Goal: Task Accomplishment & Management: Manage account settings

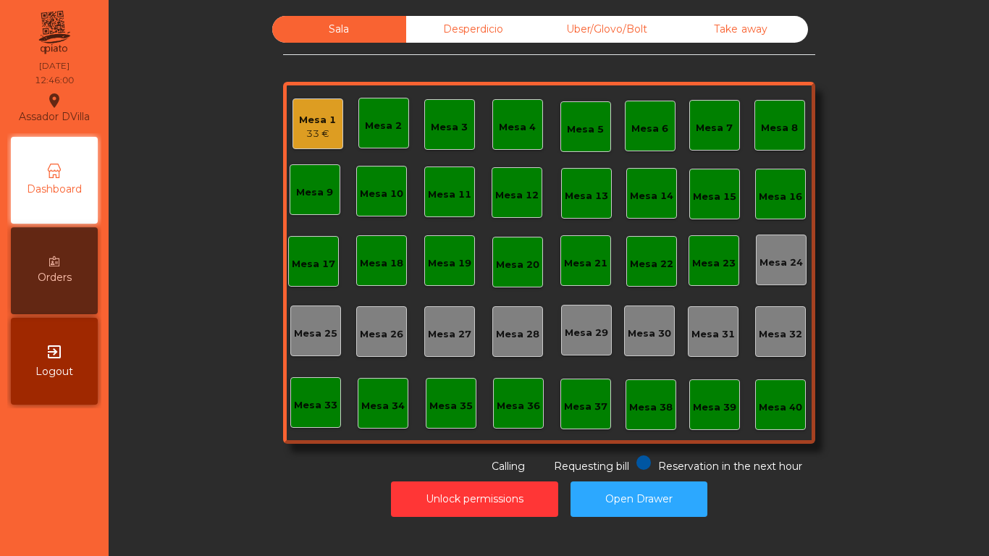
click at [612, 30] on div "Uber/Glovo/Bolt" at bounding box center [607, 29] width 134 height 27
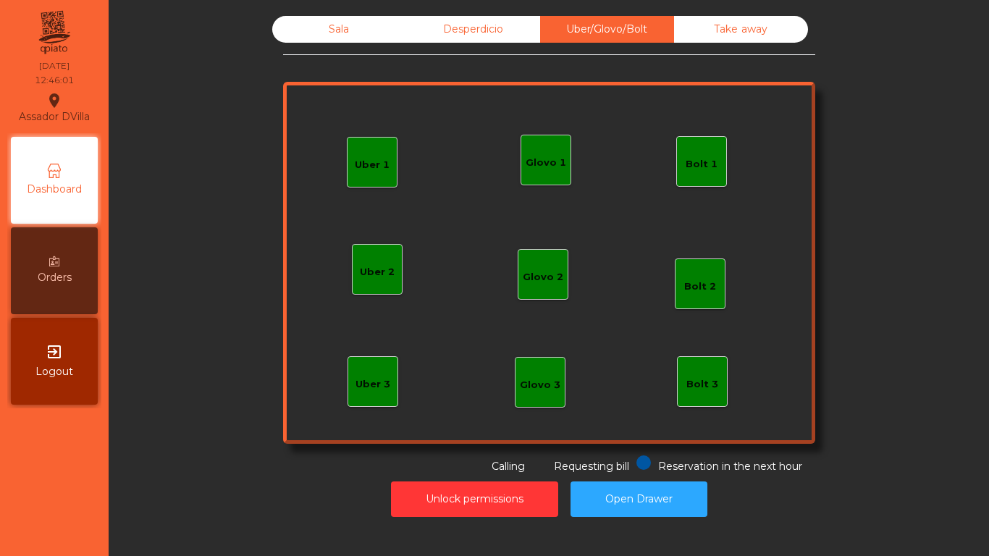
click at [552, 169] on div "Glovo 1" at bounding box center [546, 163] width 41 height 14
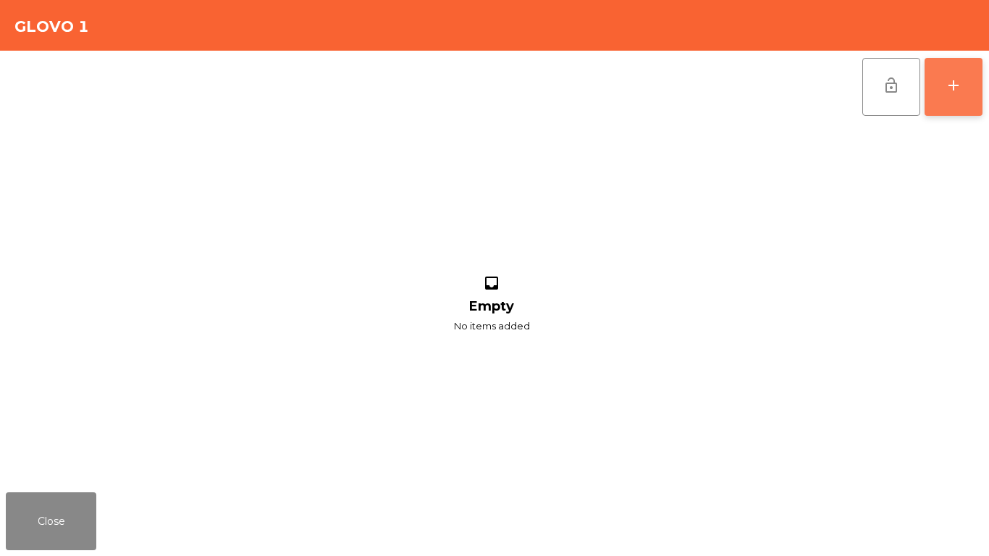
click at [965, 97] on button "add" at bounding box center [954, 87] width 58 height 58
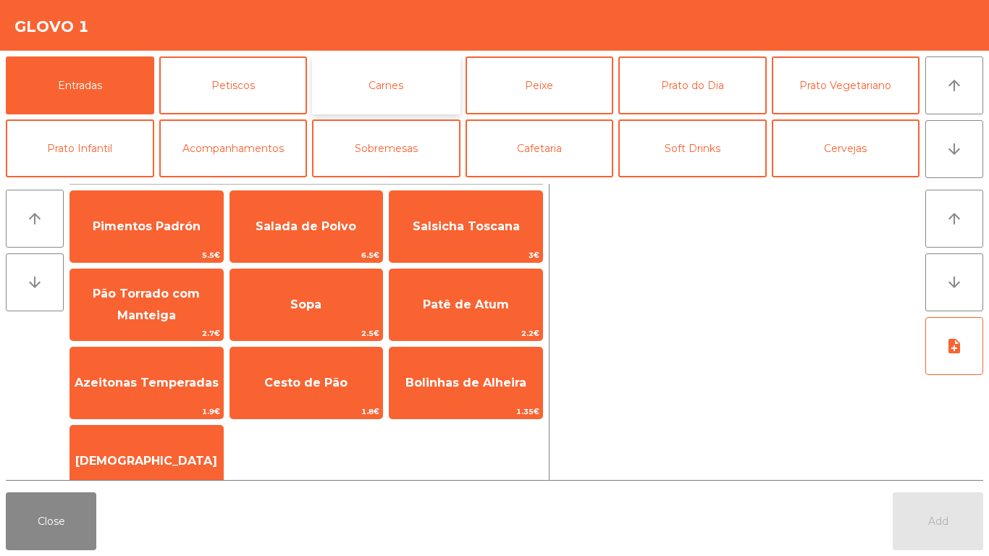
click at [390, 89] on button "Carnes" at bounding box center [386, 85] width 148 height 58
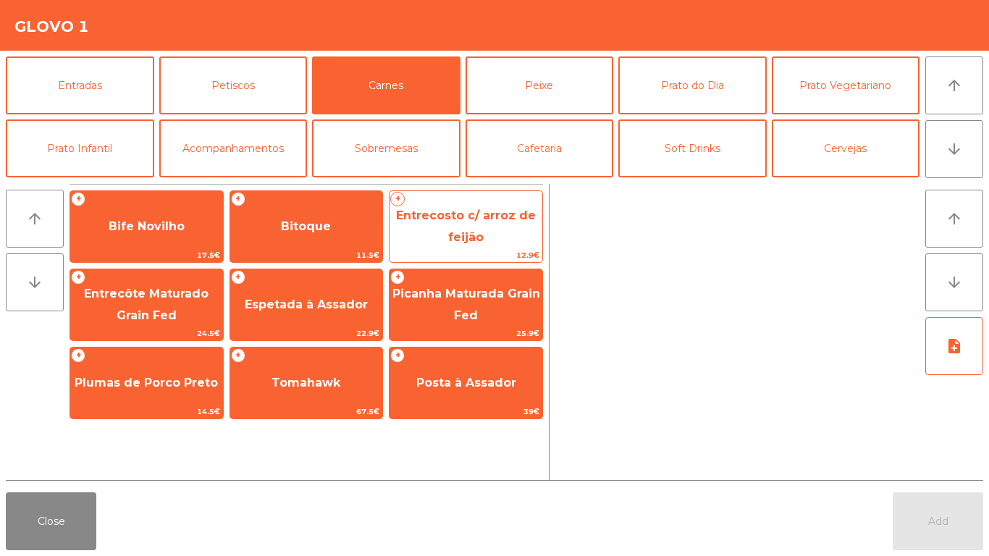
click at [451, 232] on span "Entrecosto c/ arroz de feijão" at bounding box center [466, 226] width 140 height 35
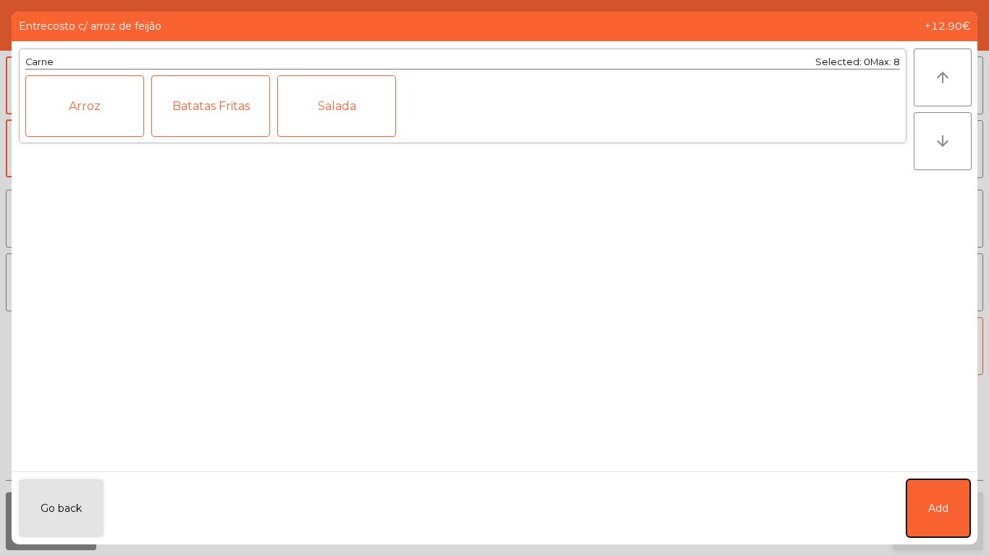
click at [930, 529] on button "Add" at bounding box center [939, 508] width 64 height 58
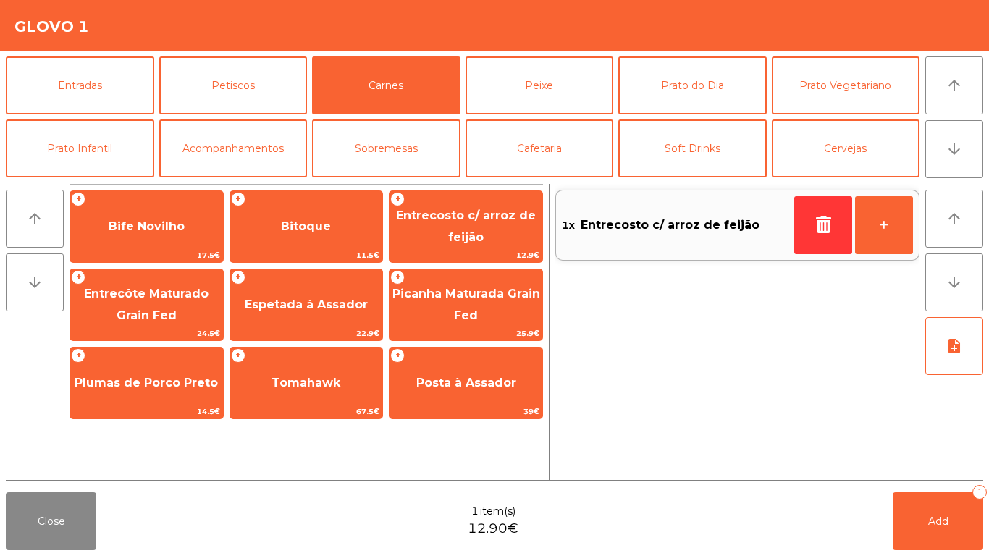
scroll to position [126, 0]
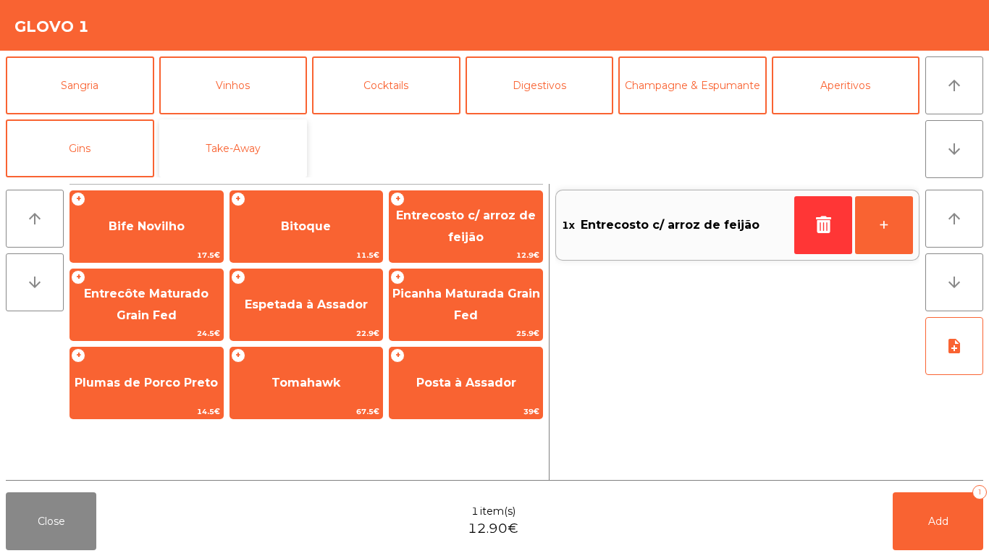
click at [248, 148] on button "Take-Away" at bounding box center [233, 148] width 148 height 58
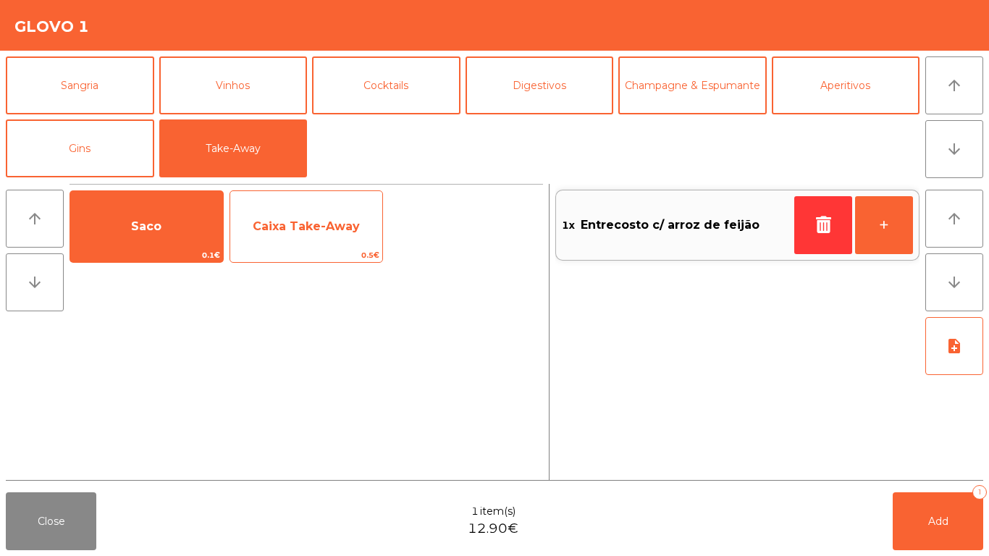
click at [285, 209] on span "Caixa Take-Away" at bounding box center [306, 226] width 153 height 39
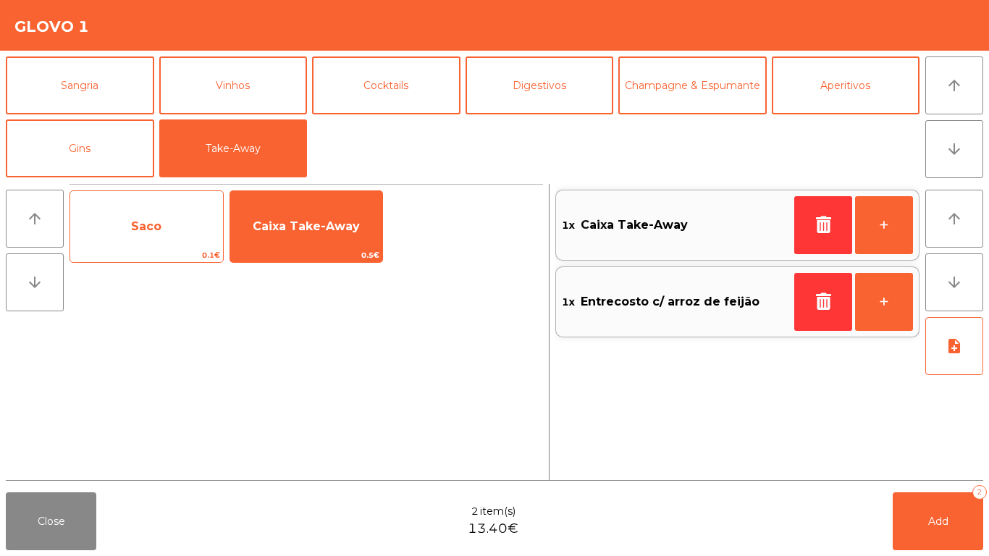
click at [203, 216] on span "Saco" at bounding box center [146, 226] width 153 height 39
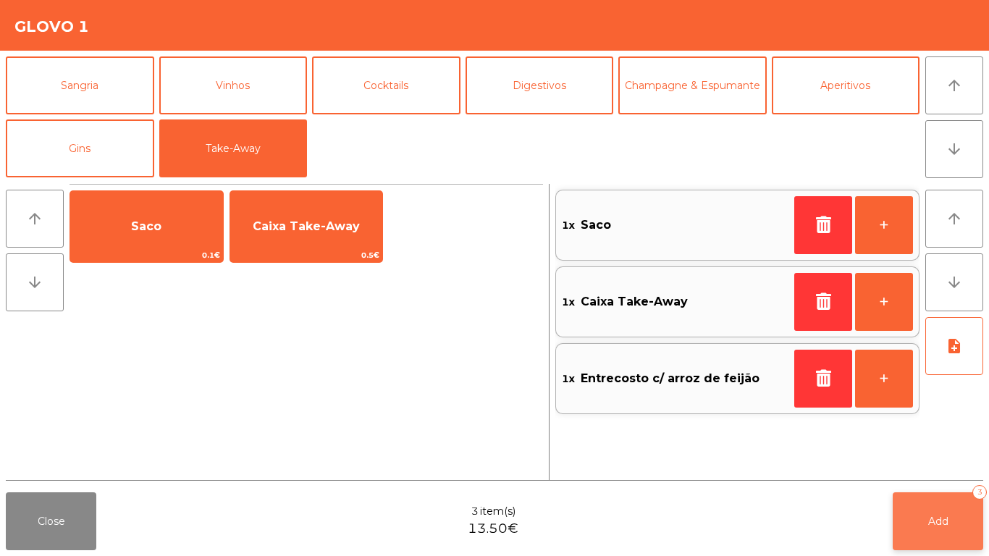
click at [899, 518] on button "Add 3" at bounding box center [938, 521] width 91 height 58
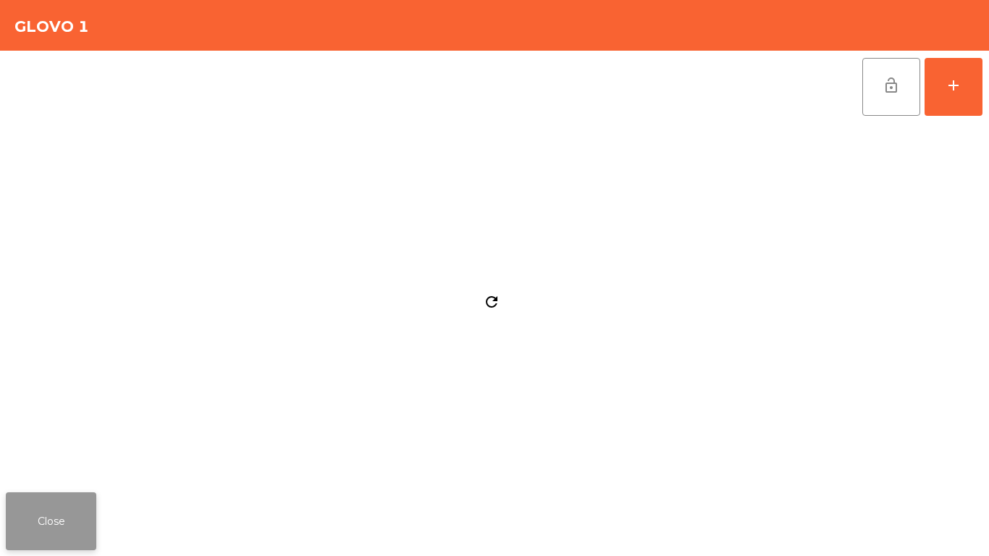
click at [82, 521] on button "Close" at bounding box center [51, 521] width 91 height 58
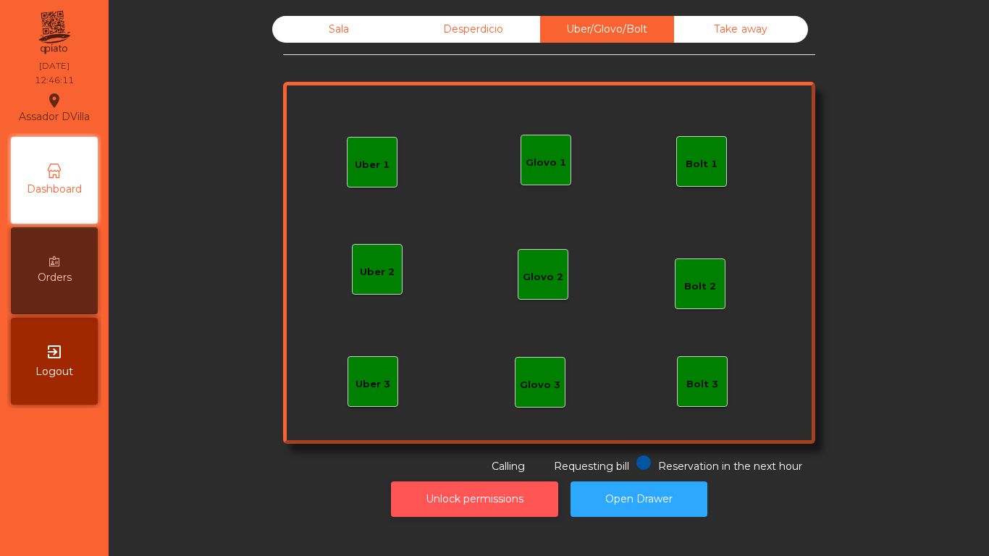
click at [504, 496] on button "Unlock permissions" at bounding box center [474, 499] width 167 height 35
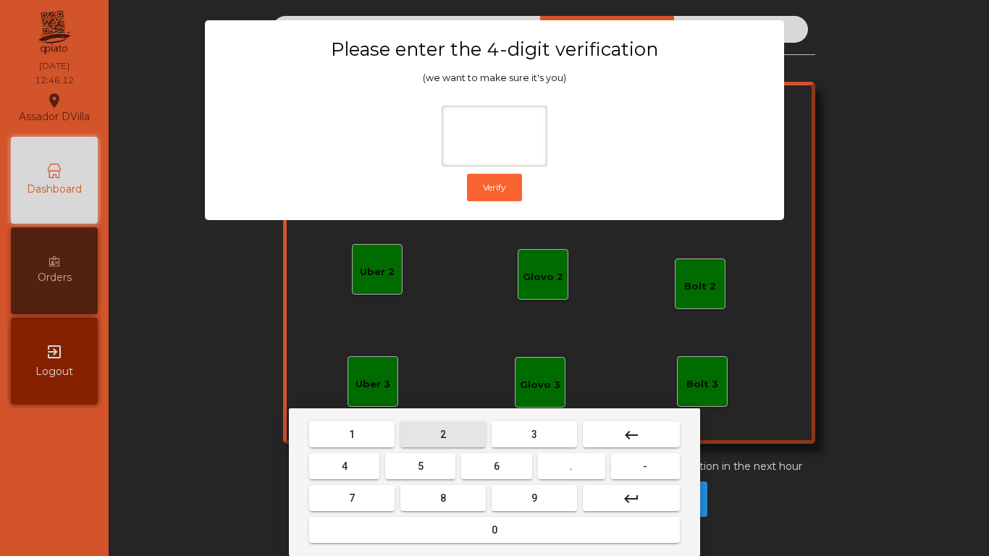
drag, startPoint x: 457, startPoint y: 437, endPoint x: 294, endPoint y: 474, distance: 166.9
click at [456, 437] on button "2" at bounding box center [442, 434] width 85 height 26
drag, startPoint x: 294, startPoint y: 474, endPoint x: 350, endPoint y: 475, distance: 55.8
click at [310, 474] on div "1 2 3 keyboard_backspace 4 5 6 . - 7 8 9 keyboard_return 0" at bounding box center [494, 482] width 411 height 148
drag, startPoint x: 340, startPoint y: 474, endPoint x: 463, endPoint y: 471, distance: 123.1
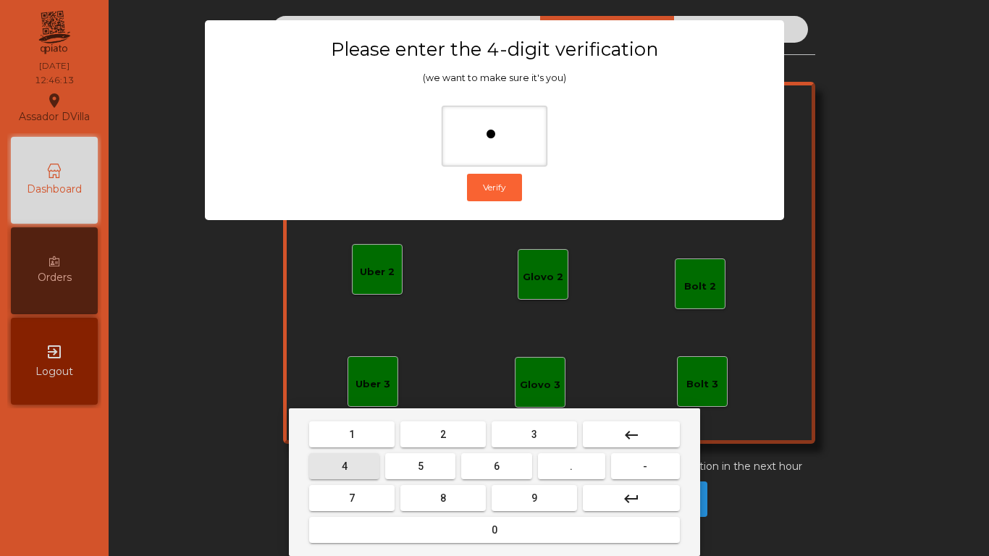
click at [342, 474] on button "4" at bounding box center [344, 466] width 70 height 26
click at [518, 468] on button "6" at bounding box center [496, 466] width 70 height 26
click at [552, 495] on button "9" at bounding box center [534, 498] width 85 height 26
type input "****"
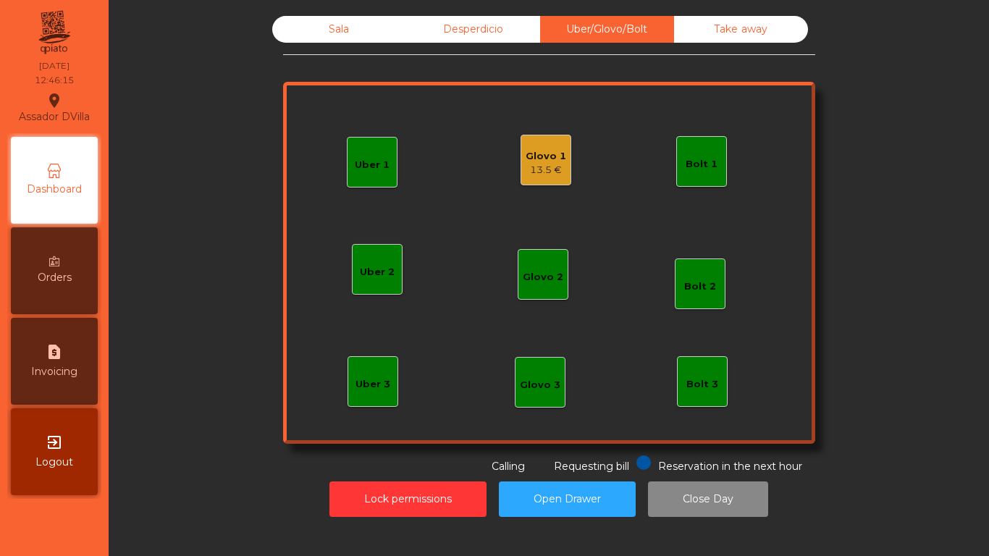
click at [540, 175] on div "13.5 €" at bounding box center [546, 170] width 41 height 14
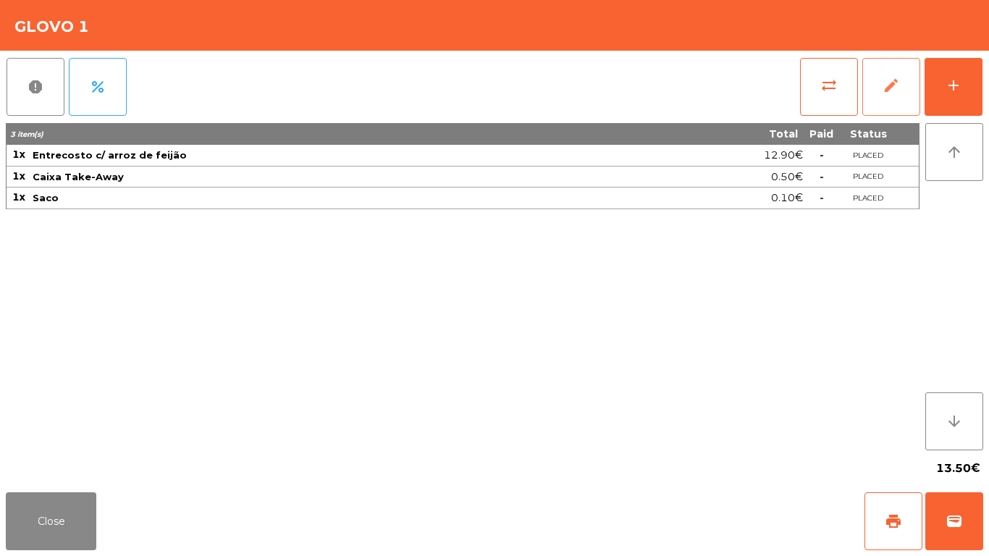
click at [880, 80] on button "edit" at bounding box center [891, 87] width 58 height 58
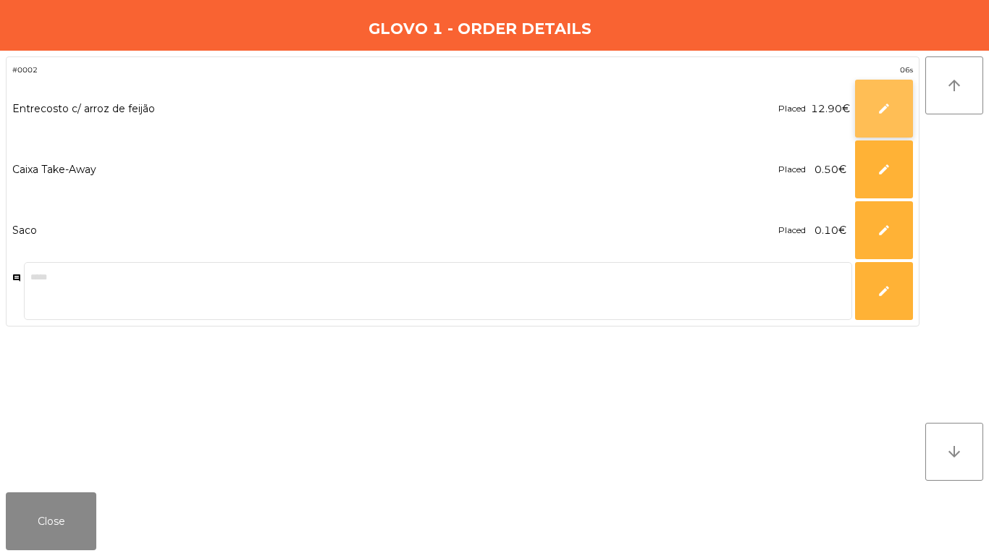
click at [870, 102] on button "edit" at bounding box center [884, 109] width 58 height 58
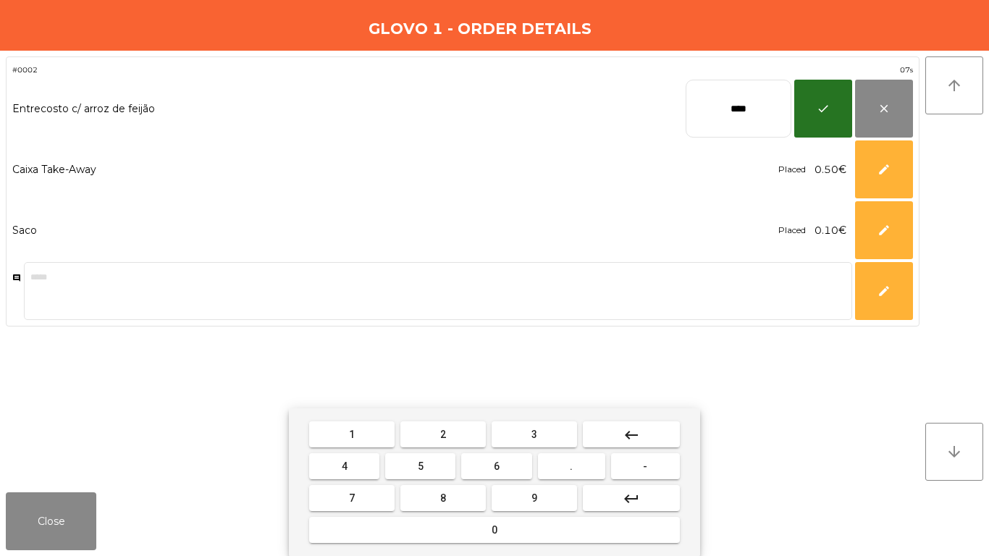
click at [720, 115] on input "****" at bounding box center [739, 109] width 106 height 58
click at [722, 114] on input "****" at bounding box center [739, 109] width 106 height 58
type input "*****"
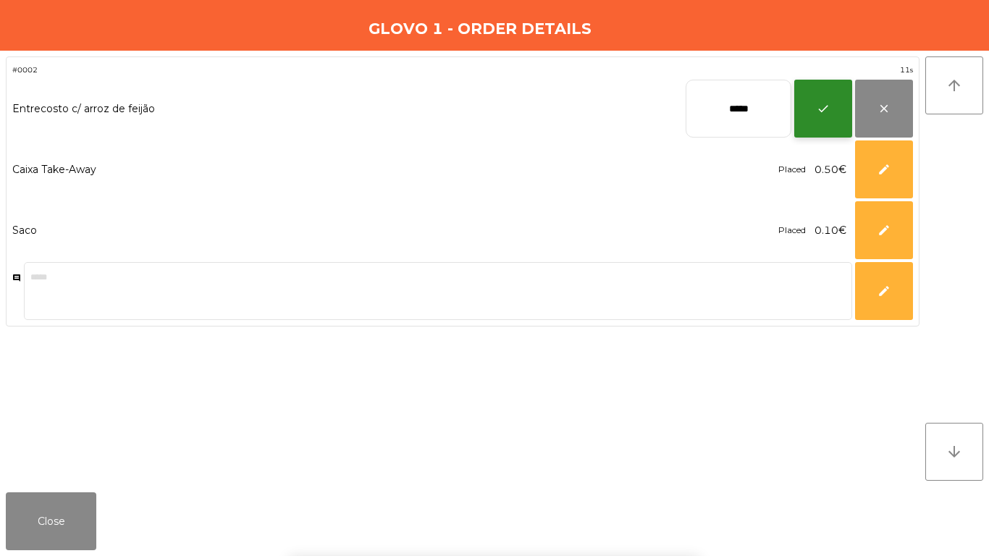
click at [806, 106] on button "check" at bounding box center [823, 109] width 58 height 58
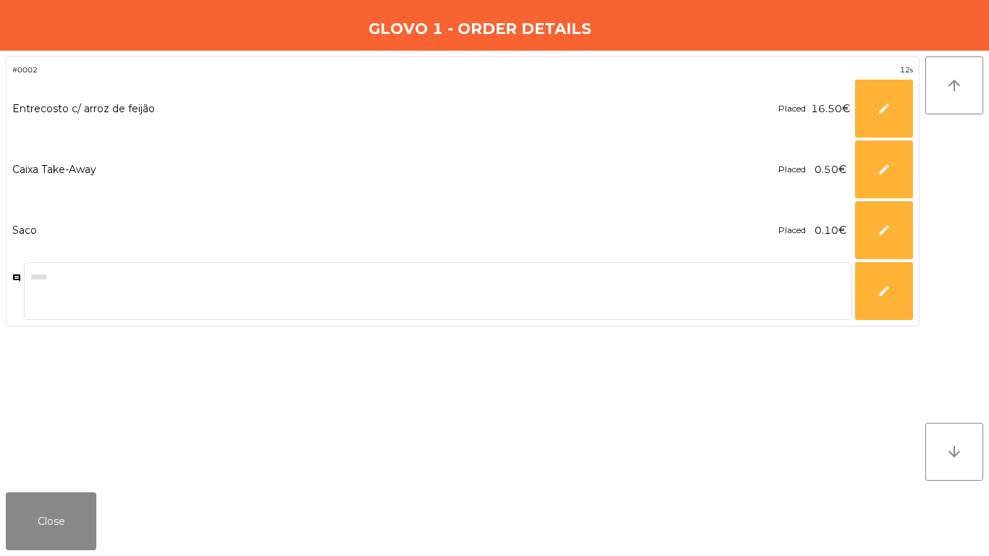
click at [854, 159] on div "Placed 0.50€ *** edit" at bounding box center [845, 169] width 135 height 58
click at [861, 161] on button "edit" at bounding box center [884, 169] width 58 height 58
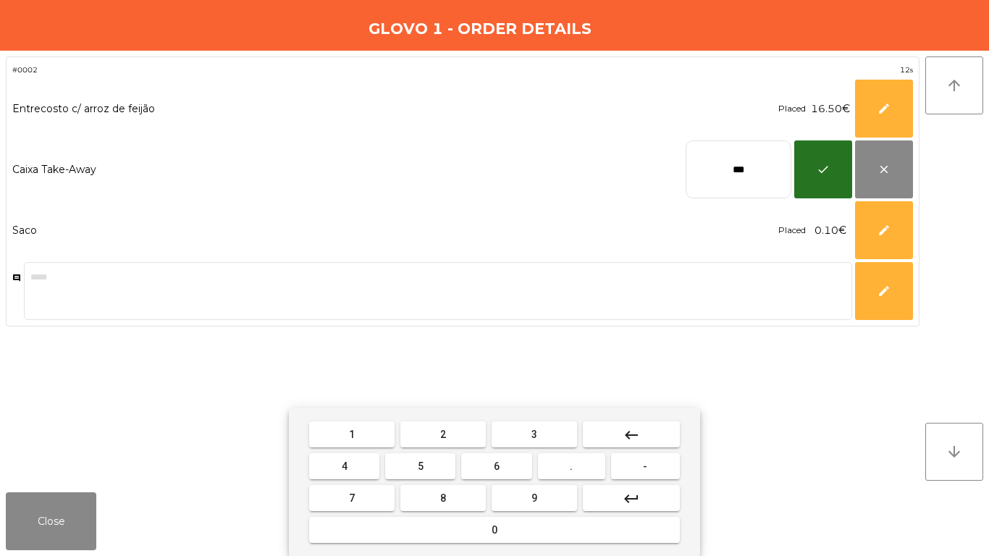
click at [744, 160] on input "***" at bounding box center [739, 169] width 106 height 58
type input "****"
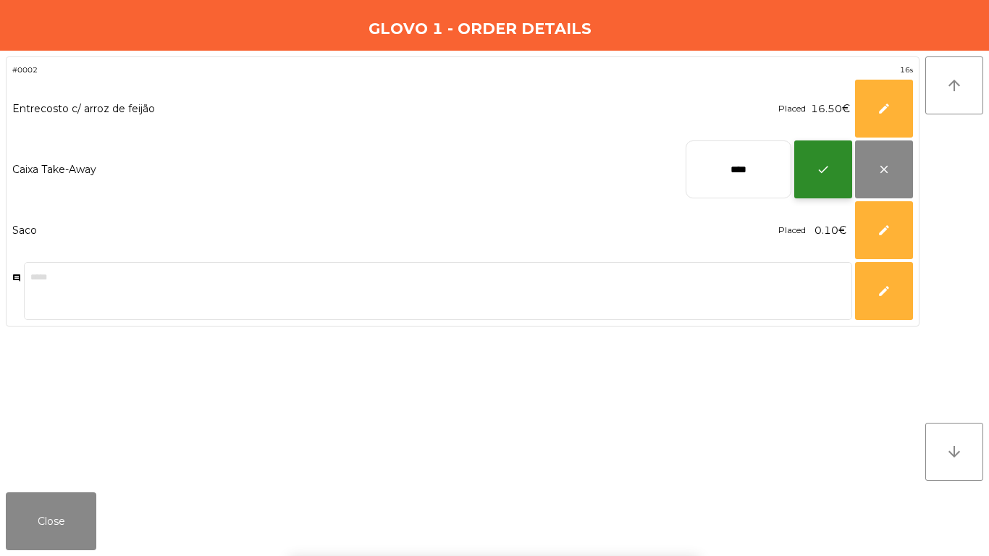
click at [812, 174] on button "check" at bounding box center [823, 169] width 58 height 58
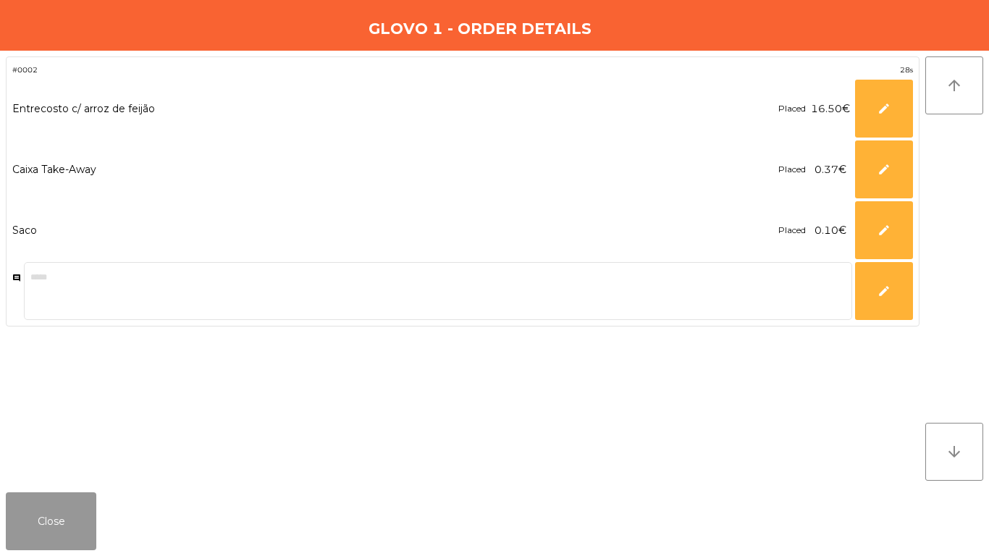
click at [25, 516] on button "Close" at bounding box center [51, 521] width 91 height 58
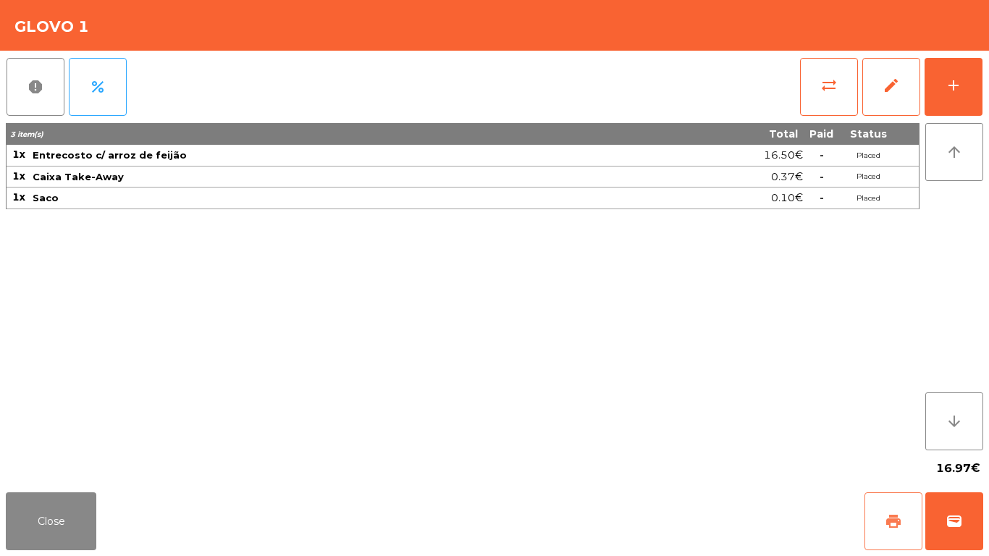
drag, startPoint x: 890, startPoint y: 504, endPoint x: 899, endPoint y: 505, distance: 9.5
click at [890, 505] on button "print" at bounding box center [894, 521] width 58 height 58
click at [966, 510] on button "wallet" at bounding box center [954, 521] width 58 height 58
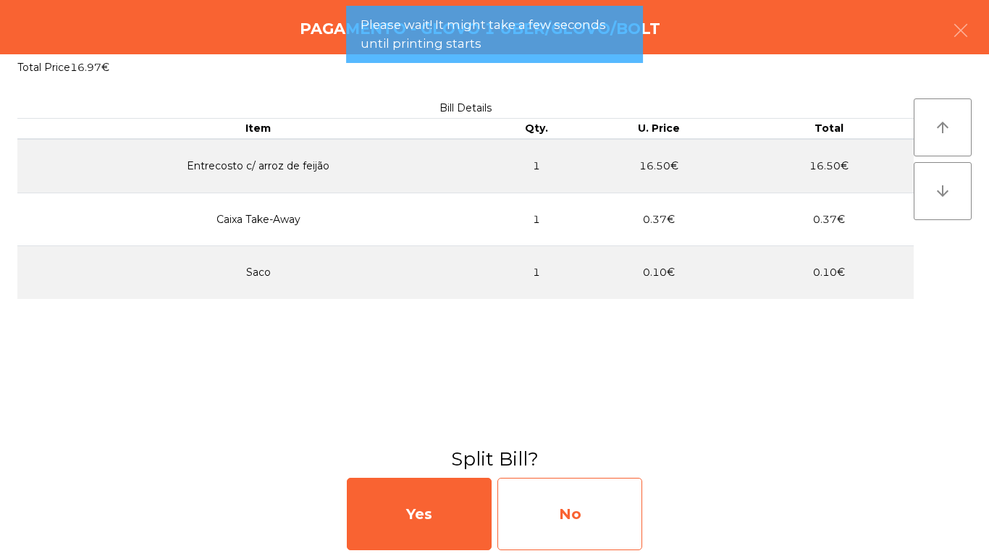
click at [589, 521] on div "No" at bounding box center [569, 514] width 145 height 72
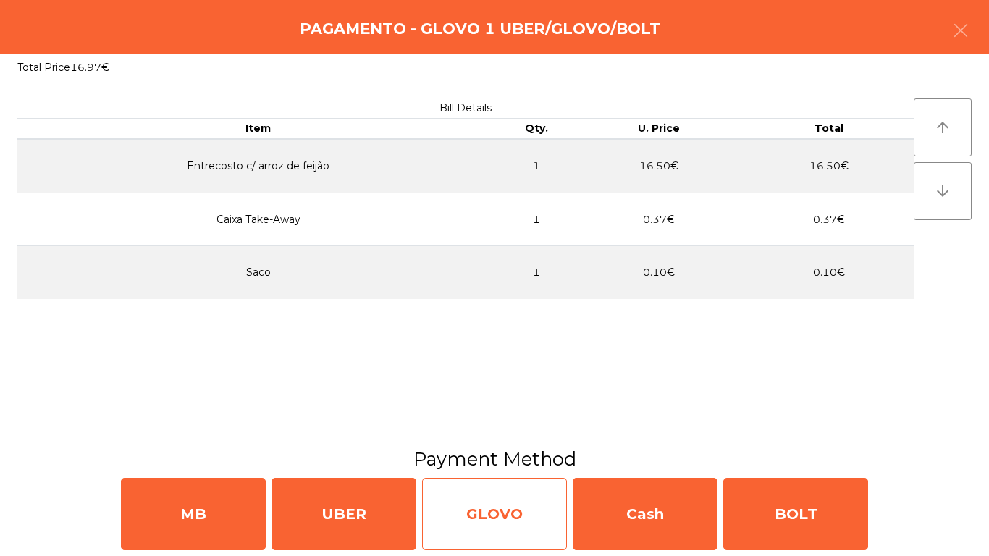
click at [496, 516] on div "GLOVO" at bounding box center [494, 514] width 145 height 72
select select "**"
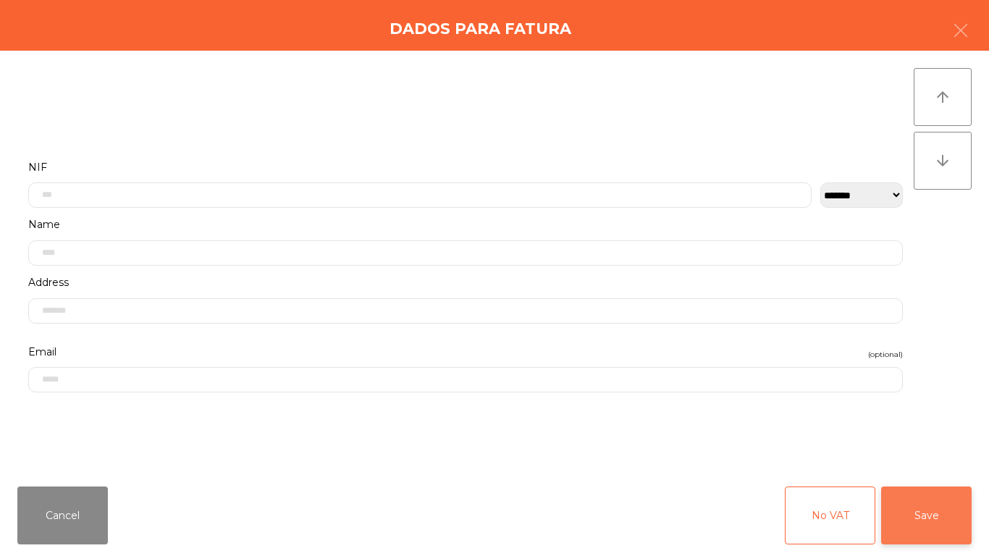
click at [957, 505] on button "Save" at bounding box center [926, 516] width 91 height 58
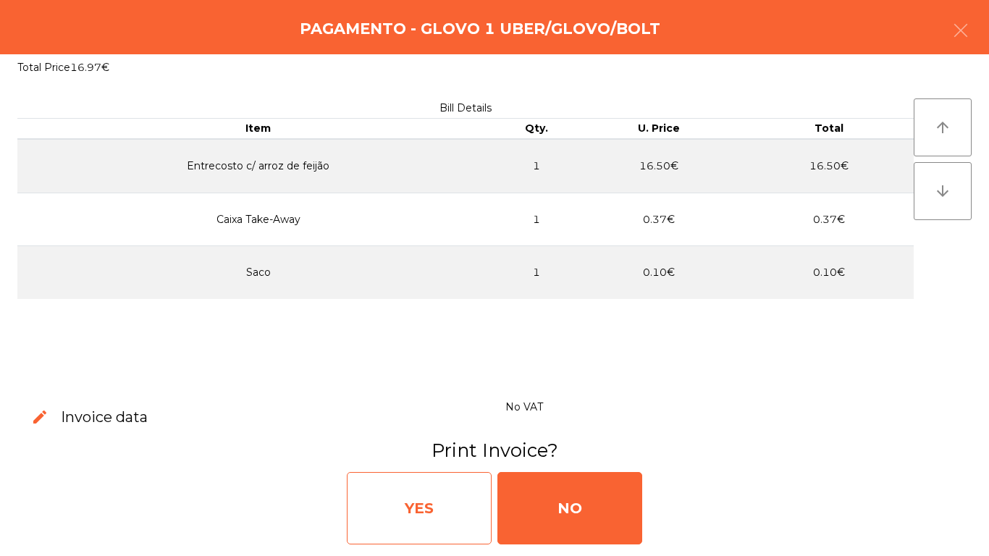
click at [434, 521] on div "YES" at bounding box center [419, 508] width 145 height 72
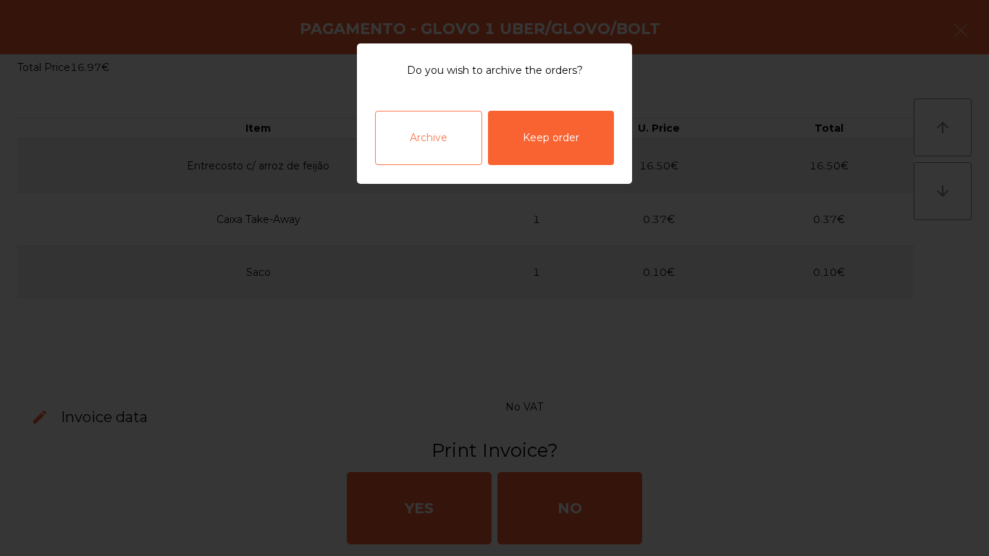
click at [409, 136] on div "Archive" at bounding box center [428, 138] width 107 height 54
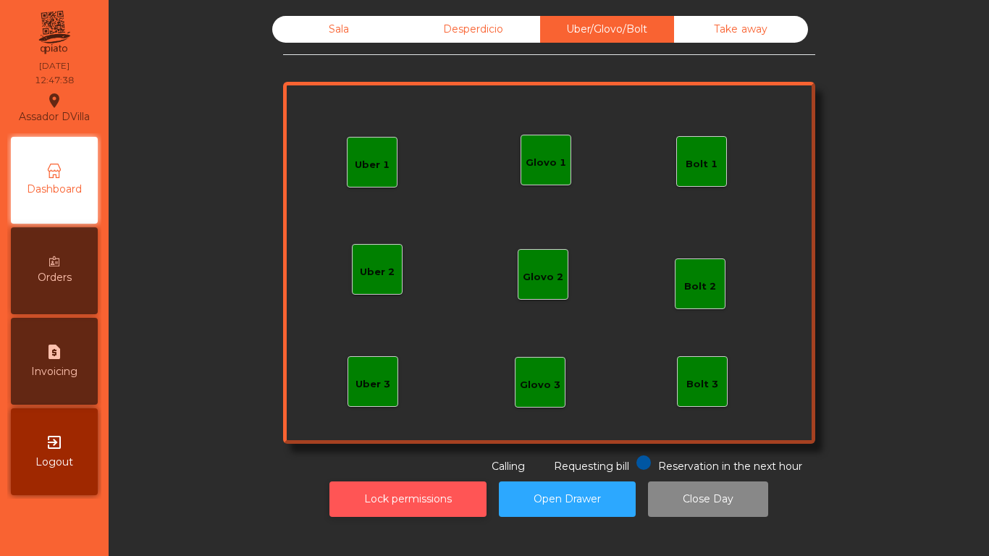
click at [403, 491] on button "Lock permissions" at bounding box center [407, 499] width 157 height 35
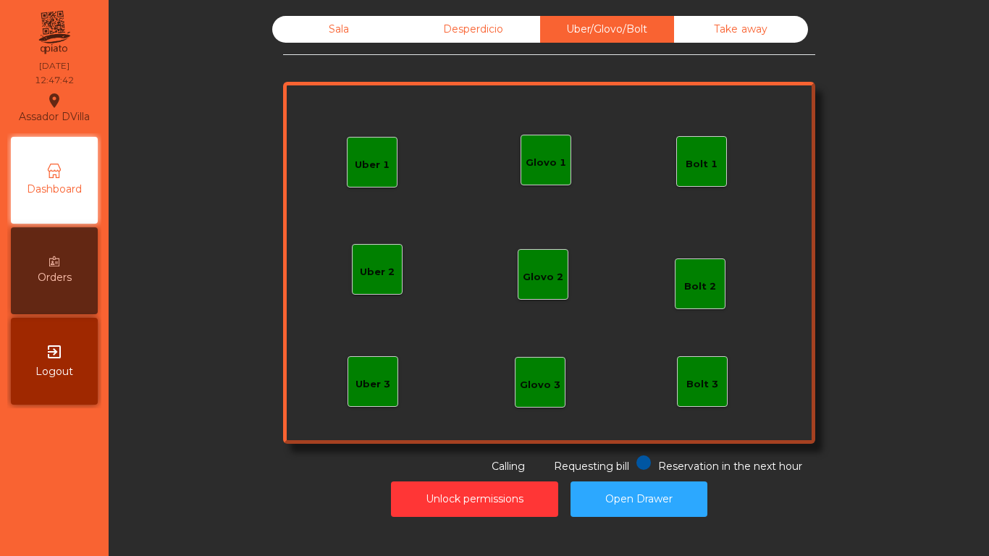
click at [374, 42] on div "Sala" at bounding box center [339, 29] width 134 height 27
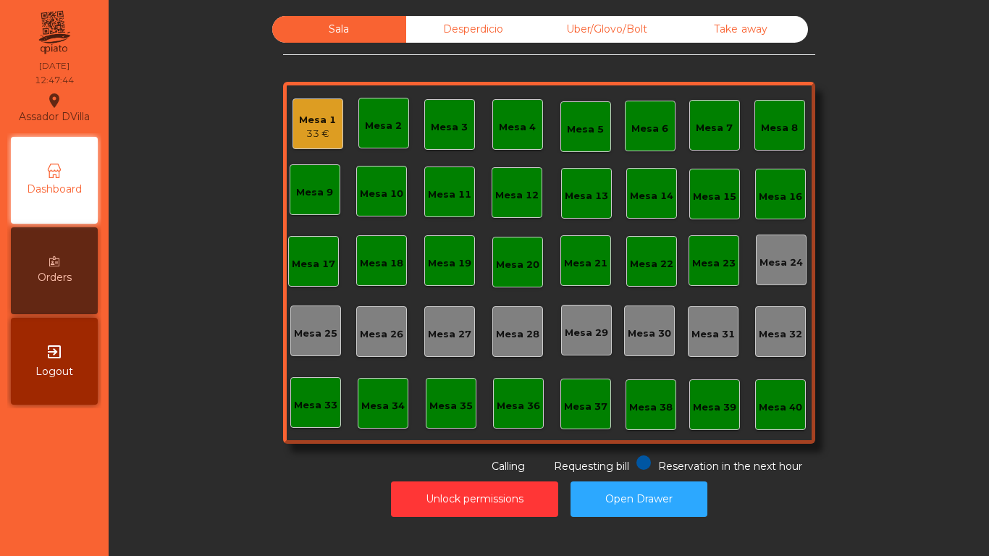
click at [340, 33] on div "Sala" at bounding box center [339, 29] width 134 height 27
drag, startPoint x: 387, startPoint y: 154, endPoint x: 227, endPoint y: 190, distance: 163.9
click at [388, 159] on div "Mesa 1 33 € Mesa 2 Mesa 3 3.6 € Mesa 4 Mesa 5 Mesa 6 Mesa 7 Mesa 8 [GEOGRAPHIC_…" at bounding box center [549, 263] width 532 height 362
click at [440, 118] on div "Mesa 3" at bounding box center [449, 121] width 37 height 14
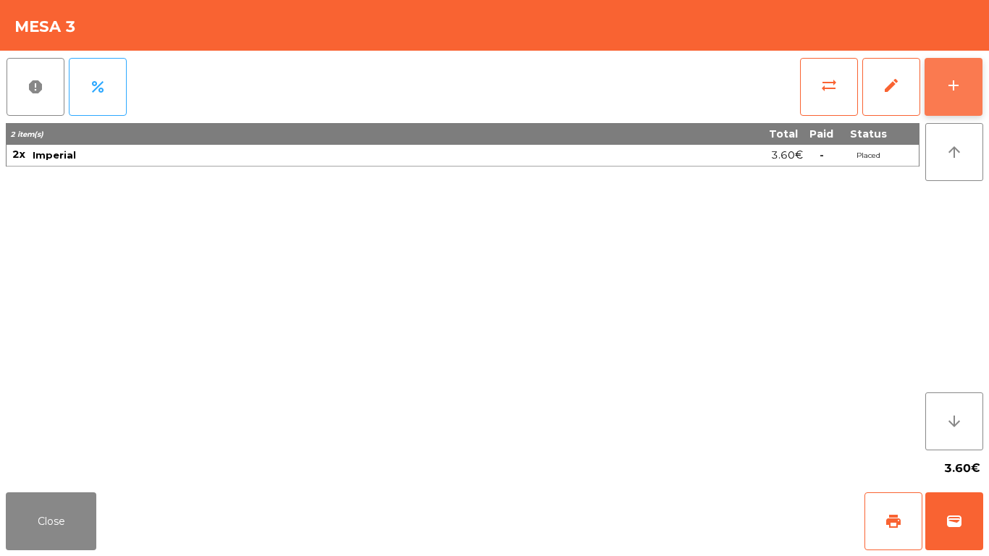
click at [941, 79] on button "add" at bounding box center [954, 87] width 58 height 58
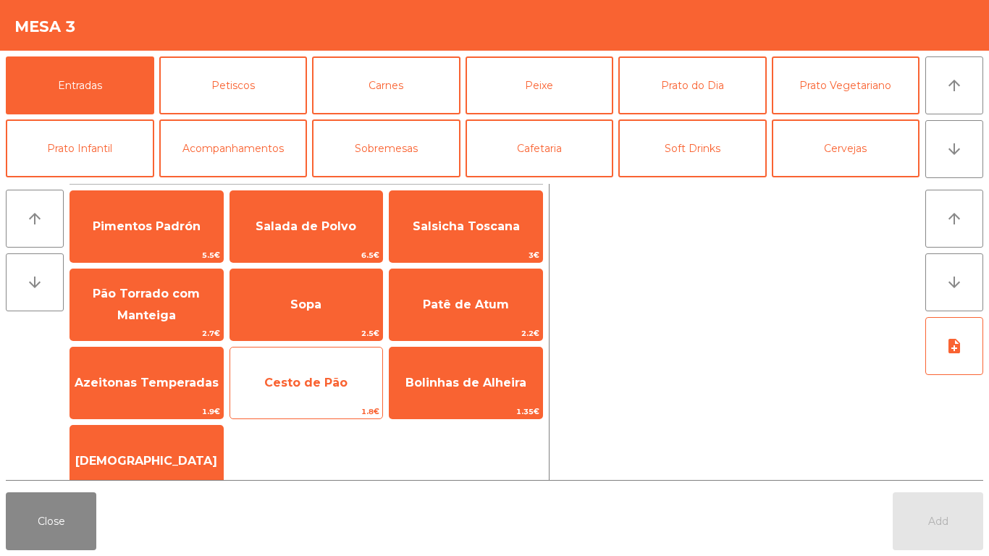
click at [290, 383] on span "Cesto de Pão" at bounding box center [305, 383] width 83 height 14
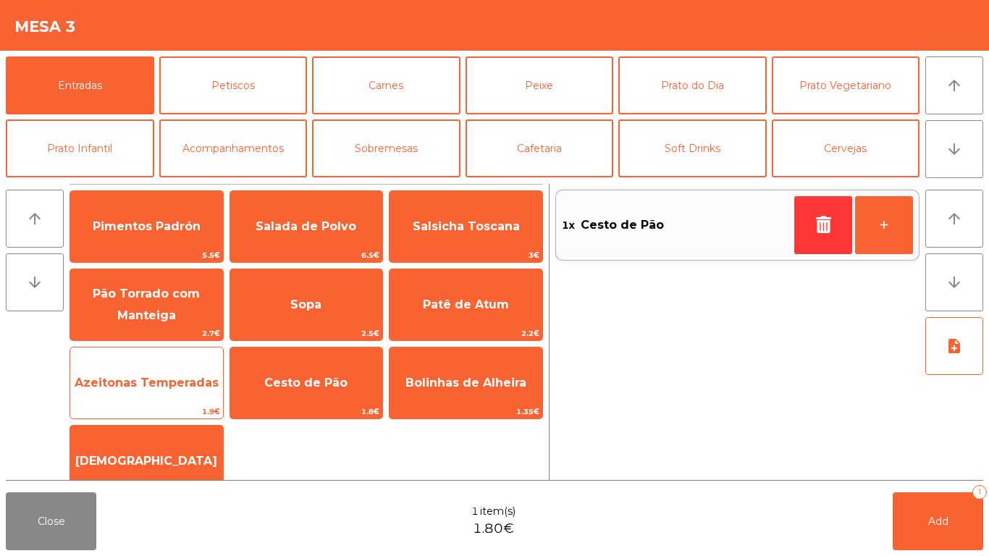
click at [172, 403] on span "Azeitonas Temperadas" at bounding box center [146, 382] width 153 height 39
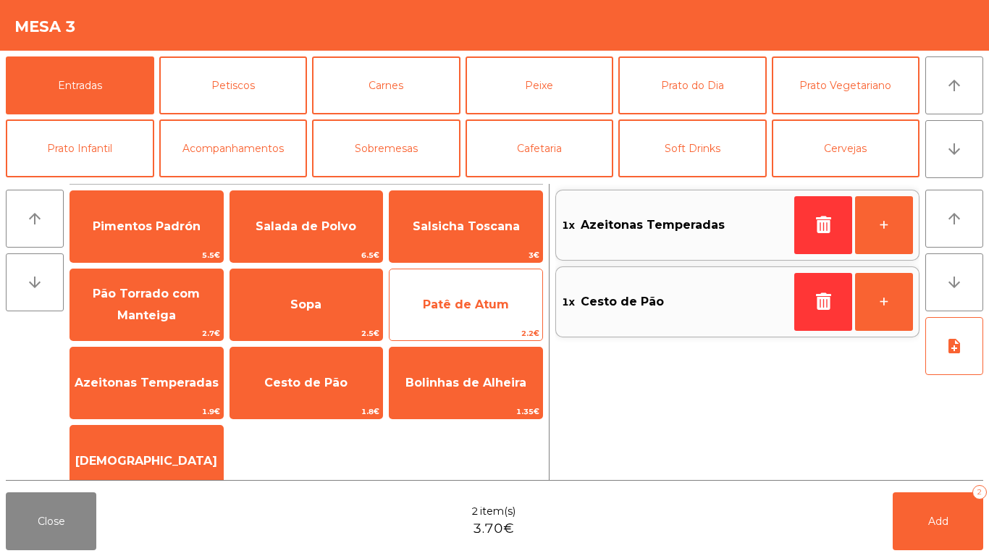
click at [424, 297] on span "Patê de Atum" at bounding box center [466, 304] width 153 height 39
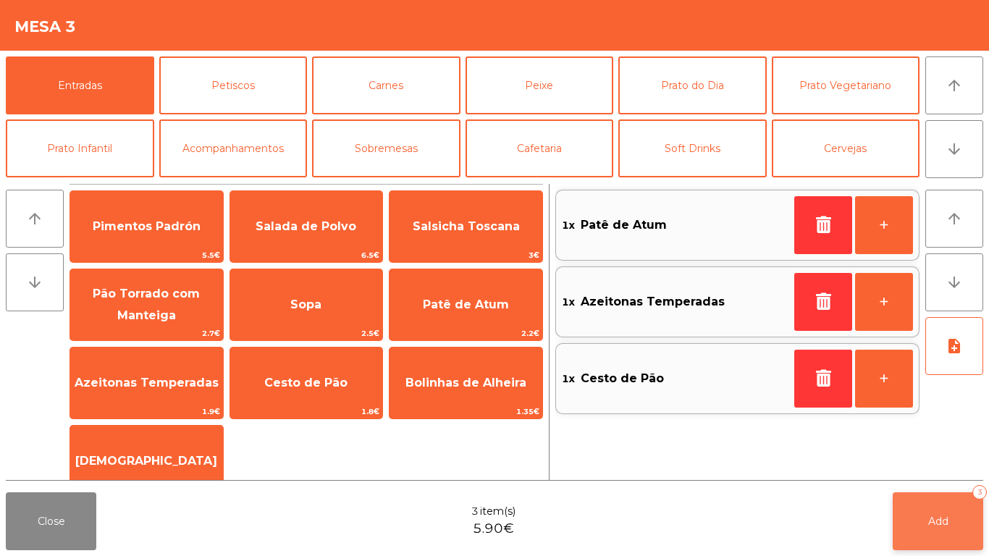
click at [935, 518] on span "Add" at bounding box center [938, 521] width 20 height 13
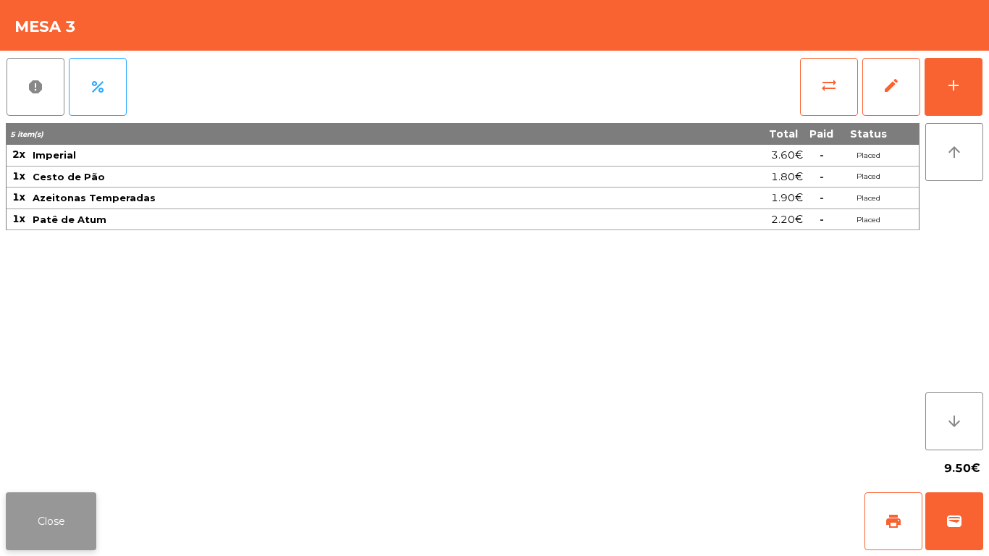
click at [64, 502] on button "Close" at bounding box center [51, 521] width 91 height 58
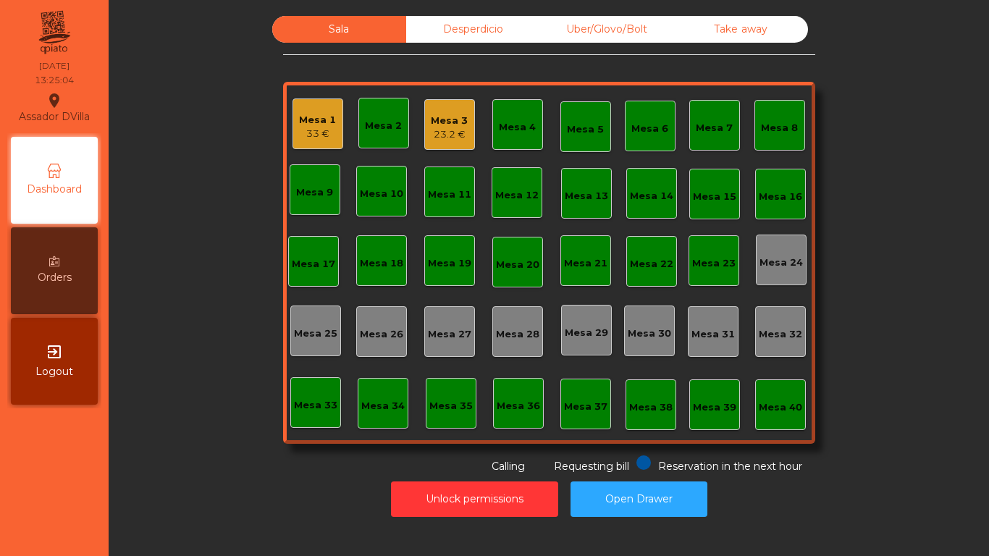
click at [713, 204] on div "Mesa 15" at bounding box center [714, 194] width 51 height 51
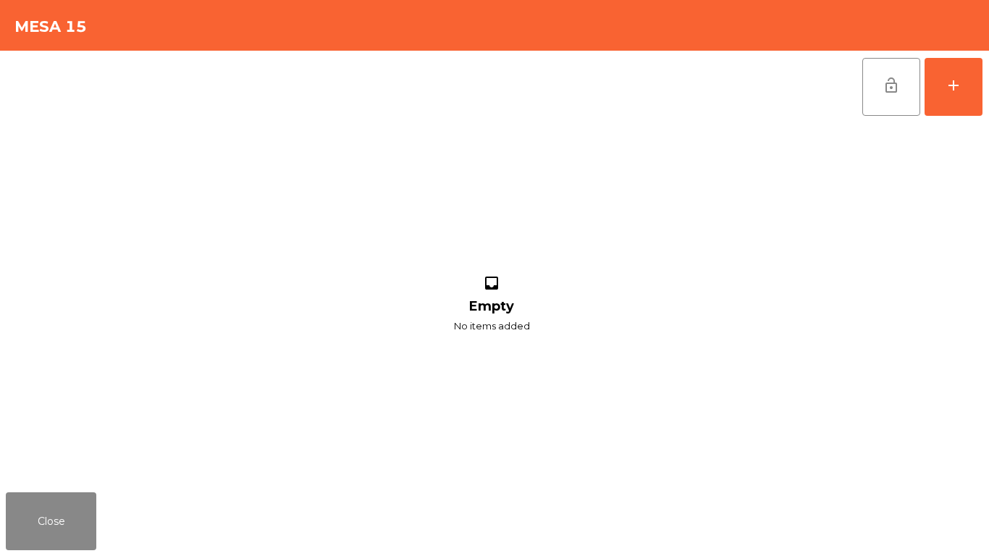
click at [987, 80] on div "lock_open add inbox Empty No items added" at bounding box center [494, 269] width 989 height 436
click at [50, 524] on button "Close" at bounding box center [51, 521] width 91 height 58
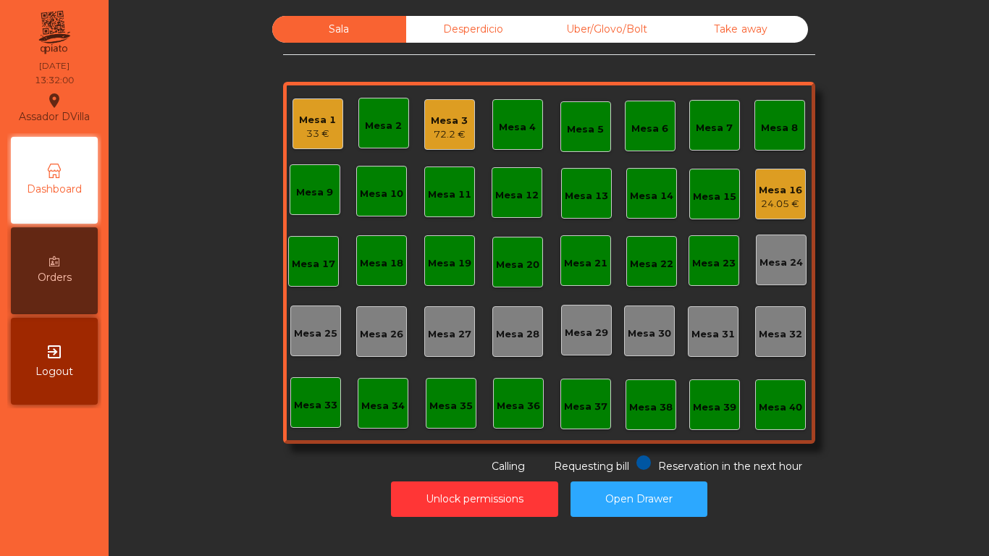
click at [443, 106] on div "Mesa 3 72.2 €" at bounding box center [449, 124] width 51 height 51
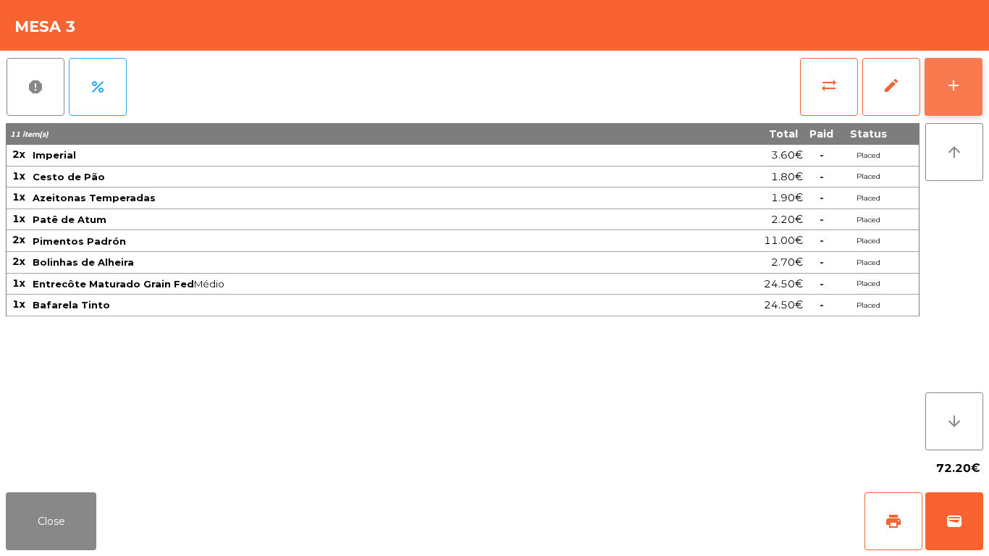
click at [976, 72] on button "add" at bounding box center [954, 87] width 58 height 58
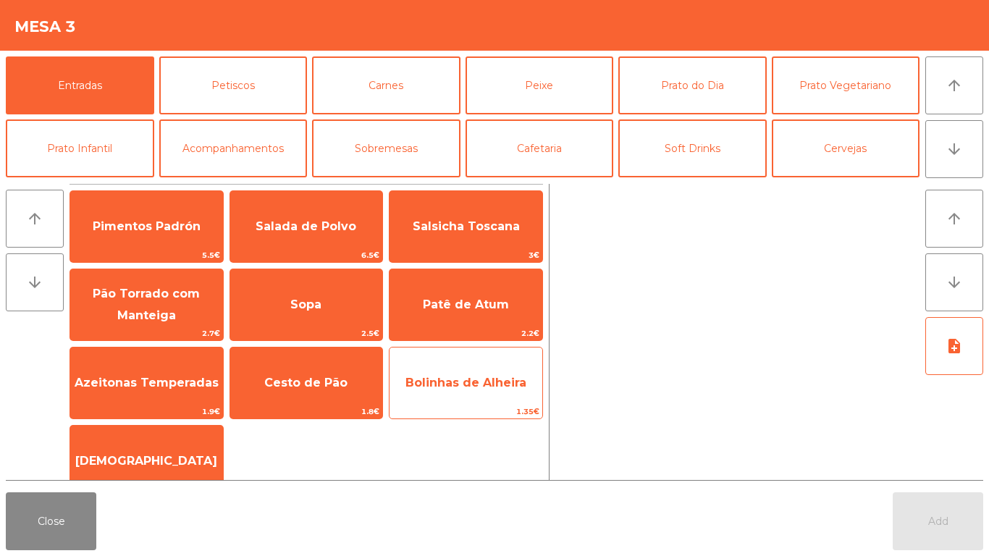
click at [490, 377] on span "Bolinhas de Alheira" at bounding box center [465, 383] width 121 height 14
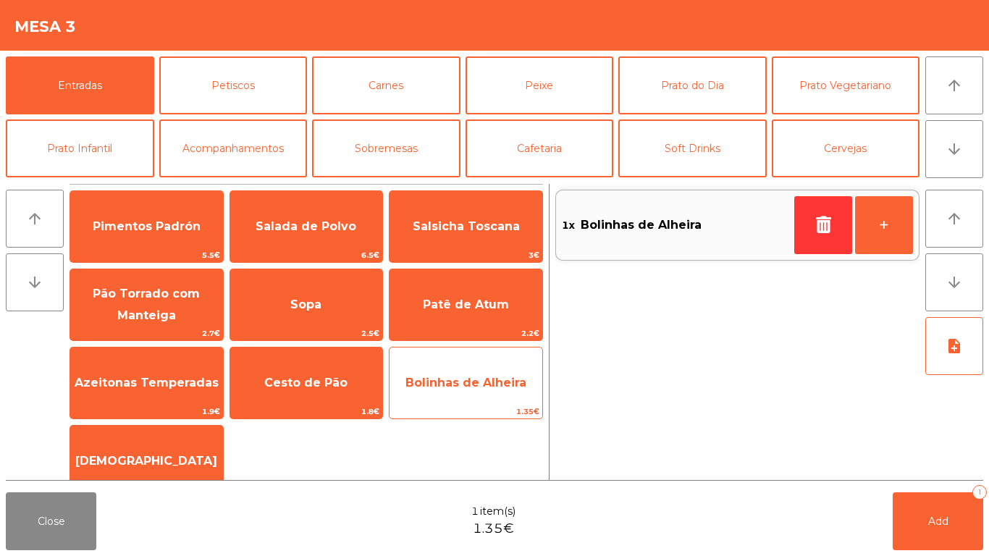
click at [479, 391] on span "Bolinhas de Alheira" at bounding box center [466, 382] width 153 height 39
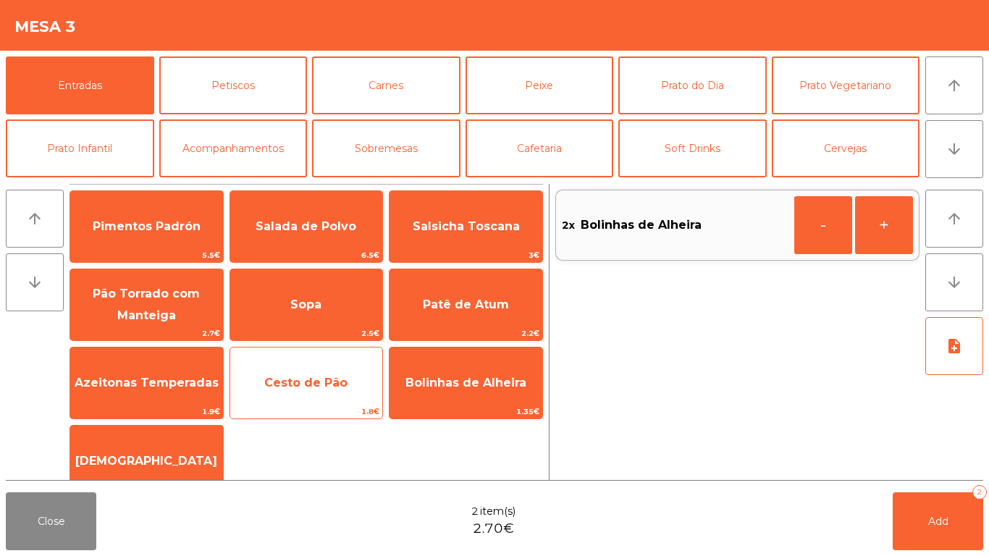
click at [284, 385] on span "Cesto de Pão" at bounding box center [305, 383] width 83 height 14
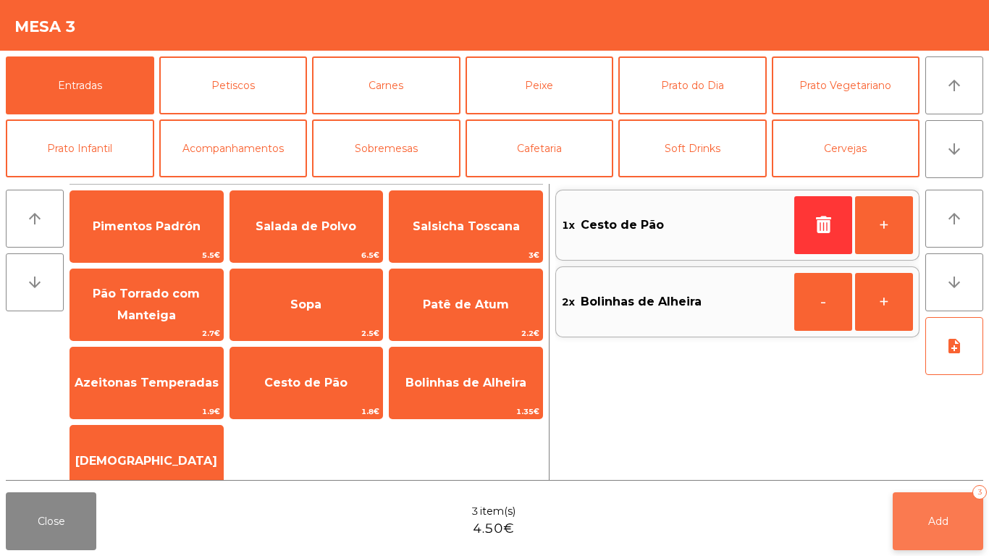
click at [953, 512] on button "Add 3" at bounding box center [938, 521] width 91 height 58
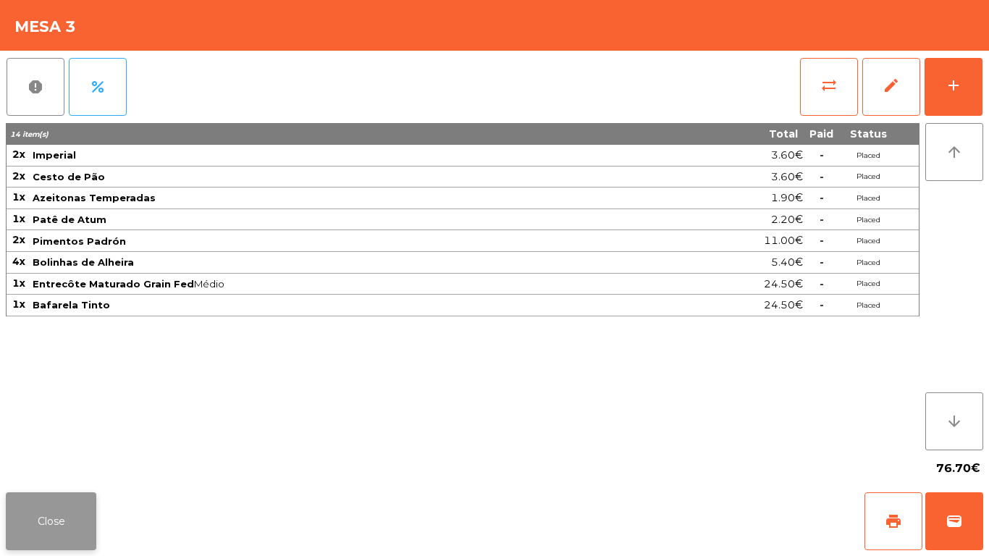
click at [54, 515] on button "Close" at bounding box center [51, 521] width 91 height 58
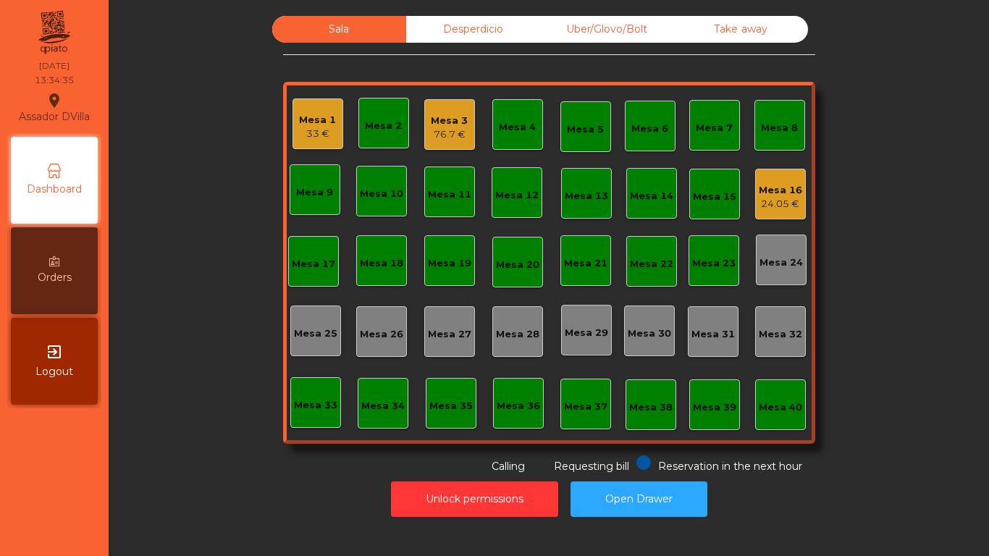
click at [585, 245] on div "Mesa 21" at bounding box center [585, 260] width 51 height 51
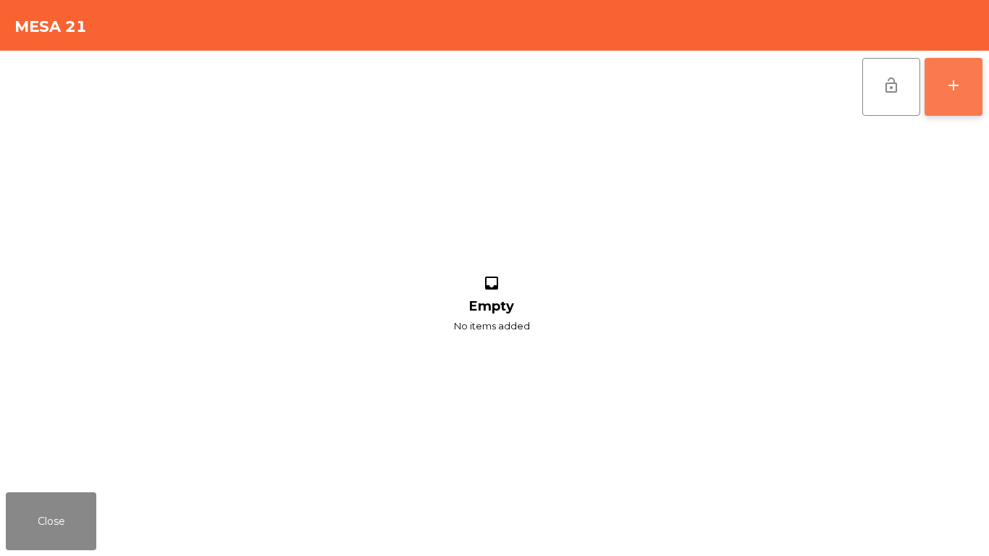
click at [981, 95] on button "add" at bounding box center [954, 87] width 58 height 58
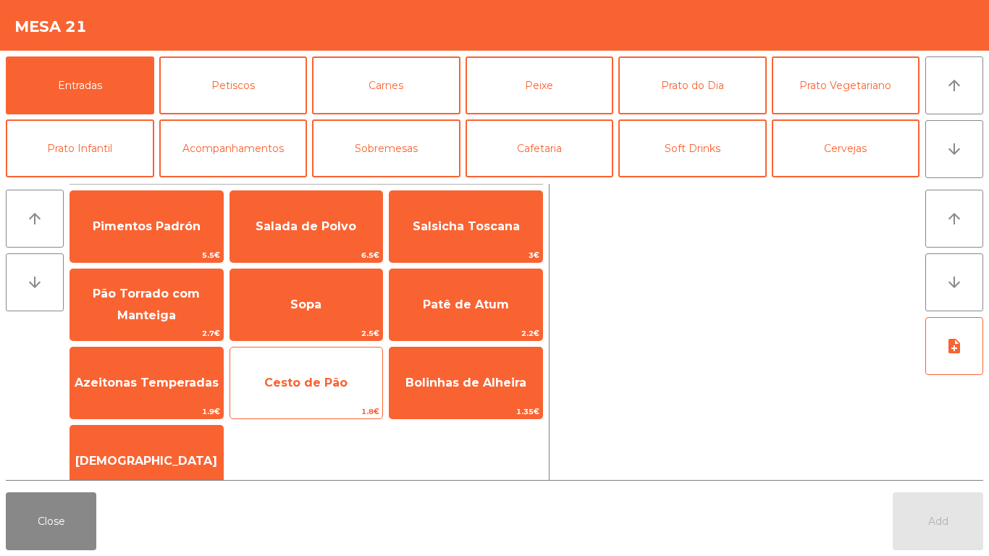
click at [306, 376] on span "Cesto de Pão" at bounding box center [305, 383] width 83 height 14
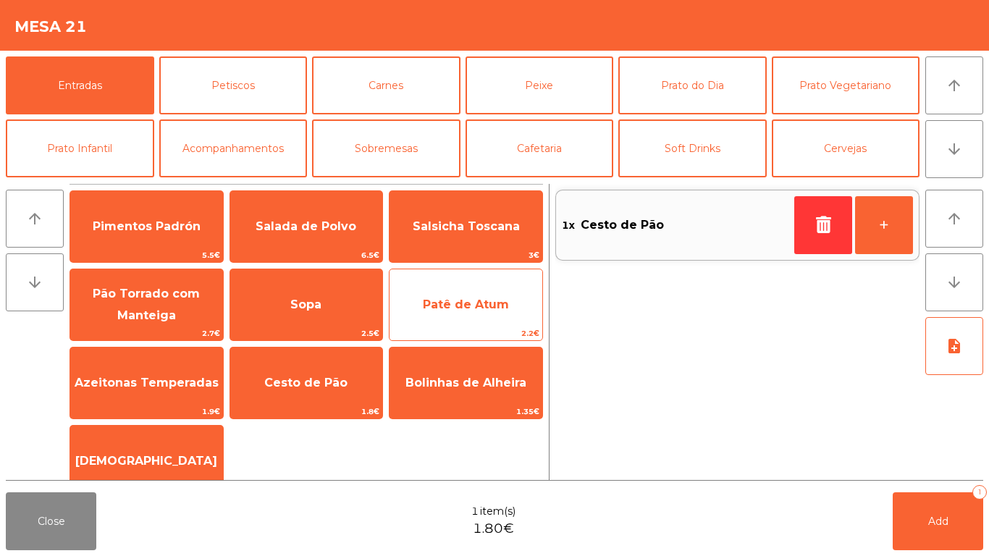
click at [481, 300] on span "Patê de Atum" at bounding box center [466, 305] width 86 height 14
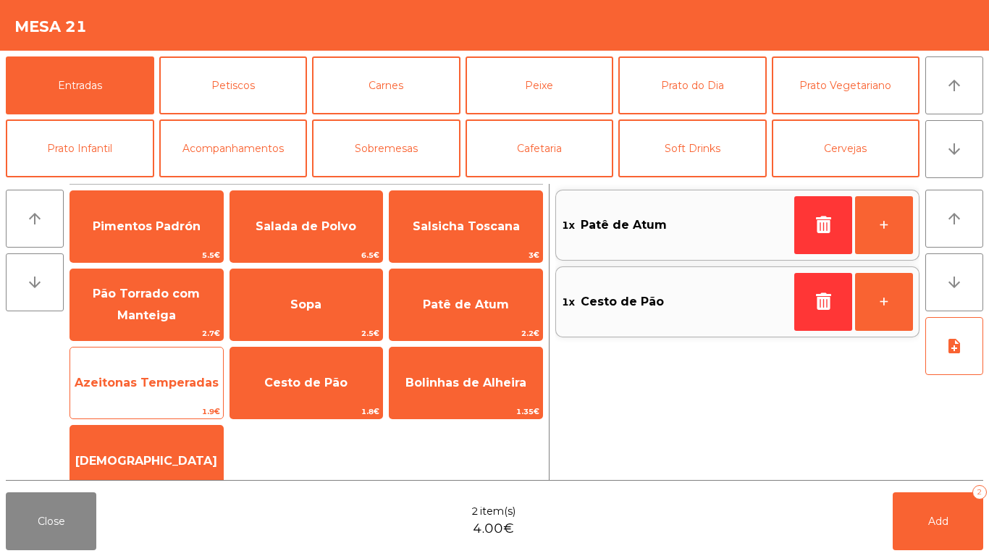
click at [145, 380] on span "Azeitonas Temperadas" at bounding box center [147, 383] width 144 height 14
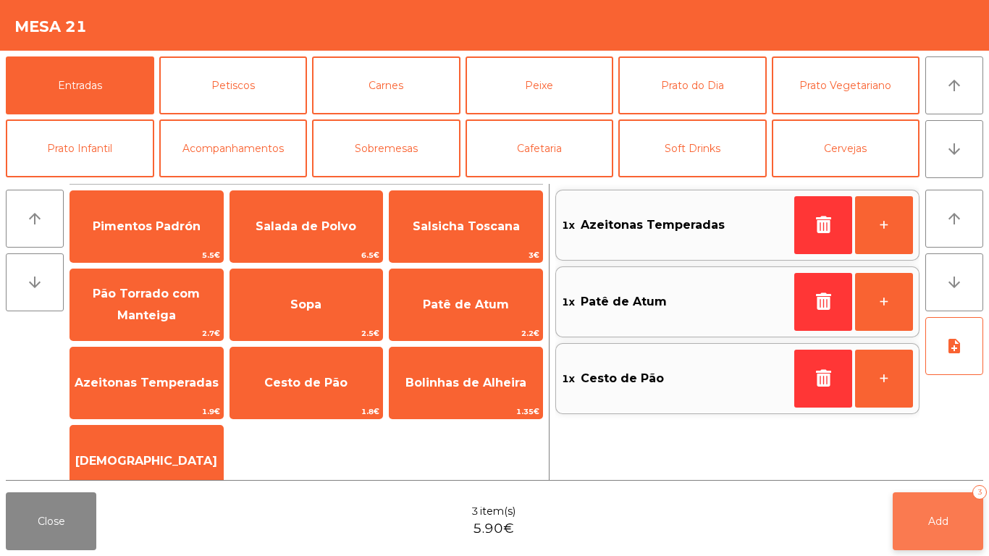
click at [945, 526] on span "Add" at bounding box center [938, 521] width 20 height 13
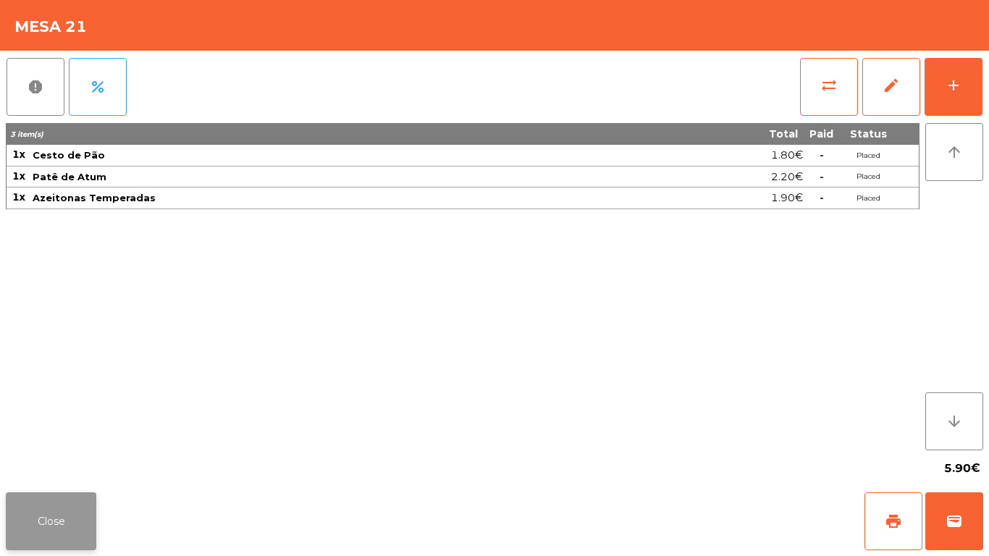
click at [60, 516] on button "Close" at bounding box center [51, 521] width 91 height 58
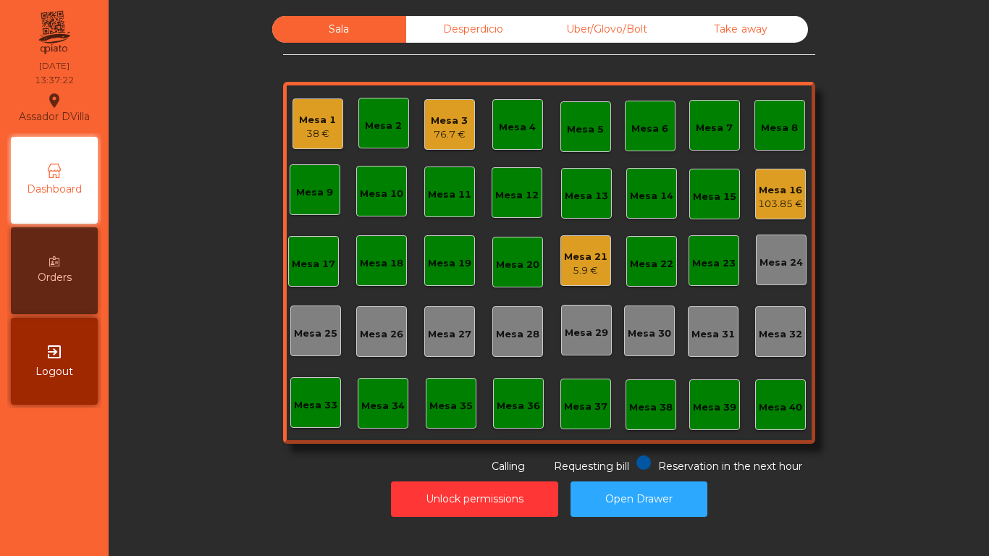
click at [436, 111] on div "Mesa 3 76.7 €" at bounding box center [449, 125] width 37 height 34
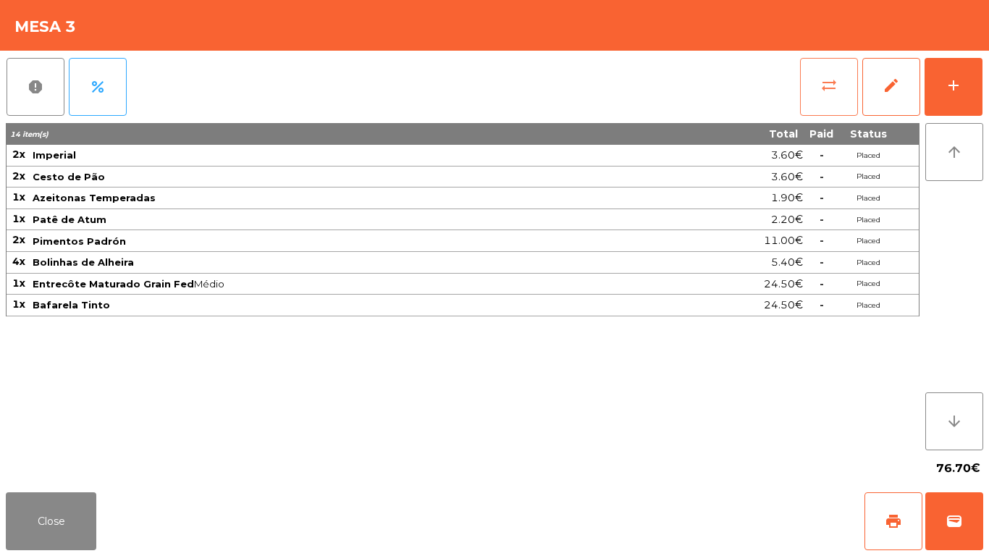
click at [850, 74] on button "sync_alt" at bounding box center [829, 87] width 58 height 58
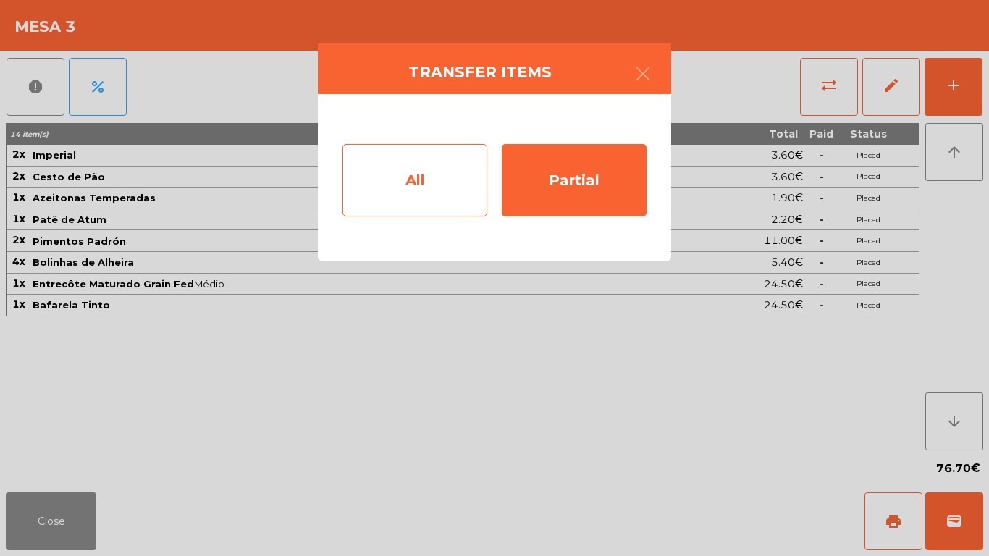
click at [405, 180] on div "All" at bounding box center [414, 180] width 145 height 72
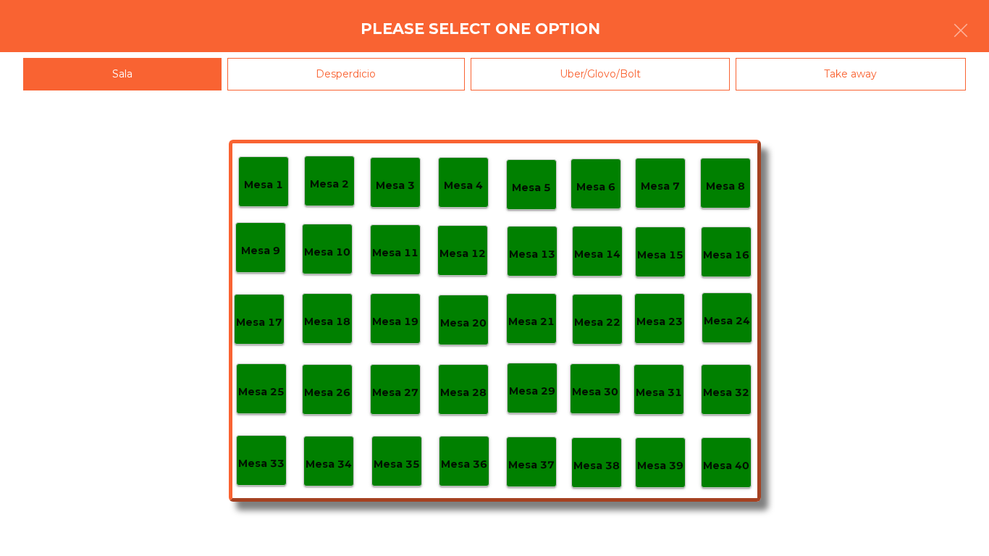
click at [988, 24] on div "Please select one option" at bounding box center [494, 26] width 989 height 52
click at [954, 22] on icon "button" at bounding box center [960, 30] width 17 height 17
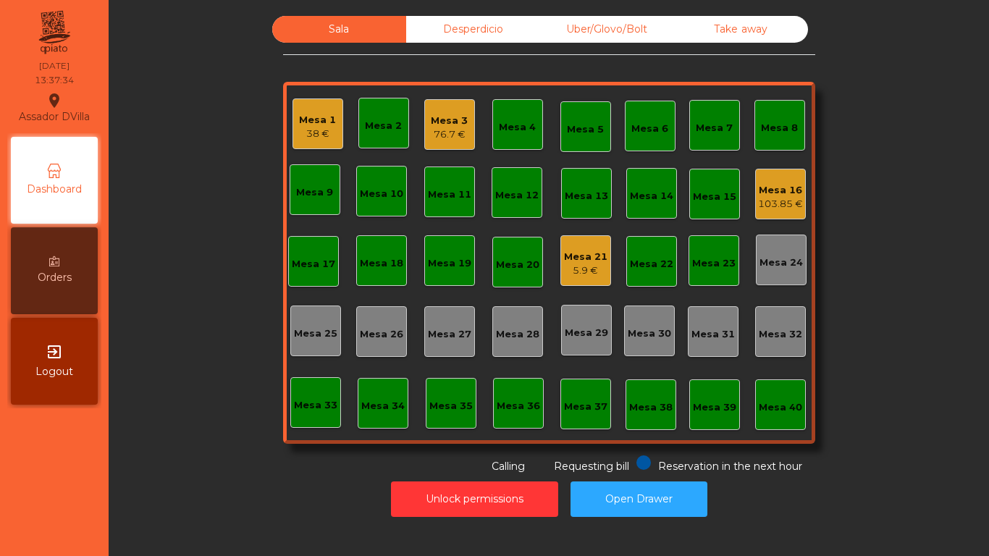
click at [950, 25] on div "Sala Desperdicio Uber/Glovo/Bolt Take away Mesa 1 38 € Mesa 2 Mesa 3 76.7 € Mes…" at bounding box center [548, 245] width 841 height 458
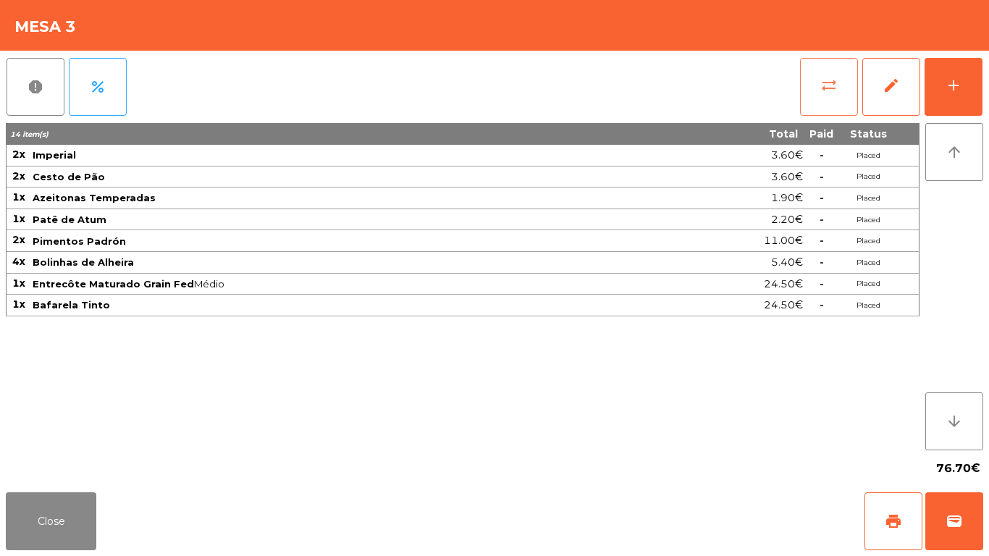
click at [834, 81] on span "sync_alt" at bounding box center [828, 85] width 17 height 17
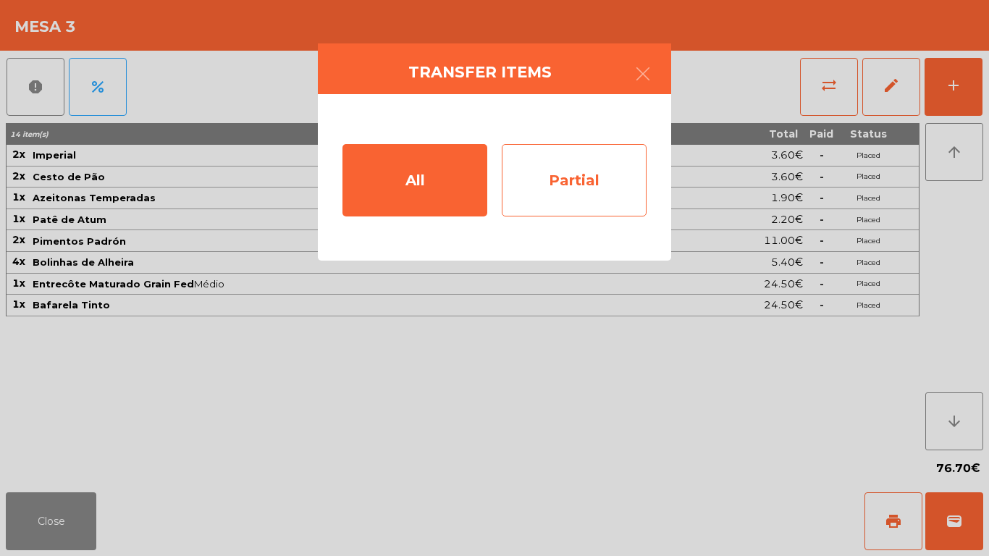
click at [568, 182] on div "Partial" at bounding box center [574, 180] width 145 height 72
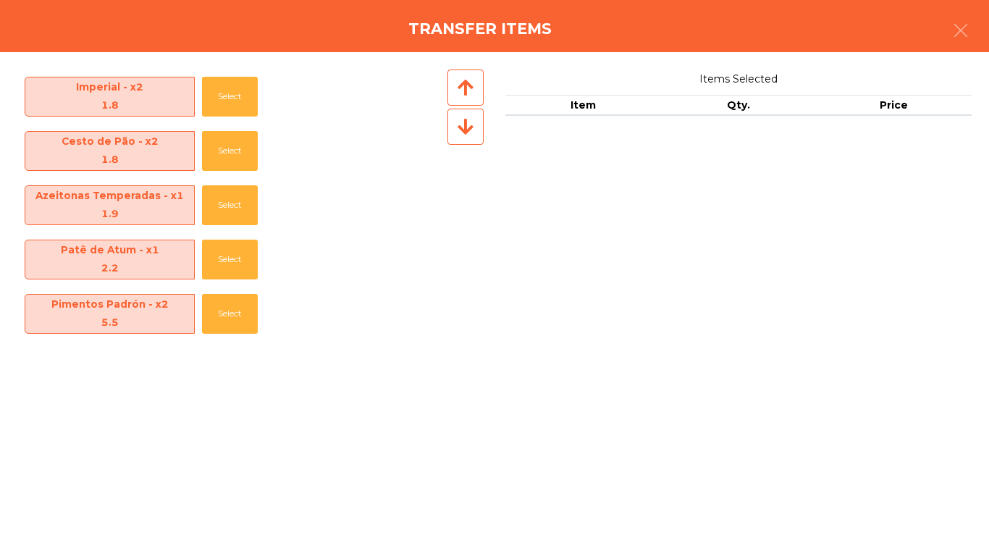
click at [153, 308] on span "Pimentos Padrón - x2 5.5" at bounding box center [109, 314] width 169 height 38
click at [219, 311] on button "Select" at bounding box center [230, 314] width 56 height 40
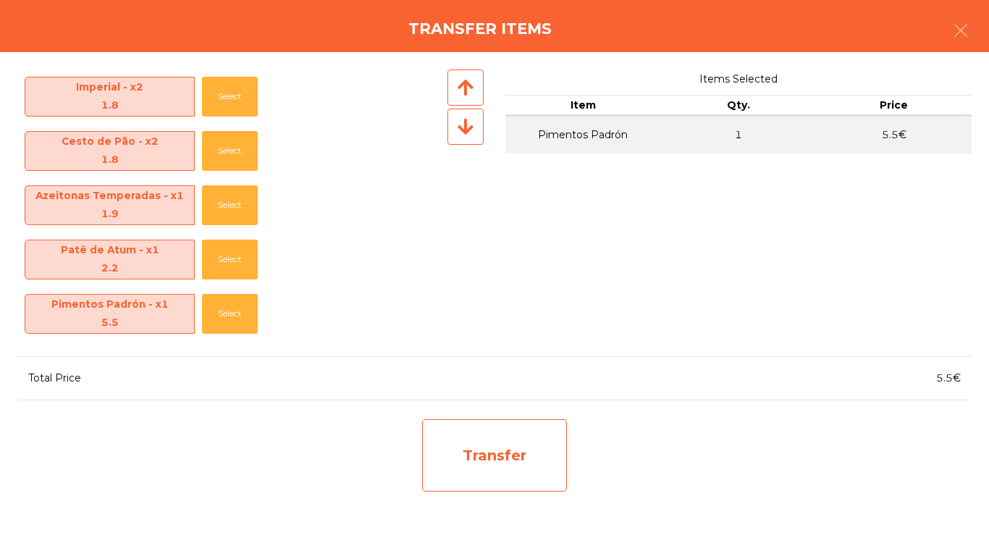
click at [491, 452] on div "Transfer" at bounding box center [494, 455] width 145 height 72
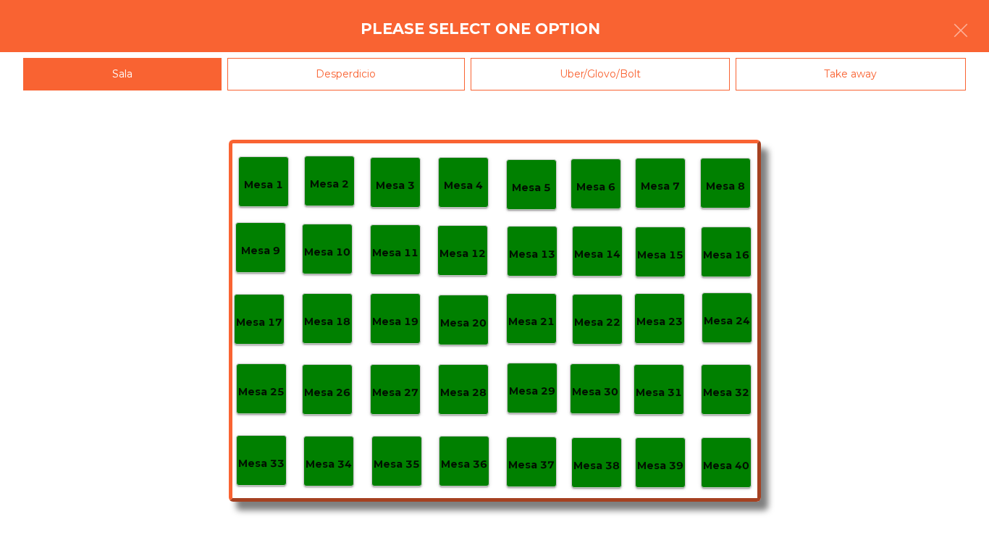
click at [732, 450] on div "Mesa 40" at bounding box center [726, 462] width 51 height 51
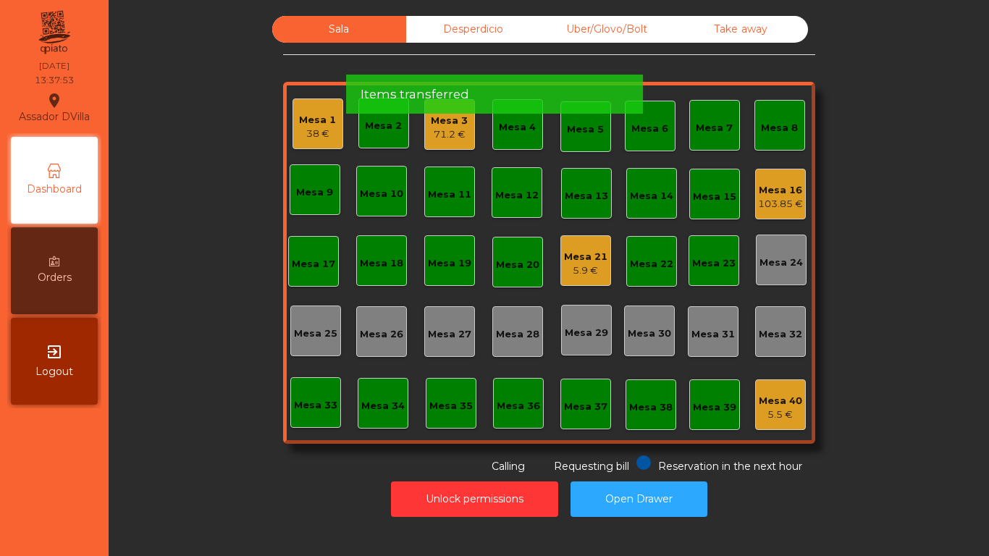
click at [450, 131] on div "71.2 €" at bounding box center [449, 134] width 37 height 14
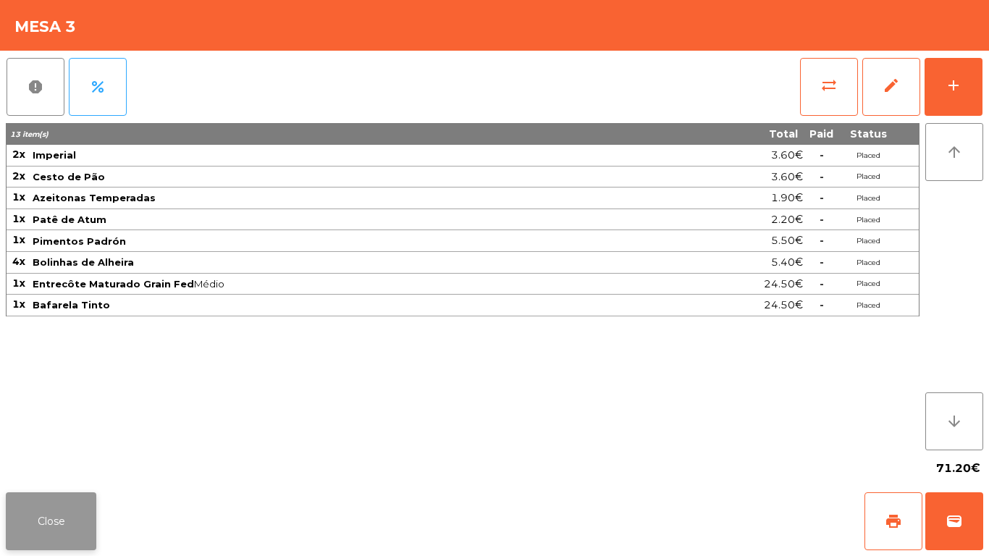
click at [67, 529] on button "Close" at bounding box center [51, 521] width 91 height 58
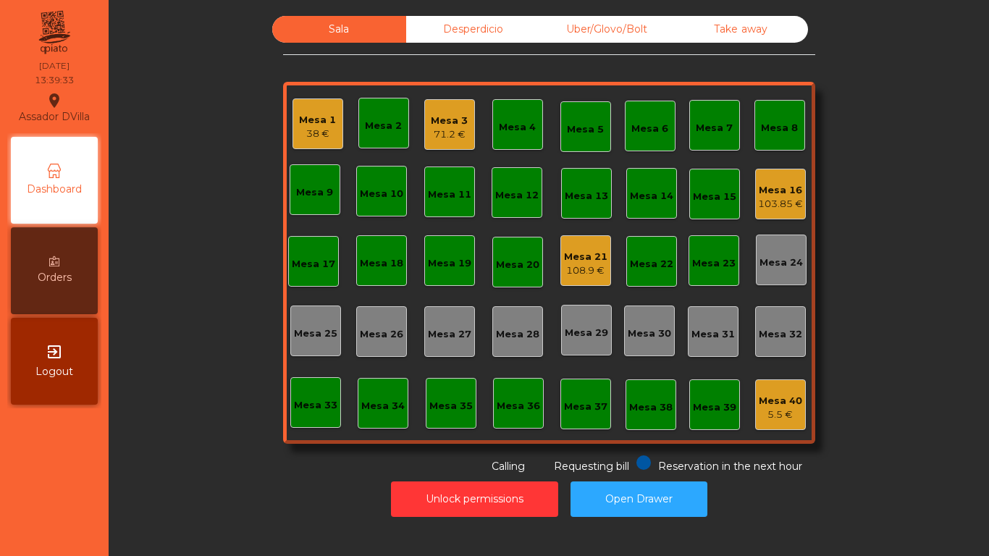
click at [299, 104] on div "Mesa 1 38 €" at bounding box center [318, 123] width 51 height 51
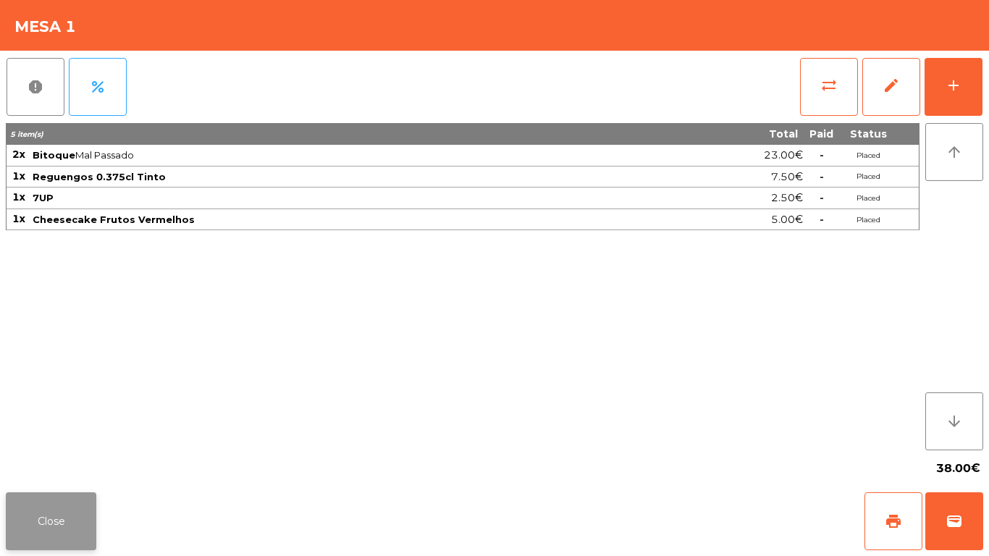
click at [30, 515] on button "Close" at bounding box center [51, 521] width 91 height 58
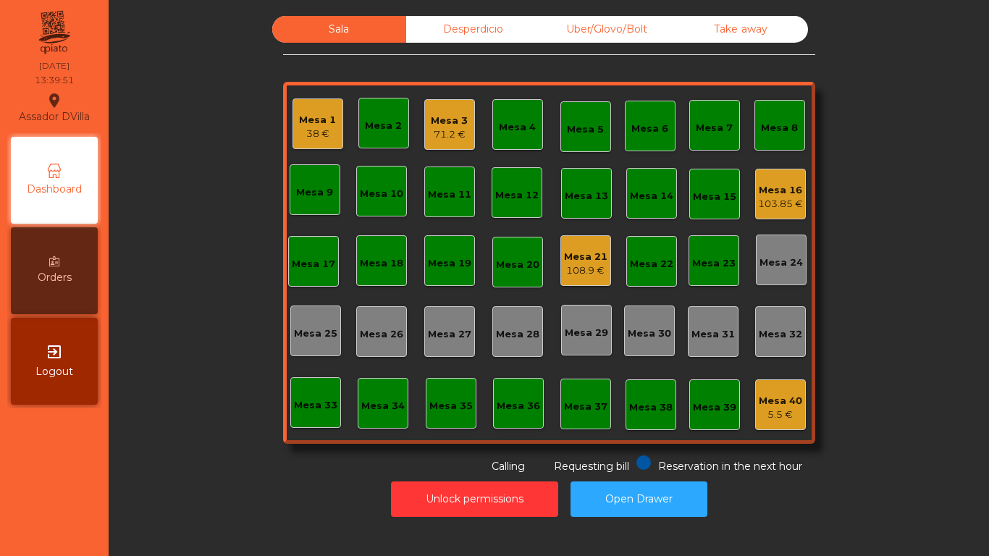
click at [789, 184] on div "Mesa 16" at bounding box center [780, 190] width 45 height 14
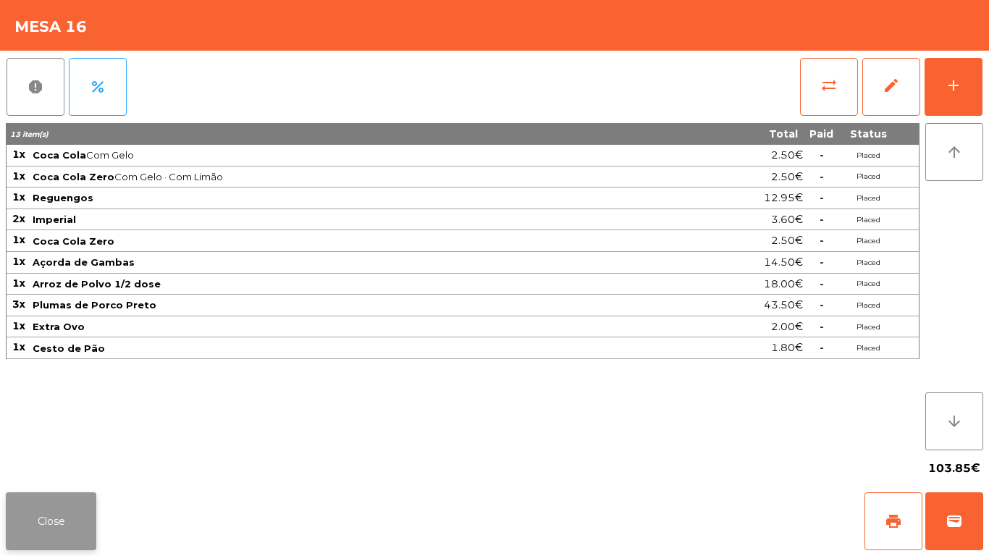
click at [48, 542] on button "Close" at bounding box center [51, 521] width 91 height 58
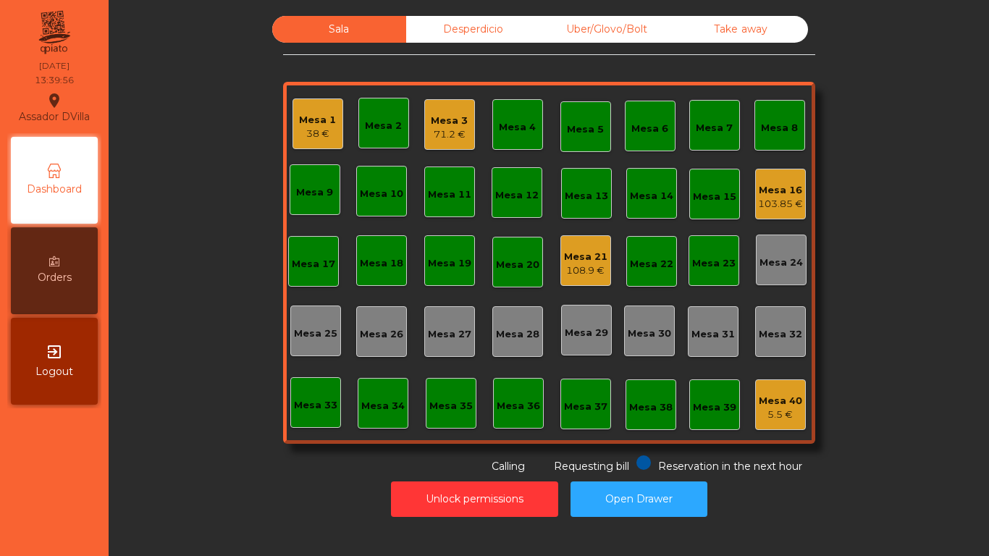
click at [590, 266] on div "108.9 €" at bounding box center [585, 271] width 43 height 14
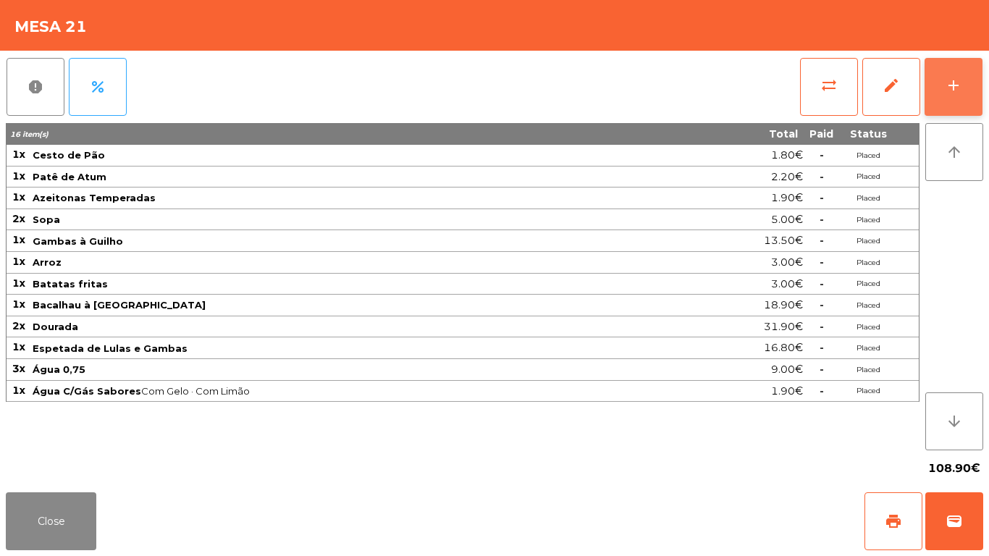
click at [970, 80] on button "add" at bounding box center [954, 87] width 58 height 58
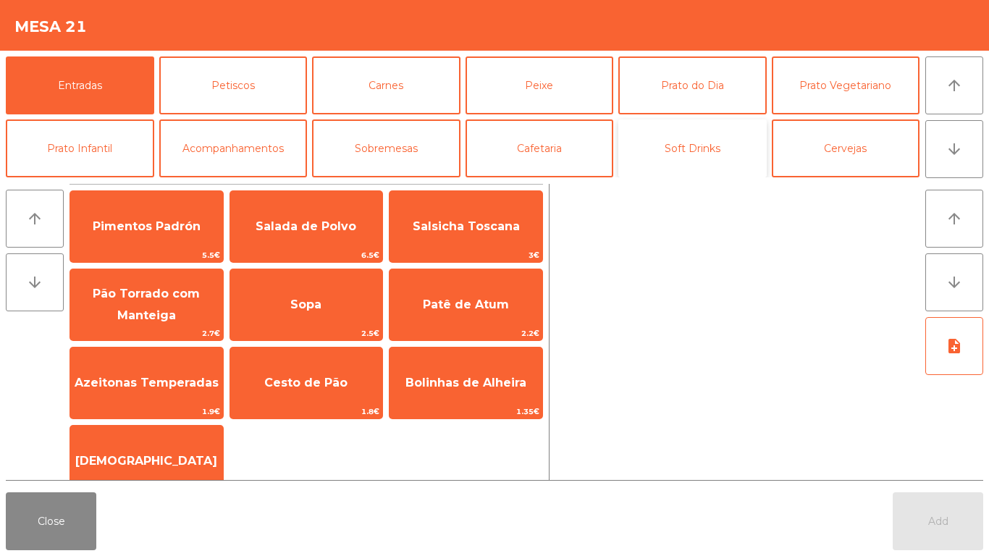
click at [714, 139] on button "Soft Drinks" at bounding box center [692, 148] width 148 height 58
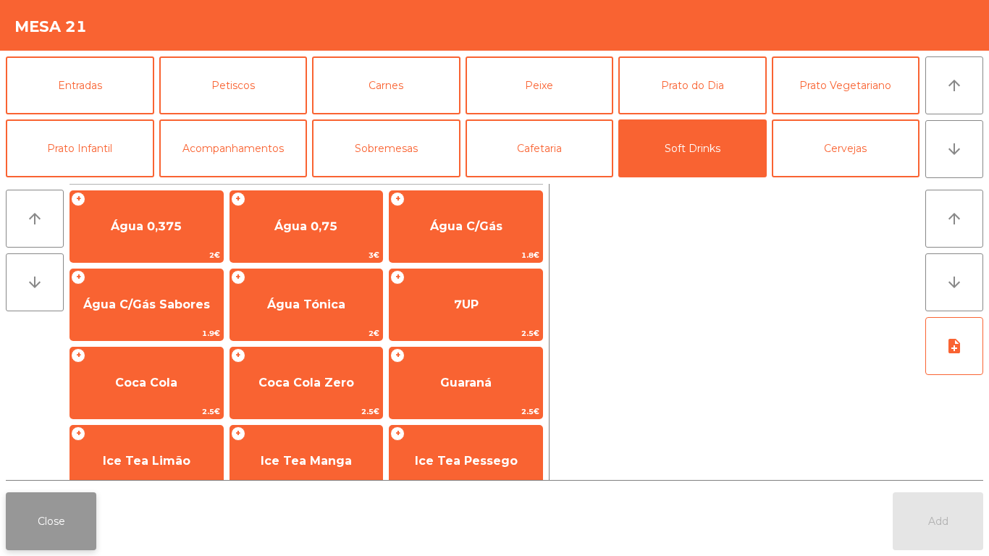
click at [22, 502] on button "Close" at bounding box center [51, 521] width 91 height 58
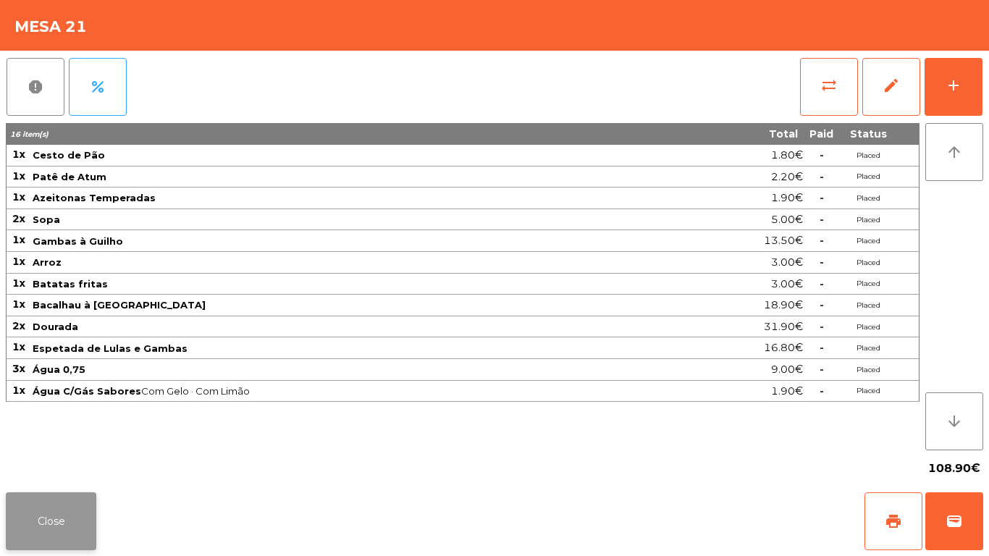
click at [83, 518] on button "Close" at bounding box center [51, 521] width 91 height 58
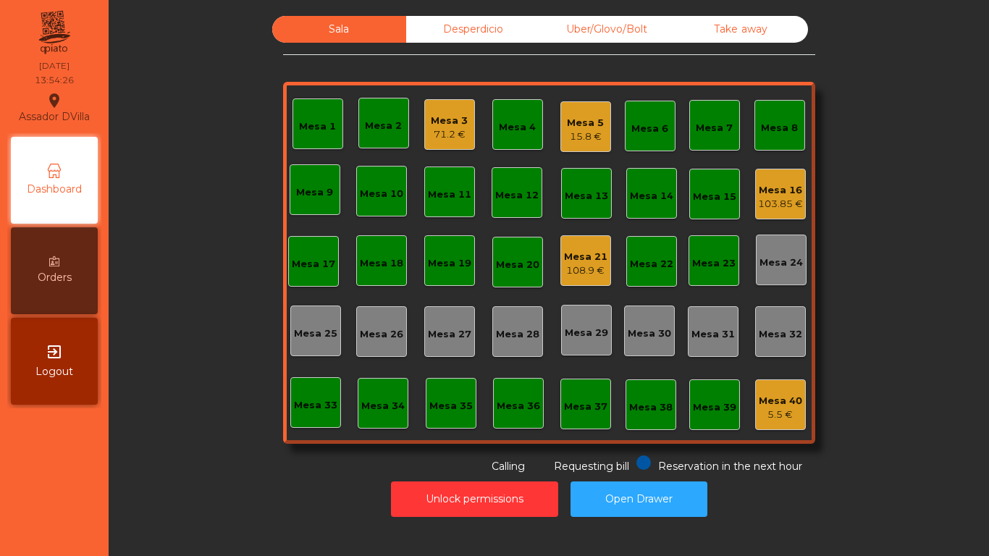
click at [574, 136] on div "15.8 €" at bounding box center [585, 137] width 37 height 14
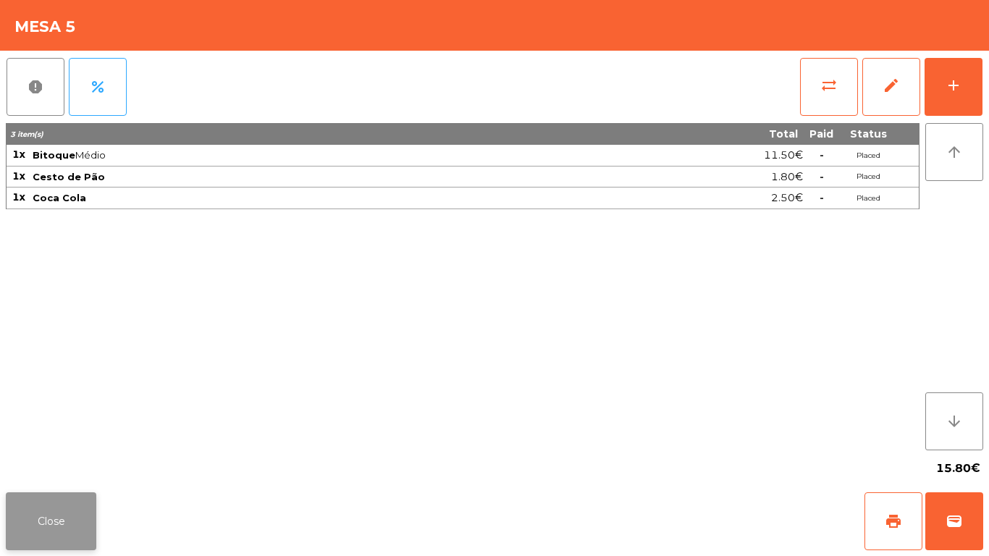
click at [57, 541] on button "Close" at bounding box center [51, 521] width 91 height 58
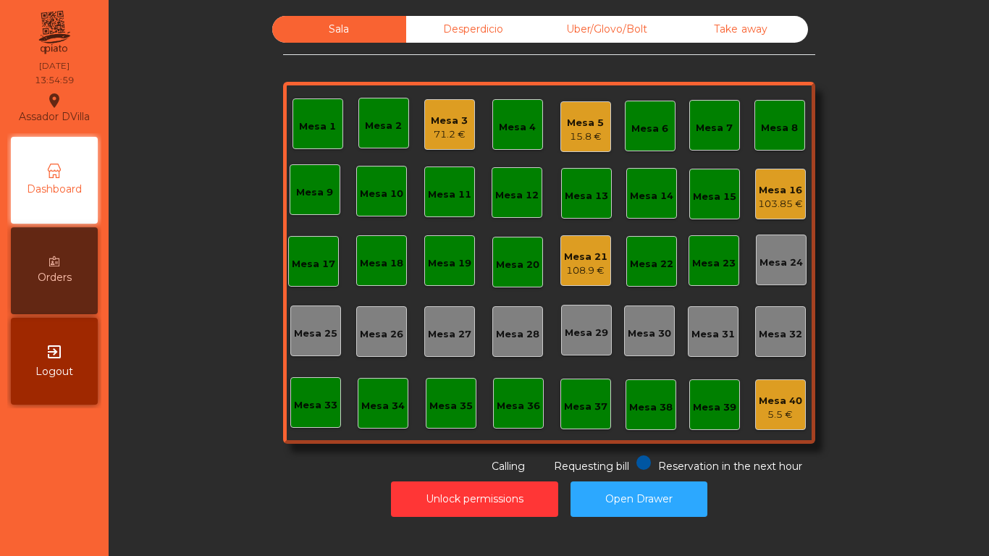
click at [922, 526] on div "Sala Desperdicio Uber/Glovo/Bolt Take away Mesa 1 Mesa 2 Mesa 3 71.2 € Mesa 4 M…" at bounding box center [549, 278] width 880 height 556
click at [778, 184] on div "Mesa 16" at bounding box center [780, 190] width 45 height 14
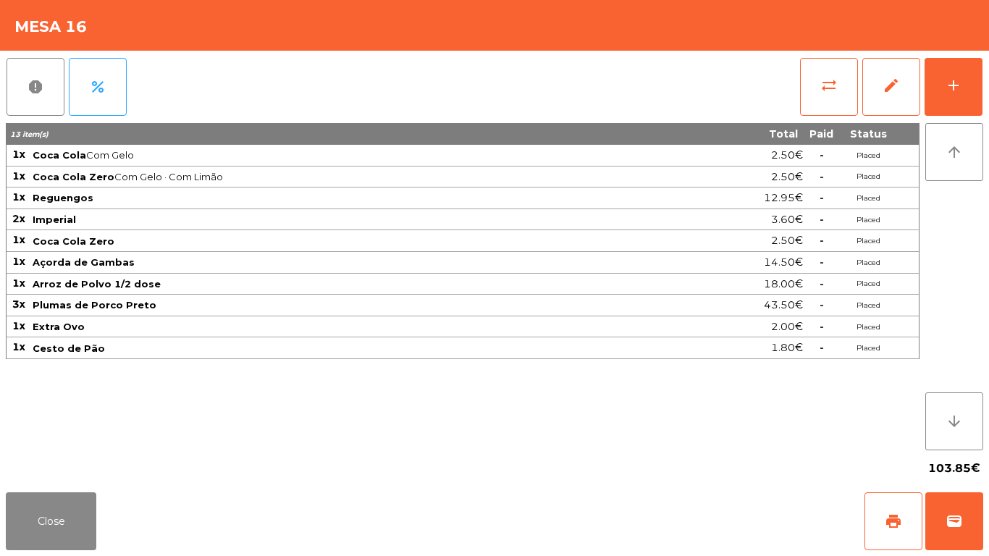
click at [986, 81] on div "report percent sync_alt edit add 13 item(s) Total Paid Status 1x Coca Cola Com …" at bounding box center [494, 269] width 989 height 436
click at [978, 84] on button "add" at bounding box center [954, 87] width 58 height 58
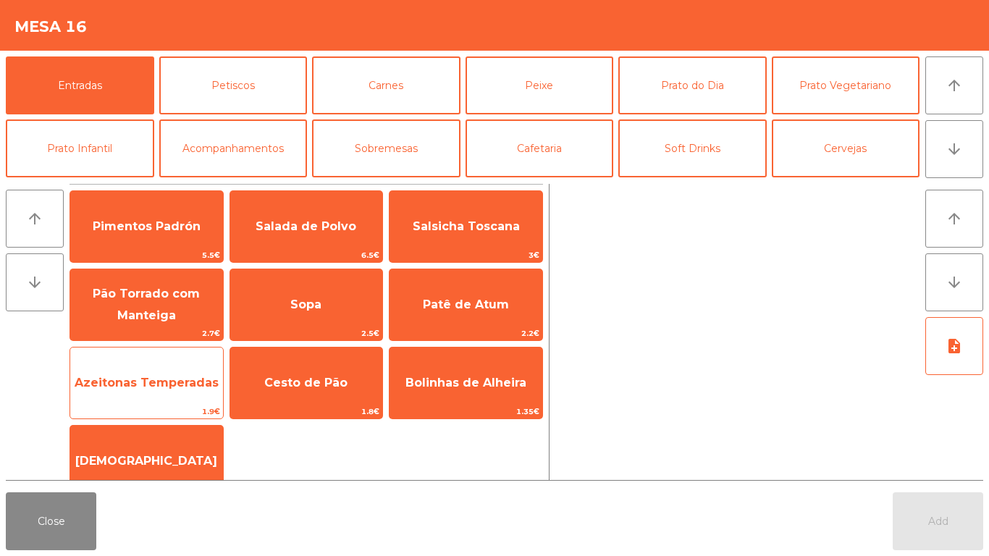
click at [146, 394] on span "Azeitonas Temperadas" at bounding box center [146, 382] width 153 height 39
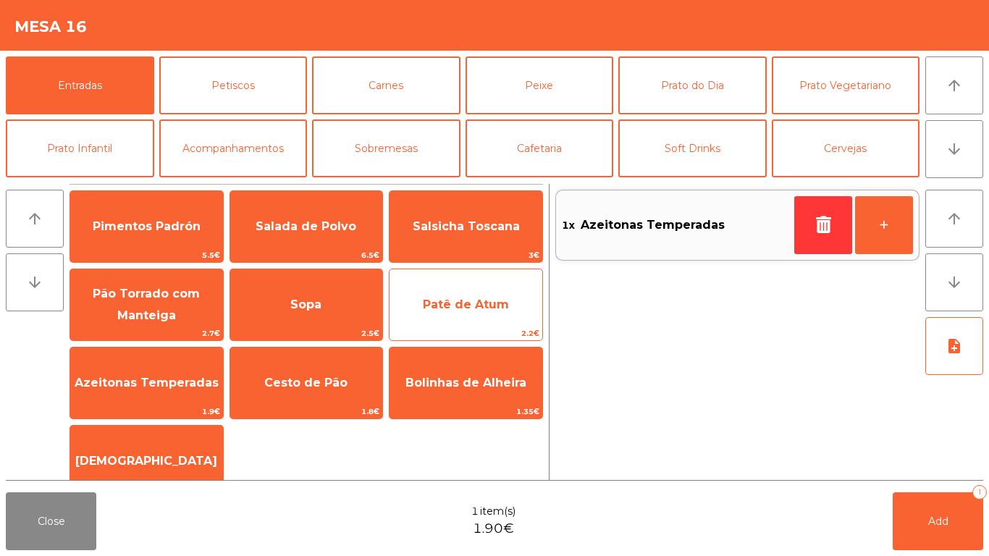
click at [457, 289] on span "Patê de Atum" at bounding box center [466, 304] width 153 height 39
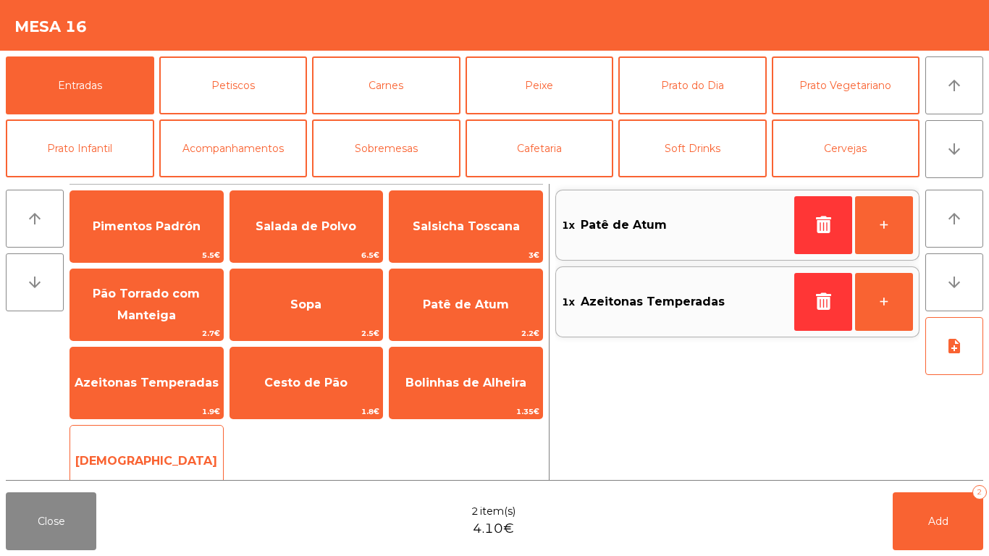
click at [144, 439] on div "Manteiga 1€" at bounding box center [147, 461] width 154 height 72
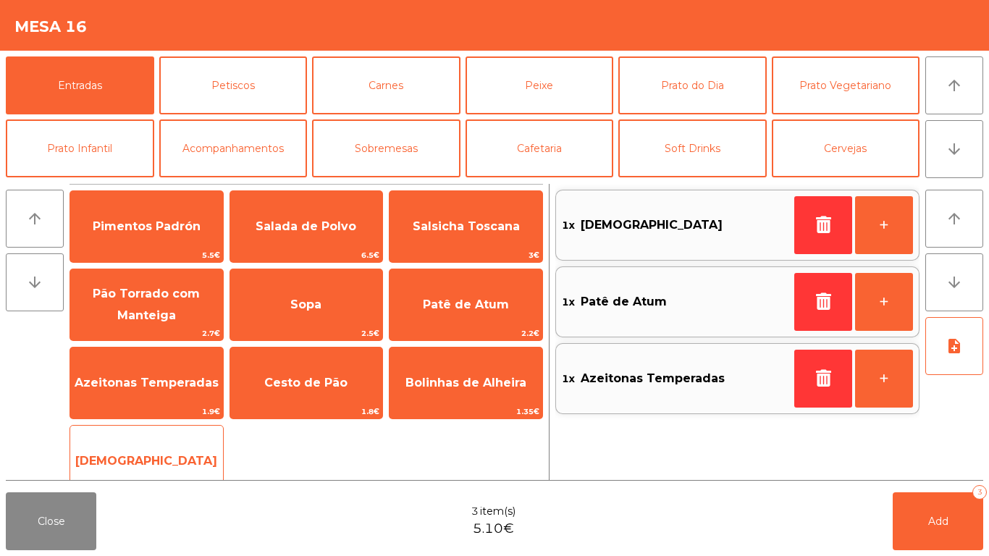
click at [139, 460] on span "[DEMOGRAPHIC_DATA]" at bounding box center [146, 461] width 142 height 14
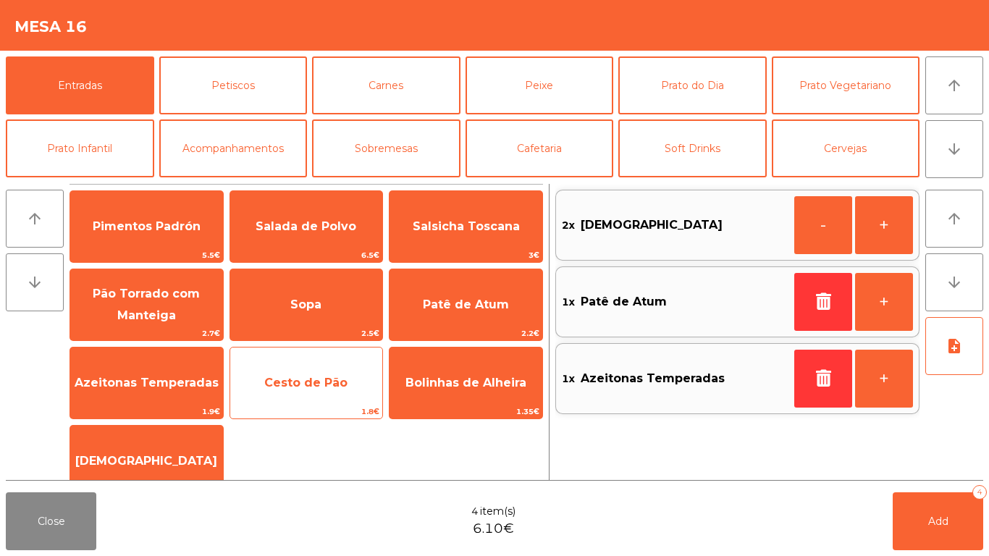
click at [287, 395] on span "Cesto de Pão" at bounding box center [306, 382] width 153 height 39
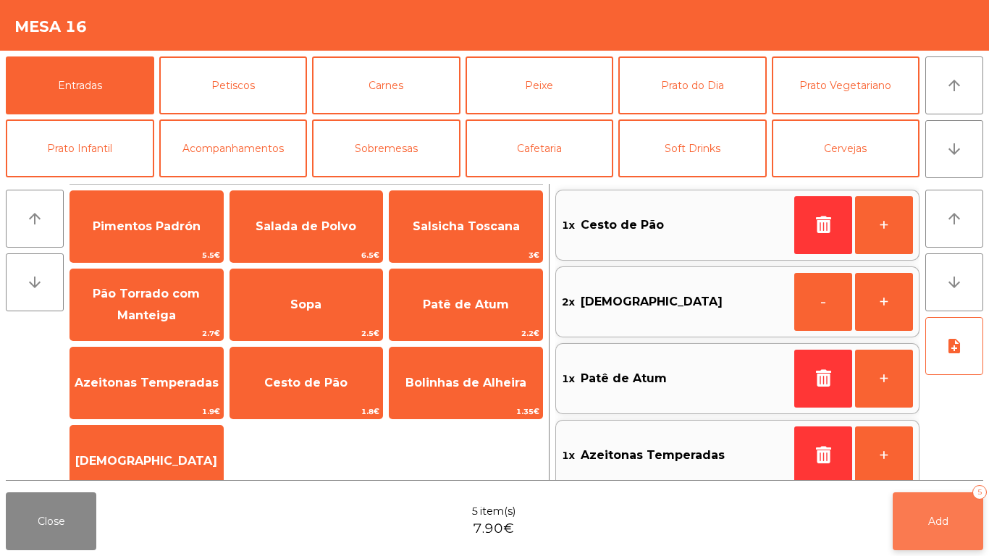
click at [949, 523] on button "Add 5" at bounding box center [938, 521] width 91 height 58
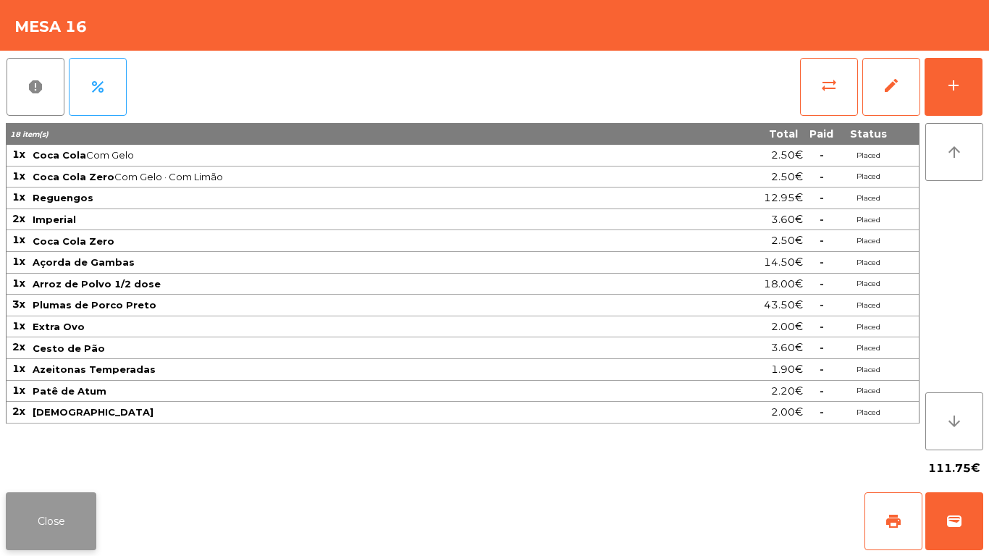
click at [40, 524] on button "Close" at bounding box center [51, 521] width 91 height 58
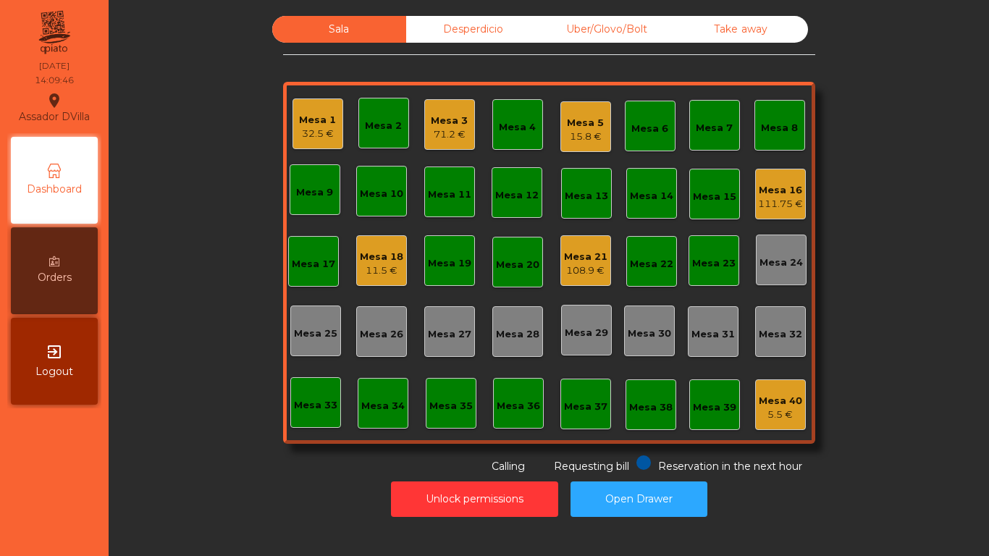
click at [363, 260] on div "Mesa 18" at bounding box center [381, 257] width 43 height 14
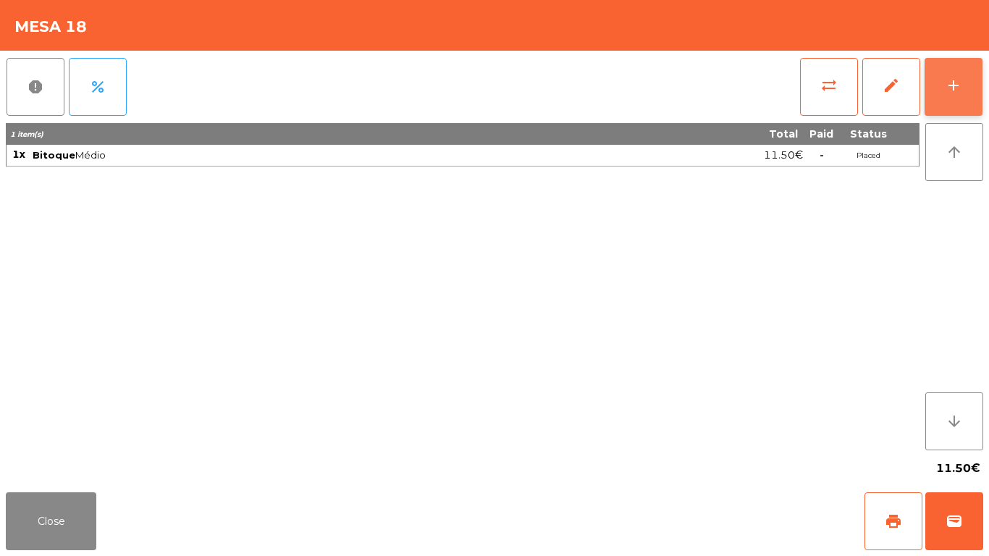
click at [975, 81] on button "add" at bounding box center [954, 87] width 58 height 58
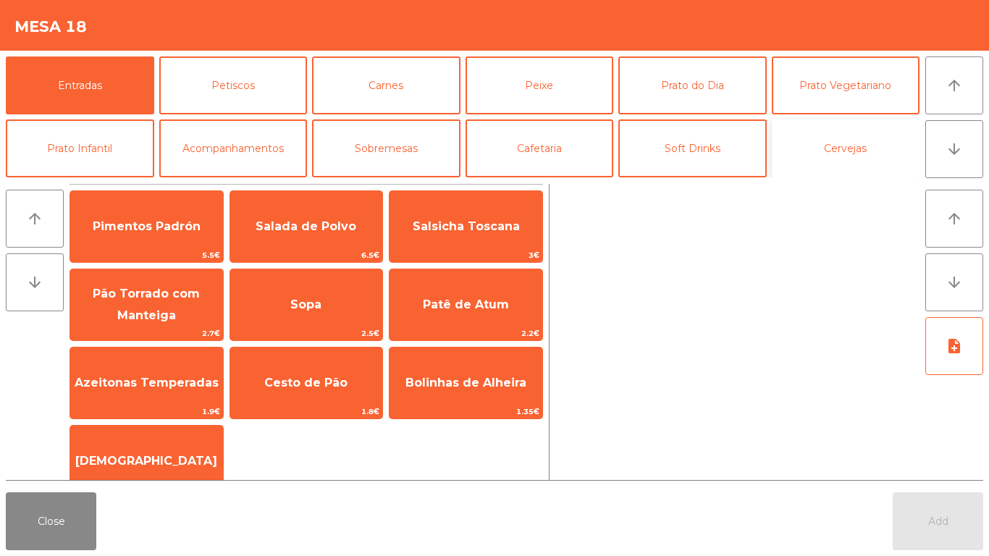
click at [848, 141] on button "Cervejas" at bounding box center [846, 148] width 148 height 58
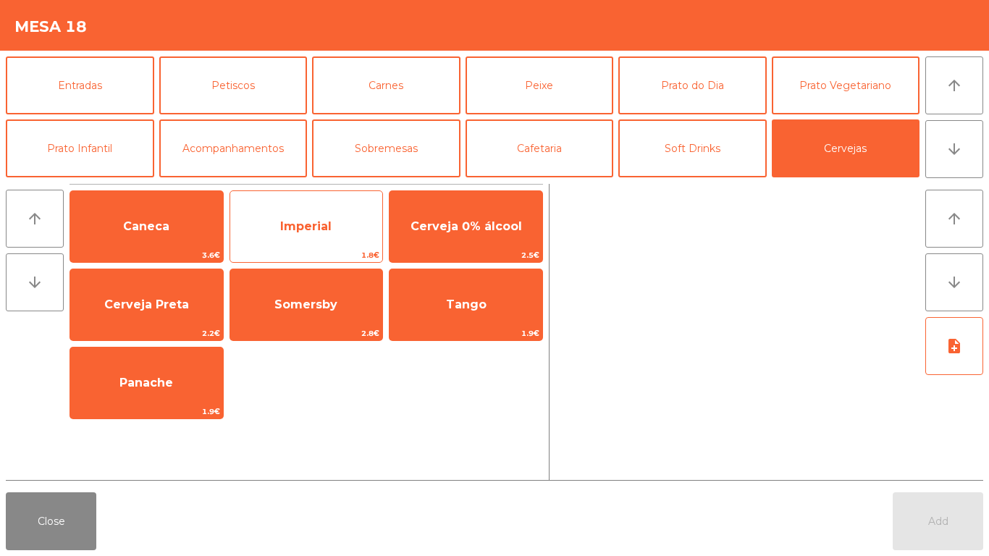
click at [279, 215] on span "Imperial" at bounding box center [306, 226] width 153 height 39
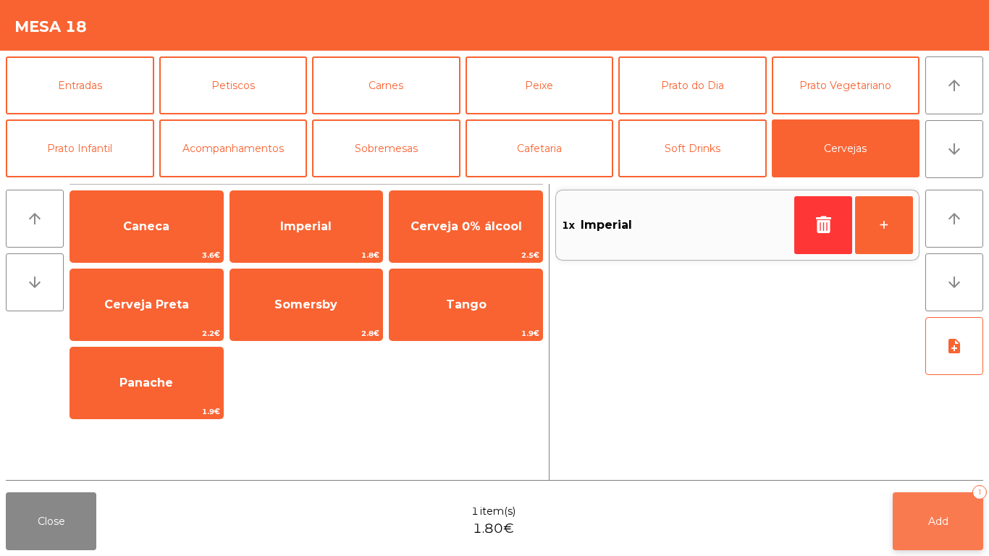
click at [928, 493] on button "Add 1" at bounding box center [938, 521] width 91 height 58
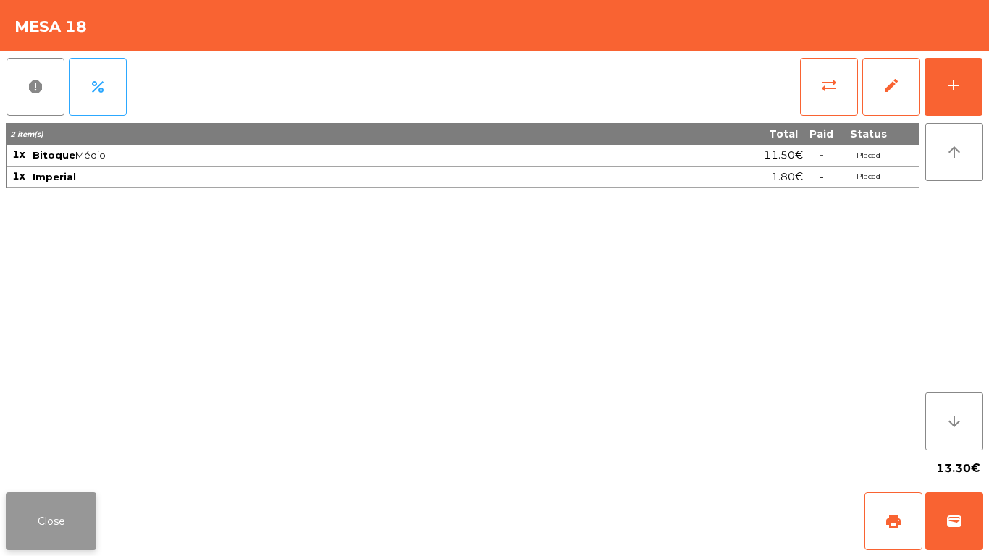
click at [51, 539] on button "Close" at bounding box center [51, 521] width 91 height 58
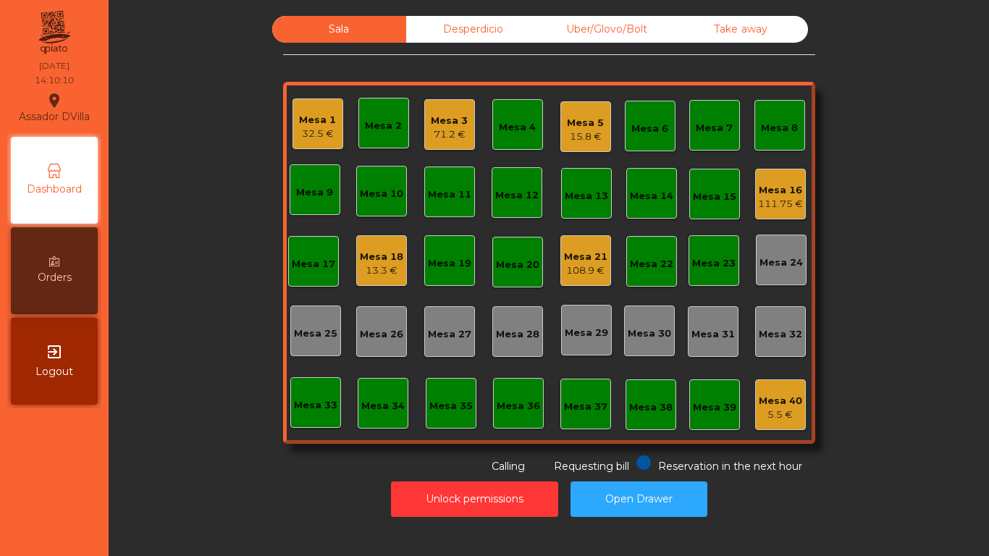
click at [587, 256] on div "Mesa 21" at bounding box center [585, 257] width 43 height 14
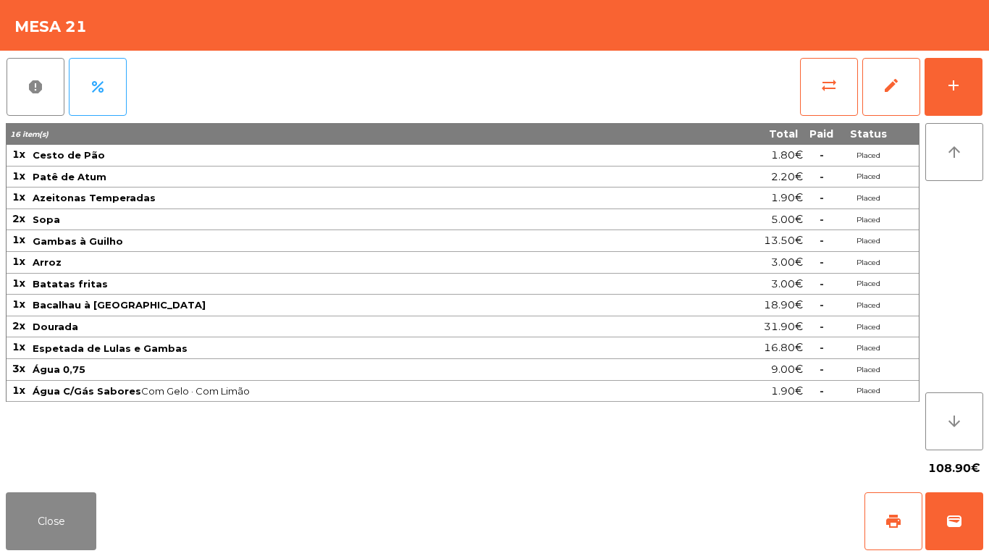
click at [987, 79] on div "report percent sync_alt edit add 16 item(s) Total Paid Status 1x Cesto de Pão 1…" at bounding box center [494, 269] width 989 height 436
click at [988, 67] on div "report percent sync_alt edit add 16 item(s) Total Paid Status 1x Cesto de Pão 1…" at bounding box center [494, 269] width 989 height 436
click at [972, 87] on button "add" at bounding box center [954, 87] width 58 height 58
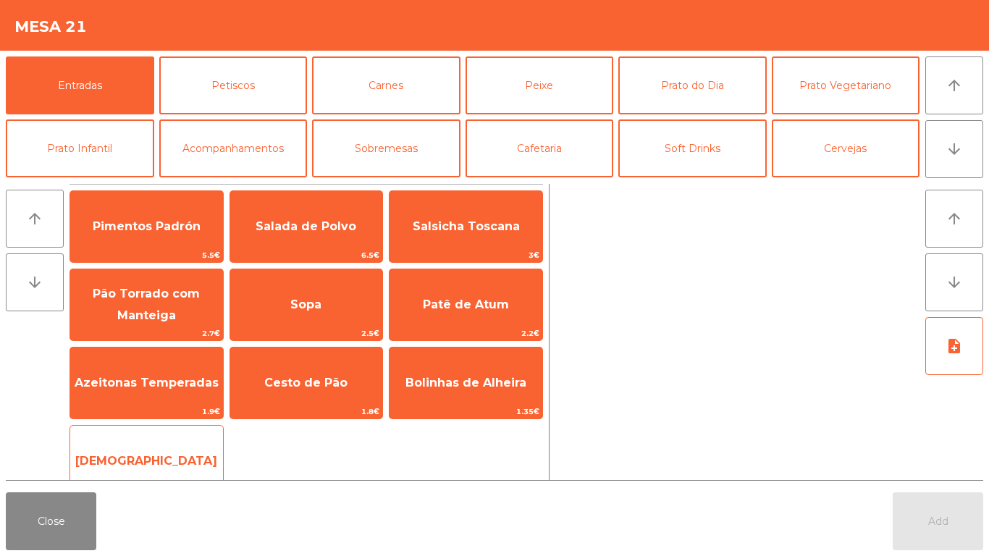
click at [161, 450] on span "[DEMOGRAPHIC_DATA]" at bounding box center [146, 461] width 153 height 39
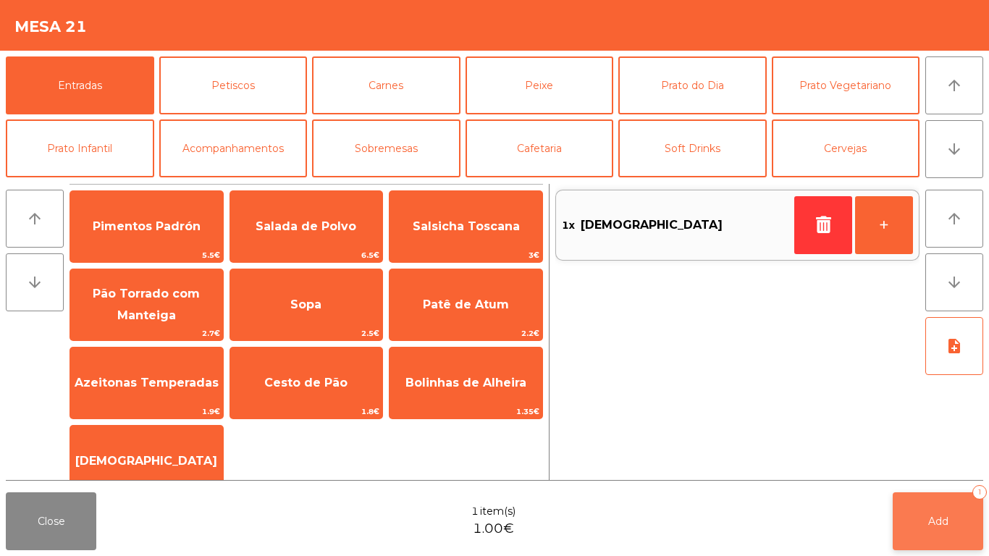
click at [941, 513] on button "Add 1" at bounding box center [938, 521] width 91 height 58
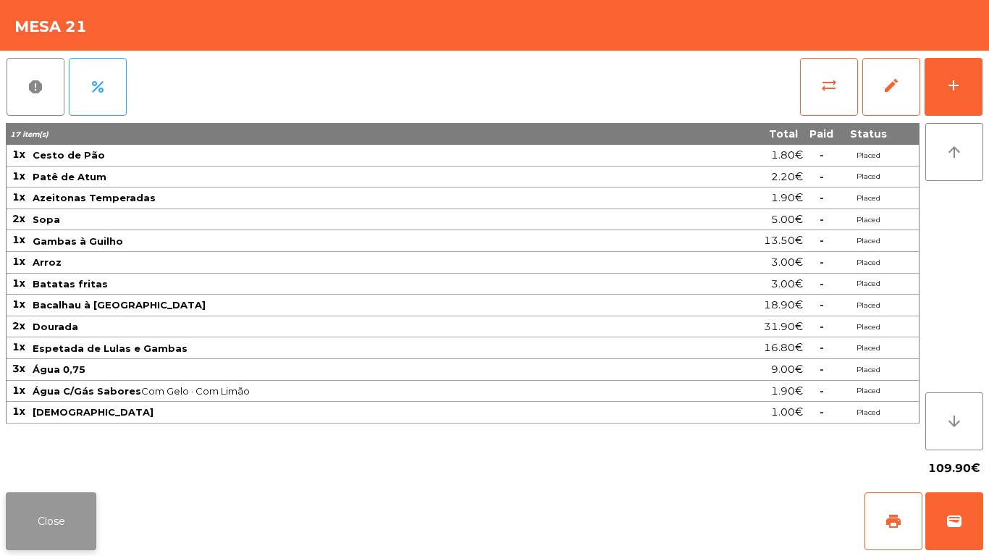
click at [54, 518] on button "Close" at bounding box center [51, 521] width 91 height 58
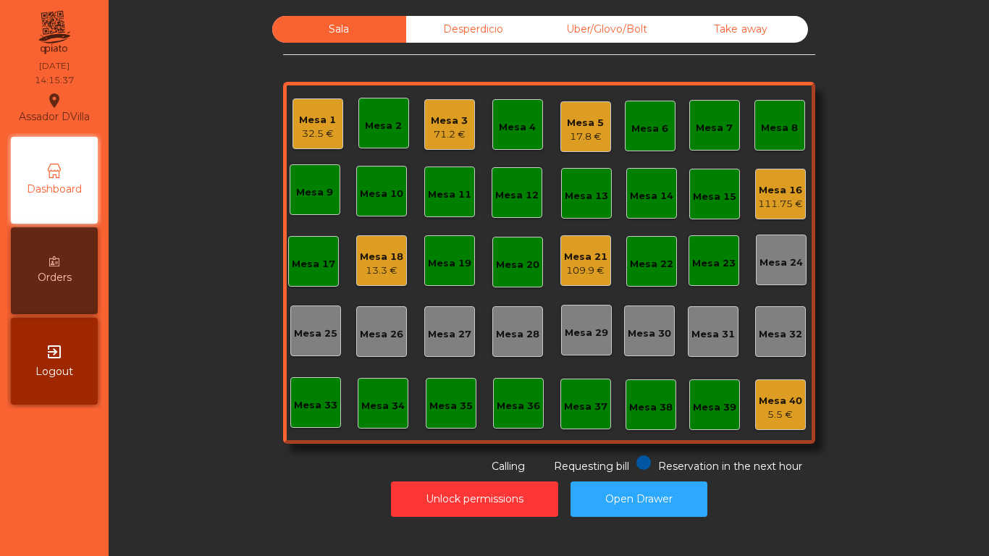
click at [380, 117] on div "Mesa 2" at bounding box center [383, 123] width 37 height 20
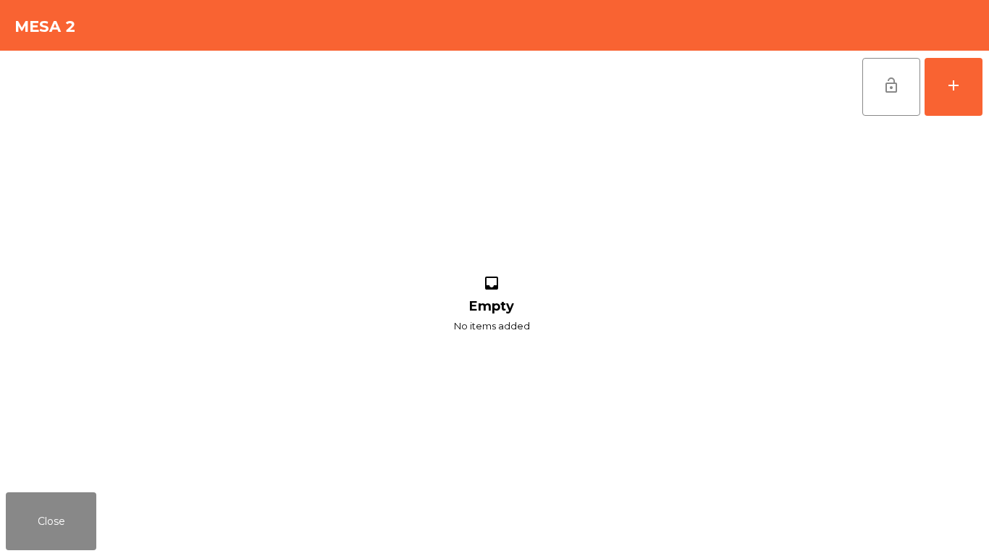
click at [987, 85] on div "lock_open add inbox Empty No items added" at bounding box center [494, 269] width 989 height 436
click at [958, 84] on div "add" at bounding box center [953, 85] width 17 height 17
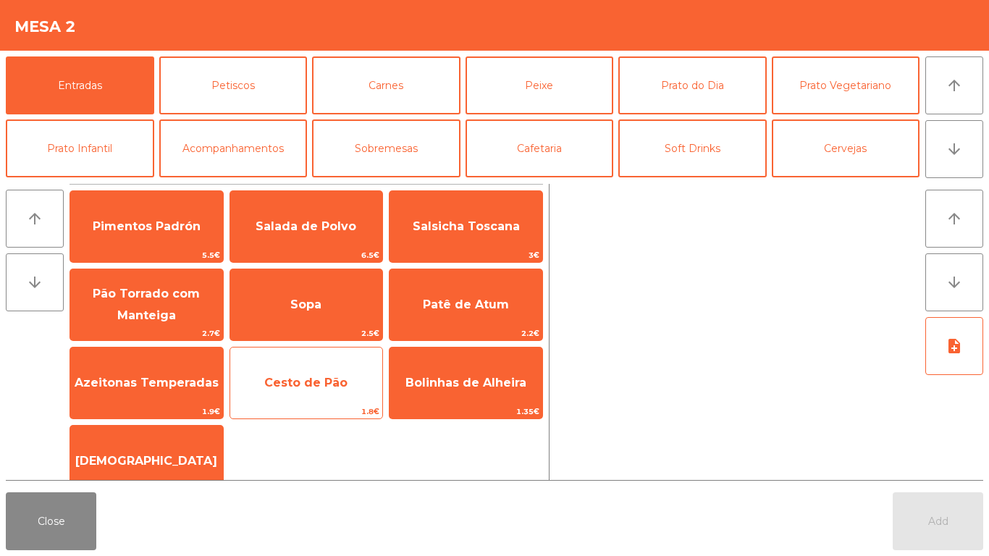
click at [287, 380] on span "Cesto de Pão" at bounding box center [305, 383] width 83 height 14
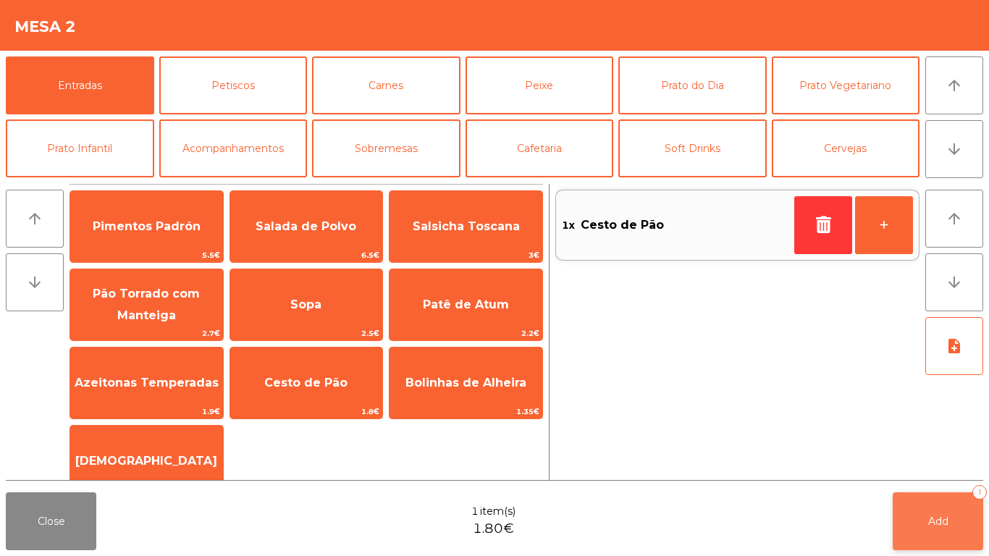
click at [946, 515] on span "Add" at bounding box center [938, 521] width 20 height 13
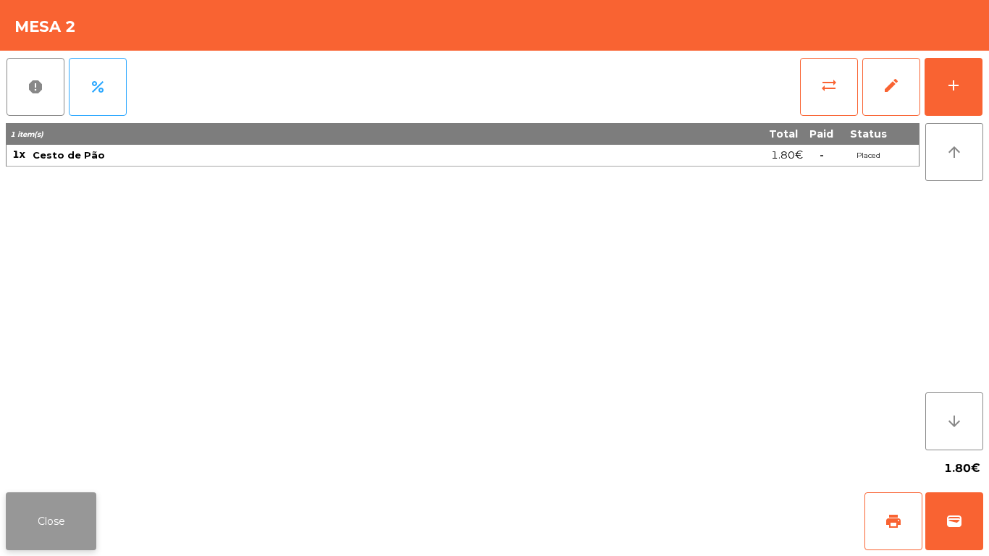
click at [34, 528] on button "Close" at bounding box center [51, 521] width 91 height 58
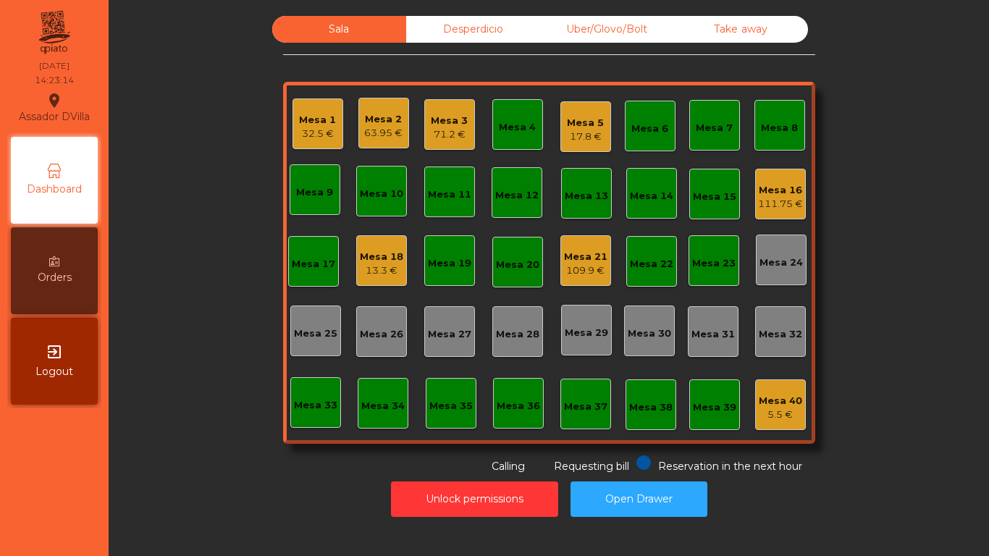
click at [316, 136] on div "32.5 €" at bounding box center [317, 134] width 37 height 14
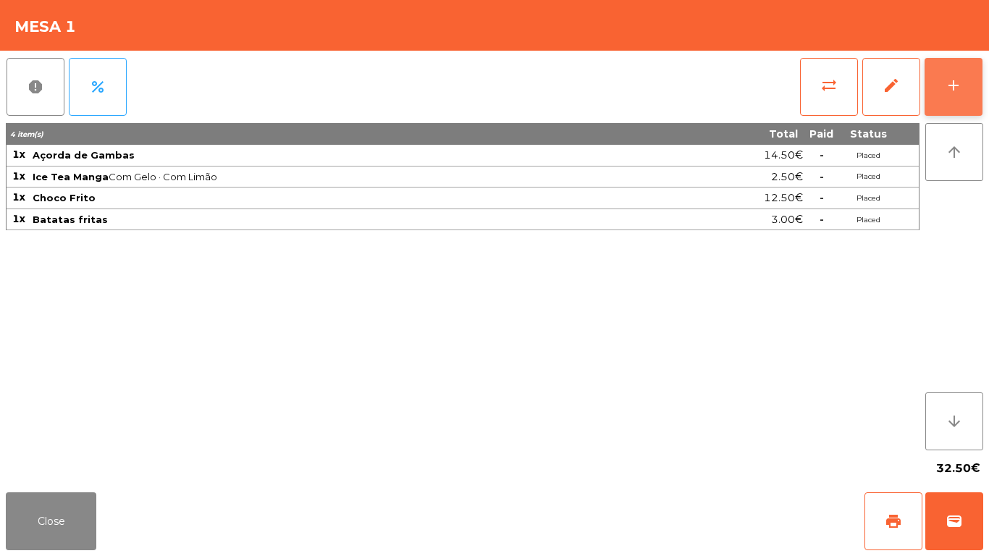
click at [981, 85] on button "add" at bounding box center [954, 87] width 58 height 58
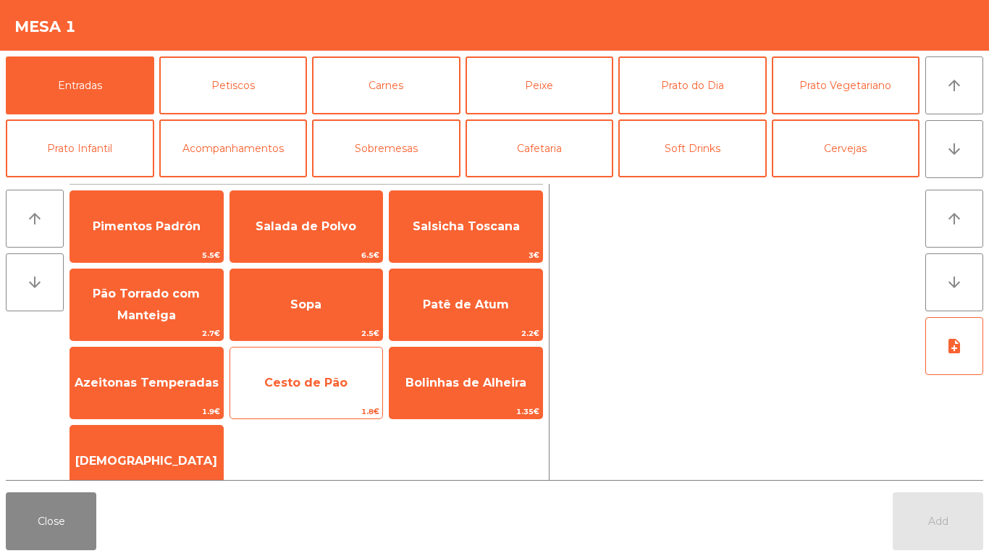
click at [308, 367] on span "Cesto de Pão" at bounding box center [306, 382] width 153 height 39
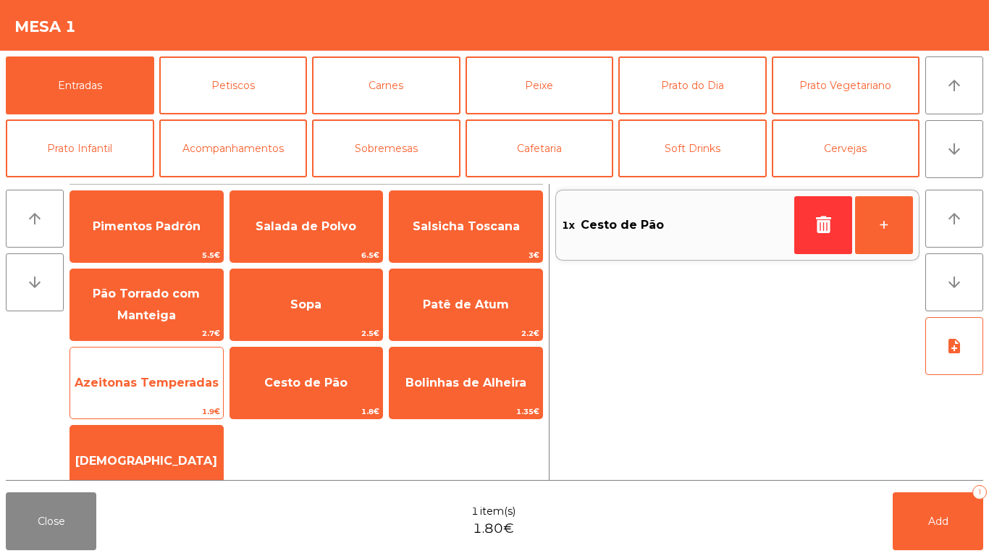
click at [169, 392] on span "Azeitonas Temperadas" at bounding box center [146, 382] width 153 height 39
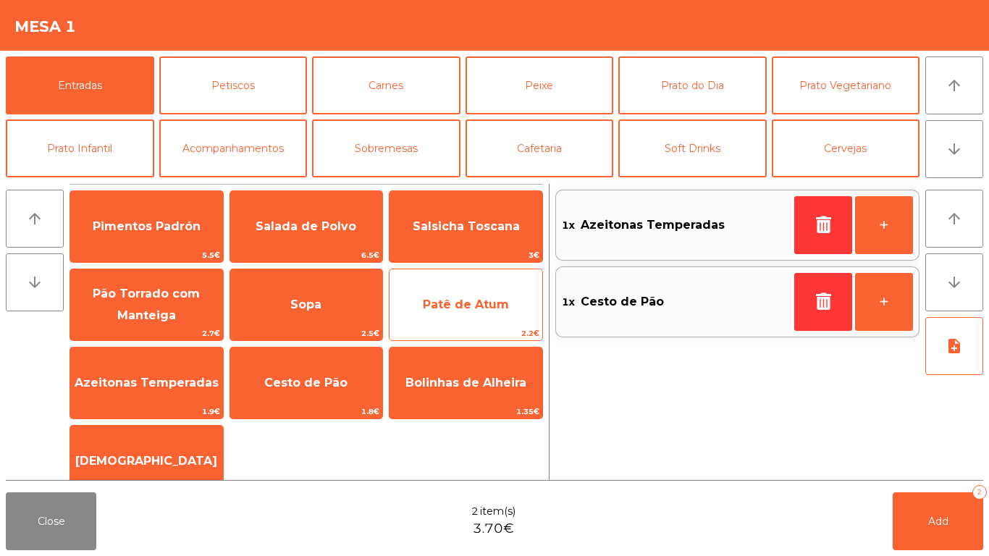
click at [458, 294] on span "Patê de Atum" at bounding box center [466, 304] width 153 height 39
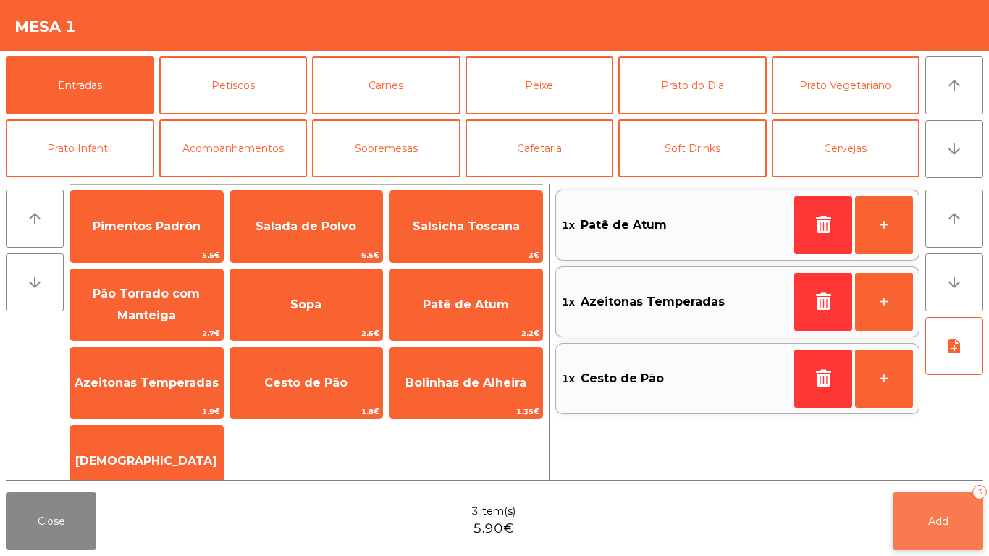
click at [945, 510] on button "Add 3" at bounding box center [938, 521] width 91 height 58
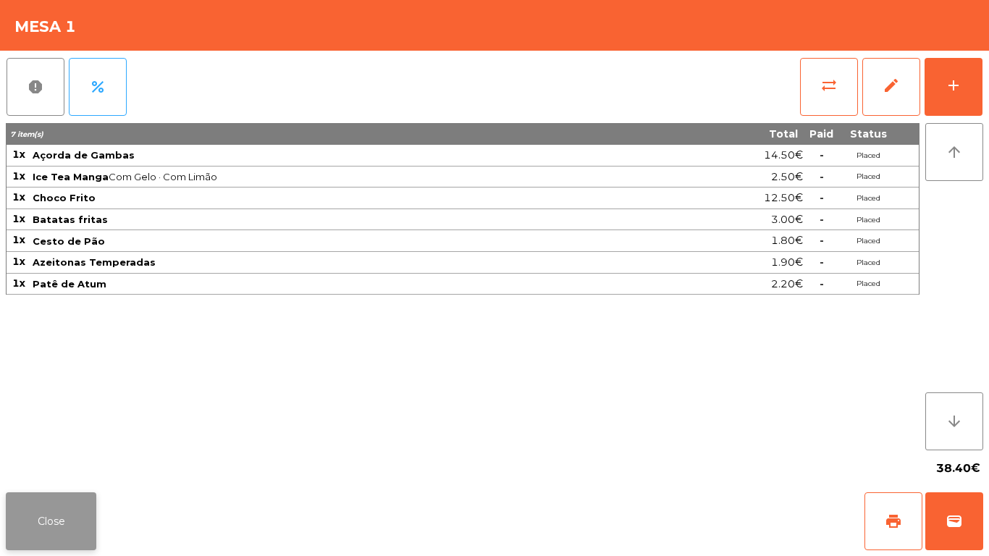
click at [48, 508] on button "Close" at bounding box center [51, 521] width 91 height 58
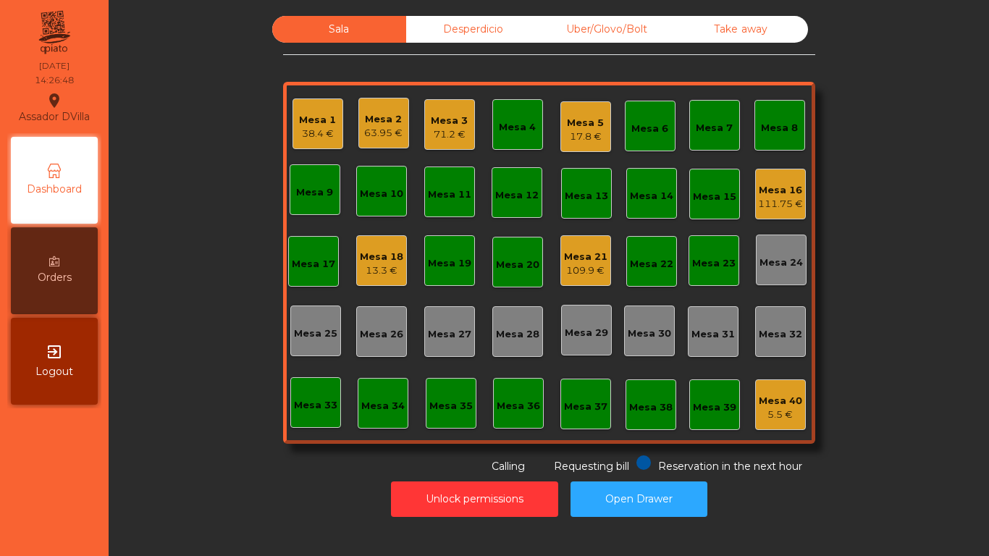
click at [516, 117] on div "Mesa 4" at bounding box center [517, 124] width 37 height 20
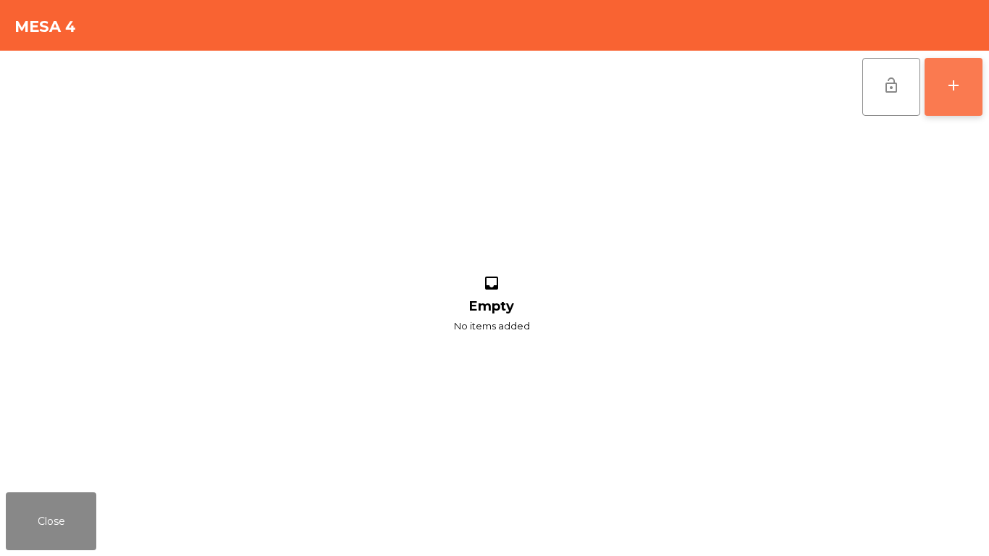
click at [975, 90] on button "add" at bounding box center [954, 87] width 58 height 58
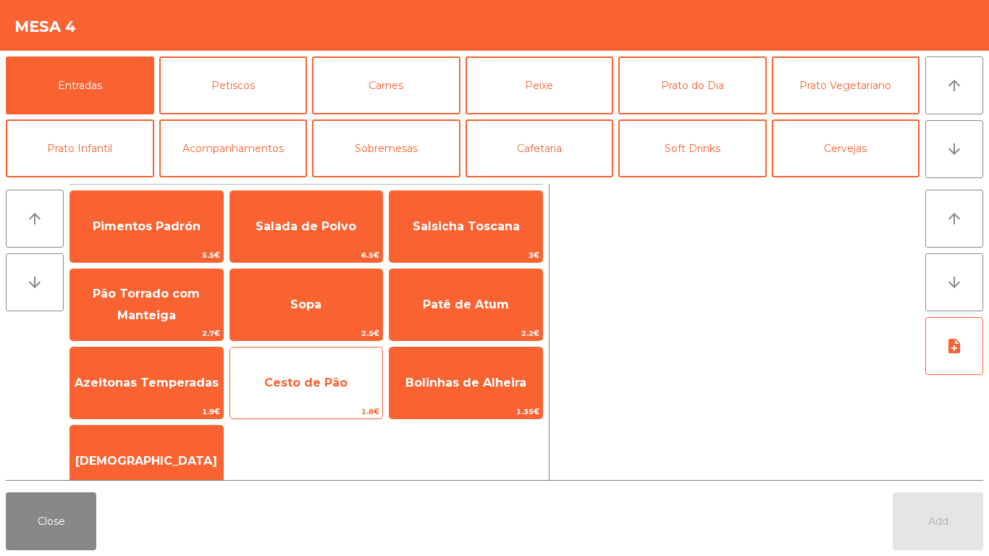
click at [310, 380] on span "Cesto de Pão" at bounding box center [305, 383] width 83 height 14
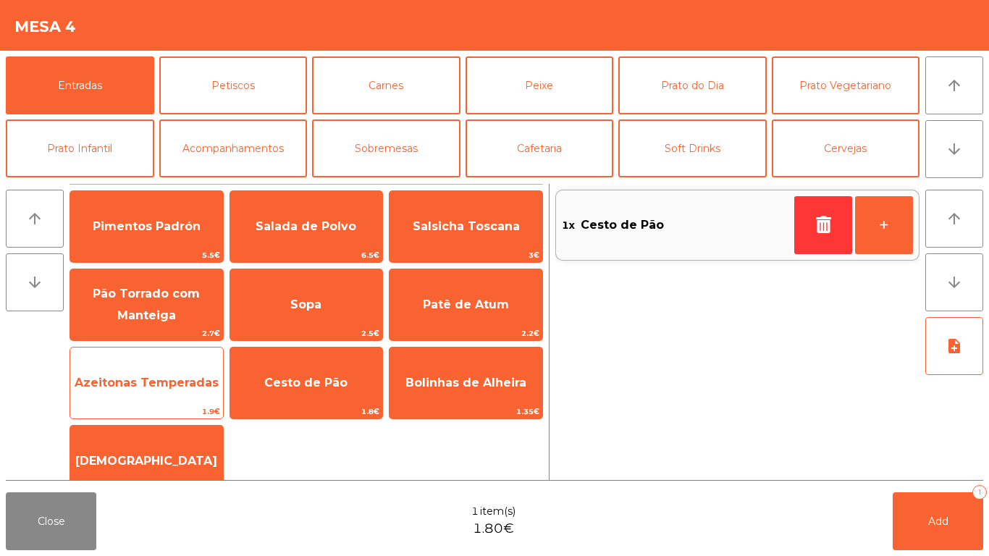
click at [157, 381] on span "Azeitonas Temperadas" at bounding box center [147, 383] width 144 height 14
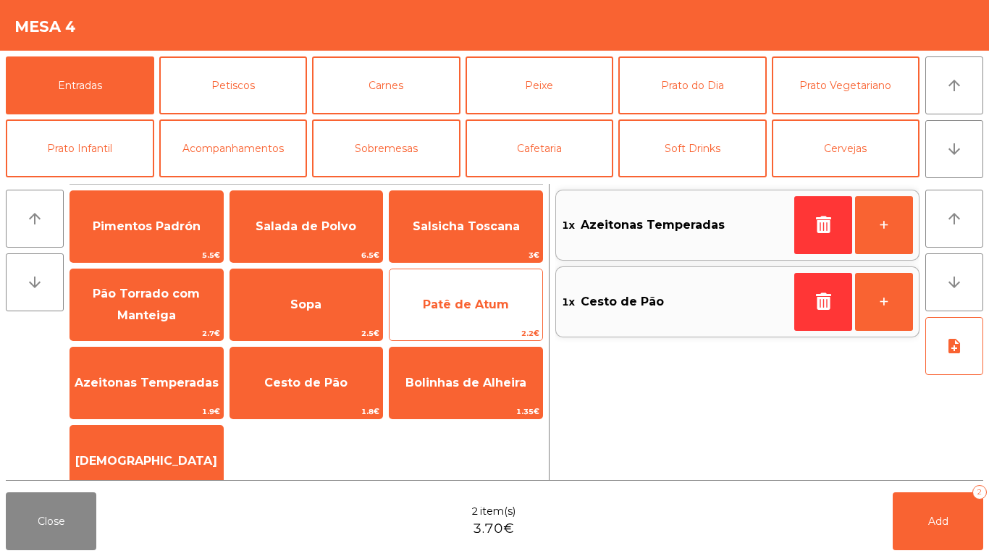
click at [462, 290] on span "Patê de Atum" at bounding box center [466, 304] width 153 height 39
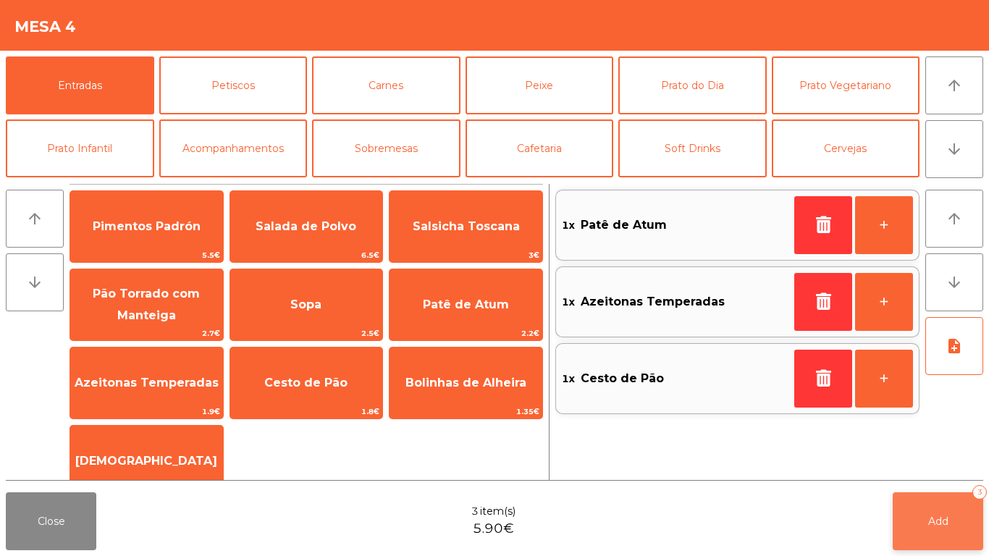
click at [952, 510] on button "Add 3" at bounding box center [938, 521] width 91 height 58
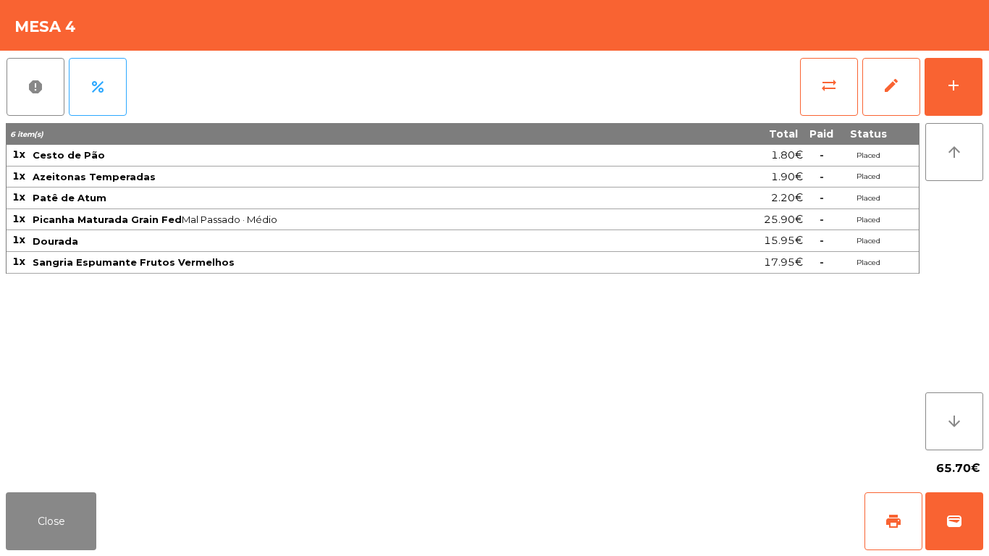
click at [104, 290] on div "6 item(s) Total Paid Status 1x Cesto de Pão 1.80€ - Placed 1x Azeitonas Tempera…" at bounding box center [463, 286] width 914 height 327
click at [49, 288] on div "6 item(s) Total Paid Status 1x Cesto de Pão 1.80€ - Placed 1x Azeitonas Tempera…" at bounding box center [463, 286] width 914 height 327
click at [56, 290] on div "6 item(s) Total Paid Status 1x Cesto de Pão 1.80€ - Placed 1x Azeitonas Tempera…" at bounding box center [463, 286] width 914 height 327
click at [63, 273] on td "Sangria Espumante Frutos Vermelhos" at bounding box center [363, 263] width 664 height 22
click at [68, 273] on td "Sangria Espumante Frutos Vermelhos" at bounding box center [363, 263] width 664 height 22
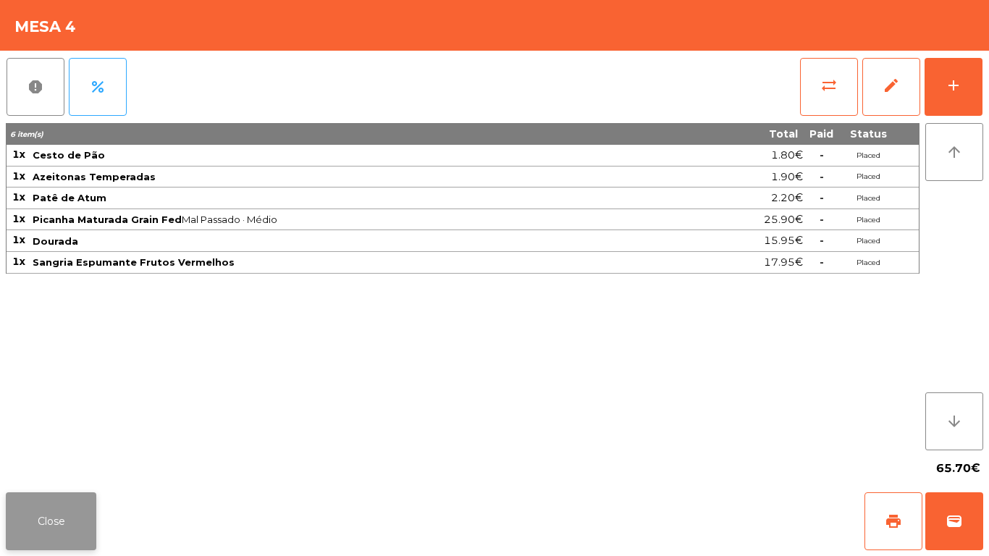
click at [35, 538] on button "Close" at bounding box center [51, 521] width 91 height 58
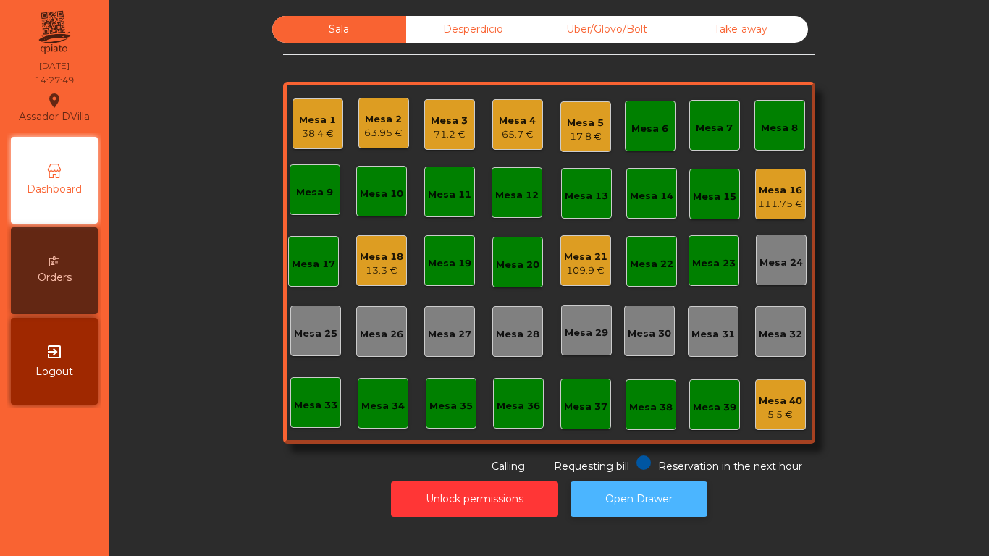
click at [636, 494] on button "Open Drawer" at bounding box center [639, 499] width 137 height 35
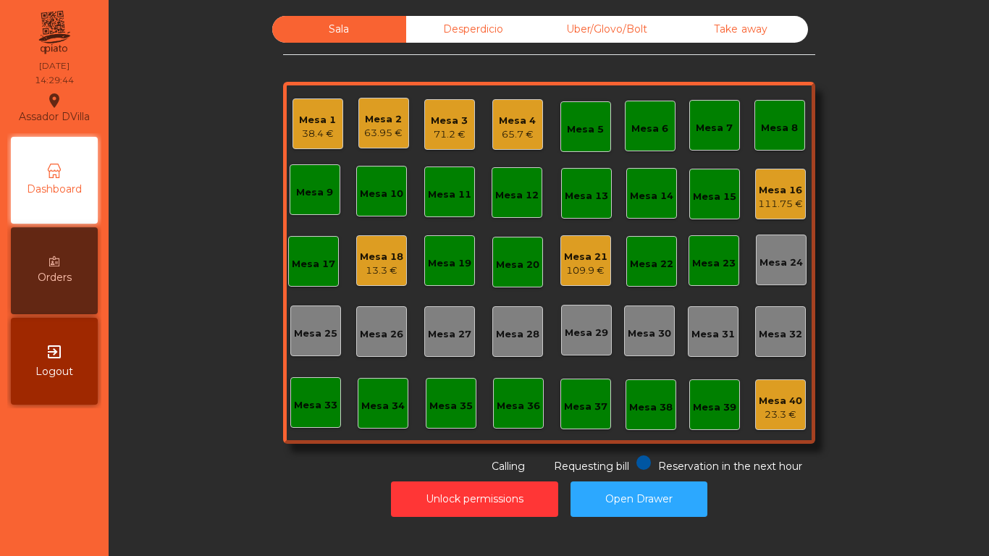
click at [362, 261] on div "Mesa 18" at bounding box center [381, 257] width 43 height 14
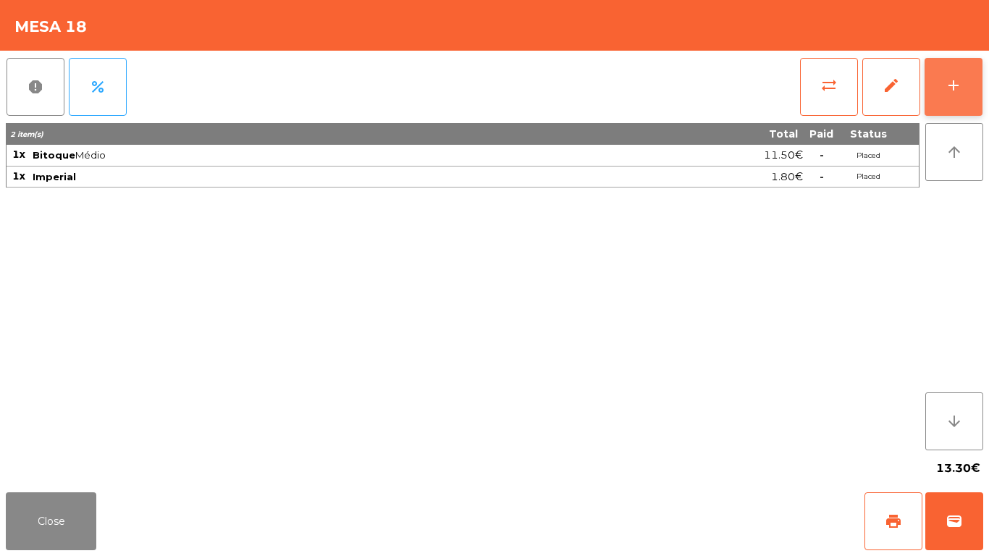
click at [976, 79] on button "add" at bounding box center [954, 87] width 58 height 58
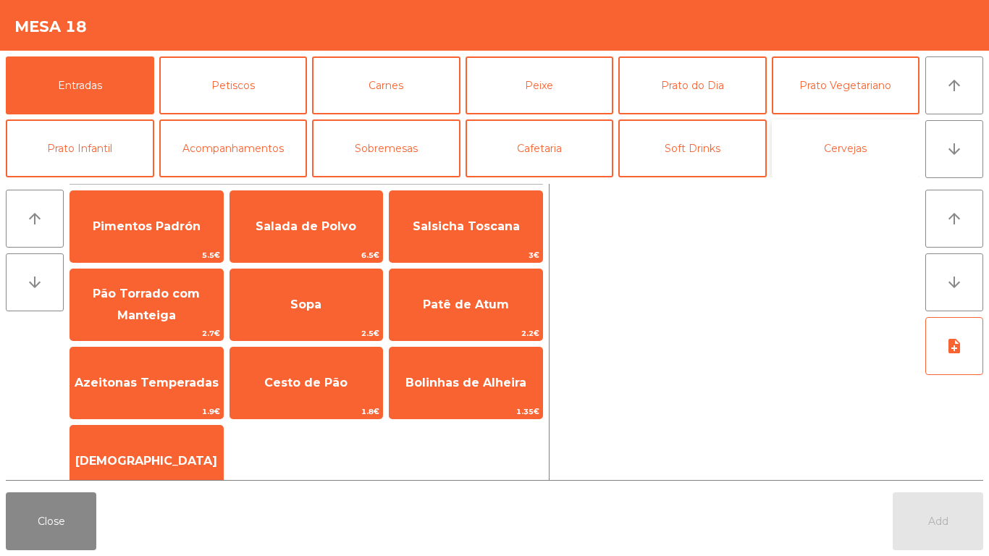
click at [854, 156] on button "Cervejas" at bounding box center [846, 148] width 148 height 58
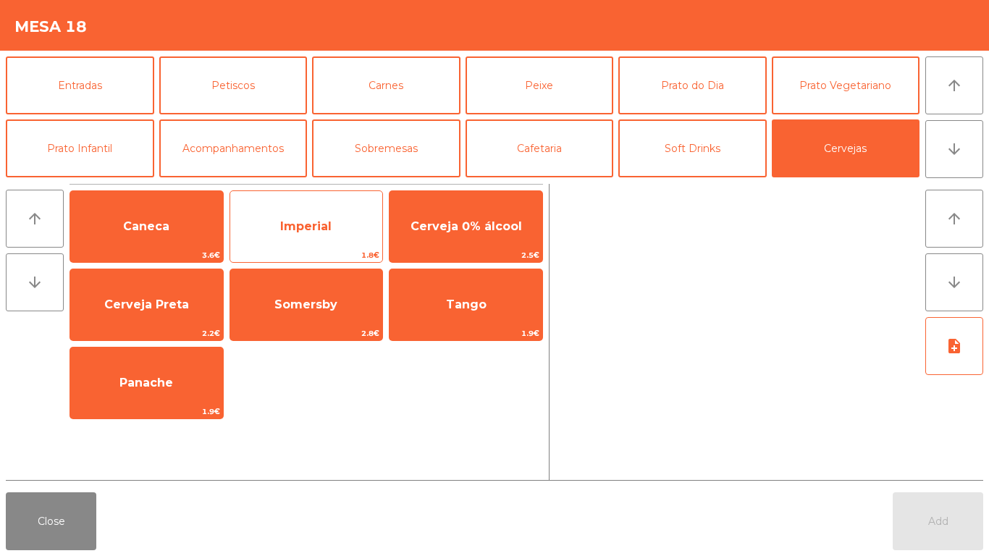
click at [311, 220] on span "Imperial" at bounding box center [305, 226] width 51 height 14
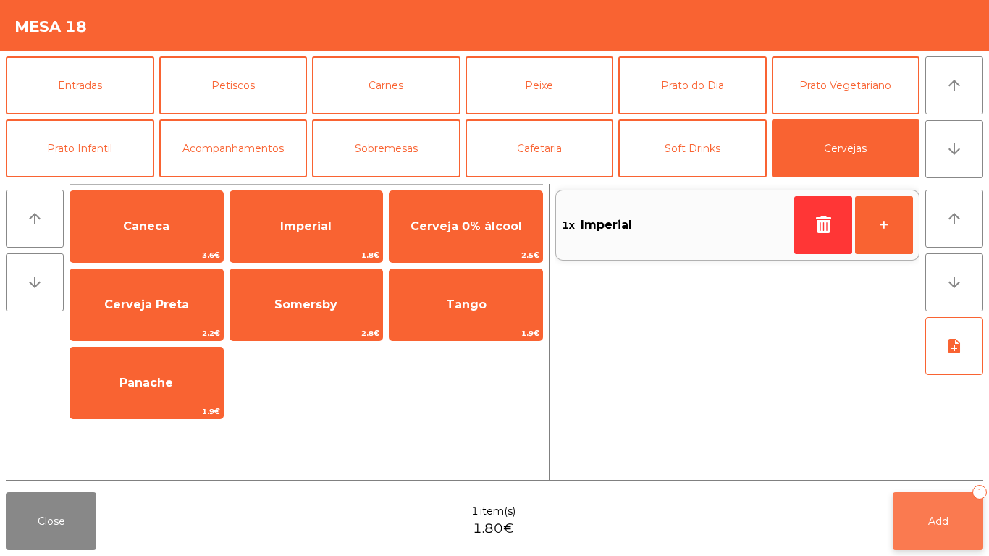
click at [933, 516] on span "Add" at bounding box center [938, 521] width 20 height 13
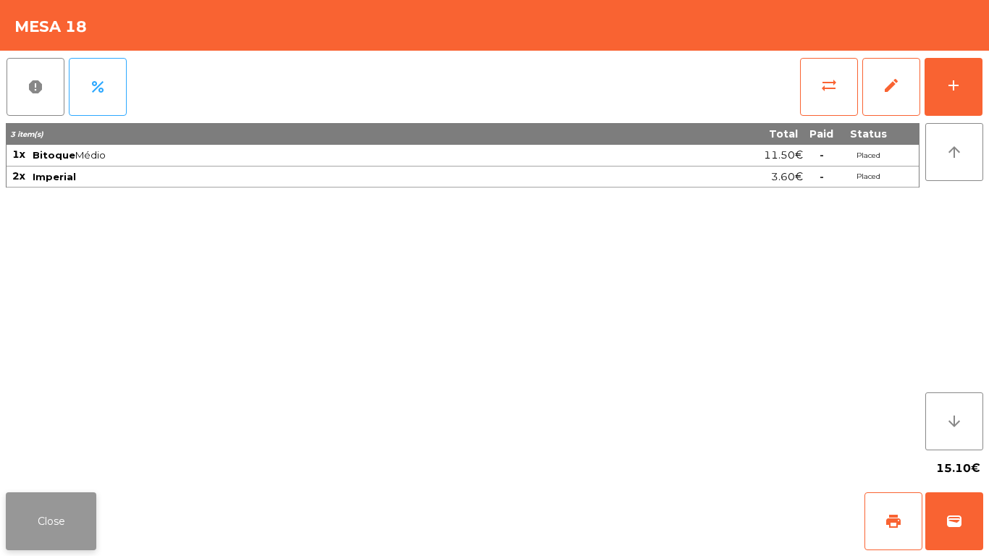
click at [58, 525] on button "Close" at bounding box center [51, 521] width 91 height 58
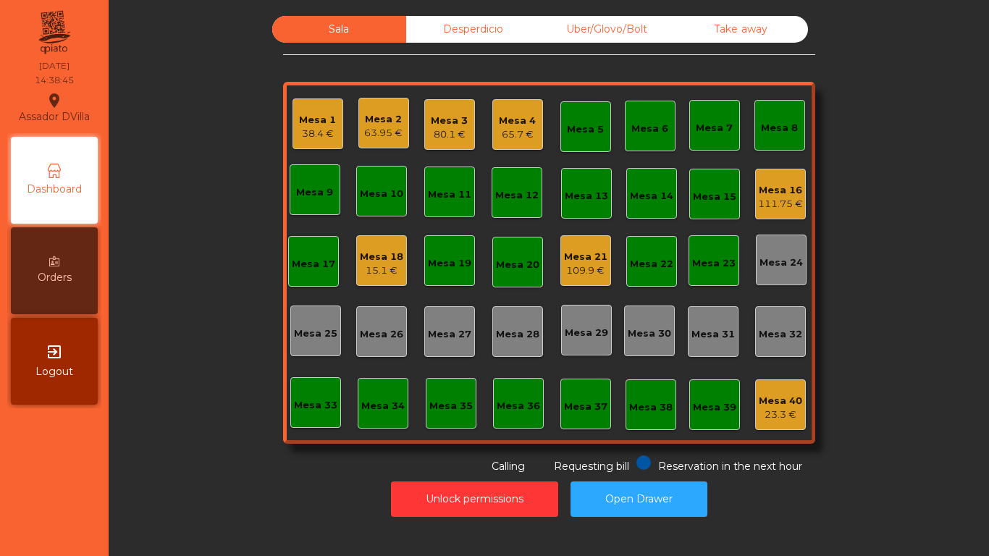
click at [315, 113] on div "Mesa 1" at bounding box center [317, 120] width 37 height 14
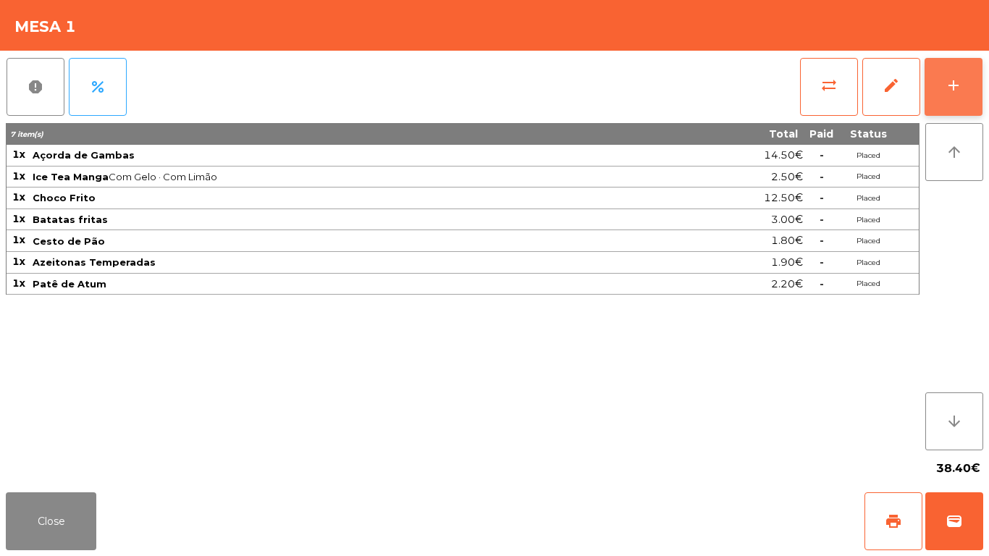
click at [948, 111] on button "add" at bounding box center [954, 87] width 58 height 58
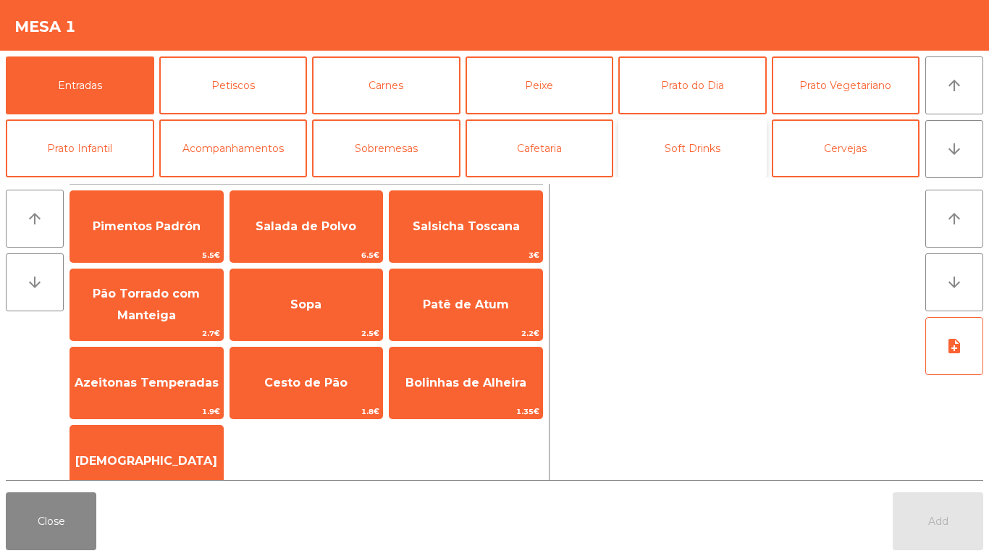
drag, startPoint x: 723, startPoint y: 165, endPoint x: 642, endPoint y: 166, distance: 80.4
click at [722, 163] on button "Soft Drinks" at bounding box center [692, 148] width 148 height 58
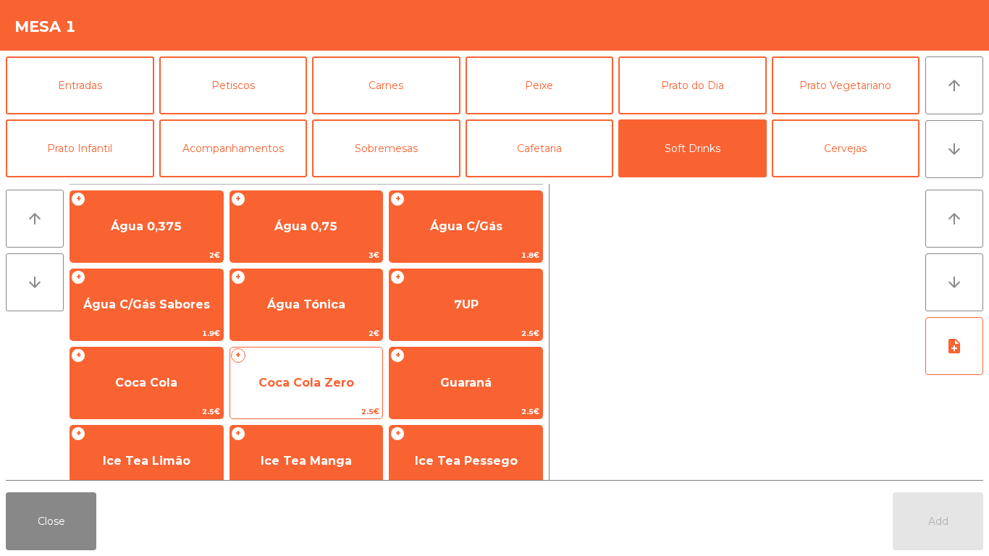
scroll to position [72, 0]
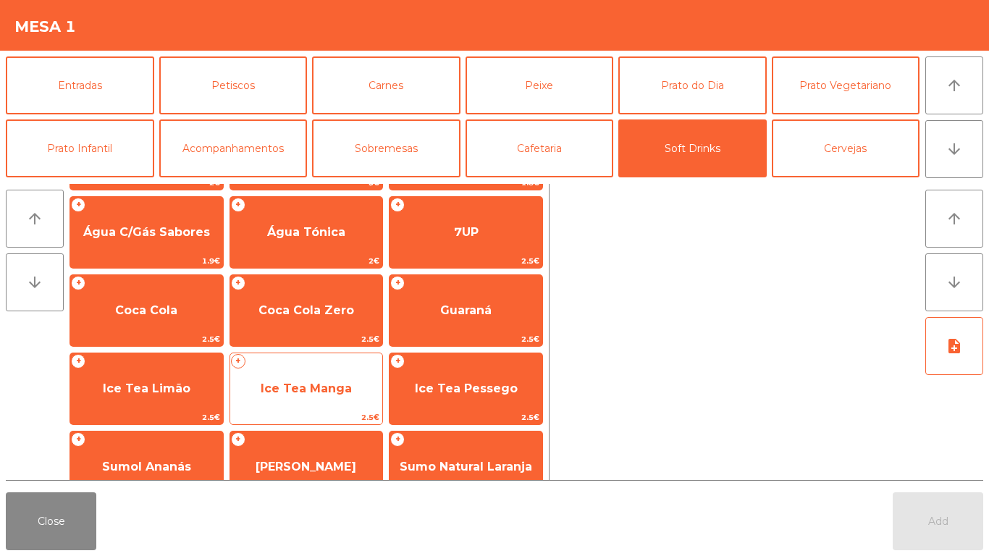
click at [253, 373] on span "Ice Tea Manga" at bounding box center [306, 388] width 153 height 39
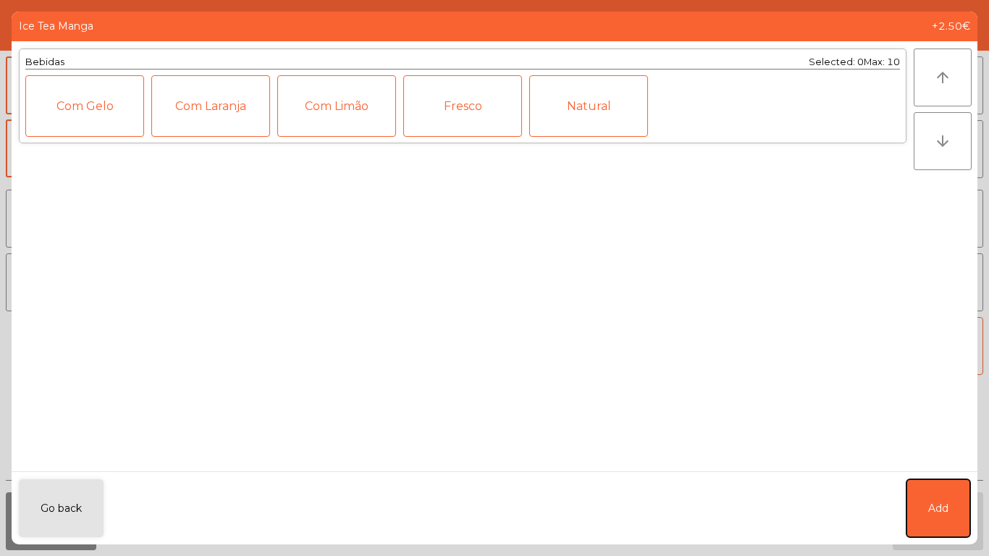
click at [957, 513] on button "Add" at bounding box center [939, 508] width 64 height 58
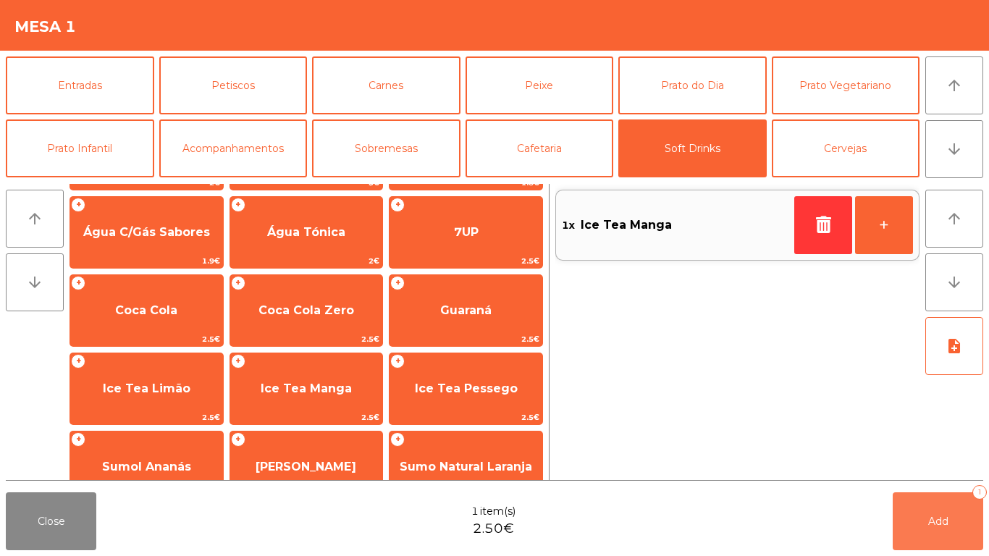
drag, startPoint x: 929, startPoint y: 529, endPoint x: 865, endPoint y: 529, distance: 63.7
click at [928, 529] on button "Add 1" at bounding box center [938, 521] width 91 height 58
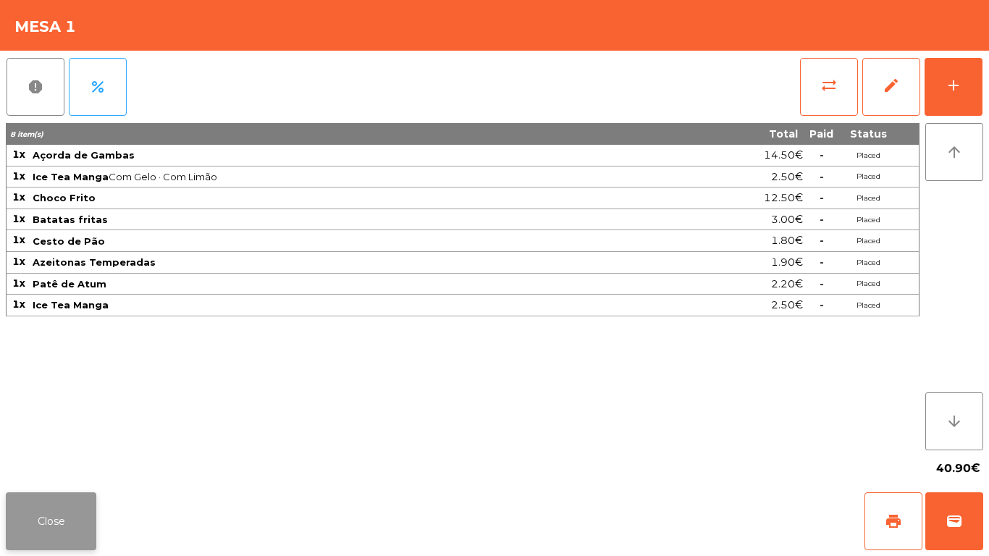
click at [31, 503] on button "Close" at bounding box center [51, 521] width 91 height 58
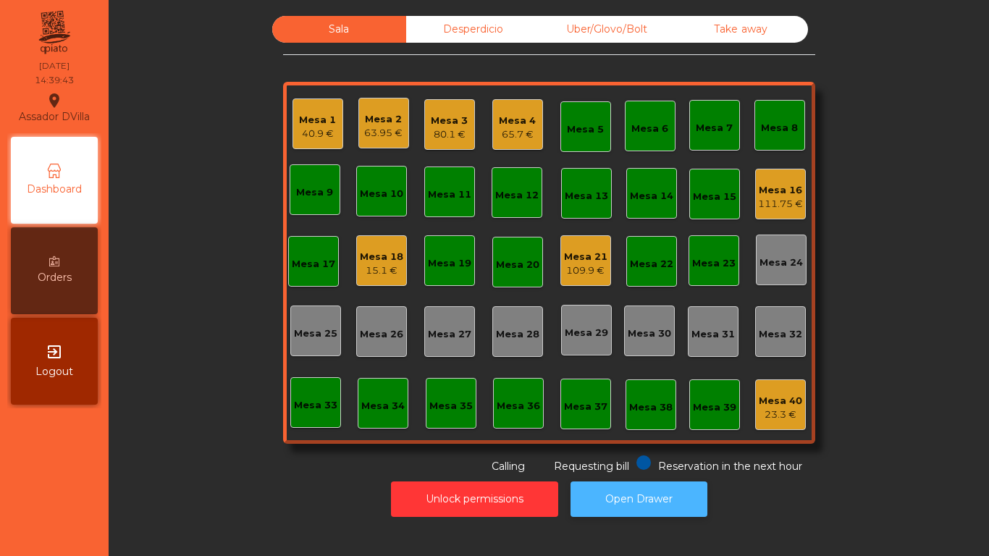
click at [621, 498] on button "Open Drawer" at bounding box center [639, 499] width 137 height 35
click at [564, 256] on div "Mesa 21" at bounding box center [585, 257] width 43 height 14
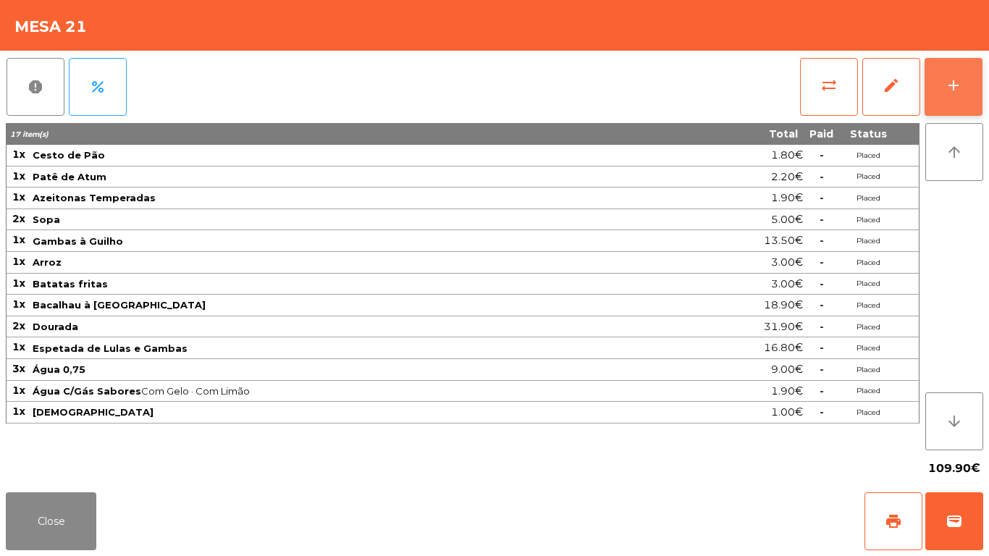
click at [972, 85] on button "add" at bounding box center [954, 87] width 58 height 58
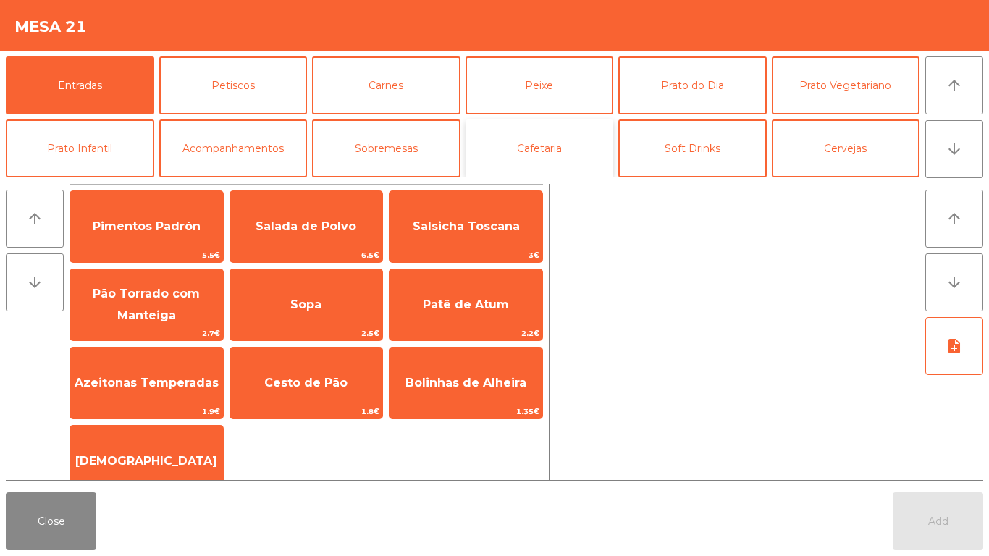
click at [540, 142] on button "Cafetaria" at bounding box center [540, 148] width 148 height 58
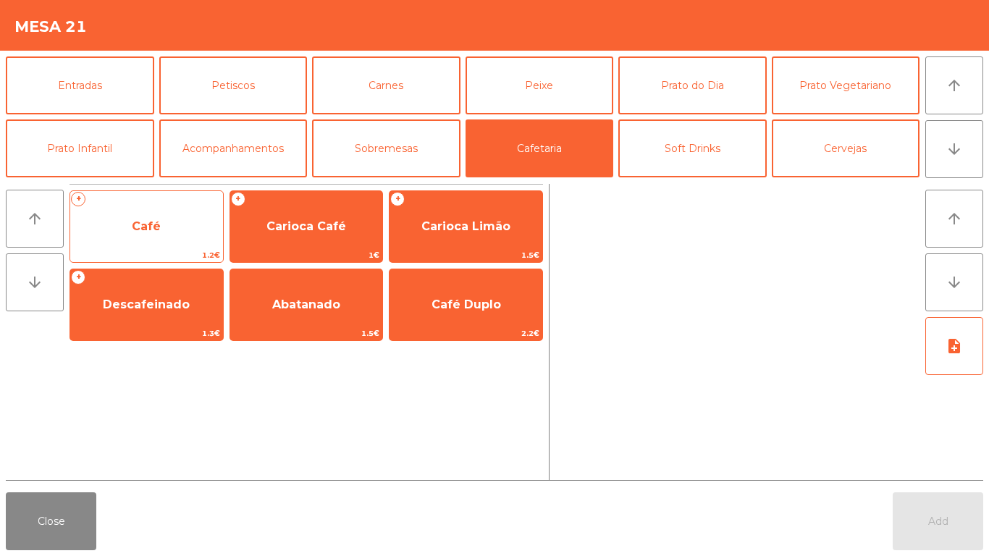
click at [141, 230] on span "Café" at bounding box center [146, 226] width 29 height 14
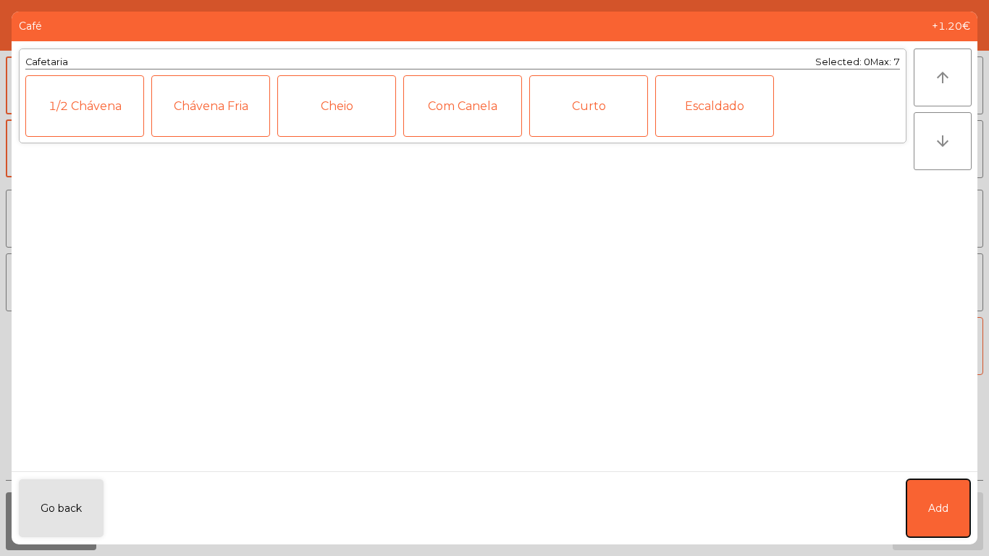
click at [954, 520] on button "Add" at bounding box center [939, 508] width 64 height 58
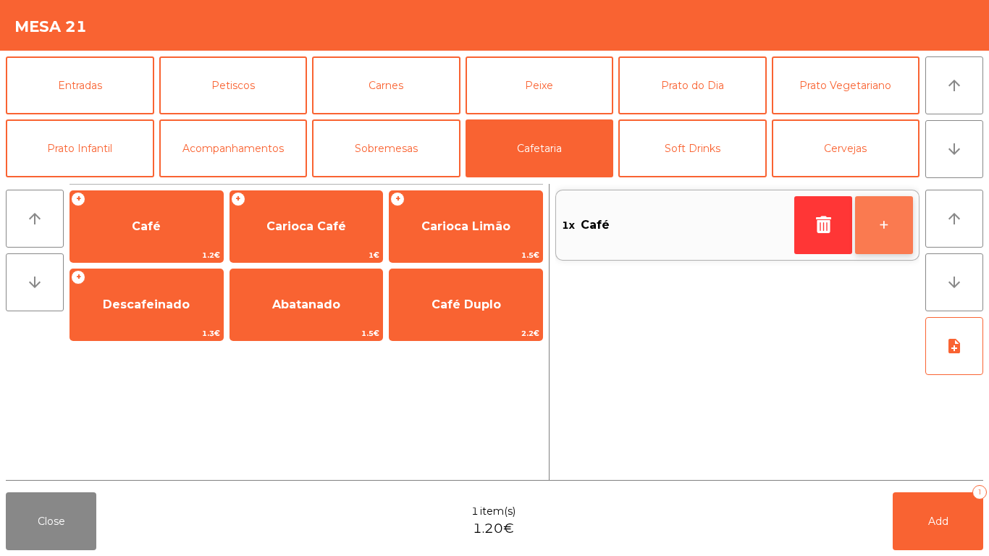
click at [894, 229] on button "+" at bounding box center [884, 225] width 58 height 58
click at [893, 219] on button "+" at bounding box center [884, 225] width 58 height 58
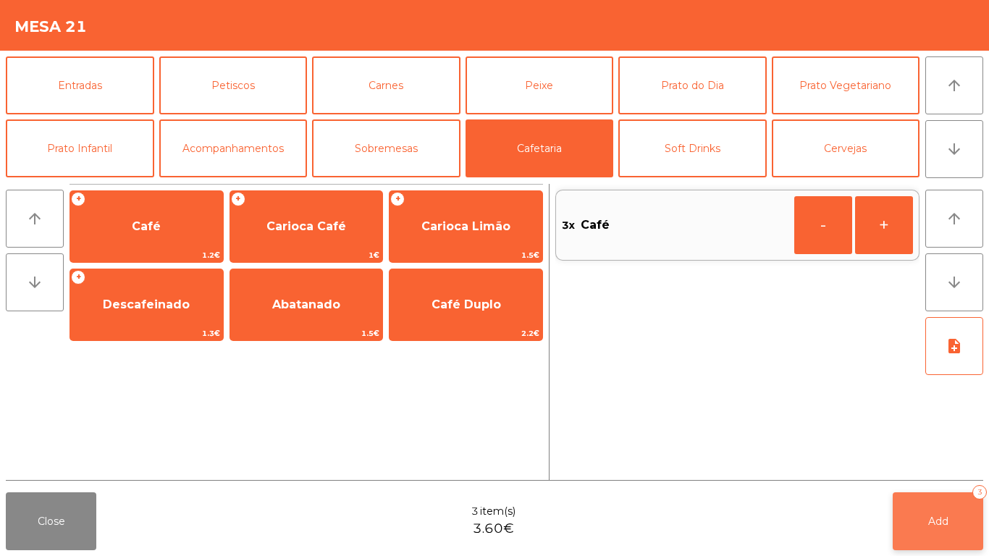
click at [934, 513] on button "Add 3" at bounding box center [938, 521] width 91 height 58
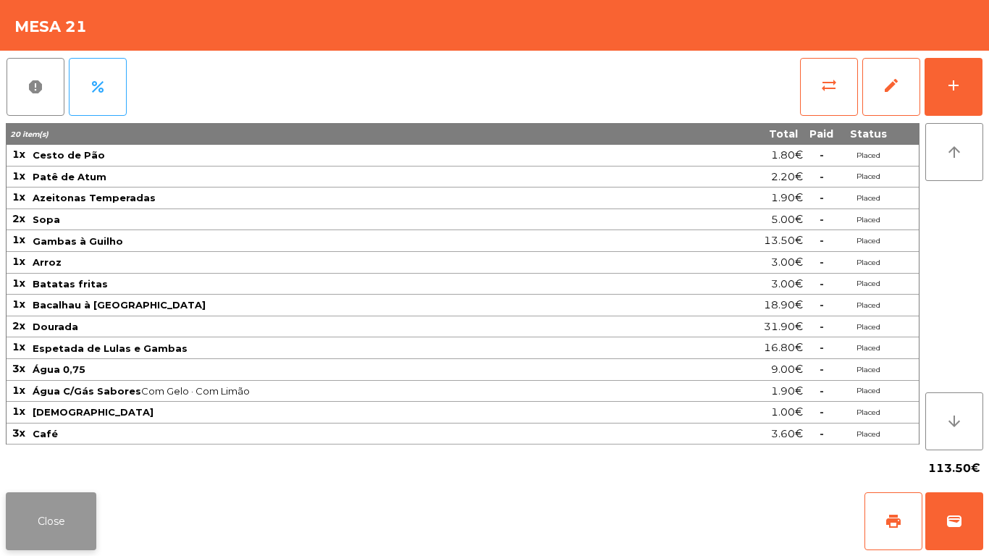
click at [8, 496] on button "Close" at bounding box center [51, 521] width 91 height 58
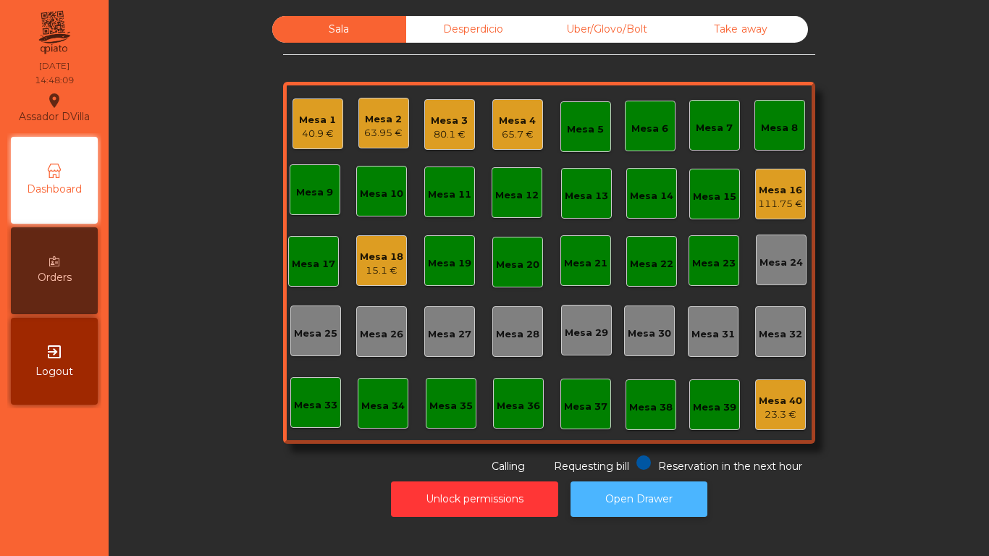
click at [621, 514] on button "Open Drawer" at bounding box center [639, 499] width 137 height 35
click at [649, 495] on button "Open Drawer" at bounding box center [639, 499] width 137 height 35
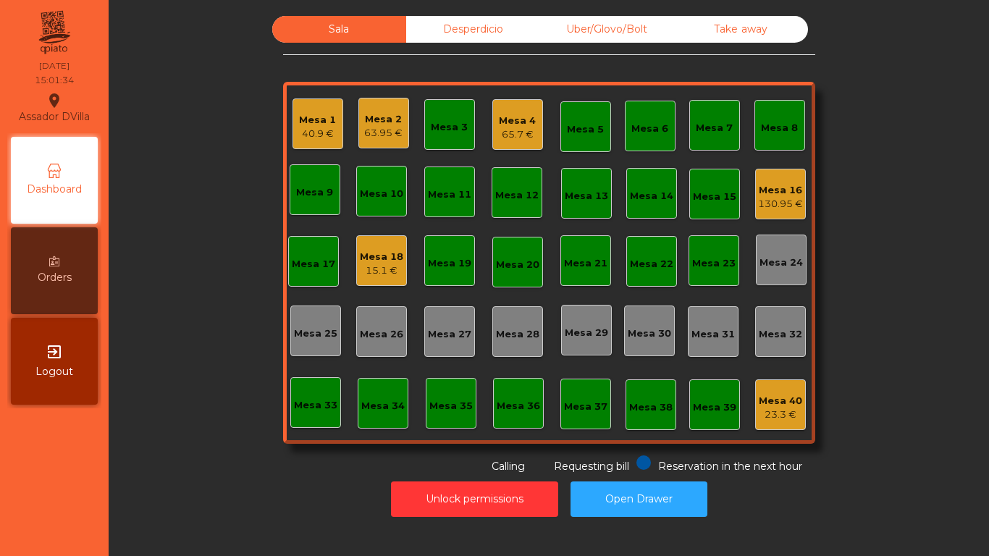
click at [299, 129] on div "40.9 €" at bounding box center [317, 134] width 37 height 14
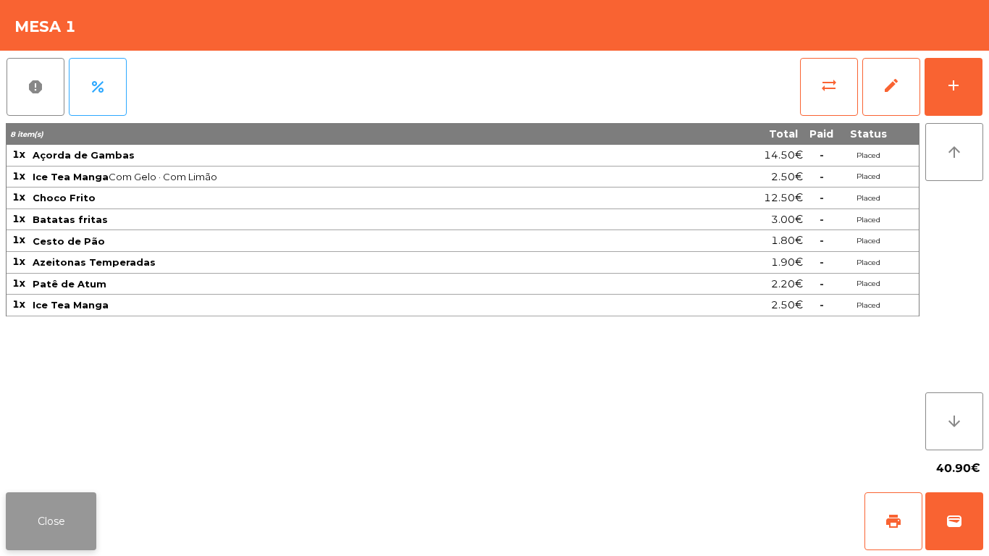
click at [67, 520] on button "Close" at bounding box center [51, 521] width 91 height 58
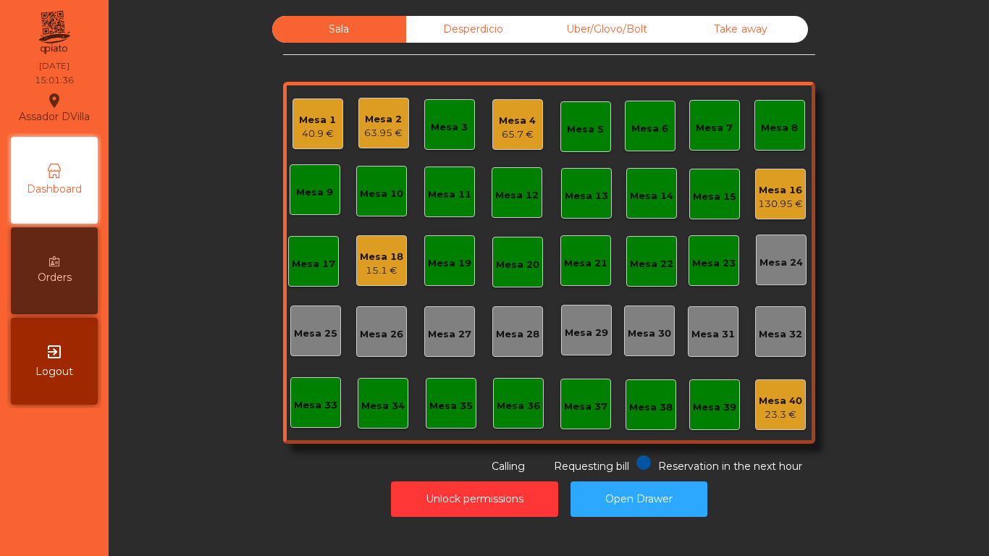
click at [390, 116] on div "Mesa 2" at bounding box center [383, 119] width 38 height 14
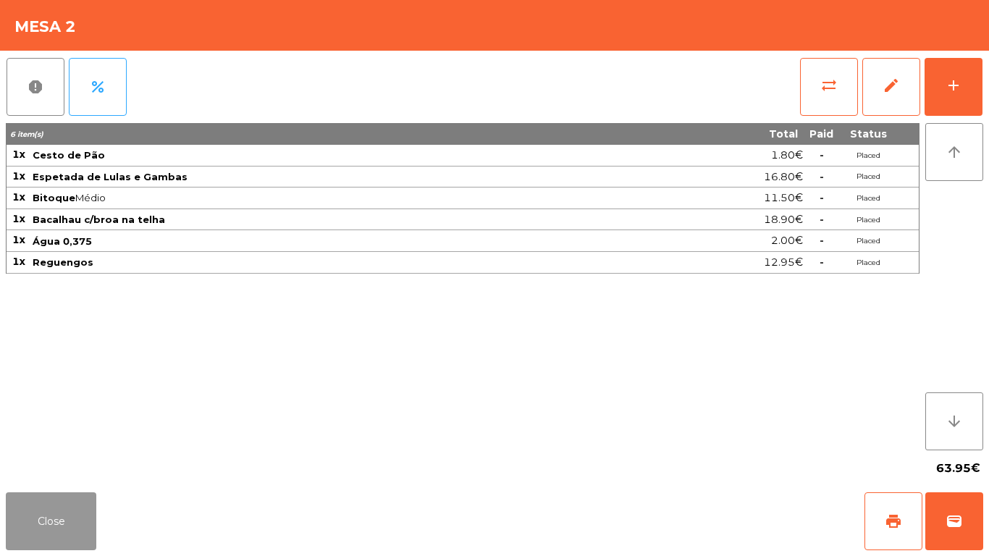
click at [47, 536] on button "Close" at bounding box center [51, 521] width 91 height 58
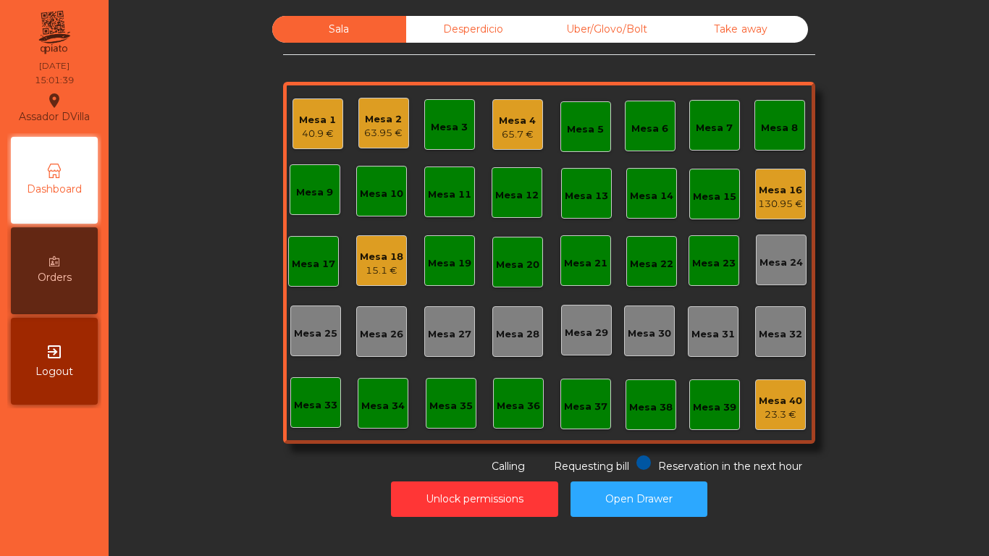
click at [500, 130] on div "65.7 €" at bounding box center [517, 134] width 37 height 14
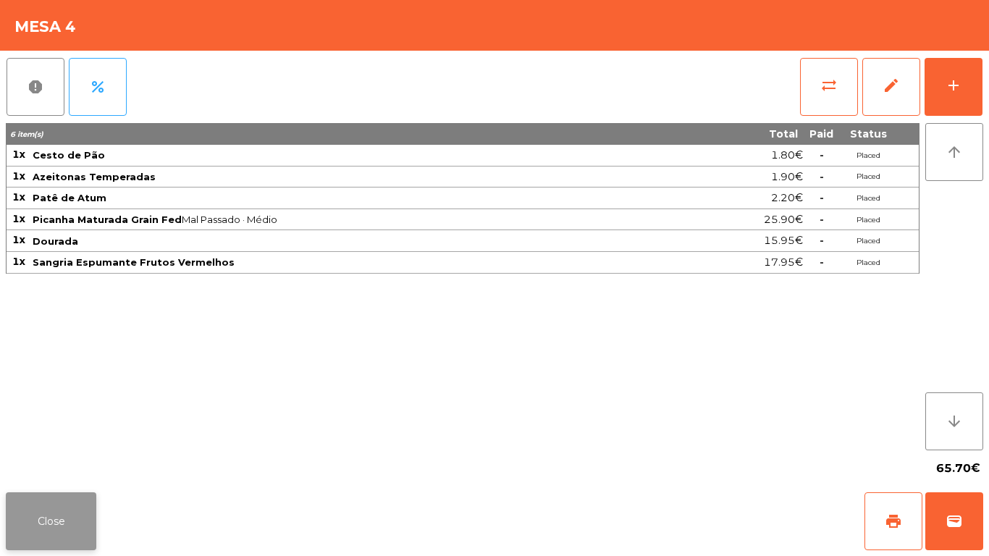
click at [62, 519] on button "Close" at bounding box center [51, 521] width 91 height 58
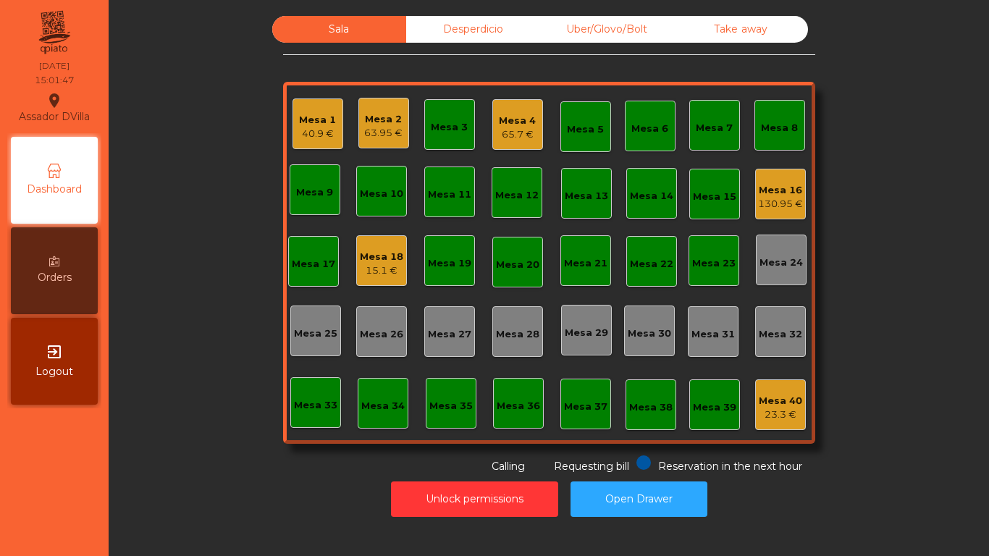
click at [496, 134] on div "Mesa 4 65.7 €" at bounding box center [517, 124] width 51 height 51
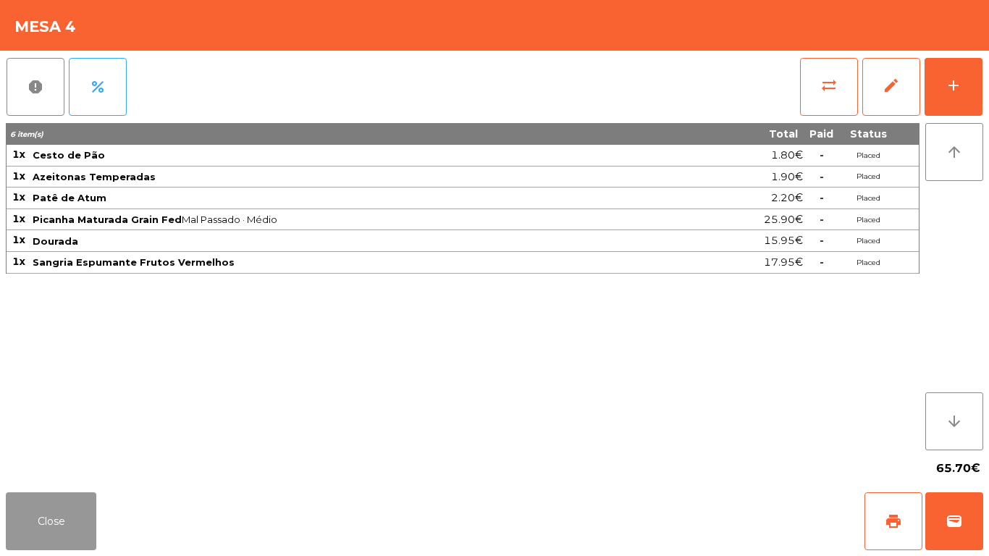
click at [74, 513] on button "Close" at bounding box center [51, 521] width 91 height 58
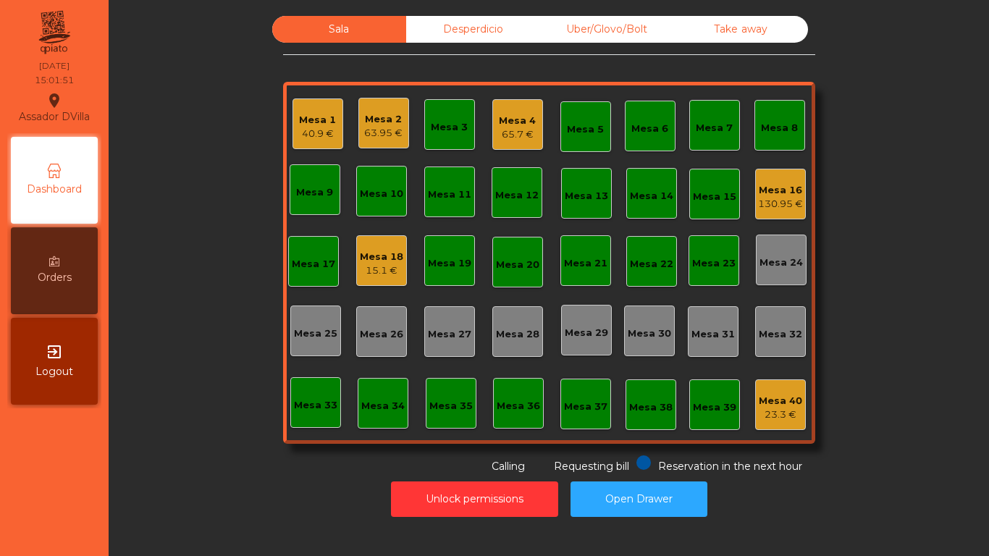
click at [778, 176] on div "Mesa 16 130.95 €" at bounding box center [780, 194] width 51 height 51
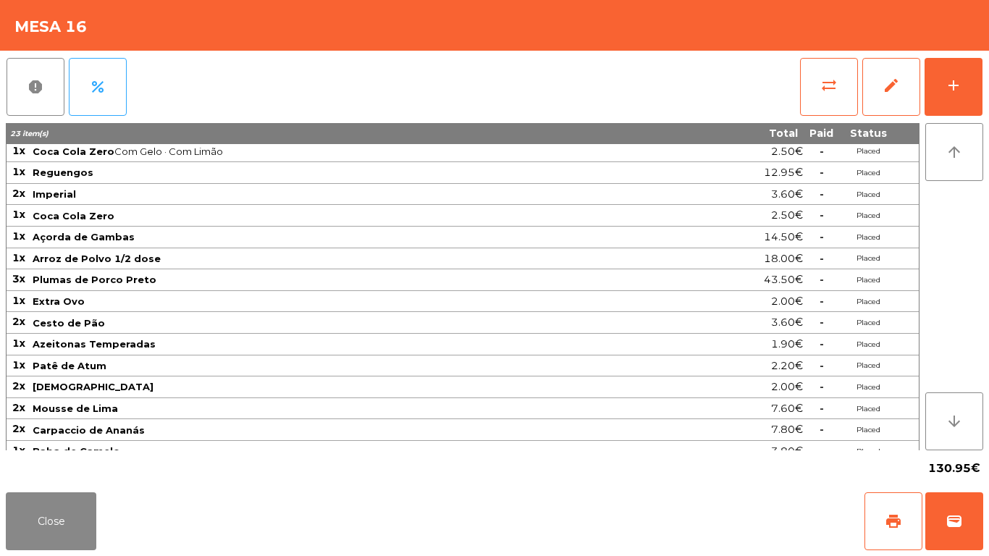
scroll to position [38, 0]
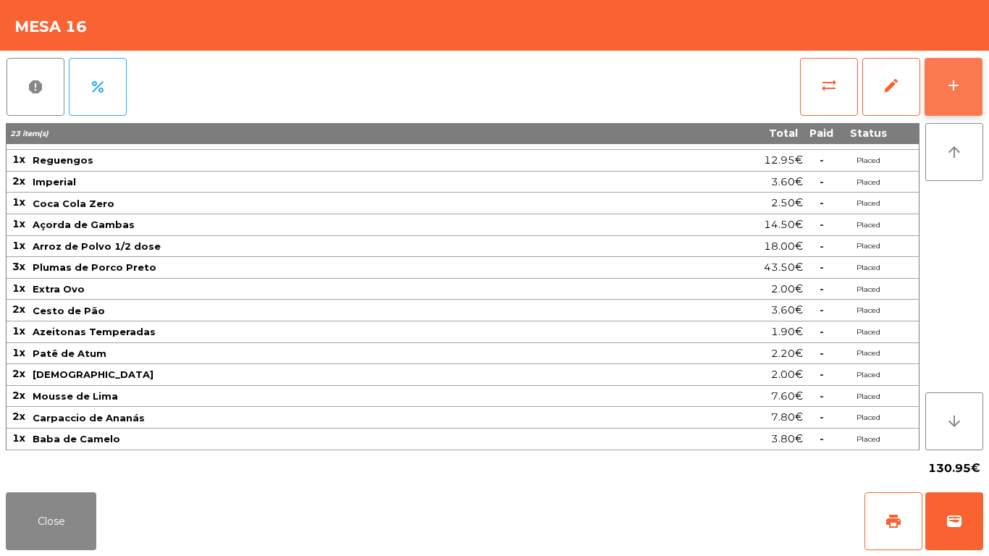
click at [969, 82] on button "add" at bounding box center [954, 87] width 58 height 58
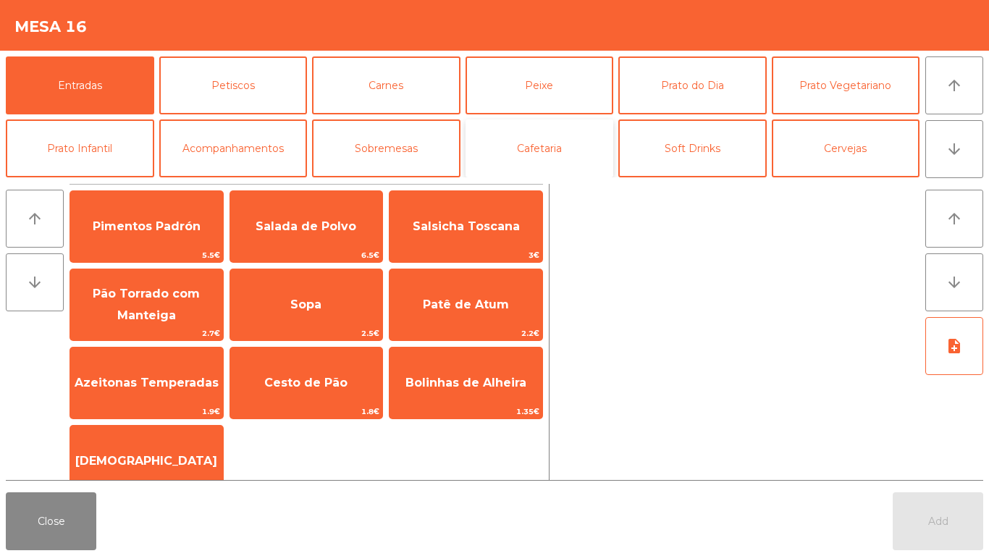
click at [500, 143] on button "Cafetaria" at bounding box center [540, 148] width 148 height 58
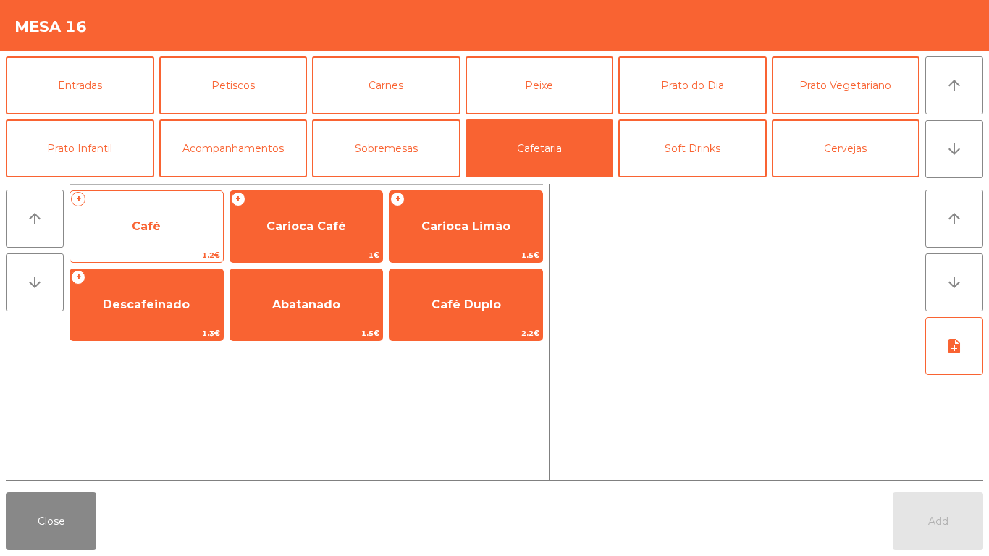
click at [178, 232] on span "Café" at bounding box center [146, 226] width 153 height 39
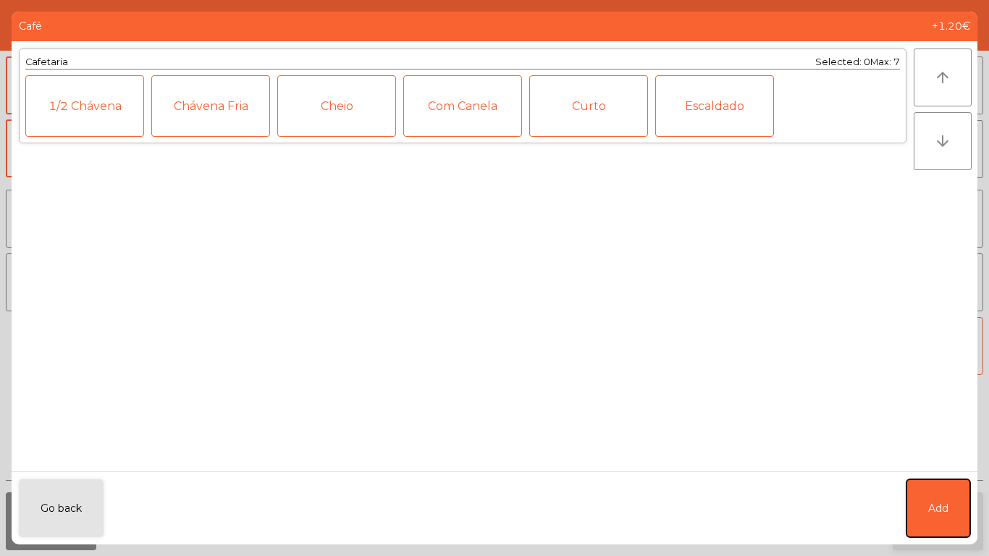
click at [920, 524] on button "Add" at bounding box center [939, 508] width 64 height 58
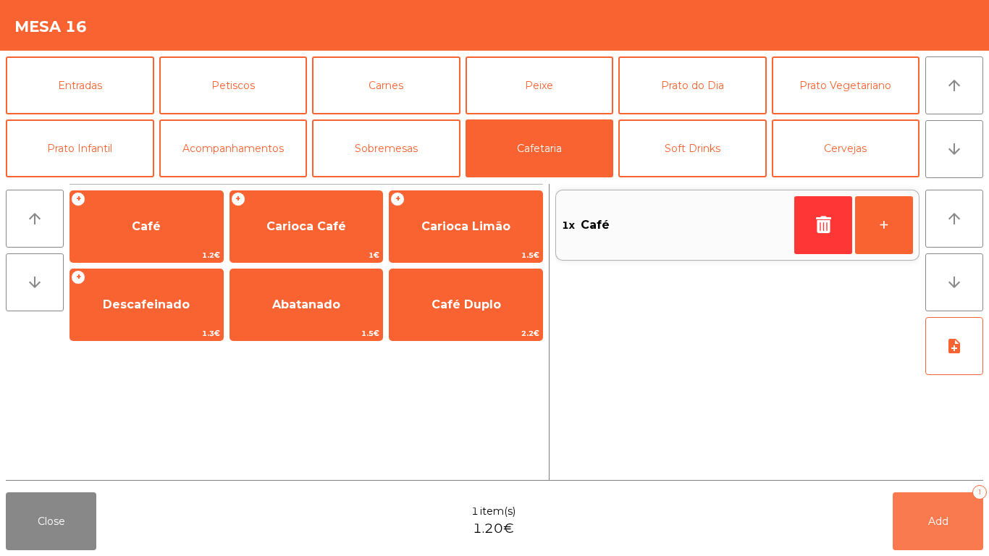
drag, startPoint x: 921, startPoint y: 531, endPoint x: 905, endPoint y: 536, distance: 16.7
click at [921, 531] on button "Add 1" at bounding box center [938, 521] width 91 height 58
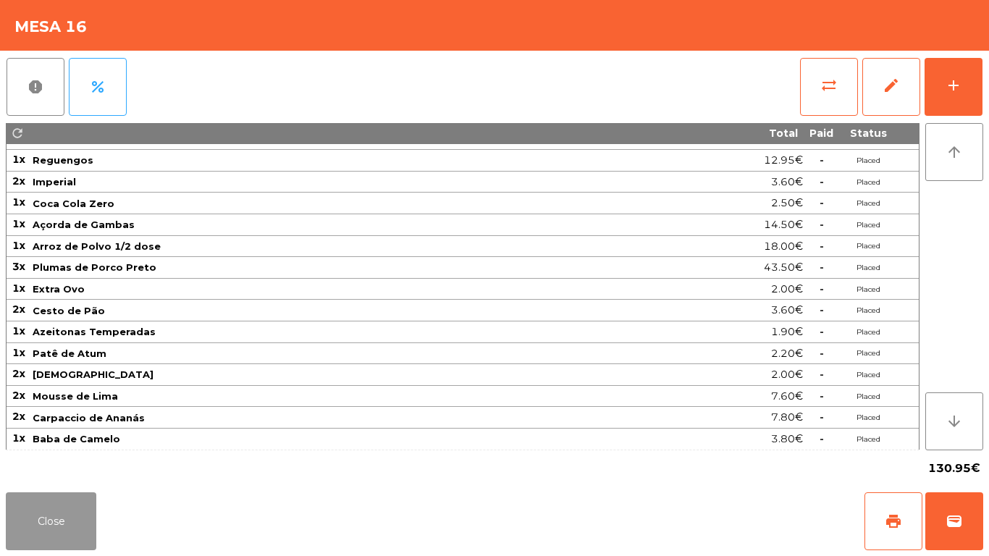
drag, startPoint x: 56, startPoint y: 531, endPoint x: 0, endPoint y: 415, distance: 128.9
click at [59, 524] on button "Close" at bounding box center [51, 521] width 91 height 58
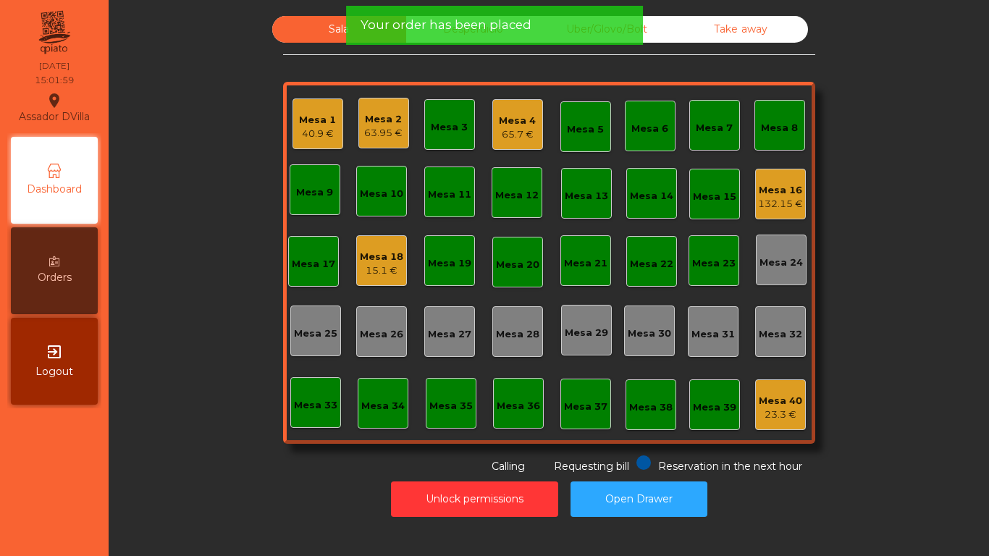
click at [313, 116] on div "Mesa 1" at bounding box center [317, 120] width 37 height 14
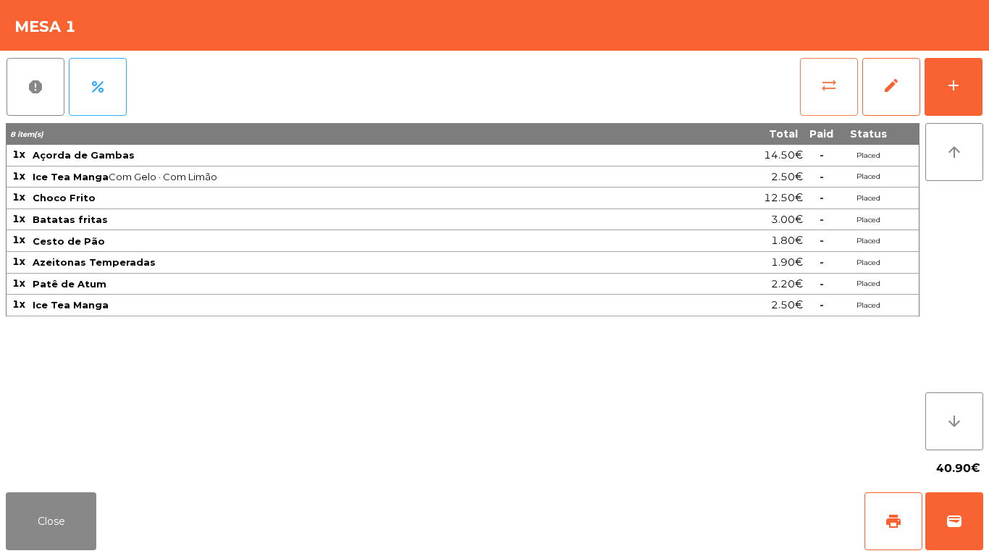
drag, startPoint x: 833, startPoint y: 88, endPoint x: 827, endPoint y: 94, distance: 9.2
click at [827, 94] on button "sync_alt" at bounding box center [829, 87] width 58 height 58
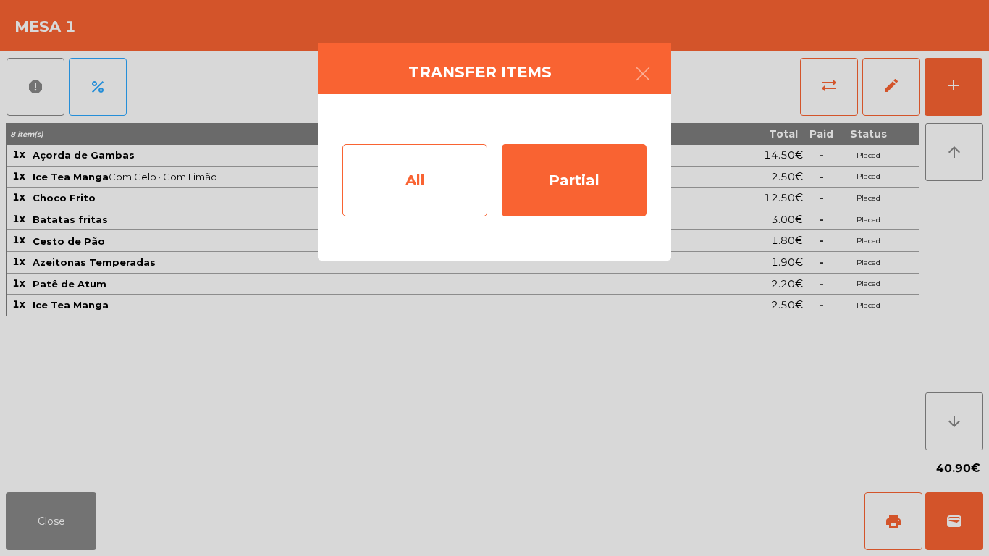
click at [466, 187] on div "All" at bounding box center [414, 180] width 145 height 72
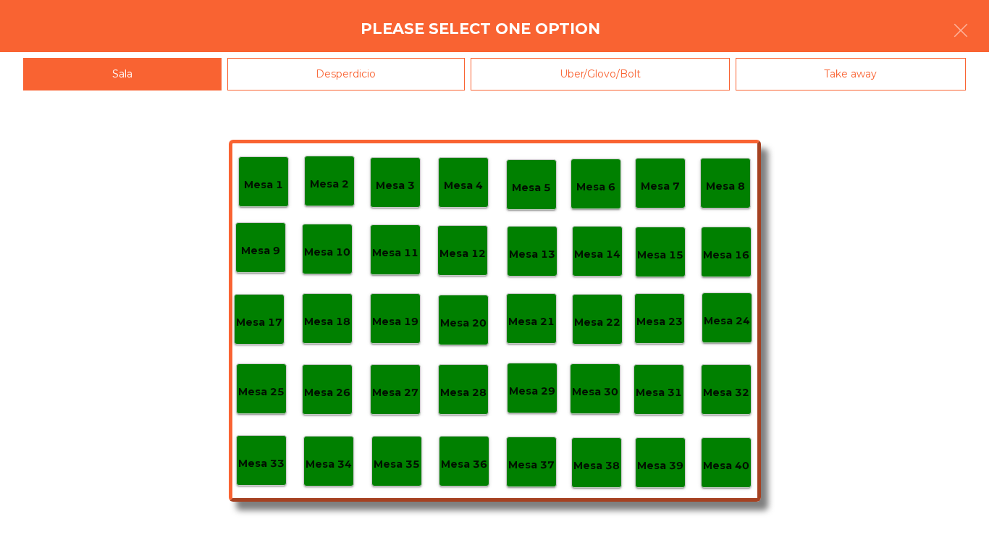
click at [720, 464] on p "Mesa 40" at bounding box center [726, 466] width 46 height 17
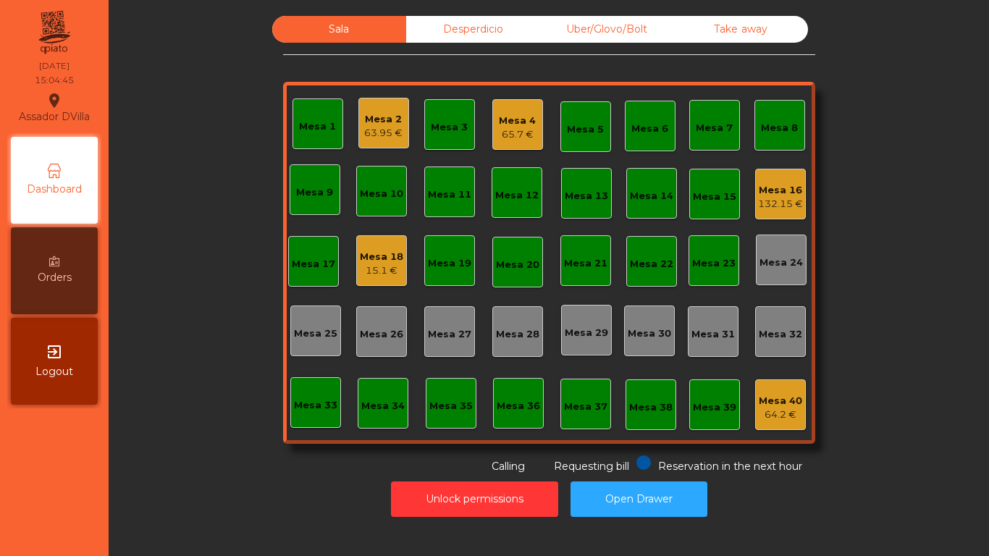
click at [812, 200] on div "Sala Desperdicio Uber/Glovo/Bolt Take away Mesa 1 Mesa 2 63.95 € Mesa 3 Mesa 4 …" at bounding box center [548, 245] width 841 height 458
click at [794, 180] on div "Mesa 16 132.15 €" at bounding box center [780, 194] width 45 height 34
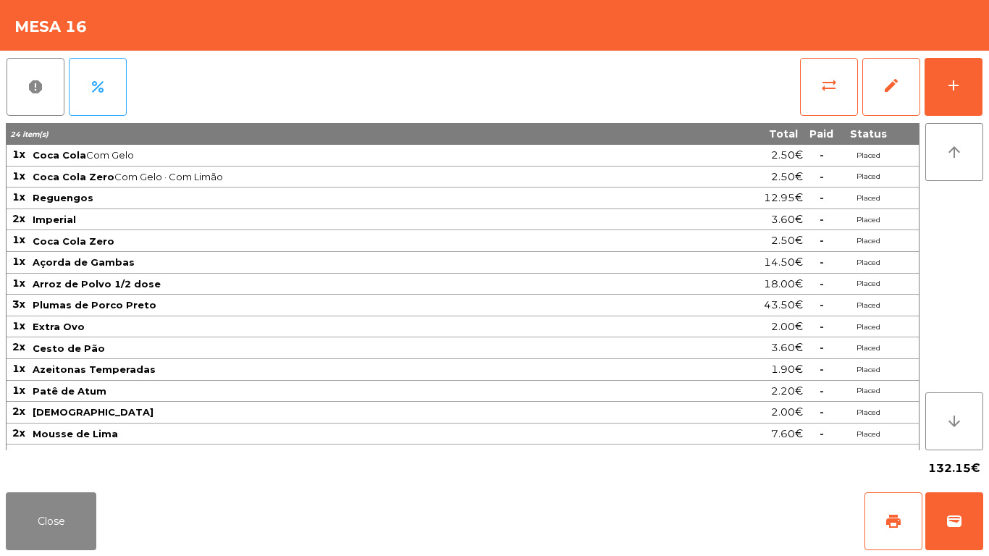
click at [988, 95] on div "report percent sync_alt edit add 24 item(s) Total Paid Status 1x Coca Cola Com …" at bounding box center [494, 269] width 989 height 436
click at [969, 77] on button "add" at bounding box center [954, 87] width 58 height 58
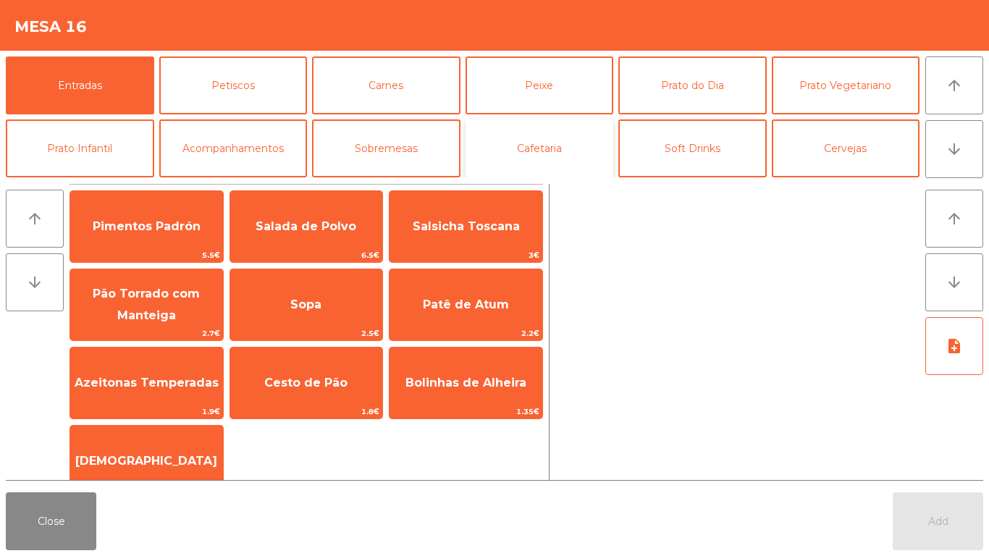
click at [541, 154] on button "Cafetaria" at bounding box center [540, 148] width 148 height 58
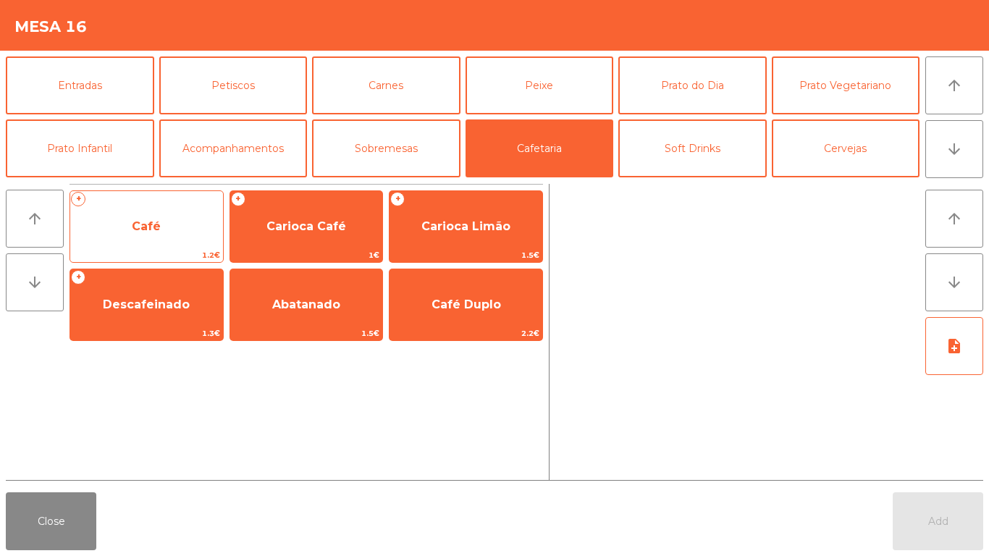
click at [149, 253] on span "1.2€" at bounding box center [146, 255] width 153 height 14
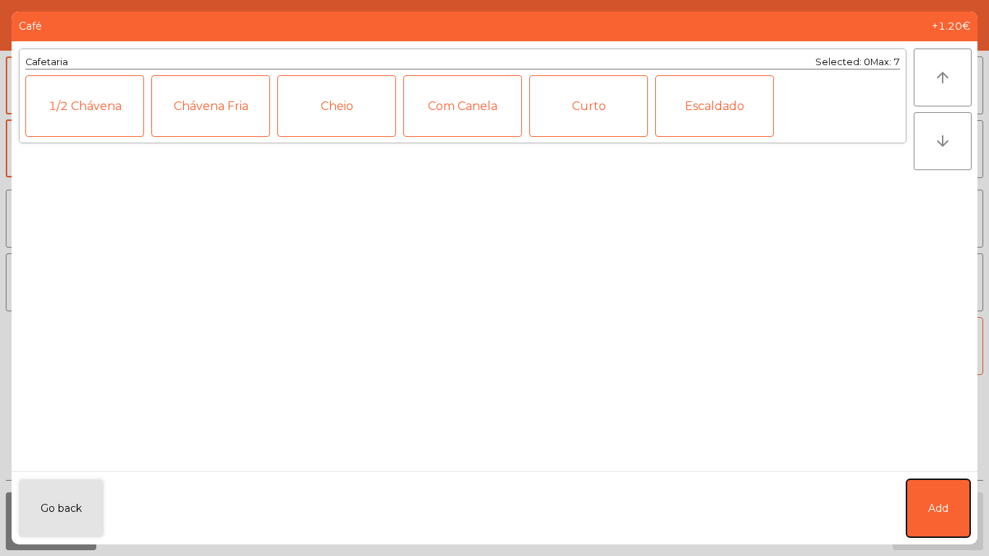
click at [949, 507] on button "Add" at bounding box center [939, 508] width 64 height 58
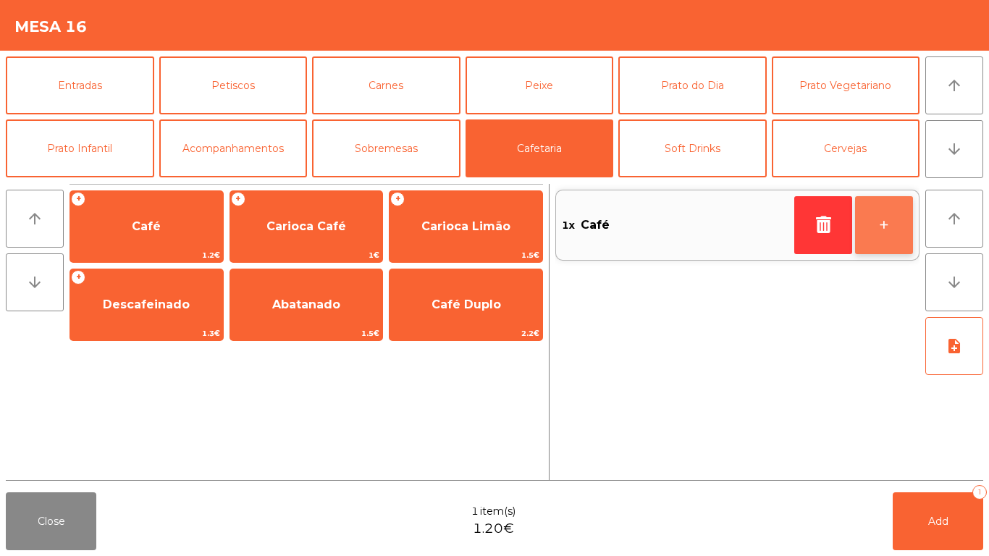
click at [883, 235] on button "+" at bounding box center [884, 225] width 58 height 58
click at [887, 224] on button "+" at bounding box center [884, 225] width 58 height 58
click at [895, 228] on button "+" at bounding box center [884, 225] width 58 height 58
click at [899, 222] on button "+" at bounding box center [884, 225] width 58 height 58
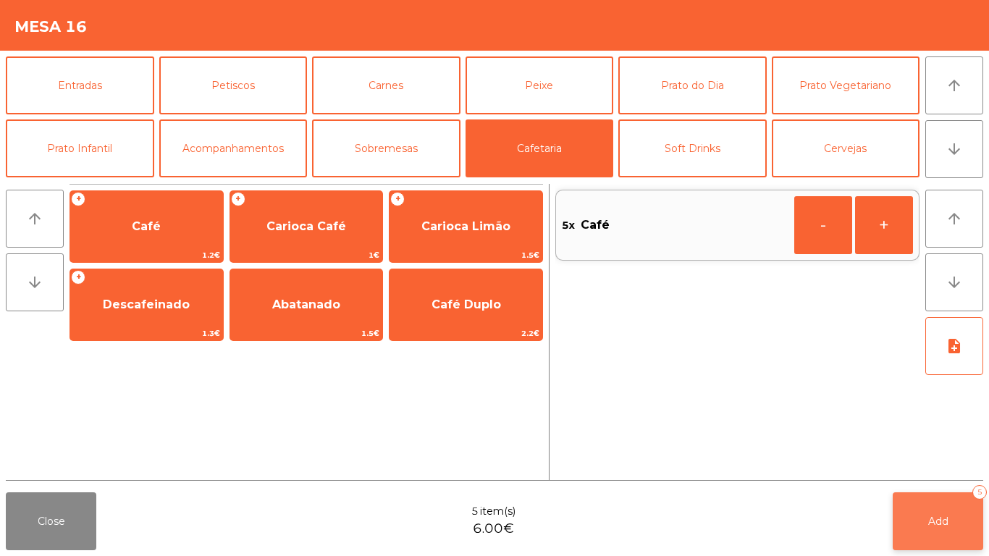
click at [941, 515] on span "Add" at bounding box center [938, 521] width 20 height 13
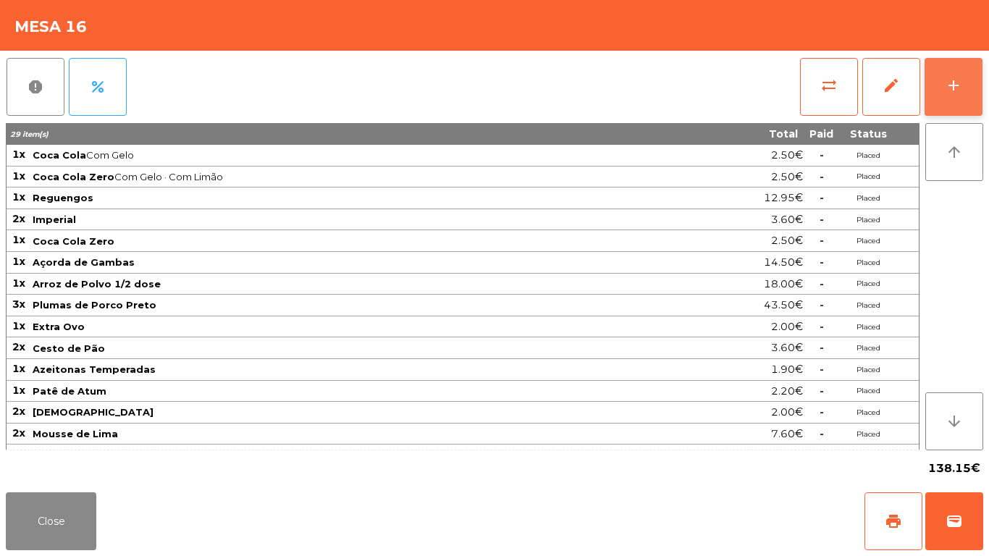
click at [975, 81] on button "add" at bounding box center [954, 87] width 58 height 58
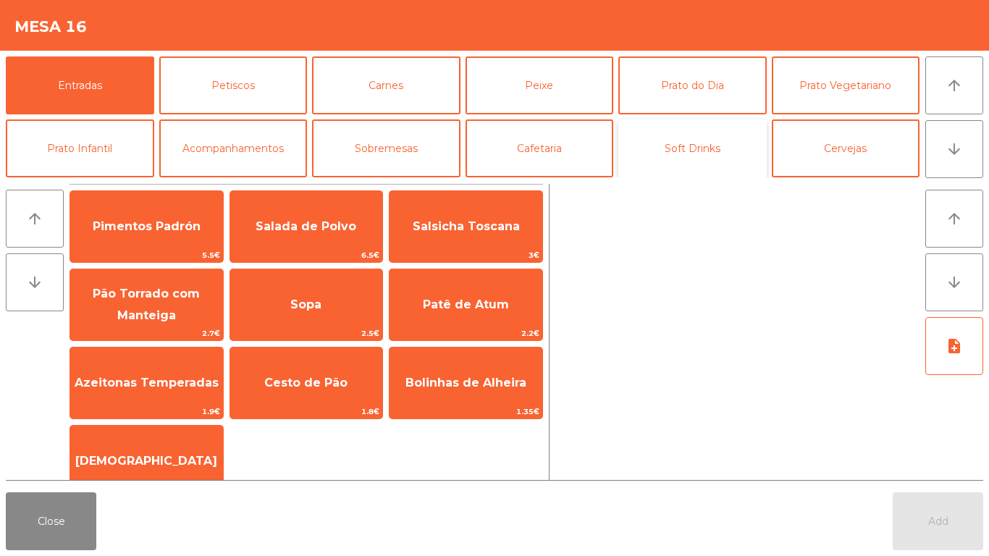
click at [705, 161] on button "Soft Drinks" at bounding box center [692, 148] width 148 height 58
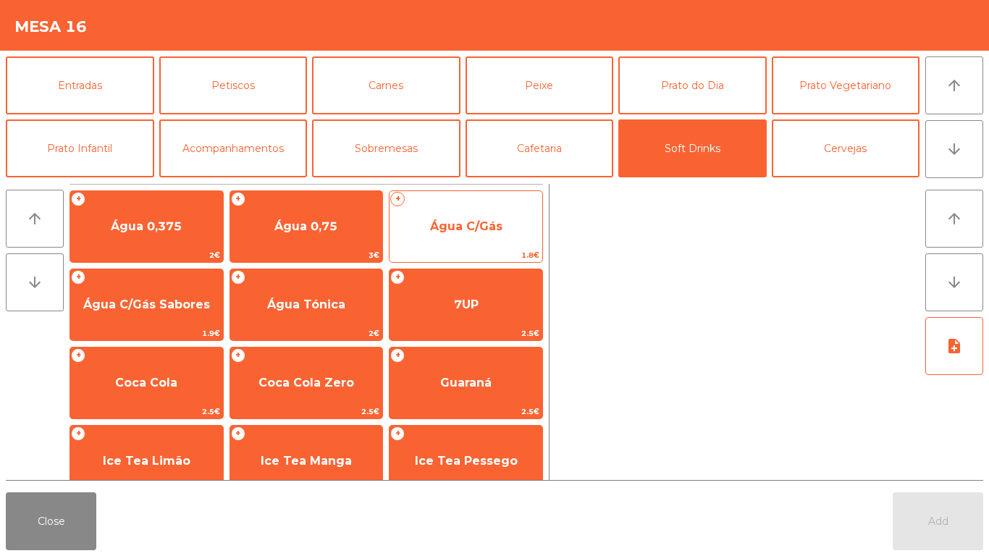
click at [498, 240] on span "Água C/Gás" at bounding box center [466, 226] width 153 height 39
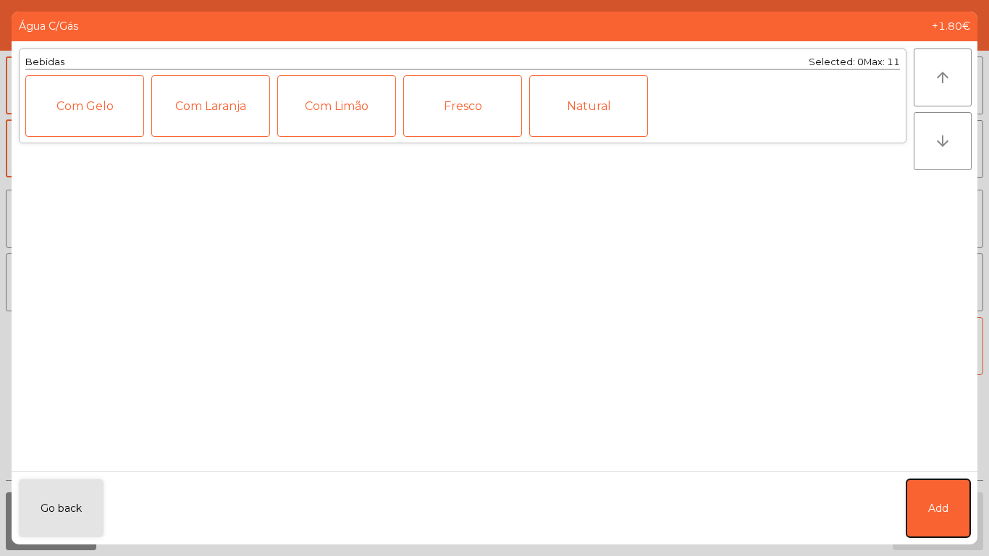
click at [941, 497] on button "Add" at bounding box center [939, 508] width 64 height 58
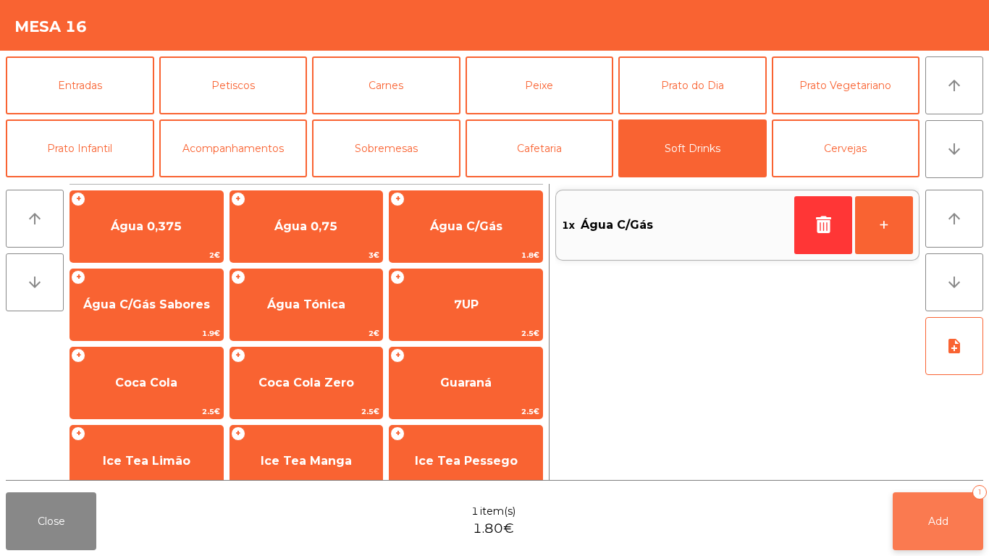
click at [931, 513] on button "Add 1" at bounding box center [938, 521] width 91 height 58
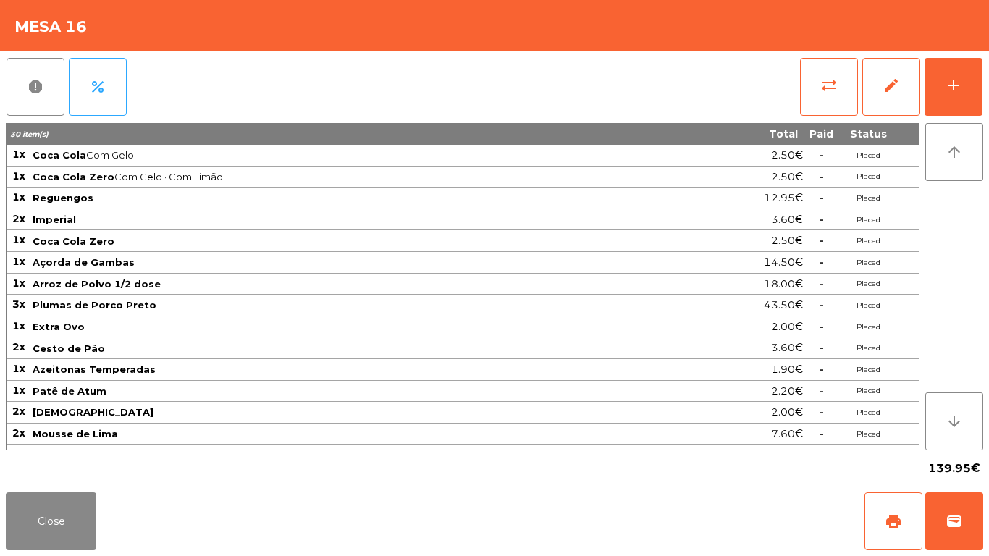
click at [633, 367] on span "Azeitonas Temperadas" at bounding box center [351, 369] width 636 height 12
click at [666, 206] on td "Reguengos" at bounding box center [350, 199] width 639 height 22
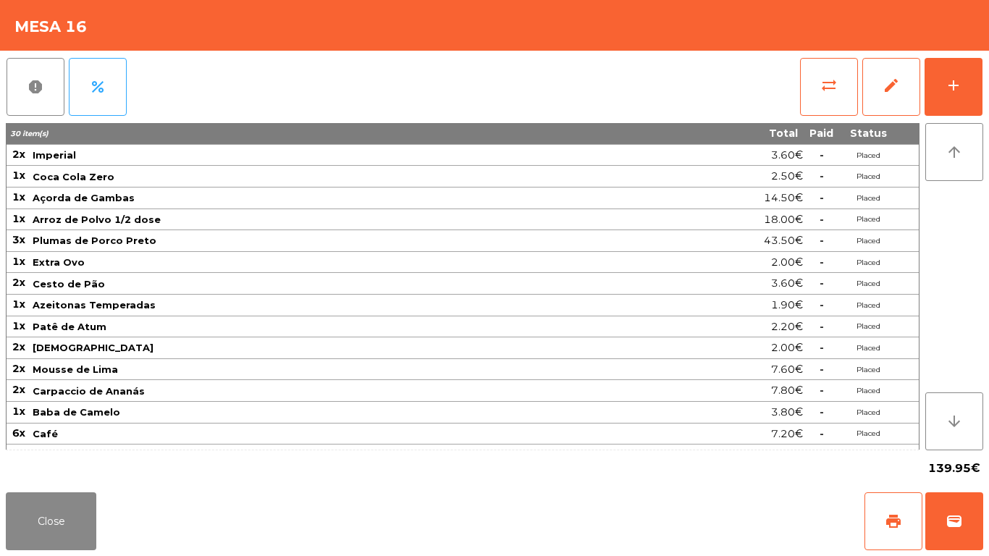
scroll to position [81, 0]
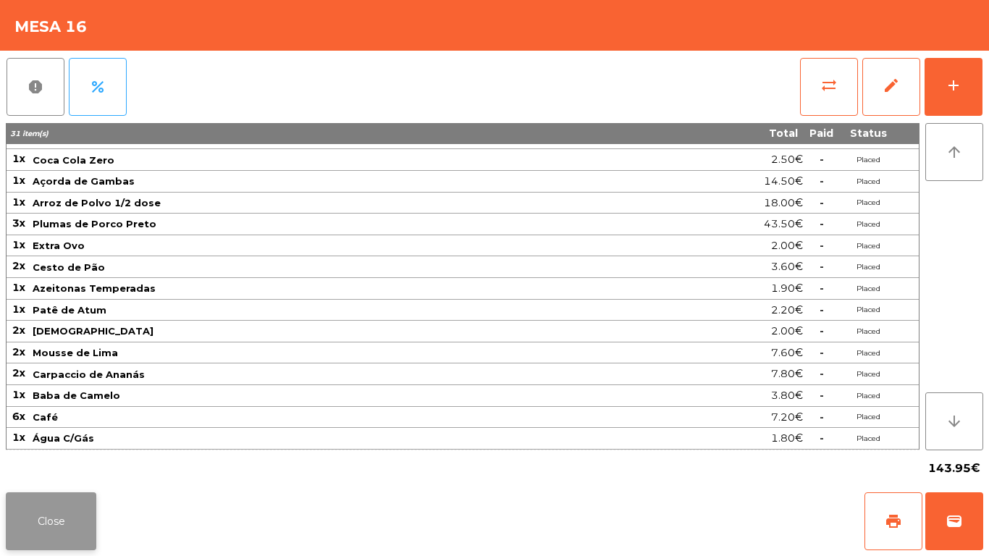
click at [24, 513] on button "Close" at bounding box center [51, 521] width 91 height 58
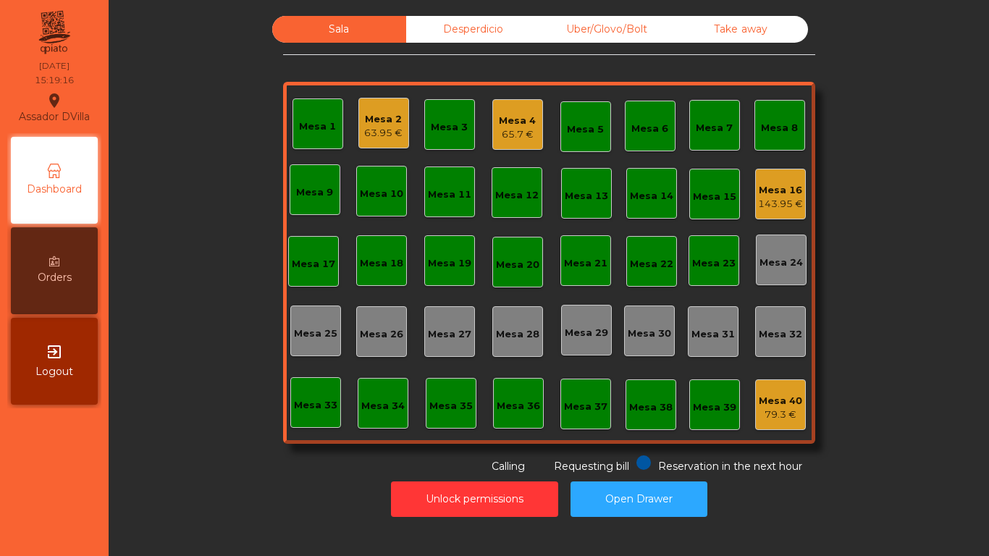
click at [643, 262] on div "Mesa 22" at bounding box center [651, 264] width 43 height 14
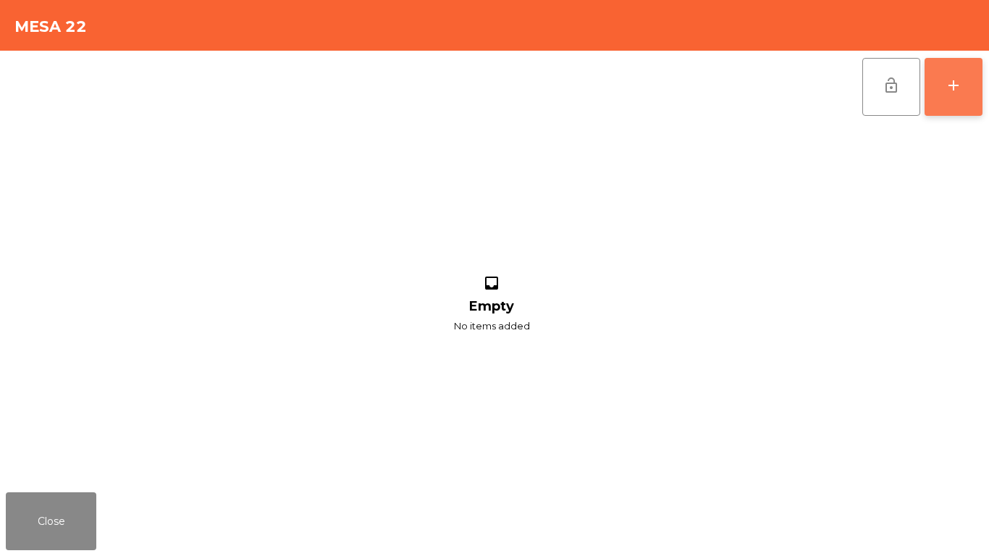
click at [970, 80] on button "add" at bounding box center [954, 87] width 58 height 58
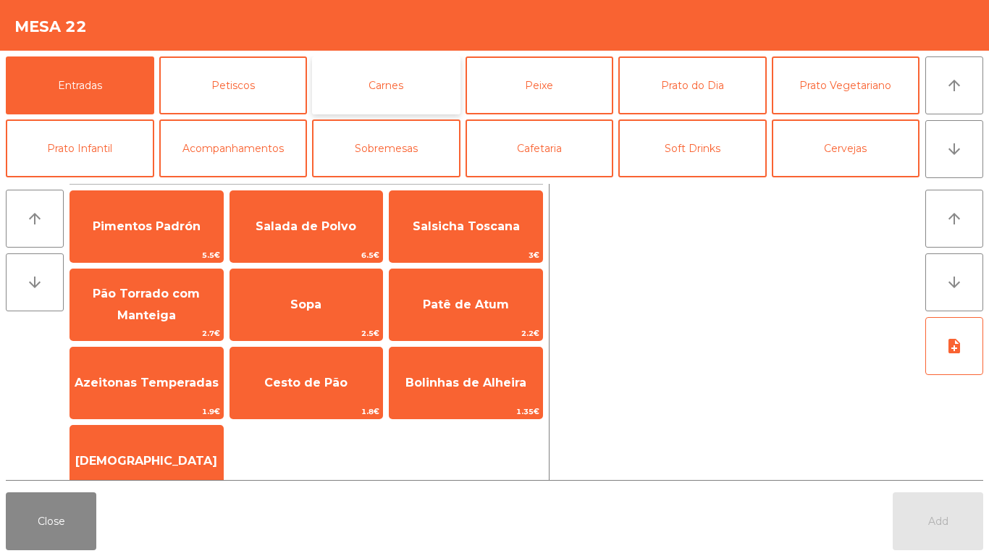
click at [348, 89] on button "Carnes" at bounding box center [386, 85] width 148 height 58
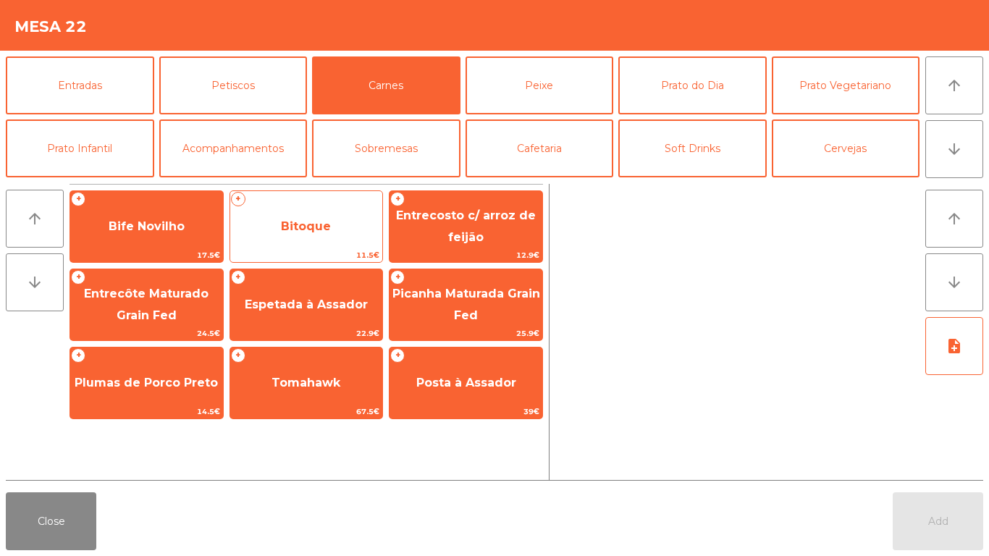
click at [303, 233] on span "Bitoque" at bounding box center [306, 226] width 153 height 39
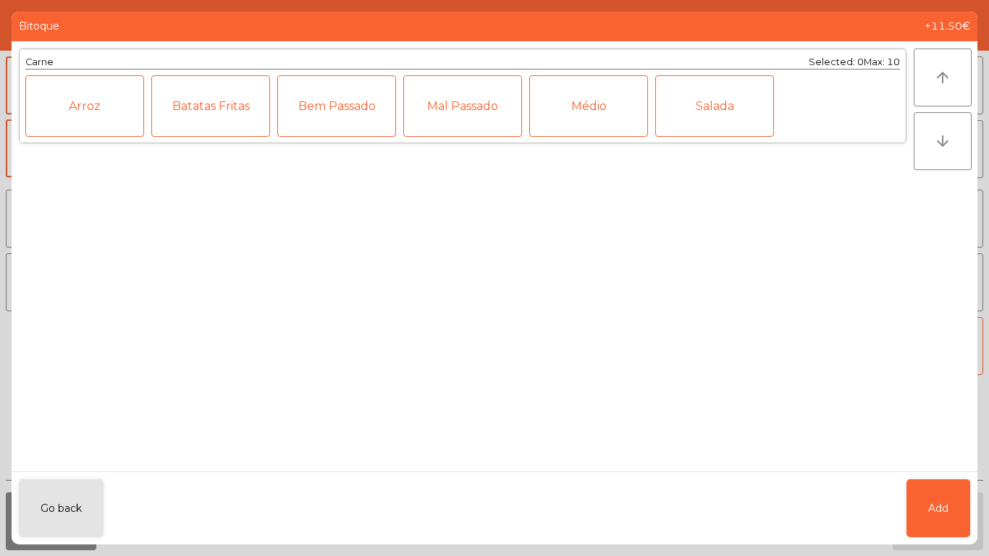
click at [582, 117] on div "Médio" at bounding box center [588, 106] width 119 height 62
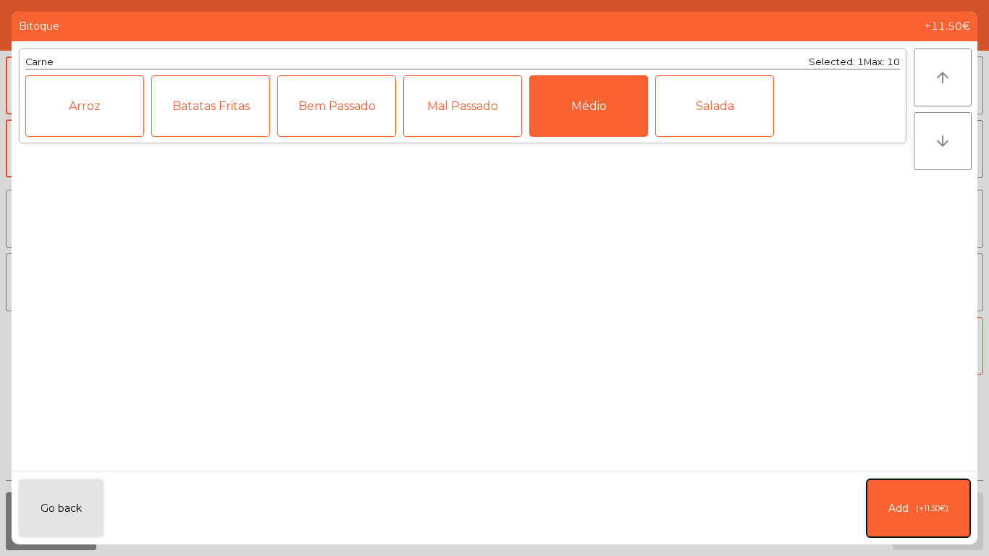
click at [925, 503] on span "(+11.50€)" at bounding box center [932, 509] width 33 height 12
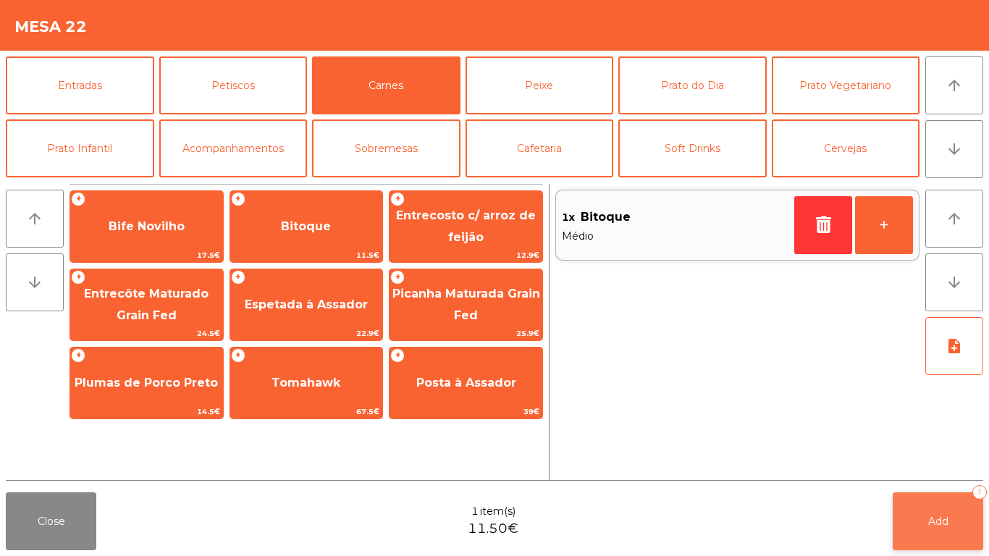
click at [960, 513] on button "Add 1" at bounding box center [938, 521] width 91 height 58
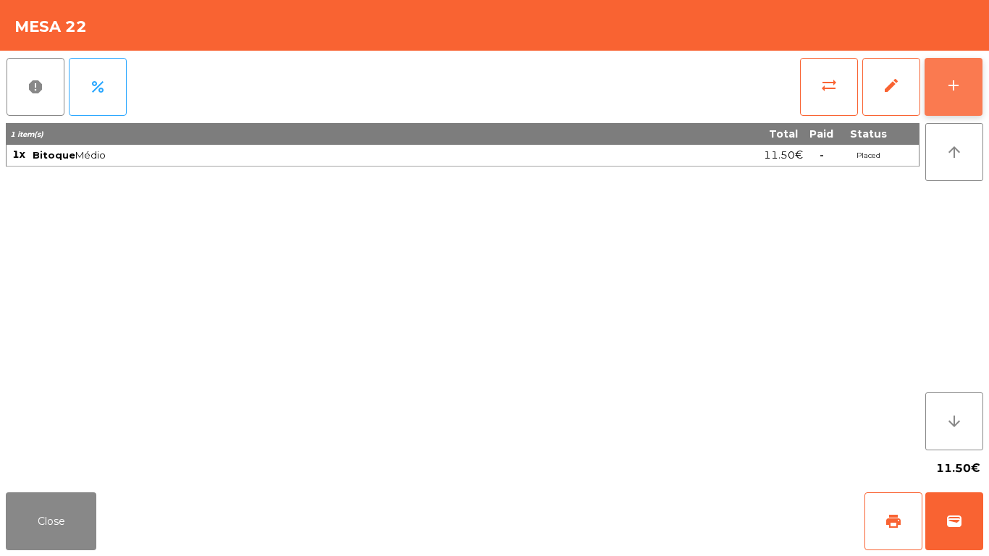
click at [972, 75] on button "add" at bounding box center [954, 87] width 58 height 58
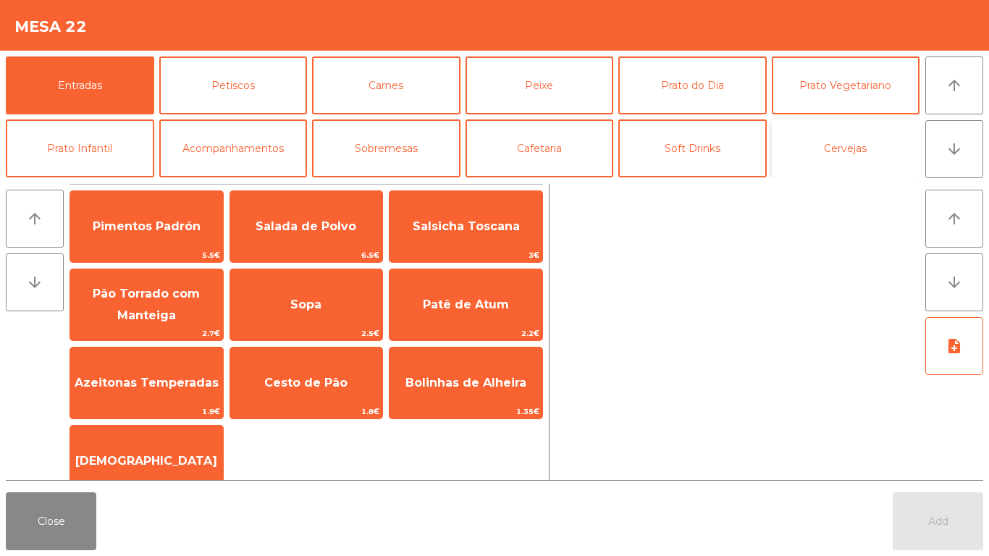
click at [873, 156] on button "Cervejas" at bounding box center [846, 148] width 148 height 58
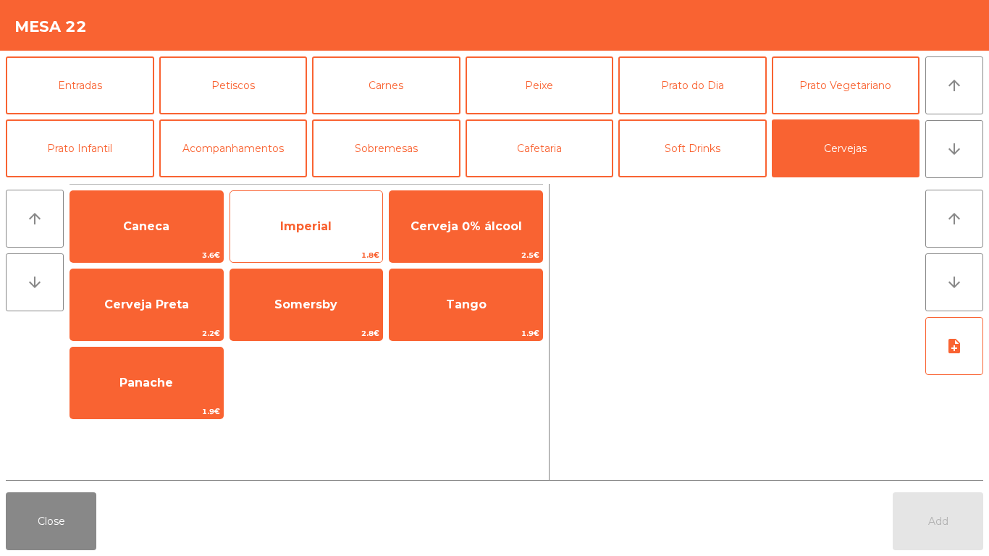
click at [258, 214] on span "Imperial" at bounding box center [306, 226] width 153 height 39
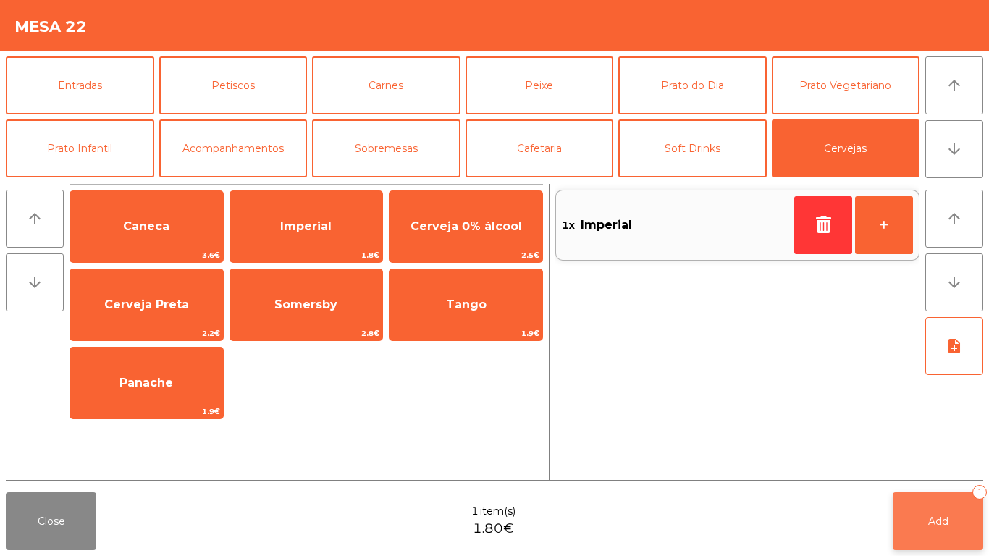
click at [917, 532] on button "Add 1" at bounding box center [938, 521] width 91 height 58
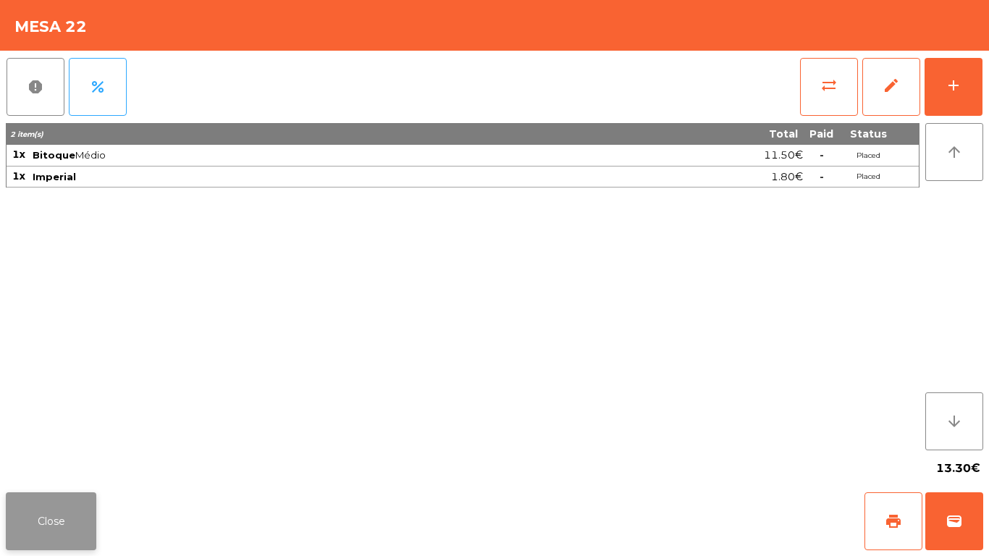
click at [9, 513] on button "Close" at bounding box center [51, 521] width 91 height 58
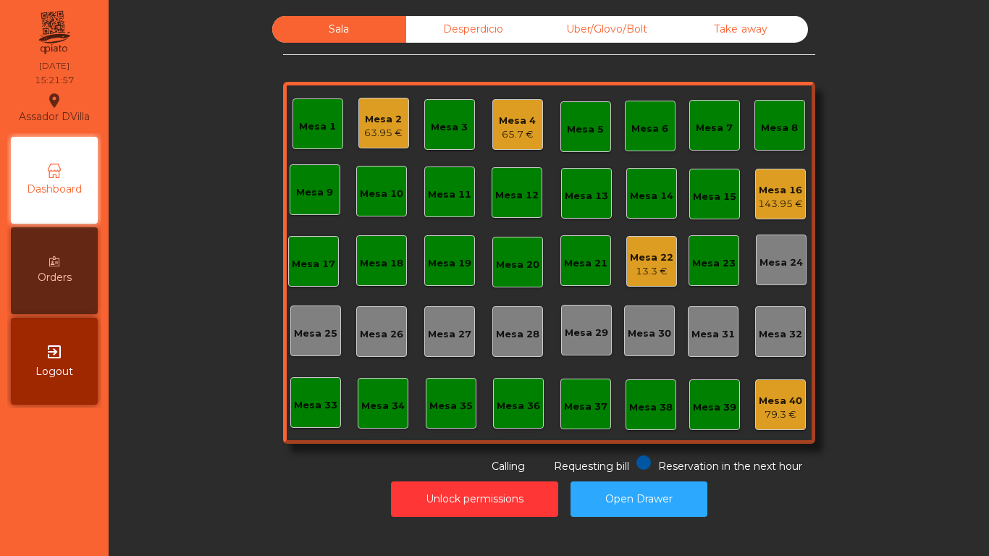
click at [647, 259] on div "Mesa 22" at bounding box center [651, 258] width 43 height 14
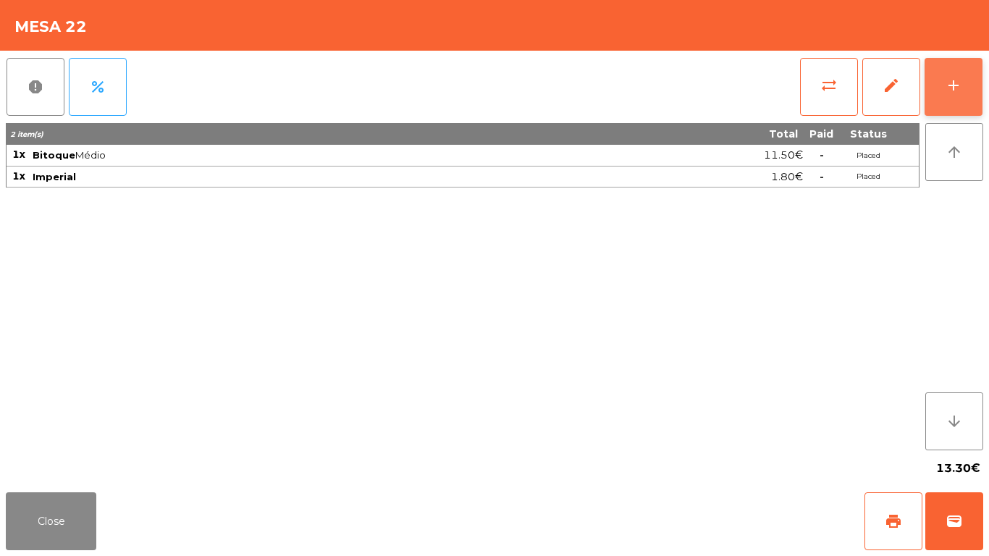
click at [975, 84] on button "add" at bounding box center [954, 87] width 58 height 58
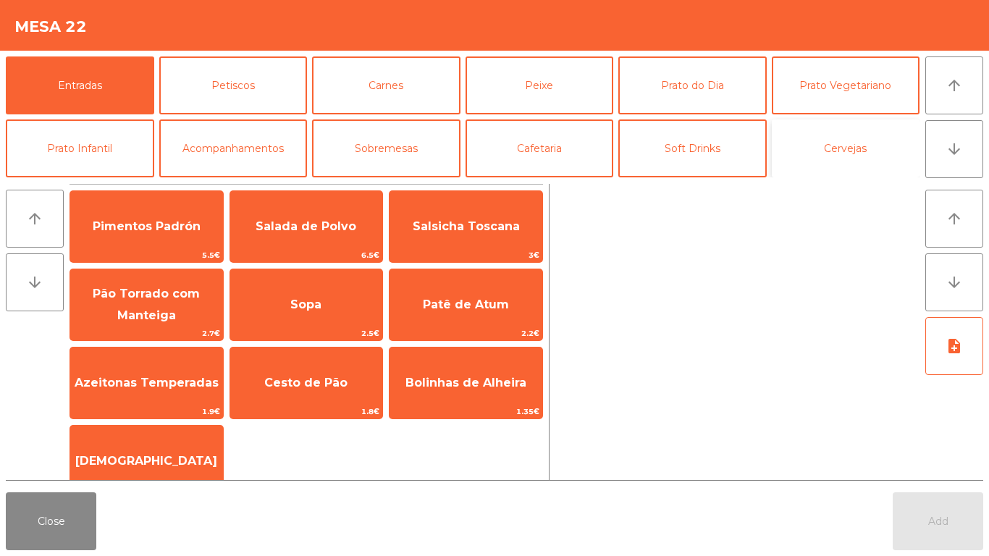
click at [832, 151] on button "Cervejas" at bounding box center [846, 148] width 148 height 58
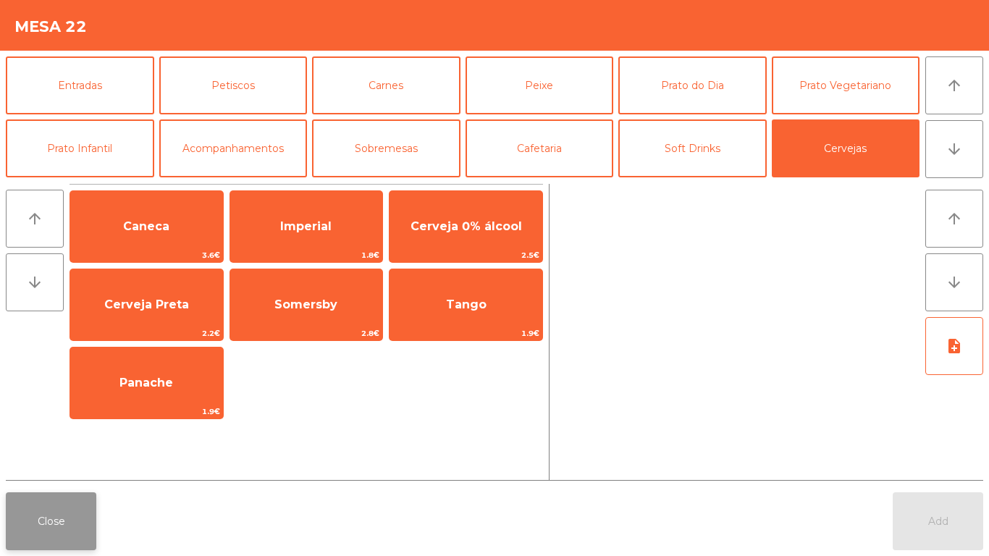
click at [18, 524] on button "Close" at bounding box center [51, 521] width 91 height 58
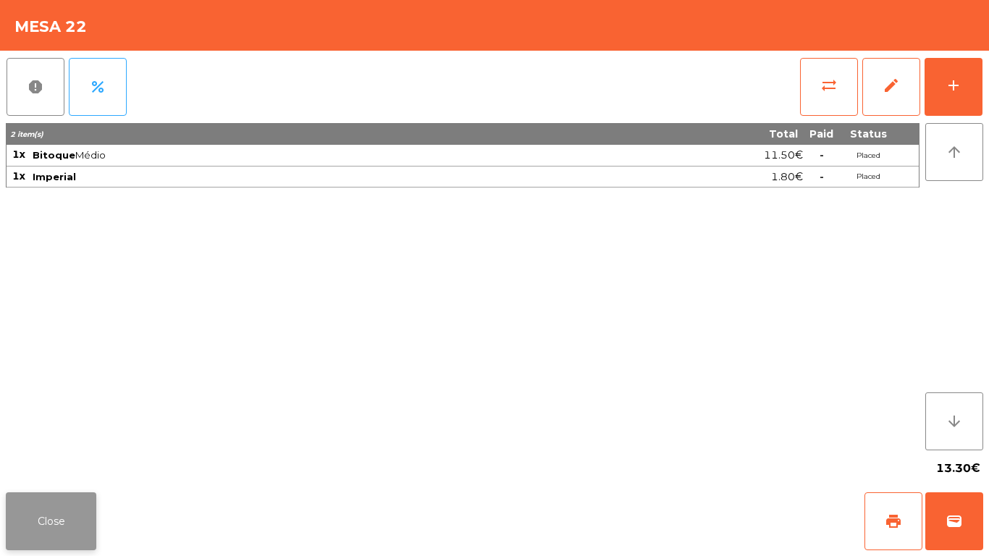
click at [43, 532] on button "Close" at bounding box center [51, 521] width 91 height 58
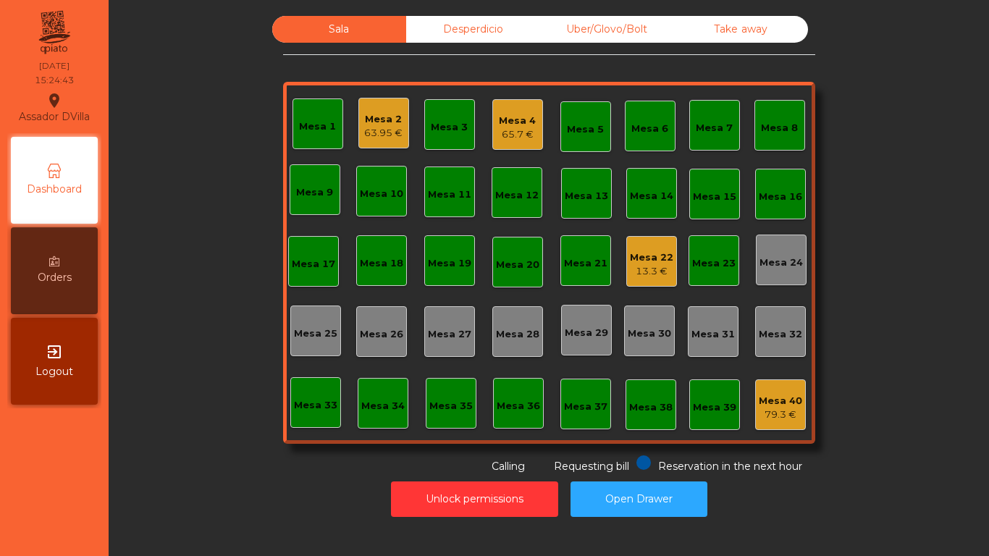
click at [518, 134] on div "65.7 €" at bounding box center [517, 134] width 37 height 14
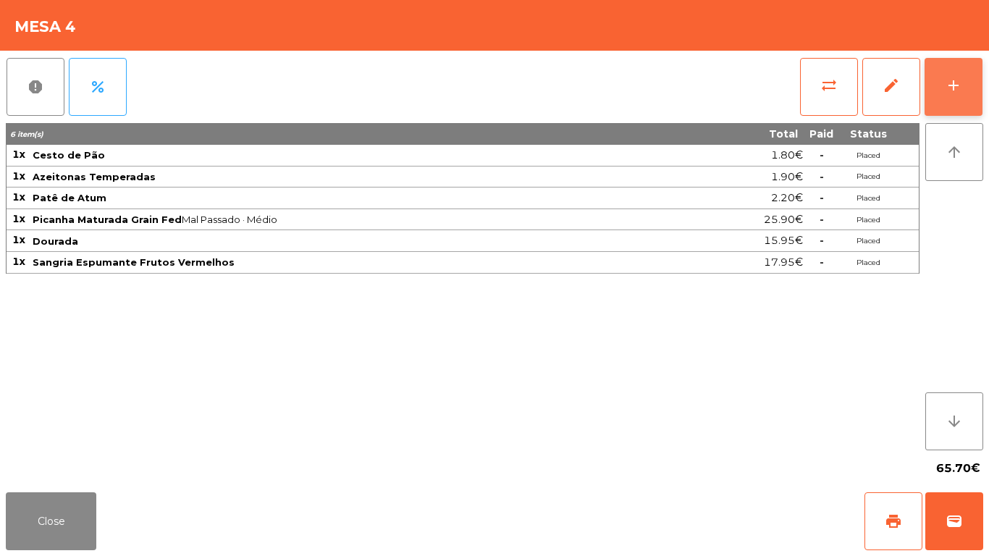
click at [980, 83] on button "add" at bounding box center [954, 87] width 58 height 58
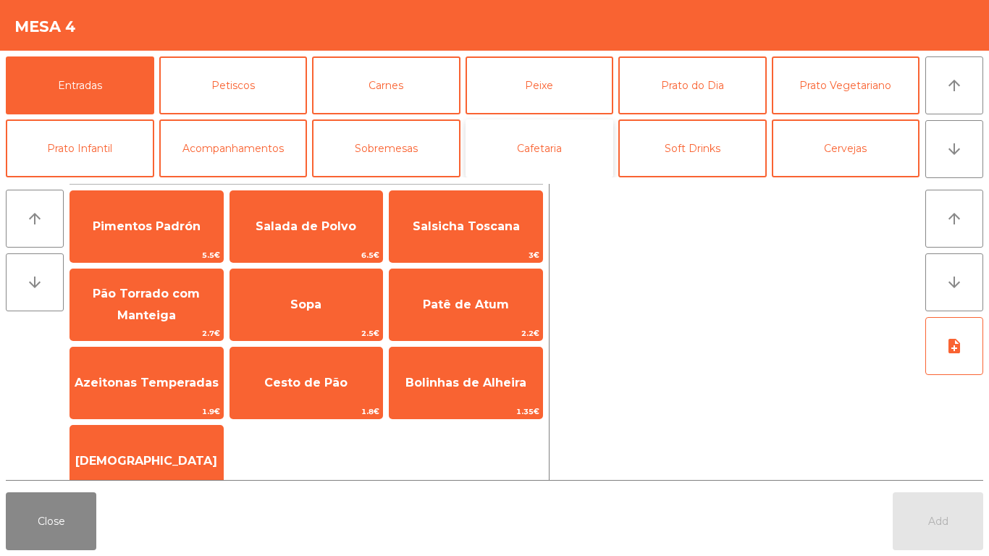
click at [555, 149] on button "Cafetaria" at bounding box center [540, 148] width 148 height 58
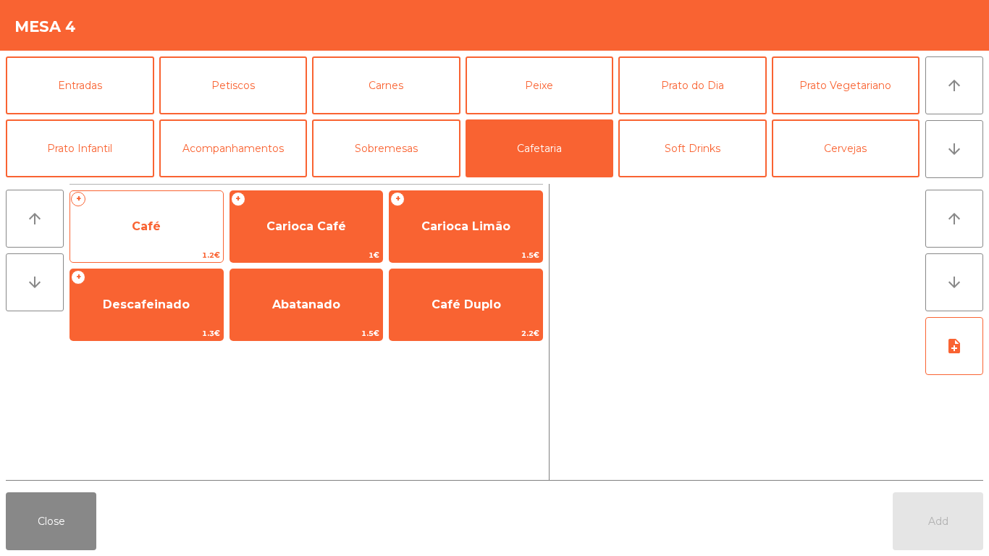
click at [141, 239] on span "Café" at bounding box center [146, 226] width 153 height 39
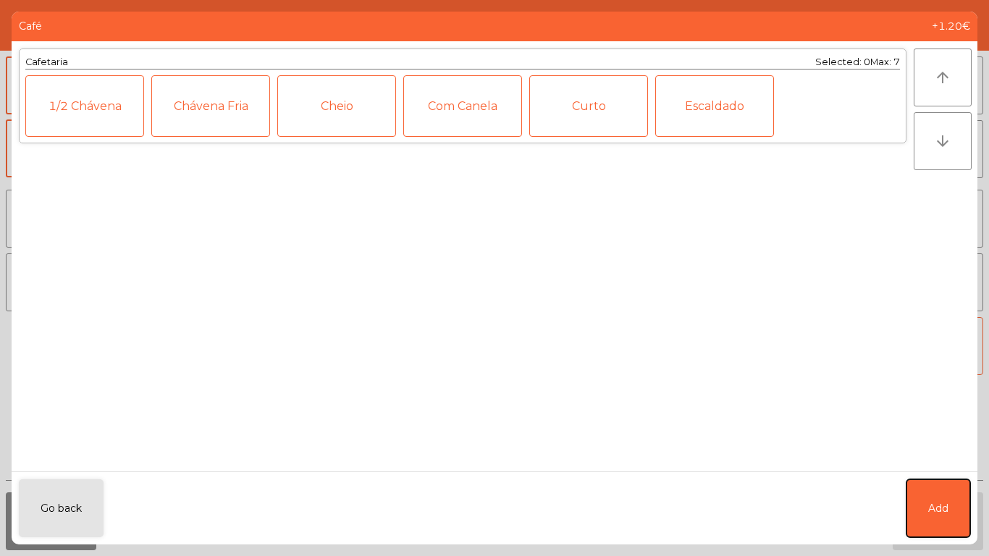
click at [933, 520] on button "Add" at bounding box center [939, 508] width 64 height 58
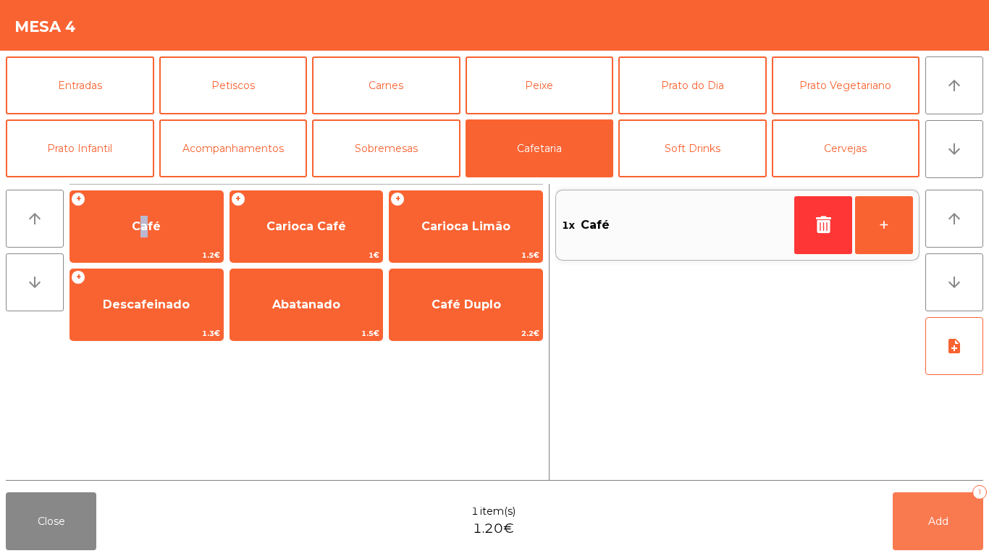
click at [933, 526] on span "Add" at bounding box center [938, 521] width 20 height 13
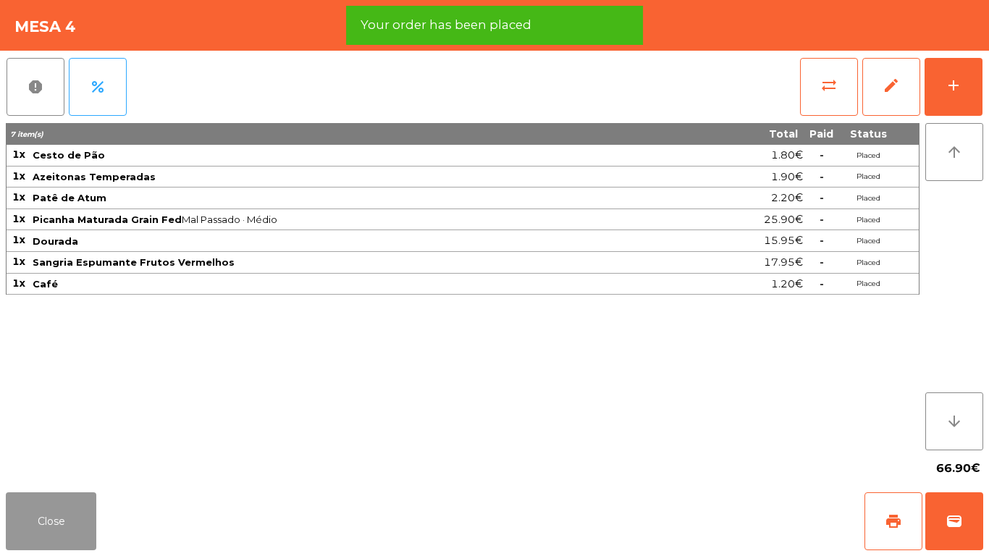
click at [43, 535] on button "Close" at bounding box center [51, 521] width 91 height 58
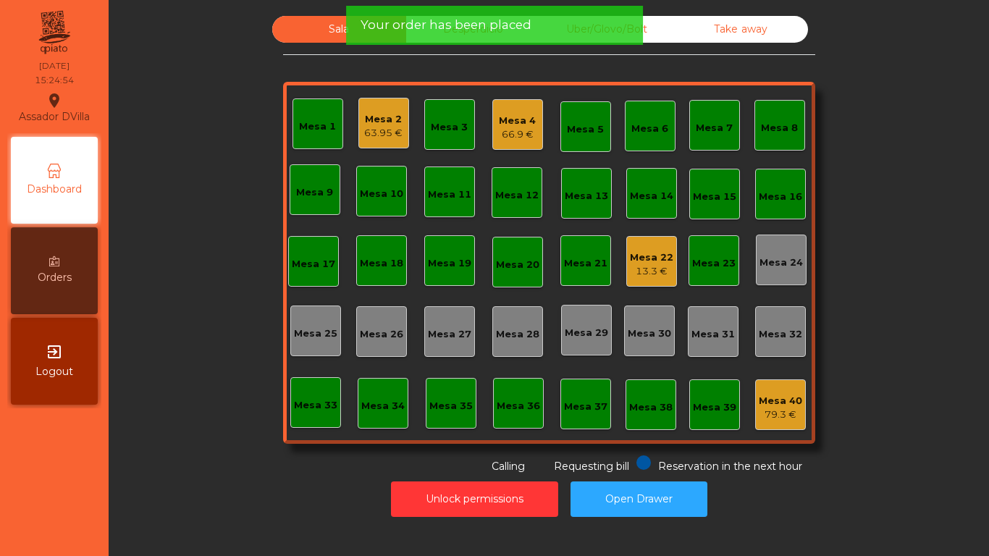
click at [504, 118] on div "Mesa 4" at bounding box center [517, 121] width 37 height 14
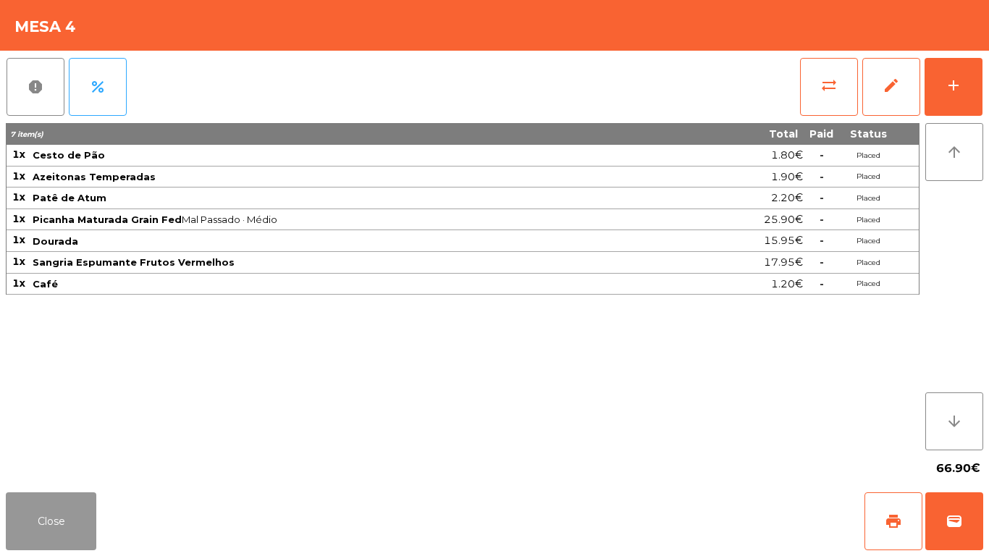
click at [64, 535] on button "Close" at bounding box center [51, 521] width 91 height 58
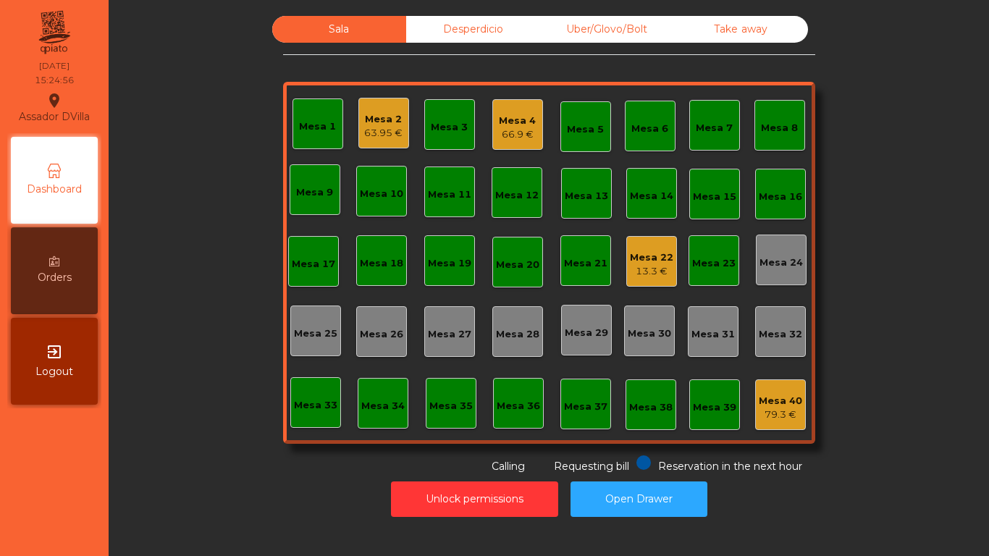
click at [383, 133] on div "63.95 €" at bounding box center [383, 133] width 38 height 14
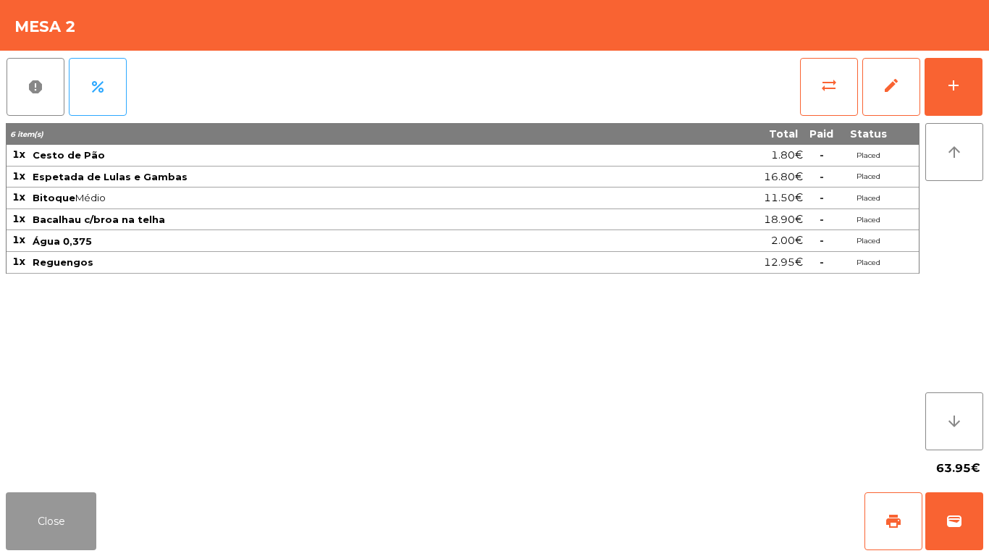
click at [28, 535] on button "Close" at bounding box center [51, 521] width 91 height 58
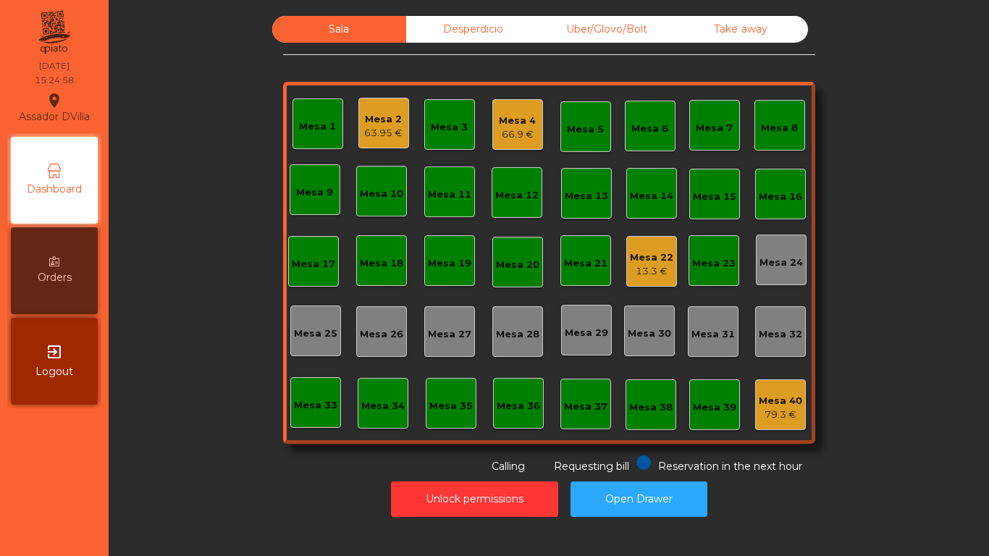
click at [377, 120] on div "Mesa 2" at bounding box center [383, 119] width 38 height 14
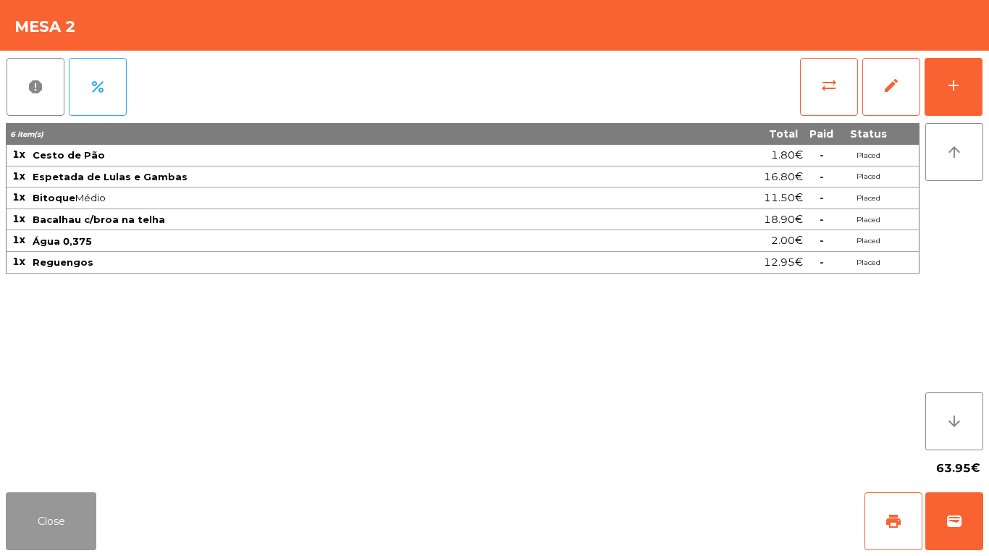
click at [31, 531] on button "Close" at bounding box center [51, 521] width 91 height 58
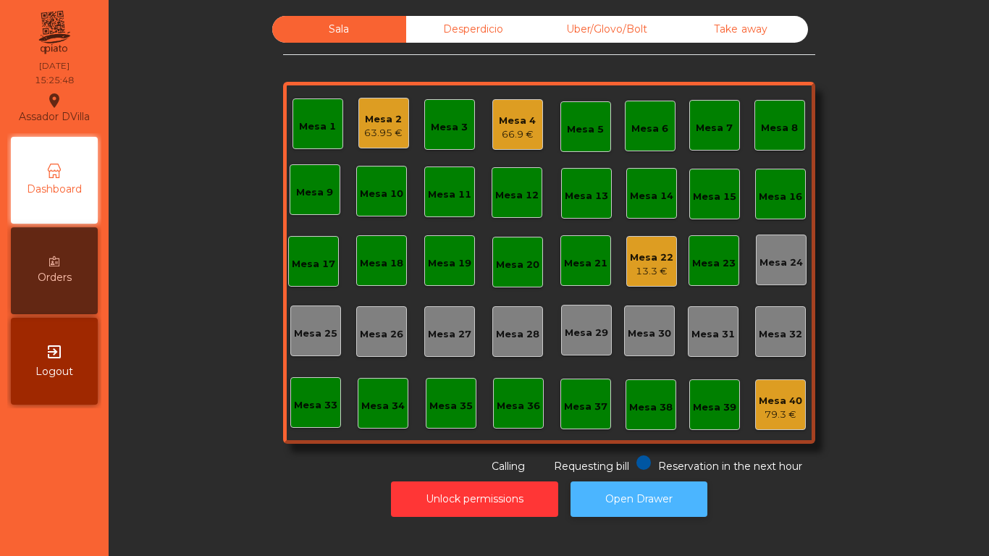
click at [626, 513] on button "Open Drawer" at bounding box center [639, 499] width 137 height 35
click at [295, 106] on div "Mesa 1" at bounding box center [318, 123] width 51 height 51
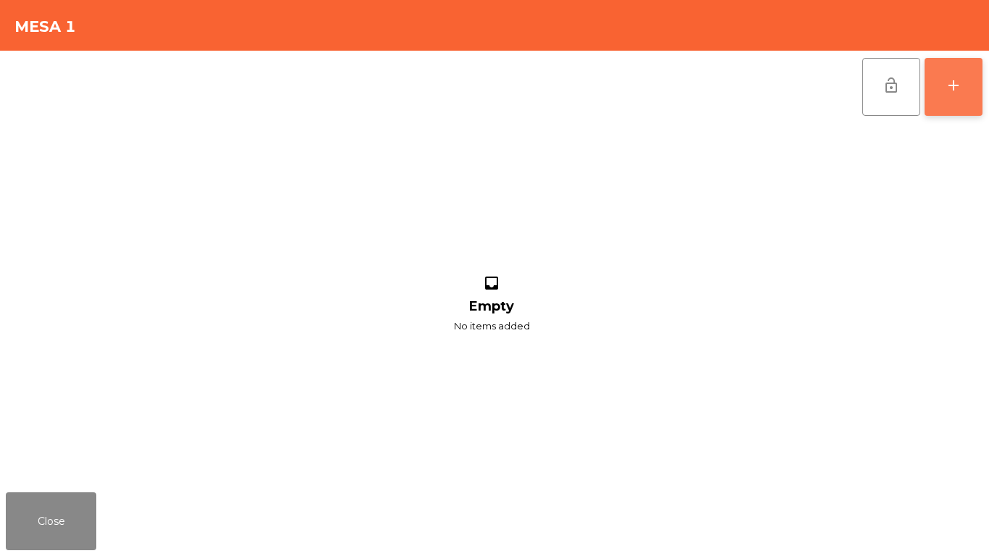
click at [970, 79] on button "add" at bounding box center [954, 87] width 58 height 58
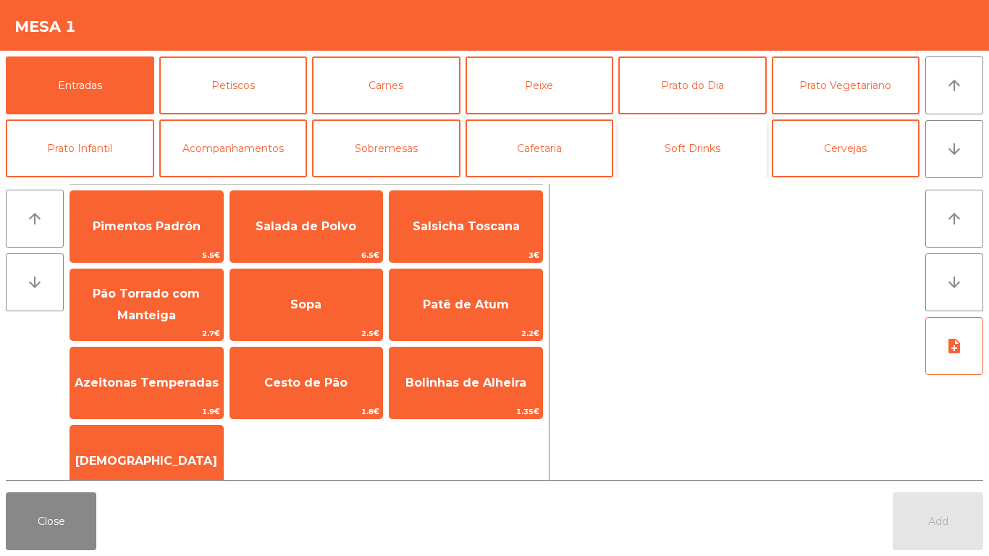
click at [729, 148] on button "Soft Drinks" at bounding box center [692, 148] width 148 height 58
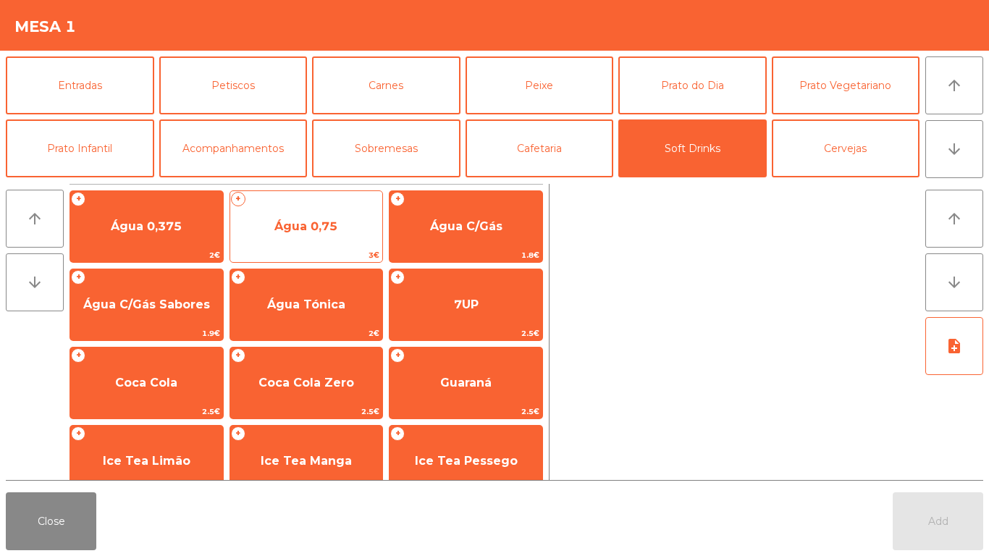
click at [311, 223] on span "Água 0,75" at bounding box center [305, 226] width 63 height 14
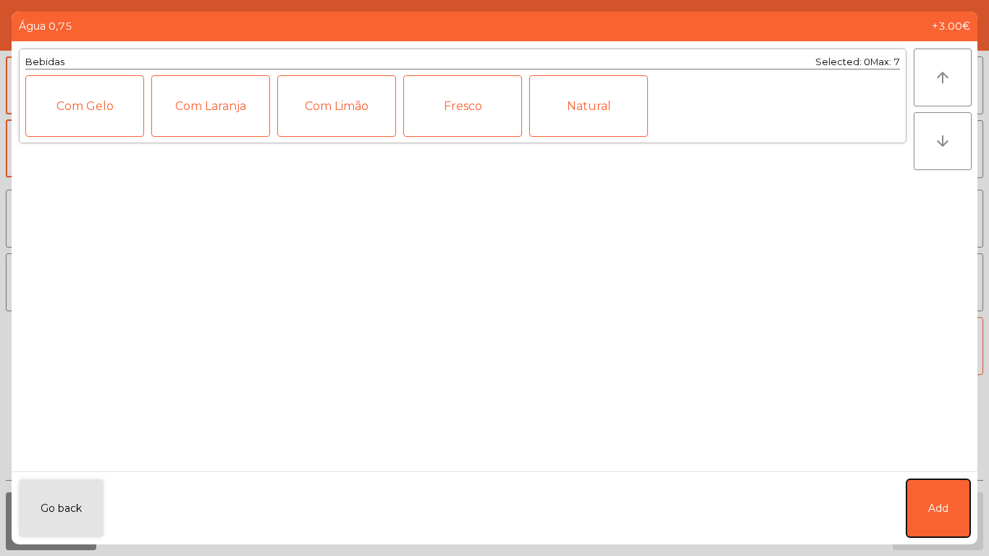
click at [942, 502] on span "Add" at bounding box center [938, 508] width 20 height 15
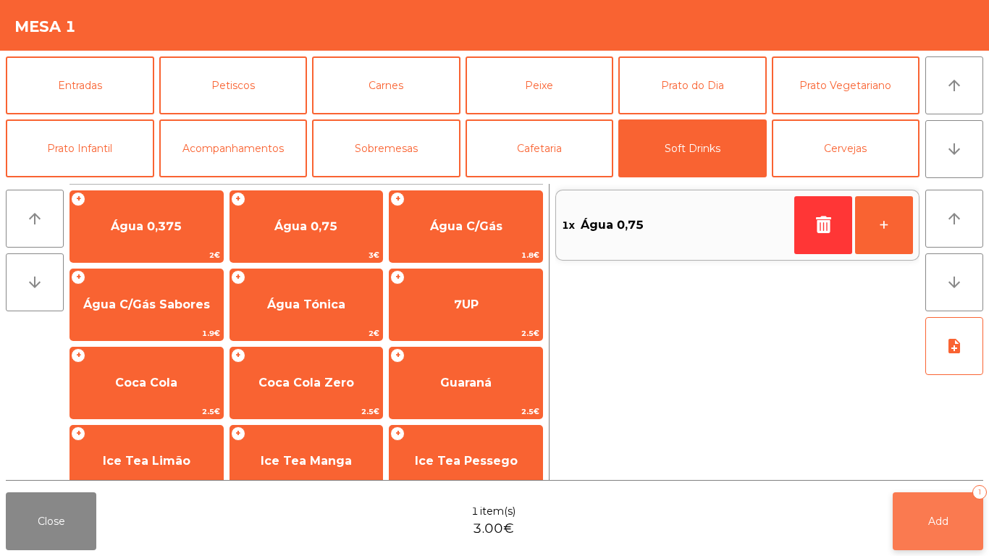
click at [938, 513] on button "Add 1" at bounding box center [938, 521] width 91 height 58
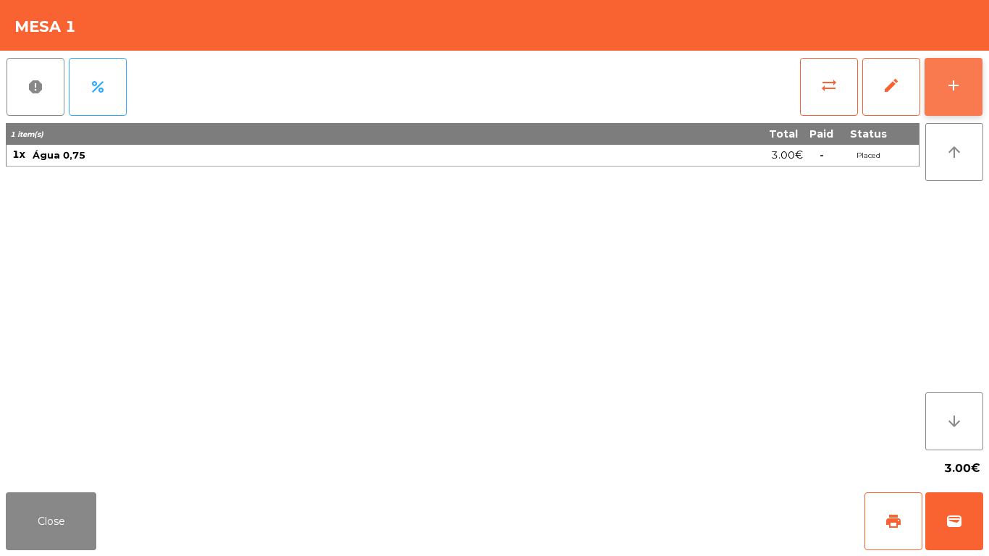
click at [961, 80] on div "add" at bounding box center [953, 85] width 17 height 17
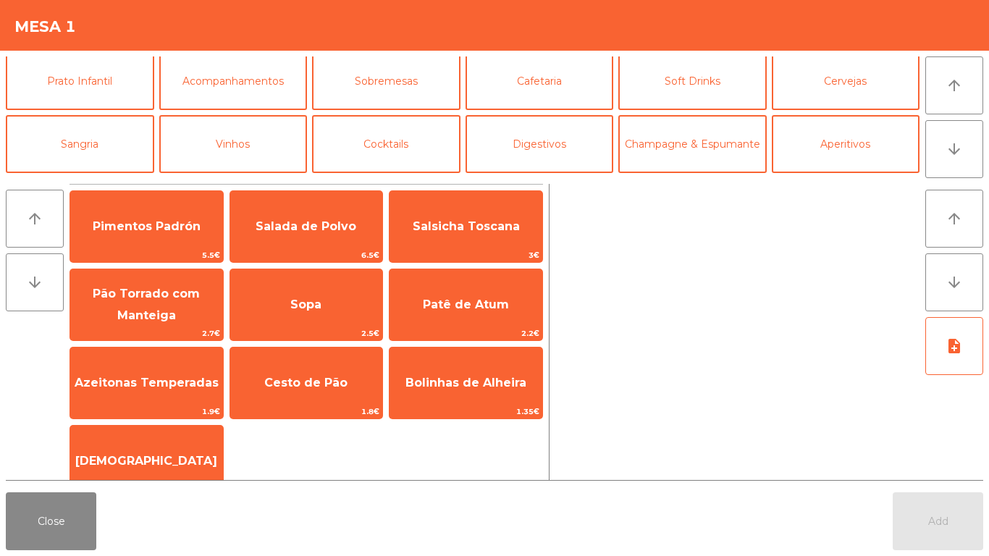
scroll to position [64, 0]
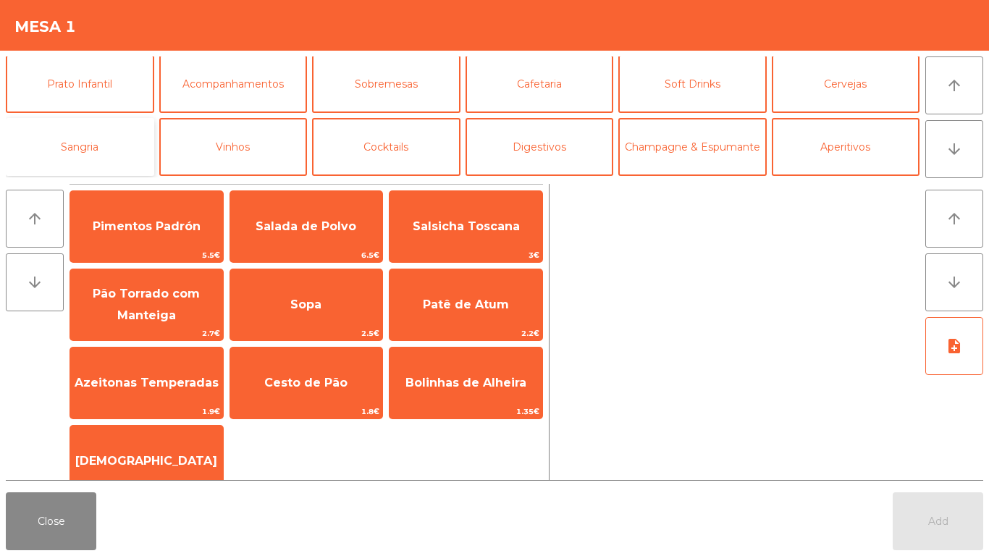
click at [98, 138] on button "Sangria" at bounding box center [80, 147] width 148 height 58
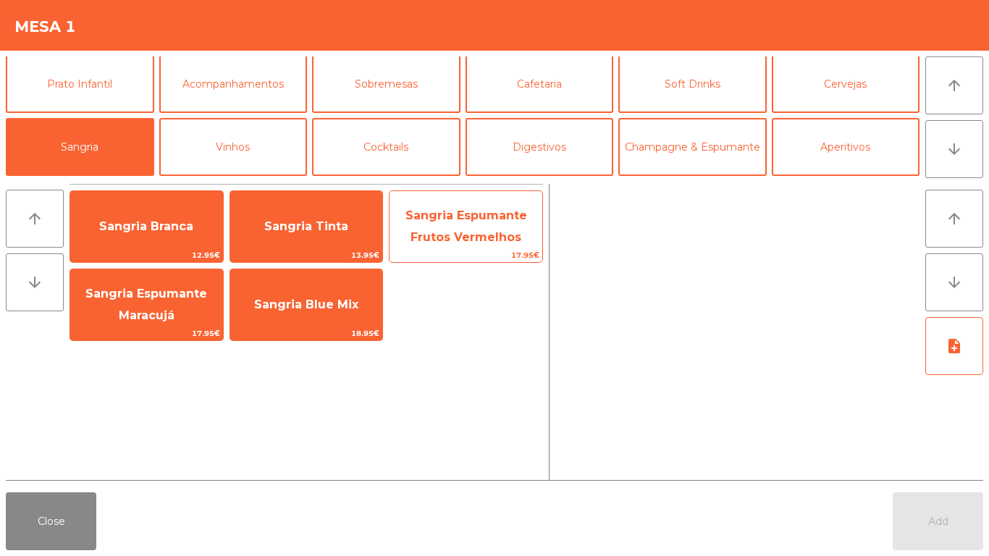
click at [488, 235] on span "Sangria Espumante Frutos Vermelhos" at bounding box center [466, 226] width 122 height 35
click at [487, 240] on span "Sangria Espumante Frutos Vermelhos" at bounding box center [466, 226] width 122 height 35
click at [486, 239] on span "Sangria Espumante Frutos Vermelhos" at bounding box center [466, 226] width 122 height 35
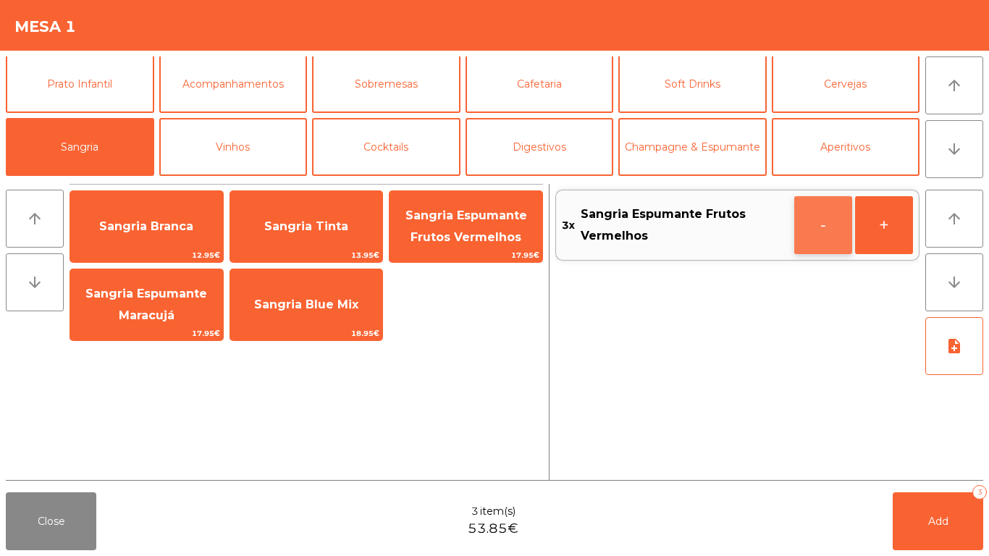
click at [837, 220] on button "-" at bounding box center [823, 225] width 58 height 58
click at [831, 222] on button "-" at bounding box center [823, 225] width 58 height 58
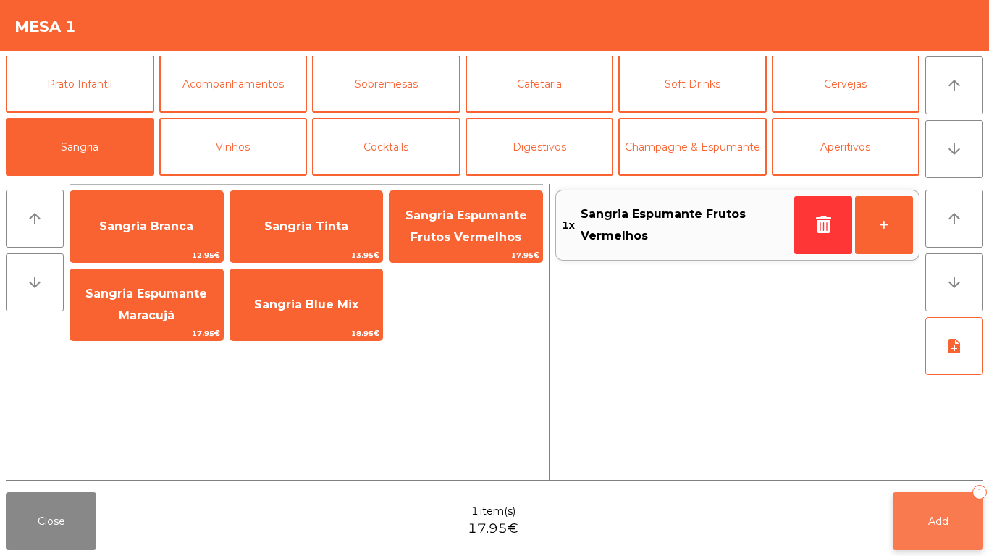
click at [933, 506] on button "Add 1" at bounding box center [938, 521] width 91 height 58
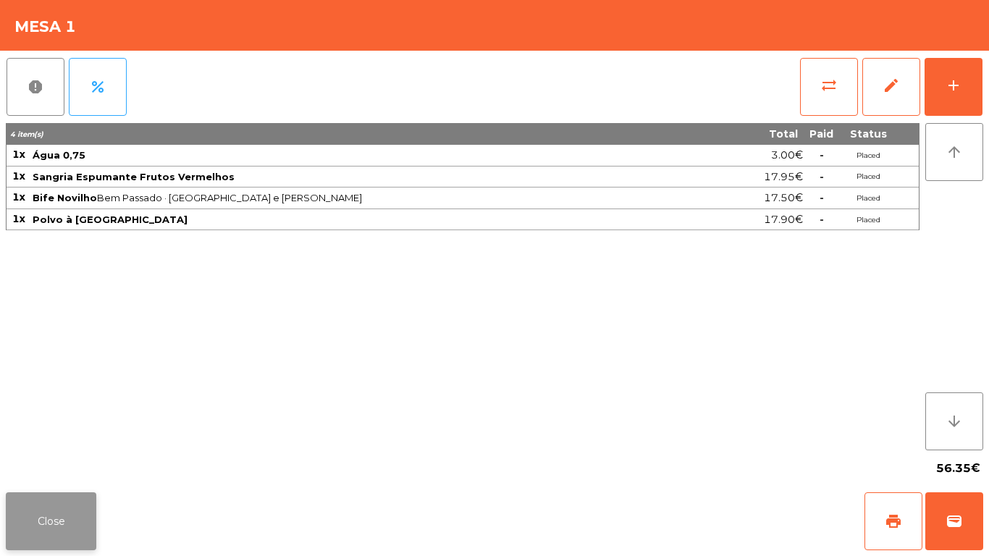
click at [64, 525] on button "Close" at bounding box center [51, 521] width 91 height 58
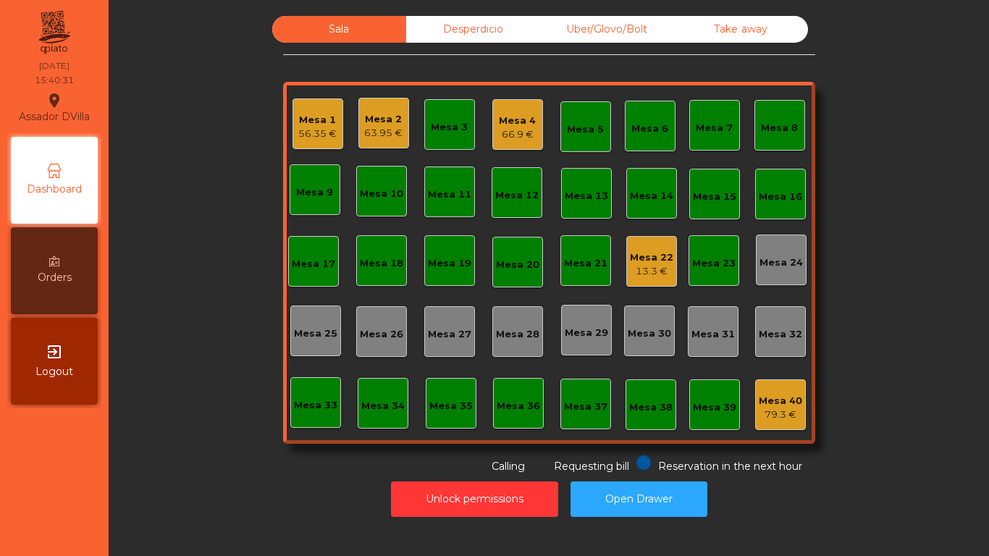
click at [509, 138] on div "66.9 €" at bounding box center [517, 134] width 37 height 14
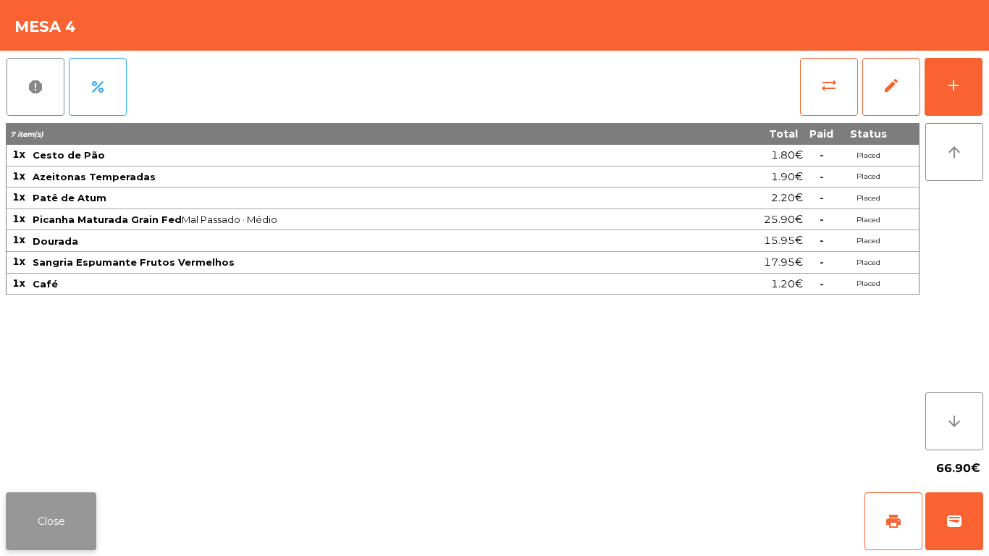
click at [81, 522] on button "Close" at bounding box center [51, 521] width 91 height 58
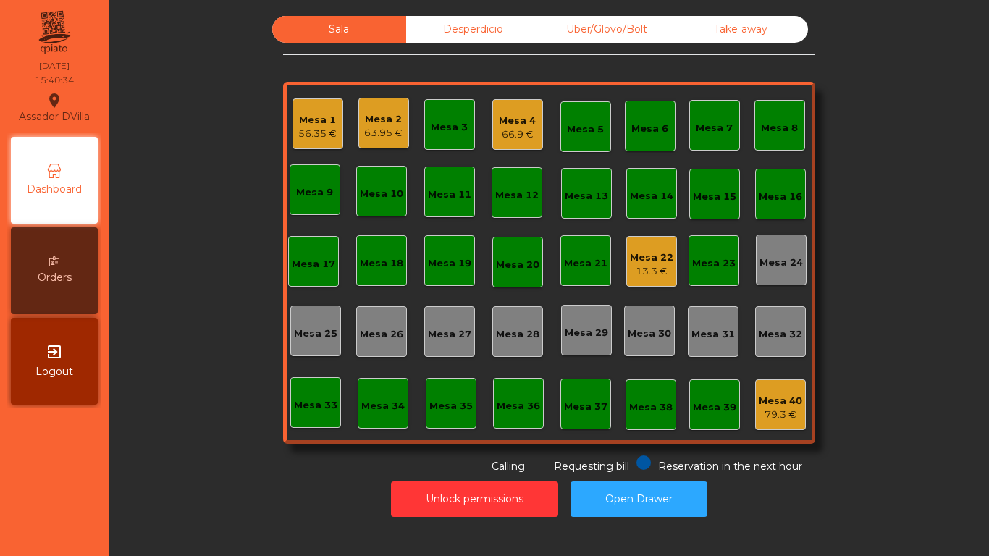
click at [324, 133] on div "56.35 €" at bounding box center [317, 134] width 38 height 14
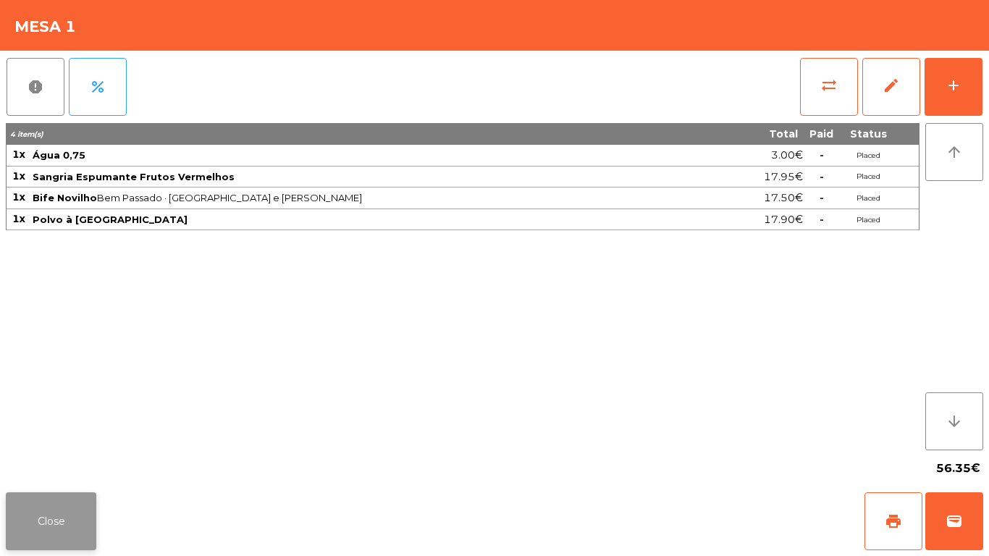
click at [61, 510] on button "Close" at bounding box center [51, 521] width 91 height 58
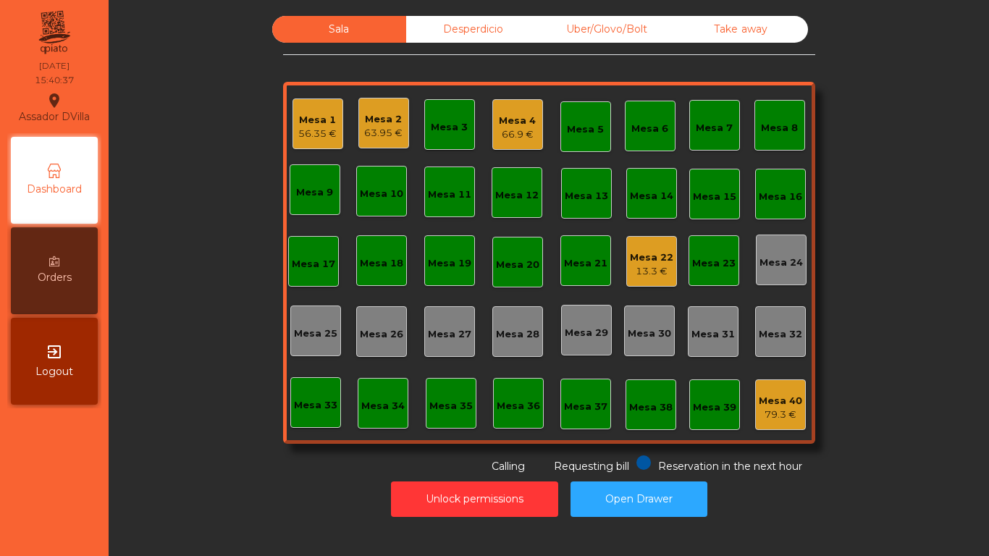
click at [383, 117] on div "Mesa 2" at bounding box center [383, 119] width 38 height 14
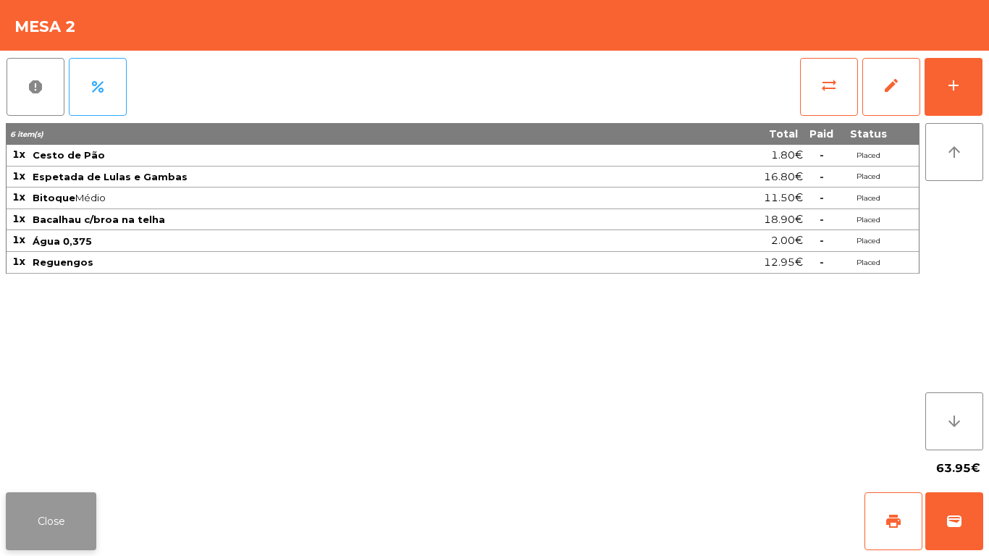
click at [80, 526] on button "Close" at bounding box center [51, 521] width 91 height 58
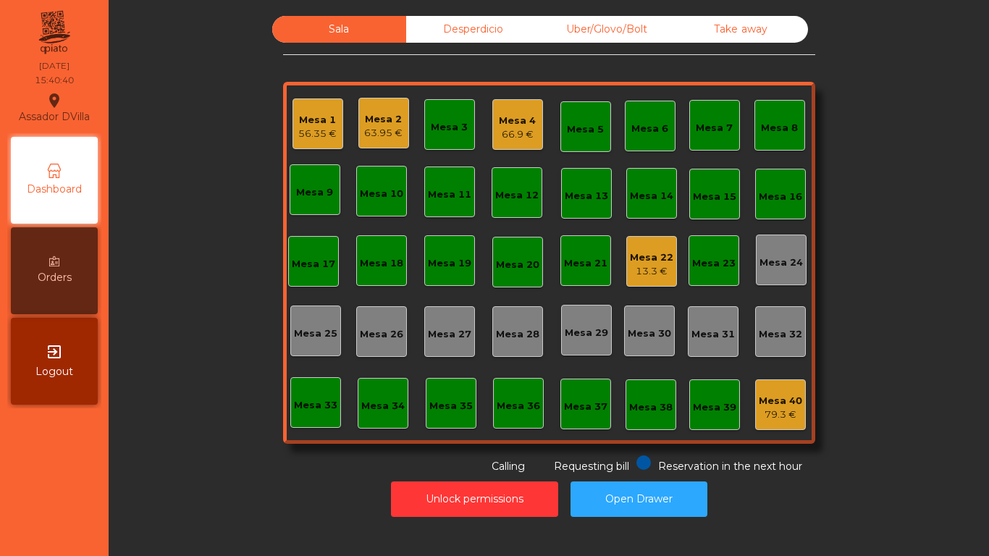
click at [510, 127] on div "Mesa 4" at bounding box center [517, 121] width 37 height 14
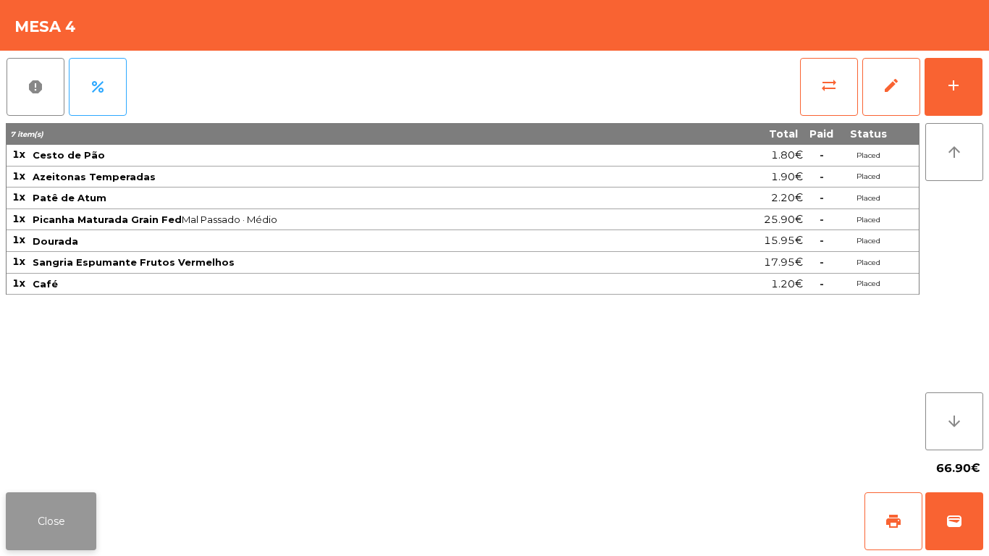
click at [55, 531] on button "Close" at bounding box center [51, 521] width 91 height 58
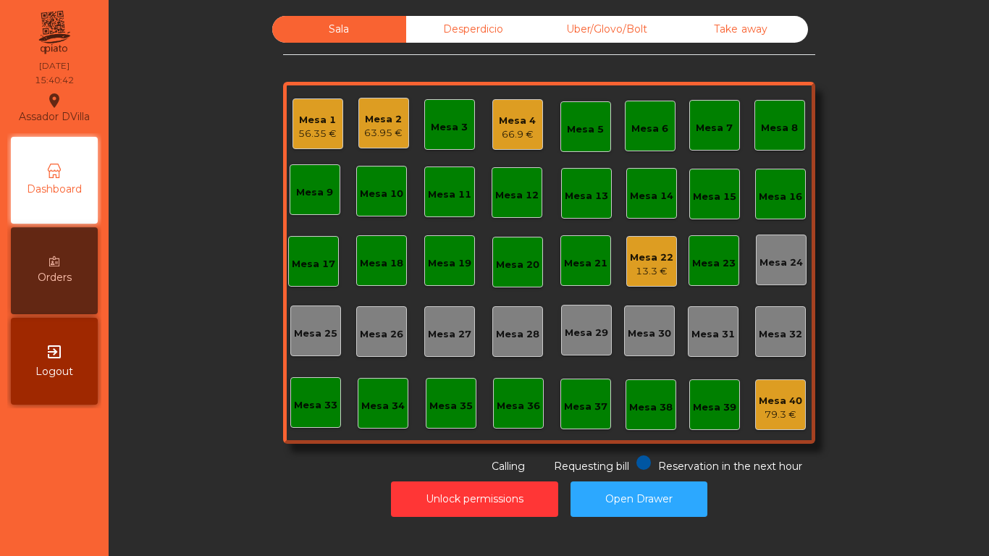
click at [487, 20] on div "Desperdicio" at bounding box center [473, 29] width 134 height 27
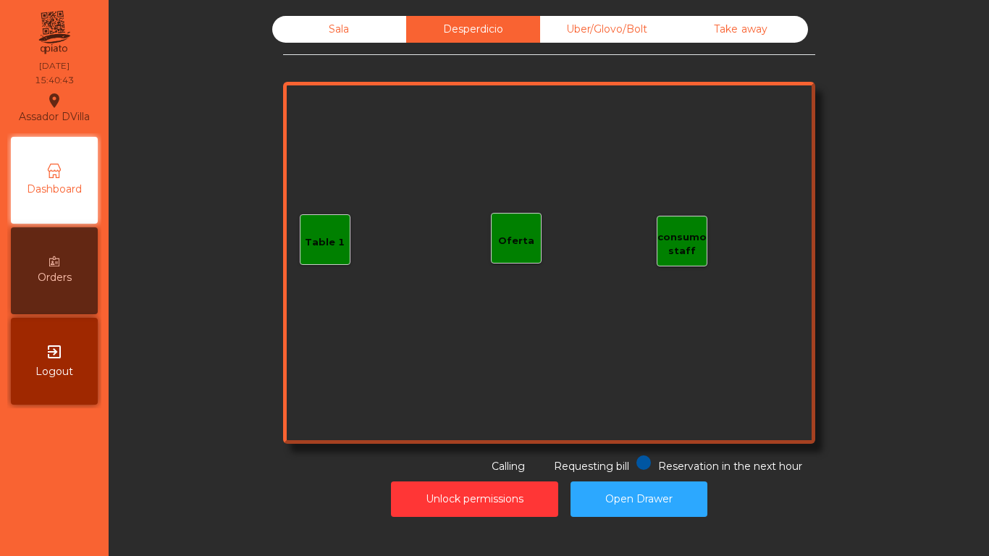
click at [640, 43] on div "Sala Desperdicio Uber/Glovo/Bolt Take away Table 1 consumo staff Oferta Reserva…" at bounding box center [549, 245] width 532 height 458
drag, startPoint x: 648, startPoint y: 36, endPoint x: 684, endPoint y: 35, distance: 35.5
click at [648, 35] on div "Uber/Glovo/Bolt" at bounding box center [607, 29] width 134 height 27
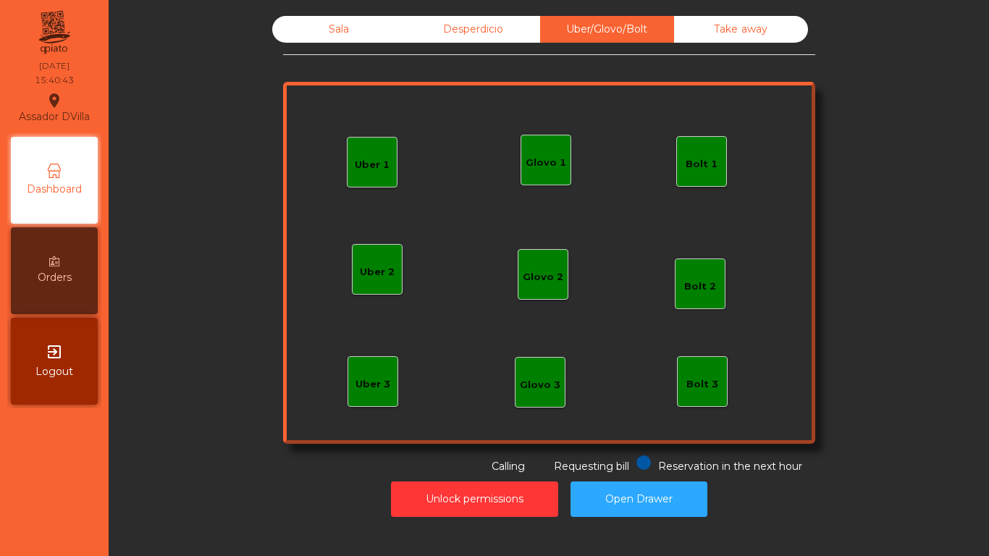
click at [731, 35] on div "Take away" at bounding box center [741, 29] width 134 height 27
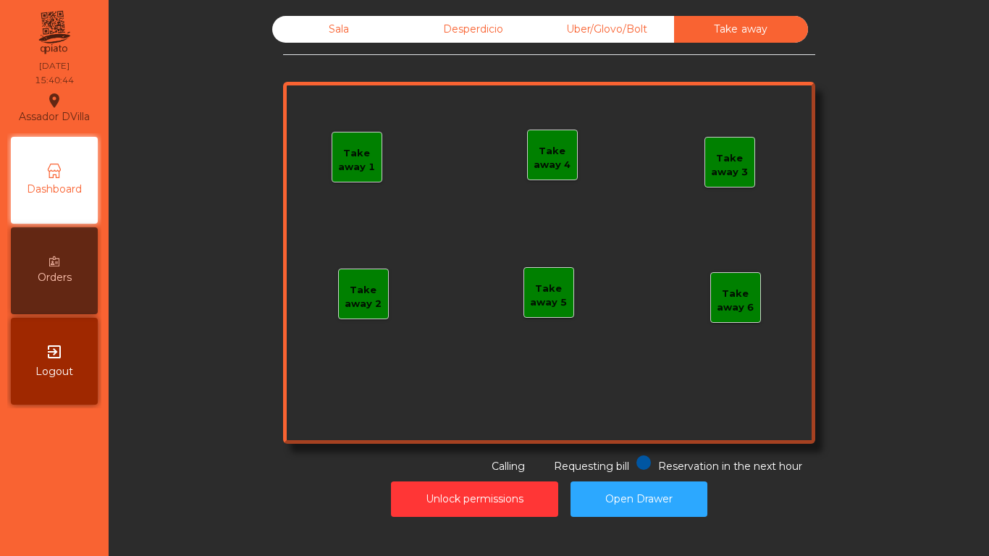
click at [331, 25] on div "Sala" at bounding box center [339, 29] width 134 height 27
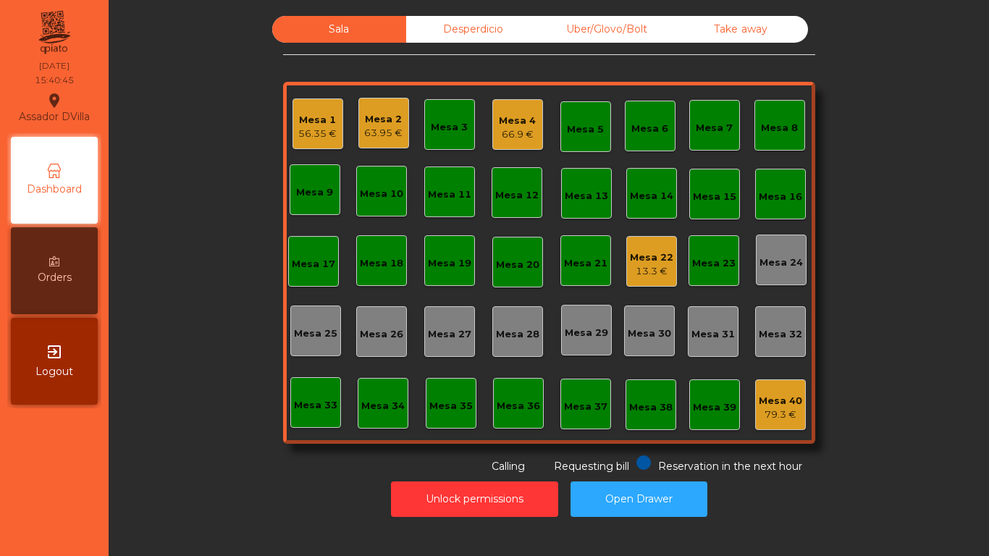
click at [323, 136] on div "56.35 €" at bounding box center [317, 134] width 38 height 14
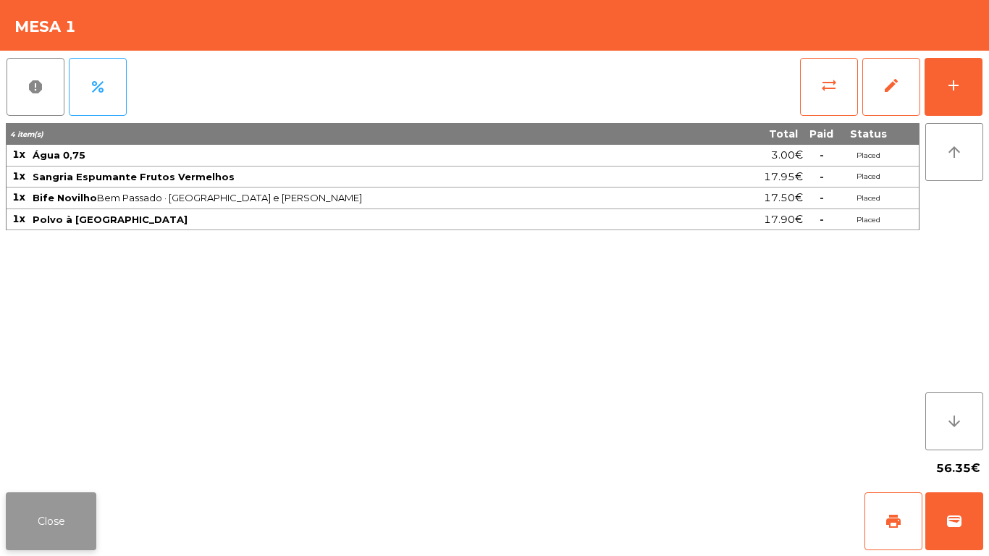
click at [59, 514] on button "Close" at bounding box center [51, 521] width 91 height 58
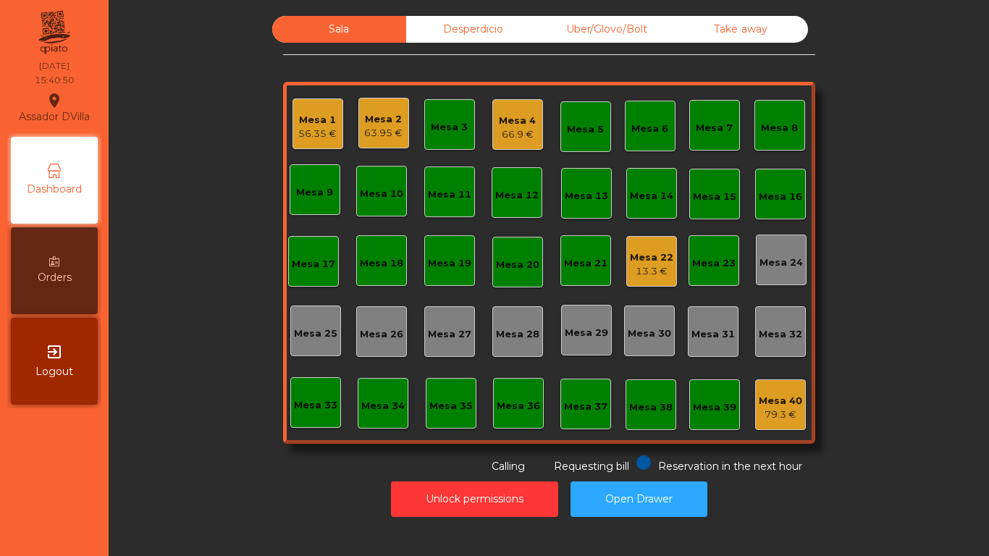
click at [364, 116] on div "Mesa 2" at bounding box center [383, 119] width 38 height 14
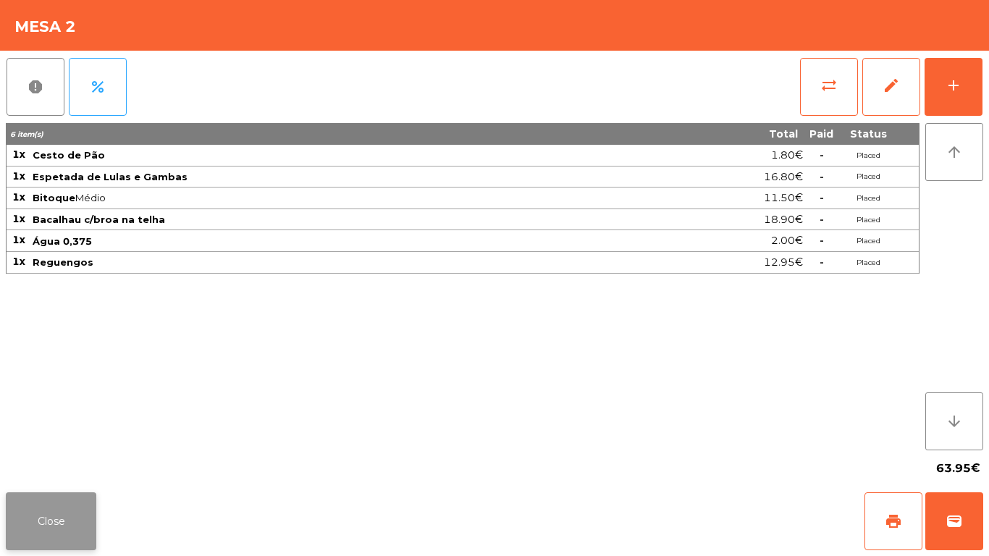
click at [51, 526] on button "Close" at bounding box center [51, 521] width 91 height 58
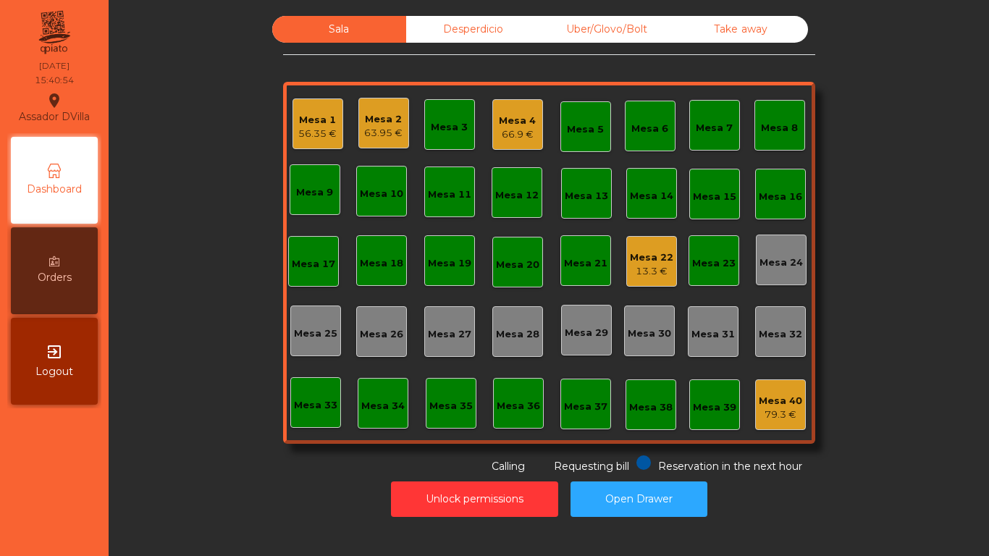
click at [522, 34] on div "Desperdicio" at bounding box center [473, 29] width 134 height 27
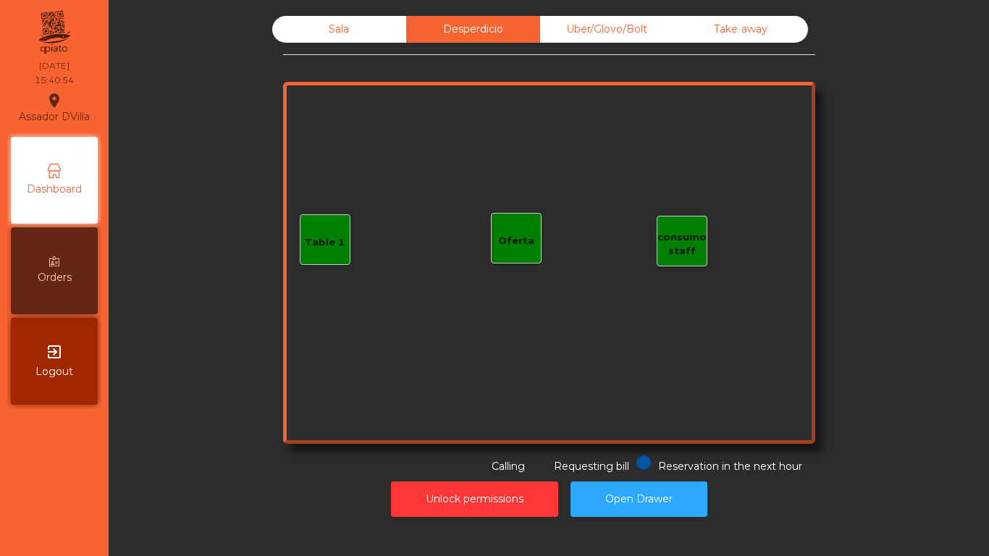
click at [575, 30] on div "Uber/Glovo/Bolt" at bounding box center [607, 29] width 134 height 27
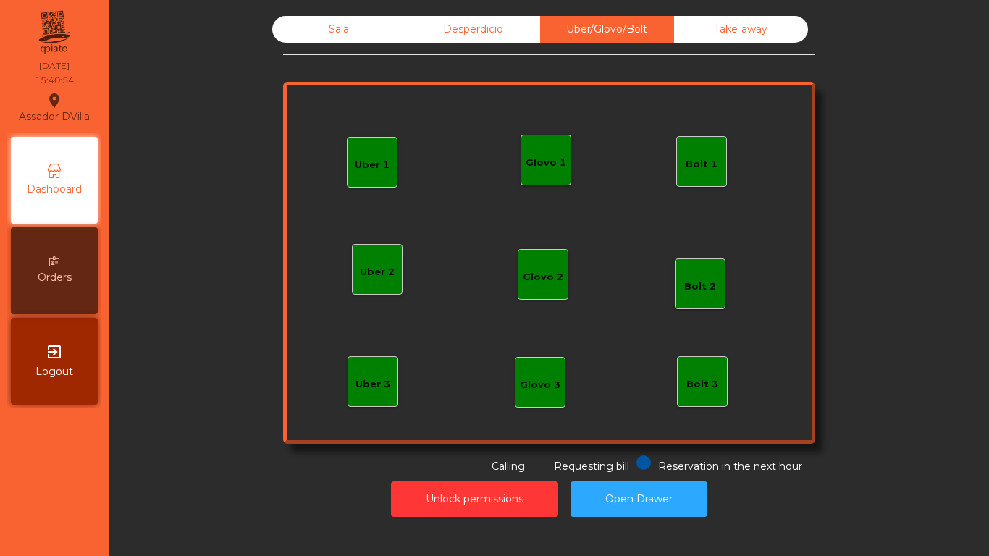
click at [725, 40] on div "Take away" at bounding box center [741, 29] width 134 height 27
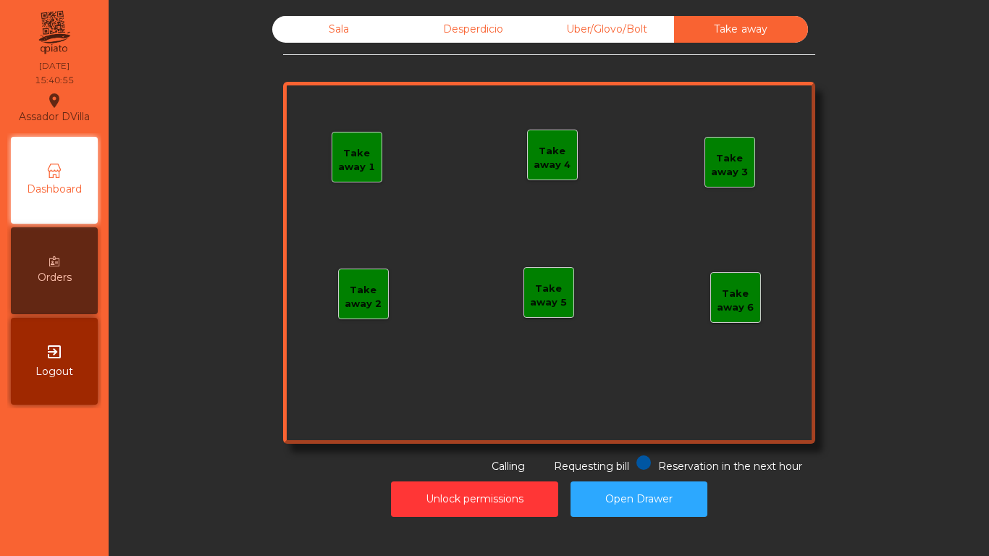
click at [474, 25] on div "Desperdicio" at bounding box center [473, 29] width 134 height 27
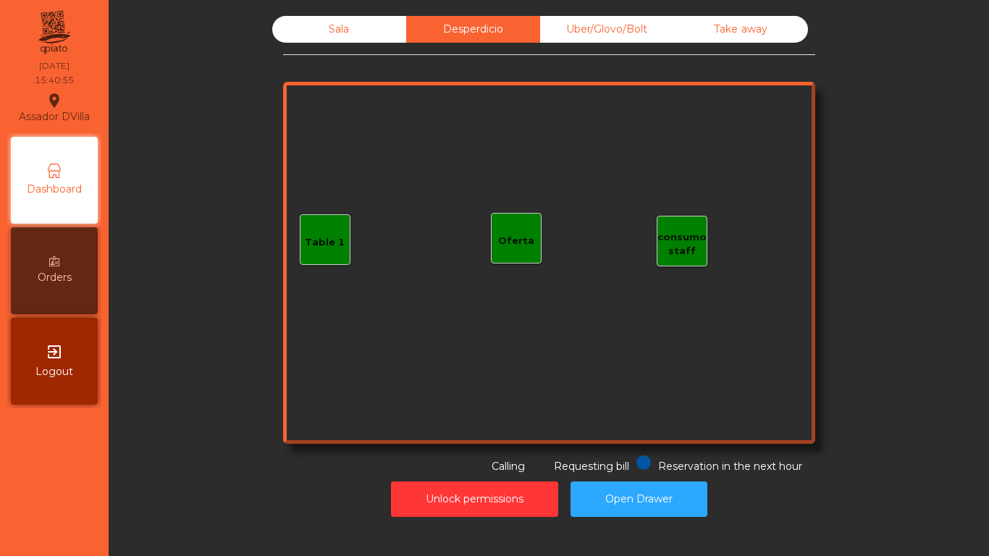
click at [363, 16] on div "Sala" at bounding box center [339, 29] width 134 height 27
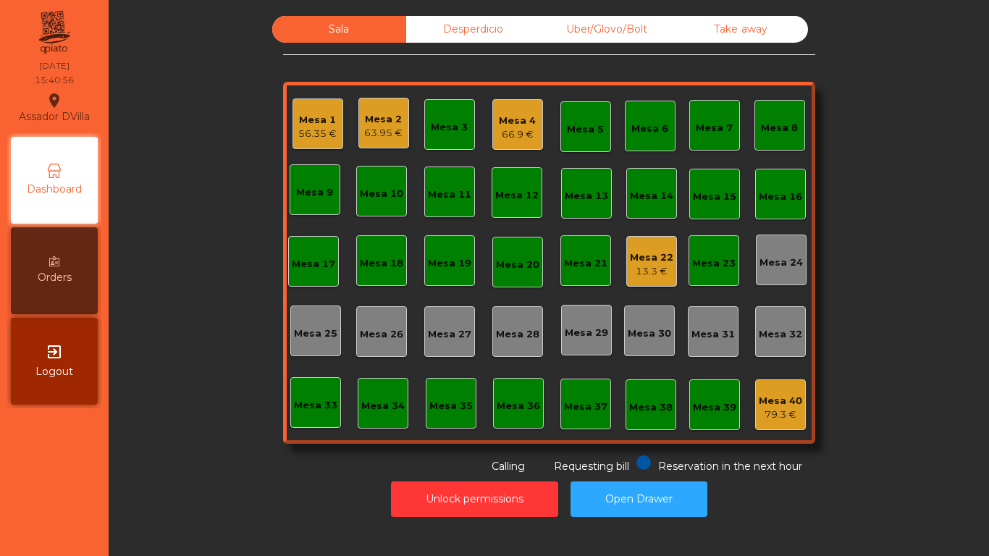
click at [499, 114] on div "Mesa 4" at bounding box center [517, 121] width 37 height 14
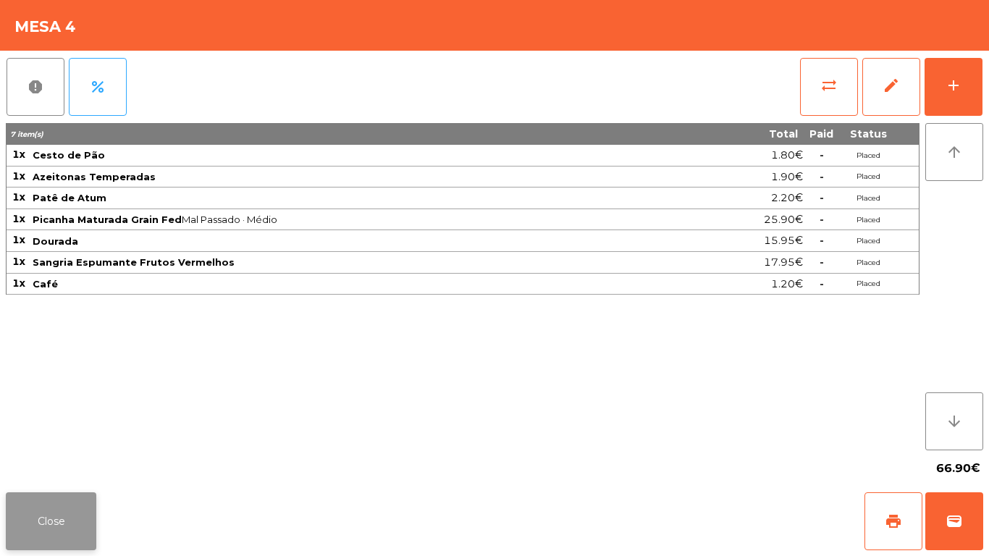
click at [85, 502] on button "Close" at bounding box center [51, 521] width 91 height 58
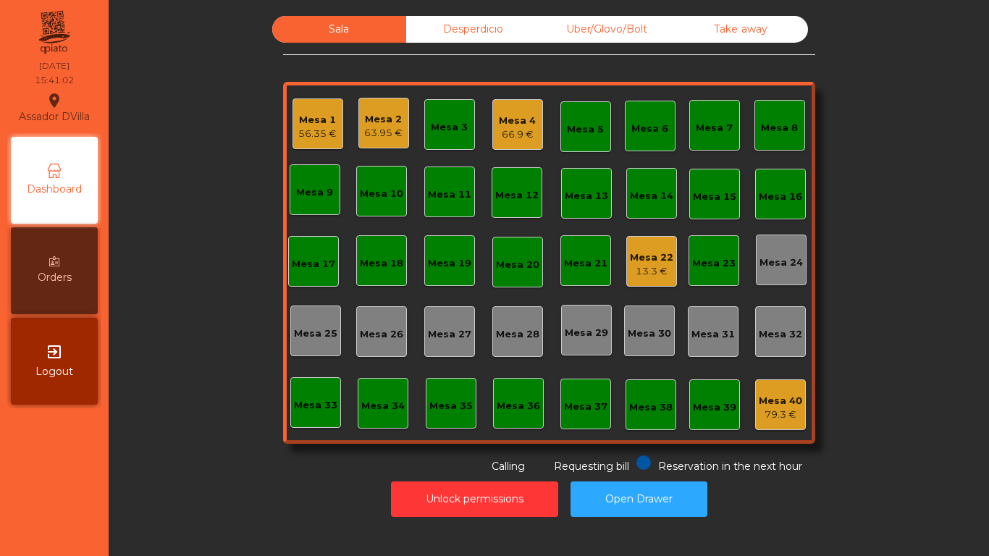
click at [225, 249] on div "Sala Desperdicio Uber/Glovo/Bolt Take away Mesa 1 56.35 € Mesa 2 63.95 € Mesa 3…" at bounding box center [548, 245] width 841 height 458
click at [393, 127] on div "63.95 €" at bounding box center [383, 133] width 38 height 14
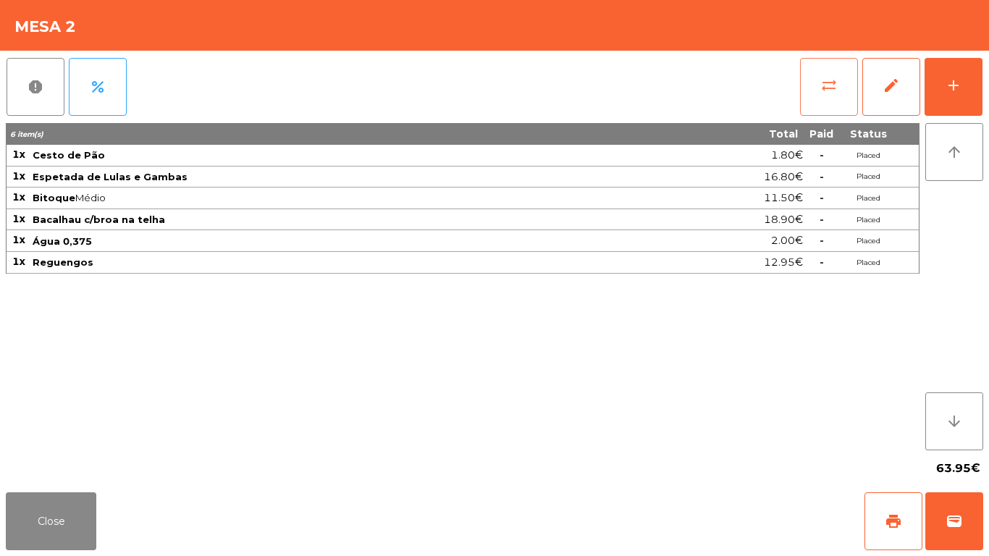
click at [852, 77] on button "sync_alt" at bounding box center [829, 87] width 58 height 58
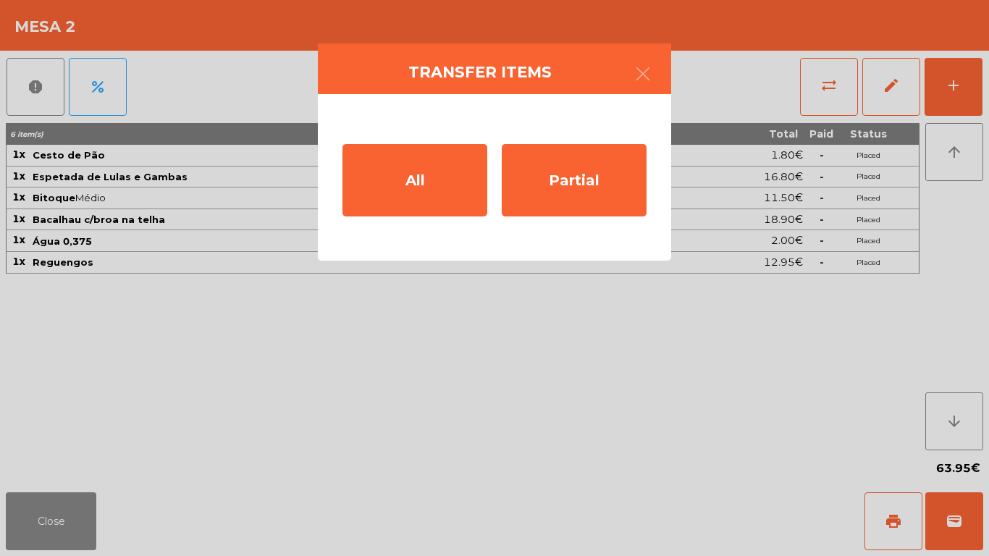
drag, startPoint x: 376, startPoint y: 356, endPoint x: 191, endPoint y: 353, distance: 184.7
click at [376, 357] on ngb-modal-window "Transfer items All Partial" at bounding box center [494, 278] width 989 height 556
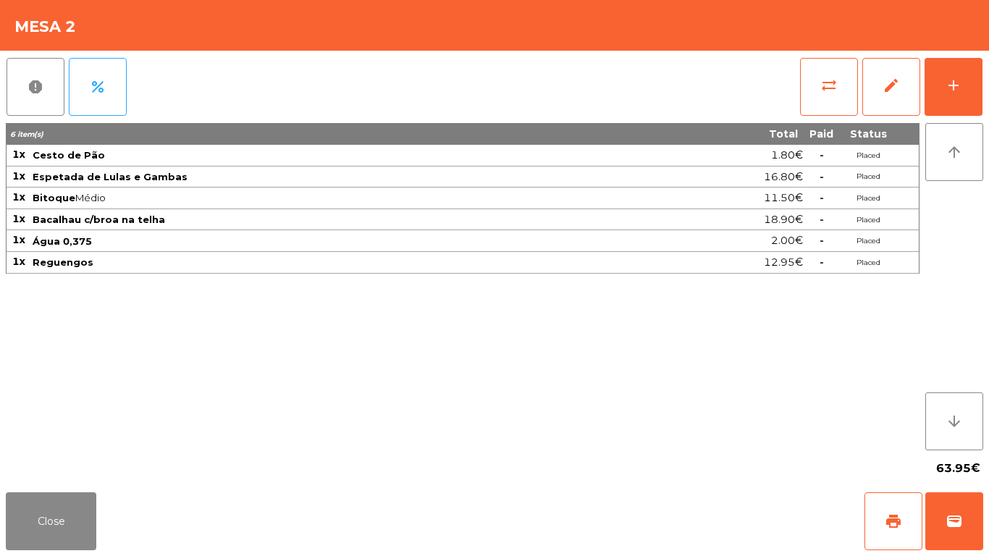
click at [0, 536] on div "Close print wallet" at bounding box center [494, 522] width 989 height 70
click at [40, 518] on button "Close" at bounding box center [51, 521] width 91 height 58
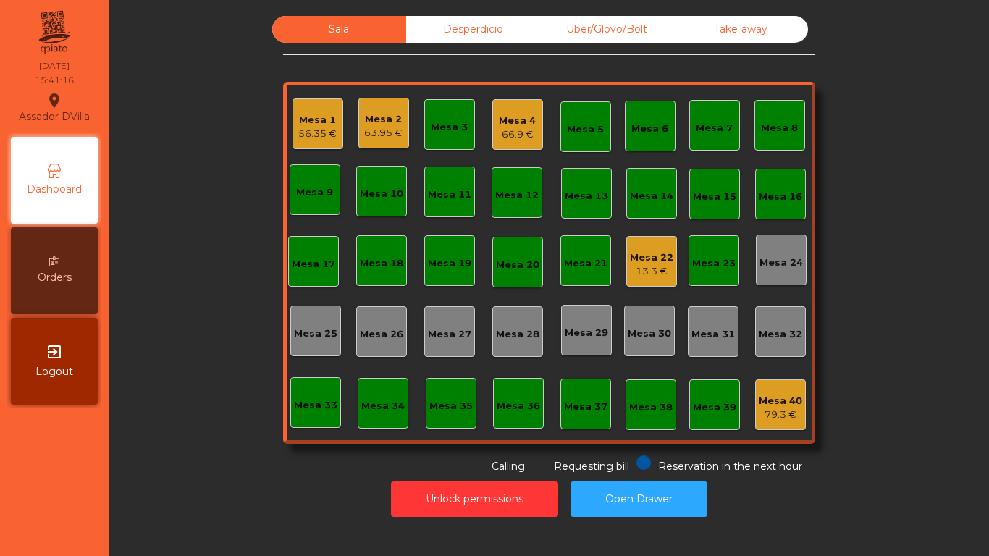
click at [510, 37] on div "Desperdicio" at bounding box center [473, 29] width 134 height 27
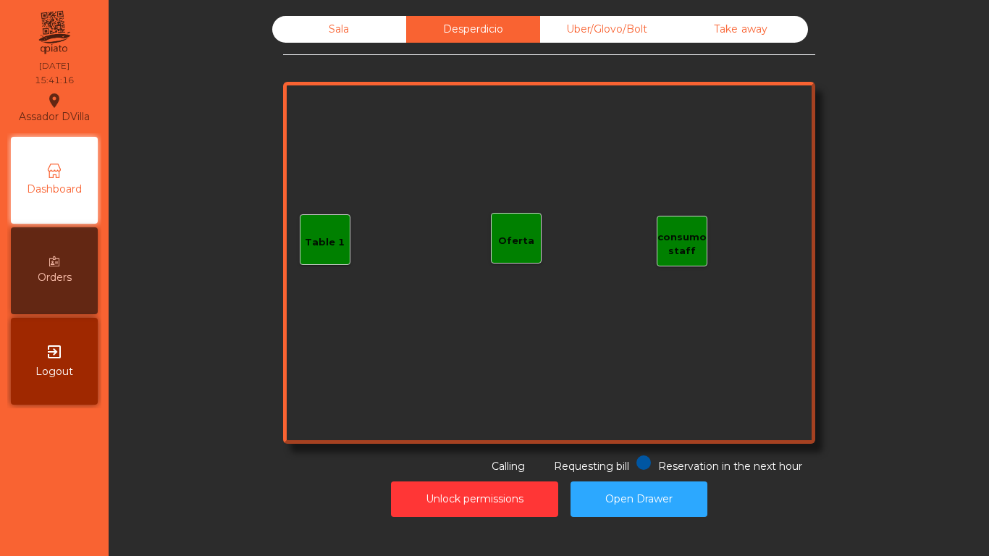
click at [623, 22] on div "Uber/Glovo/Bolt" at bounding box center [607, 29] width 134 height 27
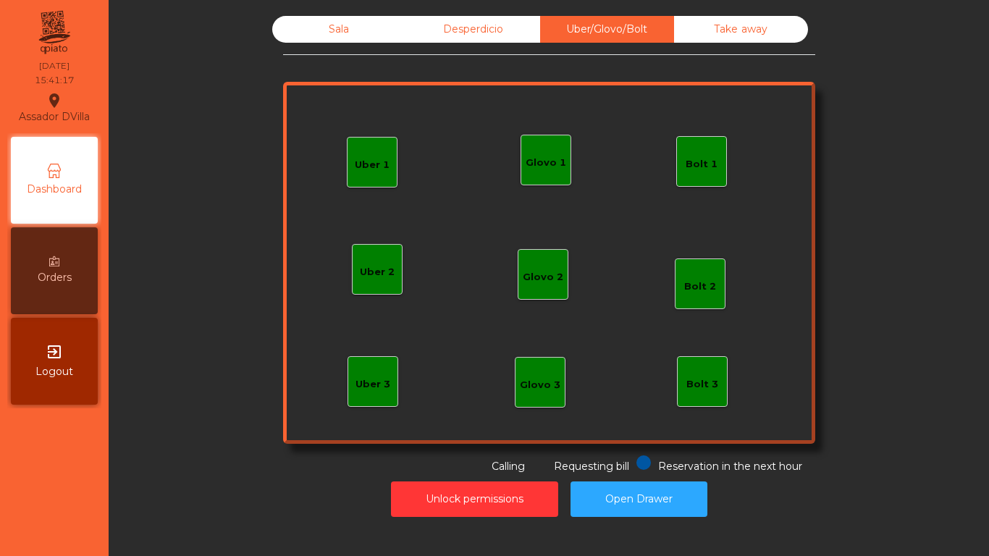
click at [715, 26] on div "Take away" at bounding box center [741, 29] width 134 height 27
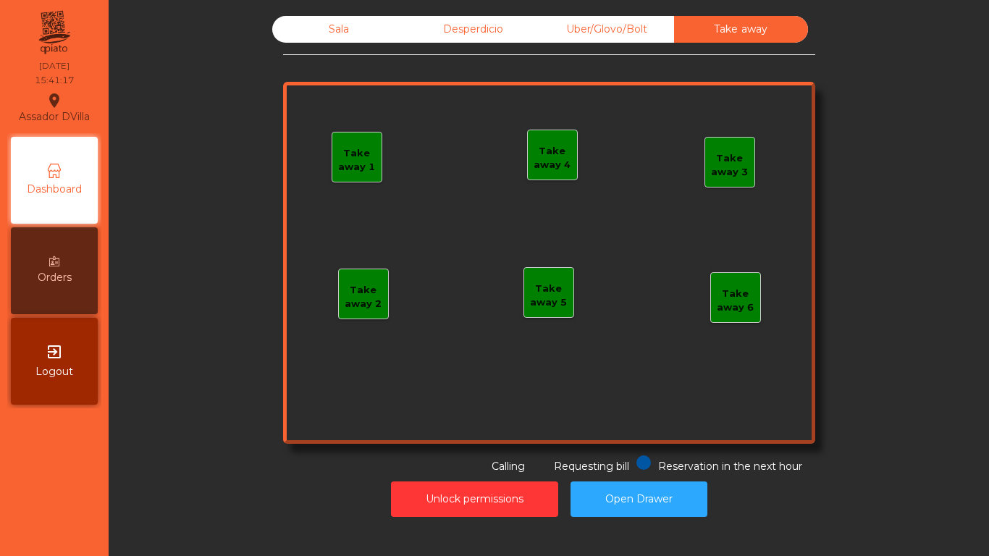
click at [332, 35] on div "Sala" at bounding box center [339, 29] width 134 height 27
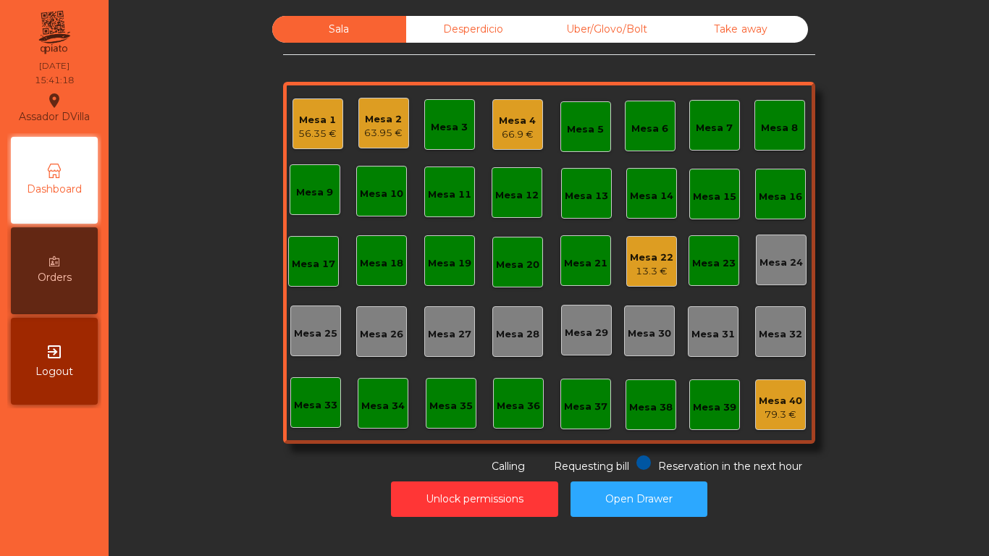
click at [196, 100] on div "Sala Desperdicio Uber/Glovo/Bolt Take away Mesa 1 56.35 € Mesa 2 63.95 € Mesa 3…" at bounding box center [548, 245] width 841 height 458
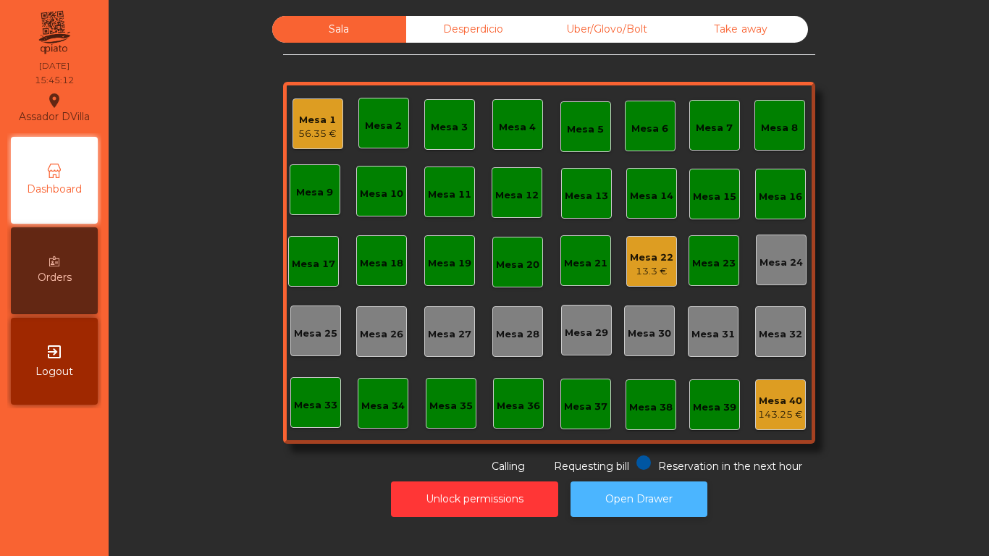
click at [649, 505] on button "Open Drawer" at bounding box center [639, 499] width 137 height 35
click at [450, 16] on div "Desperdicio" at bounding box center [473, 29] width 134 height 27
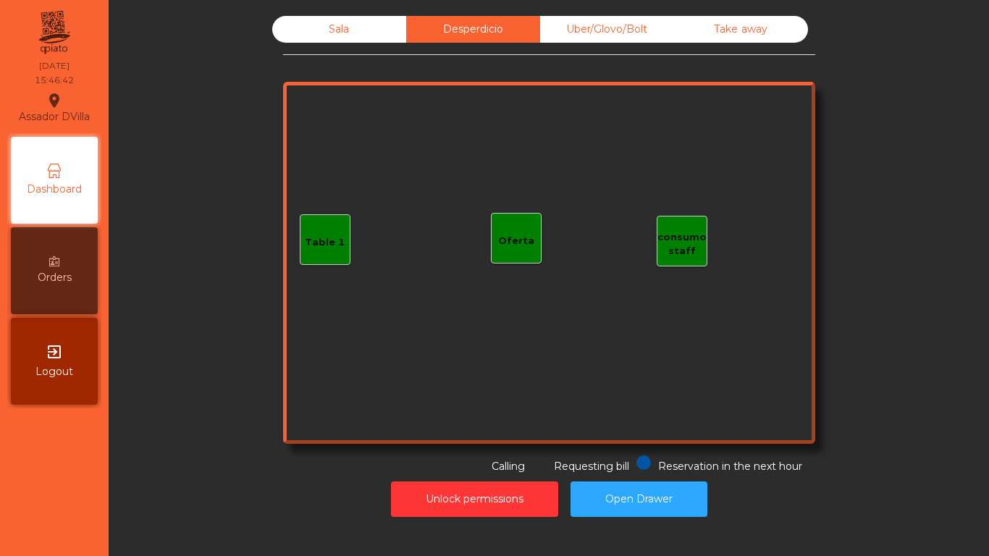
drag, startPoint x: 610, startPoint y: 12, endPoint x: 606, endPoint y: 21, distance: 9.4
click at [610, 13] on div "Sala Desperdicio Uber/Glovo/Bolt Take away Table 1 consumo staff Oferta Reserva…" at bounding box center [548, 267] width 863 height 516
click at [605, 24] on div "Uber/Glovo/Bolt" at bounding box center [607, 29] width 134 height 27
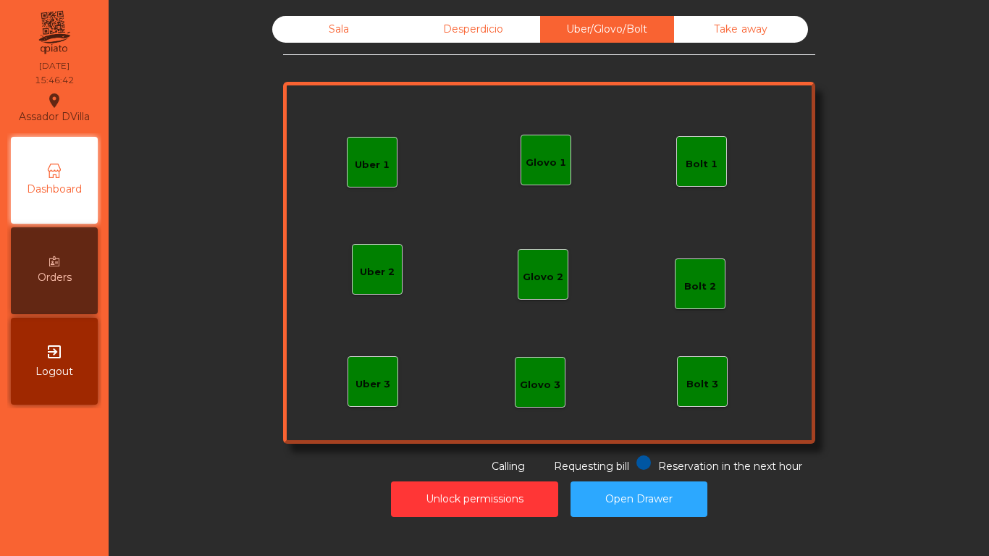
click at [749, 49] on div "Sala Desperdicio Uber/Glovo/Bolt Take away Uber 1 Uber 3 Bolt 2 Glovo 2 Uber 2 …" at bounding box center [549, 245] width 532 height 458
click at [738, 38] on div "Take away" at bounding box center [741, 29] width 134 height 27
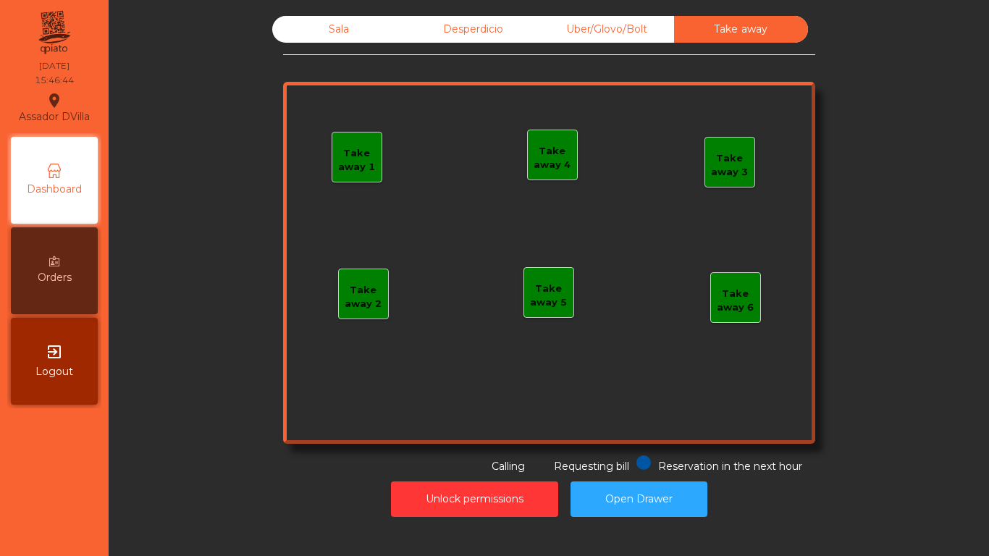
drag, startPoint x: 437, startPoint y: 36, endPoint x: 391, endPoint y: 31, distance: 46.6
click at [364, 31] on div "Sala" at bounding box center [339, 29] width 134 height 27
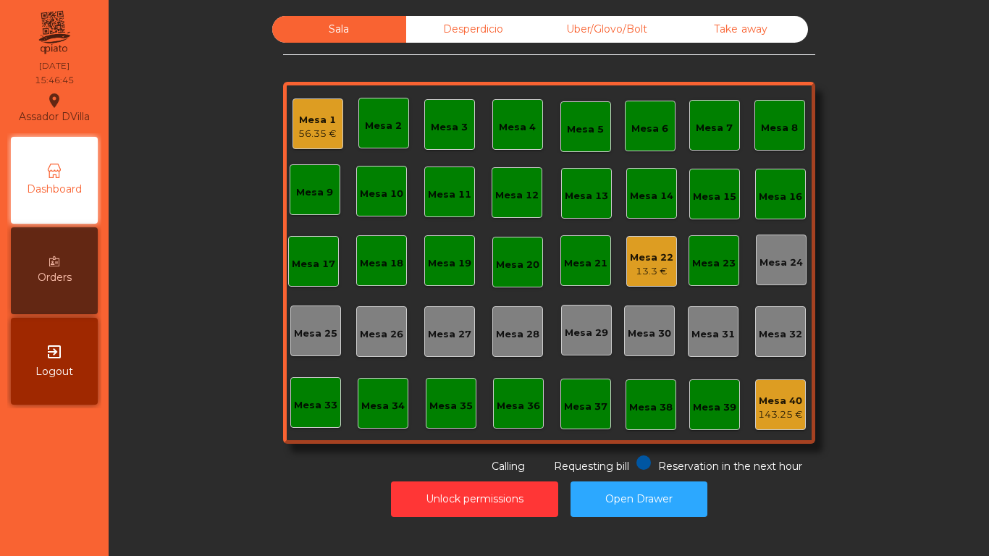
click at [639, 271] on div "13.3 €" at bounding box center [651, 271] width 43 height 14
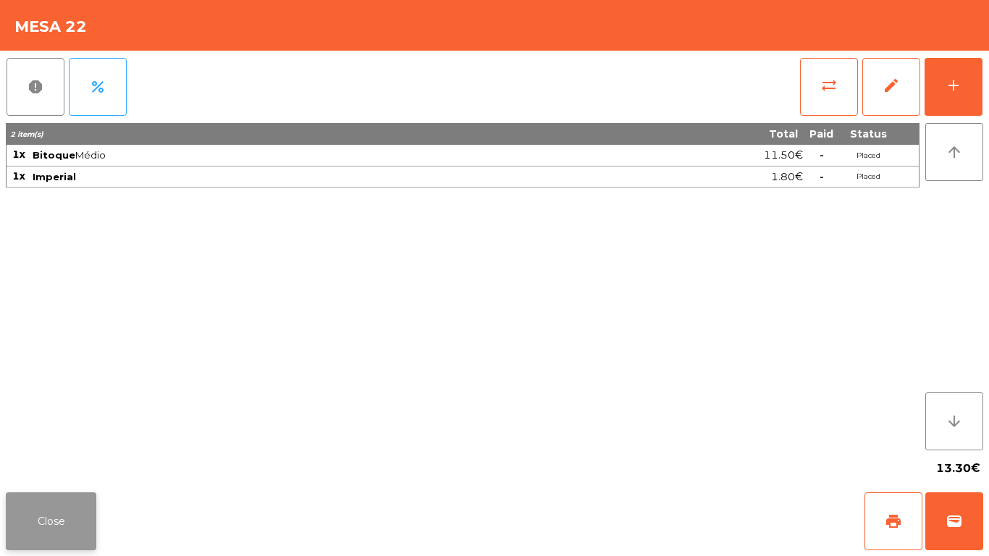
click at [68, 492] on div "Close print wallet" at bounding box center [494, 522] width 989 height 70
click at [69, 515] on button "Close" at bounding box center [51, 521] width 91 height 58
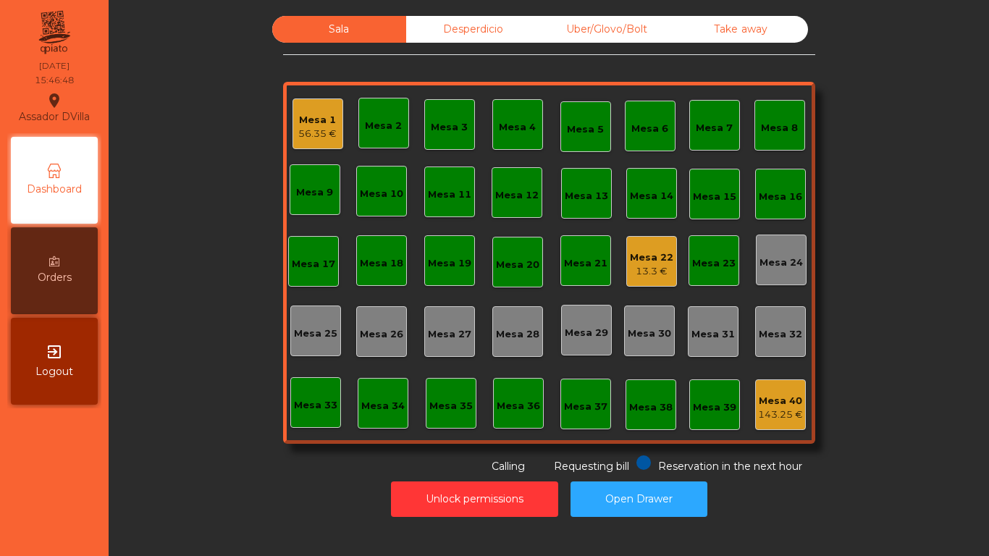
click at [309, 127] on div "56.35 €" at bounding box center [317, 134] width 38 height 14
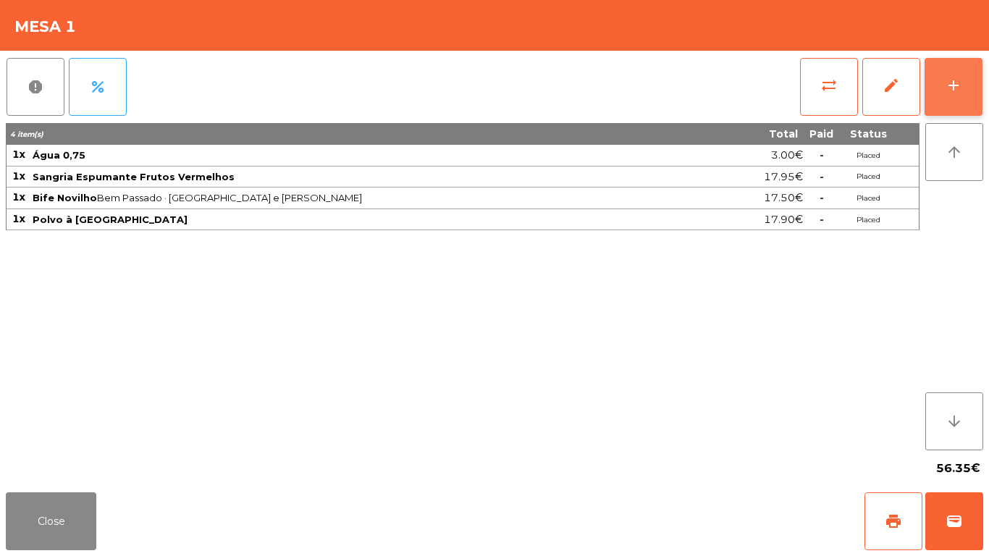
click at [941, 112] on button "add" at bounding box center [954, 87] width 58 height 58
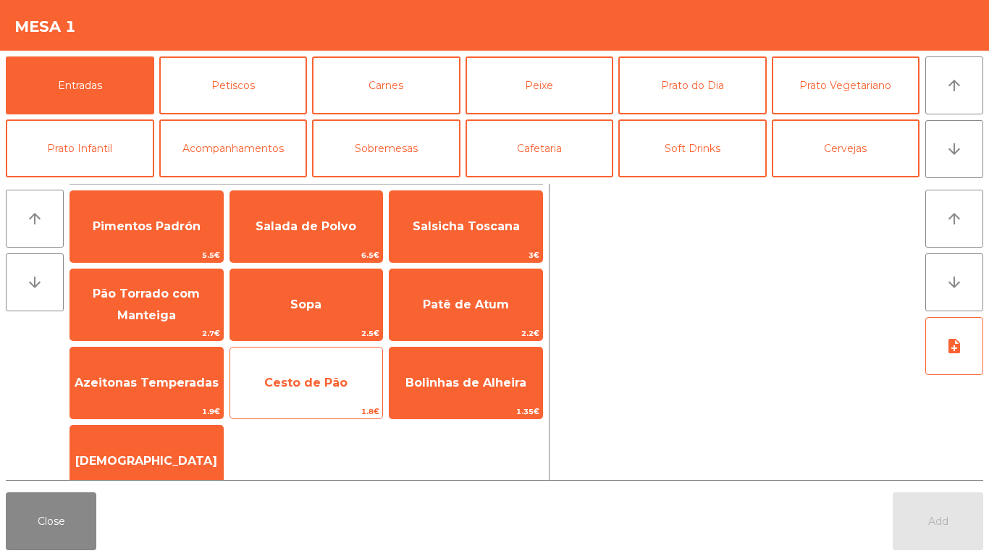
click at [308, 372] on span "Cesto de Pão" at bounding box center [306, 382] width 153 height 39
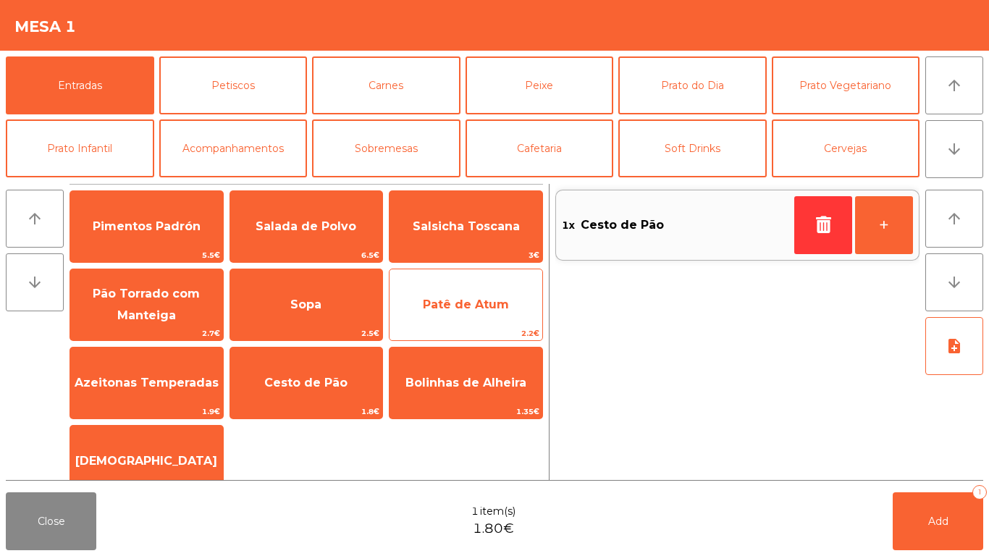
click at [476, 295] on span "Patê de Atum" at bounding box center [466, 304] width 153 height 39
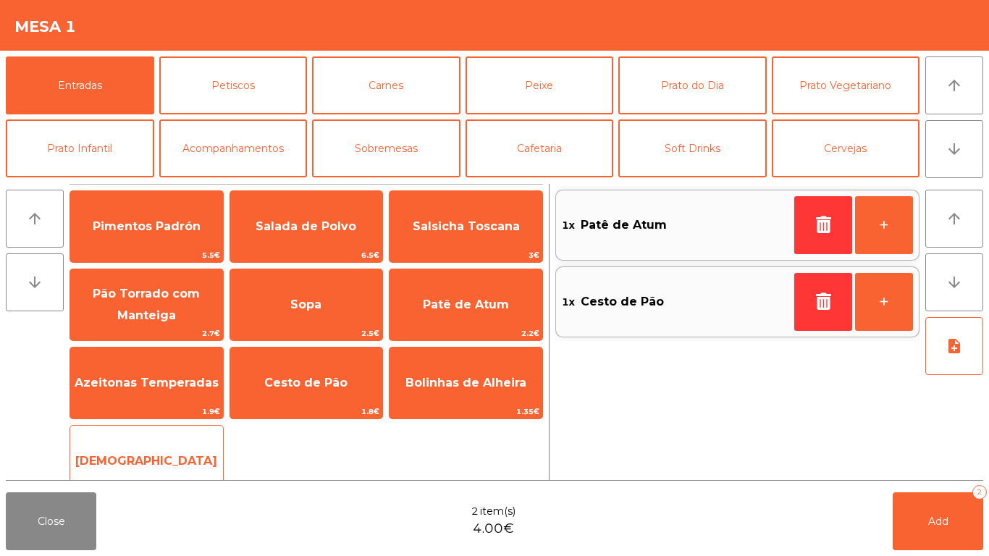
click at [163, 456] on span "[DEMOGRAPHIC_DATA]" at bounding box center [146, 461] width 142 height 14
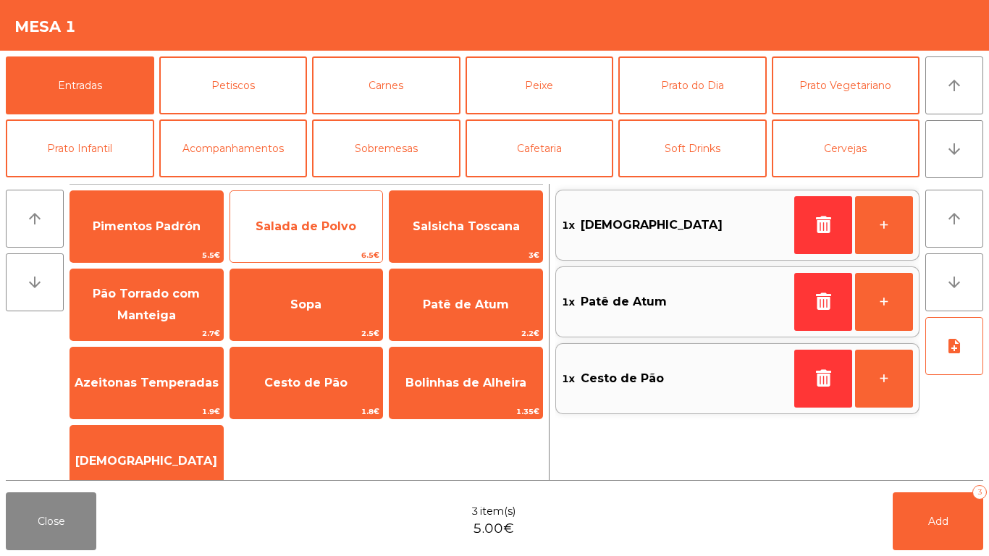
click at [313, 228] on span "Salada de Polvo" at bounding box center [306, 226] width 101 height 14
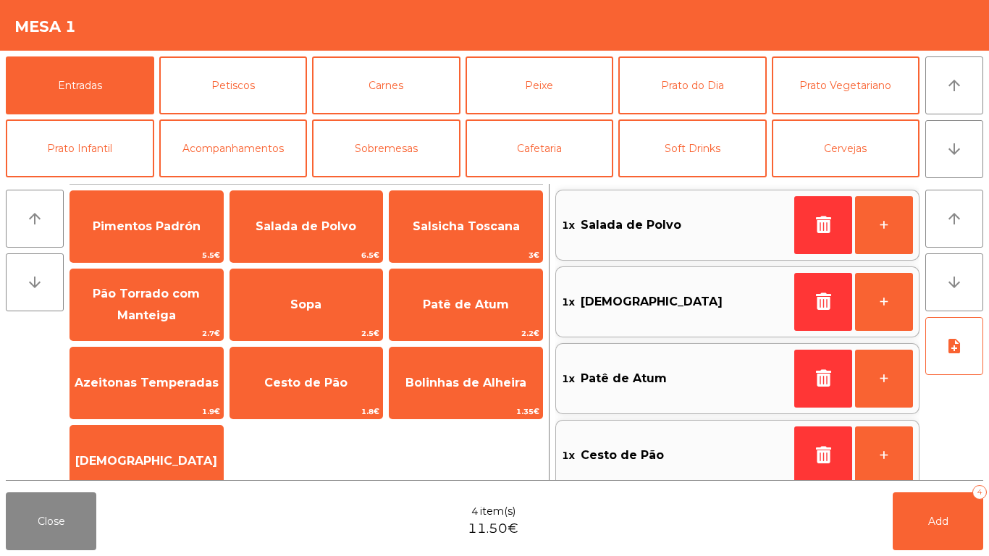
click at [986, 513] on div "Close 4 item(s) 11.50€ Add 4" at bounding box center [494, 522] width 989 height 70
click at [946, 528] on button "Add 4" at bounding box center [938, 521] width 91 height 58
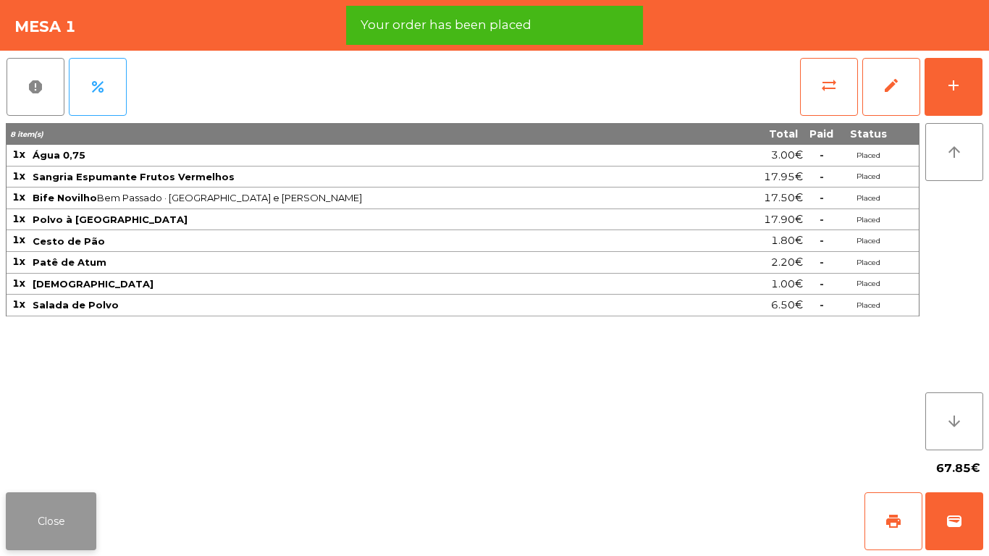
click at [81, 536] on button "Close" at bounding box center [51, 521] width 91 height 58
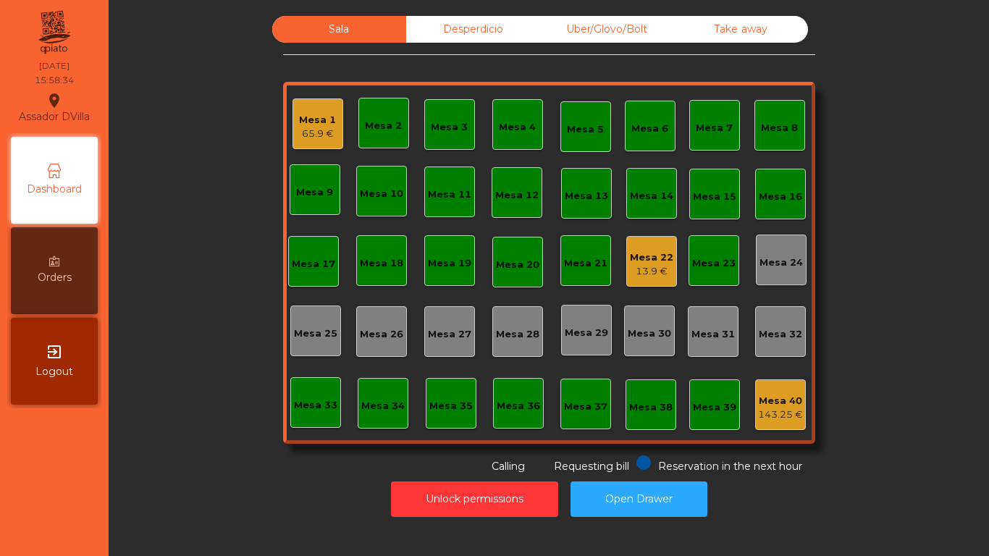
click at [285, 451] on div "Sala Desperdicio Uber/Glovo/Bolt Take away Mesa 1 65.9 € Mesa 2 Mesa 3 Mesa 4 M…" at bounding box center [548, 245] width 841 height 458
click at [305, 140] on div "65.9 €" at bounding box center [317, 134] width 37 height 14
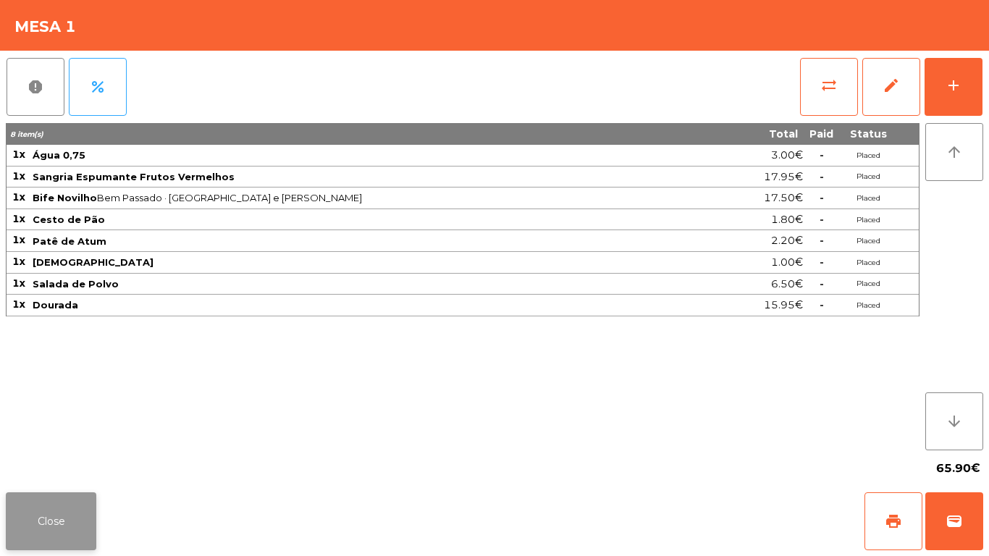
click at [67, 508] on button "Close" at bounding box center [51, 521] width 91 height 58
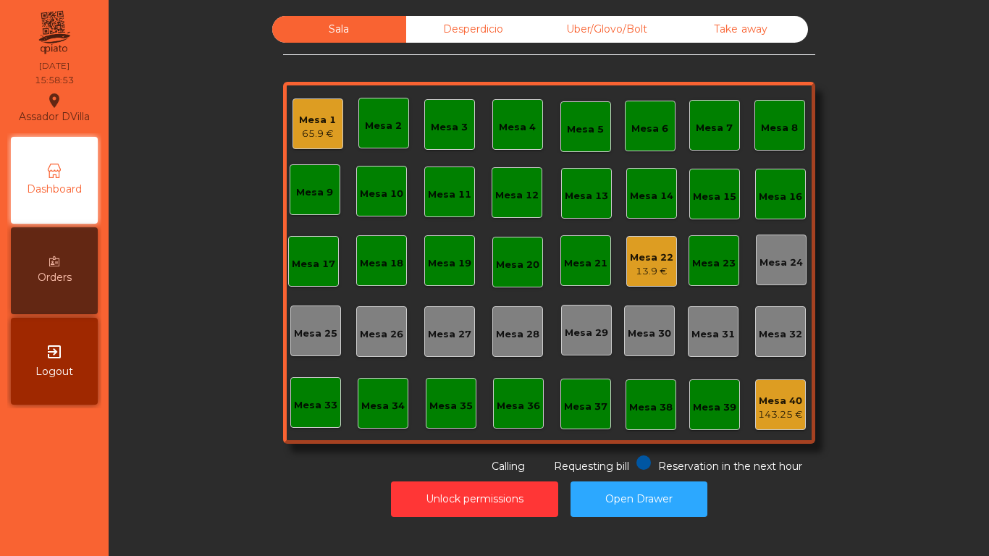
click at [666, 254] on div "Mesa 22" at bounding box center [651, 258] width 43 height 14
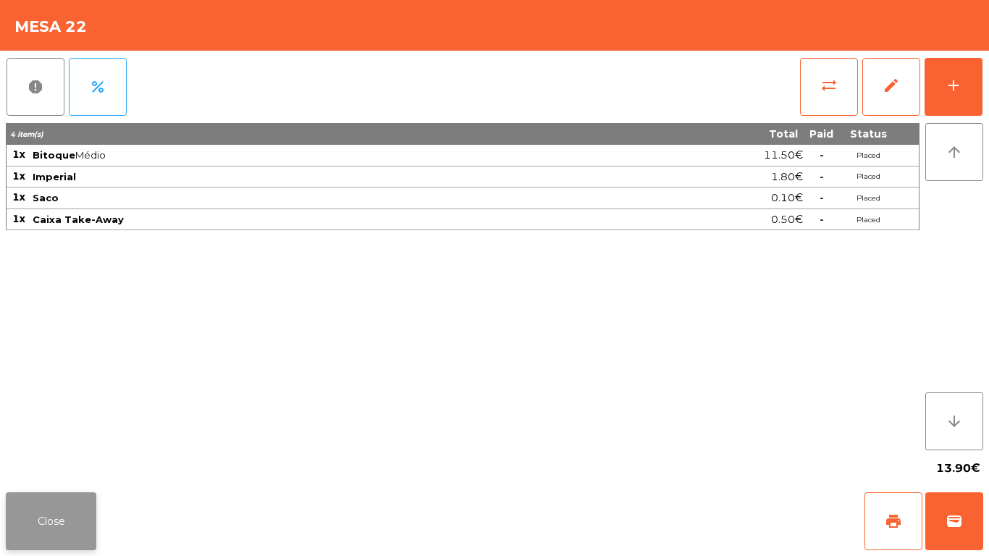
click at [43, 511] on button "Close" at bounding box center [51, 521] width 91 height 58
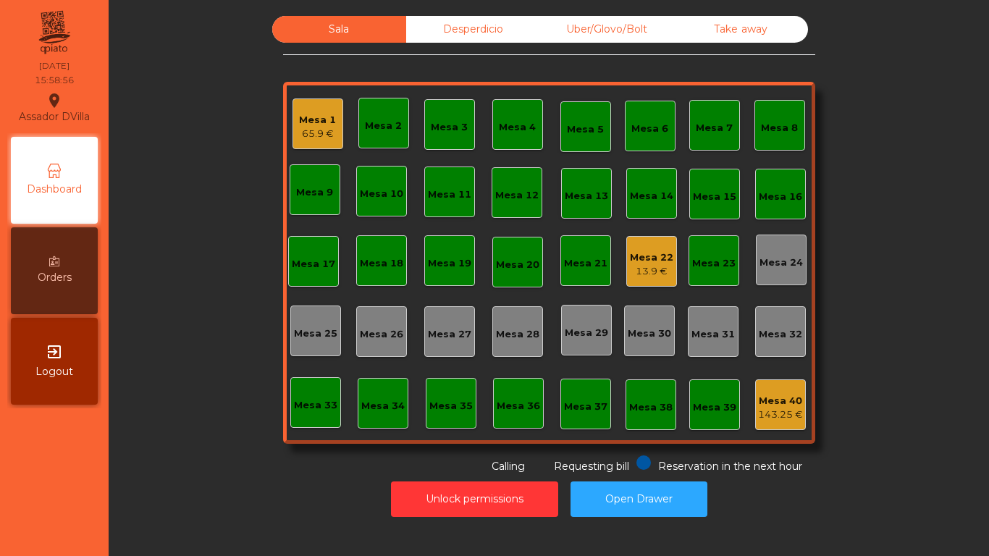
click at [513, 38] on div "Desperdicio" at bounding box center [473, 29] width 134 height 27
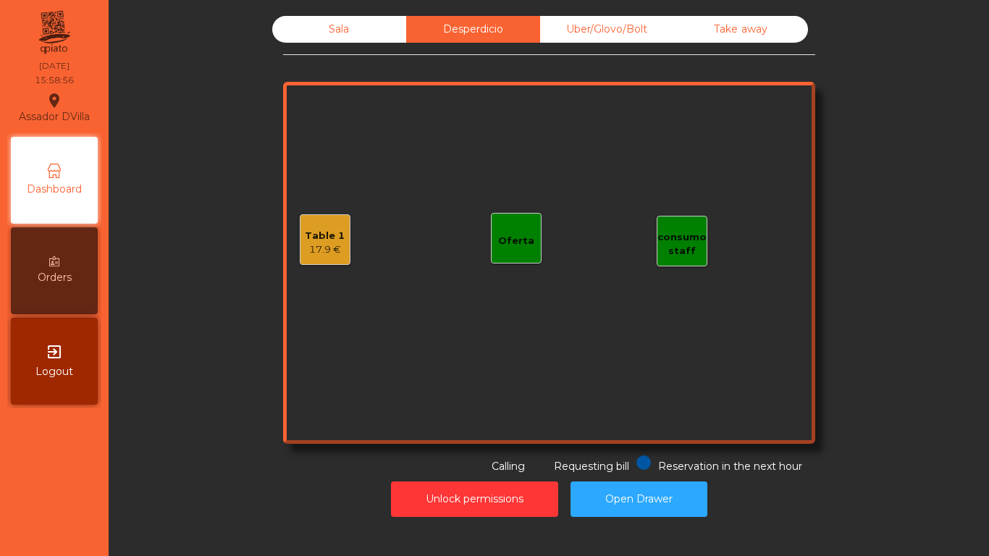
drag, startPoint x: 689, startPoint y: 33, endPoint x: 787, endPoint y: 12, distance: 99.8
click at [692, 33] on div "Take away" at bounding box center [741, 29] width 134 height 27
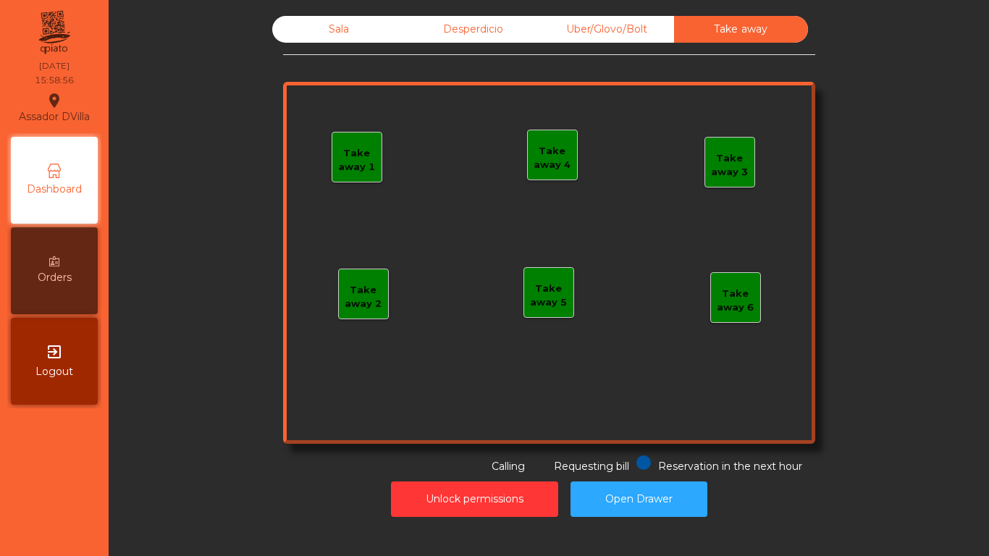
click at [787, 12] on div "Sala Desperdicio Uber/Glovo/Bolt Take away Take away 1 Take away 2 Take away 3 …" at bounding box center [548, 267] width 863 height 516
drag, startPoint x: 351, startPoint y: 35, endPoint x: 356, endPoint y: 88, distance: 53.0
click at [352, 38] on div "Sala" at bounding box center [339, 29] width 134 height 27
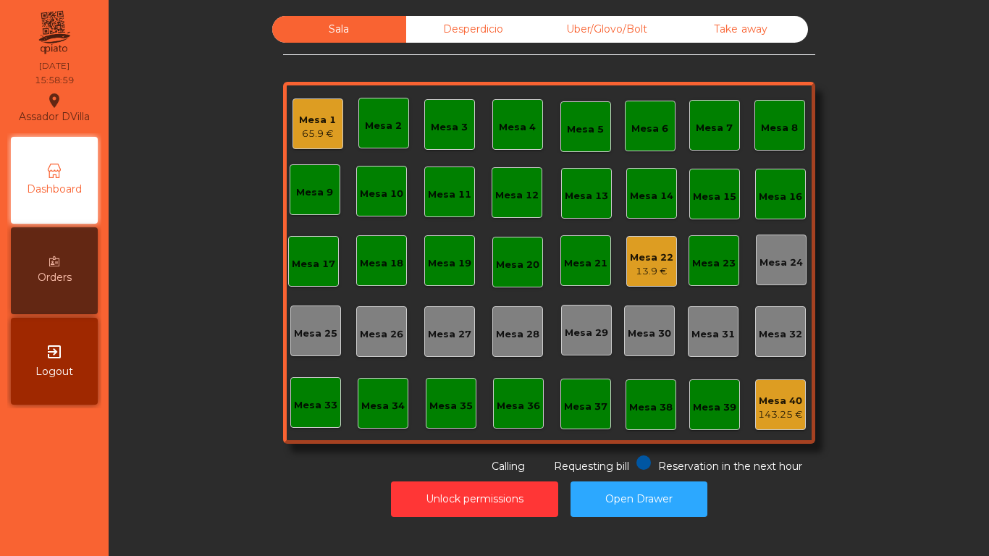
drag, startPoint x: 501, startPoint y: 36, endPoint x: 441, endPoint y: 92, distance: 82.0
click at [500, 36] on div "Desperdicio" at bounding box center [473, 29] width 134 height 27
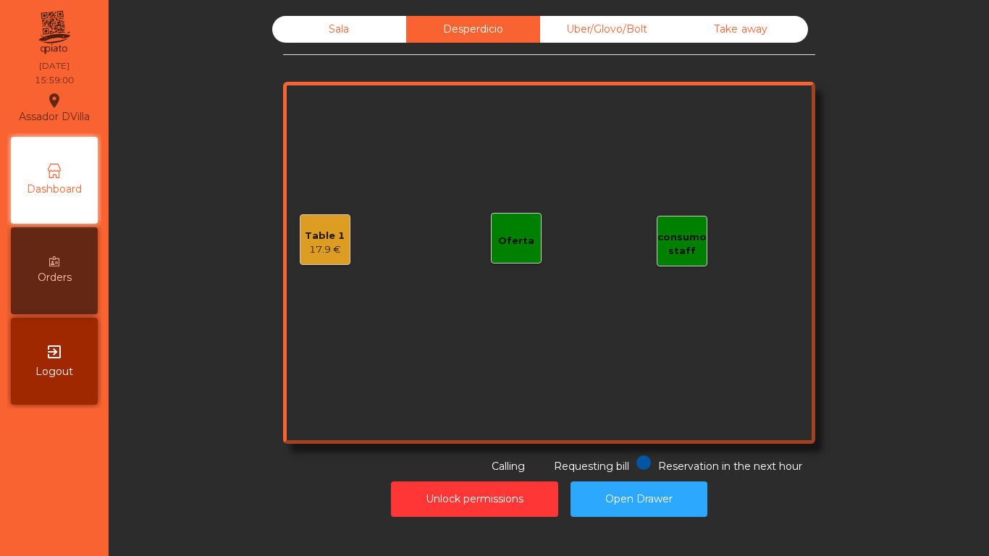
click at [314, 238] on div "Table 1" at bounding box center [325, 236] width 40 height 14
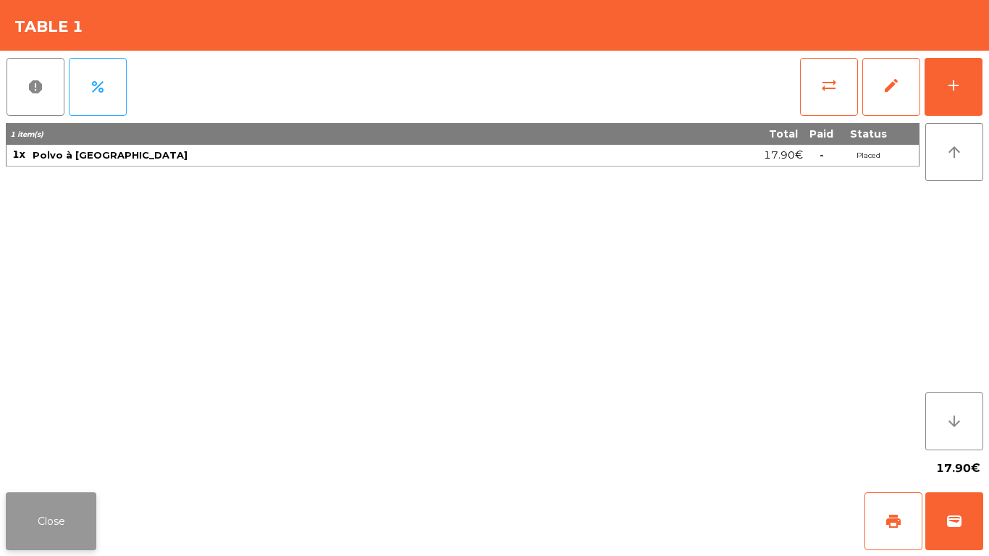
click at [48, 507] on button "Close" at bounding box center [51, 521] width 91 height 58
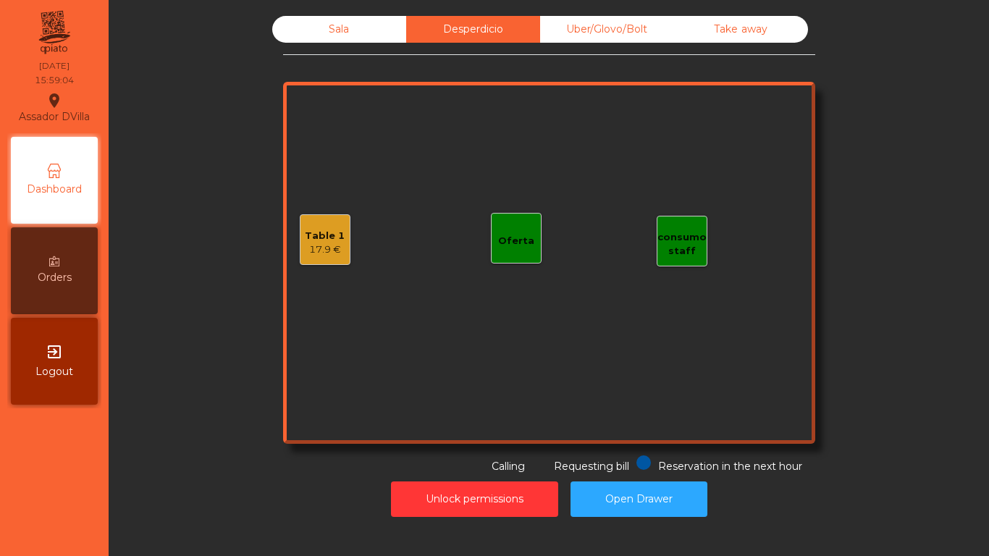
click at [297, 34] on div "Sala" at bounding box center [339, 29] width 134 height 27
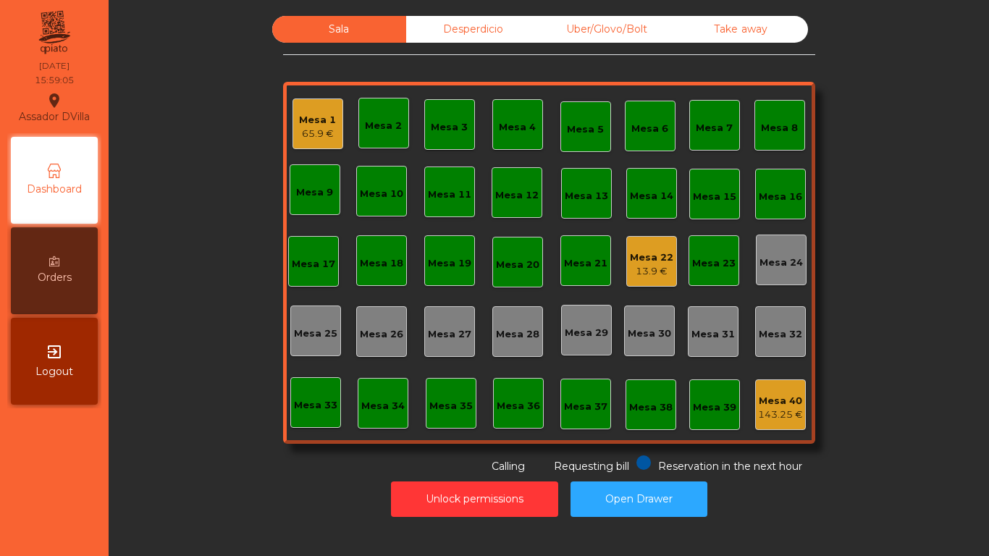
click at [214, 190] on div "Sala Desperdicio Uber/Glovo/Bolt Take away Mesa 1 65.9 € Mesa 2 Mesa 3 Mesa 4 M…" at bounding box center [548, 245] width 841 height 458
click at [437, 14] on div "Sala Desperdicio Uber/Glovo/Bolt Take away Mesa 1 65.9 € Mesa 2 Mesa 3 Mesa 4 M…" at bounding box center [548, 267] width 863 height 516
drag, startPoint x: 437, startPoint y: 17, endPoint x: 566, endPoint y: 18, distance: 129.6
click at [437, 18] on div "Desperdicio" at bounding box center [473, 29] width 134 height 27
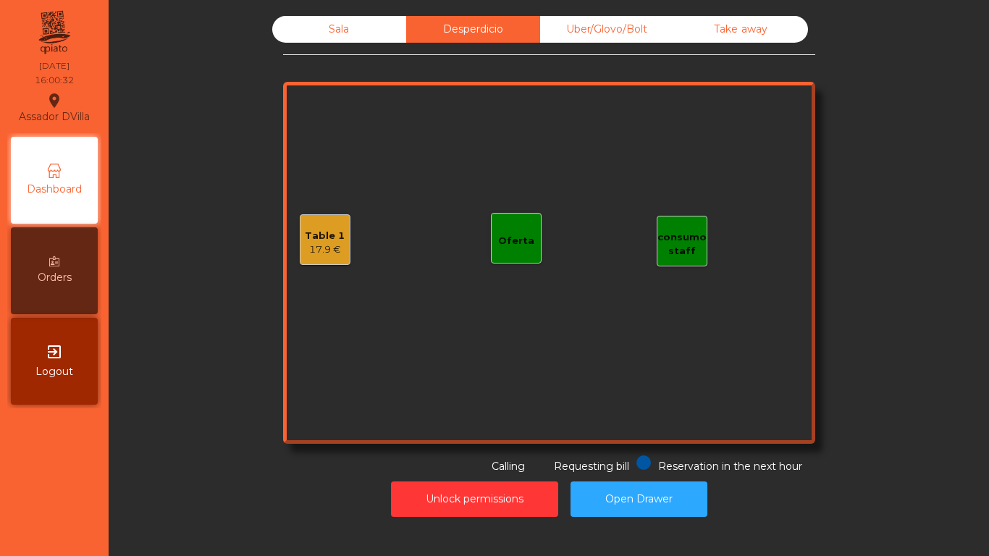
drag, startPoint x: 609, startPoint y: 24, endPoint x: 684, endPoint y: 28, distance: 75.4
click at [610, 25] on div "Uber/Glovo/Bolt" at bounding box center [607, 29] width 134 height 27
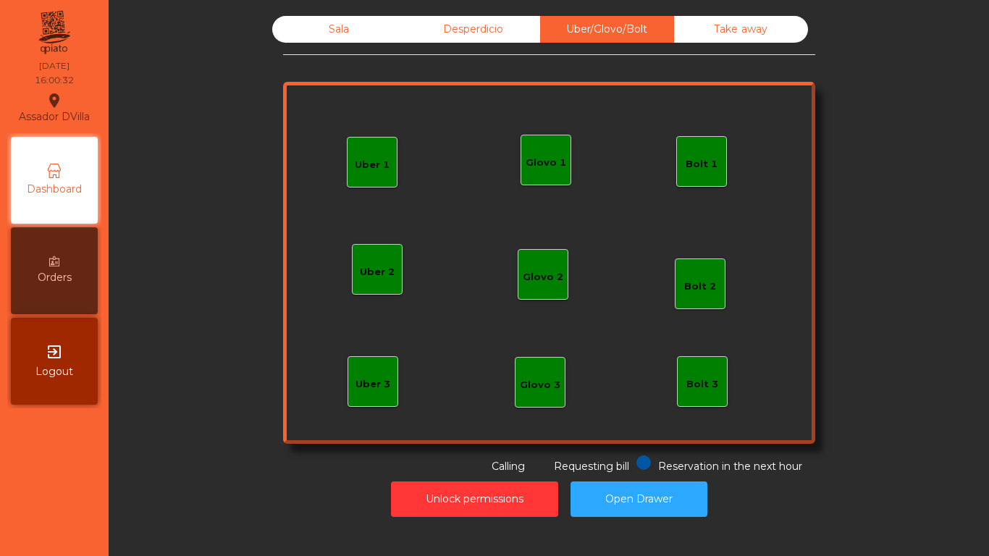
click at [695, 28] on div "Take away" at bounding box center [741, 29] width 134 height 27
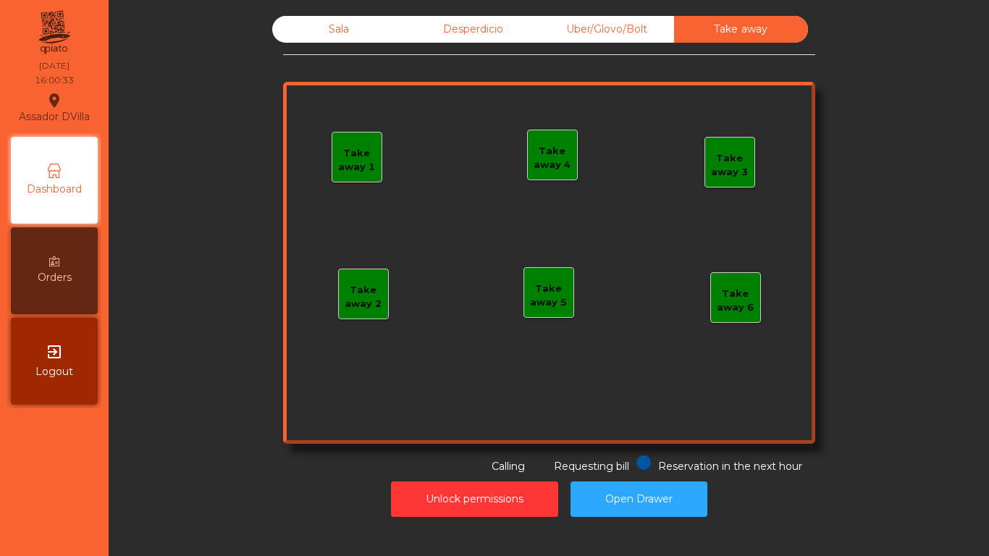
click at [463, 22] on div "Desperdicio" at bounding box center [473, 29] width 134 height 27
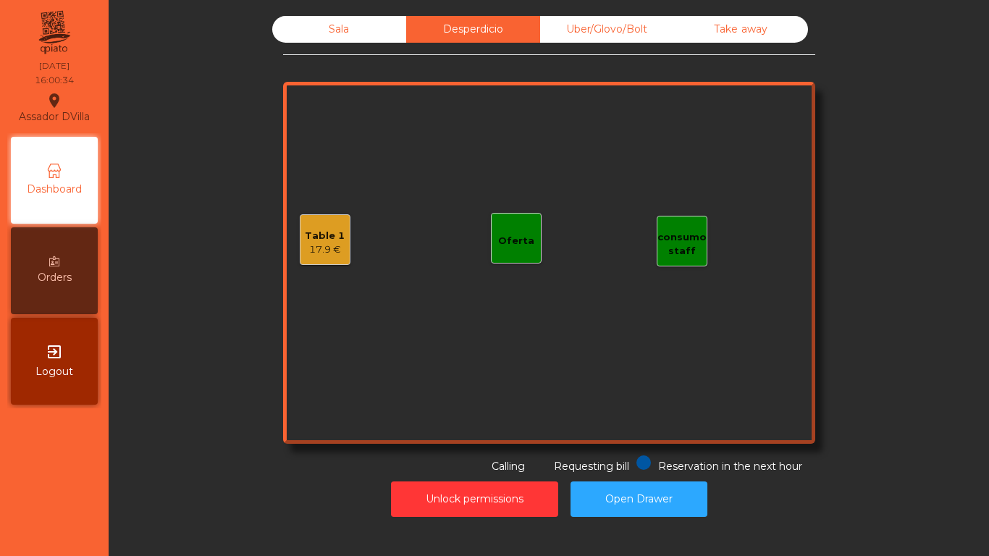
click at [353, 37] on div "Sala" at bounding box center [339, 29] width 134 height 27
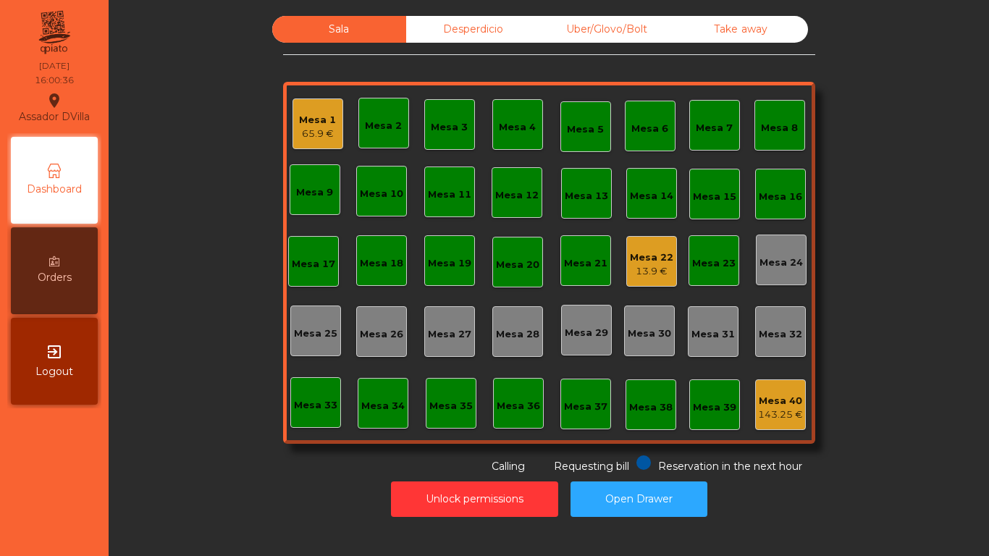
click at [310, 129] on div "65.9 €" at bounding box center [317, 134] width 37 height 14
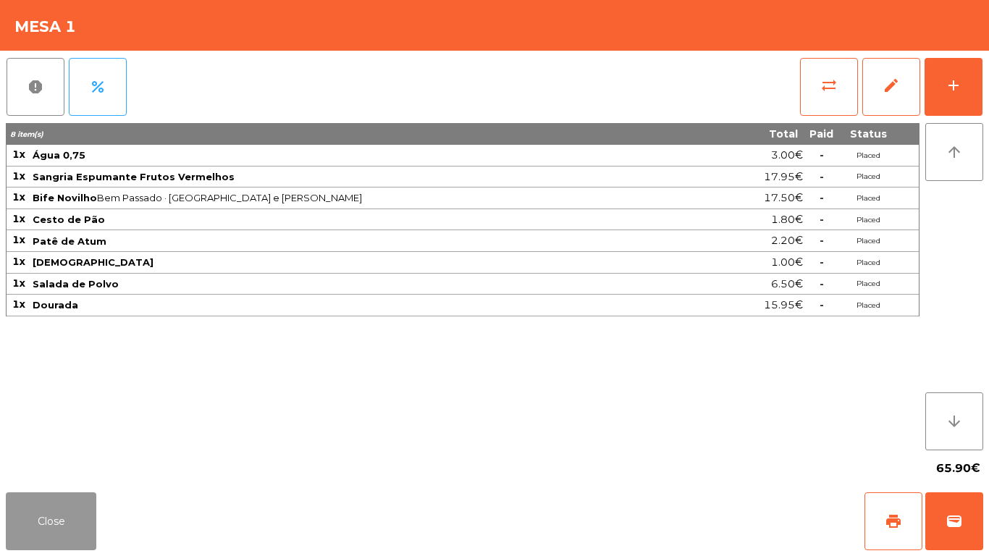
click at [59, 515] on button "Close" at bounding box center [51, 521] width 91 height 58
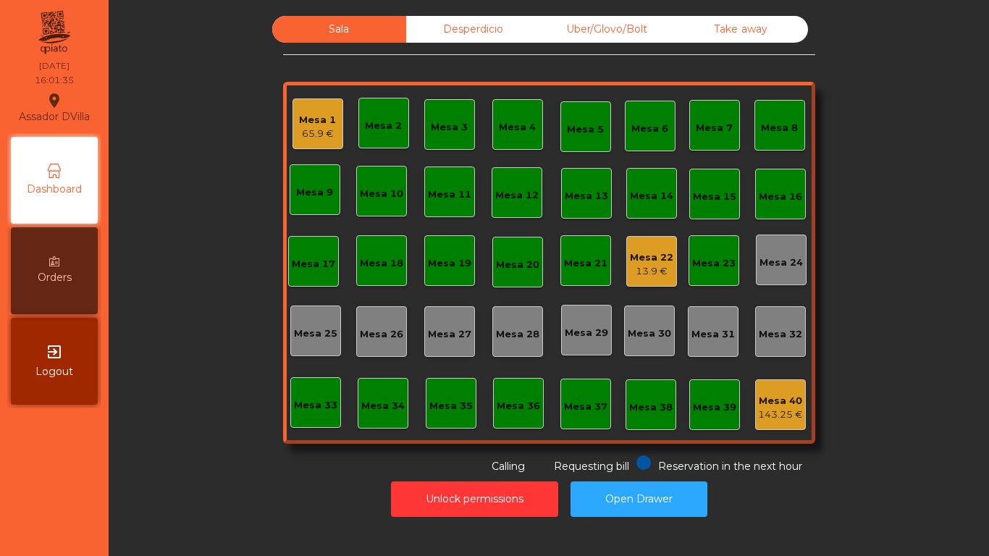
click at [421, 27] on div "Desperdicio" at bounding box center [473, 29] width 134 height 27
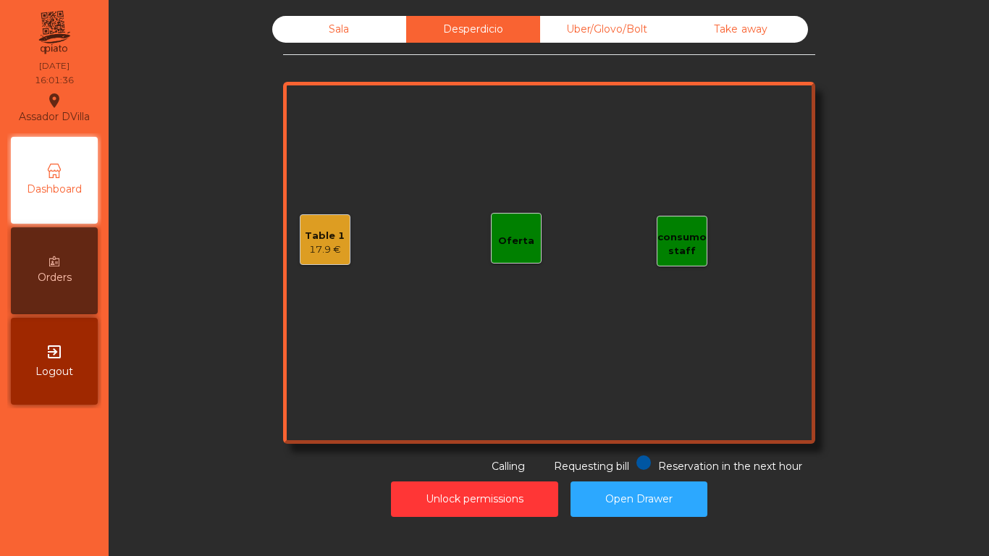
click at [380, 25] on div "Sala" at bounding box center [339, 29] width 134 height 27
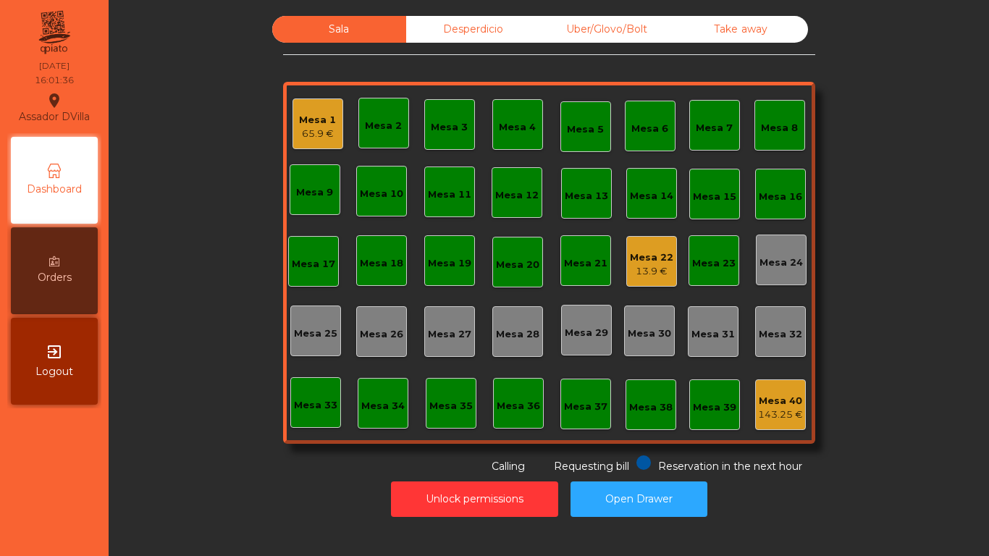
click at [248, 119] on div "Sala Desperdicio Uber/Glovo/Bolt Take away Mesa 1 65.9 € Mesa 2 Mesa 3 Mesa 4 M…" at bounding box center [548, 245] width 841 height 458
click at [482, 31] on div "Desperdicio" at bounding box center [473, 29] width 134 height 27
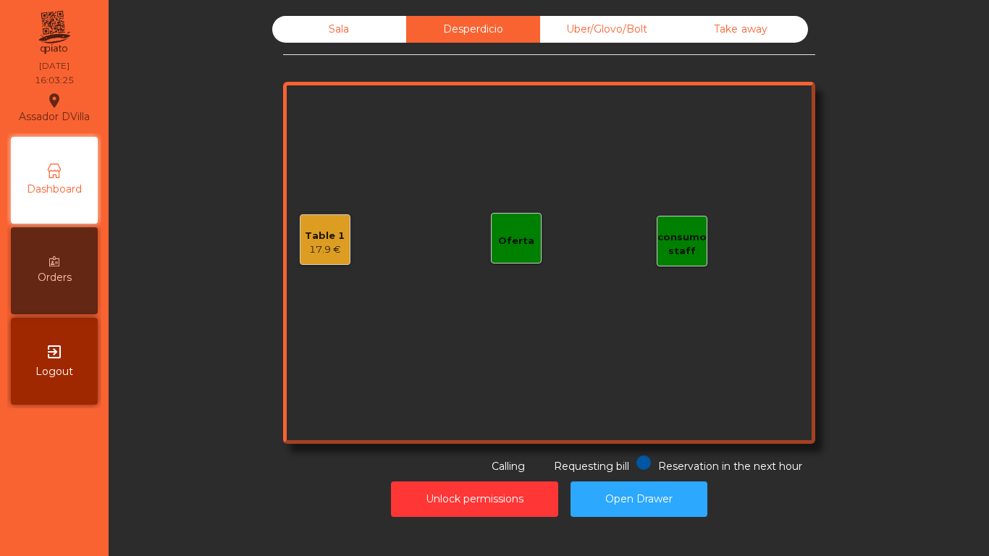
click at [584, 22] on div "Uber/Glovo/Bolt" at bounding box center [607, 29] width 134 height 27
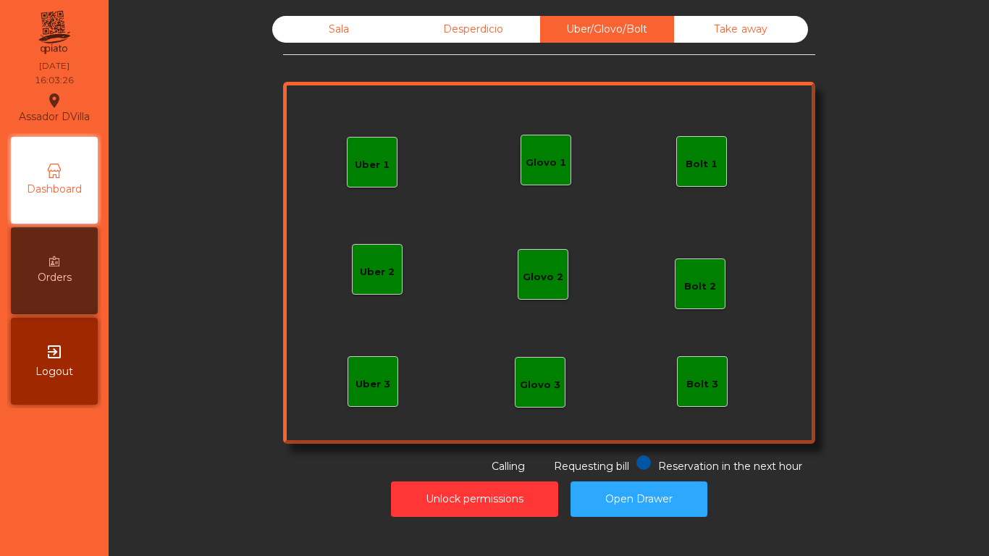
drag, startPoint x: 699, startPoint y: 19, endPoint x: 689, endPoint y: 19, distance: 10.1
click at [697, 19] on div "Take away" at bounding box center [741, 29] width 134 height 27
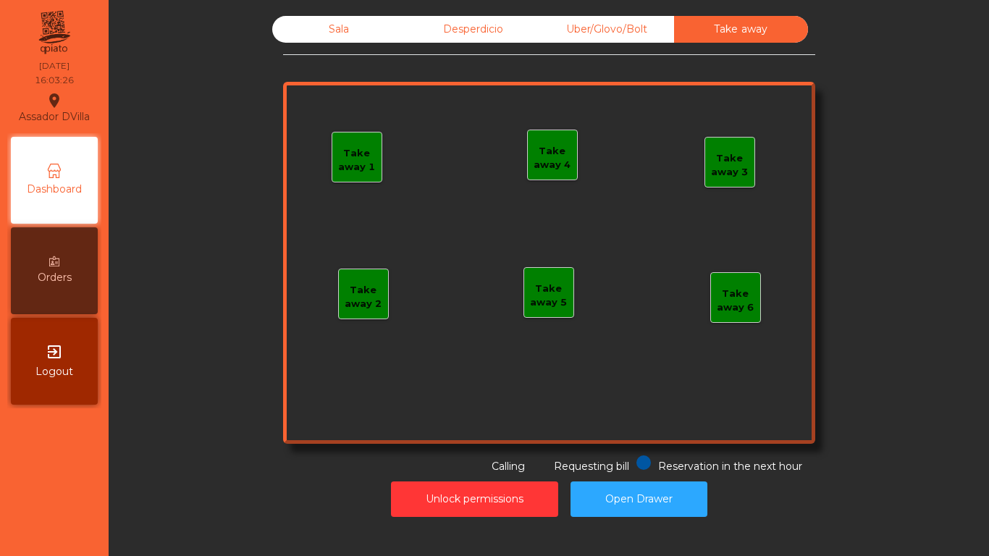
drag, startPoint x: 466, startPoint y: 43, endPoint x: 464, endPoint y: 36, distance: 7.4
click at [466, 41] on div "Sala Desperdicio Uber/Glovo/Bolt Take away Take away 1 Take away 2 Take away 3 …" at bounding box center [549, 245] width 532 height 458
drag, startPoint x: 464, startPoint y: 36, endPoint x: 333, endPoint y: 33, distance: 131.1
click at [464, 35] on div "Desperdicio" at bounding box center [473, 29] width 134 height 27
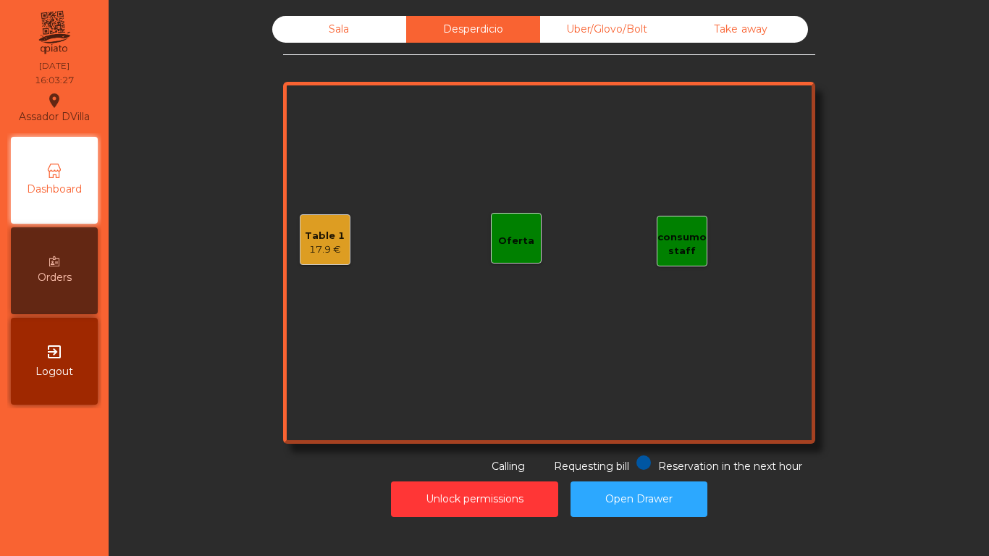
click at [333, 33] on div "Sala" at bounding box center [339, 29] width 134 height 27
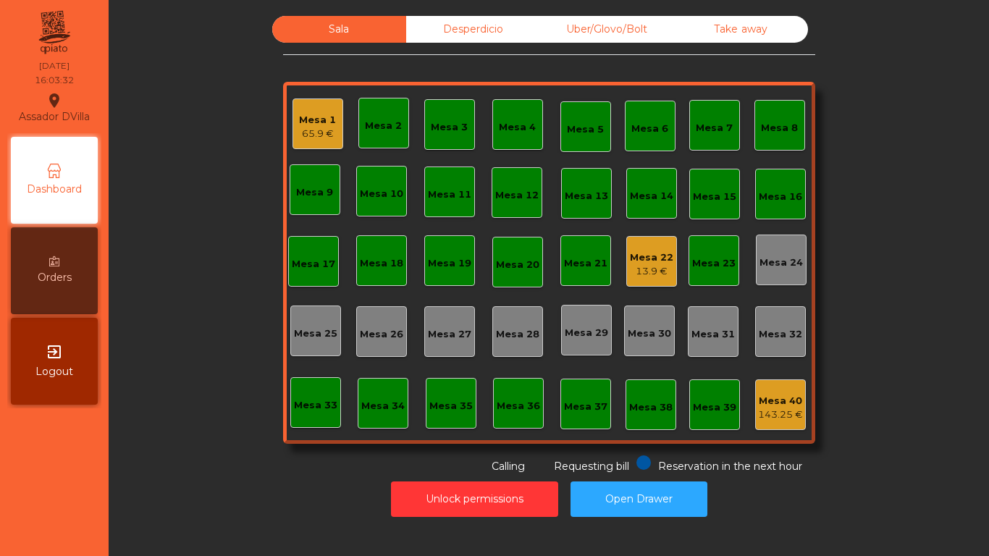
click at [650, 259] on div "Mesa 22" at bounding box center [651, 258] width 43 height 14
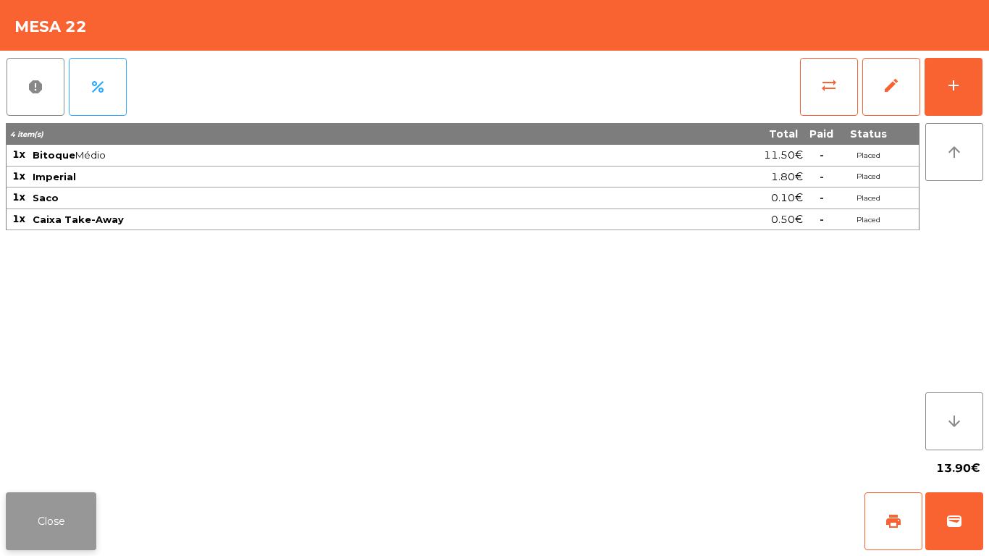
click at [65, 518] on button "Close" at bounding box center [51, 521] width 91 height 58
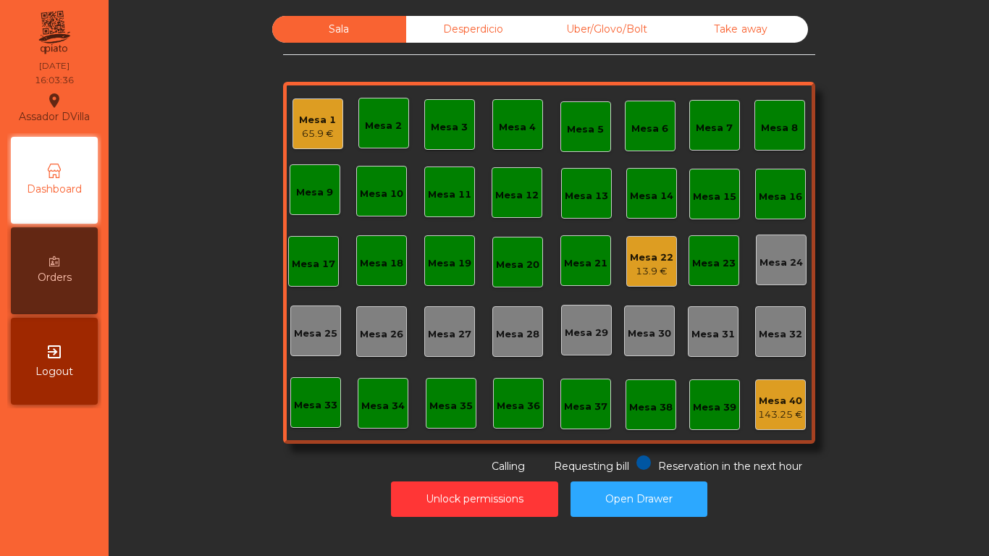
click at [227, 440] on div "Sala Desperdicio Uber/Glovo/Bolt Take away Mesa 1 65.9 € Mesa 2 Mesa 3 Mesa 4 M…" at bounding box center [548, 245] width 841 height 458
click at [451, 24] on div "Desperdicio" at bounding box center [473, 29] width 134 height 27
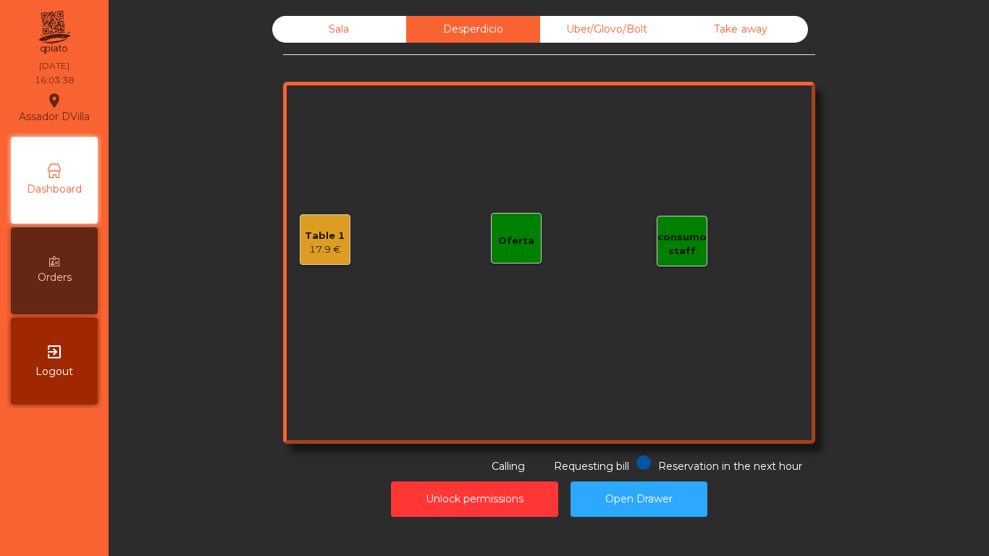
click at [339, 54] on hr at bounding box center [549, 54] width 532 height 1
click at [325, 28] on div "Sala" at bounding box center [339, 29] width 134 height 27
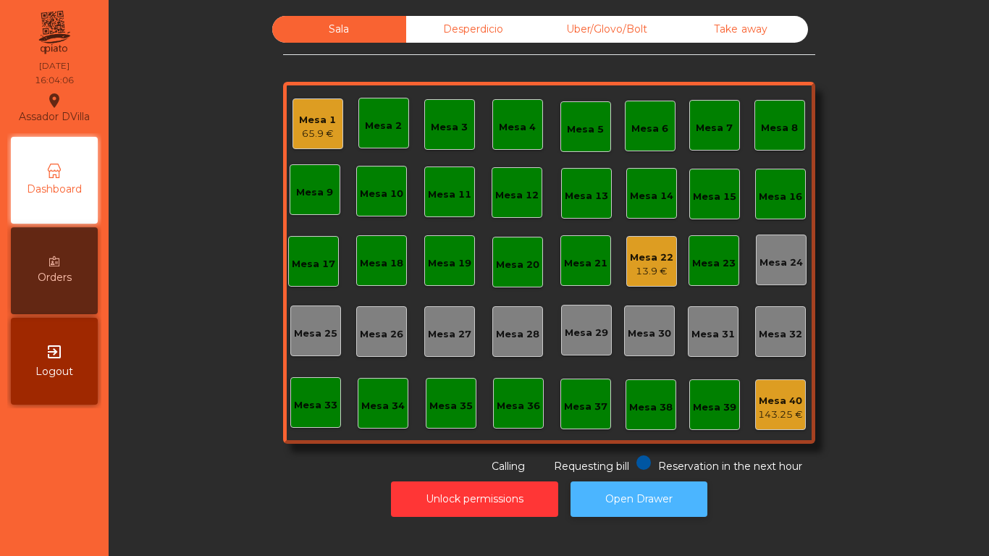
click at [608, 507] on button "Open Drawer" at bounding box center [639, 499] width 137 height 35
click at [637, 284] on div "Mesa 22 13.9 €" at bounding box center [651, 261] width 51 height 51
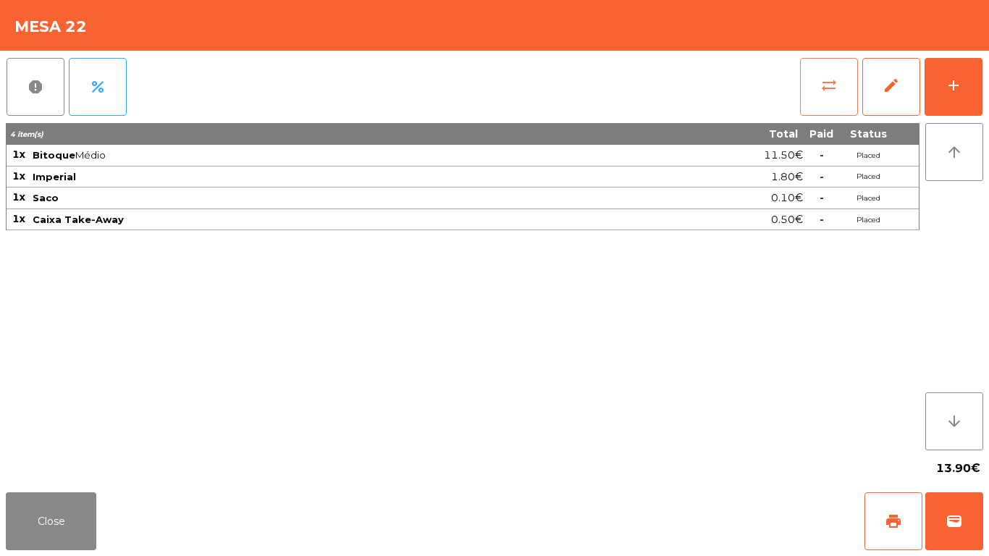
click at [821, 89] on span "sync_alt" at bounding box center [828, 85] width 17 height 17
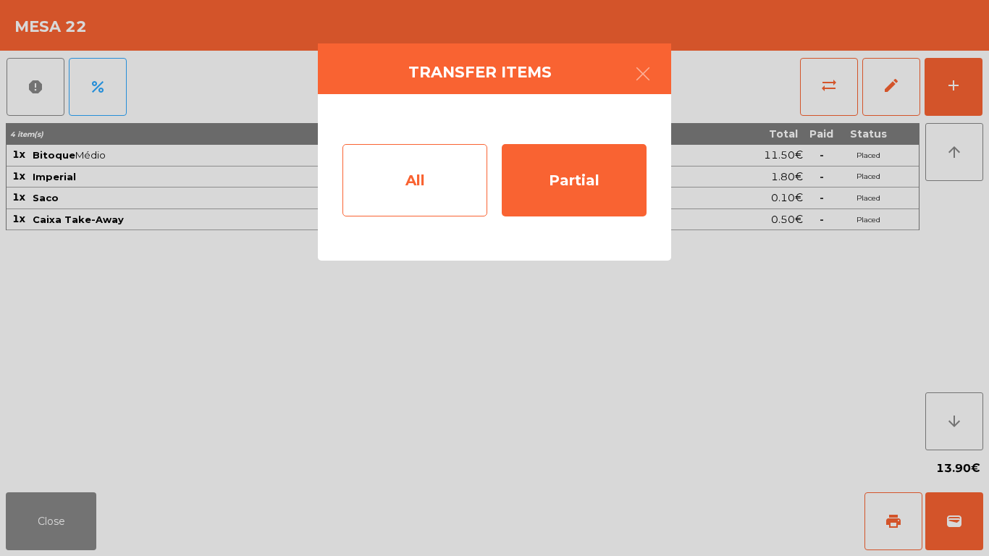
click at [442, 180] on div "All" at bounding box center [414, 180] width 145 height 72
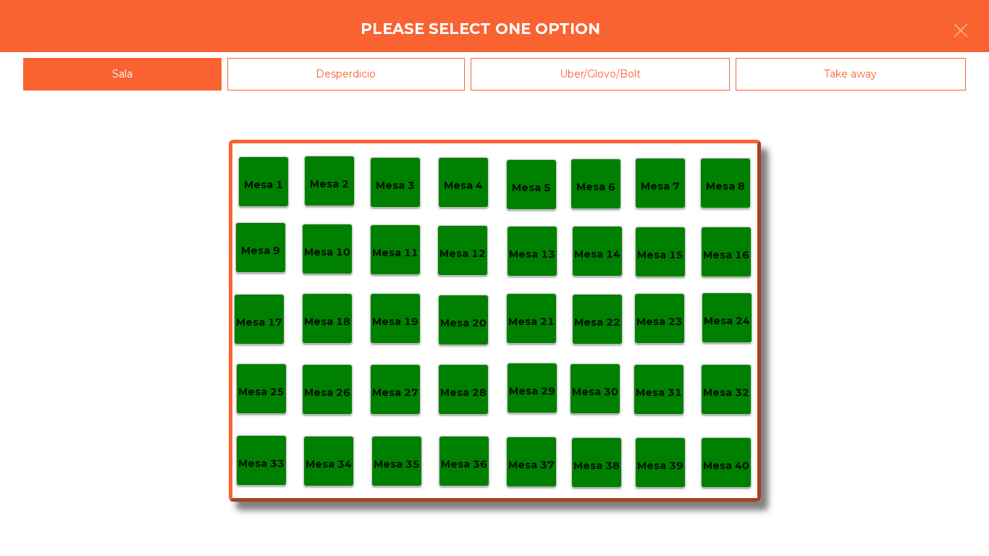
click at [727, 455] on div "Mesa 40" at bounding box center [726, 463] width 46 height 22
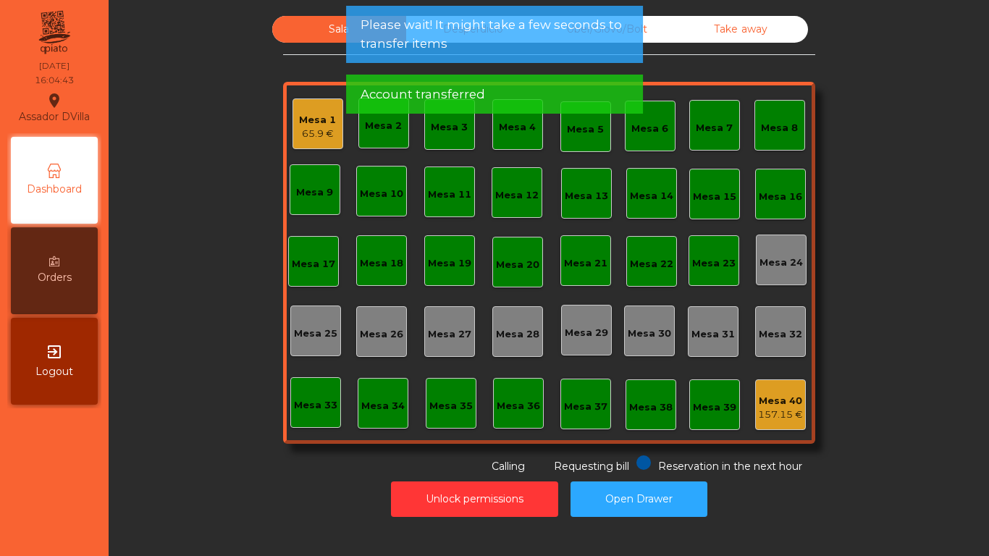
click at [512, 45] on span "Please wait! It might take a few seconds to transfer items" at bounding box center [495, 34] width 268 height 36
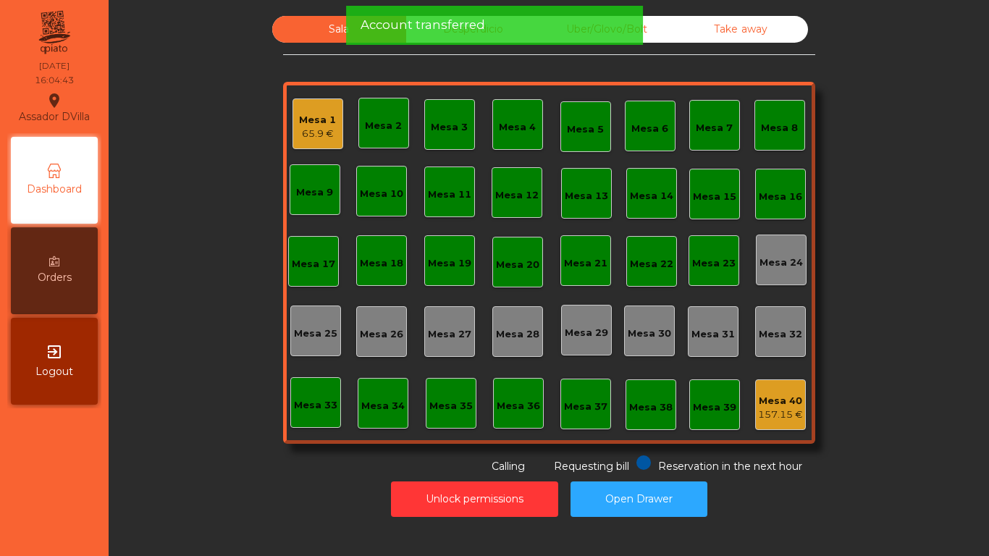
click at [439, 17] on span "Account transferred" at bounding box center [423, 25] width 125 height 18
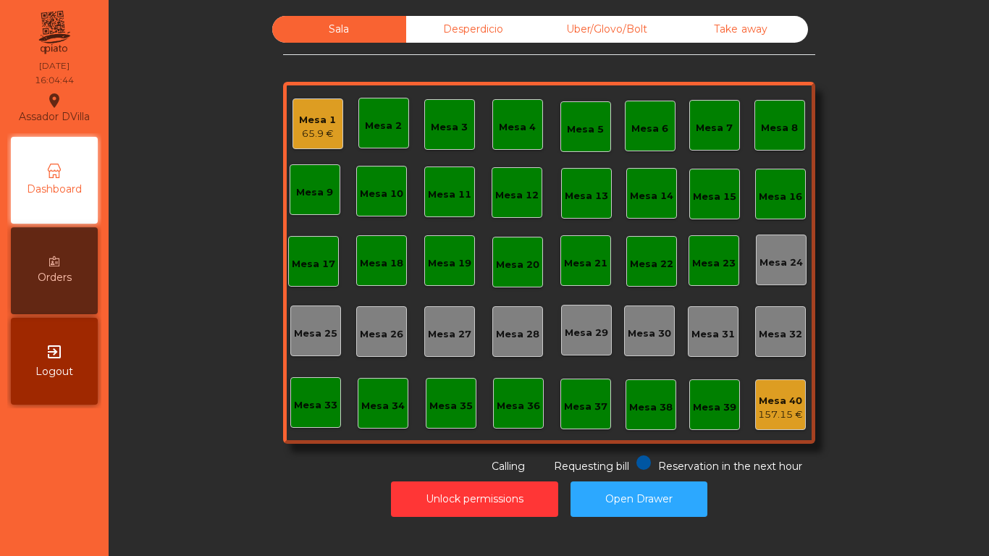
click at [455, 36] on div "Desperdicio" at bounding box center [473, 29] width 134 height 27
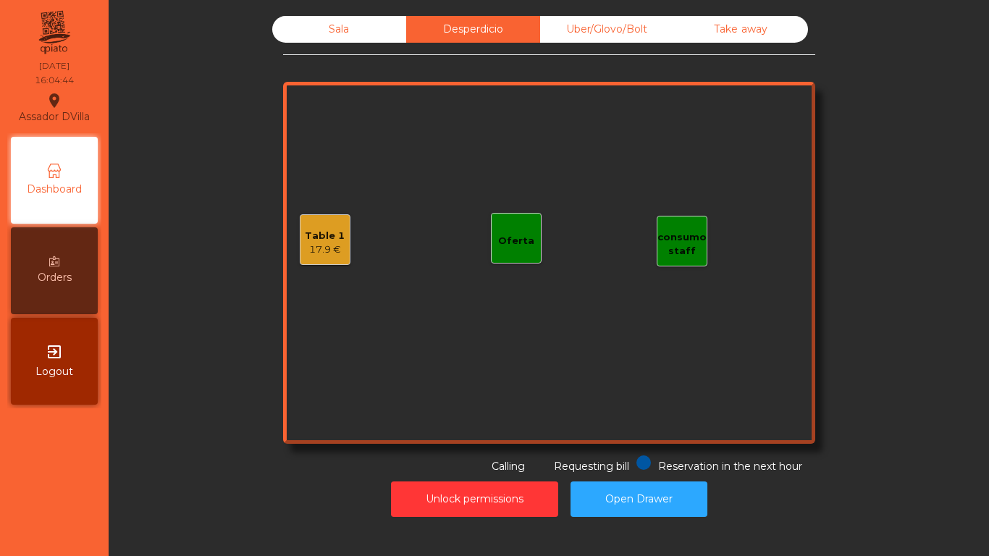
click at [623, 28] on div "Uber/Glovo/Bolt" at bounding box center [607, 29] width 134 height 27
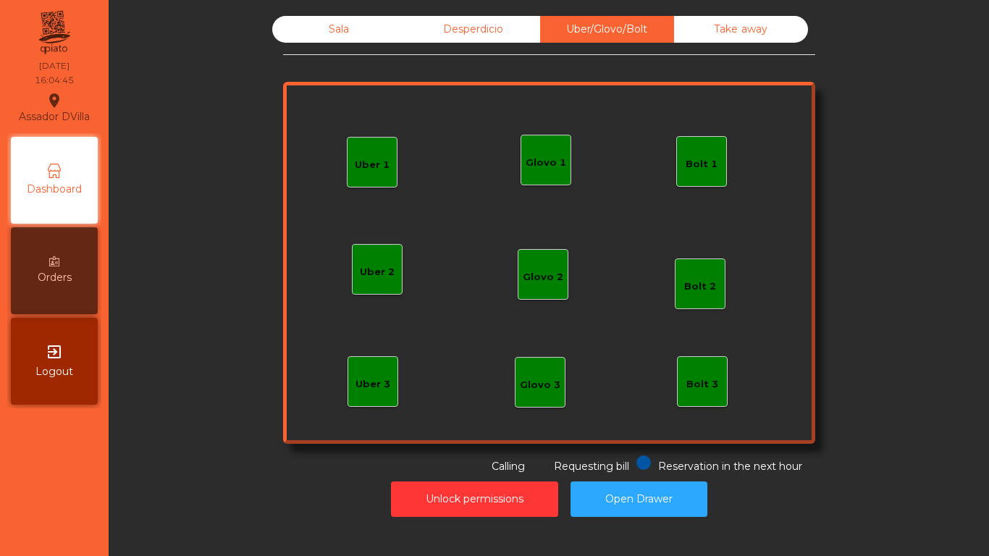
click at [709, 33] on div "Take away" at bounding box center [741, 29] width 134 height 27
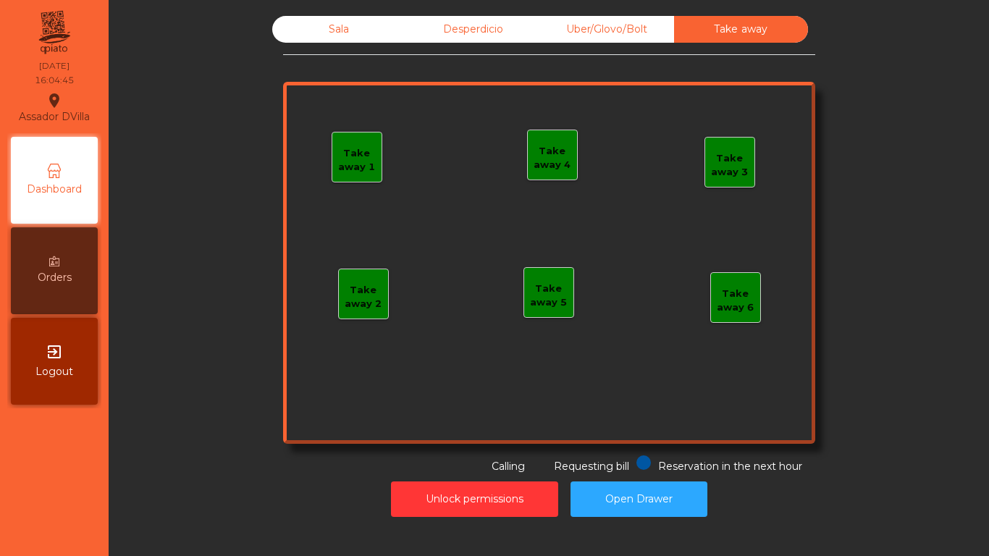
click at [330, 26] on div "Sala" at bounding box center [339, 29] width 134 height 27
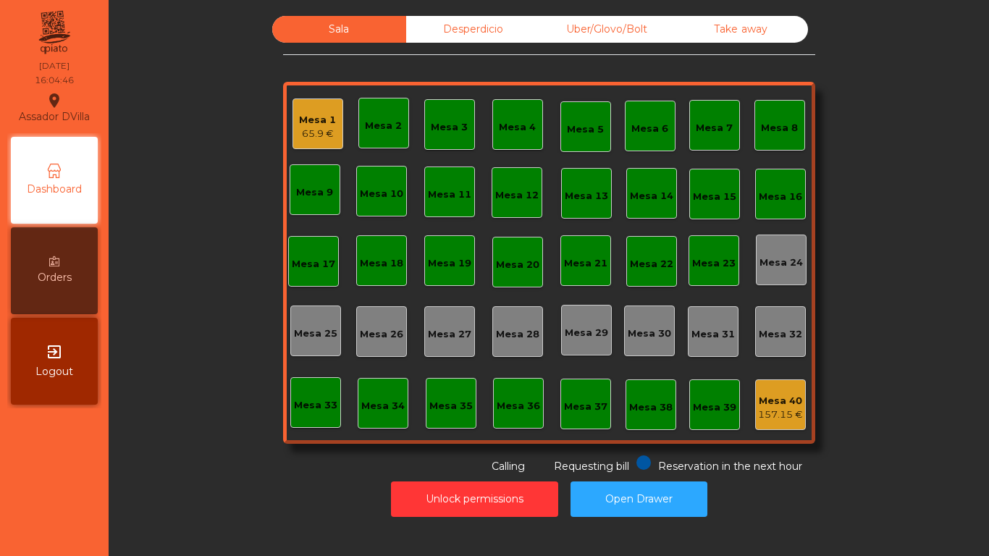
click at [256, 97] on div "Sala Desperdicio Uber/Glovo/Bolt Take away Mesa 1 65.9 € Mesa 2 Mesa 3 Mesa 4 M…" at bounding box center [548, 245] width 841 height 458
click at [319, 106] on div "Mesa 1 65.9 €" at bounding box center [318, 123] width 51 height 51
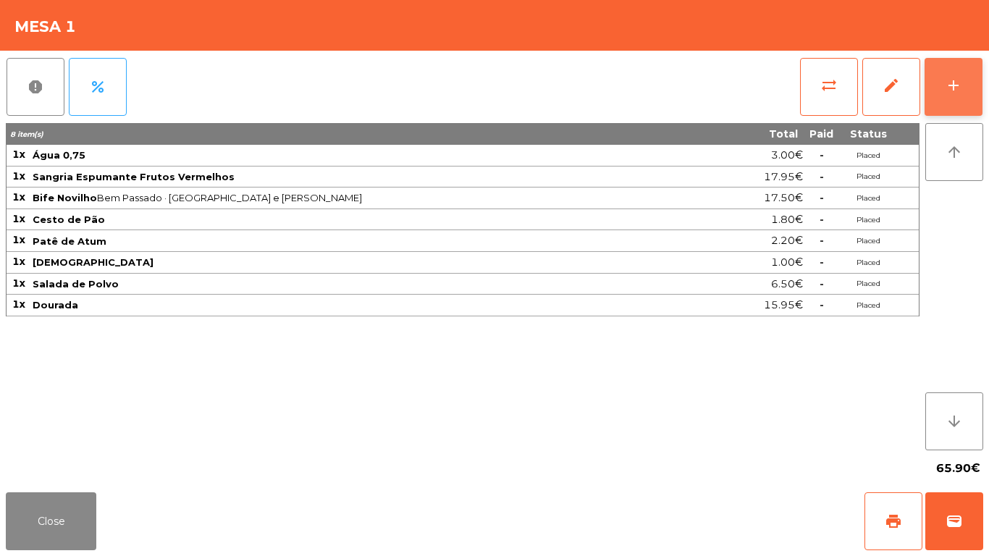
click at [967, 95] on button "add" at bounding box center [954, 87] width 58 height 58
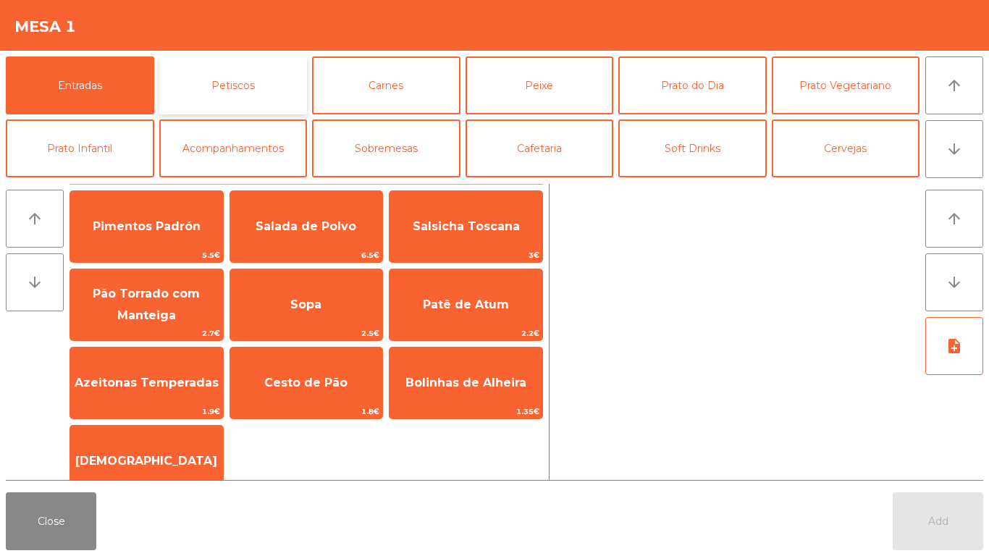
click at [238, 106] on button "Petiscos" at bounding box center [233, 85] width 148 height 58
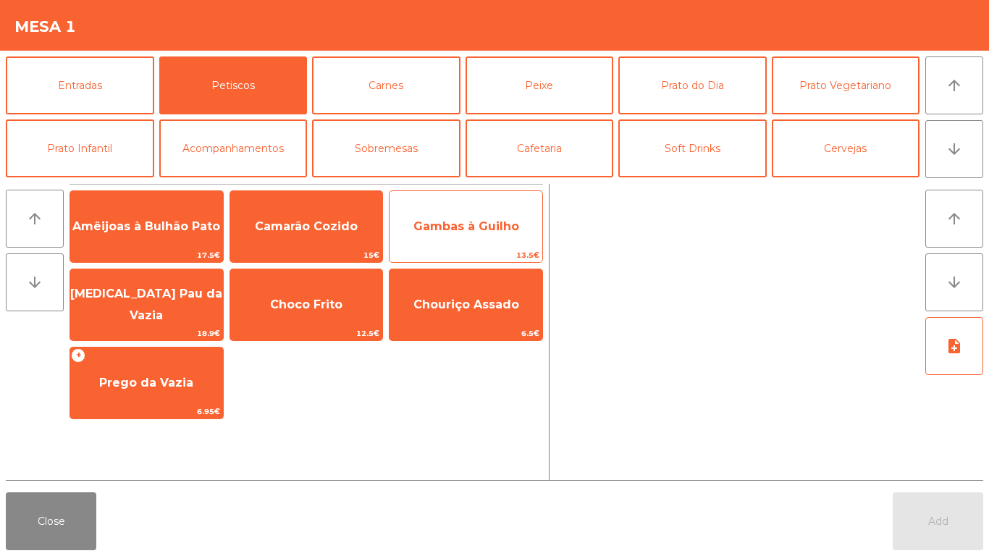
click at [471, 251] on span "13.5€" at bounding box center [466, 255] width 153 height 14
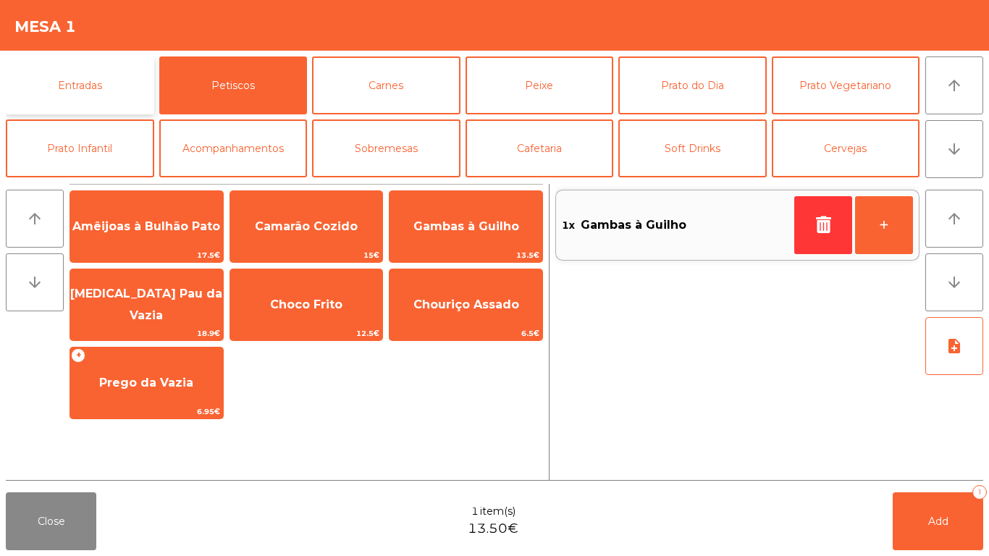
click at [46, 77] on button "Entradas" at bounding box center [80, 85] width 148 height 58
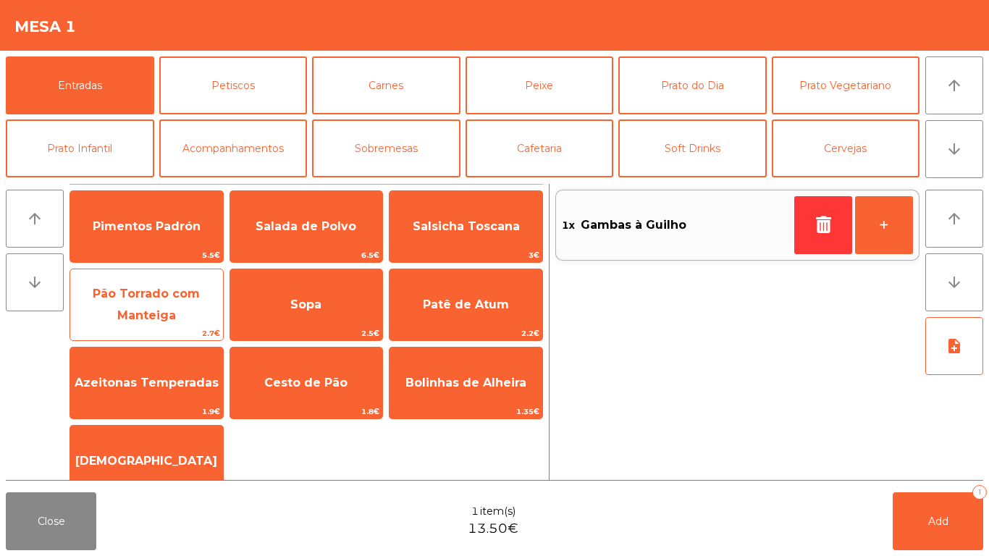
click at [155, 316] on span "Pão Torrado com Manteiga" at bounding box center [146, 304] width 107 height 35
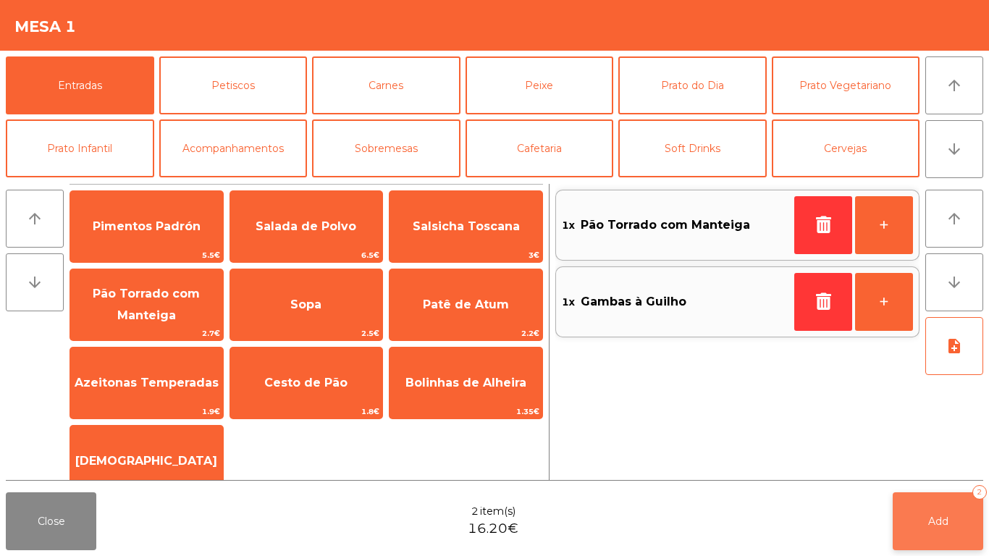
click at [968, 518] on button "Add 2" at bounding box center [938, 521] width 91 height 58
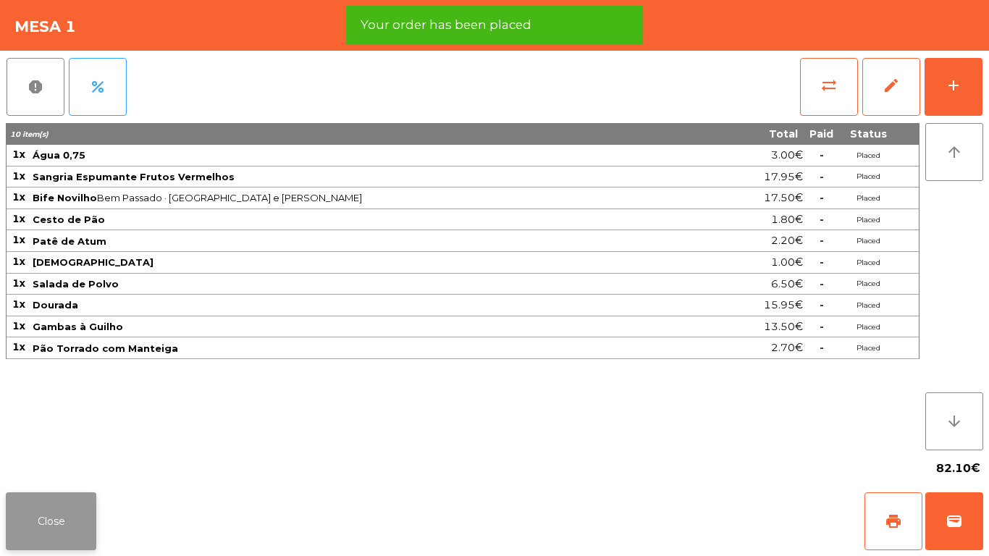
click at [31, 520] on button "Close" at bounding box center [51, 521] width 91 height 58
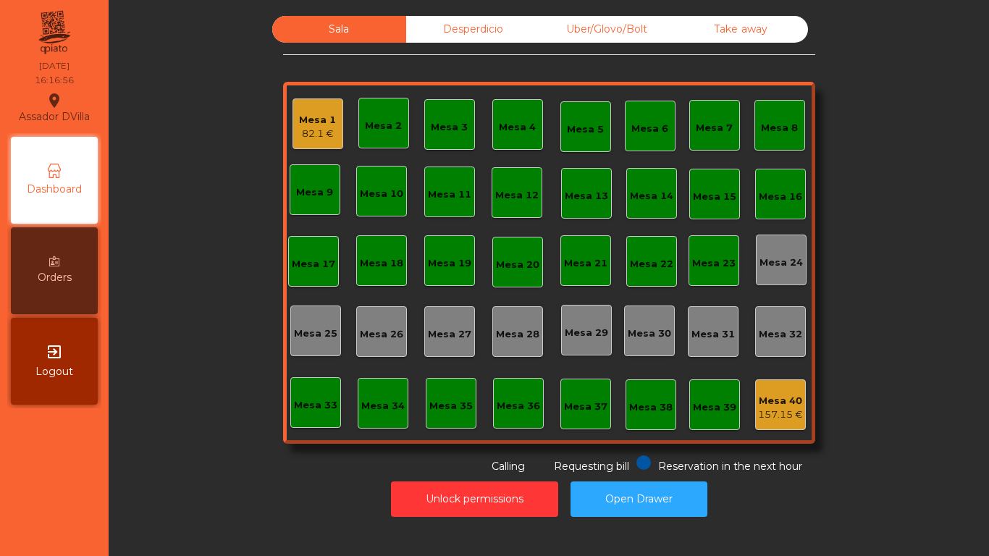
click at [314, 117] on div "Mesa 1" at bounding box center [317, 120] width 37 height 14
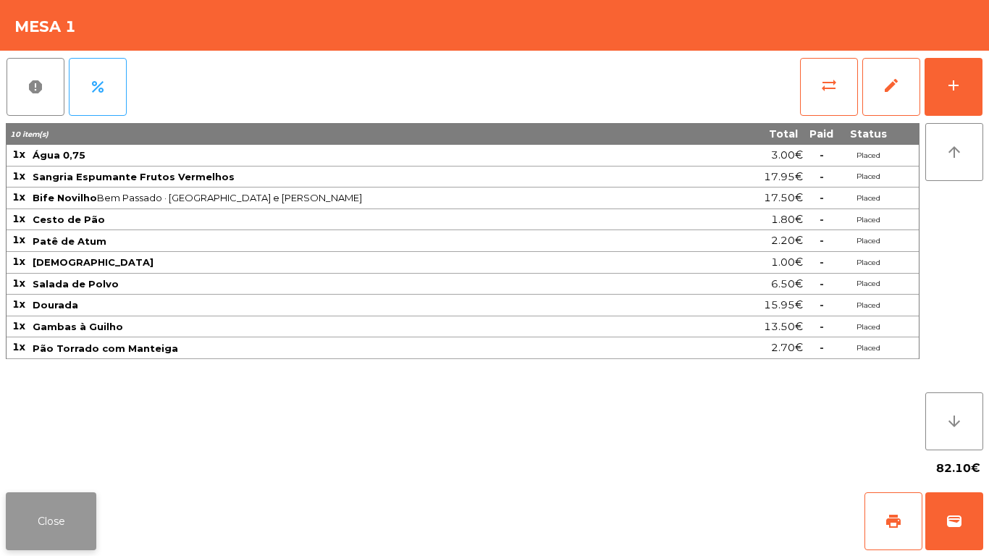
click at [75, 516] on button "Close" at bounding box center [51, 521] width 91 height 58
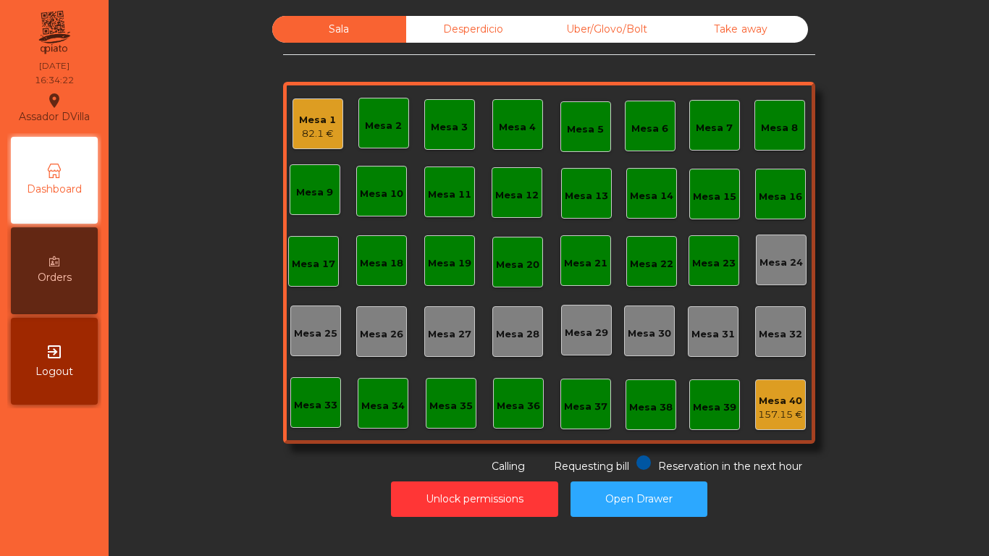
click at [316, 126] on div "Mesa 1" at bounding box center [317, 120] width 37 height 14
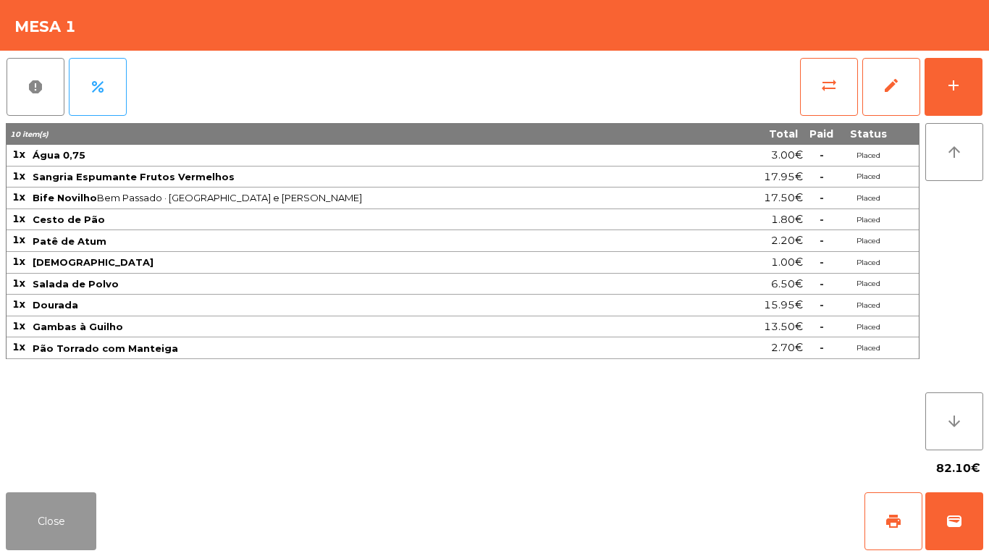
drag, startPoint x: 35, startPoint y: 508, endPoint x: 365, endPoint y: 286, distance: 397.4
click at [35, 509] on button "Close" at bounding box center [51, 521] width 91 height 58
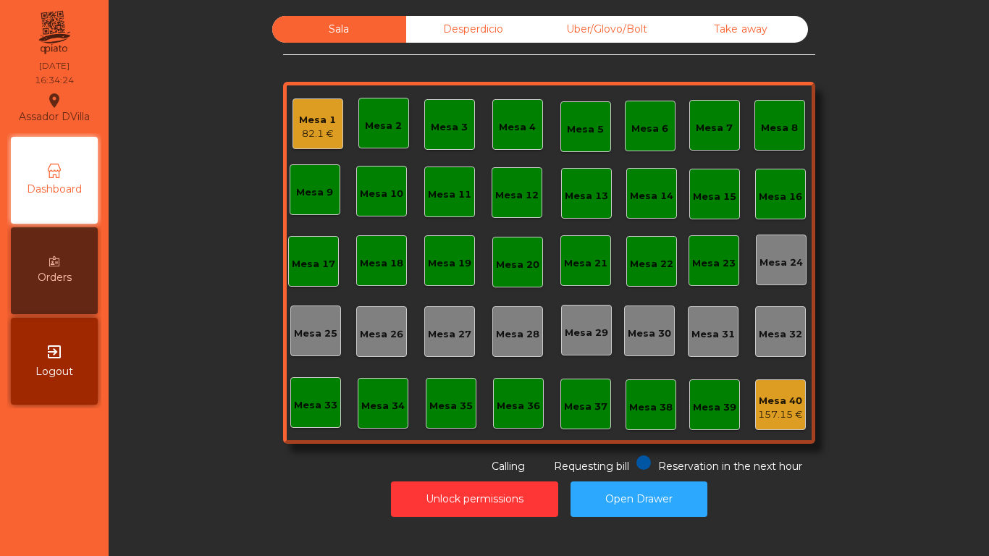
click at [507, 33] on div "Desperdicio" at bounding box center [473, 29] width 134 height 27
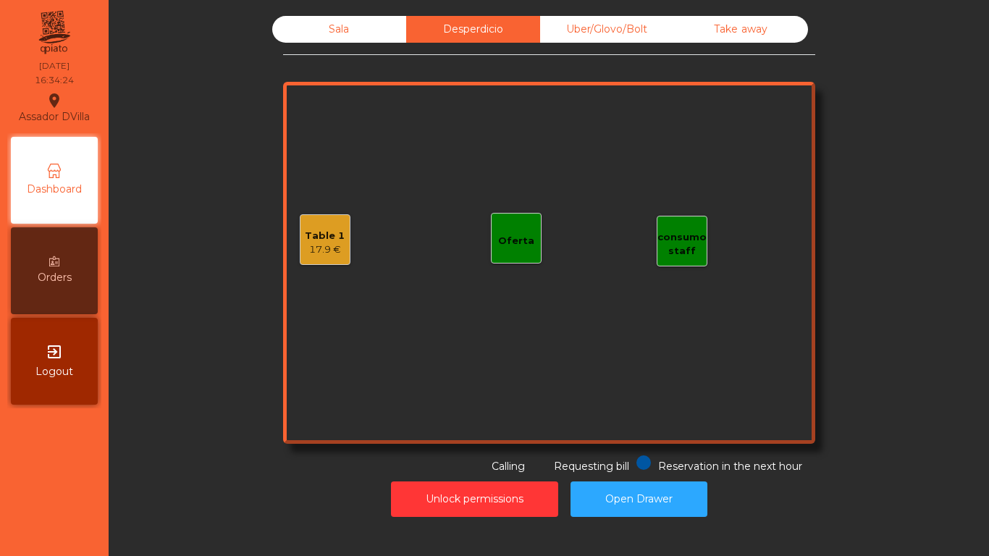
drag, startPoint x: 587, startPoint y: 51, endPoint x: 592, endPoint y: 35, distance: 17.4
click at [588, 49] on div "Sala Desperdicio Uber/Glovo/Bolt Take away Table 1 17.9 € consumo staff Oferta …" at bounding box center [549, 245] width 532 height 458
click at [592, 34] on div "Uber/Glovo/Bolt" at bounding box center [607, 29] width 134 height 27
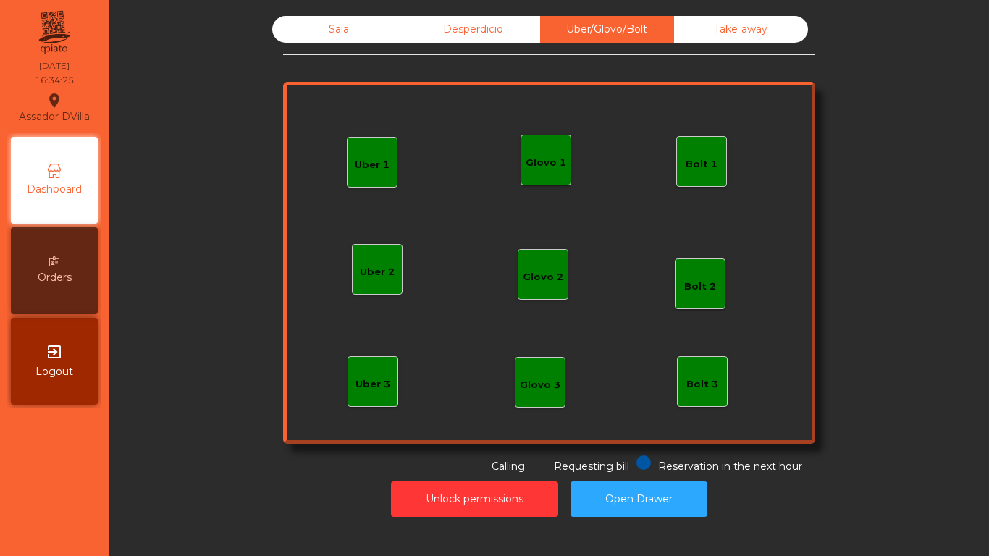
click at [508, 35] on div "Desperdicio" at bounding box center [473, 29] width 134 height 27
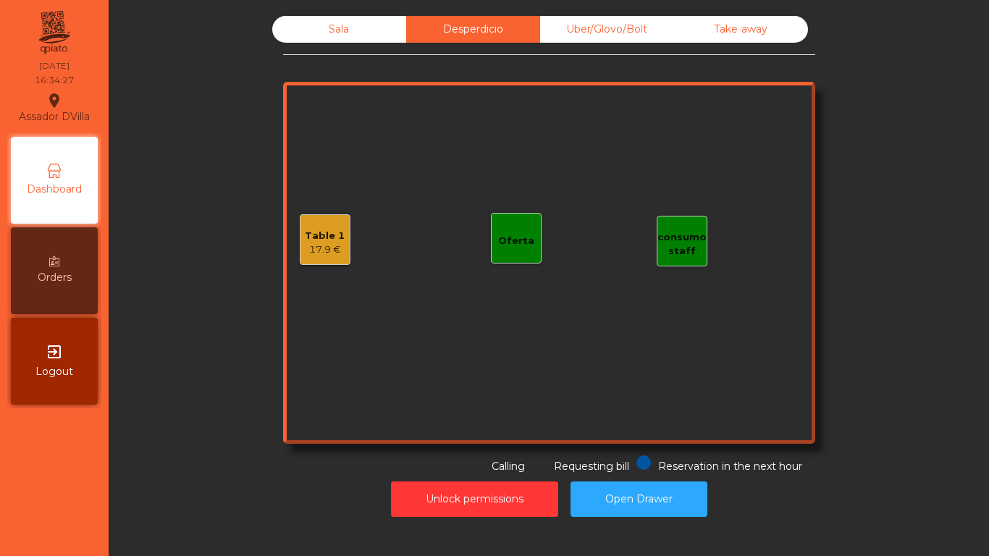
click at [709, 29] on div "Take away" at bounding box center [741, 29] width 134 height 27
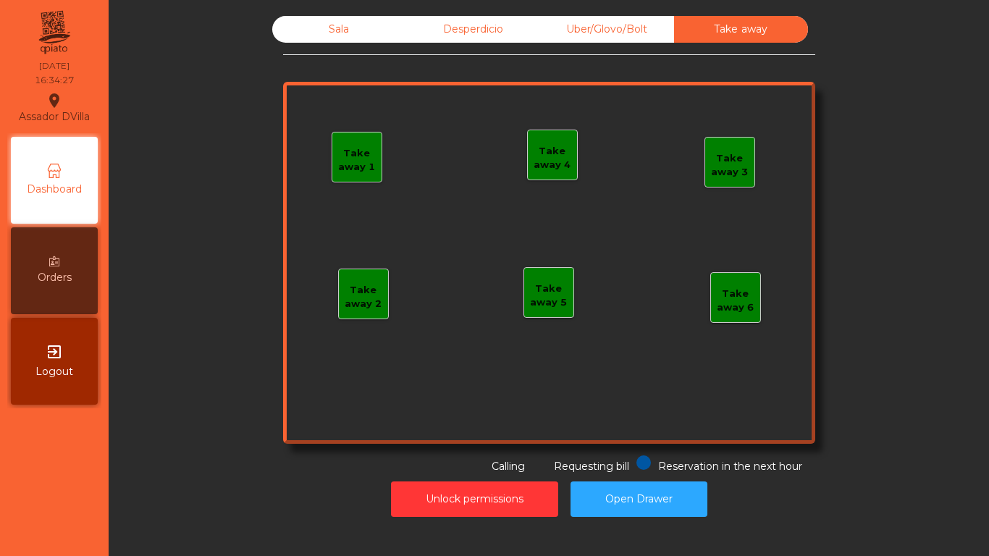
click at [603, 25] on div "Uber/Glovo/Bolt" at bounding box center [607, 29] width 134 height 27
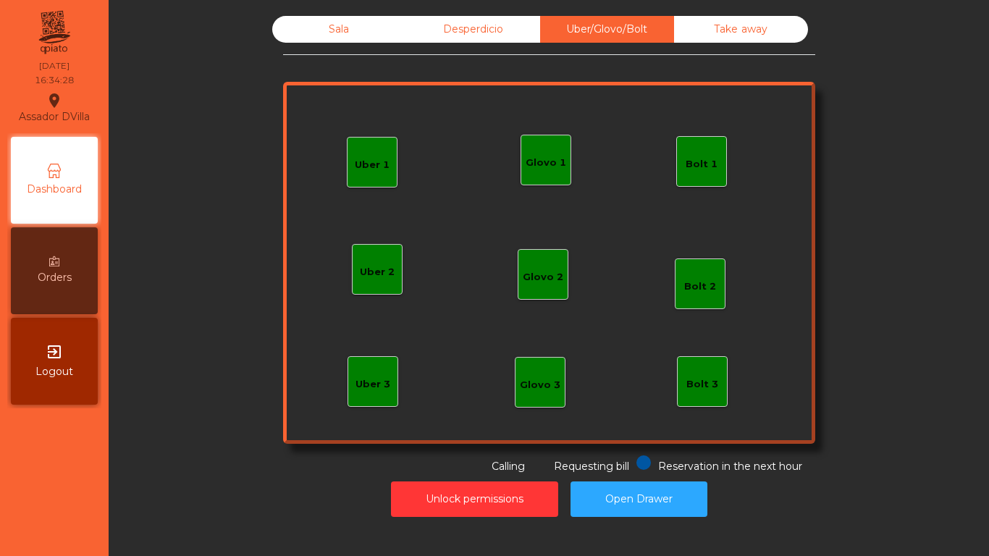
drag, startPoint x: 447, startPoint y: 24, endPoint x: 324, endPoint y: 33, distance: 122.7
click at [434, 26] on div "Desperdicio" at bounding box center [473, 29] width 134 height 27
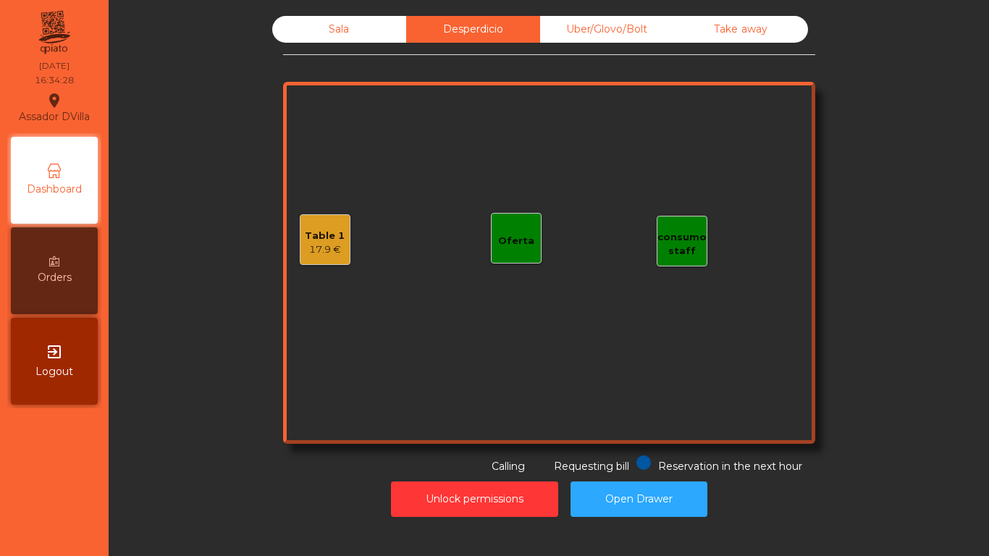
click at [324, 34] on div "Sala" at bounding box center [339, 29] width 134 height 27
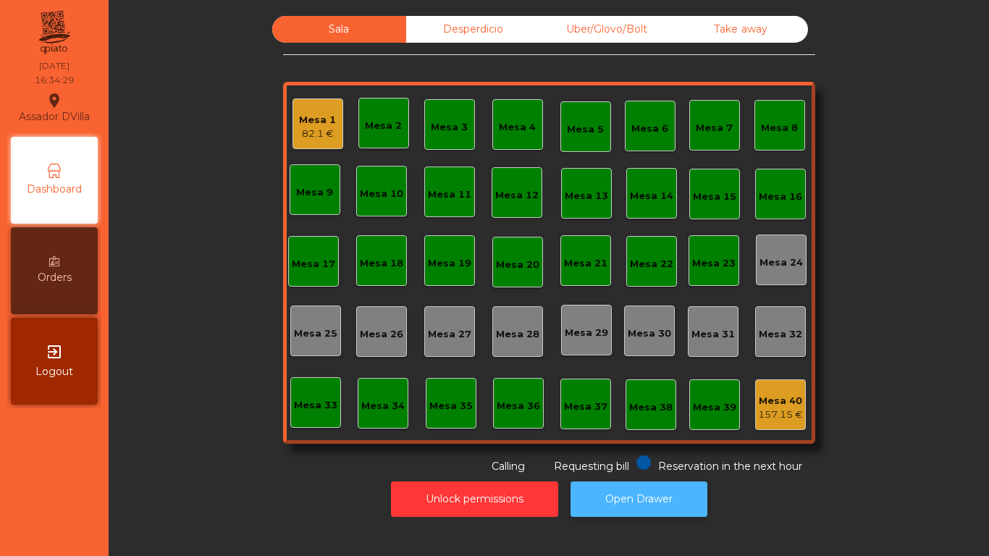
click at [617, 506] on button "Open Drawer" at bounding box center [639, 499] width 137 height 35
click at [321, 120] on div "Mesa 1" at bounding box center [317, 120] width 37 height 14
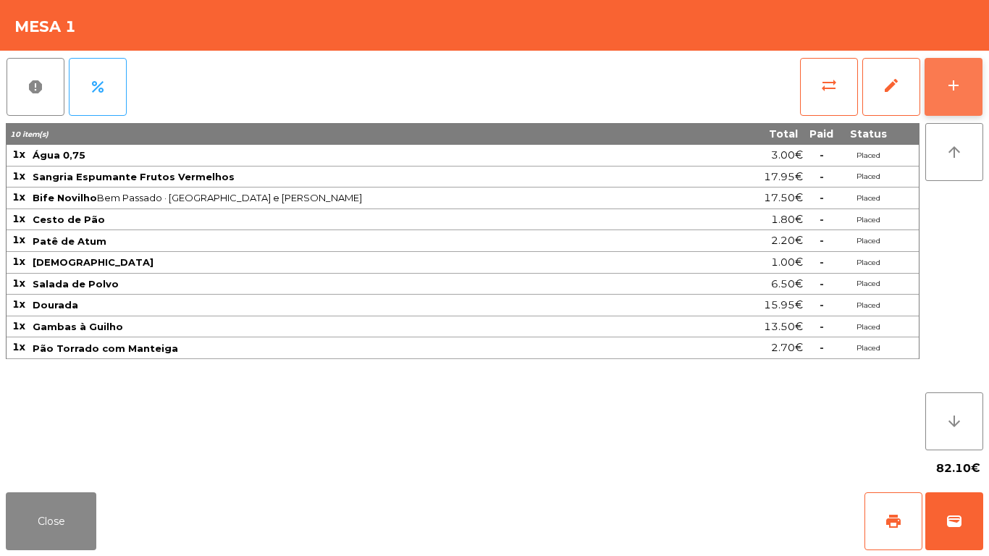
click at [964, 90] on button "add" at bounding box center [954, 87] width 58 height 58
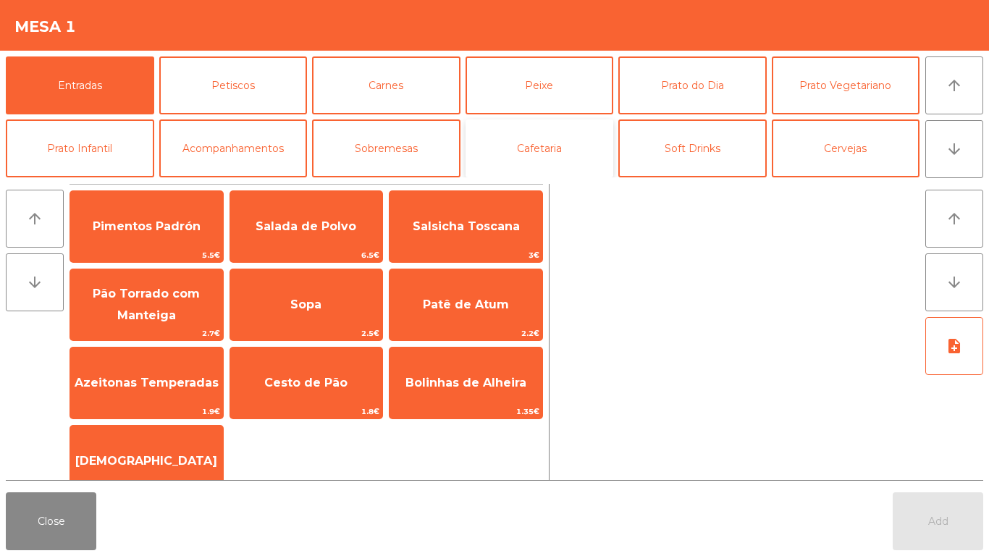
drag, startPoint x: 542, startPoint y: 143, endPoint x: 534, endPoint y: 143, distance: 8.0
click at [542, 144] on button "Cafetaria" at bounding box center [540, 148] width 148 height 58
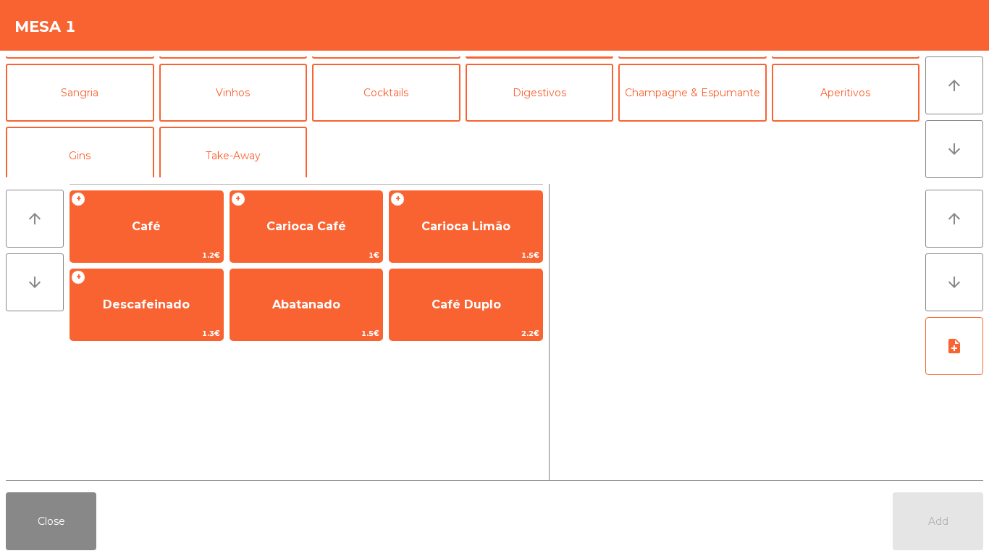
scroll to position [126, 0]
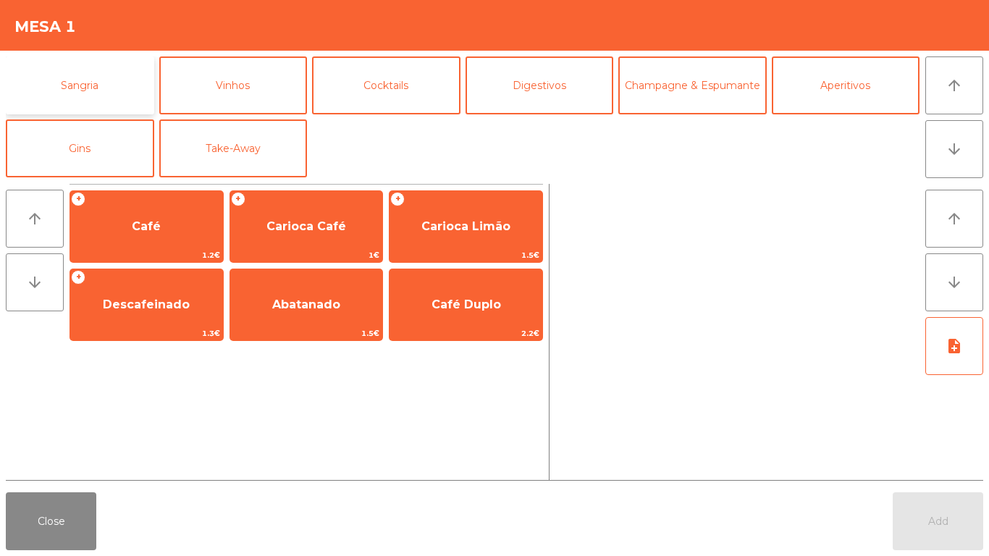
click at [122, 101] on button "Sangria" at bounding box center [80, 85] width 148 height 58
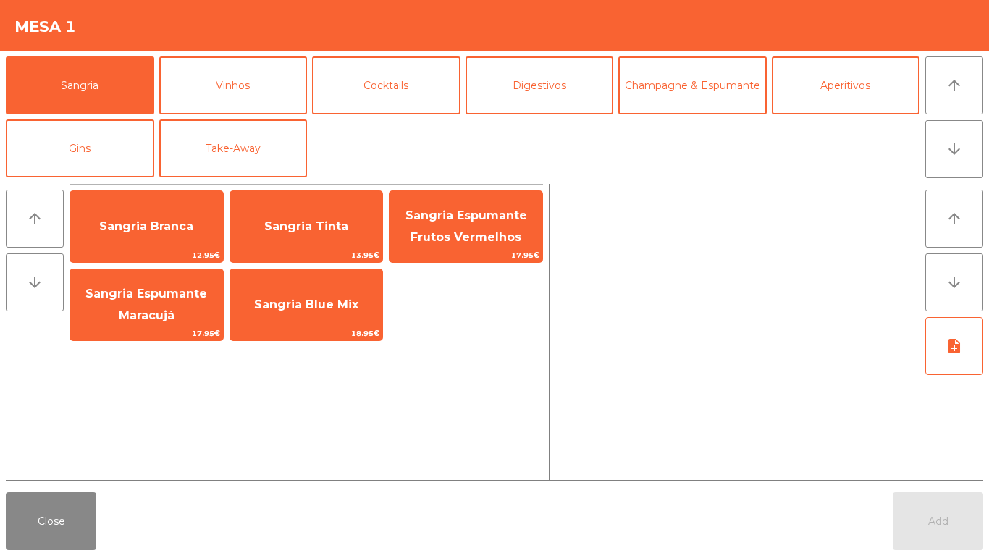
click at [543, 242] on div "arrow_upward arrow_downward Sangria Branca 12.95€ Sangria Tinta 13.95€ Sangria …" at bounding box center [277, 332] width 543 height 296
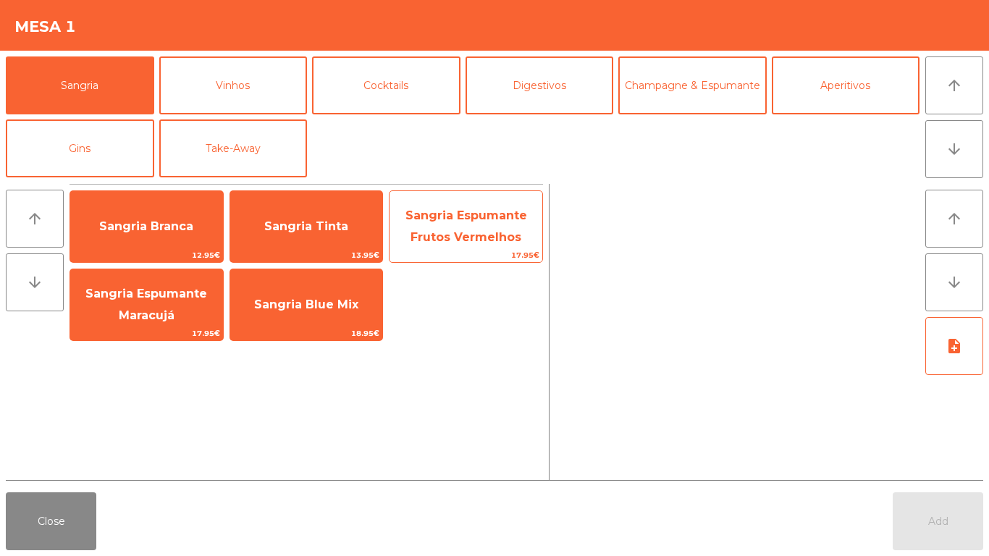
click at [531, 243] on span "Sangria Espumante Frutos Vermelhos" at bounding box center [466, 227] width 153 height 62
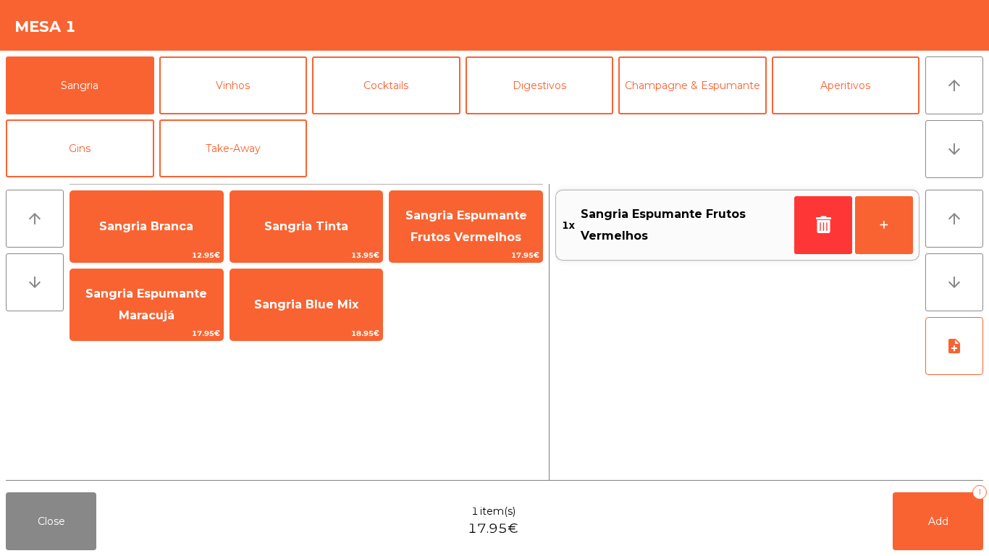
click at [965, 489] on div "Close 1 item(s) 17.95€ Add 1" at bounding box center [494, 522] width 989 height 70
click at [957, 506] on button "Add 1" at bounding box center [938, 521] width 91 height 58
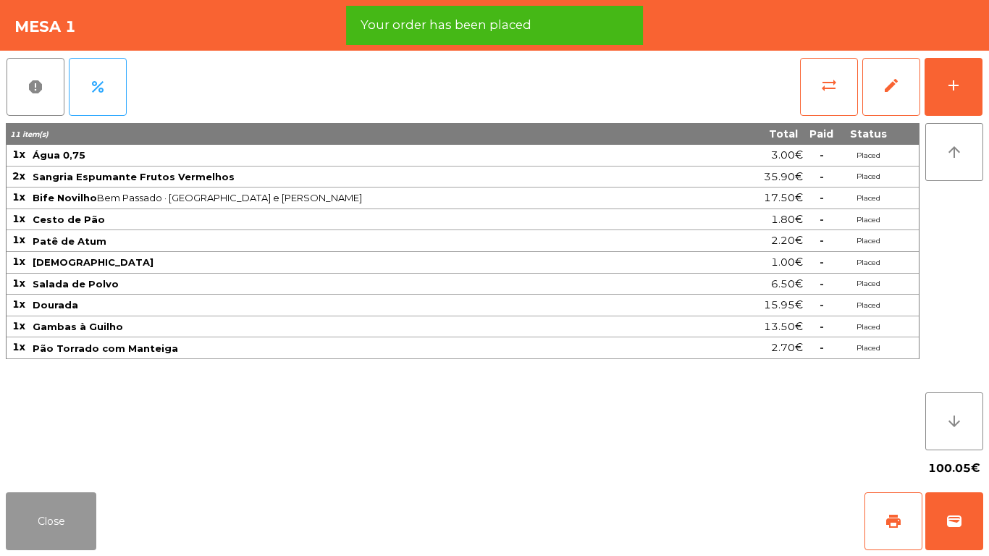
click at [66, 509] on button "Close" at bounding box center [51, 521] width 91 height 58
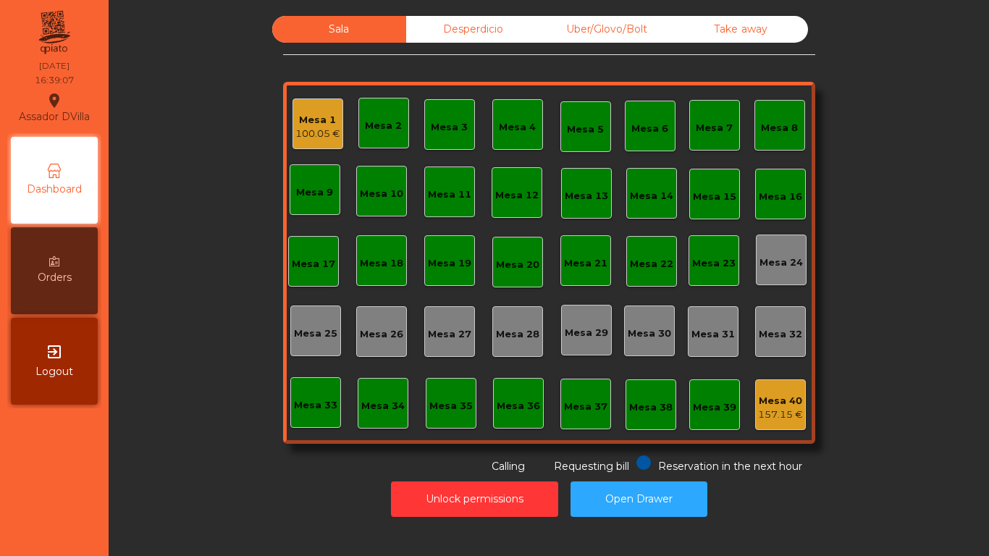
click at [329, 123] on div "Mesa 1" at bounding box center [317, 120] width 45 height 14
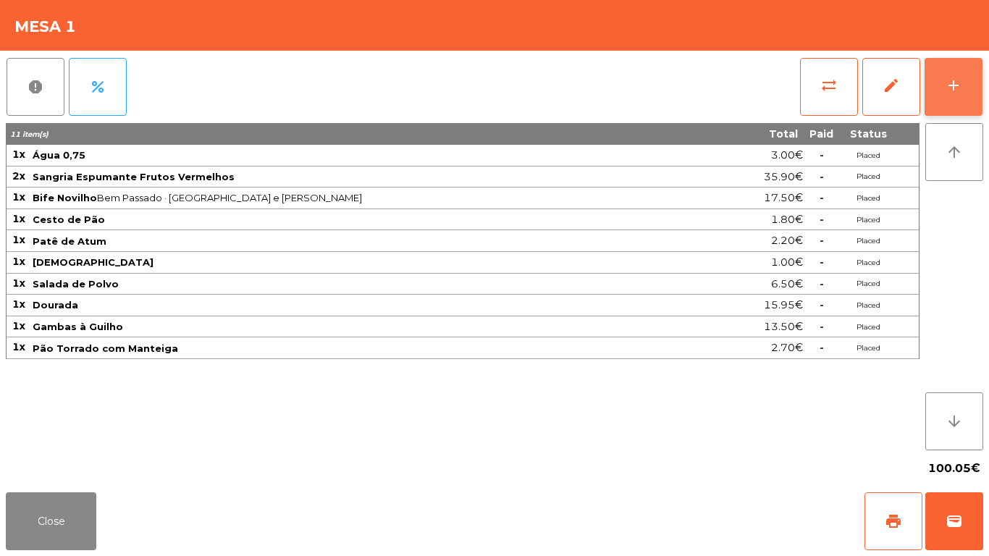
click at [968, 88] on button "add" at bounding box center [954, 87] width 58 height 58
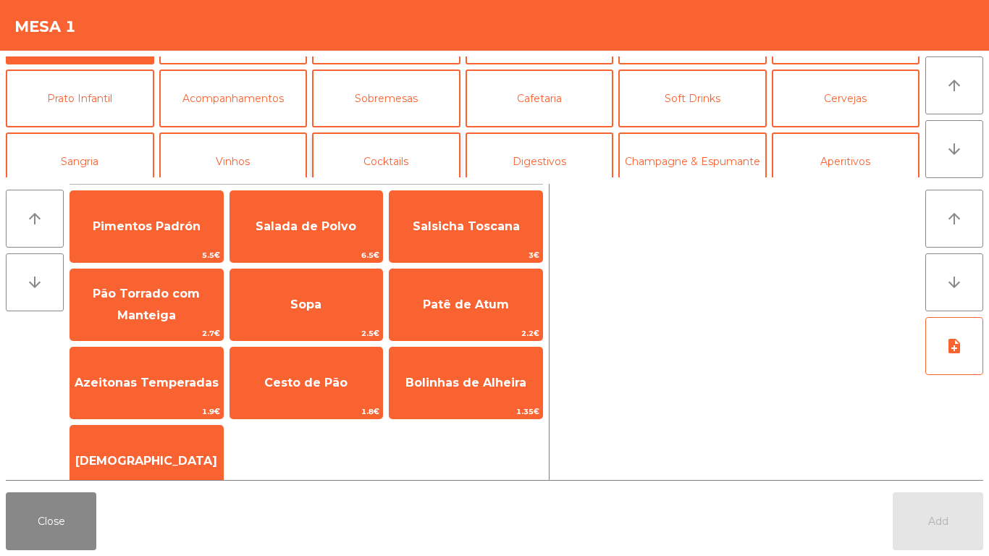
scroll to position [72, 0]
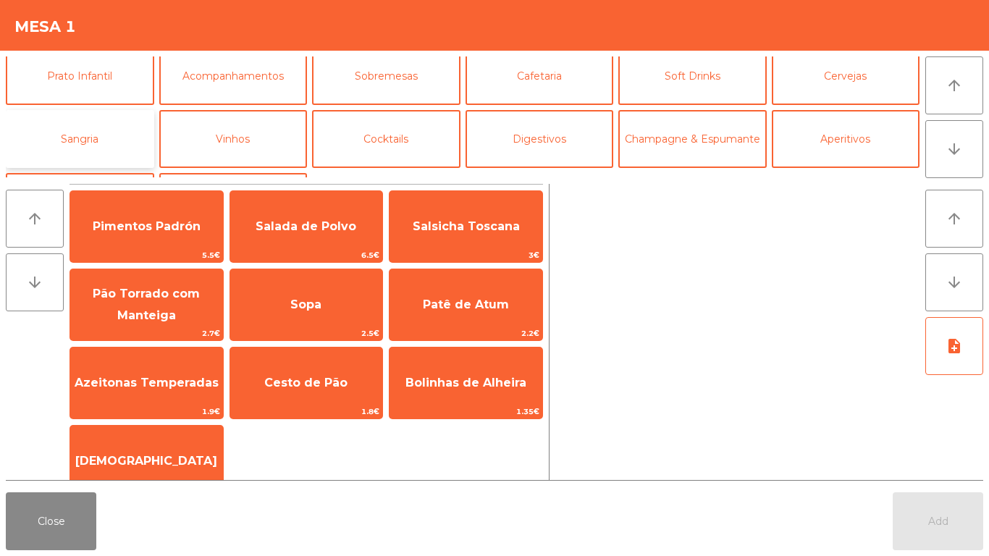
click at [130, 139] on button "Sangria" at bounding box center [80, 139] width 148 height 58
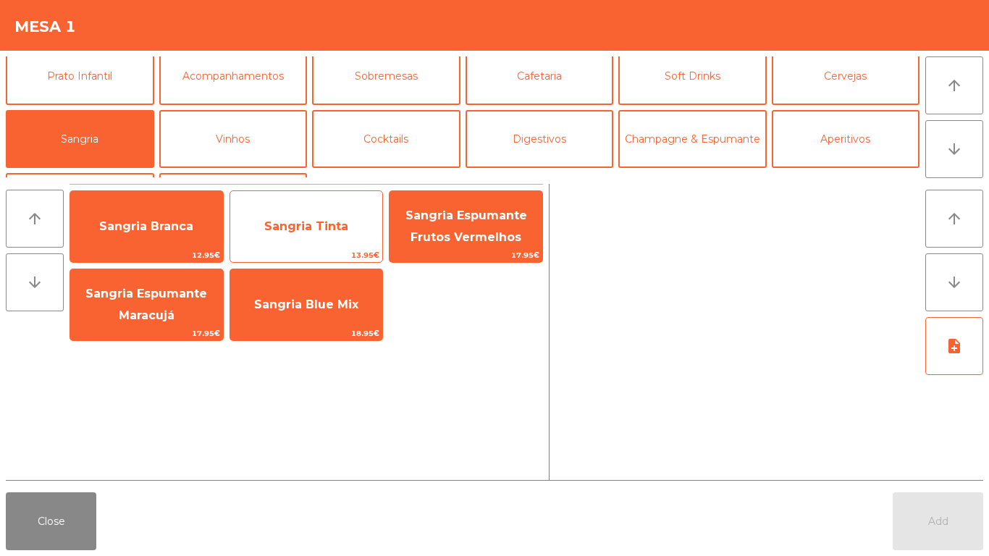
click at [368, 226] on span "Sangria Tinta" at bounding box center [306, 226] width 153 height 39
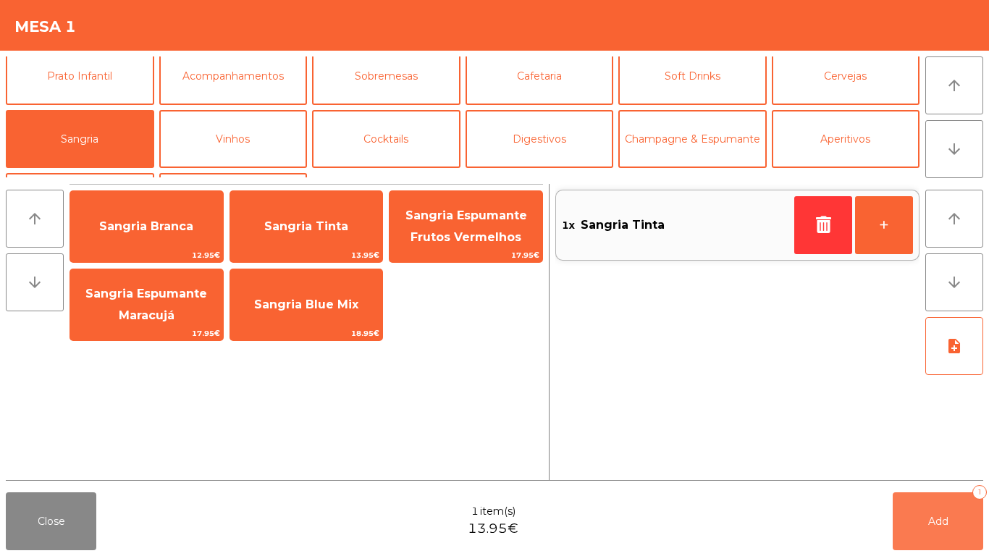
click at [966, 529] on button "Add 1" at bounding box center [938, 521] width 91 height 58
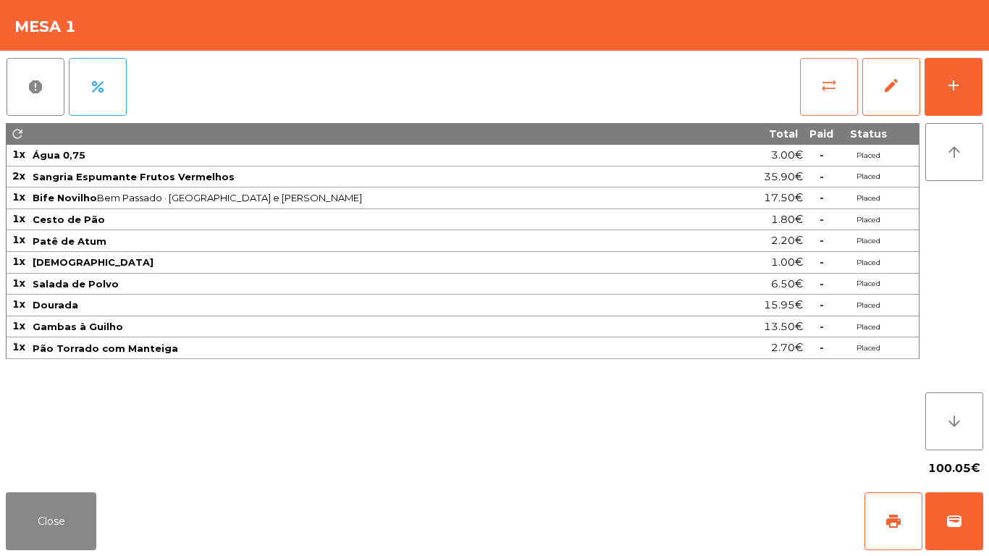
click at [836, 93] on span "sync_alt" at bounding box center [828, 85] width 17 height 17
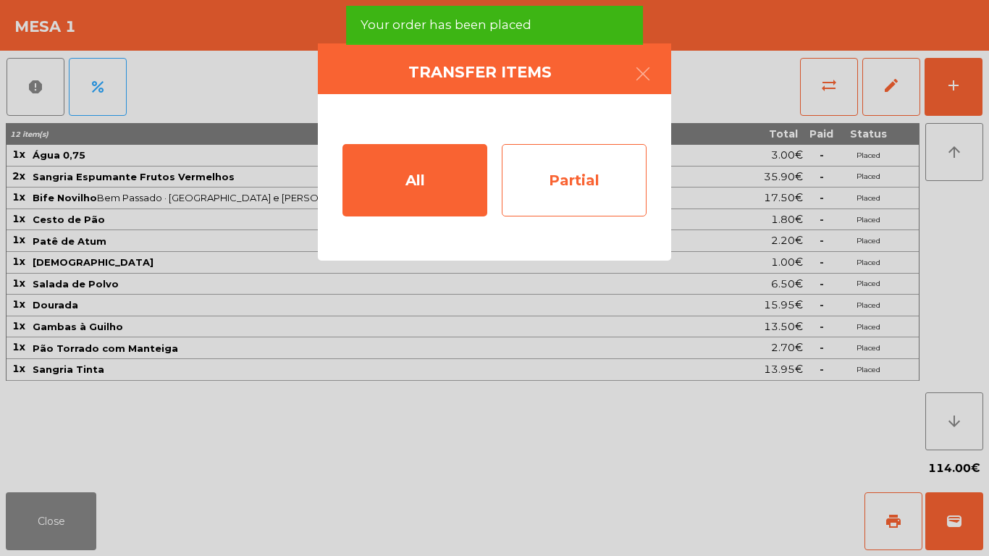
click at [604, 169] on div "Partial" at bounding box center [574, 180] width 145 height 72
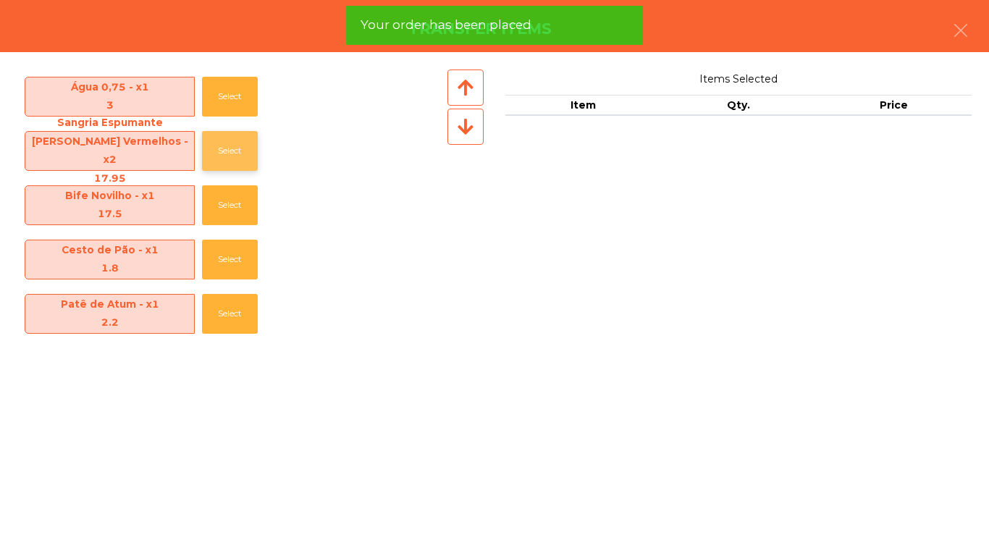
click at [222, 137] on button "Select" at bounding box center [230, 151] width 56 height 40
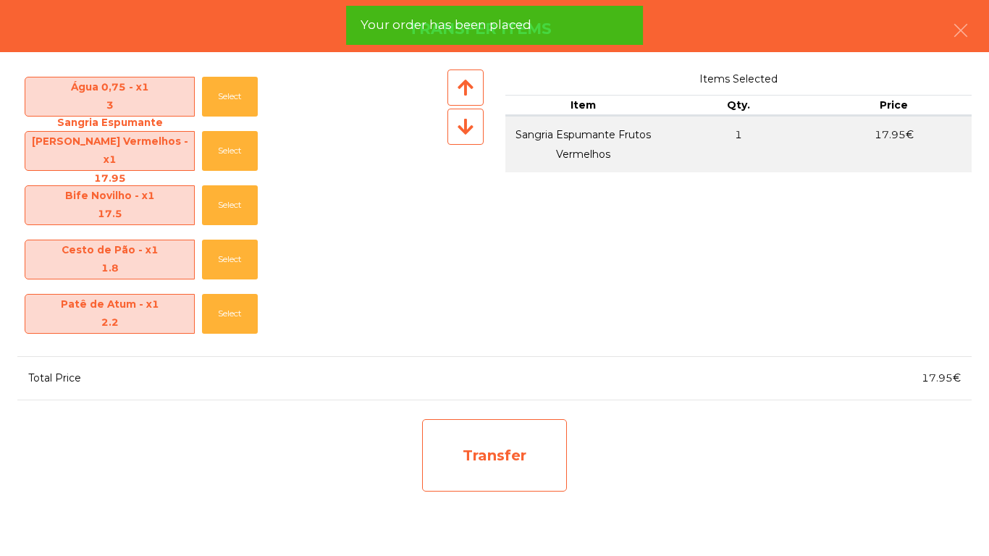
click at [474, 437] on div "Transfer" at bounding box center [494, 455] width 145 height 72
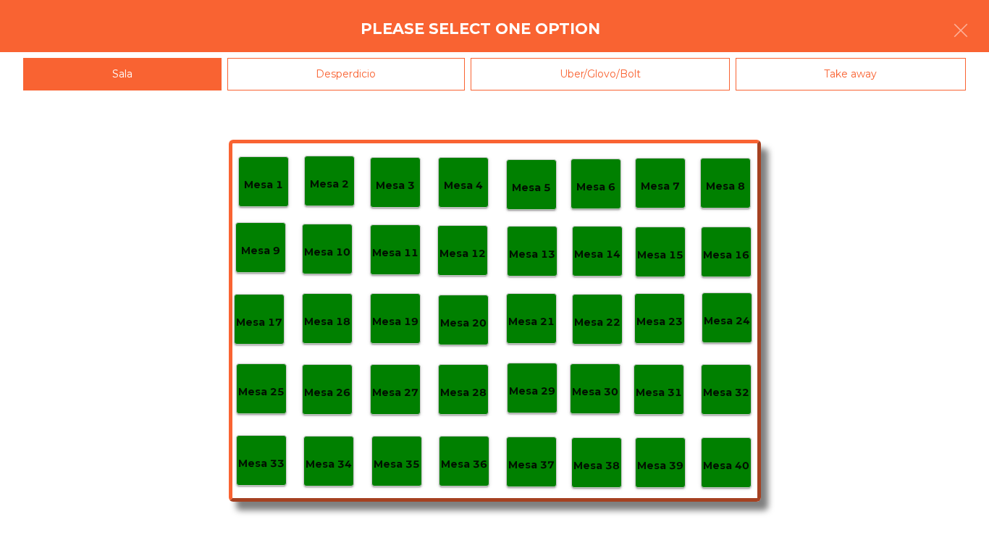
click at [256, 70] on div "Desperdicio" at bounding box center [346, 74] width 238 height 33
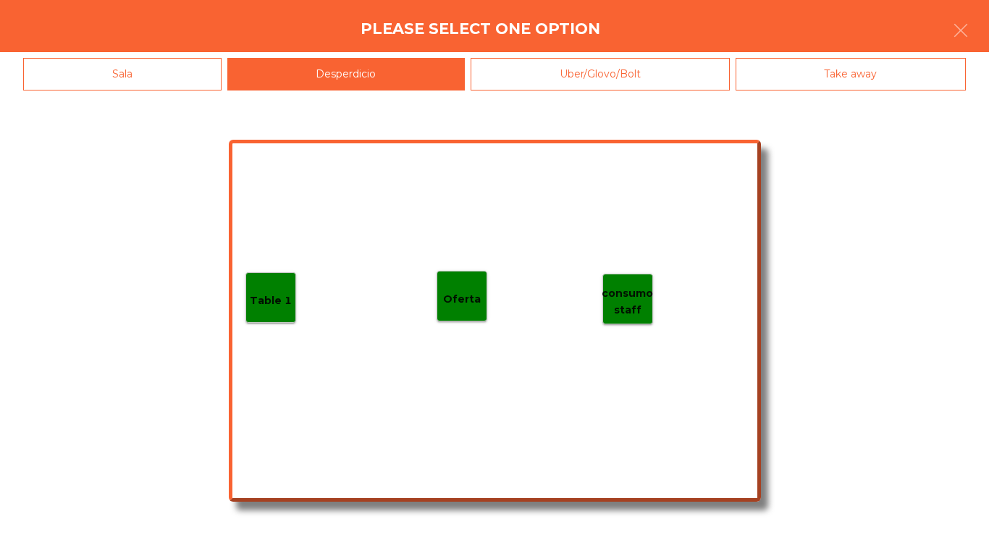
click at [268, 290] on div "Table 1" at bounding box center [271, 298] width 42 height 22
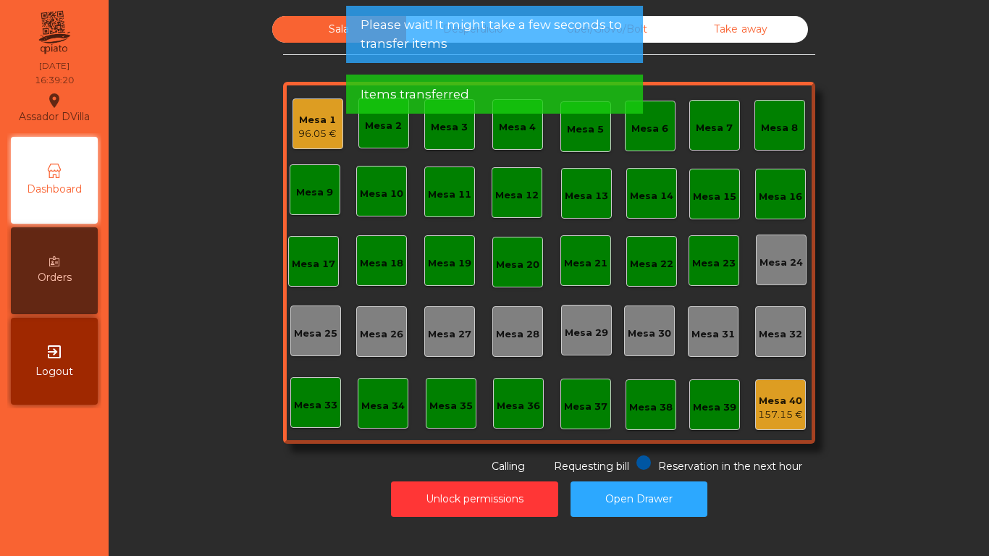
click at [316, 129] on div "96.05 €" at bounding box center [317, 134] width 38 height 14
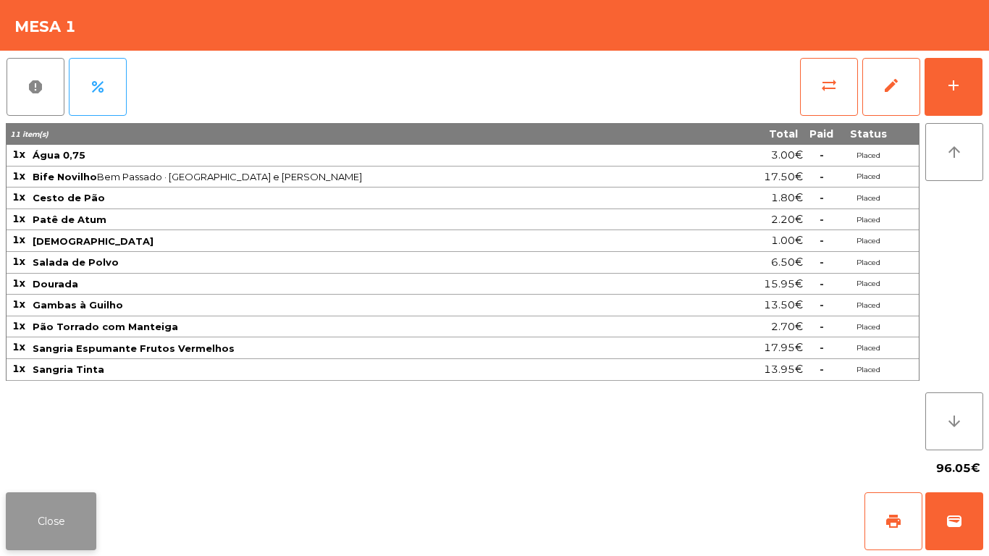
click at [66, 545] on button "Close" at bounding box center [51, 521] width 91 height 58
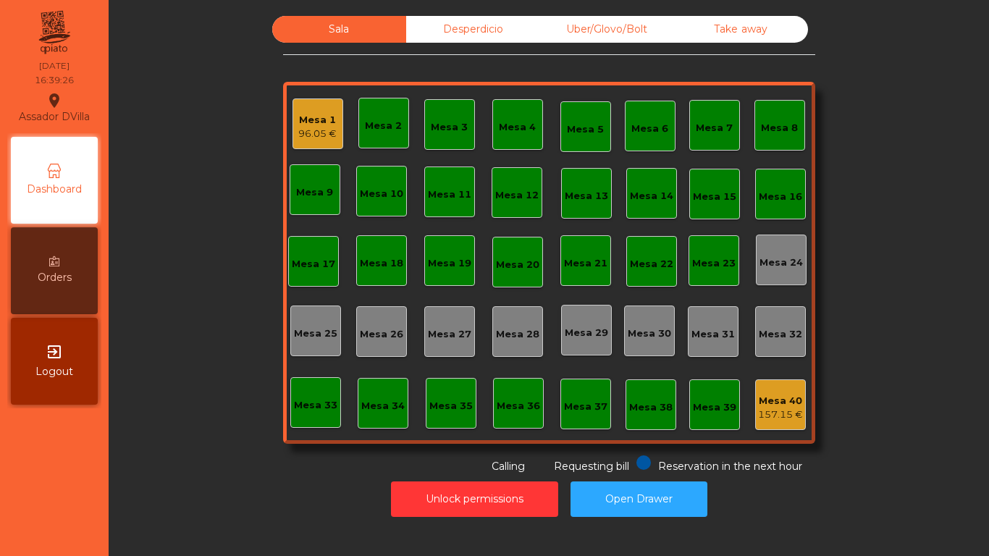
click at [462, 23] on div "Desperdicio" at bounding box center [473, 29] width 134 height 27
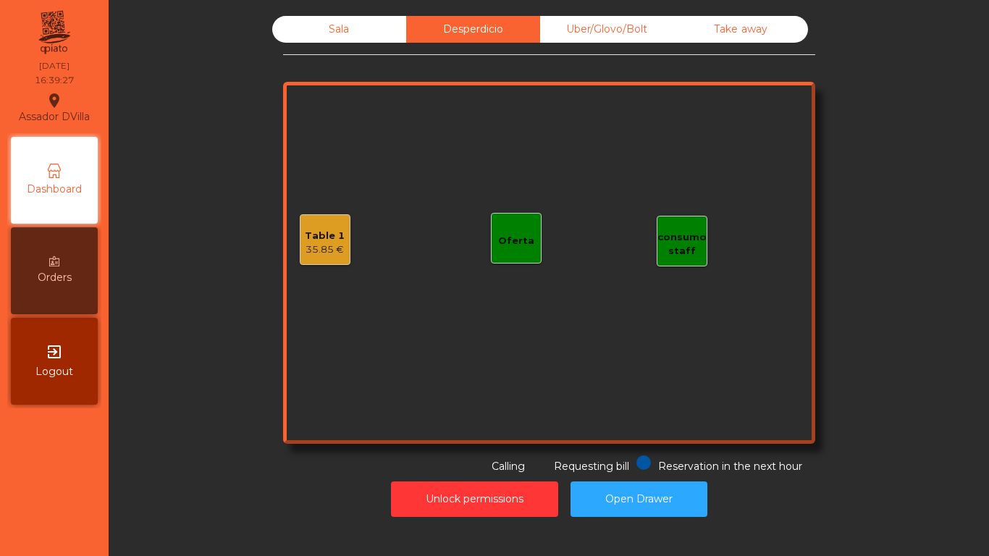
click at [399, 473] on div "Reservation in the next hour Requesting bill Calling" at bounding box center [546, 464] width 526 height 19
click at [403, 492] on button "Unlock permissions" at bounding box center [474, 499] width 167 height 35
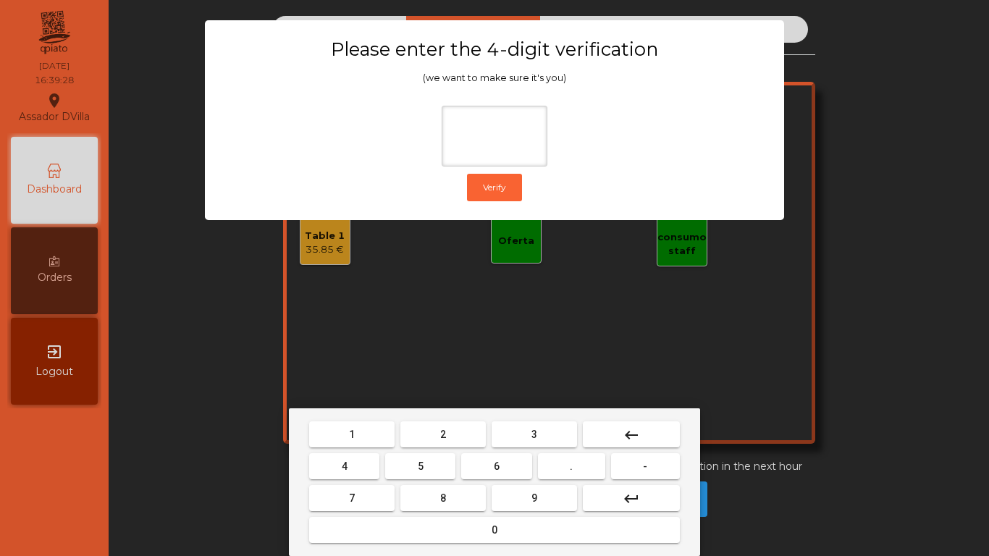
click at [314, 431] on button "1" at bounding box center [351, 434] width 85 height 26
click at [499, 495] on button "9" at bounding box center [534, 498] width 85 height 26
drag, startPoint x: 368, startPoint y: 468, endPoint x: 401, endPoint y: 536, distance: 75.1
click at [368, 470] on button "4" at bounding box center [344, 466] width 70 height 26
drag, startPoint x: 399, startPoint y: 532, endPoint x: 376, endPoint y: 373, distance: 161.0
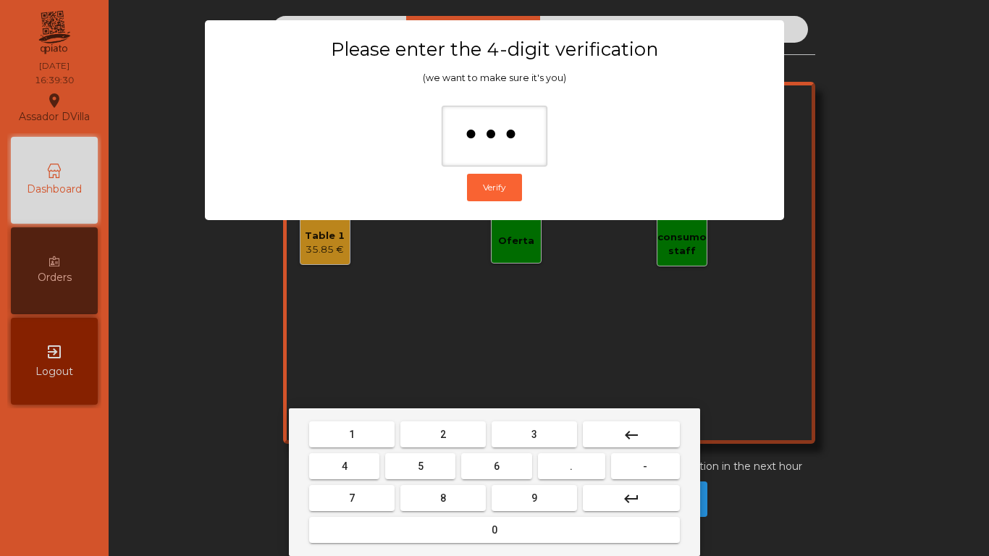
click at [398, 531] on button "0" at bounding box center [494, 530] width 371 height 26
type input "****"
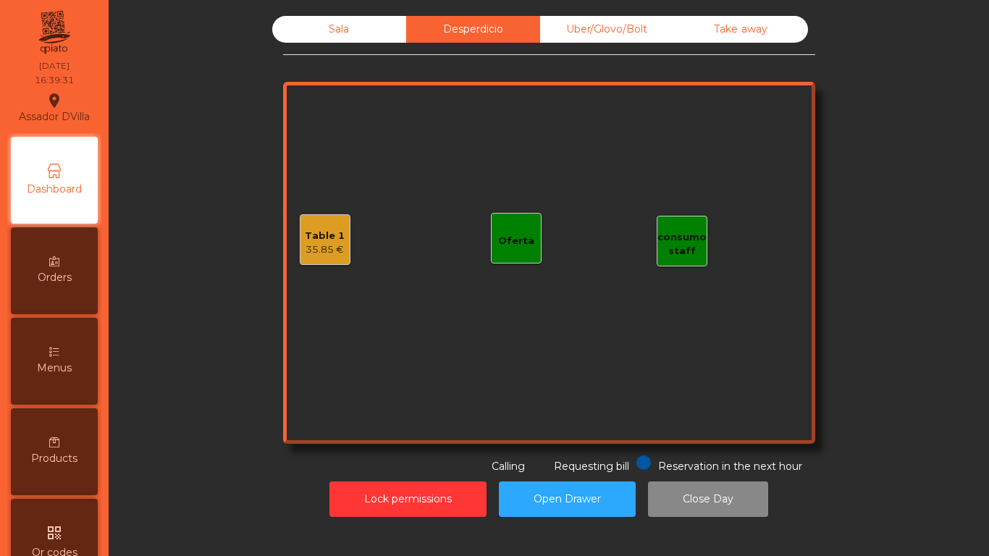
click at [314, 258] on div "Table 1 35.85 €" at bounding box center [325, 239] width 51 height 51
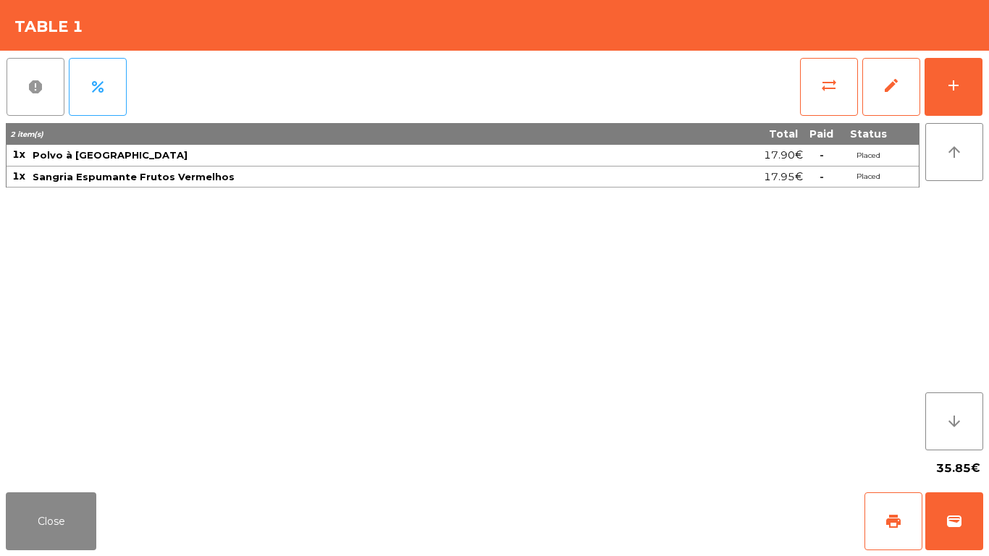
click at [35, 95] on span "report" at bounding box center [35, 86] width 17 height 17
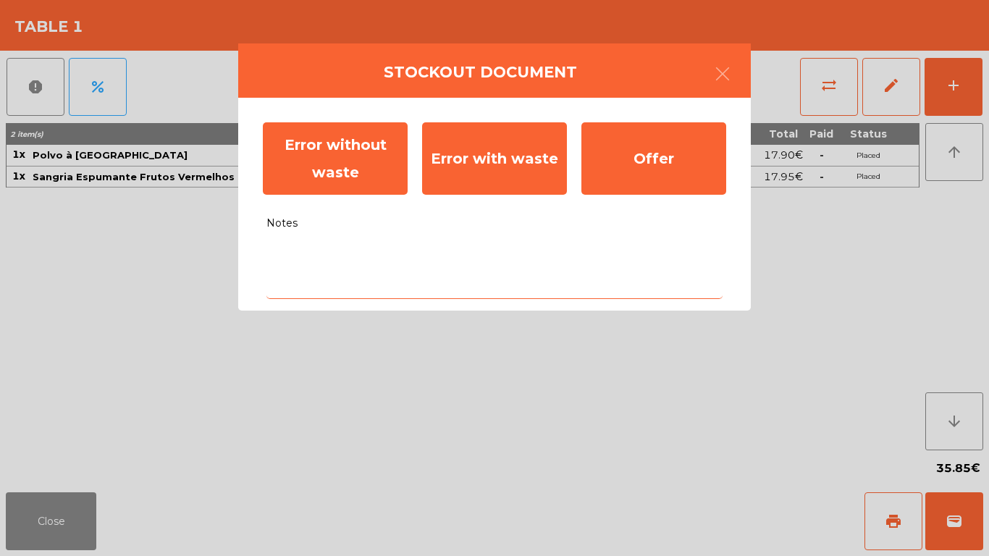
click at [554, 264] on textarea "Notes" at bounding box center [494, 269] width 456 height 60
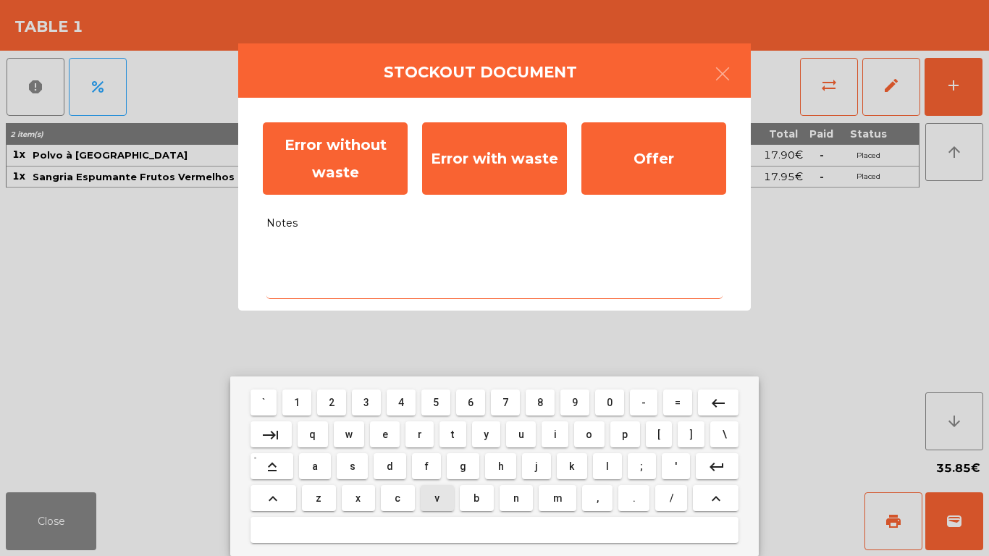
click at [440, 504] on button "v" at bounding box center [437, 498] width 33 height 26
type textarea "*"
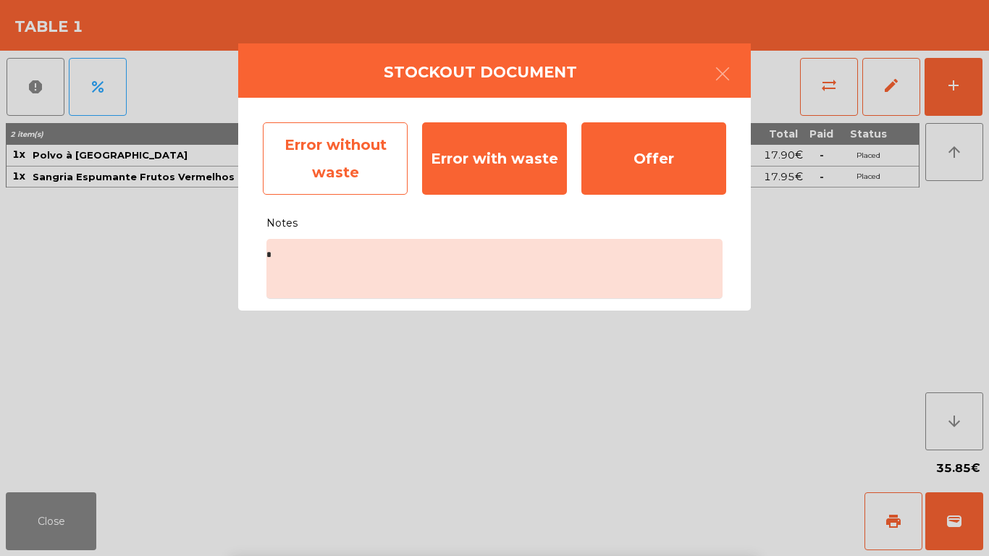
click at [350, 144] on div "Error without waste" at bounding box center [335, 158] width 145 height 72
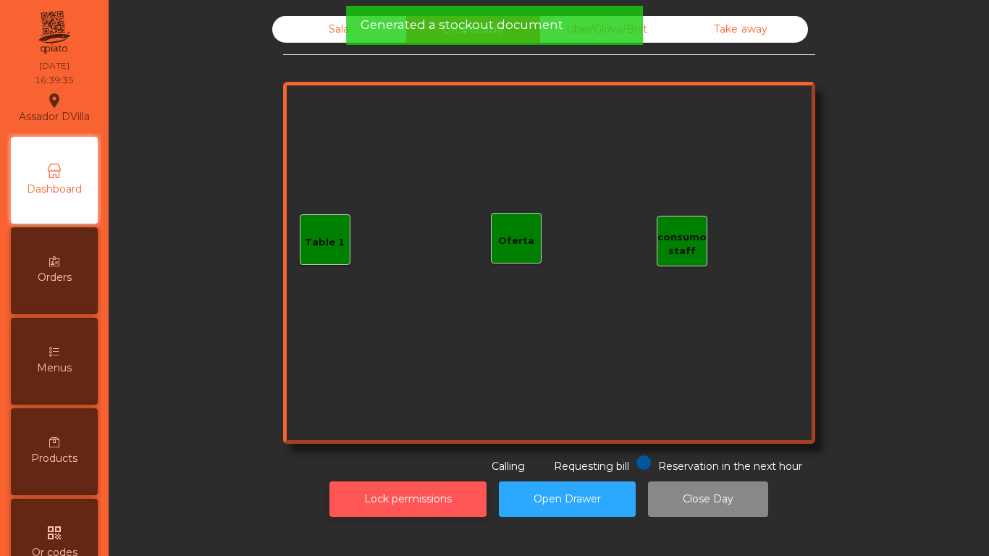
click at [461, 490] on button "Lock permissions" at bounding box center [407, 499] width 157 height 35
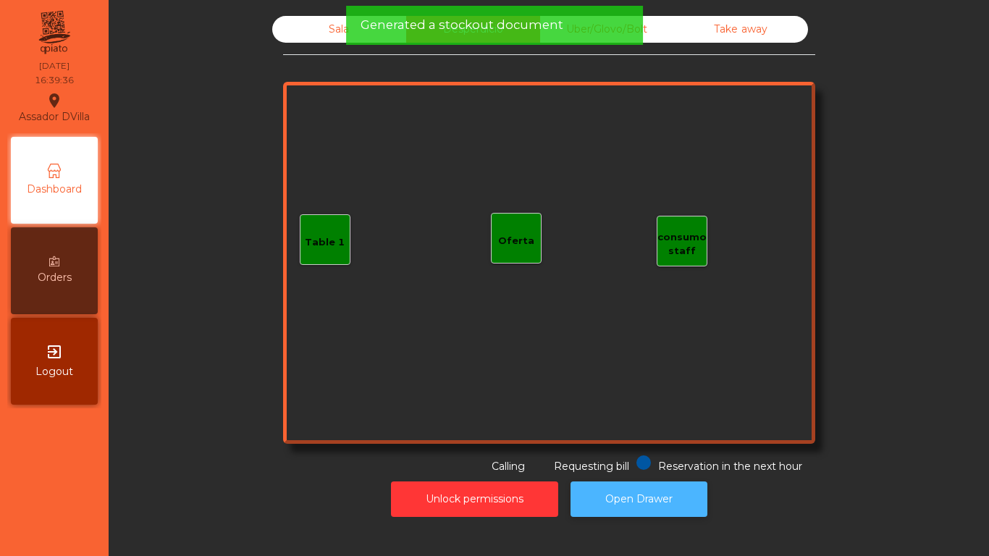
click at [702, 489] on button "Open Drawer" at bounding box center [639, 499] width 137 height 35
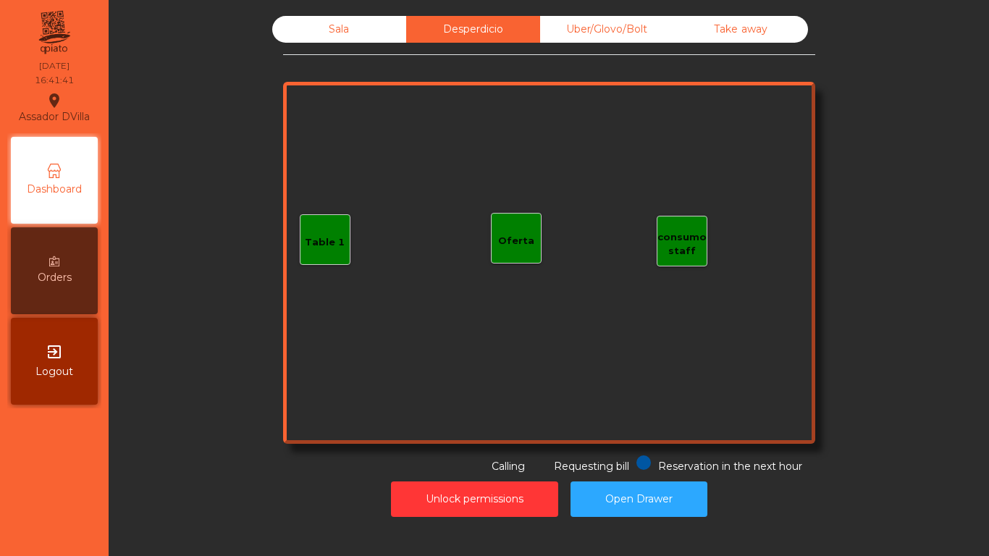
click at [334, 38] on div "Sala" at bounding box center [339, 29] width 134 height 27
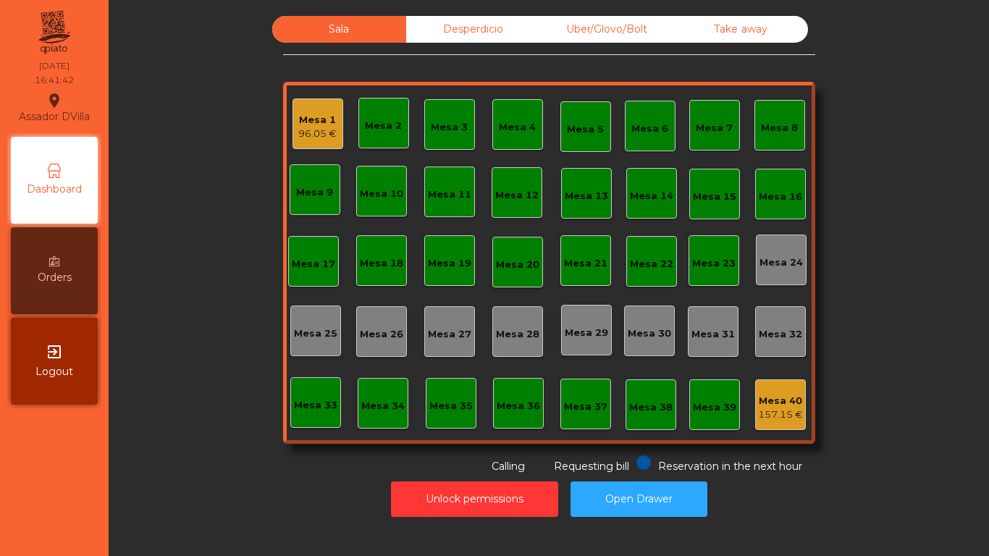
click at [225, 157] on div "Sala Desperdicio Uber/Glovo/Bolt Take away Mesa 1 96.05 € Mesa 2 Mesa 3 Mesa 4 …" at bounding box center [548, 245] width 841 height 458
click at [307, 122] on div "Mesa 1" at bounding box center [317, 120] width 38 height 14
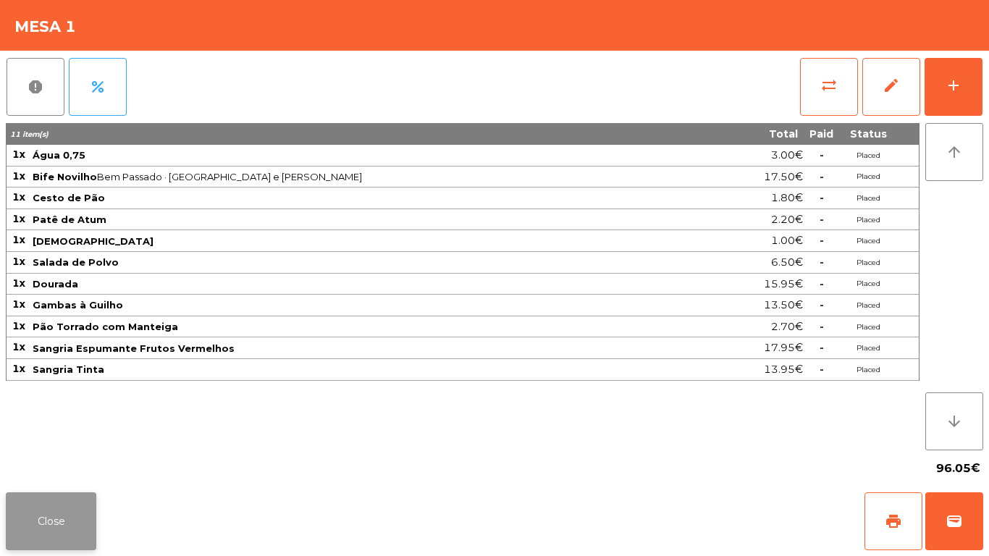
click at [85, 524] on button "Close" at bounding box center [51, 521] width 91 height 58
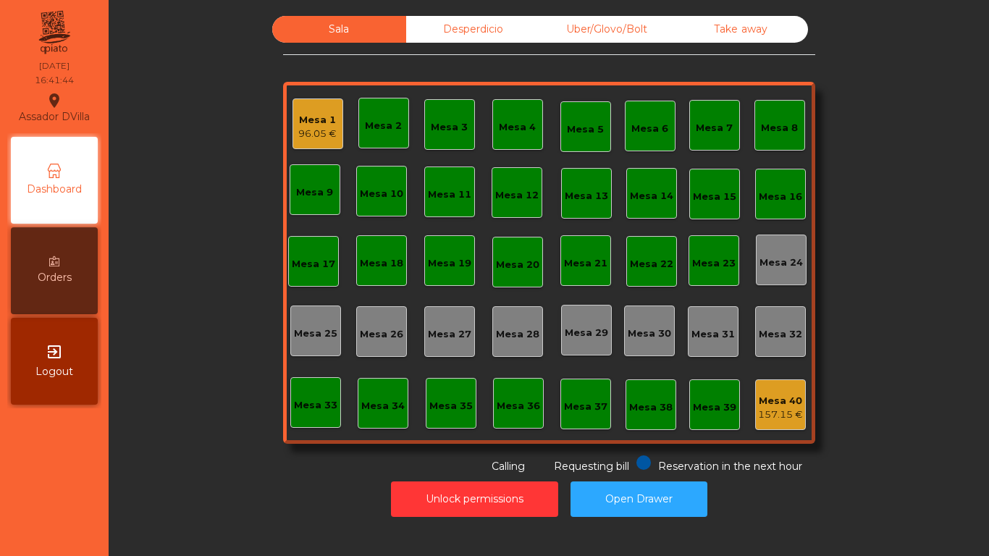
drag, startPoint x: 129, startPoint y: 471, endPoint x: 133, endPoint y: 445, distance: 25.7
click at [129, 470] on div "Sala Desperdicio Uber/Glovo/Bolt Take away Mesa 1 96.05 € Mesa 2 Mesa 3 Mesa 4 …" at bounding box center [548, 245] width 841 height 458
click at [326, 107] on div "Mesa 1 96.05 €" at bounding box center [317, 124] width 38 height 34
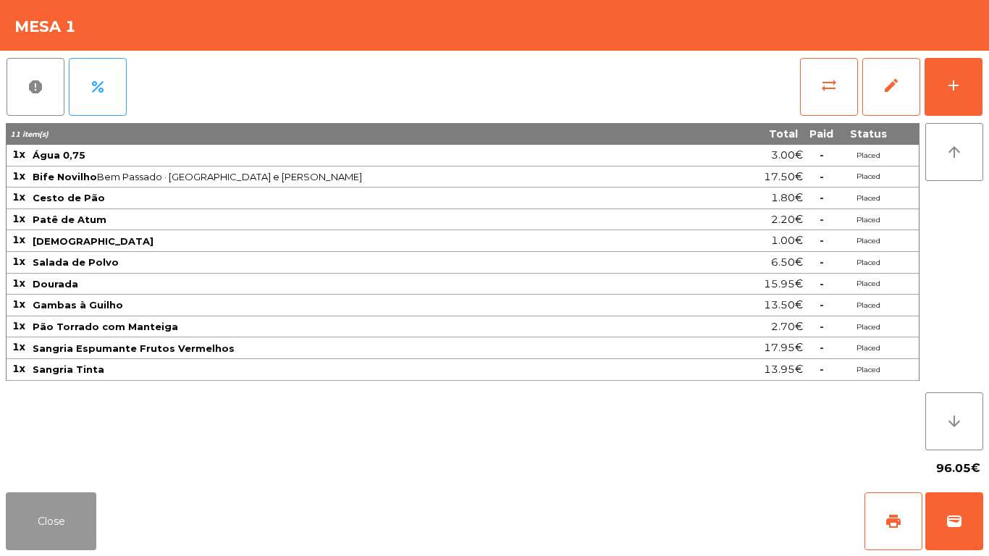
drag, startPoint x: 81, startPoint y: 506, endPoint x: 85, endPoint y: 500, distance: 7.8
click at [82, 503] on button "Close" at bounding box center [51, 521] width 91 height 58
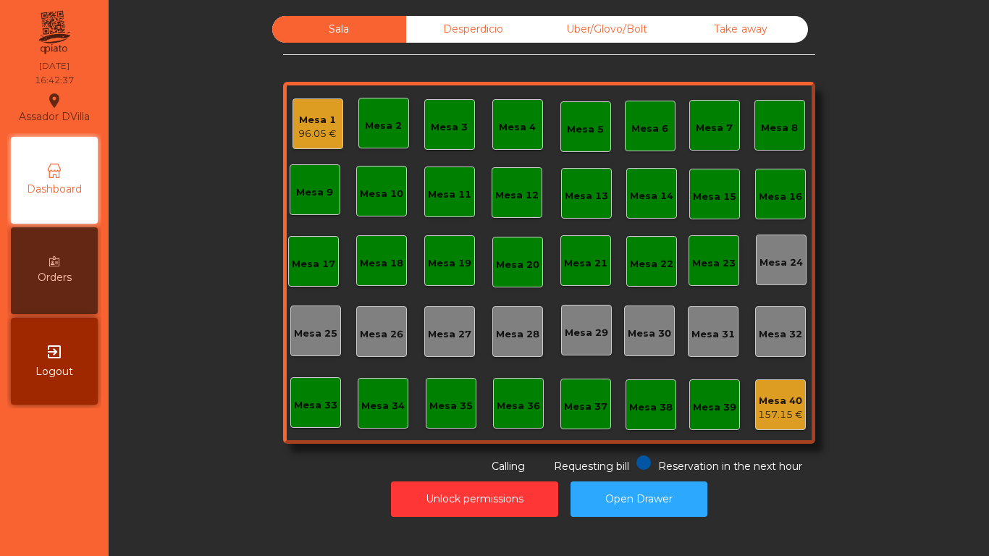
drag, startPoint x: 161, startPoint y: 456, endPoint x: 130, endPoint y: 387, distance: 75.9
click at [158, 445] on div "Sala Desperdicio Uber/Glovo/Bolt Take away Mesa 1 96.05 € Mesa 2 Mesa 3 Mesa 4 …" at bounding box center [548, 245] width 841 height 458
drag, startPoint x: 419, startPoint y: 28, endPoint x: 504, endPoint y: 34, distance: 85.6
click at [420, 28] on div "Desperdicio" at bounding box center [473, 29] width 134 height 27
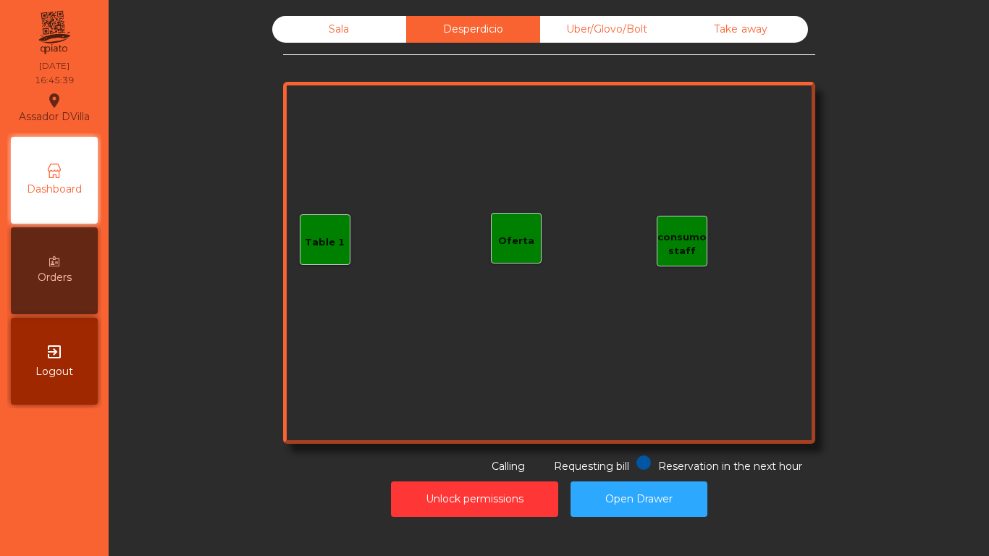
click at [573, 34] on div "Uber/Glovo/Bolt" at bounding box center [607, 29] width 134 height 27
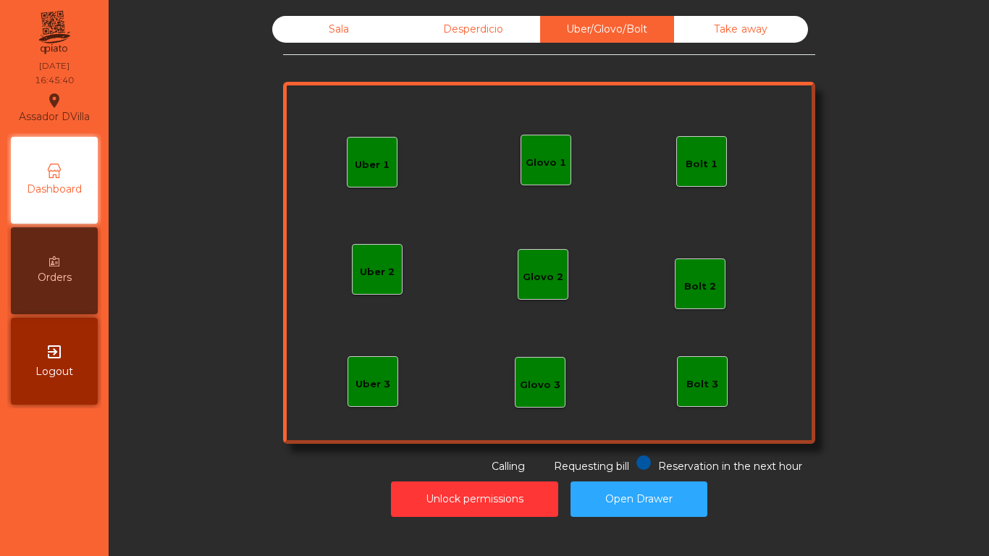
click at [723, 35] on div "Take away" at bounding box center [741, 29] width 134 height 27
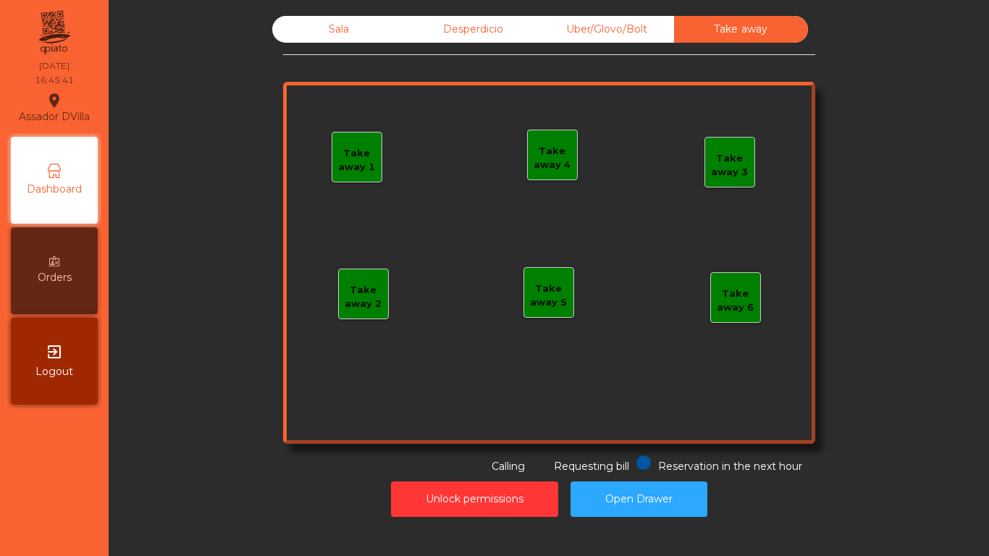
click at [302, 33] on div "Sala" at bounding box center [339, 29] width 134 height 27
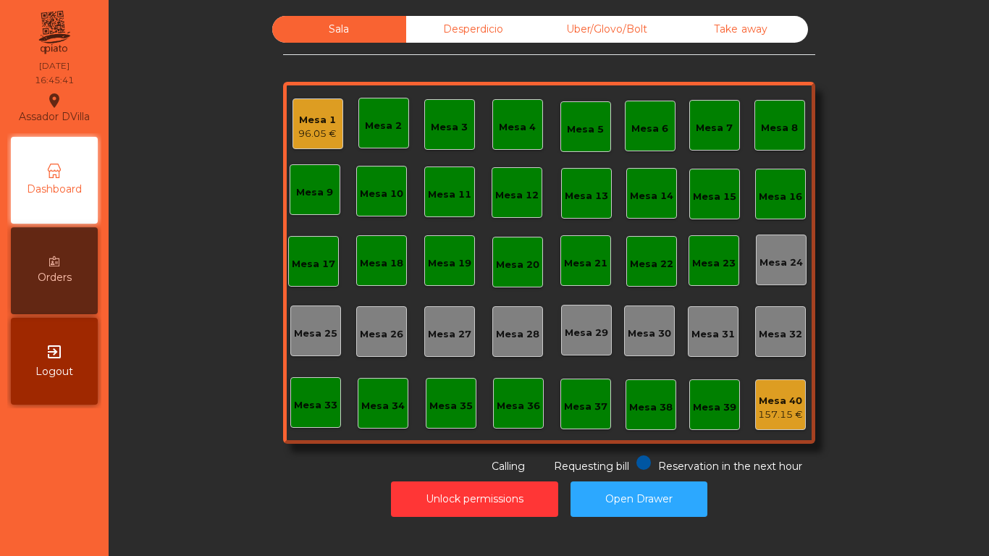
click at [239, 97] on div "Sala Desperdicio Uber/Glovo/Bolt Take away Mesa 1 96.05 € Mesa 2 Mesa 3 Mesa 4 …" at bounding box center [548, 245] width 841 height 458
click at [426, 26] on div "Desperdicio" at bounding box center [473, 29] width 134 height 27
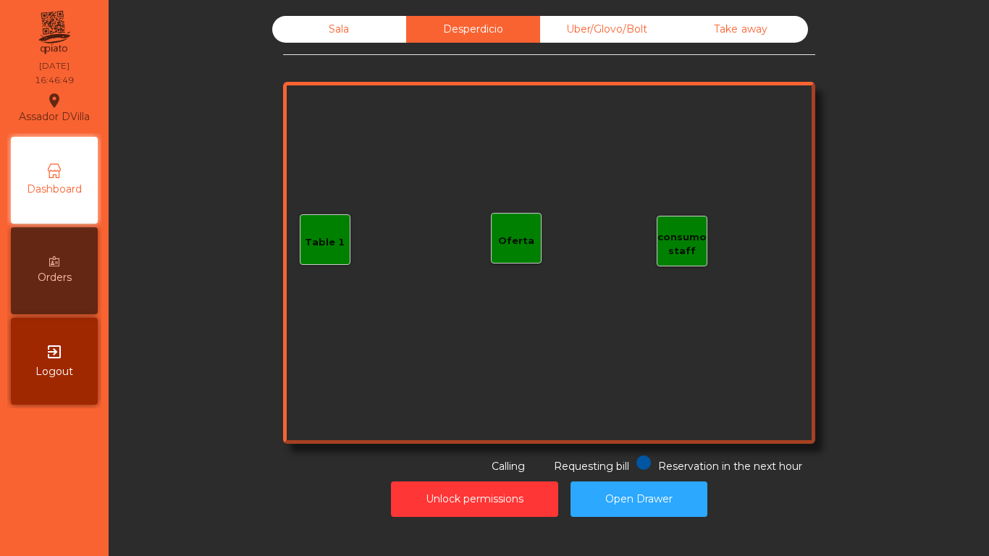
click at [600, 20] on div "Uber/Glovo/Bolt" at bounding box center [607, 29] width 134 height 27
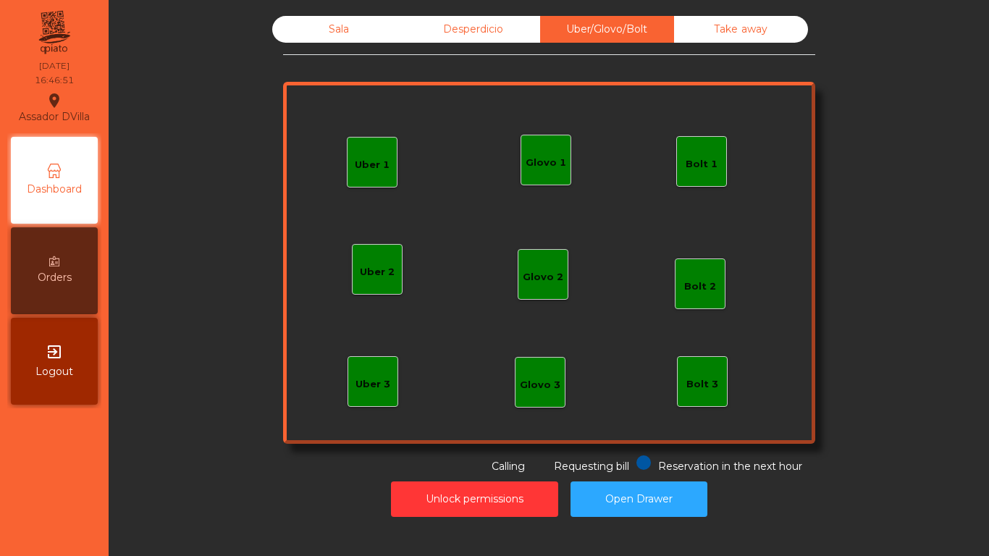
click at [446, 28] on div "Desperdicio" at bounding box center [473, 29] width 134 height 27
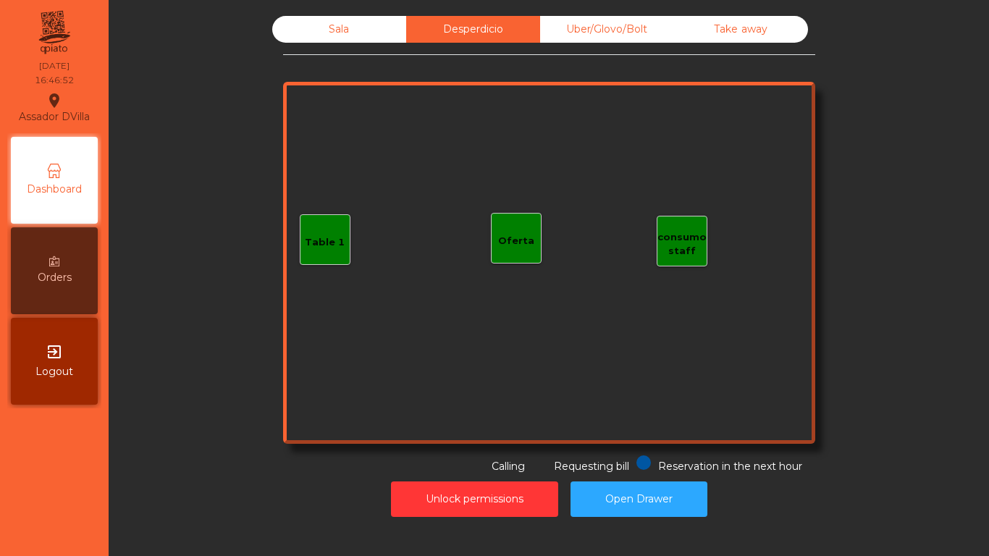
click at [353, 31] on div "Sala" at bounding box center [339, 29] width 134 height 27
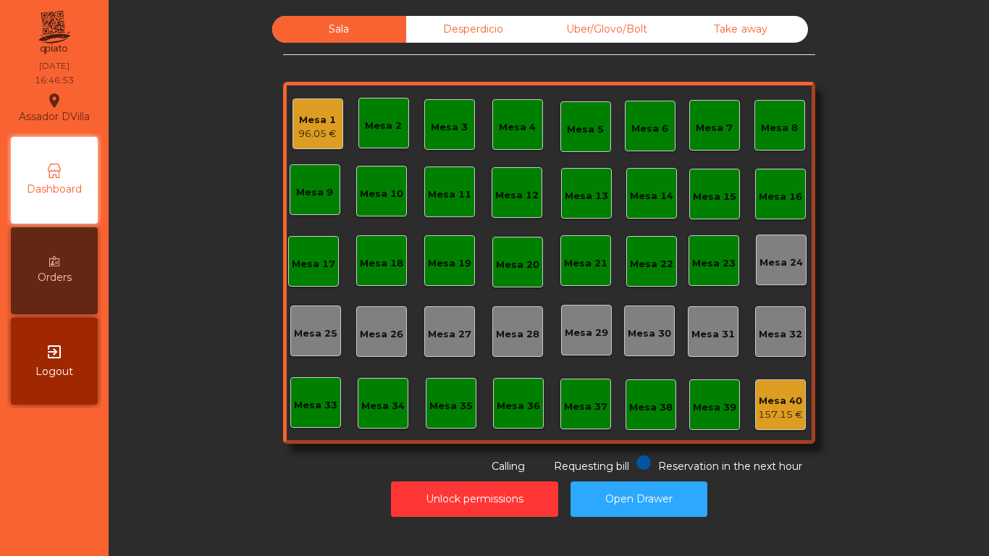
click at [306, 135] on div "96.05 €" at bounding box center [317, 134] width 38 height 14
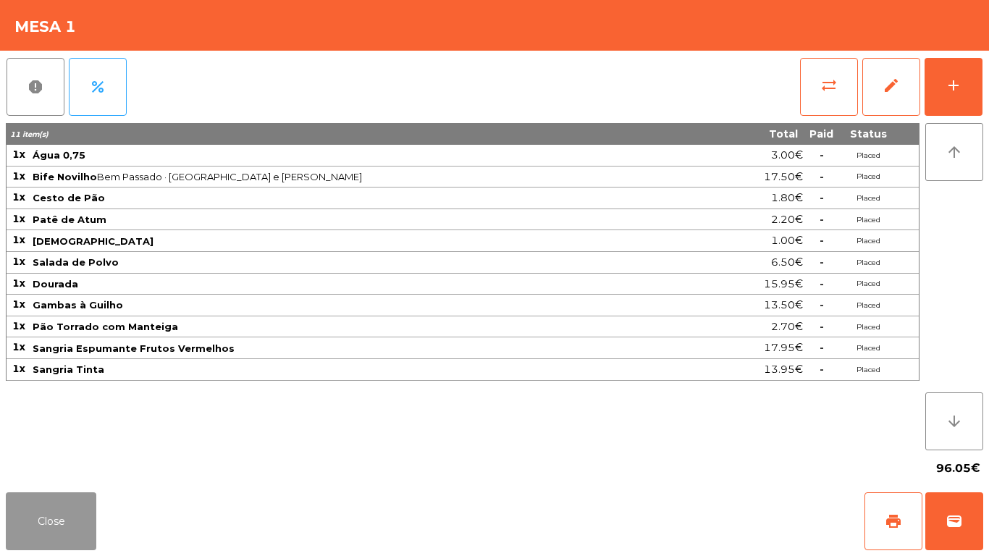
click at [56, 515] on button "Close" at bounding box center [51, 521] width 91 height 58
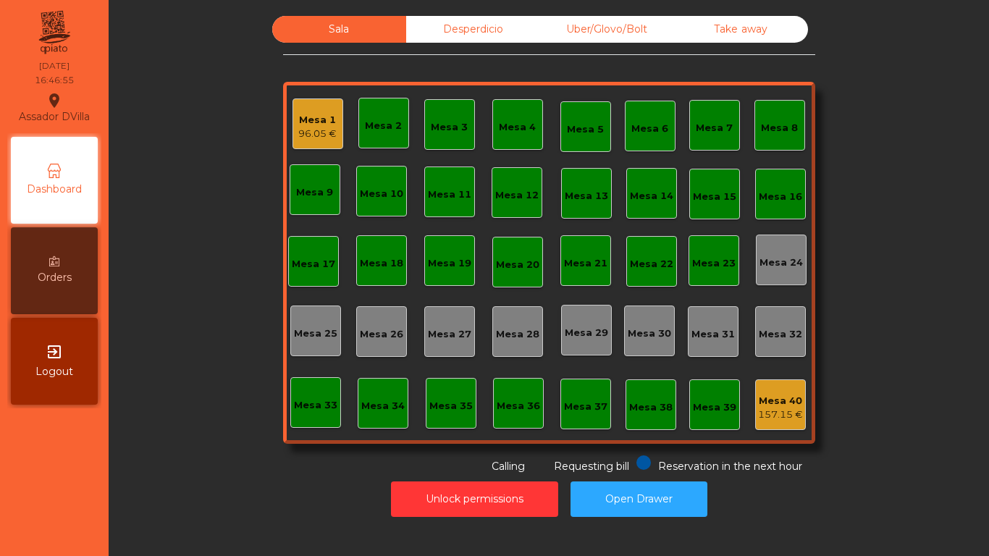
click at [773, 408] on div "157.15 €" at bounding box center [780, 415] width 45 height 14
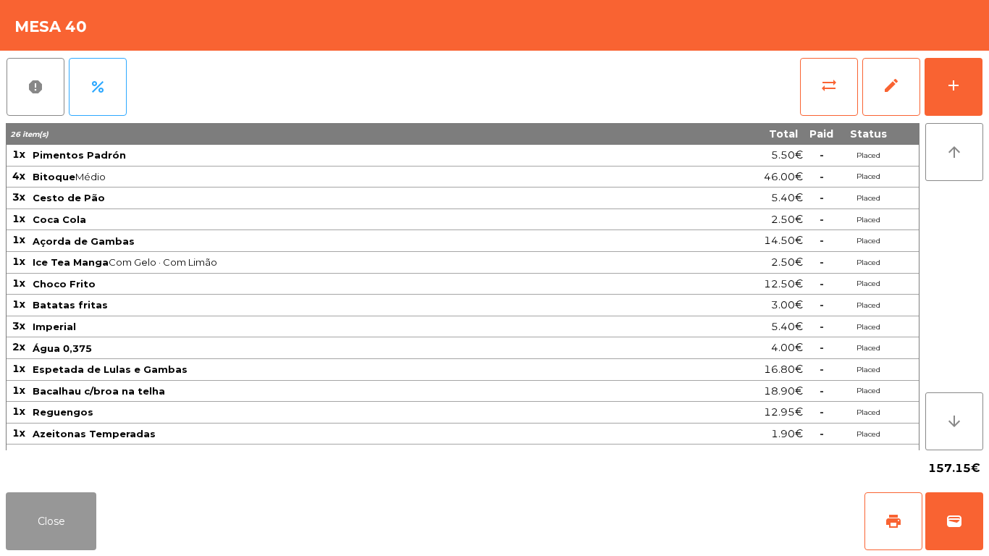
drag, startPoint x: 41, startPoint y: 516, endPoint x: 122, endPoint y: 497, distance: 82.5
click at [42, 516] on button "Close" at bounding box center [51, 521] width 91 height 58
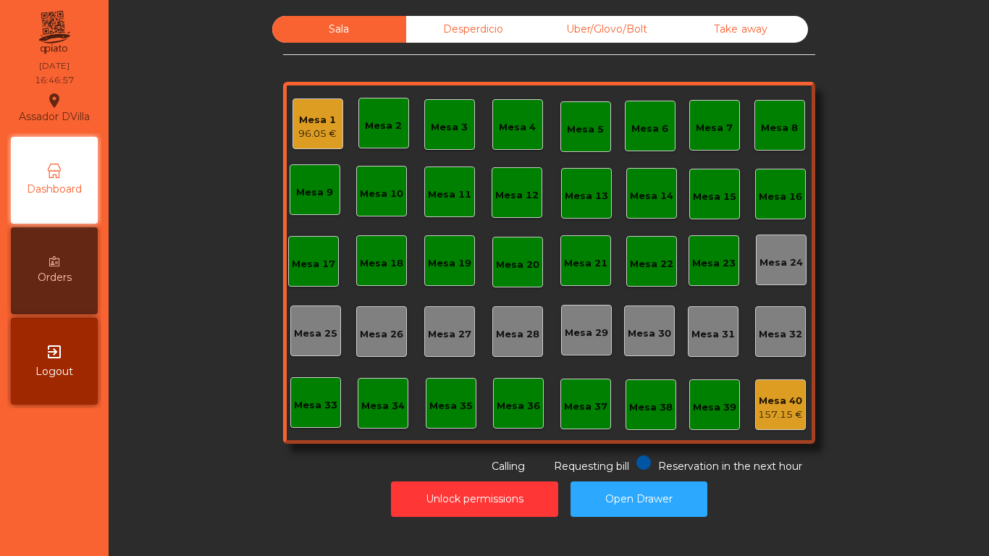
click at [233, 423] on div "Sala Desperdicio Uber/Glovo/Bolt Take away Mesa 1 96.05 € Mesa 2 Mesa 3 Mesa 4 …" at bounding box center [548, 245] width 841 height 458
click at [463, 18] on div "Desperdicio" at bounding box center [473, 29] width 134 height 27
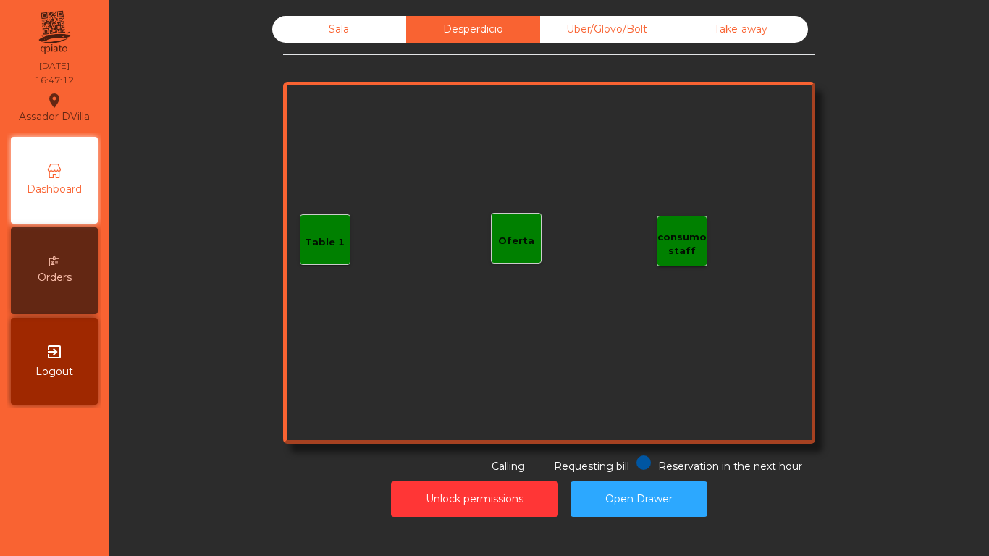
click at [568, 19] on div "Uber/Glovo/Bolt" at bounding box center [607, 29] width 134 height 27
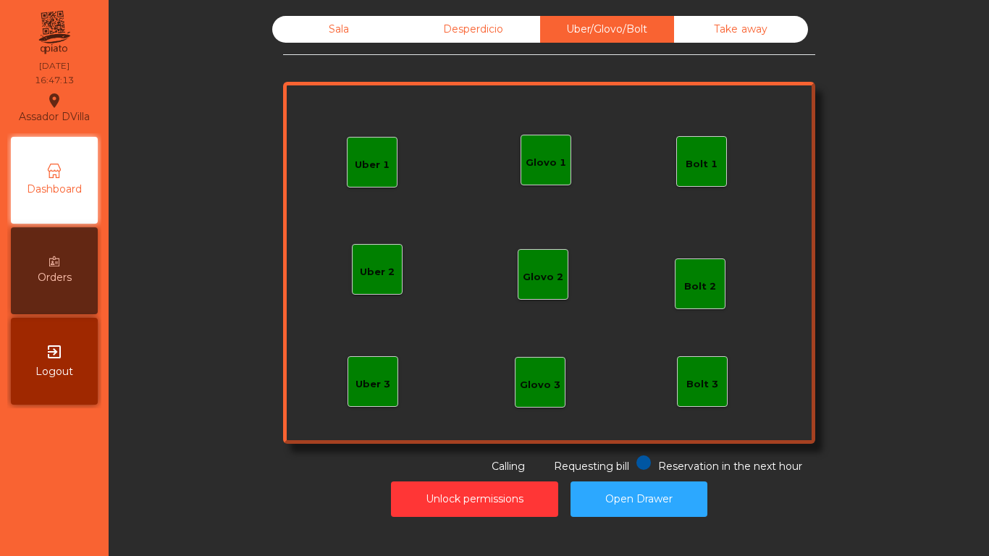
click at [760, 25] on div "Take away" at bounding box center [741, 29] width 134 height 27
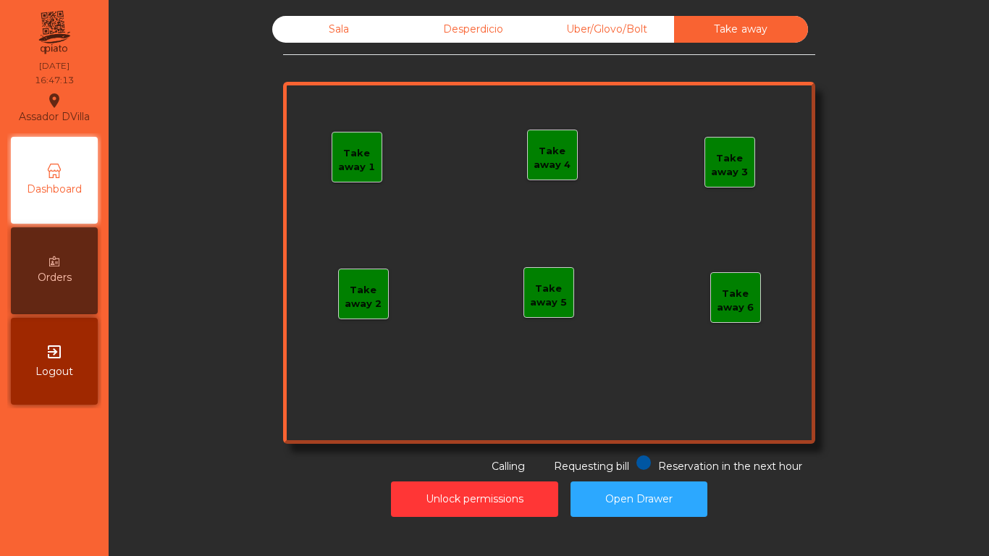
click at [392, 28] on div "Sala" at bounding box center [339, 29] width 134 height 27
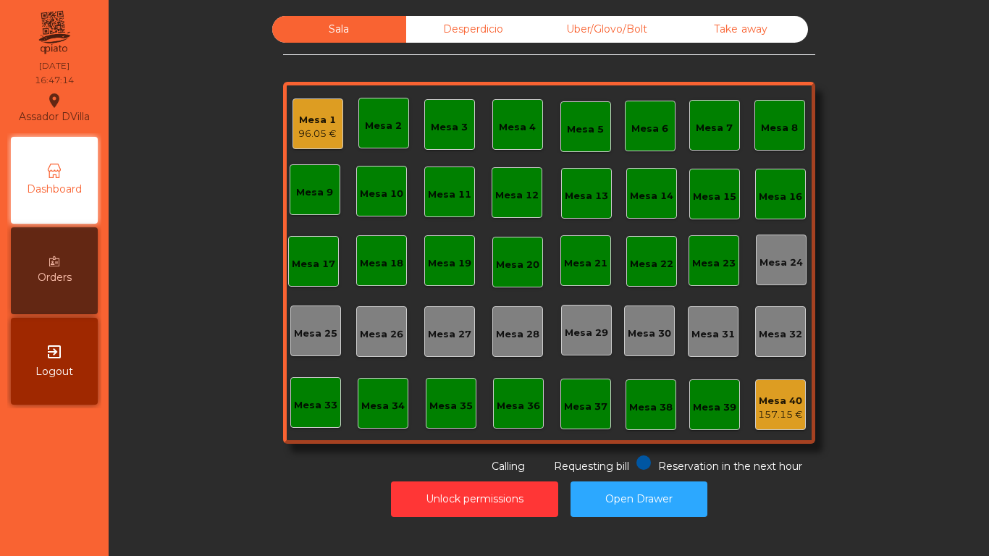
click at [327, 114] on div "Mesa 1" at bounding box center [317, 120] width 38 height 14
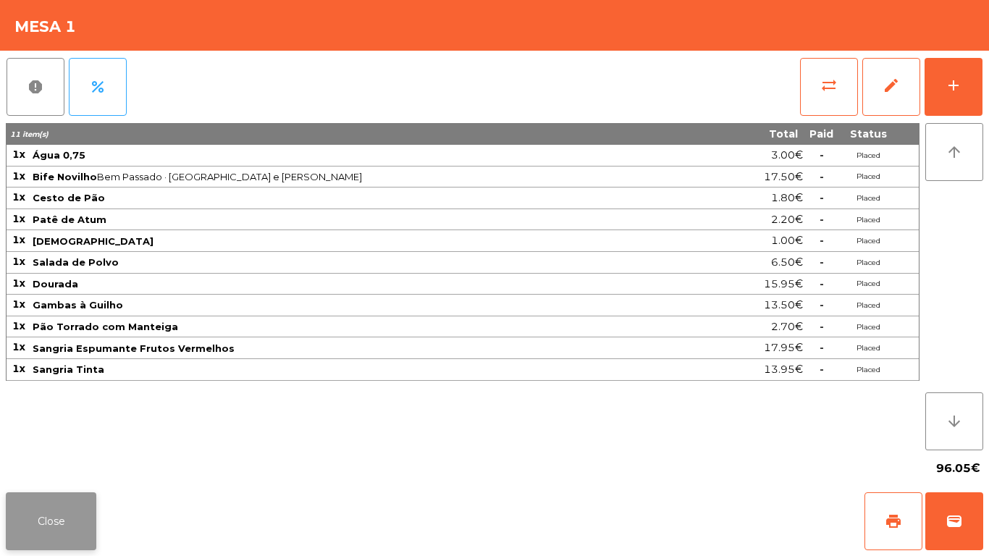
click at [50, 513] on button "Close" at bounding box center [51, 521] width 91 height 58
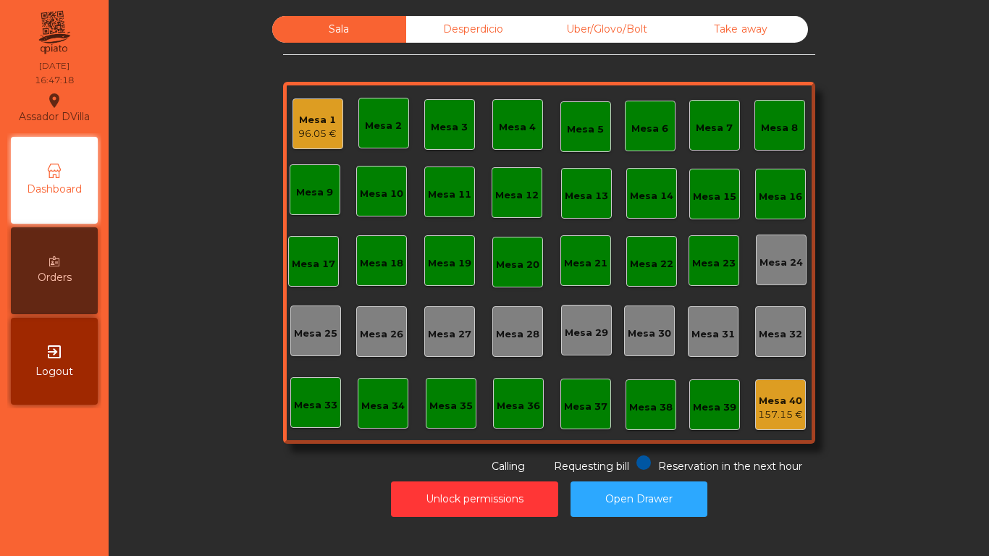
click at [798, 408] on div "Mesa 40 157.15 €" at bounding box center [780, 404] width 51 height 51
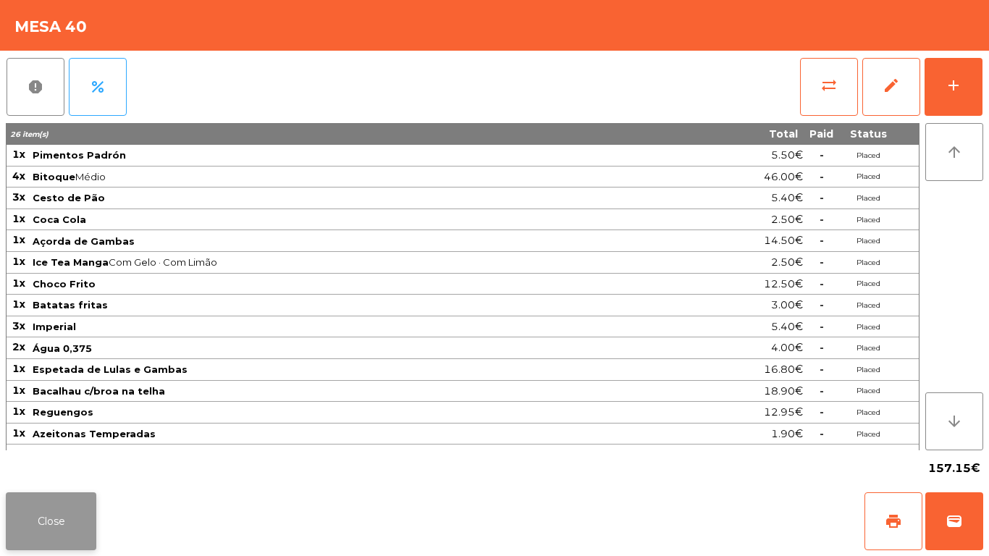
click at [64, 505] on button "Close" at bounding box center [51, 521] width 91 height 58
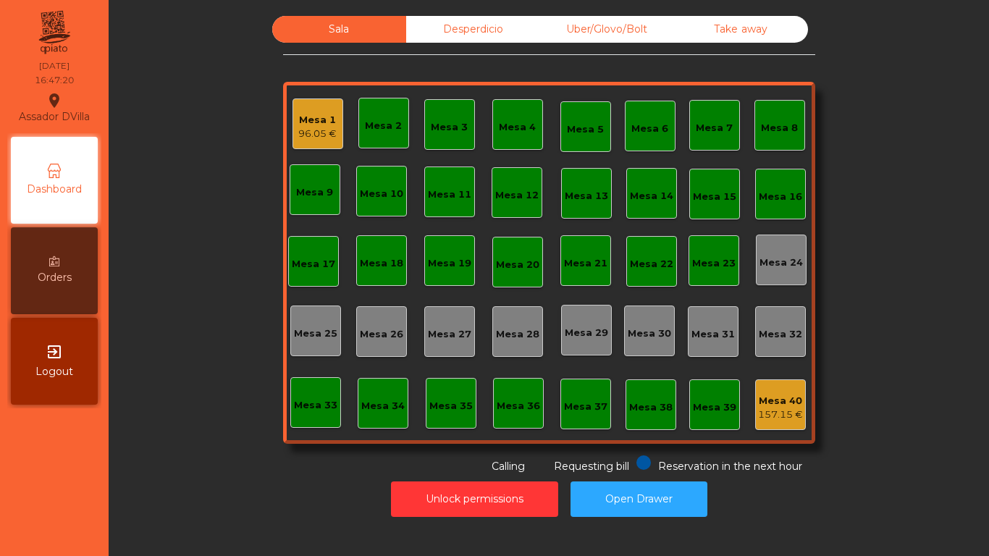
click at [146, 461] on div "Sala Desperdicio Uber/Glovo/Bolt Take away Mesa 1 96.05 € Mesa 2 Mesa 3 Mesa 4 …" at bounding box center [548, 245] width 841 height 458
click at [316, 115] on div "Mesa 1" at bounding box center [317, 120] width 38 height 14
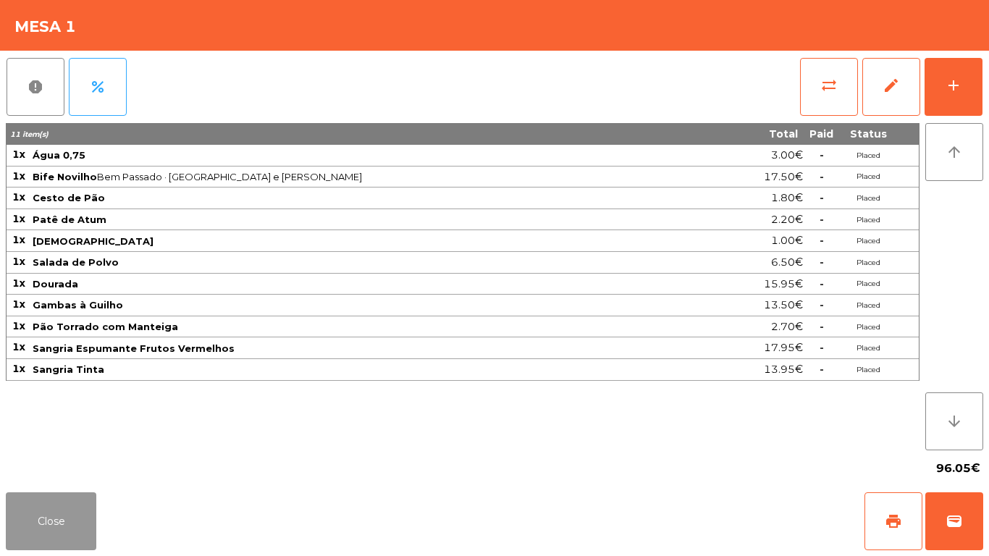
drag, startPoint x: 59, startPoint y: 514, endPoint x: 217, endPoint y: 400, distance: 195.1
click at [58, 515] on button "Close" at bounding box center [51, 521] width 91 height 58
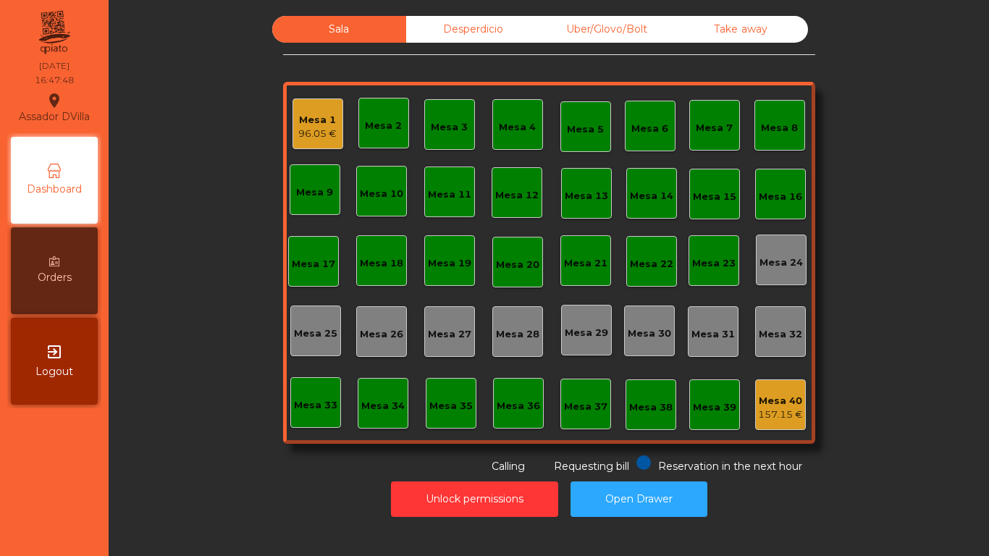
drag, startPoint x: 479, startPoint y: 22, endPoint x: 570, endPoint y: 25, distance: 90.6
click at [495, 22] on div "Desperdicio" at bounding box center [473, 29] width 134 height 27
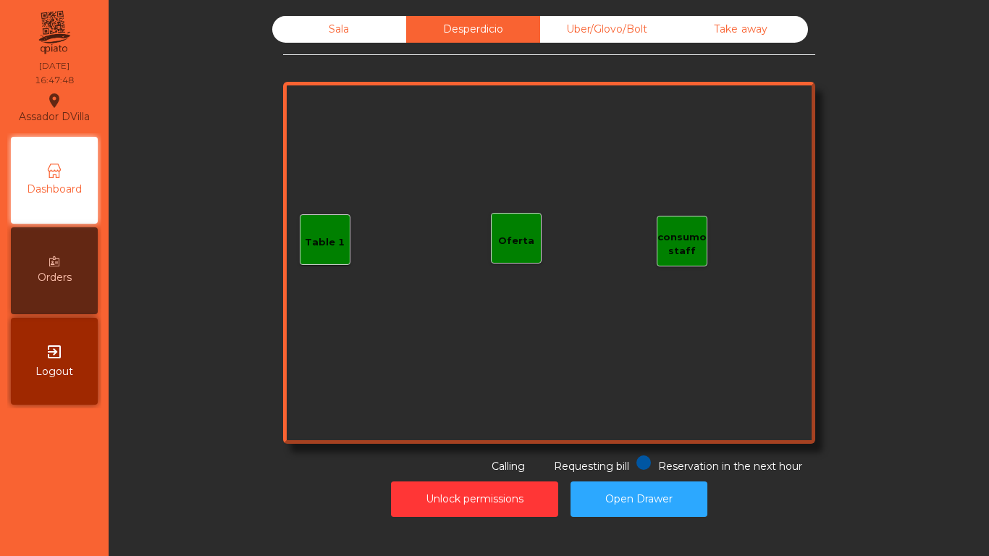
click at [570, 25] on div "Uber/Glovo/Bolt" at bounding box center [607, 29] width 134 height 27
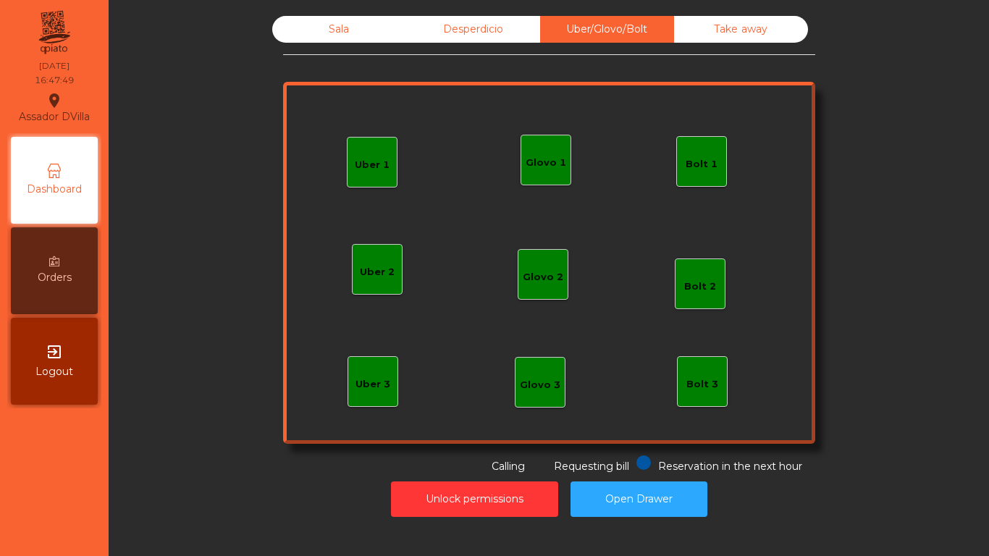
click at [635, 33] on div "Uber/Glovo/Bolt" at bounding box center [607, 29] width 134 height 27
click at [718, 36] on div "Take away" at bounding box center [741, 29] width 134 height 27
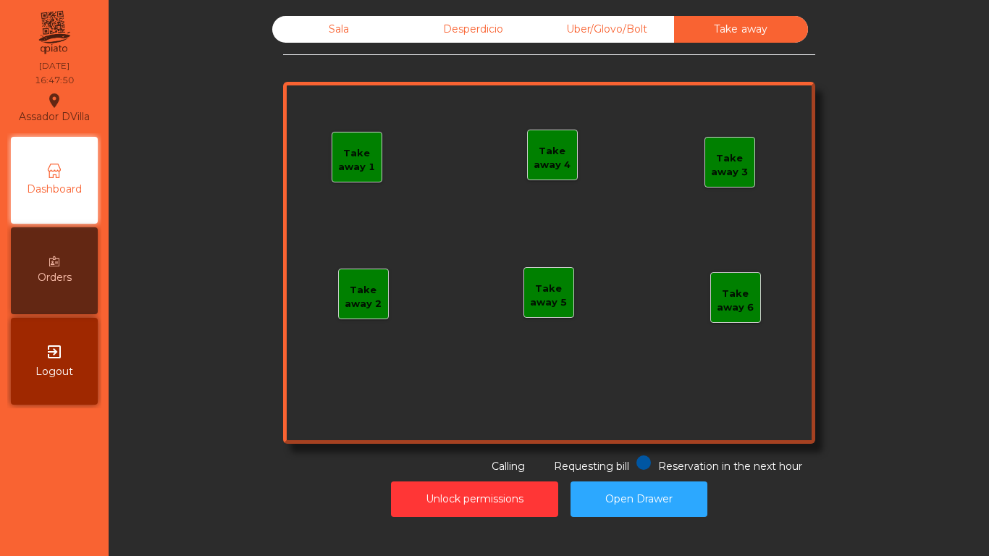
drag, startPoint x: 348, startPoint y: 23, endPoint x: 334, endPoint y: 64, distance: 43.1
click at [343, 32] on div "Sala" at bounding box center [339, 29] width 134 height 27
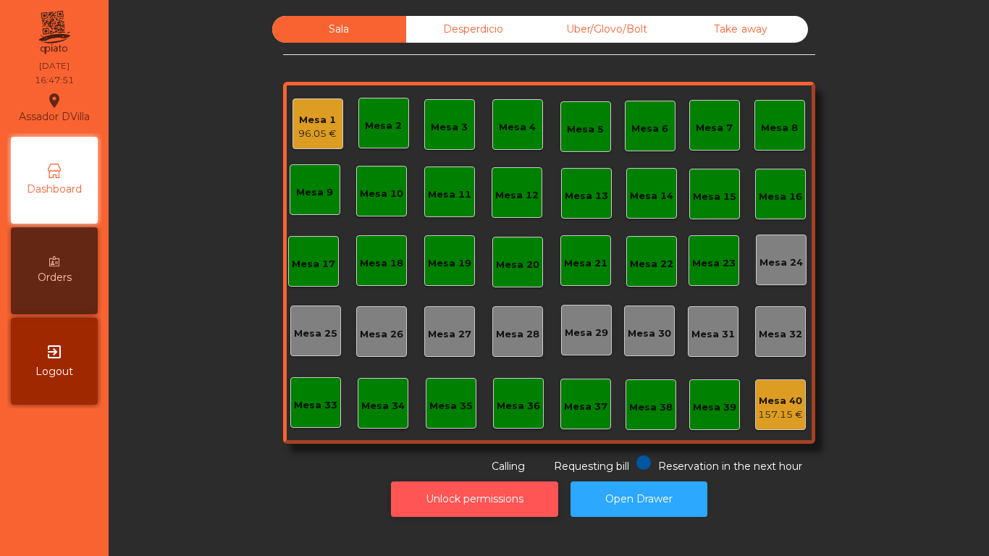
click at [490, 510] on button "Unlock permissions" at bounding box center [474, 499] width 167 height 35
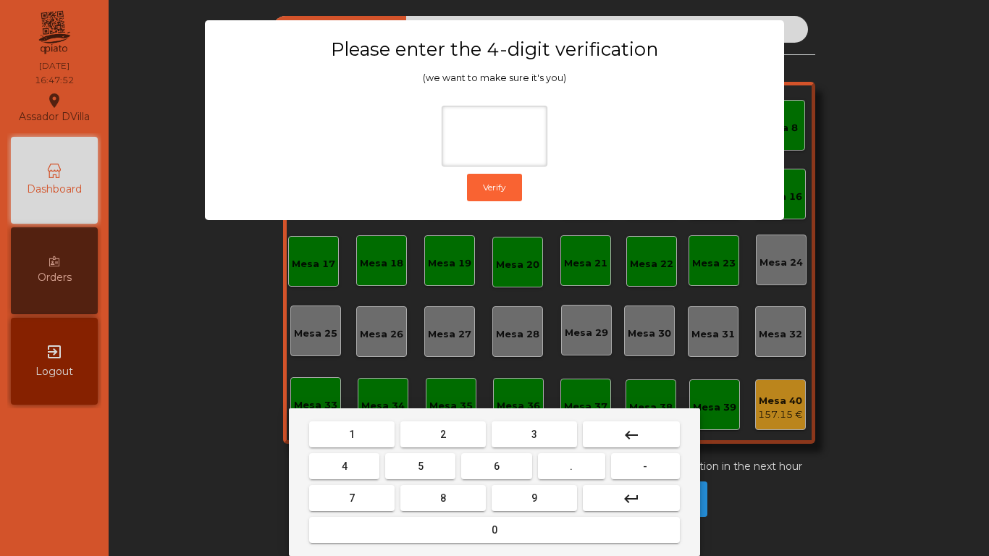
click at [344, 429] on button "1" at bounding box center [351, 434] width 85 height 26
click at [537, 493] on span "9" at bounding box center [534, 498] width 6 height 12
click at [338, 461] on button "4" at bounding box center [344, 466] width 70 height 26
click at [387, 515] on mat-keyboard-key "0" at bounding box center [494, 530] width 377 height 32
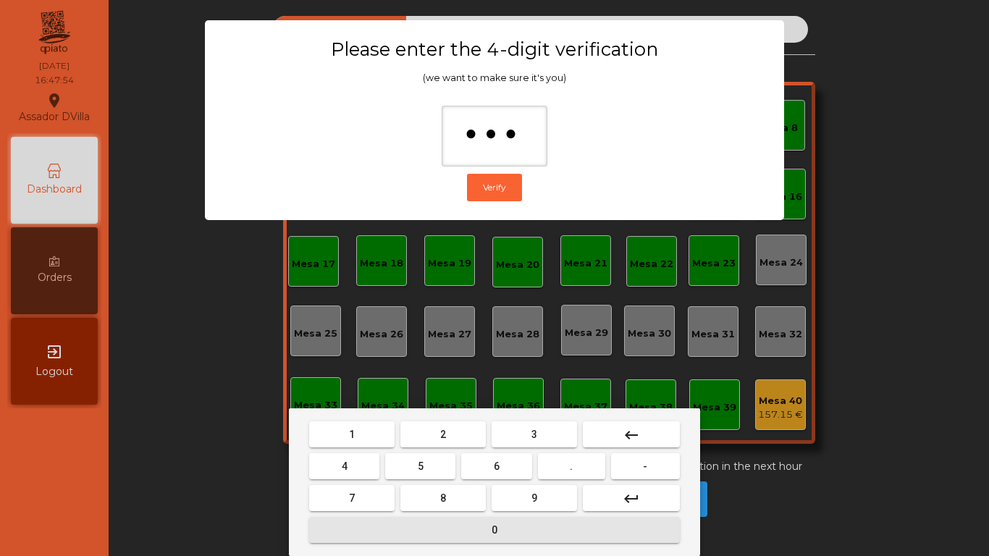
drag, startPoint x: 385, startPoint y: 522, endPoint x: 390, endPoint y: 500, distance: 22.9
click at [384, 522] on button "0" at bounding box center [494, 530] width 371 height 26
type input "****"
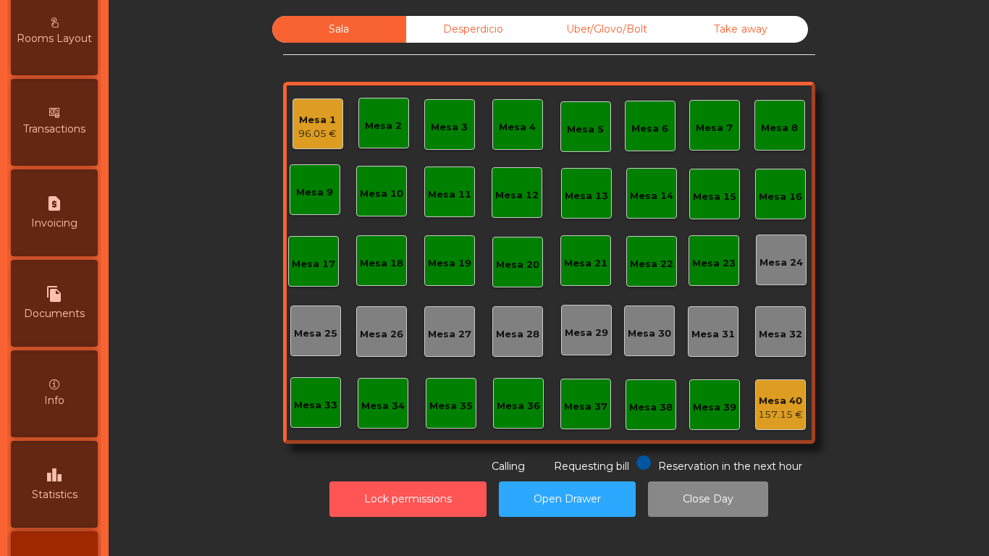
scroll to position [765, 0]
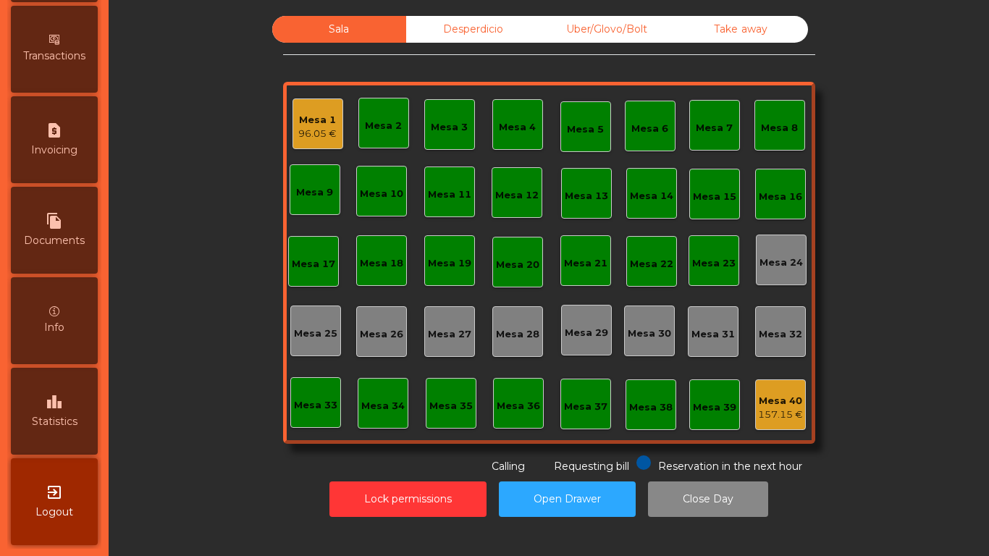
click at [64, 384] on div "leaderboard Statistics" at bounding box center [54, 411] width 87 height 87
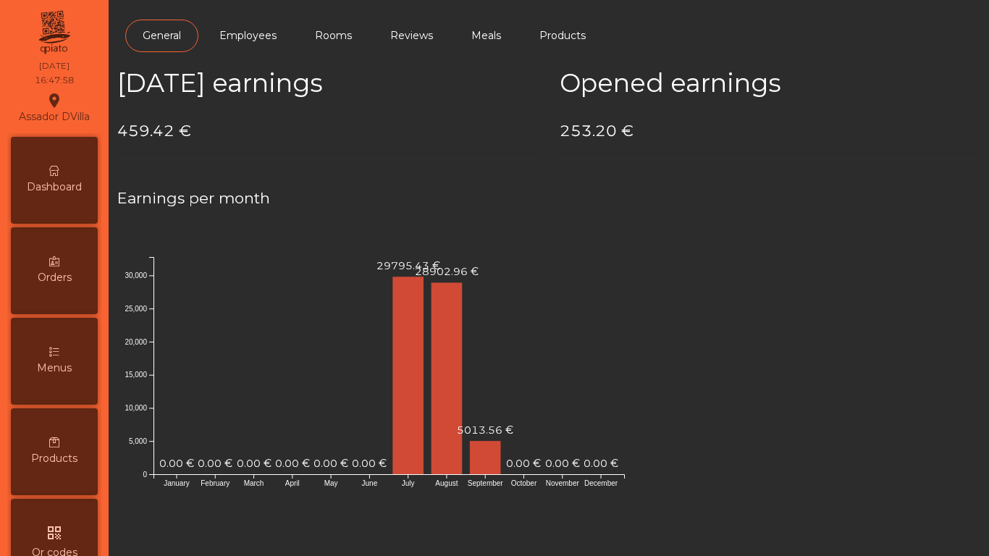
click at [78, 193] on span "Dashboard" at bounding box center [54, 187] width 55 height 15
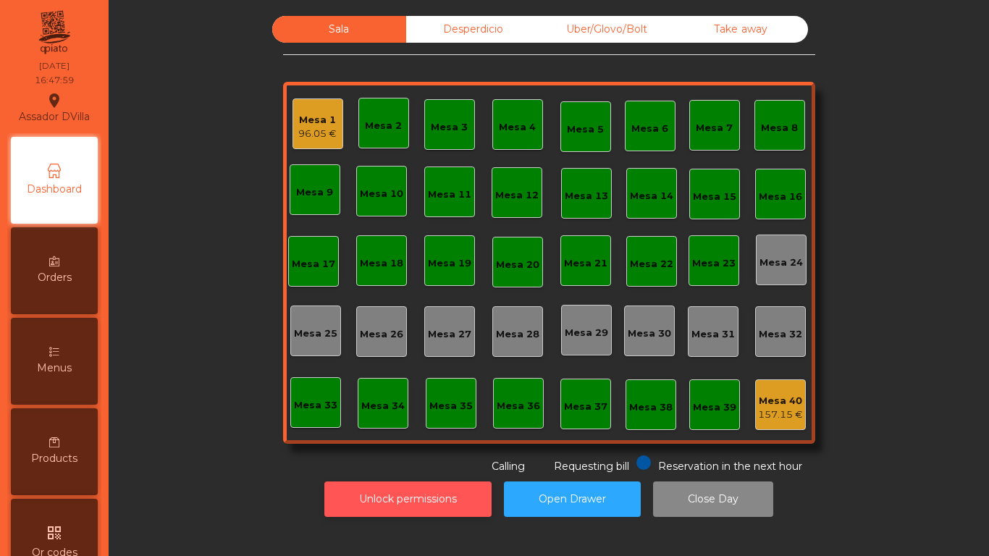
click at [348, 491] on button "Unlock permissions" at bounding box center [407, 499] width 167 height 35
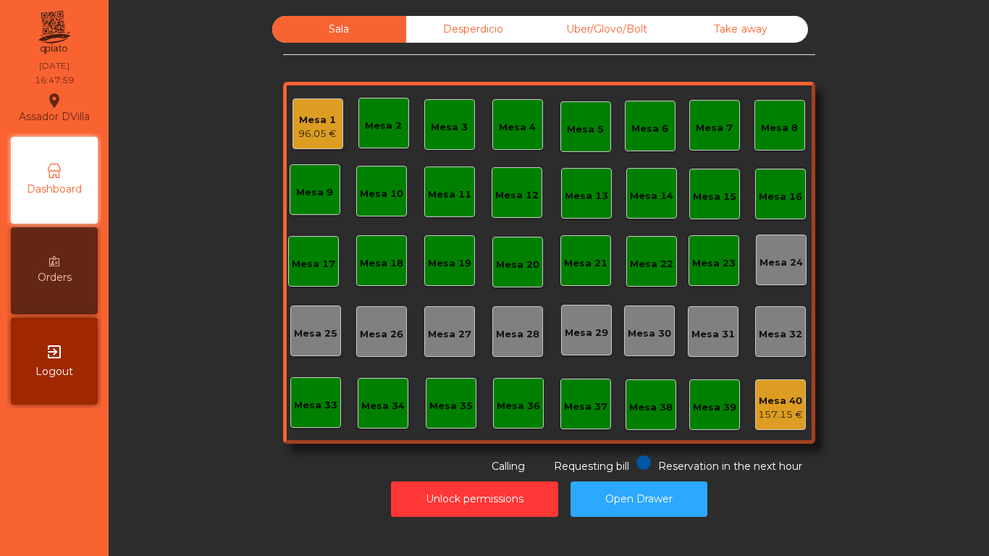
click at [266, 455] on div "Sala Desperdicio Uber/Glovo/Bolt Take away Mesa 1 96.05 € Mesa 2 Mesa 3 Mesa 4 …" at bounding box center [548, 245] width 841 height 458
click at [572, 20] on div "Uber/Glovo/Bolt" at bounding box center [607, 29] width 134 height 27
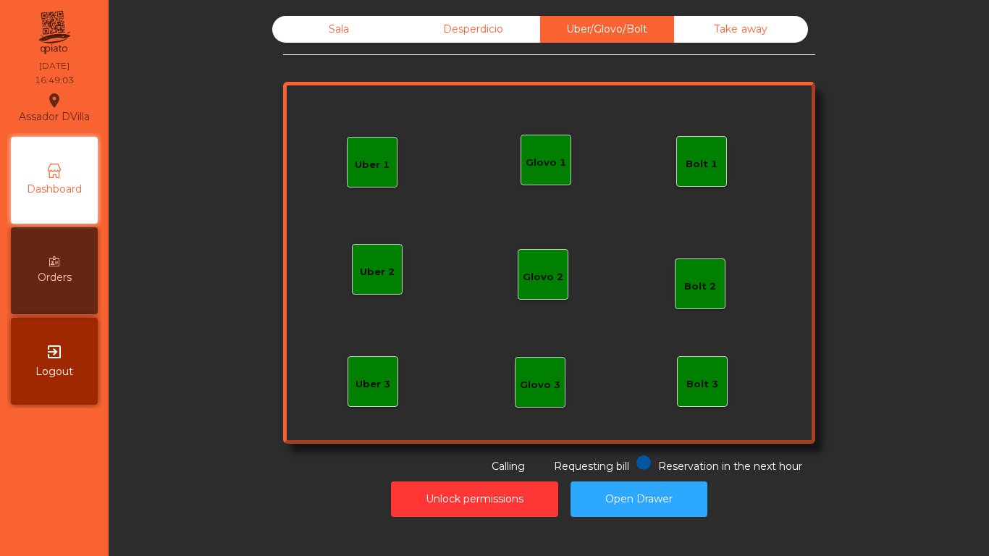
click at [495, 21] on div "Desperdicio" at bounding box center [473, 29] width 134 height 27
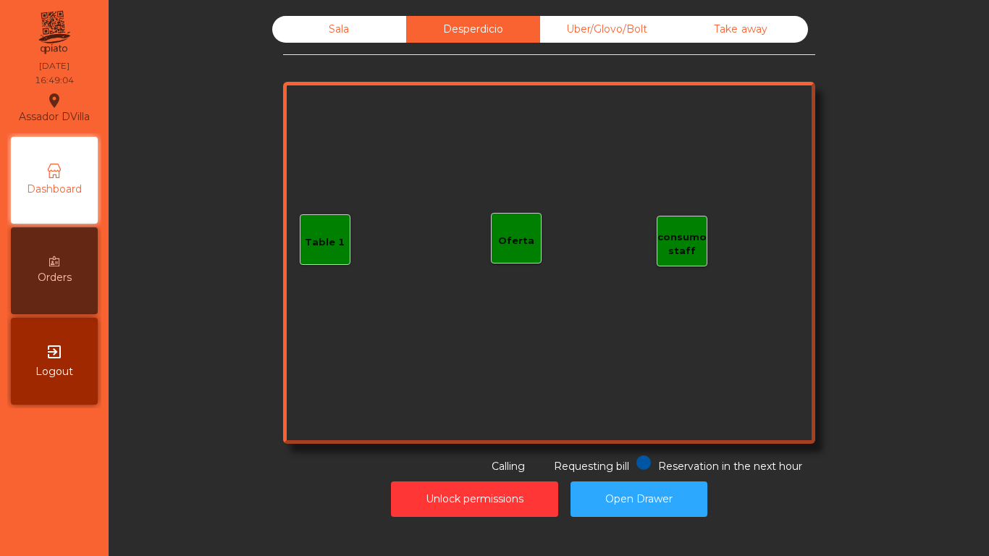
click at [773, 38] on div "Take away" at bounding box center [741, 29] width 134 height 27
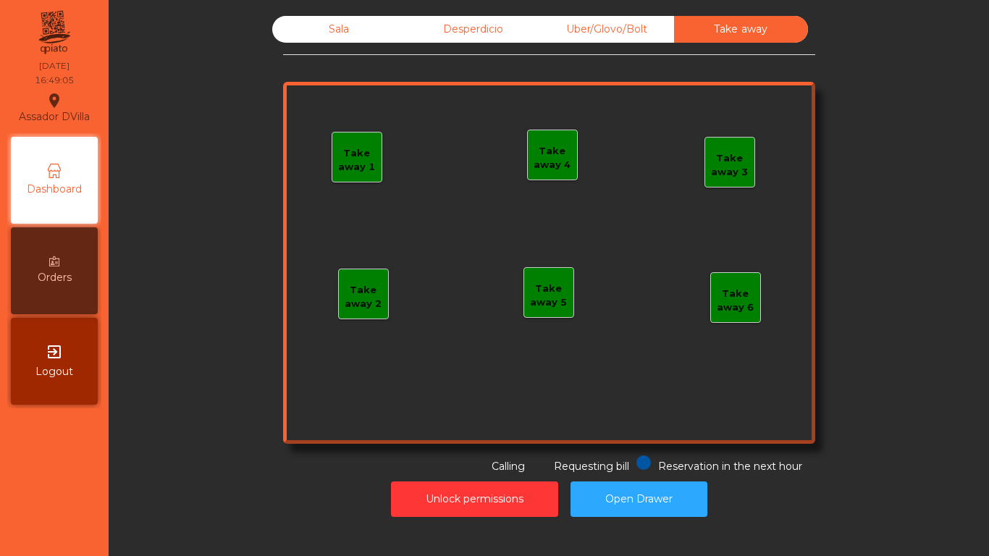
click at [296, 25] on div "Sala" at bounding box center [339, 29] width 134 height 27
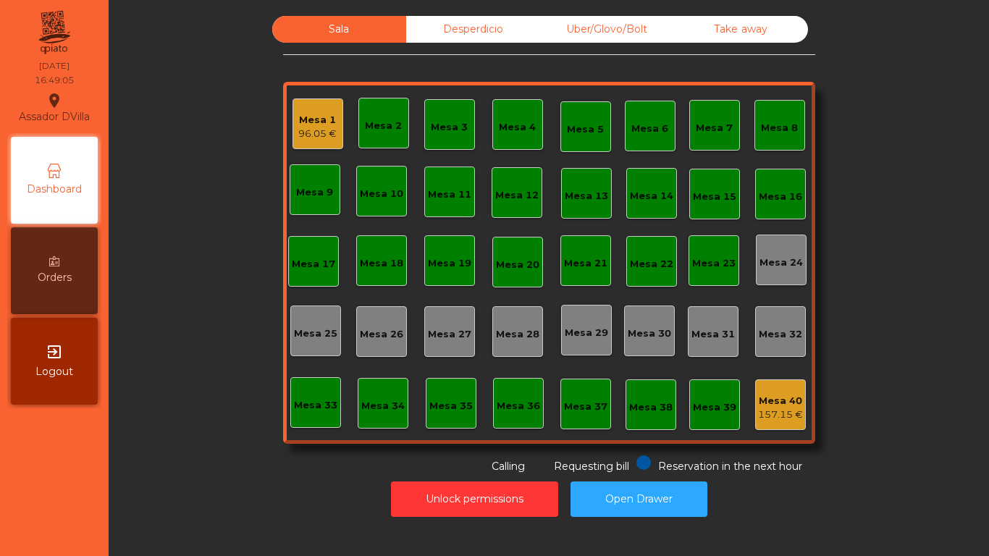
click at [251, 93] on div "Sala Desperdicio Uber/Glovo/Bolt Take away Mesa 1 96.05 € Mesa 2 Mesa 3 Mesa 4 …" at bounding box center [548, 245] width 841 height 458
click at [237, 65] on div "Sala Desperdicio Uber/Glovo/Bolt Take away Mesa 1 96.05 € Mesa 2 Mesa 3 Mesa 4 …" at bounding box center [548, 245] width 841 height 458
click at [784, 428] on div "Mesa 40 157.15 €" at bounding box center [780, 404] width 51 height 51
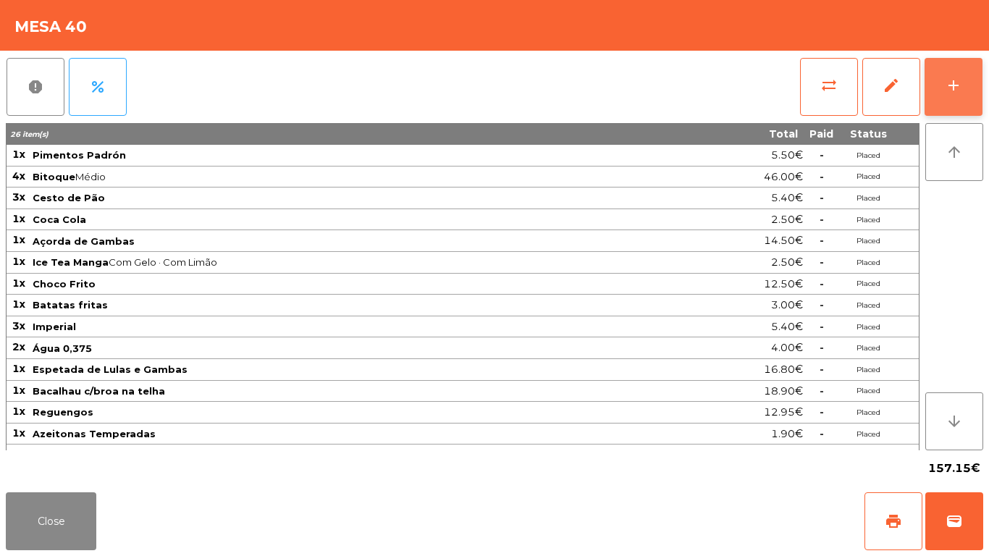
click at [949, 109] on button "add" at bounding box center [954, 87] width 58 height 58
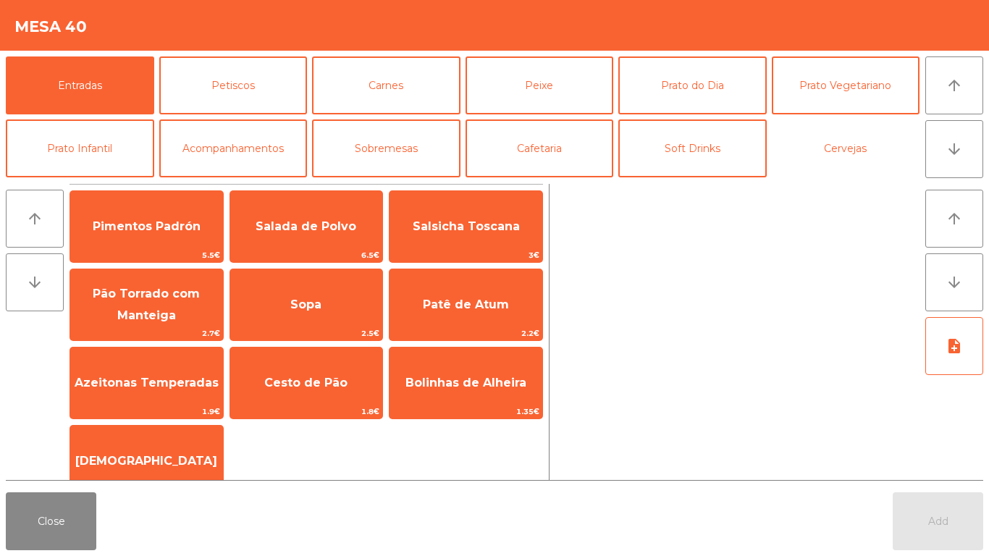
click at [828, 157] on button "Cervejas" at bounding box center [846, 148] width 148 height 58
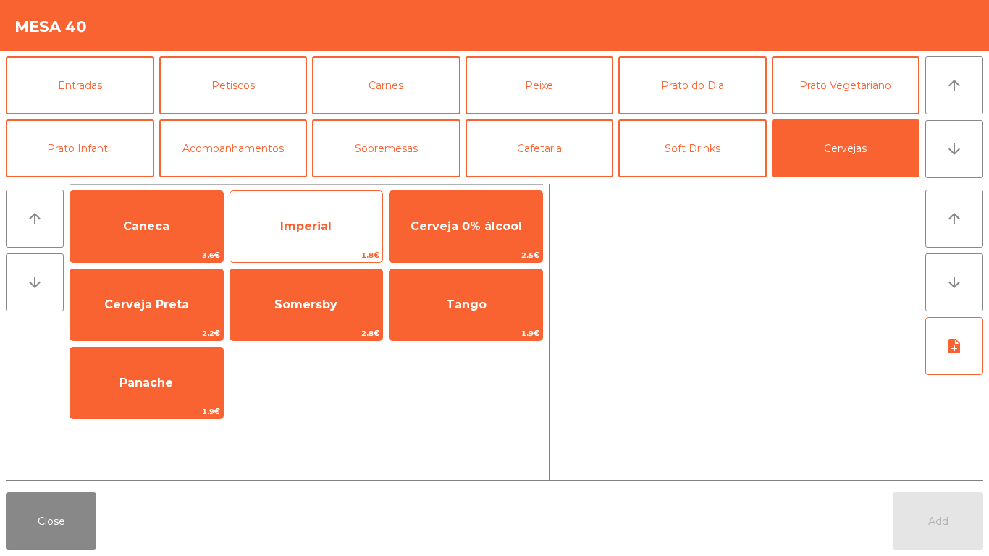
click at [354, 223] on span "Imperial" at bounding box center [306, 226] width 153 height 39
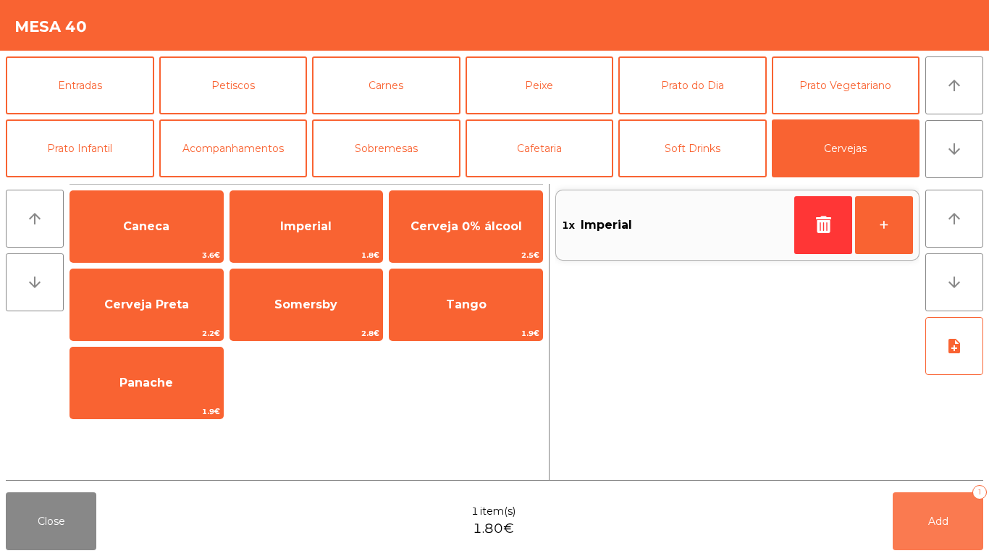
drag, startPoint x: 929, startPoint y: 510, endPoint x: 953, endPoint y: 531, distance: 32.3
click at [929, 510] on button "Add 1" at bounding box center [938, 521] width 91 height 58
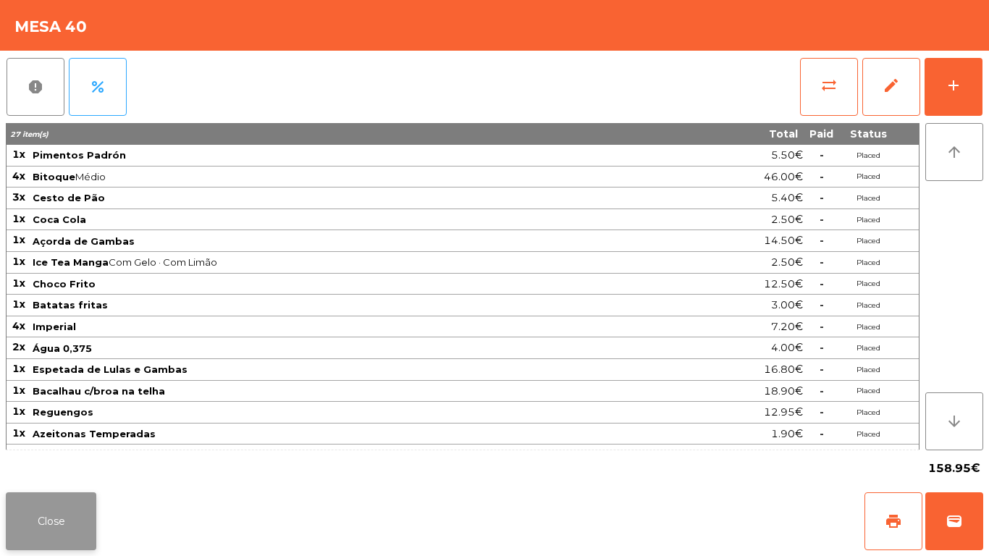
click at [62, 521] on button "Close" at bounding box center [51, 521] width 91 height 58
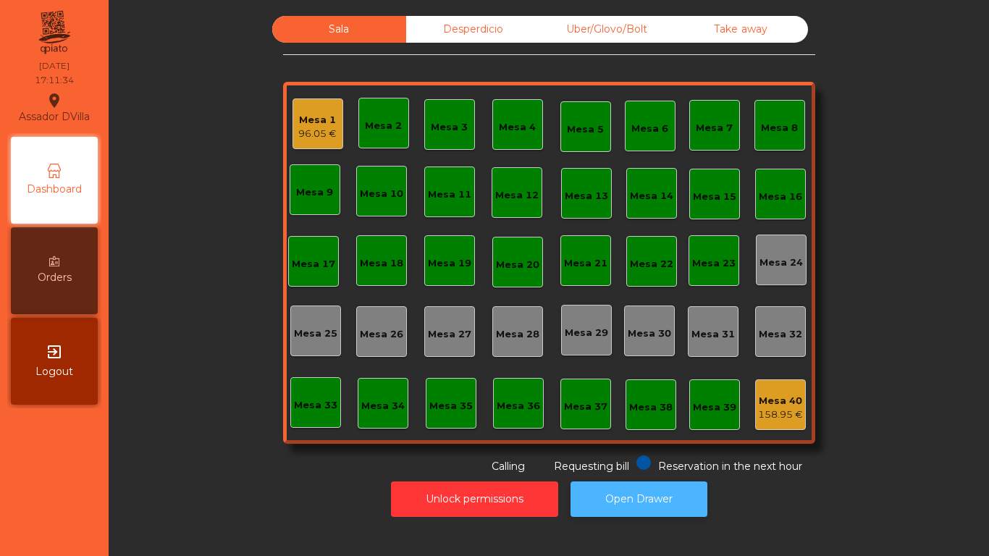
click at [639, 483] on button "Open Drawer" at bounding box center [639, 499] width 137 height 35
click at [298, 107] on div "Mesa 1 96.05 €" at bounding box center [317, 124] width 38 height 34
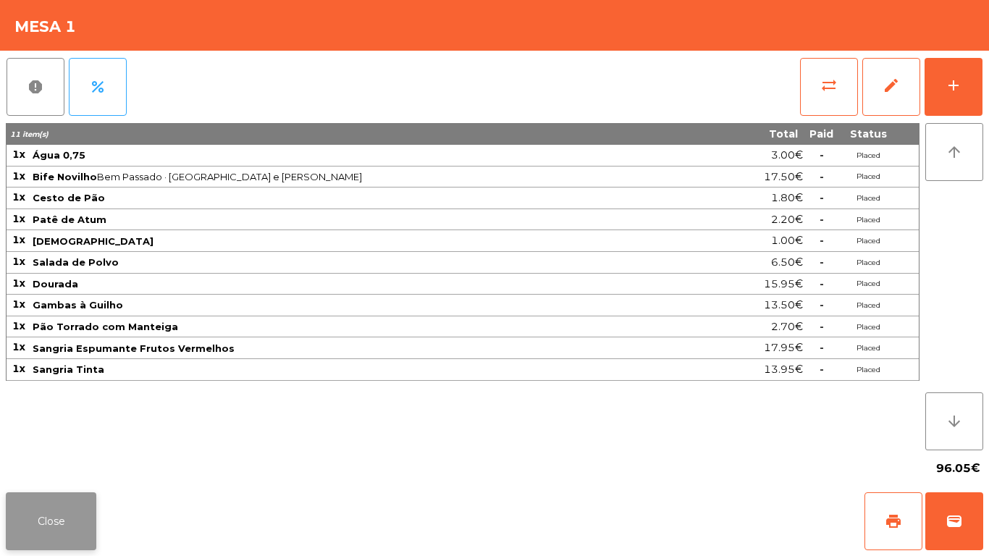
click at [38, 515] on button "Close" at bounding box center [51, 521] width 91 height 58
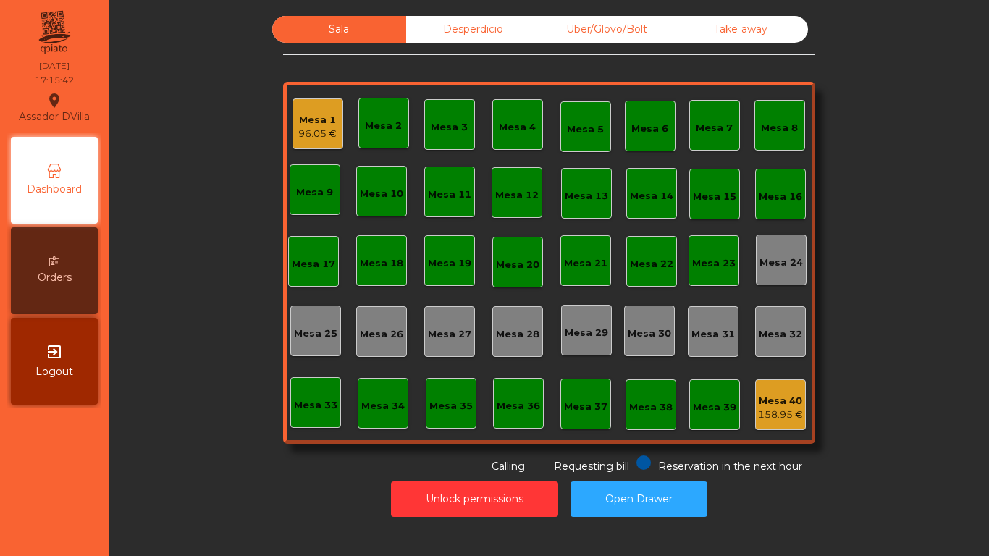
click at [447, 26] on div "Desperdicio" at bounding box center [473, 29] width 134 height 27
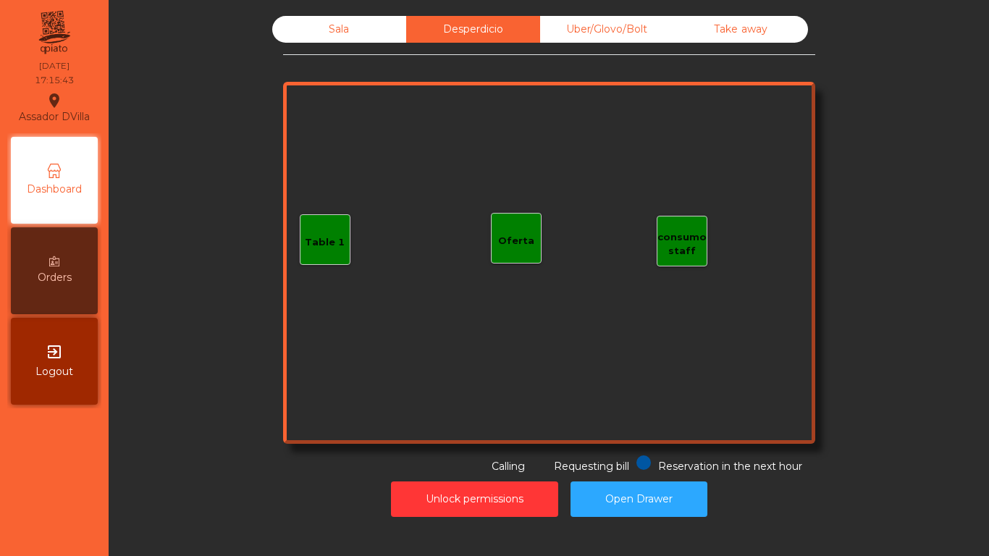
click at [619, 14] on div "Sala Desperdicio Uber/Glovo/Bolt Take away Table 1 consumo staff Oferta Reserva…" at bounding box center [548, 267] width 863 height 516
click at [782, 31] on div "Take away" at bounding box center [741, 29] width 134 height 27
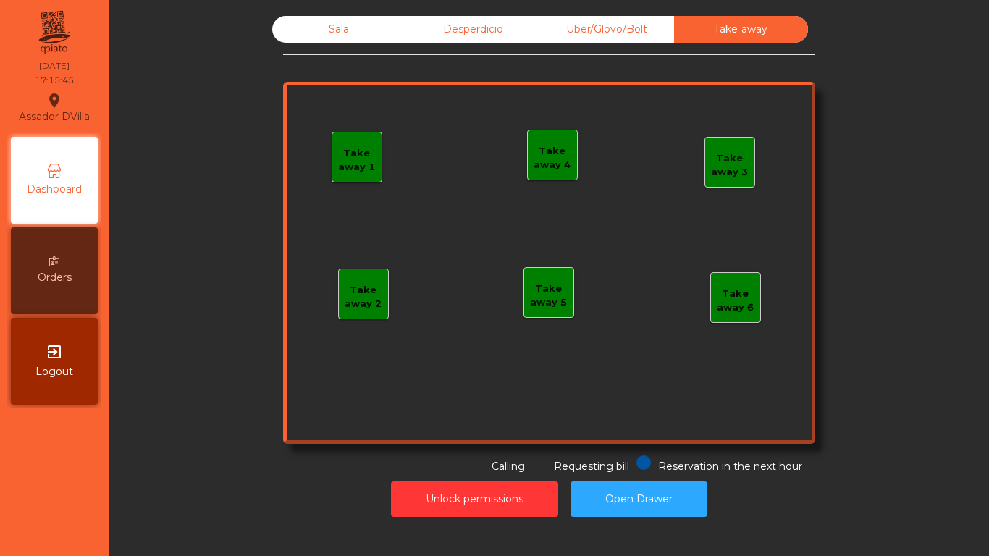
click at [632, 17] on div "Uber/Glovo/Bolt" at bounding box center [607, 29] width 134 height 27
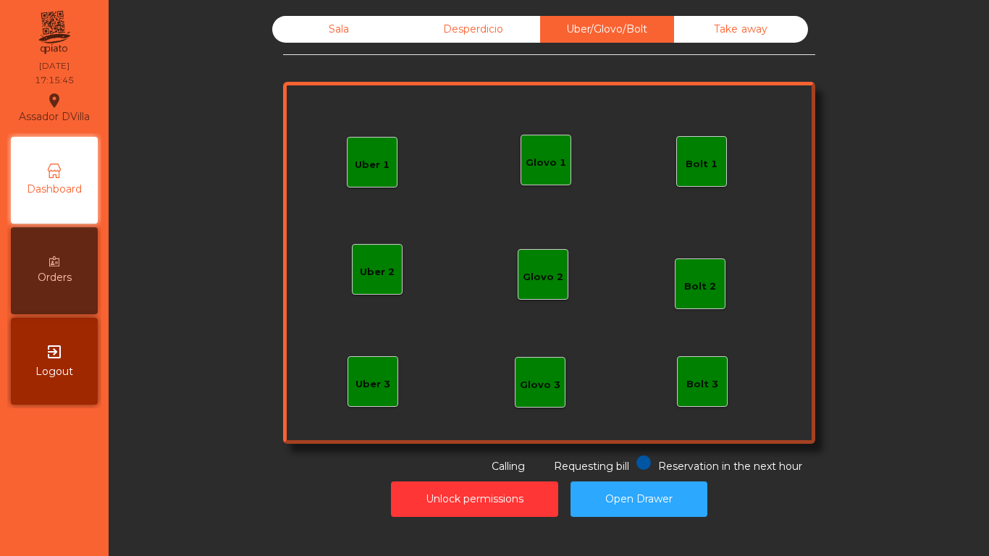
click at [475, 20] on div "Desperdicio" at bounding box center [473, 29] width 134 height 27
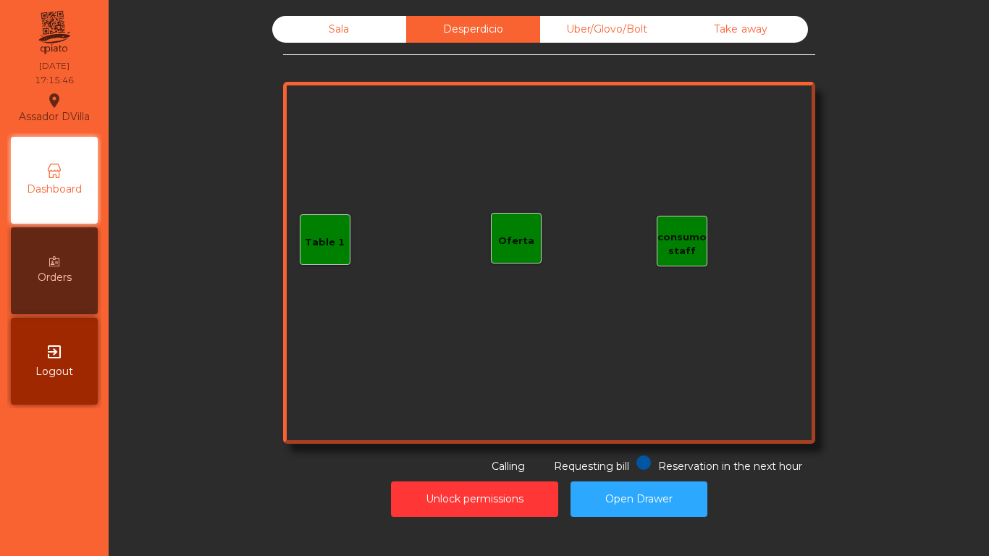
click at [349, 24] on div "Sala" at bounding box center [339, 29] width 134 height 27
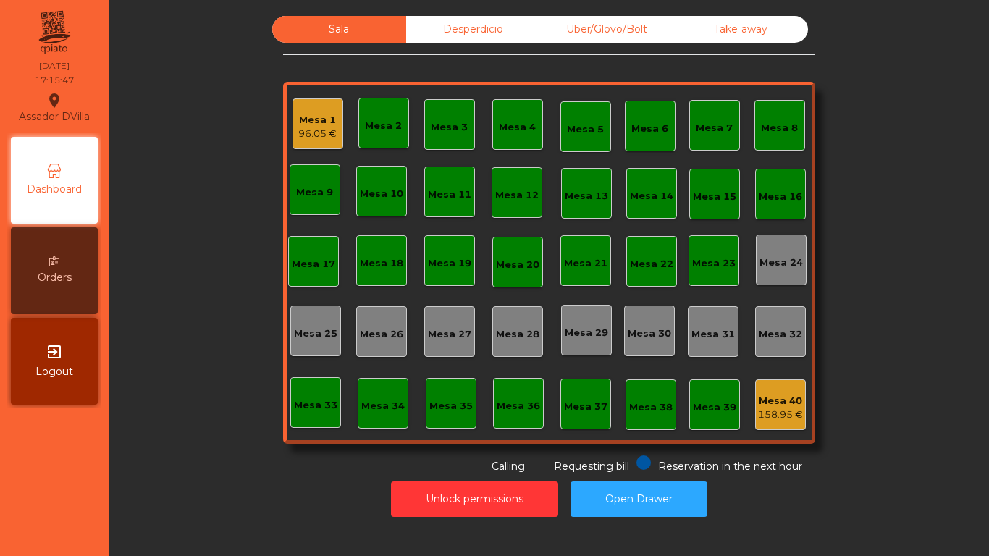
click at [298, 126] on div "Mesa 1" at bounding box center [317, 120] width 38 height 14
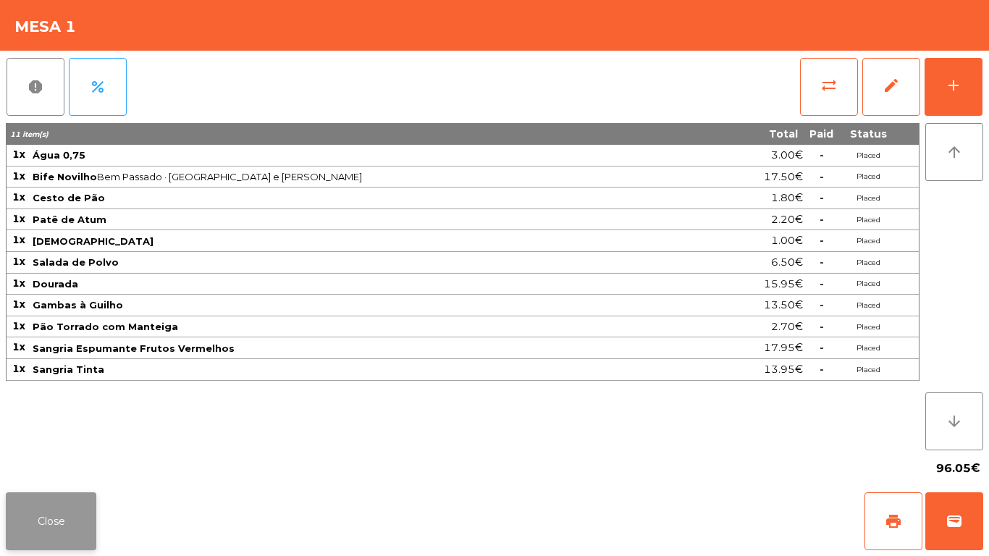
click at [77, 509] on button "Close" at bounding box center [51, 521] width 91 height 58
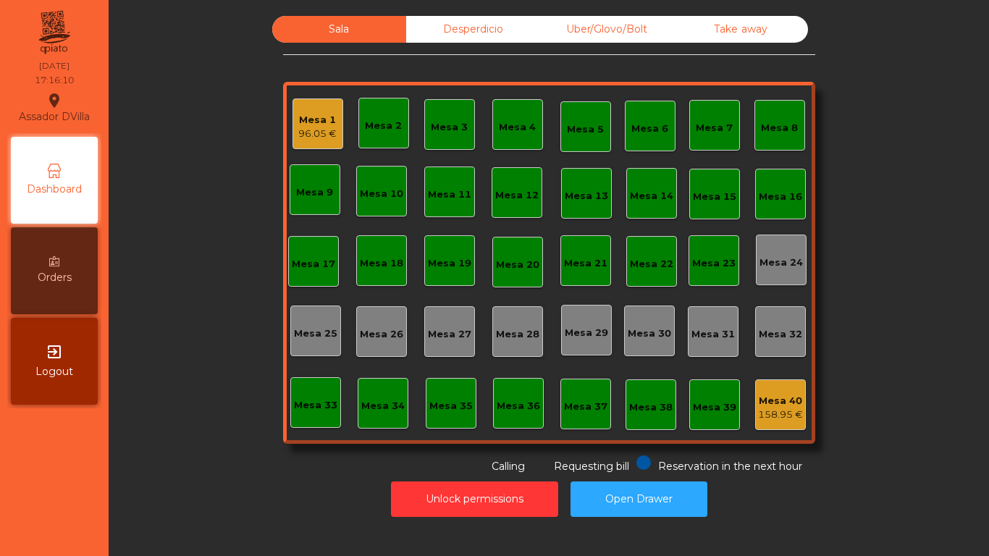
click at [322, 133] on div "96.05 €" at bounding box center [317, 134] width 38 height 14
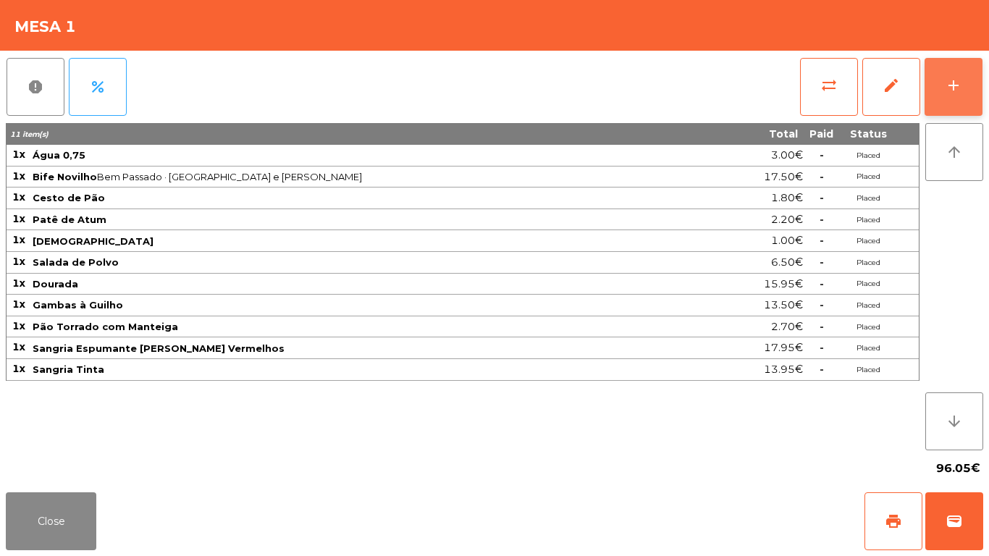
click at [942, 85] on button "add" at bounding box center [954, 87] width 58 height 58
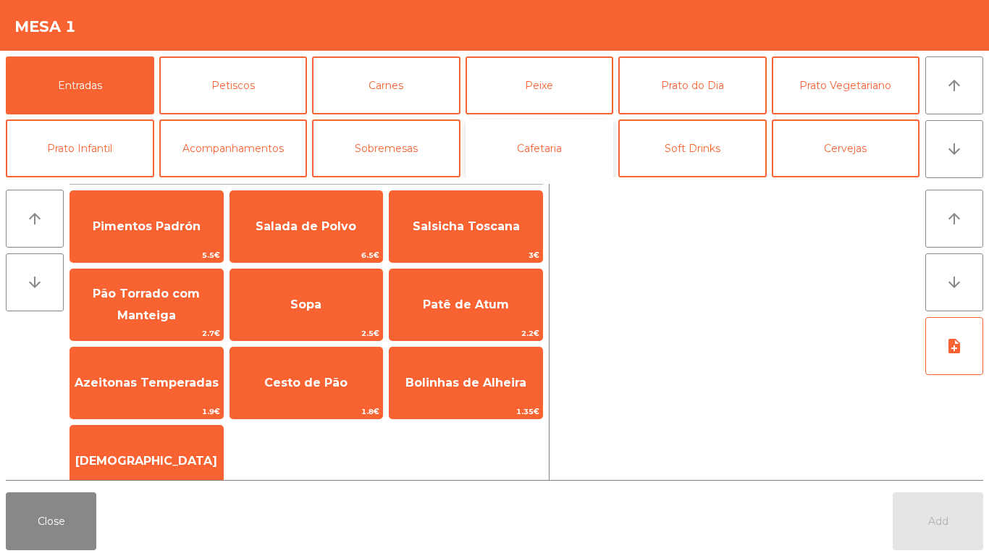
click at [492, 146] on button "Cafetaria" at bounding box center [540, 148] width 148 height 58
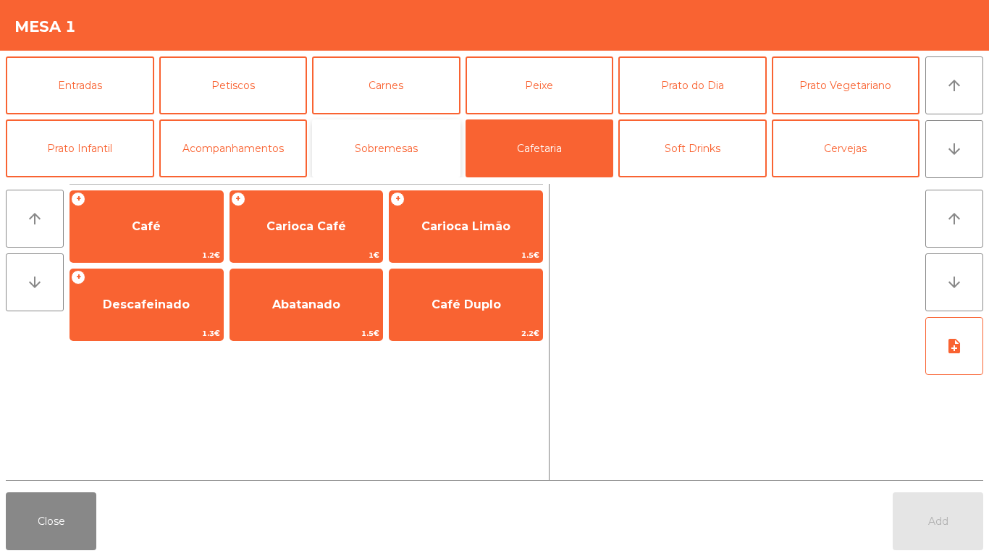
click at [363, 143] on button "Sobremesas" at bounding box center [386, 148] width 148 height 58
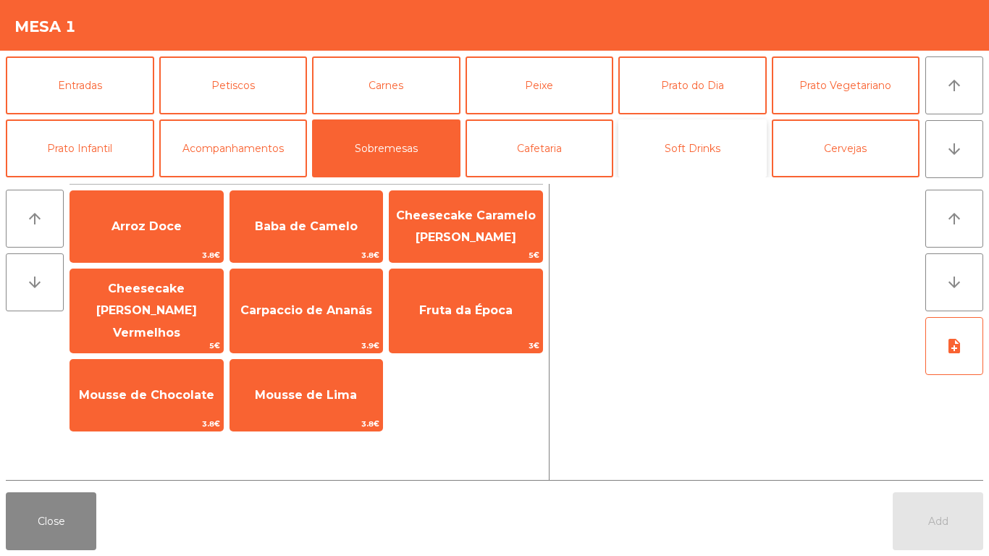
click at [707, 161] on button "Soft Drinks" at bounding box center [692, 148] width 148 height 58
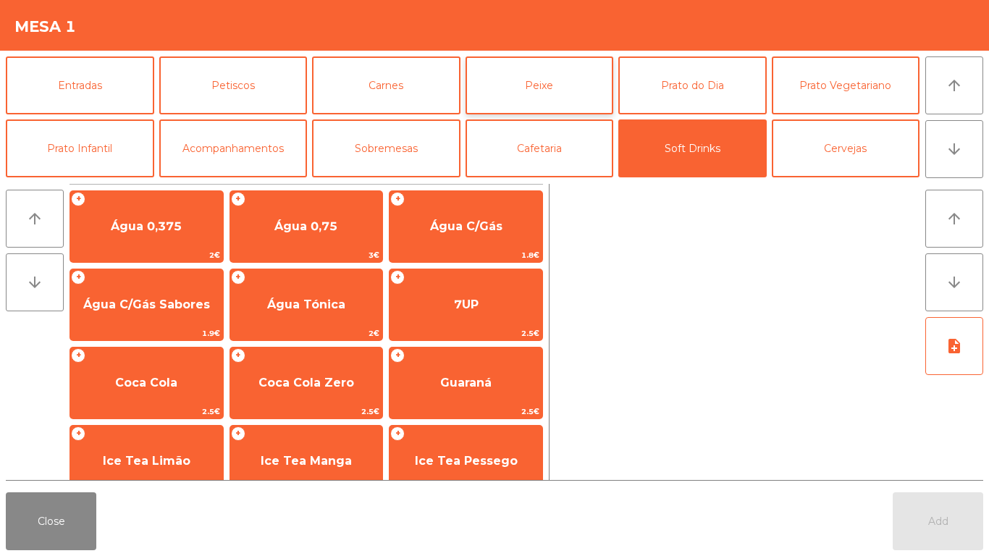
scroll to position [72, 0]
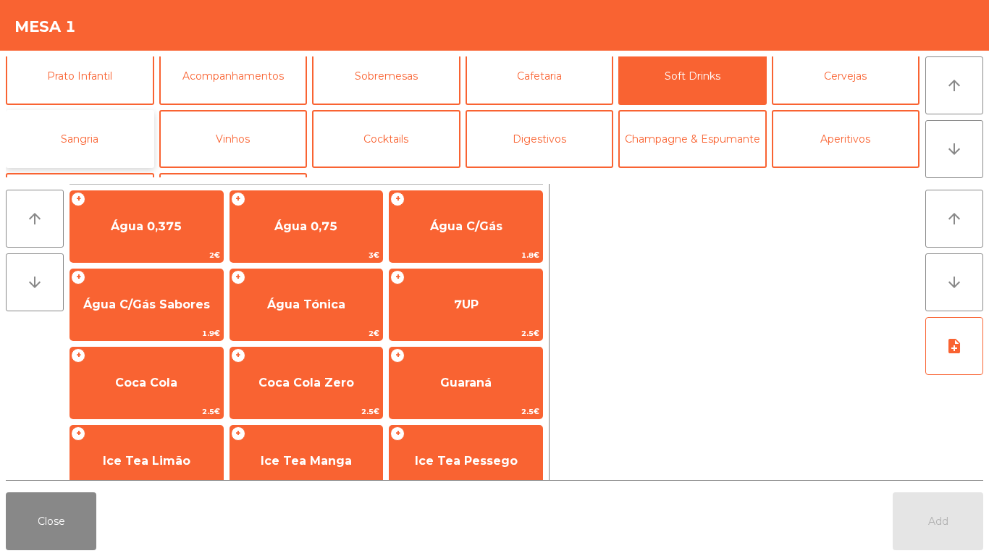
click at [140, 134] on button "Sangria" at bounding box center [80, 139] width 148 height 58
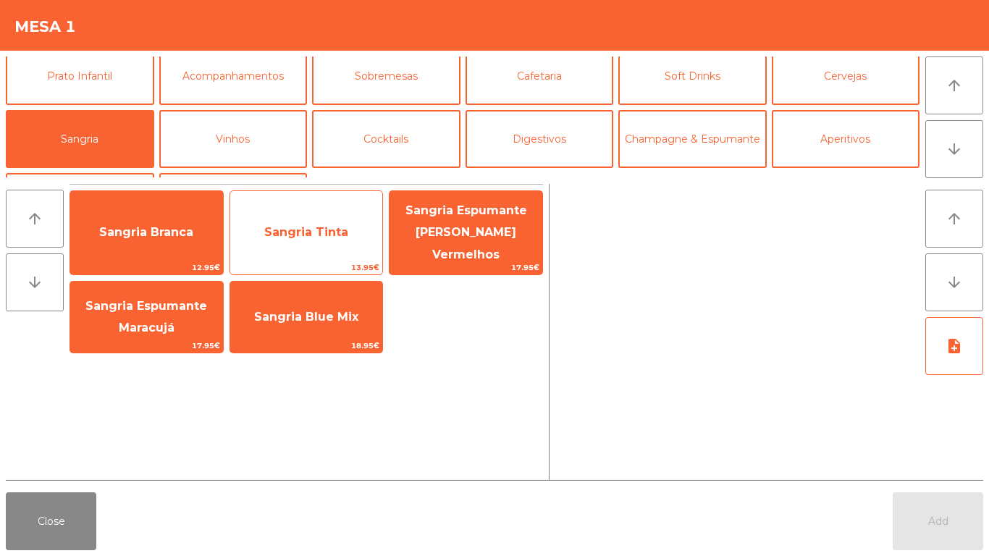
drag, startPoint x: 277, startPoint y: 208, endPoint x: 348, endPoint y: 251, distance: 82.8
click at [278, 213] on span "Sangria Tinta" at bounding box center [306, 232] width 153 height 39
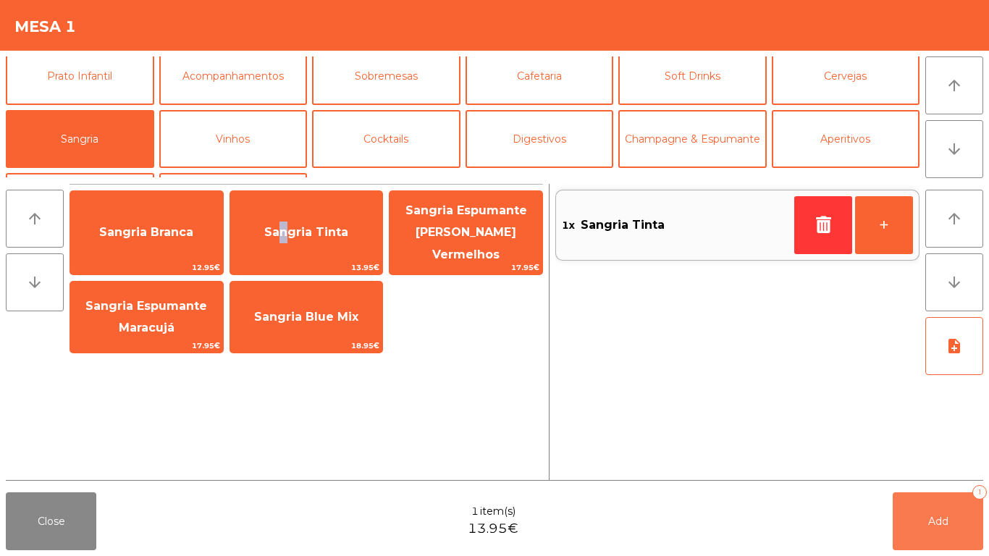
click at [962, 523] on button "Add 1" at bounding box center [938, 521] width 91 height 58
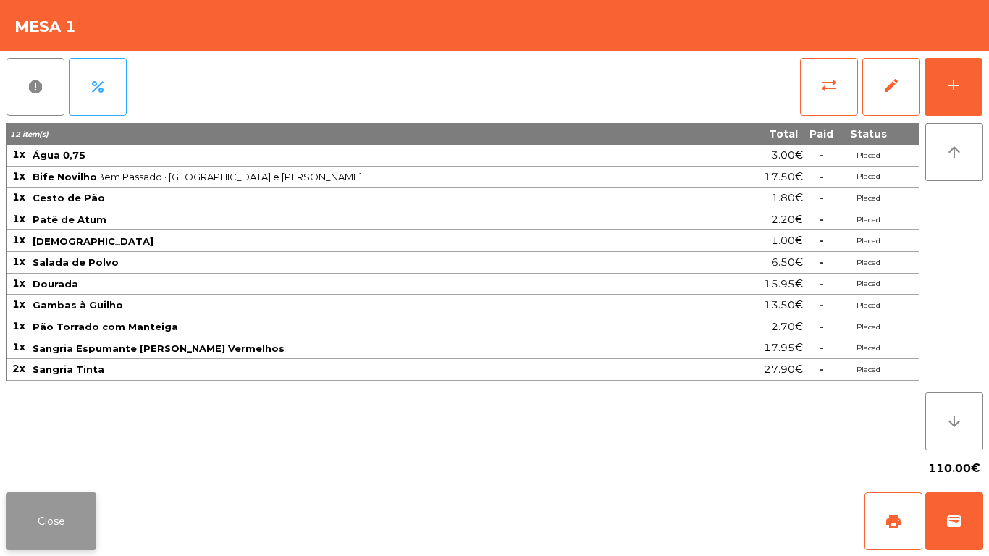
click at [59, 519] on button "Close" at bounding box center [51, 521] width 91 height 58
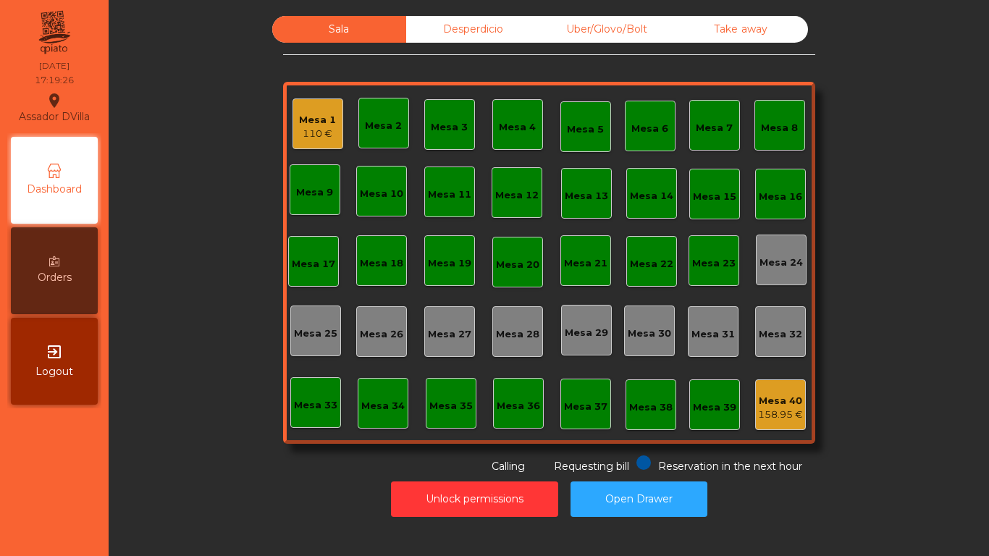
click at [312, 135] on div "110 €" at bounding box center [317, 134] width 37 height 14
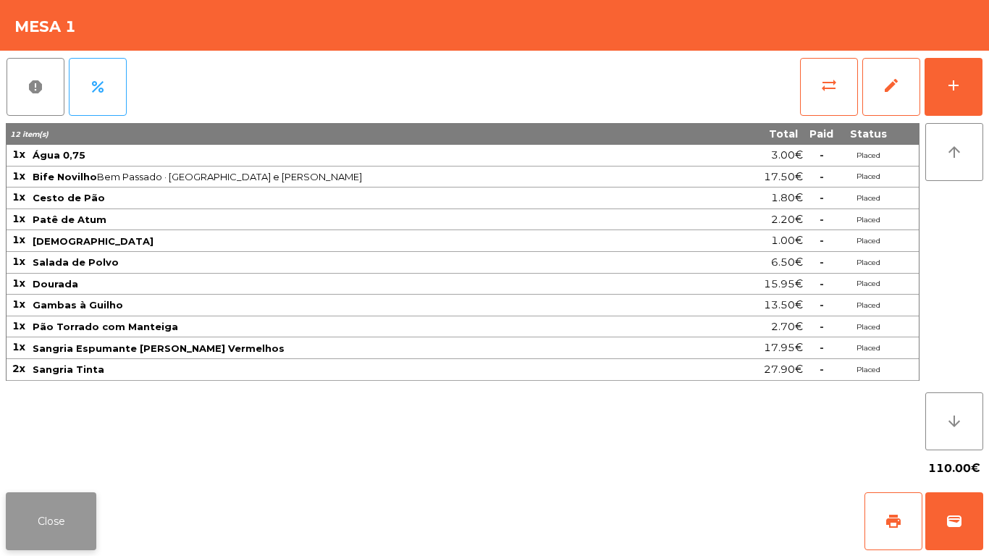
click at [61, 519] on button "Close" at bounding box center [51, 521] width 91 height 58
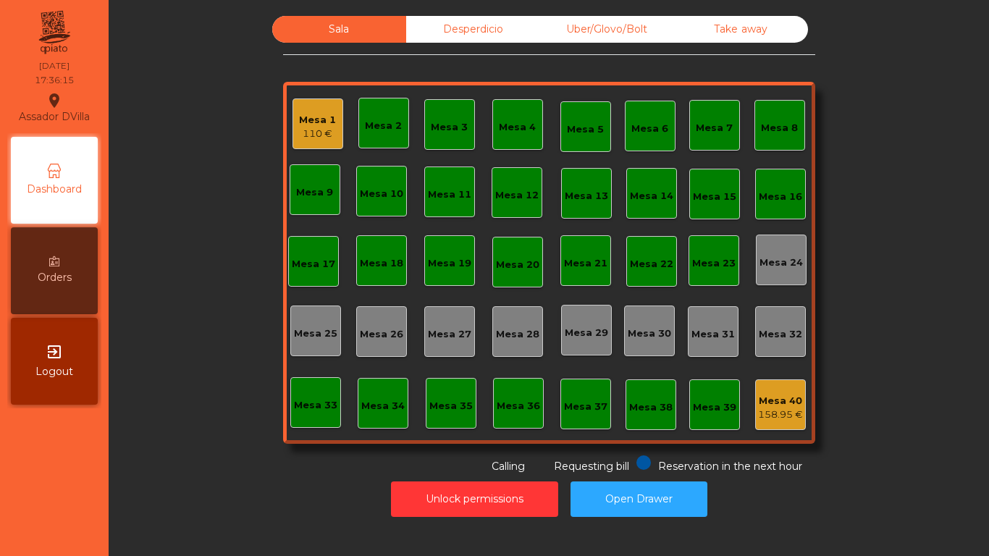
click at [112, 169] on div "Sala Desperdicio Uber/Glovo/Bolt Take away Mesa 1 110 € Mesa 2 Mesa 3 Mesa 4 Me…" at bounding box center [549, 278] width 880 height 556
click at [327, 140] on div "110 €" at bounding box center [317, 134] width 37 height 14
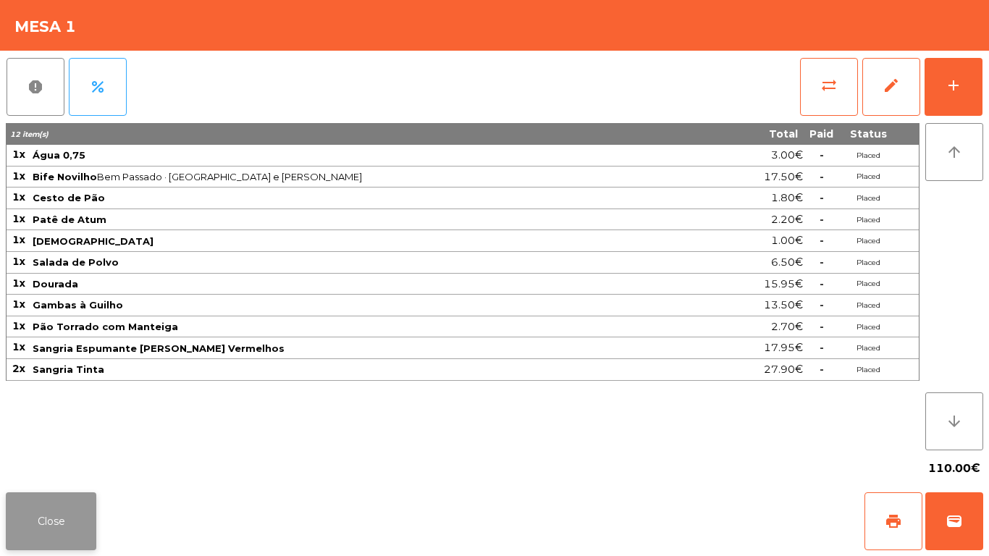
click at [52, 511] on button "Close" at bounding box center [51, 521] width 91 height 58
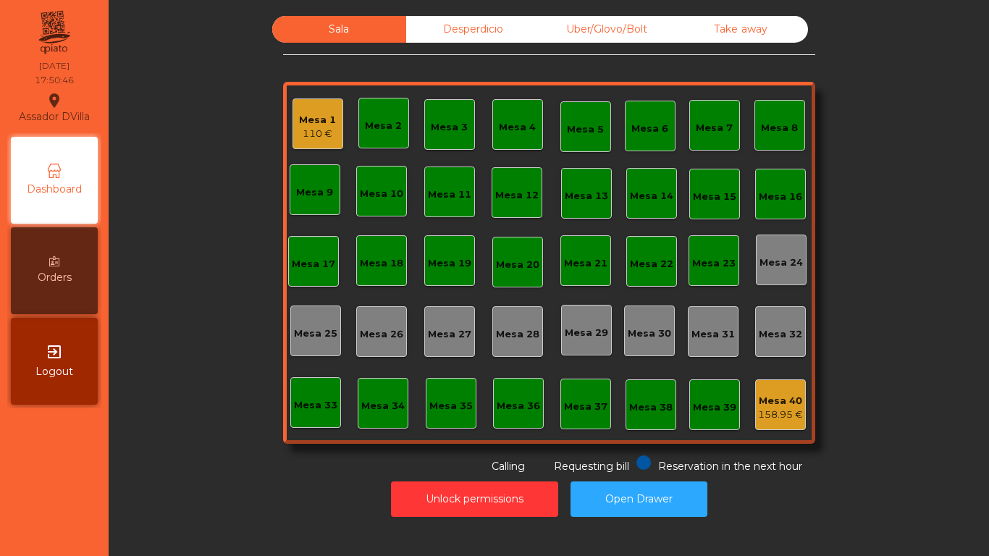
click at [471, 33] on div "Desperdicio" at bounding box center [473, 29] width 134 height 27
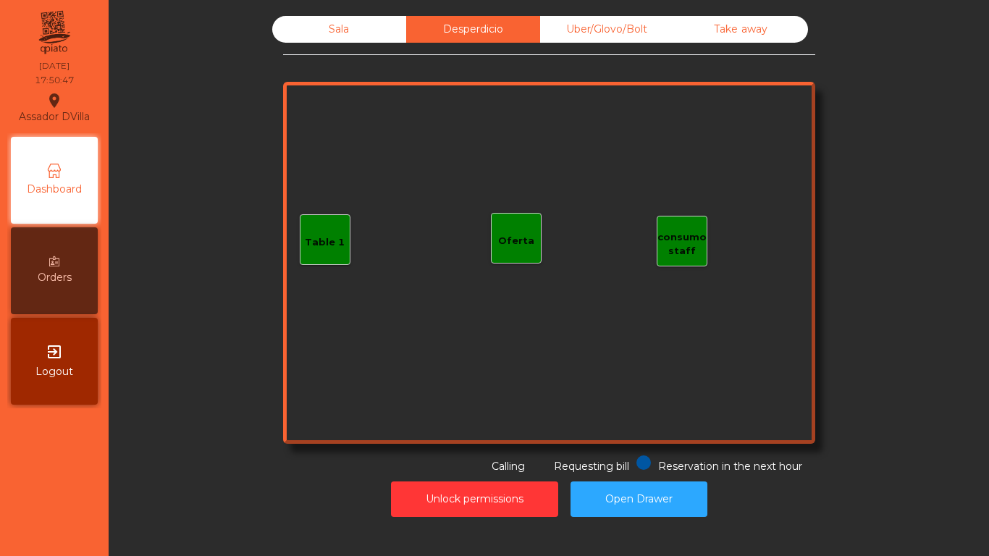
drag, startPoint x: 576, startPoint y: 25, endPoint x: 768, endPoint y: 32, distance: 192.0
click at [577, 26] on div "Uber/Glovo/Bolt" at bounding box center [607, 29] width 134 height 27
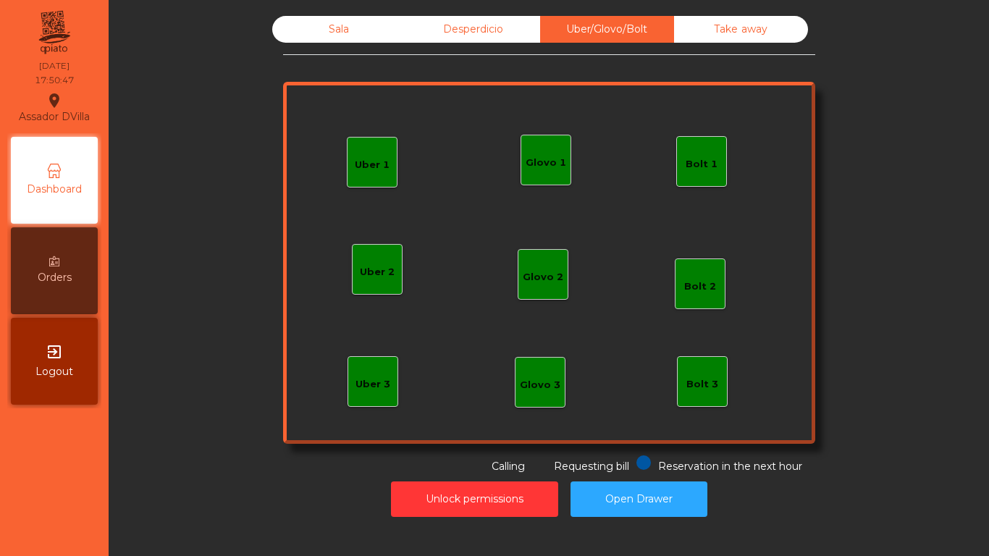
drag, startPoint x: 776, startPoint y: 33, endPoint x: 716, endPoint y: 24, distance: 60.8
click at [776, 33] on div "Take away" at bounding box center [741, 29] width 134 height 27
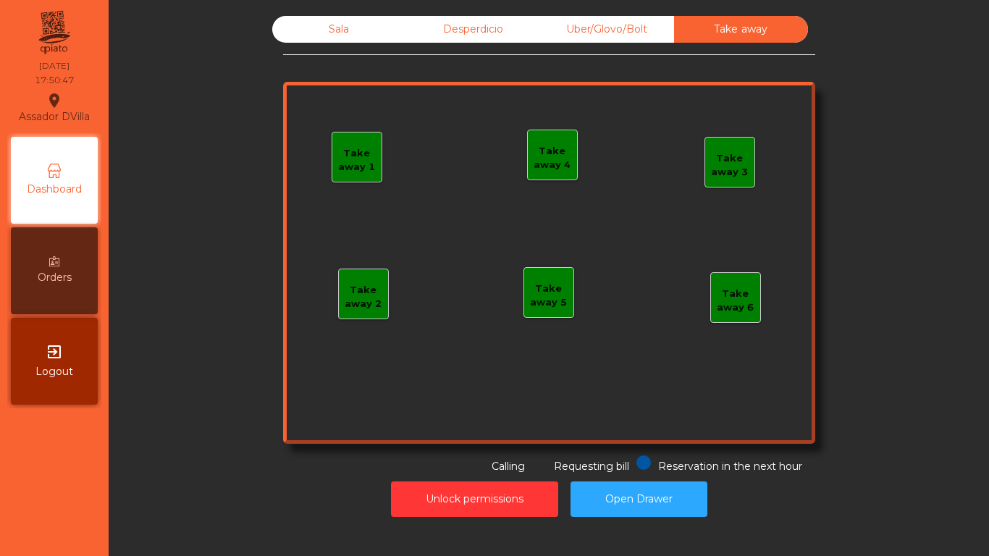
click at [466, 24] on div "Desperdicio" at bounding box center [473, 29] width 134 height 27
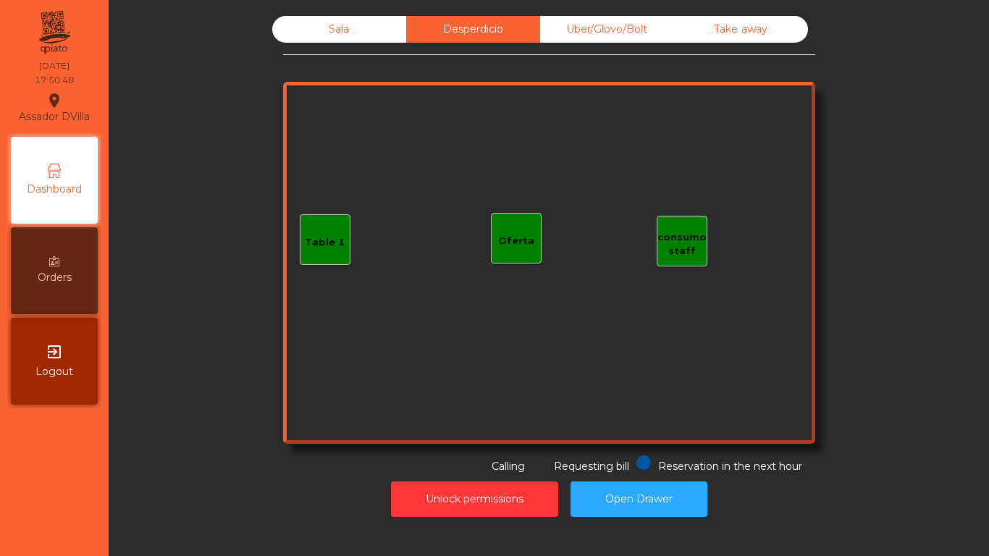
click at [339, 31] on div "Sala" at bounding box center [339, 29] width 134 height 27
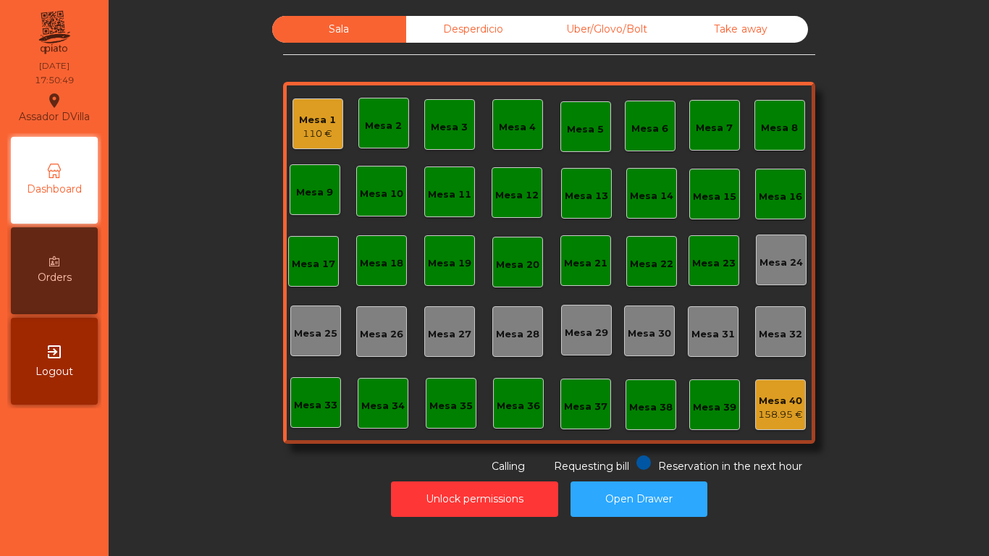
click at [311, 124] on div "Mesa 1" at bounding box center [317, 120] width 37 height 14
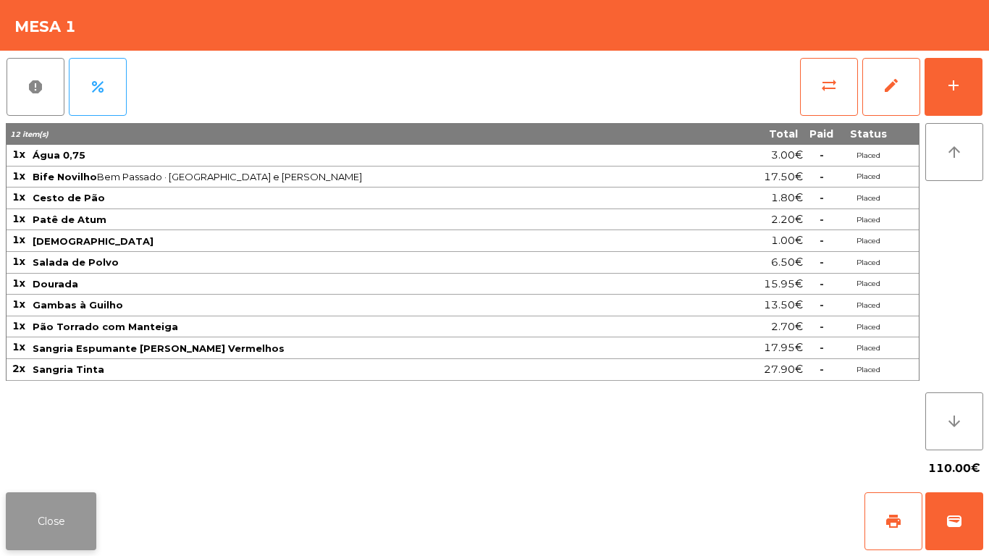
click at [49, 510] on button "Close" at bounding box center [51, 521] width 91 height 58
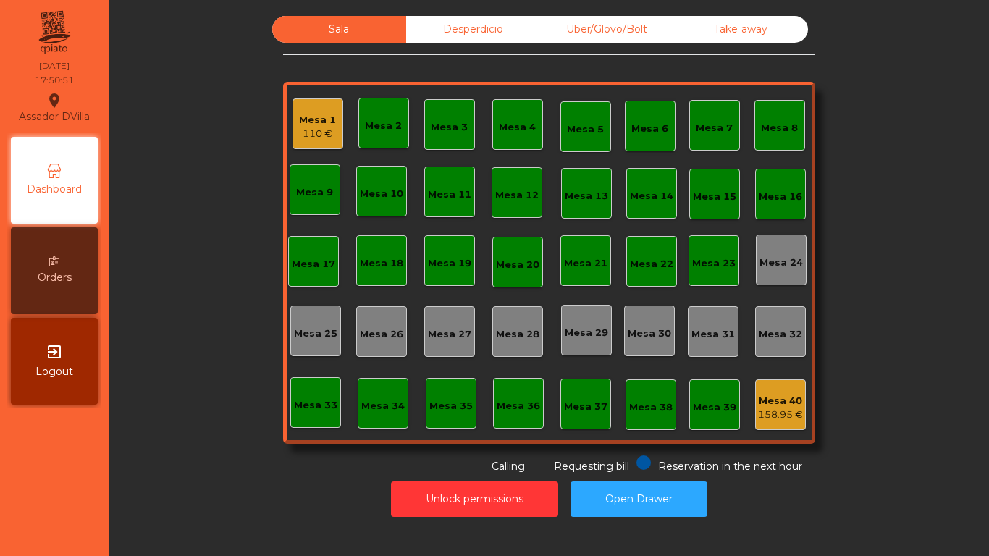
click at [319, 113] on div "Mesa 1" at bounding box center [317, 120] width 37 height 14
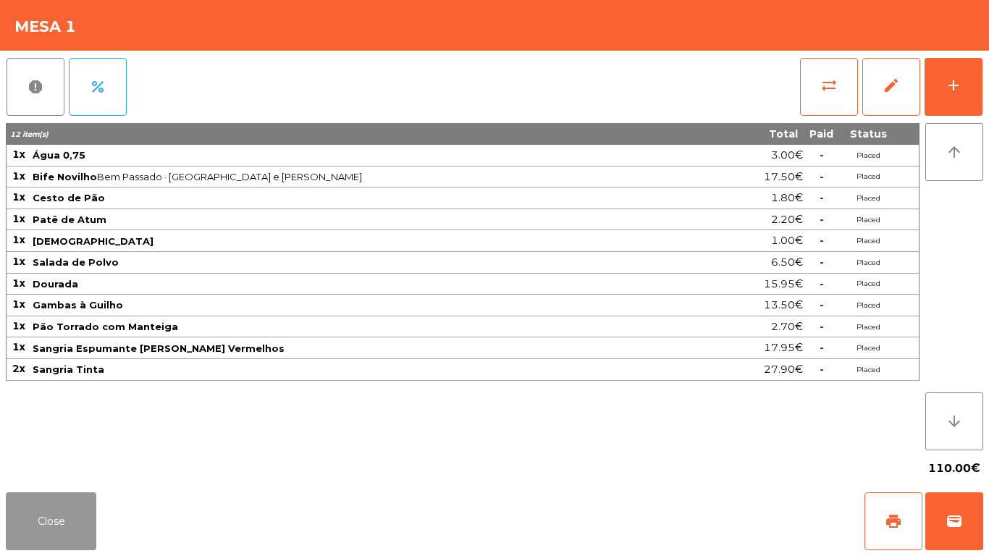
drag, startPoint x: 85, startPoint y: 510, endPoint x: 411, endPoint y: 458, distance: 329.4
click at [88, 511] on button "Close" at bounding box center [51, 521] width 91 height 58
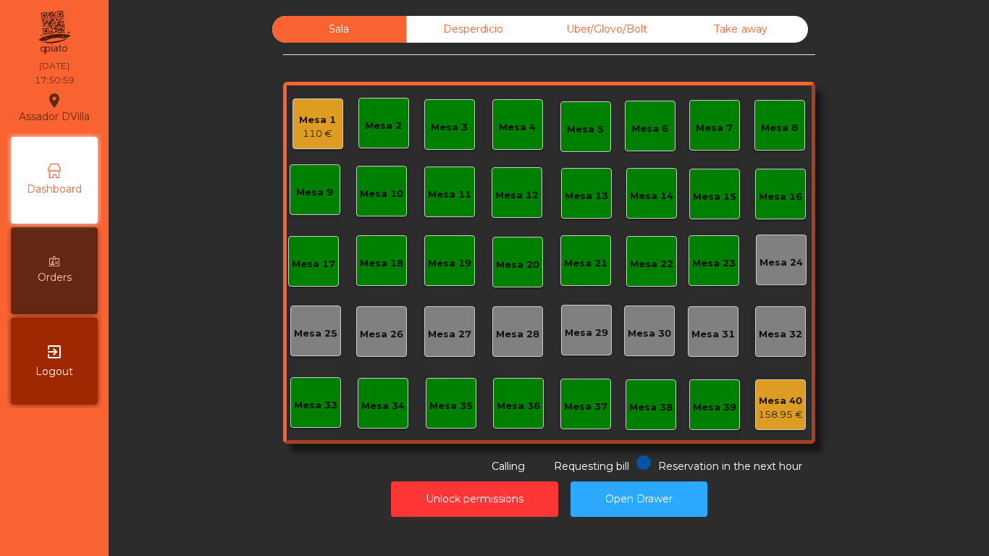
click at [773, 386] on div "Mesa 40 158.95 €" at bounding box center [780, 404] width 51 height 51
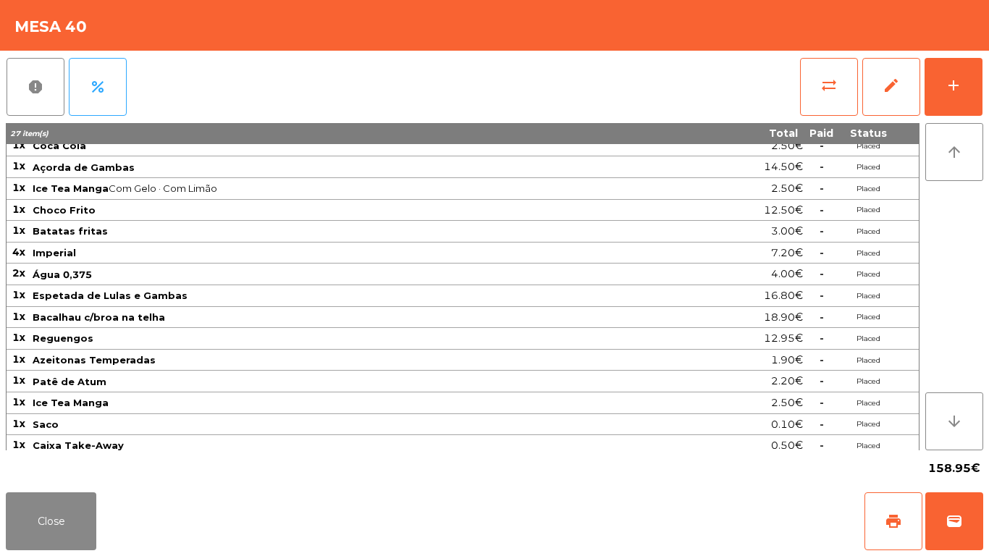
scroll to position [80, 0]
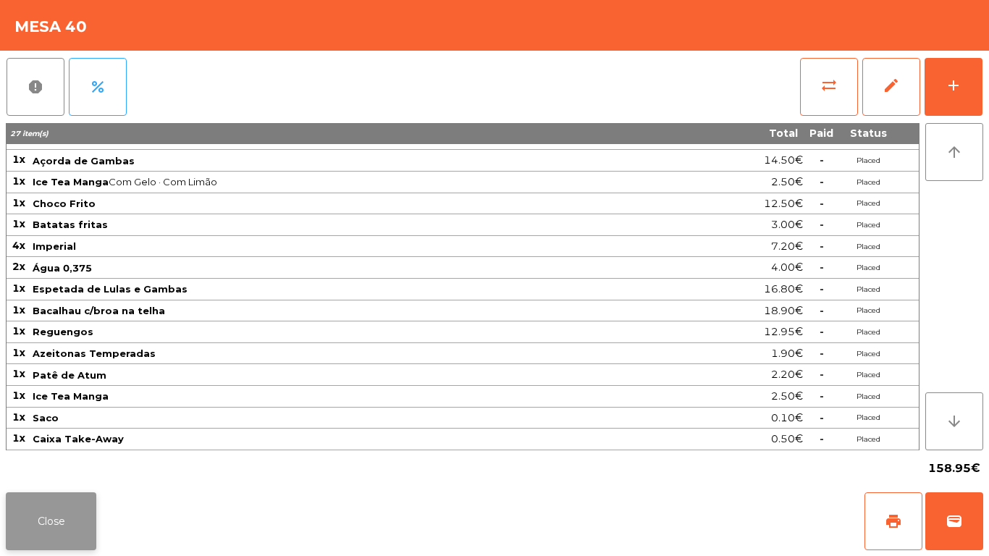
click at [62, 518] on button "Close" at bounding box center [51, 521] width 91 height 58
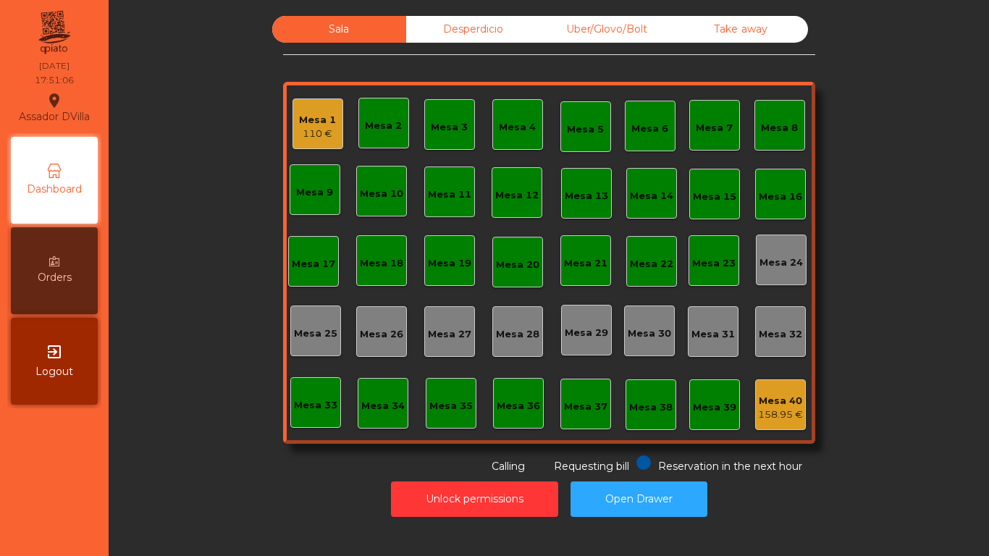
click at [463, 27] on div "Desperdicio" at bounding box center [473, 29] width 134 height 27
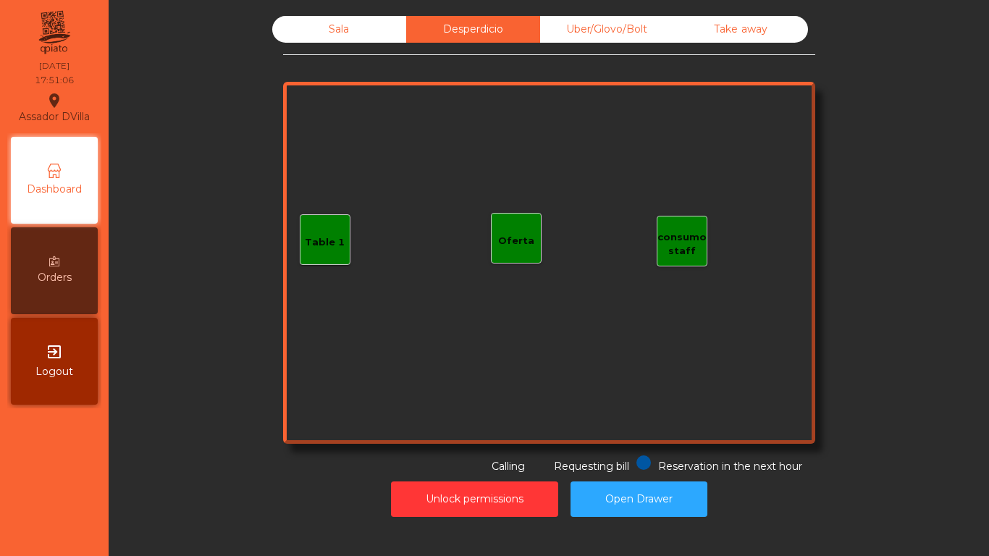
click at [634, 37] on div "Uber/Glovo/Bolt" at bounding box center [607, 29] width 134 height 27
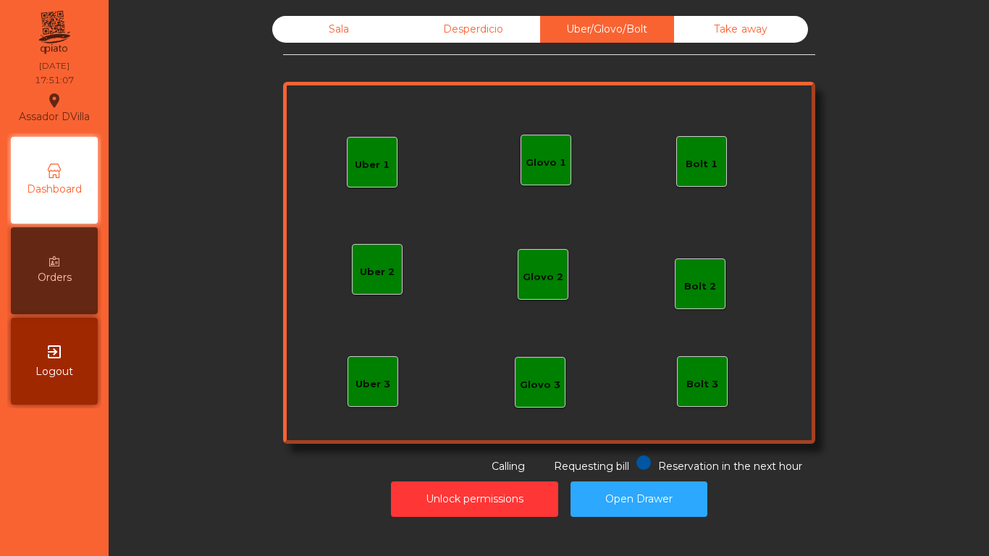
click at [707, 22] on div "Take away" at bounding box center [741, 29] width 134 height 27
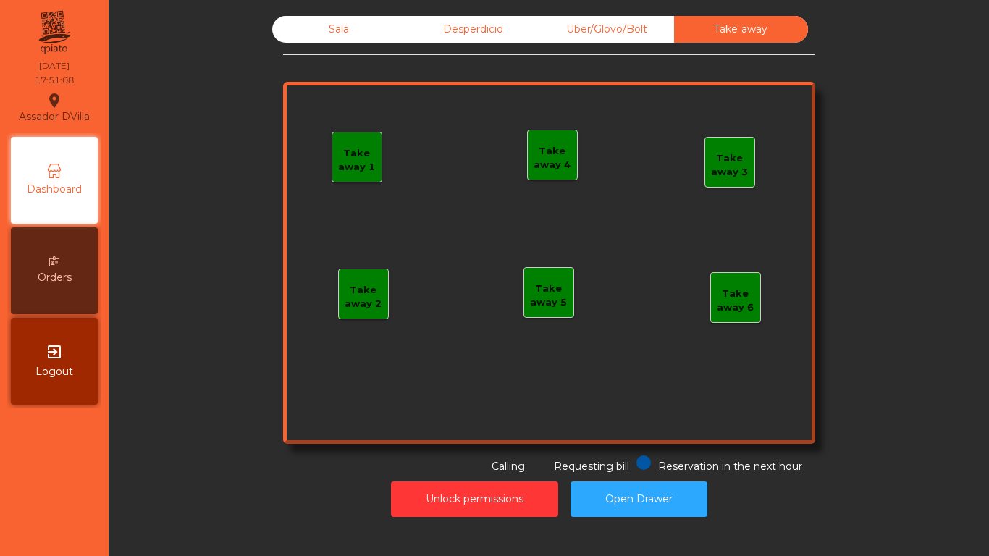
click at [461, 20] on div "Desperdicio" at bounding box center [473, 29] width 134 height 27
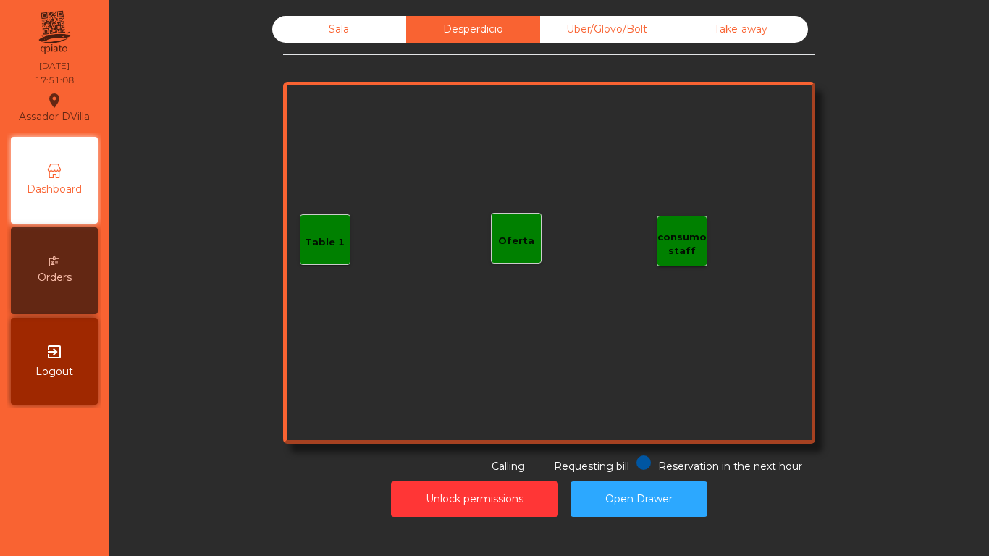
click at [380, 12] on div "Sala Desperdicio Uber/Glovo/Bolt Take away Table 1 consumo staff Oferta Reserva…" at bounding box center [548, 267] width 863 height 516
click at [367, 19] on div "Sala" at bounding box center [339, 29] width 134 height 27
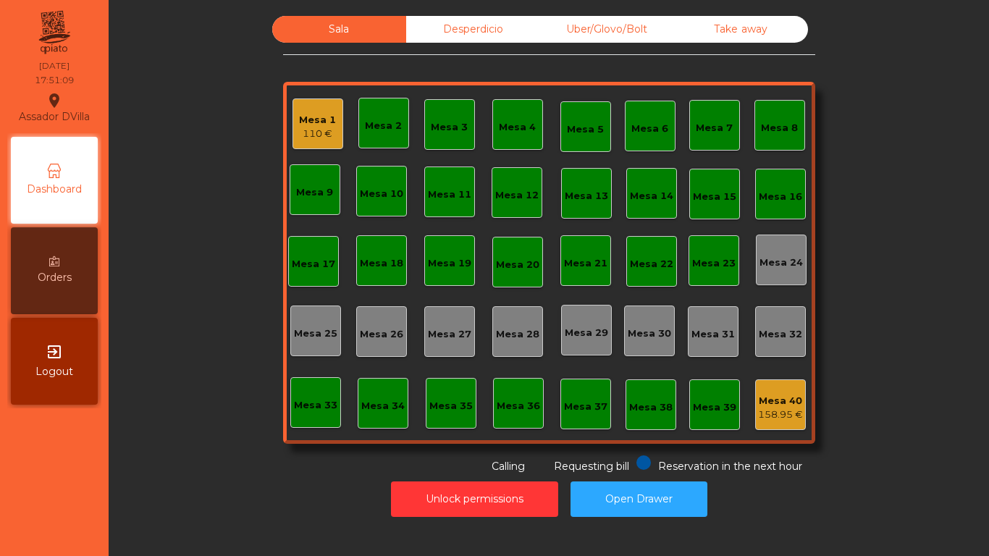
click at [201, 74] on div "Sala Desperdicio Uber/Glovo/Bolt Take away Mesa 1 110 € Mesa 2 Mesa 3 Mesa 4 Me…" at bounding box center [548, 245] width 841 height 458
drag, startPoint x: 471, startPoint y: 29, endPoint x: 577, endPoint y: 29, distance: 106.4
click at [473, 29] on div "Desperdicio" at bounding box center [473, 29] width 134 height 27
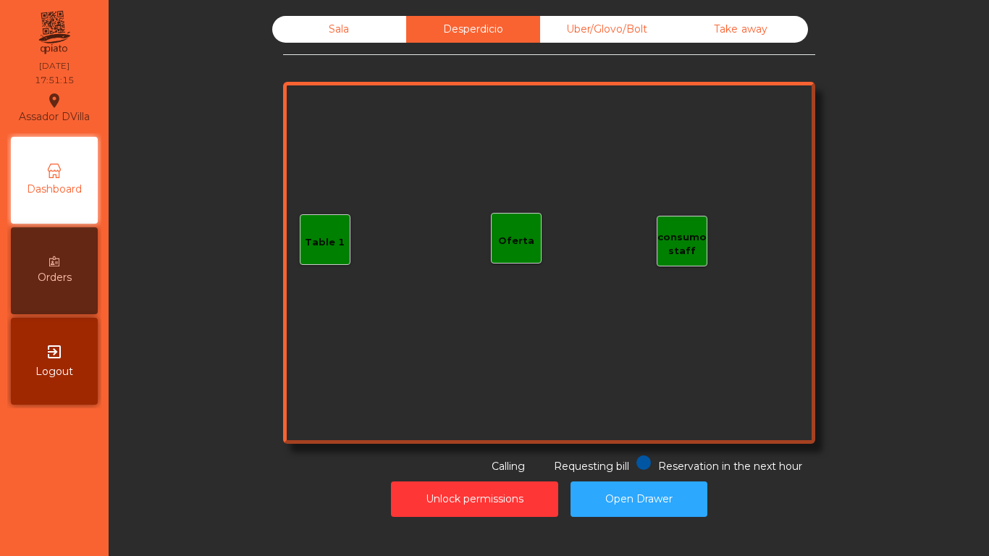
click at [577, 29] on div "Uber/Glovo/Bolt" at bounding box center [607, 29] width 134 height 27
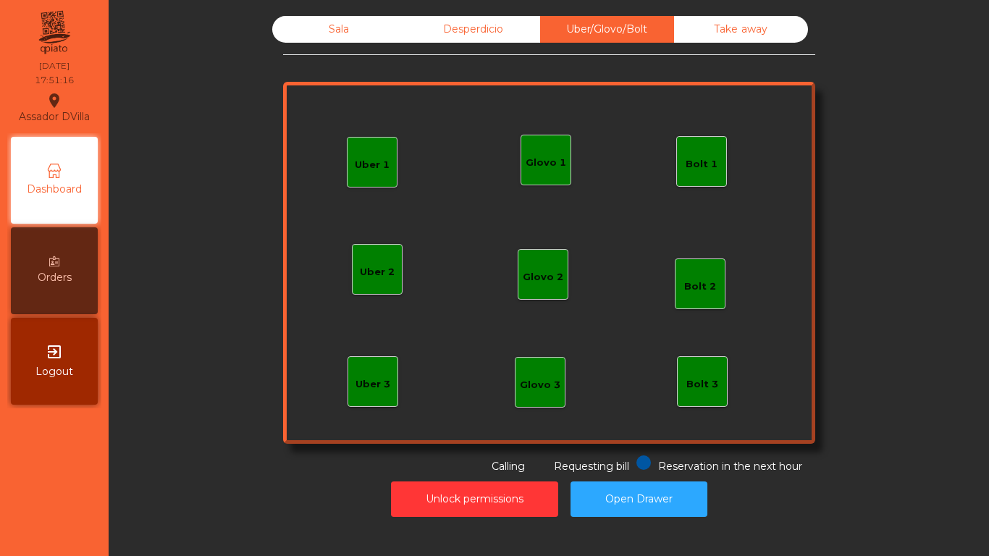
click at [707, 43] on div "Sala Desperdicio Uber/Glovo/Bolt Take away Uber 1 Uber 3 Bolt 2 Glovo 2 Uber 2 …" at bounding box center [549, 245] width 532 height 458
drag, startPoint x: 430, startPoint y: 34, endPoint x: 468, endPoint y: 33, distance: 38.4
click at [432, 34] on div "Desperdicio" at bounding box center [473, 29] width 134 height 27
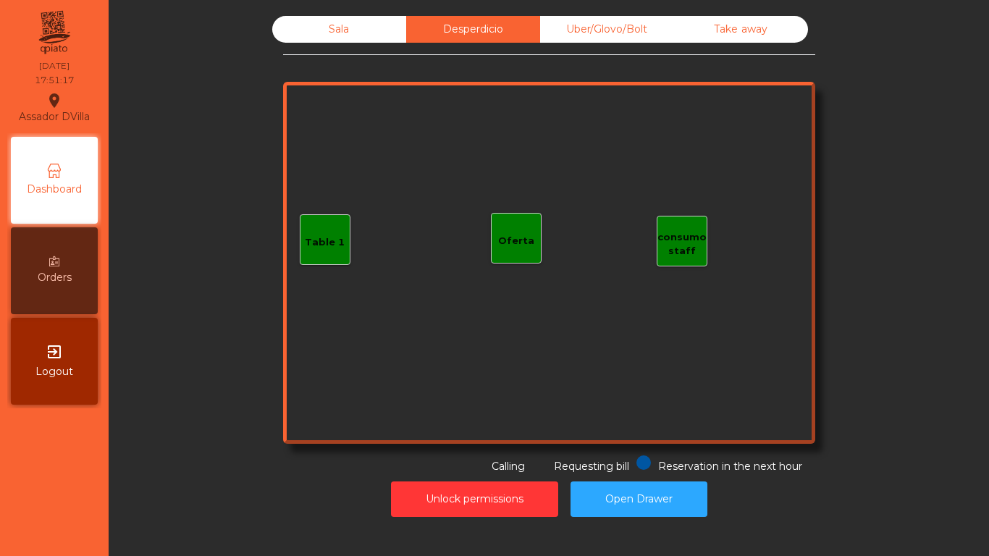
drag, startPoint x: 762, startPoint y: 28, endPoint x: 351, endPoint y: 27, distance: 410.6
click at [762, 28] on div "Take away" at bounding box center [741, 29] width 134 height 27
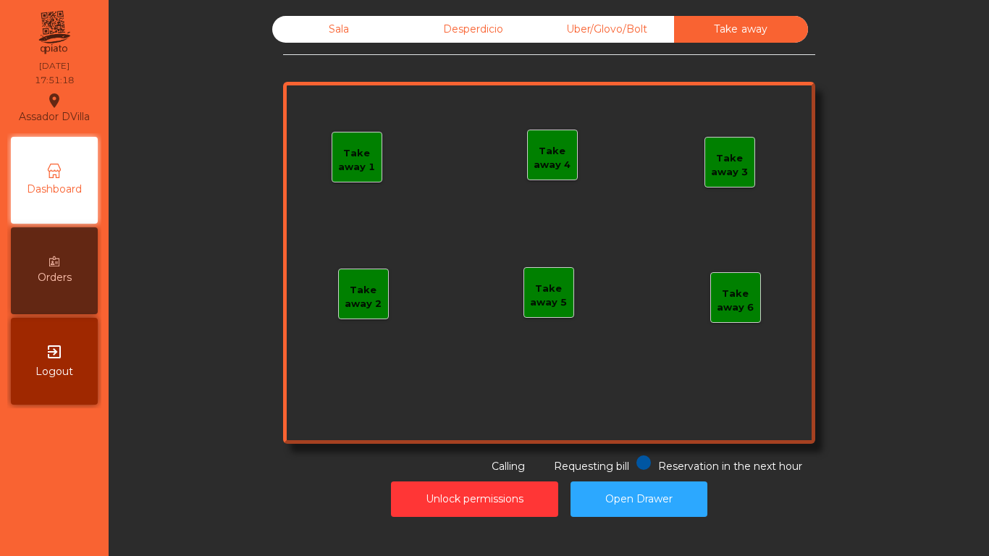
drag, startPoint x: 299, startPoint y: 30, endPoint x: 261, endPoint y: 42, distance: 40.3
click at [298, 30] on div "Sala" at bounding box center [339, 29] width 134 height 27
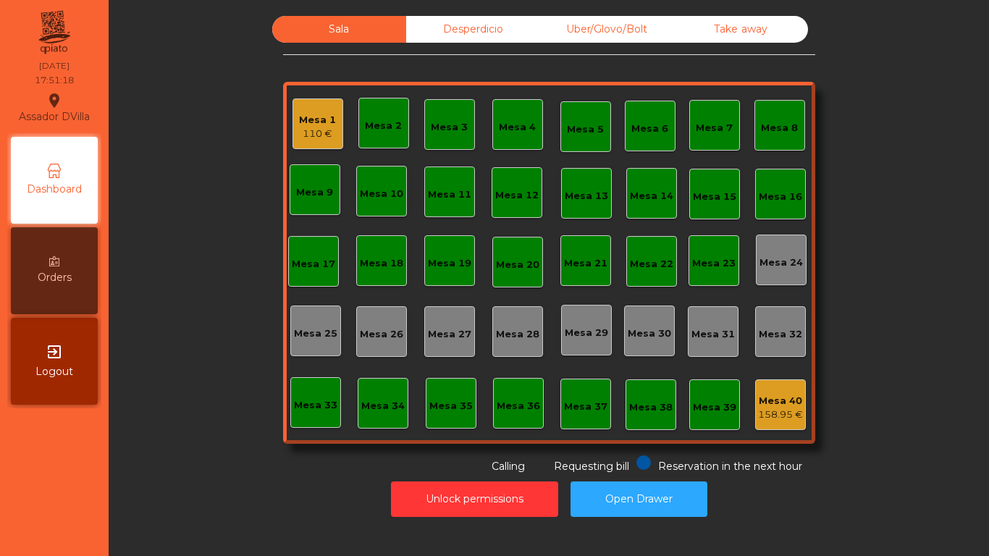
click at [206, 62] on div "Sala Desperdicio Uber/Glovo/Bolt Take away Mesa 1 110 € Mesa 2 Mesa 3 Mesa 4 Me…" at bounding box center [548, 245] width 841 height 458
click at [524, 20] on div "Desperdicio" at bounding box center [473, 29] width 134 height 27
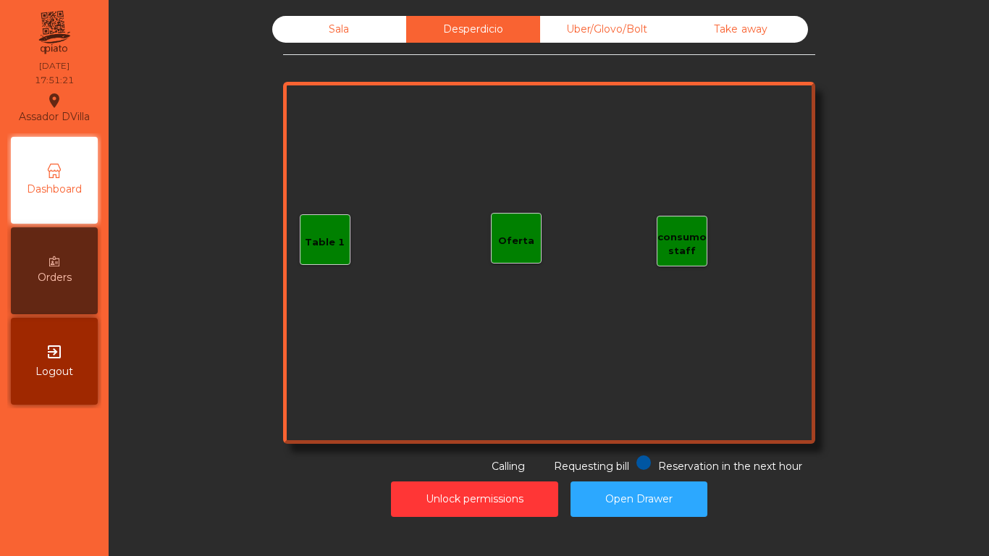
click at [584, 21] on div "Uber/Glovo/Bolt" at bounding box center [607, 29] width 134 height 27
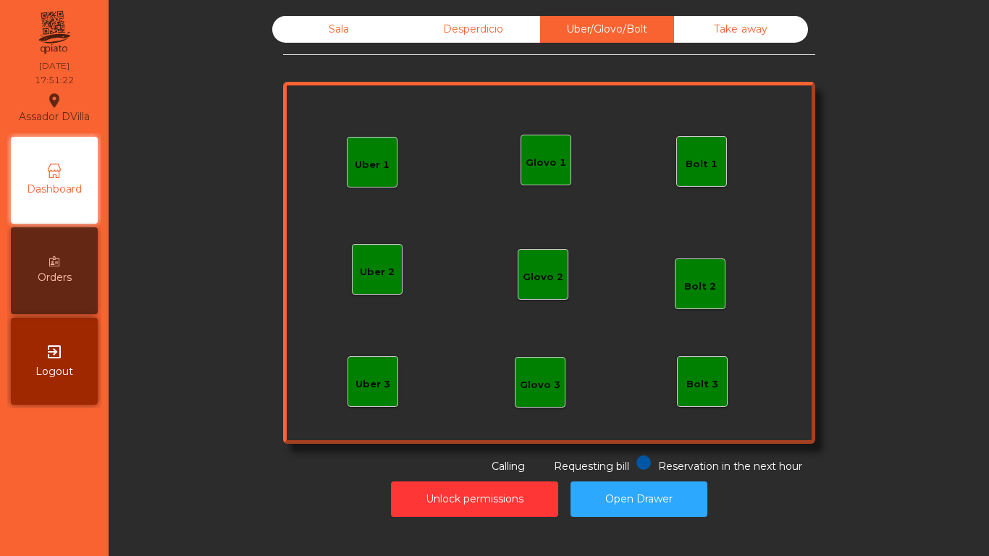
click at [796, 25] on div "Take away" at bounding box center [741, 29] width 134 height 27
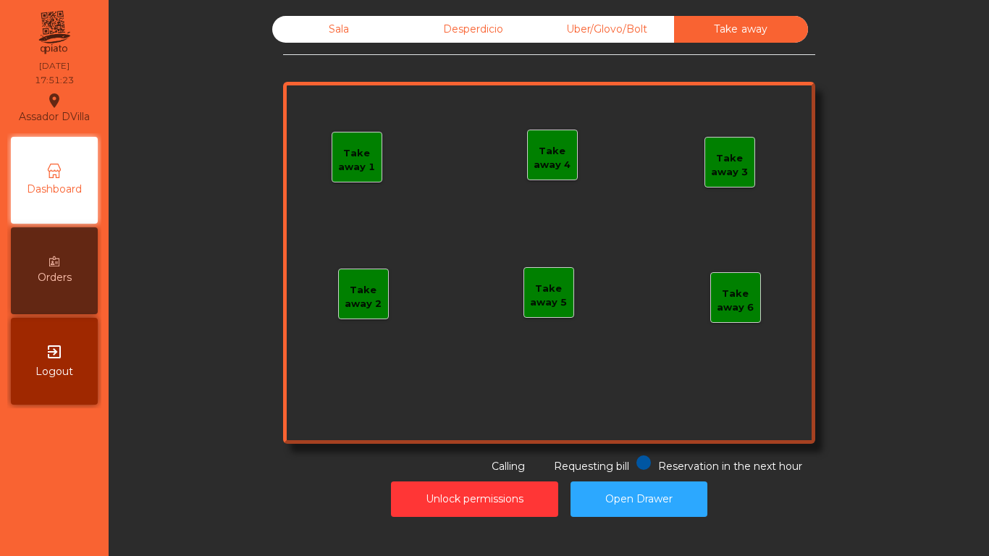
click at [398, 40] on div "Sala" at bounding box center [339, 29] width 134 height 27
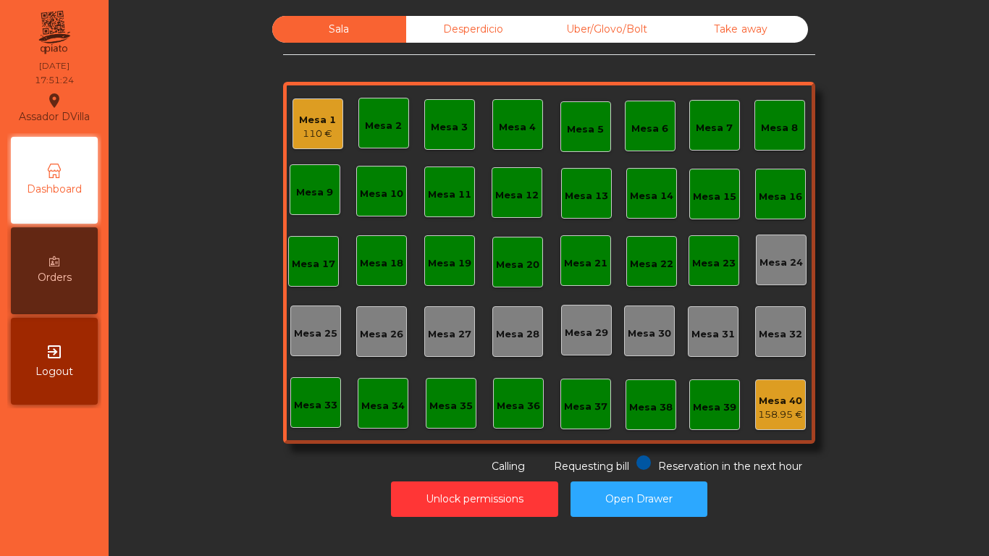
drag, startPoint x: 358, startPoint y: 36, endPoint x: 341, endPoint y: 36, distance: 17.4
click at [356, 36] on div "Sala" at bounding box center [339, 29] width 134 height 27
click at [253, 53] on div "Sala Desperdicio Uber/Glovo/Bolt Take away Mesa 1 110 € Mesa 2 Mesa 3 Mesa 4 Me…" at bounding box center [548, 245] width 841 height 458
click at [269, 131] on div "Sala Desperdicio Uber/Glovo/Bolt Take away Mesa 1 110 € Mesa 2 Mesa 3 Mesa 4 Me…" at bounding box center [548, 245] width 841 height 458
click at [299, 138] on div "110 €" at bounding box center [317, 134] width 37 height 14
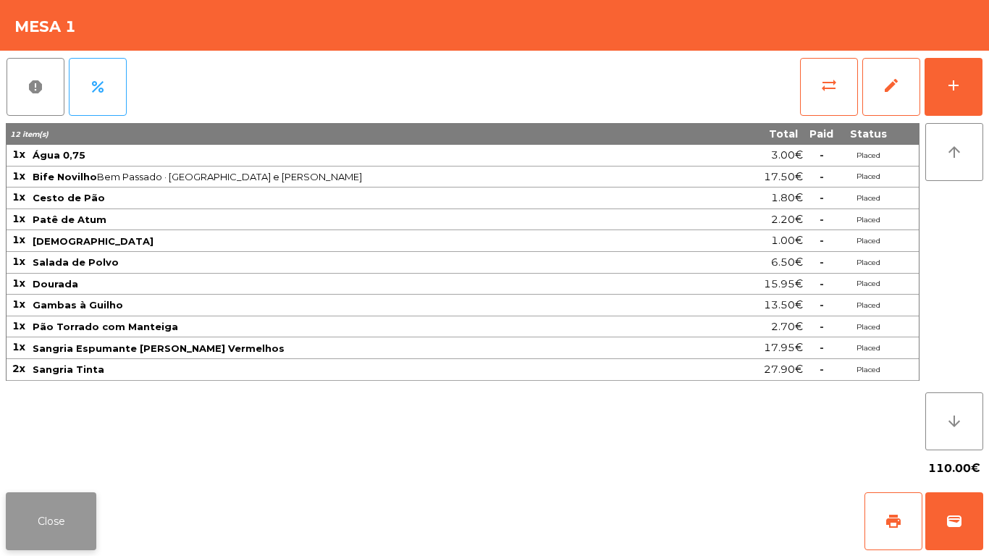
click at [57, 539] on button "Close" at bounding box center [51, 521] width 91 height 58
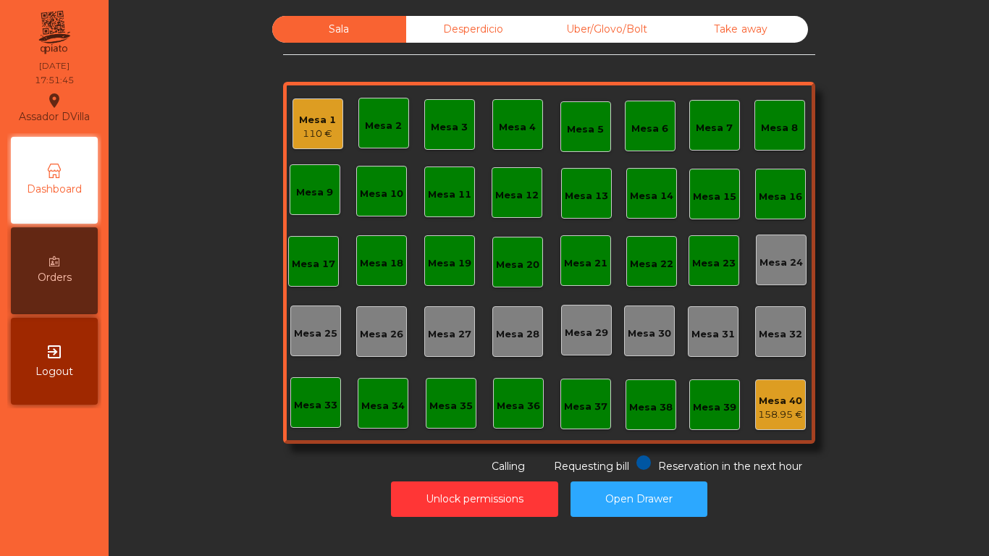
click at [147, 476] on div "Unlock permissions Open Drawer" at bounding box center [548, 499] width 841 height 50
click at [468, 30] on div "Desperdicio" at bounding box center [473, 29] width 134 height 27
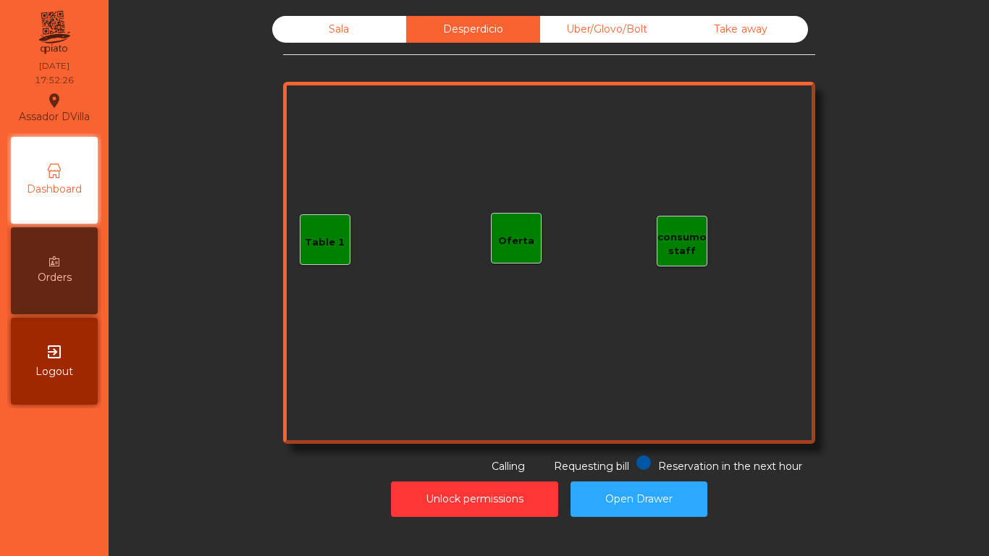
drag, startPoint x: 648, startPoint y: 35, endPoint x: 758, endPoint y: 23, distance: 110.7
click at [655, 35] on div "Uber/Glovo/Bolt" at bounding box center [607, 29] width 134 height 27
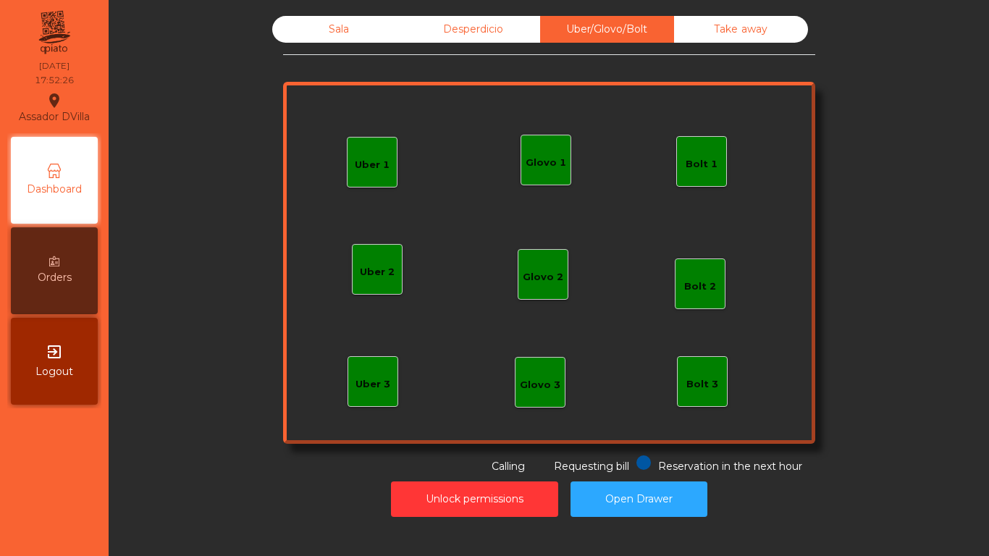
click at [758, 23] on div "Take away" at bounding box center [741, 29] width 134 height 27
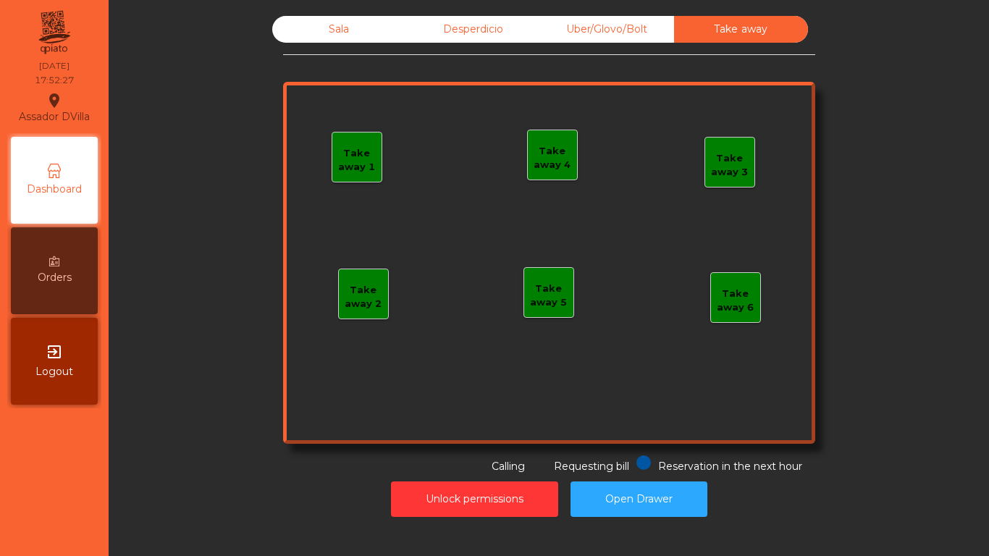
drag, startPoint x: 297, startPoint y: 18, endPoint x: 387, endPoint y: 64, distance: 101.7
click at [298, 18] on div "Sala" at bounding box center [339, 29] width 134 height 27
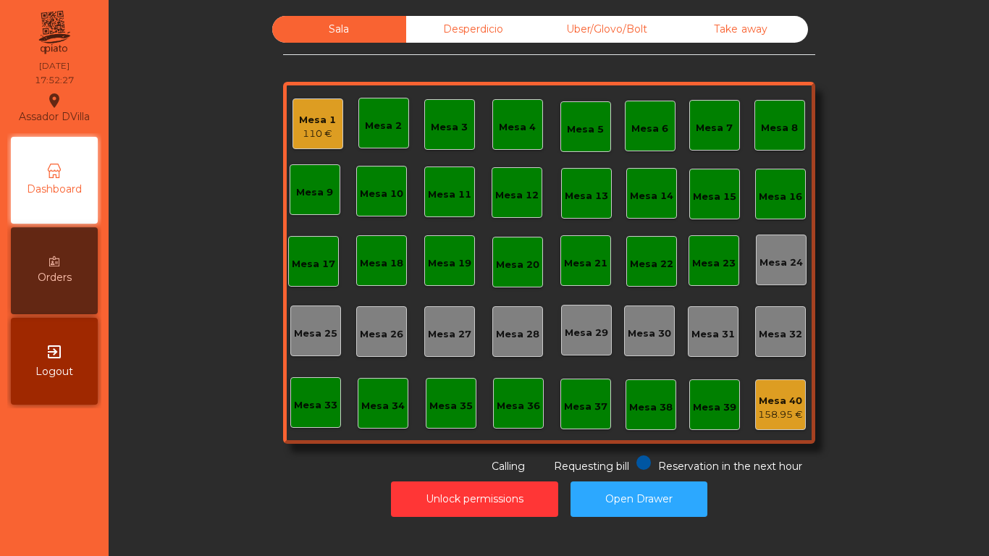
click at [788, 404] on div "Mesa 40" at bounding box center [780, 401] width 45 height 14
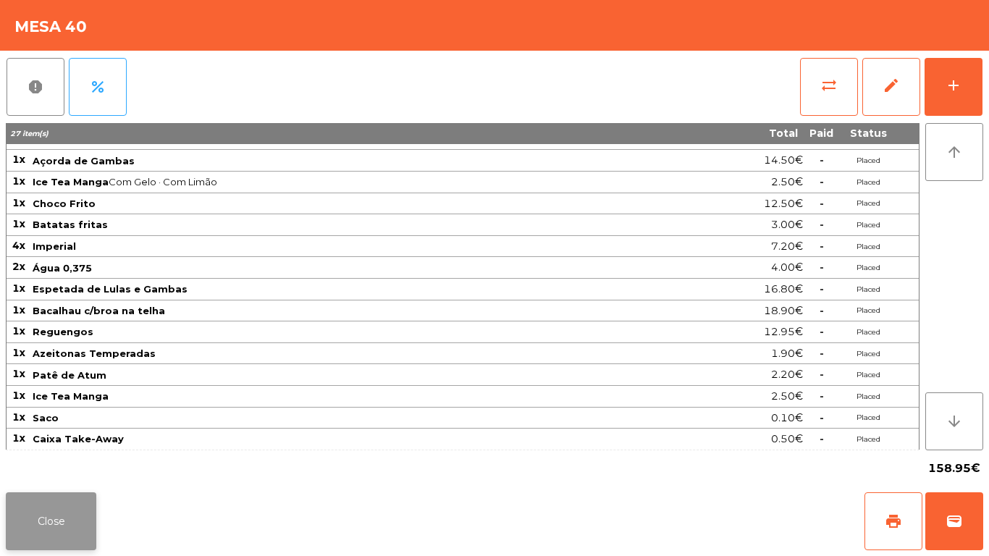
click at [37, 511] on button "Close" at bounding box center [51, 521] width 91 height 58
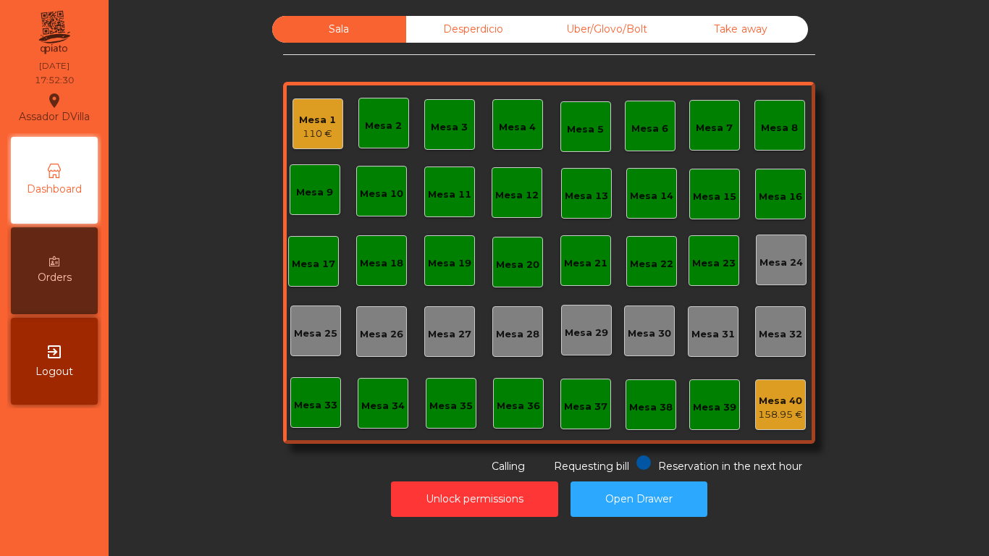
click at [316, 97] on div "Mesa 1 110 € Mesa 2 Mesa 3 Mesa 4 Mesa 5 Mesa 6 Mesa 7 Mesa 8 Mesa 9 Mesa 10 Me…" at bounding box center [549, 263] width 532 height 362
click at [313, 111] on div "Mesa 1 110 €" at bounding box center [317, 124] width 37 height 34
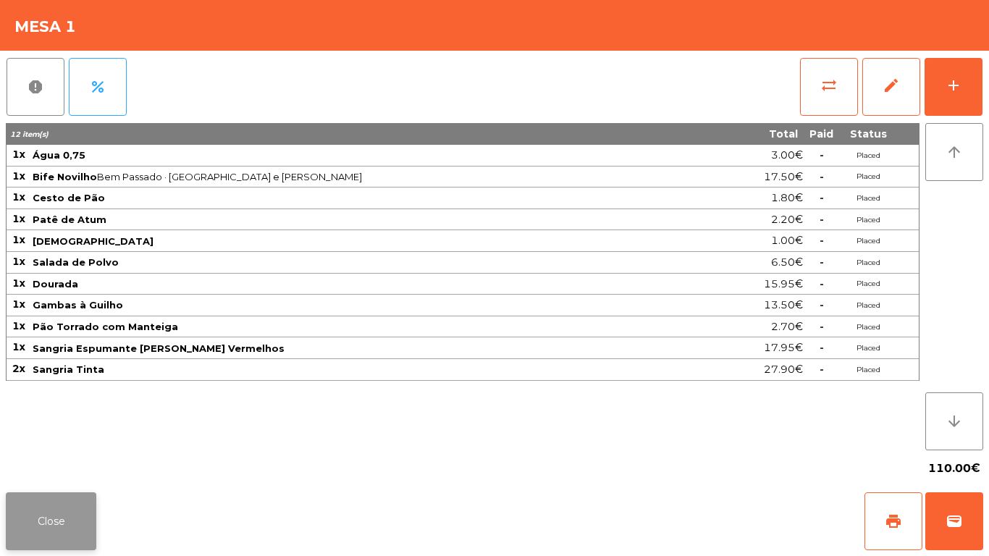
click at [72, 521] on button "Close" at bounding box center [51, 521] width 91 height 58
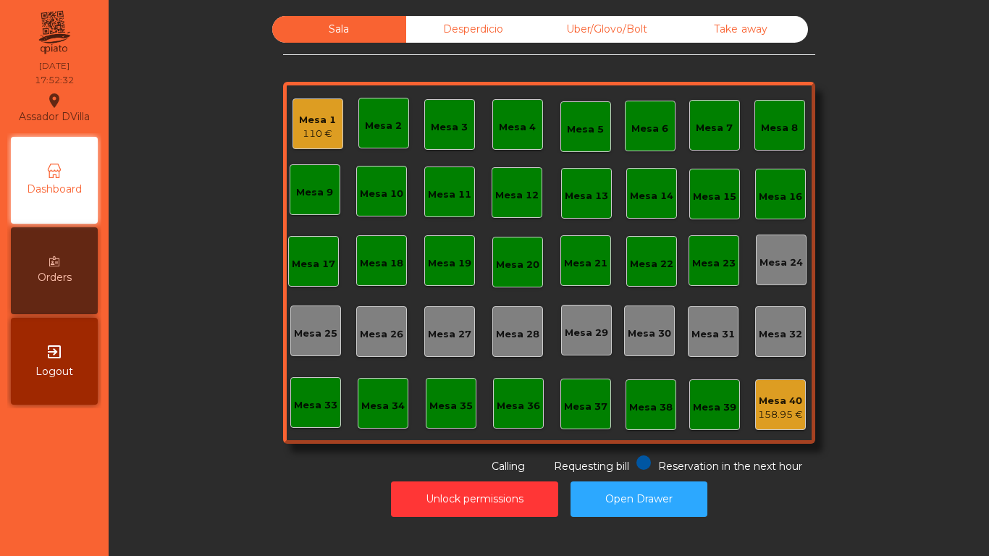
click at [774, 398] on div "Mesa 40" at bounding box center [780, 401] width 45 height 14
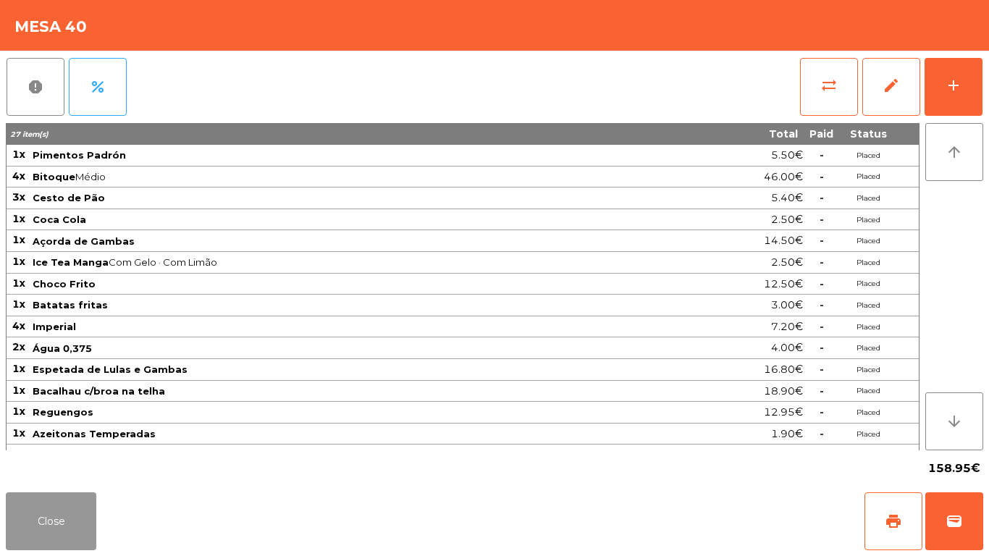
drag, startPoint x: 15, startPoint y: 511, endPoint x: 206, endPoint y: 401, distance: 220.6
click at [17, 511] on button "Close" at bounding box center [51, 521] width 91 height 58
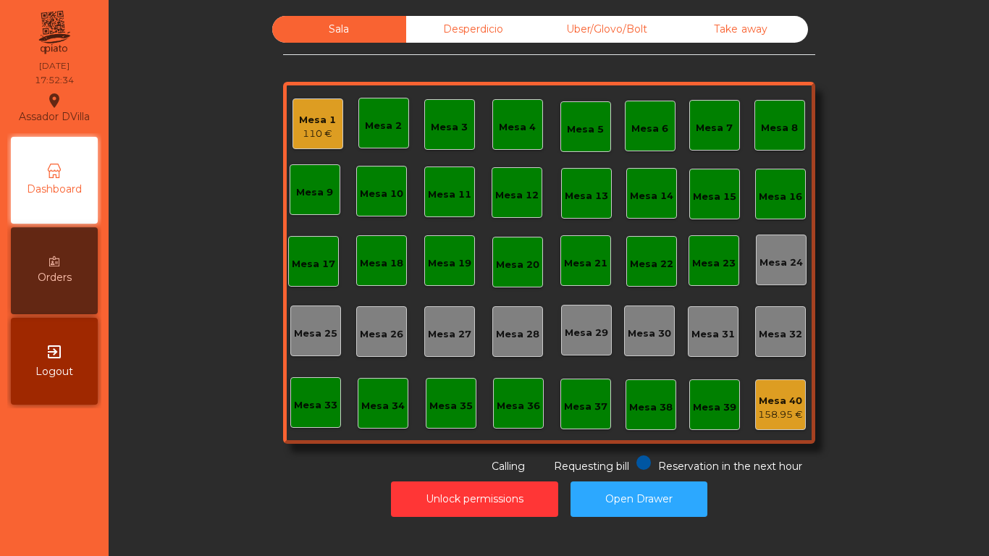
click at [324, 117] on div "Mesa 1" at bounding box center [317, 120] width 37 height 14
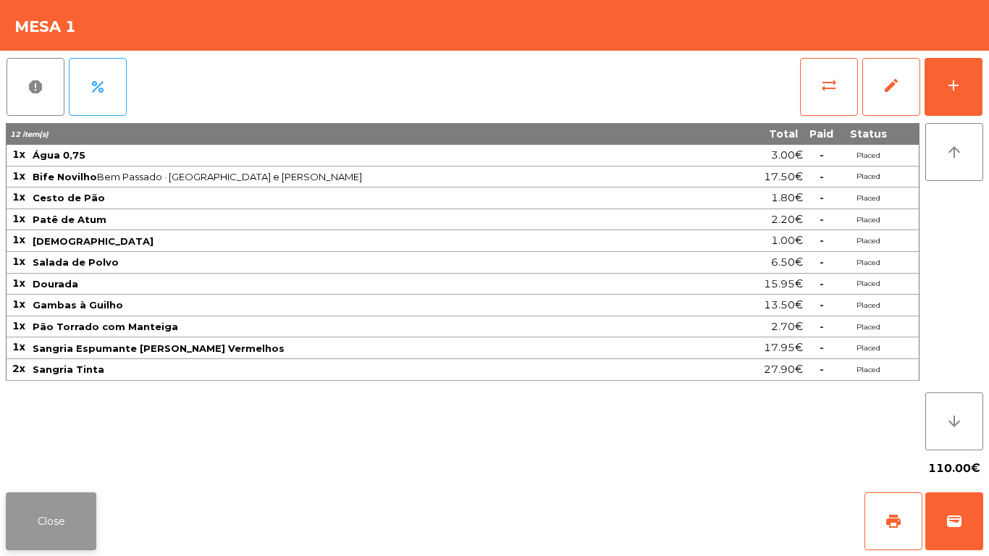
click at [75, 502] on button "Close" at bounding box center [51, 521] width 91 height 58
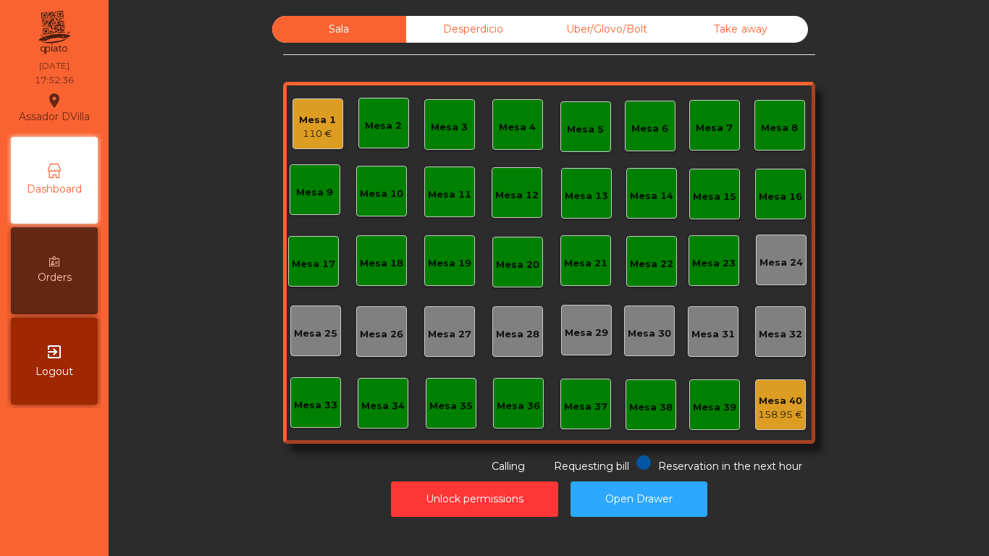
drag, startPoint x: 182, startPoint y: 457, endPoint x: 185, endPoint y: 450, distance: 7.8
click at [183, 456] on div "Sala Desperdicio Uber/Glovo/Bolt Take away Mesa 1 110 € Mesa 2 Mesa 3 Mesa 4 Me…" at bounding box center [548, 245] width 841 height 458
click at [443, 39] on div "Desperdicio" at bounding box center [473, 29] width 134 height 27
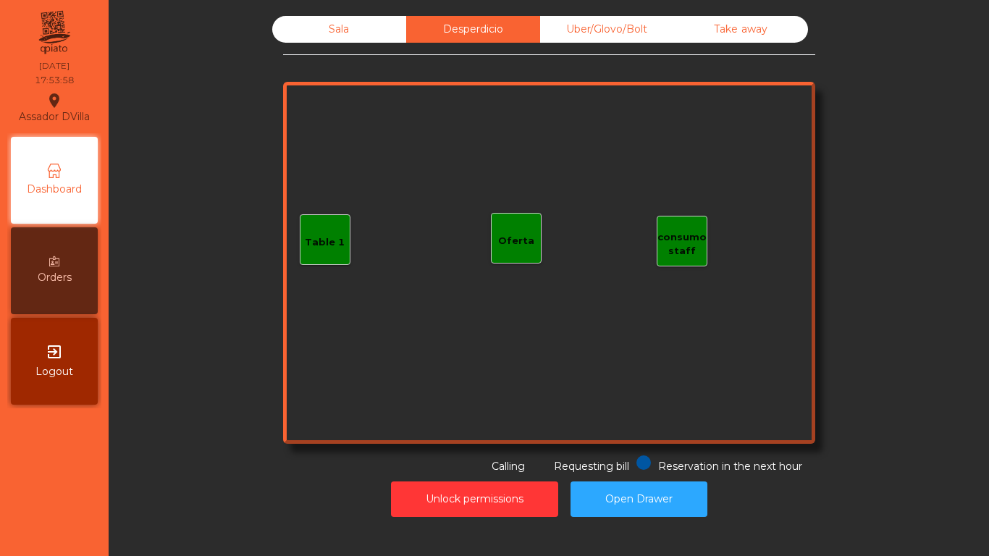
drag, startPoint x: 622, startPoint y: 31, endPoint x: 694, endPoint y: 30, distance: 72.4
click at [623, 31] on div "Uber/Glovo/Bolt" at bounding box center [607, 29] width 134 height 27
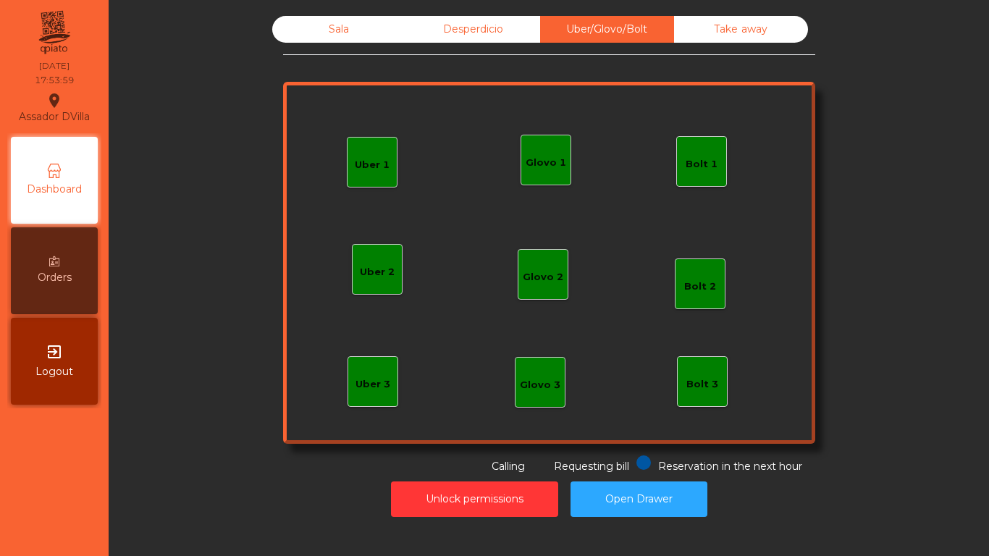
click at [718, 22] on div "Take away" at bounding box center [741, 29] width 134 height 27
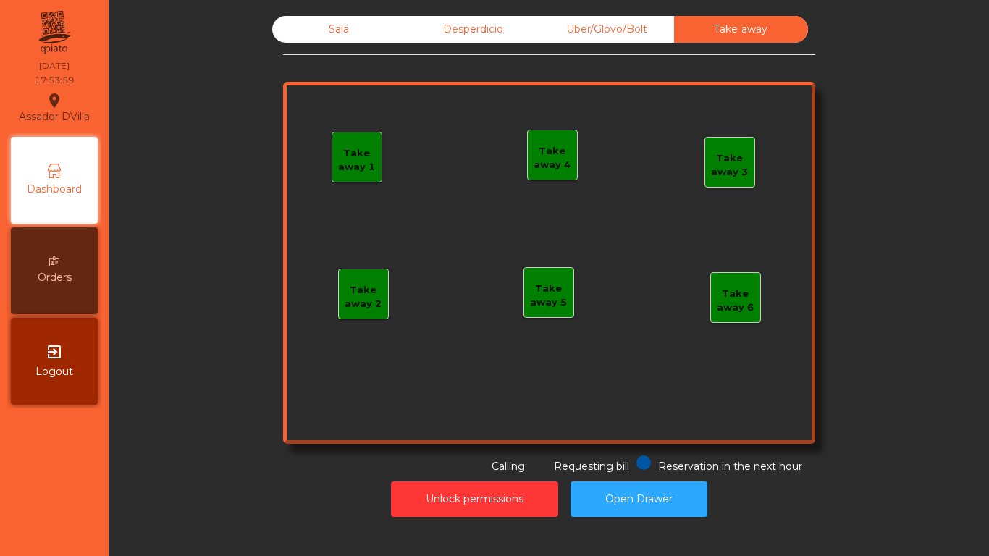
click at [355, 20] on div "Sala" at bounding box center [339, 29] width 134 height 27
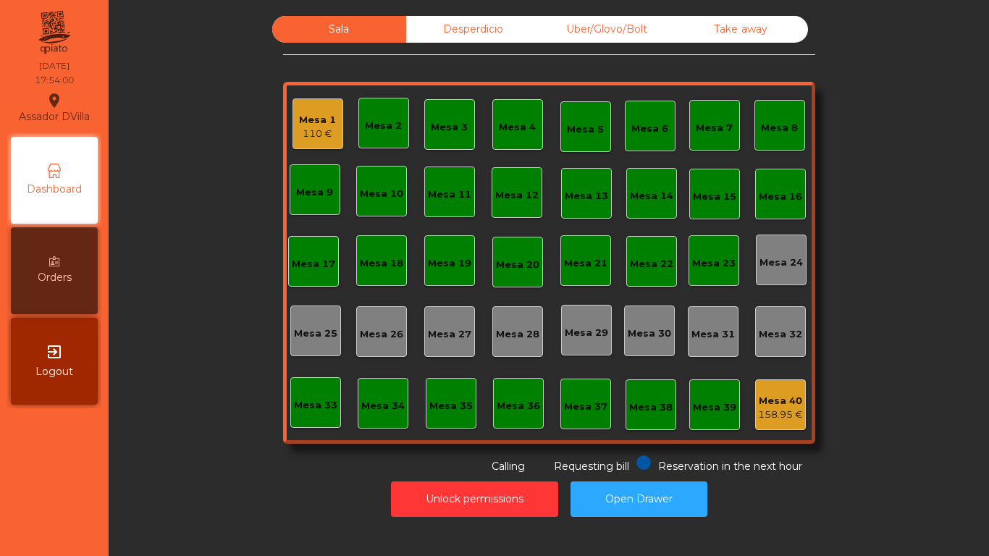
click at [327, 128] on div "110 €" at bounding box center [317, 134] width 37 height 14
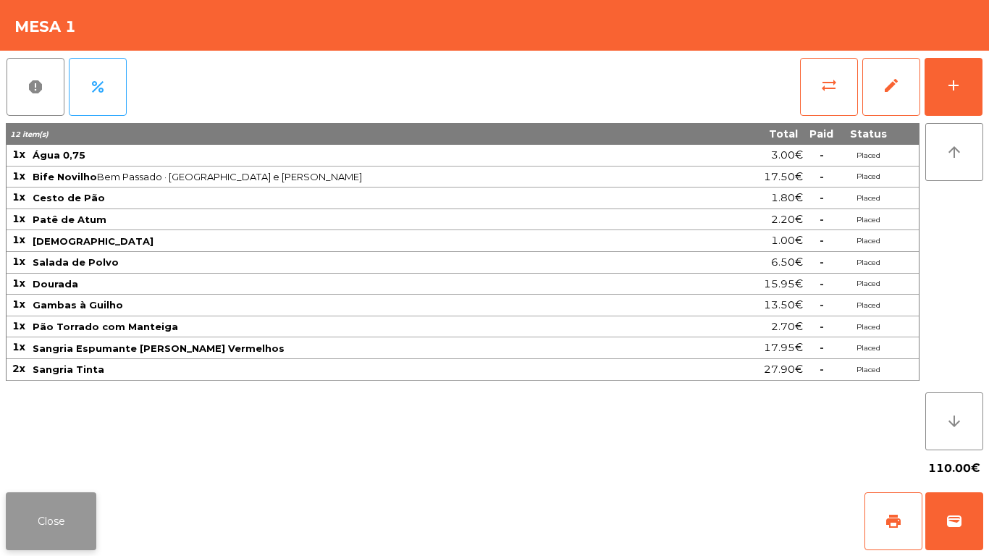
click at [75, 522] on button "Close" at bounding box center [51, 521] width 91 height 58
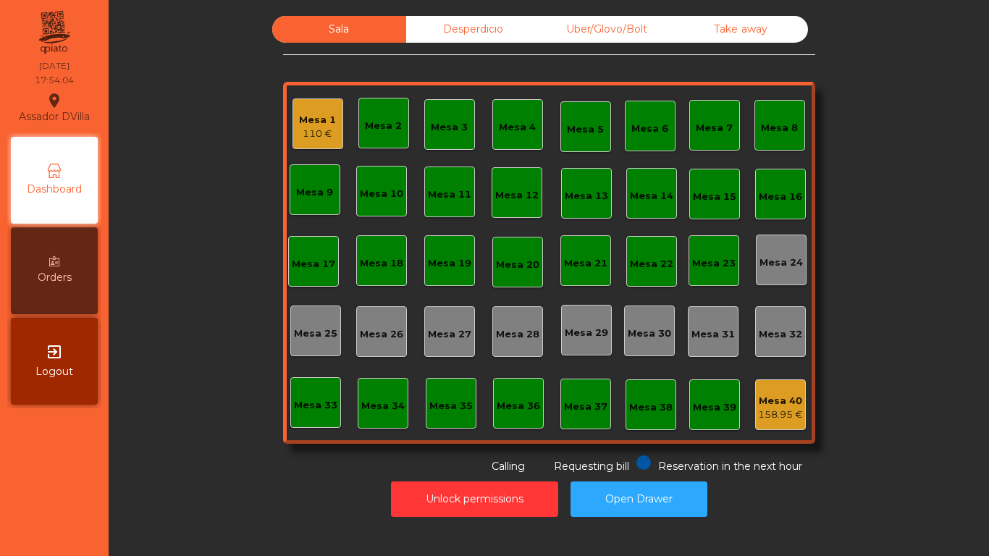
click at [783, 405] on div "Mesa 40" at bounding box center [780, 401] width 45 height 14
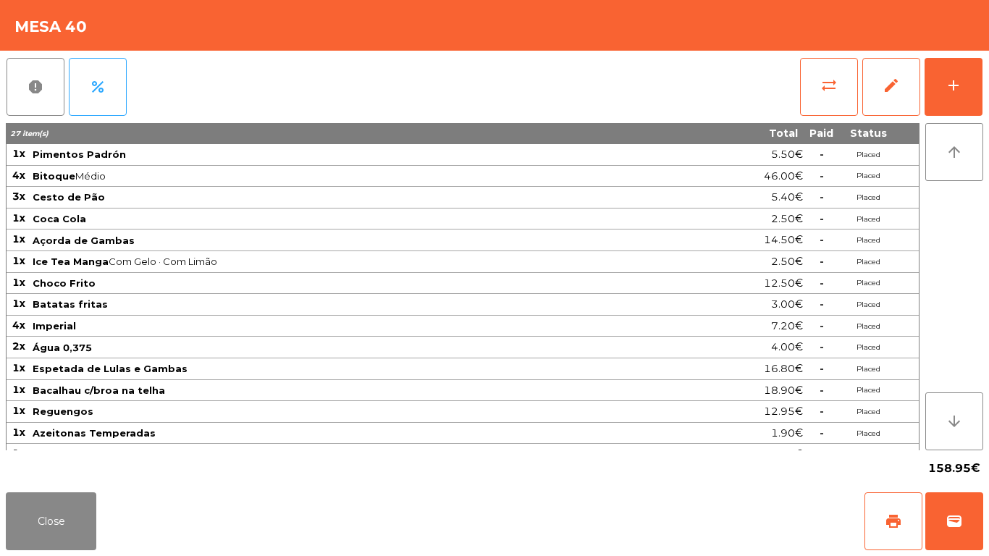
scroll to position [0, 0]
click at [64, 510] on button "Close" at bounding box center [51, 521] width 91 height 58
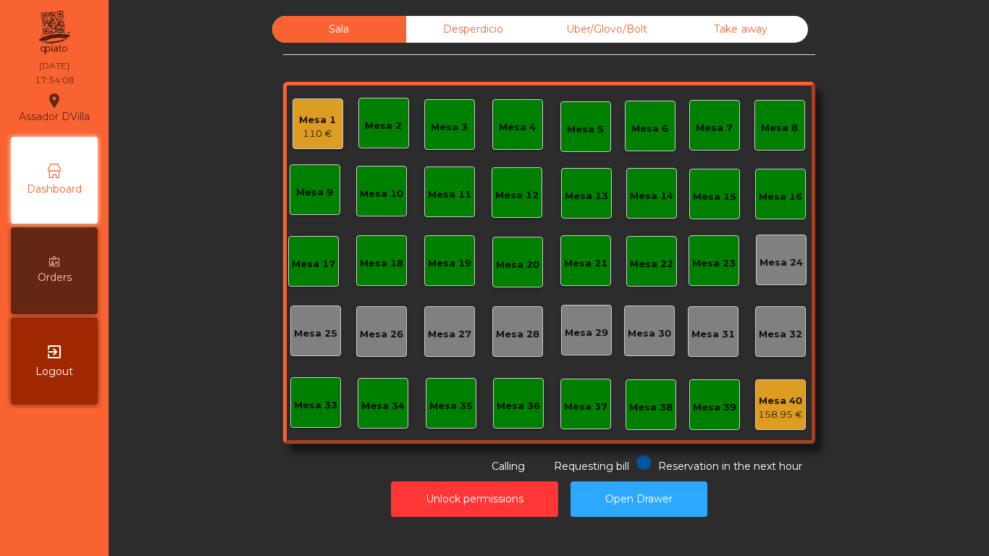
click at [335, 123] on div "Mesa 1 110 €" at bounding box center [318, 123] width 51 height 51
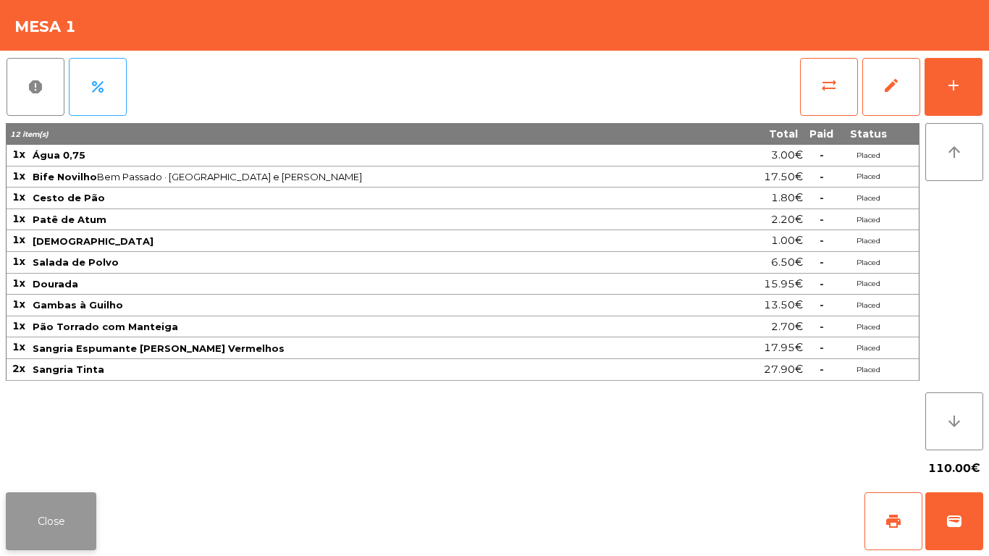
click at [88, 515] on button "Close" at bounding box center [51, 521] width 91 height 58
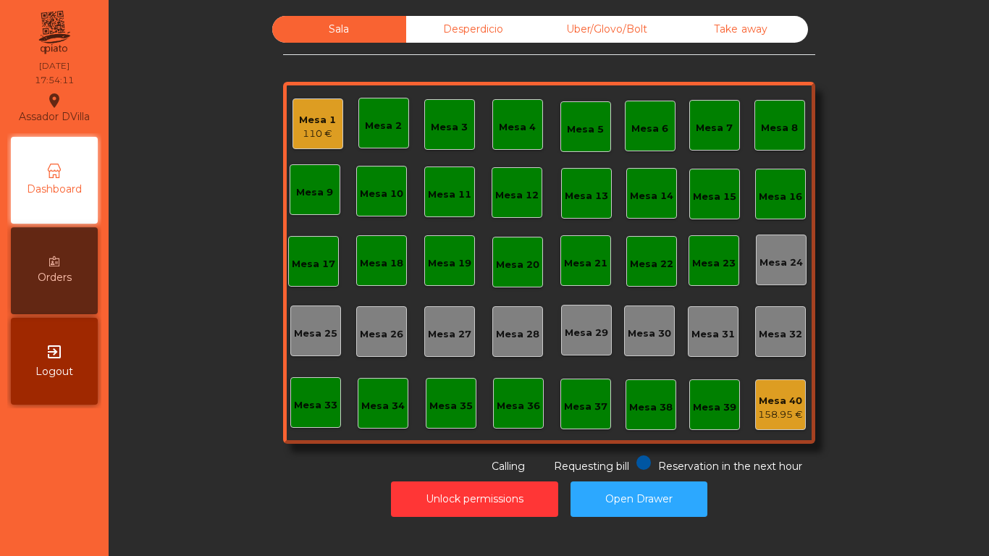
click at [107, 474] on nav "Assador DVilla location_on 08/09/2025 17:54:11 Dashboard Orders exit_to_app Log…" at bounding box center [54, 278] width 109 height 556
click at [161, 388] on div "Sala Desperdicio Uber/Glovo/Bolt Take away Mesa 1 110 € Mesa 2 Mesa 3 Mesa 4 Me…" at bounding box center [548, 245] width 841 height 458
click at [293, 125] on div "Mesa 1 110 €" at bounding box center [318, 123] width 51 height 51
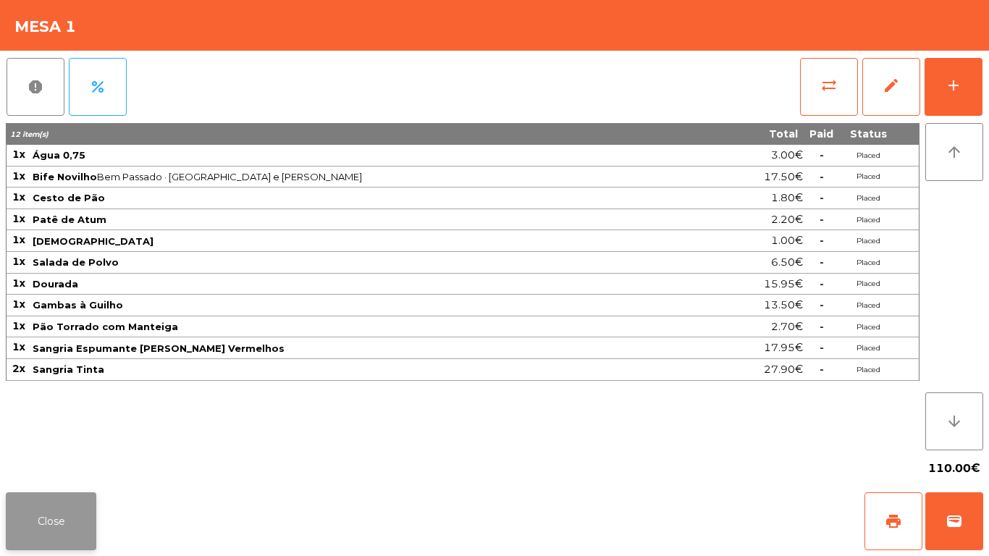
click at [59, 503] on button "Close" at bounding box center [51, 521] width 91 height 58
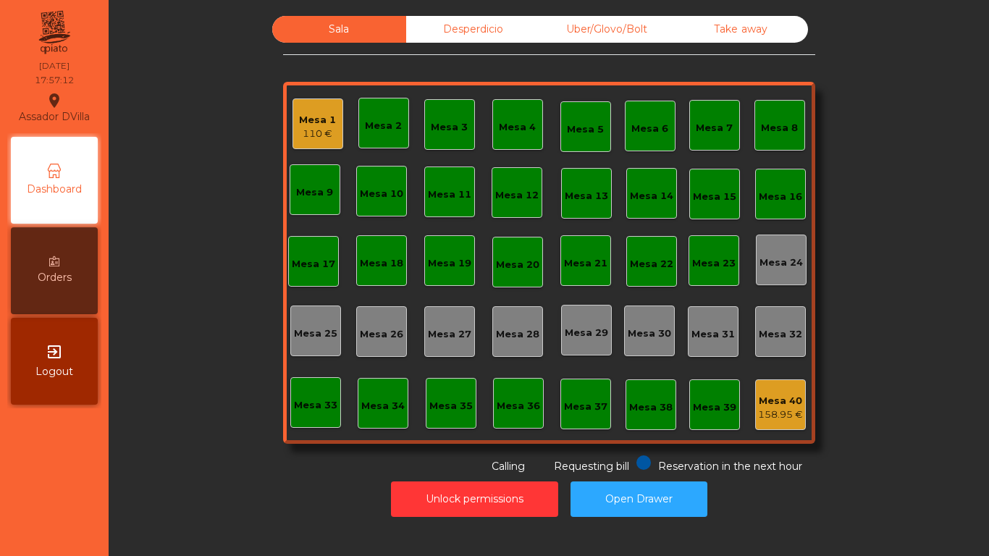
click at [452, 31] on div "Desperdicio" at bounding box center [473, 29] width 134 height 27
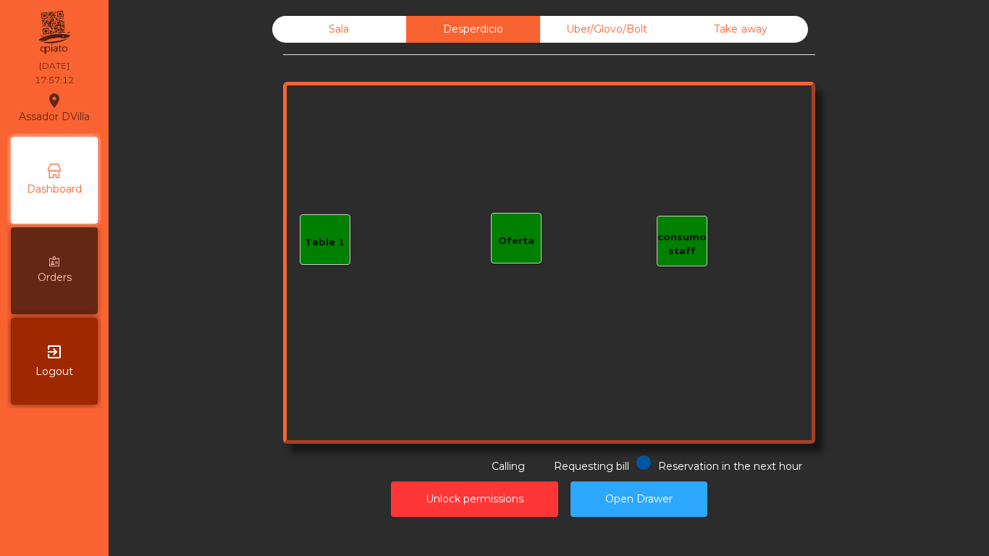
click at [633, 31] on div "Uber/Glovo/Bolt" at bounding box center [607, 29] width 134 height 27
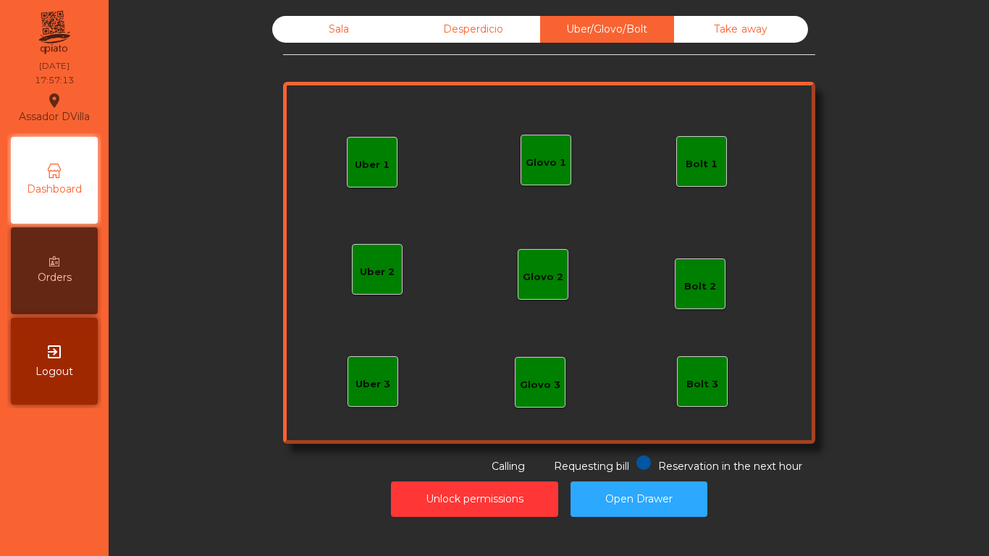
click at [707, 20] on div "Take away" at bounding box center [741, 29] width 134 height 27
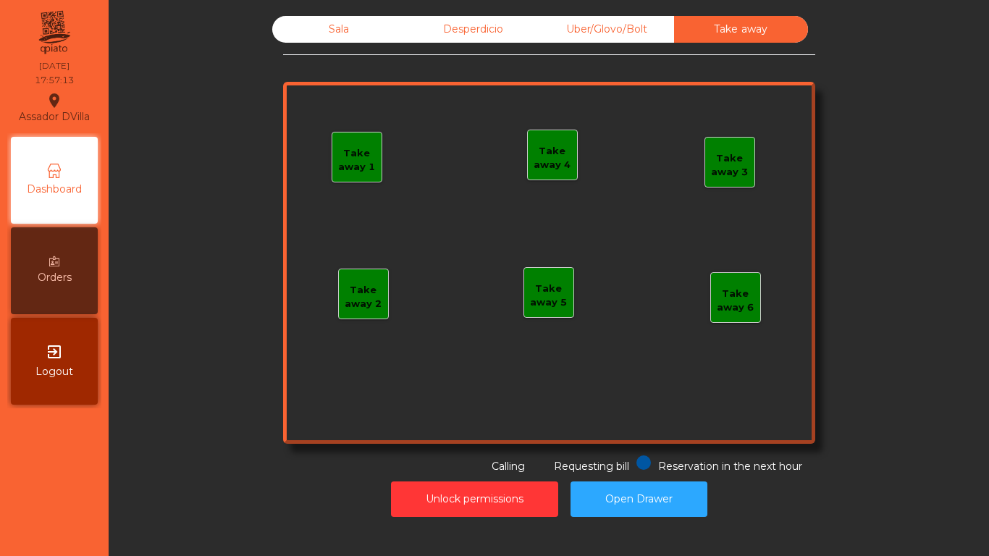
click at [329, 25] on div "Sala" at bounding box center [339, 29] width 134 height 27
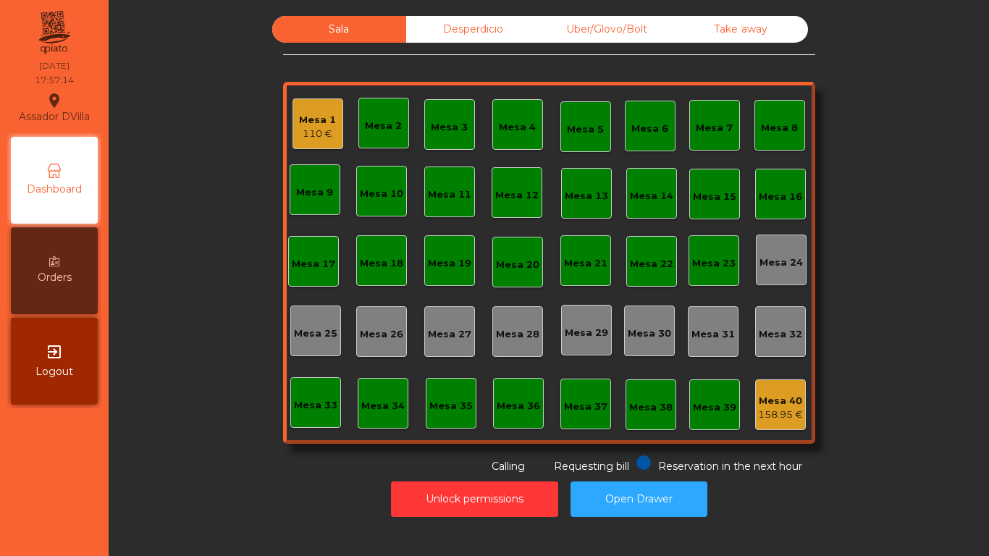
click at [185, 116] on div "Sala Desperdicio Uber/Glovo/Bolt Take away Mesa 1 110 € Mesa 2 Mesa 3 Mesa 4 Me…" at bounding box center [548, 245] width 841 height 458
click at [313, 133] on div "110 €" at bounding box center [317, 134] width 37 height 14
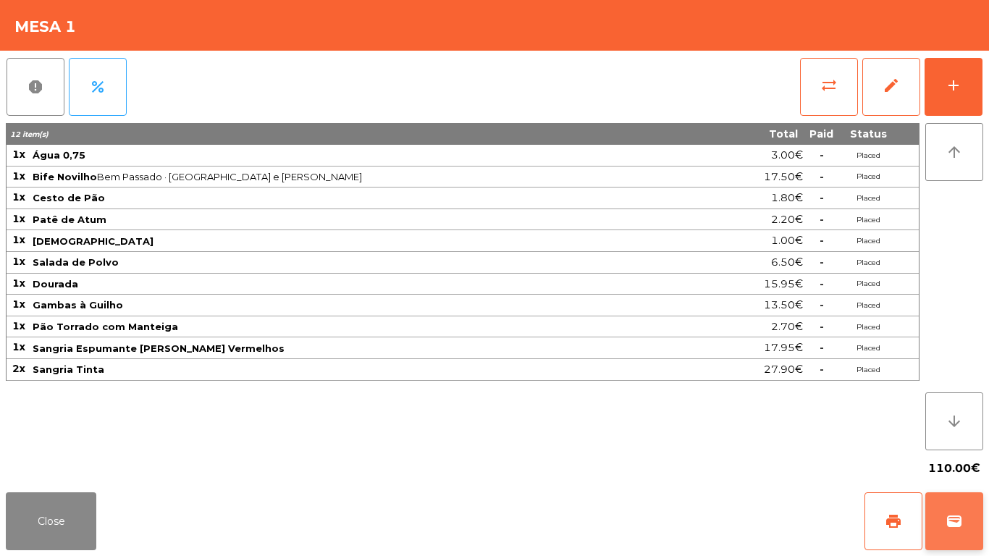
click at [962, 508] on button "wallet" at bounding box center [954, 521] width 58 height 58
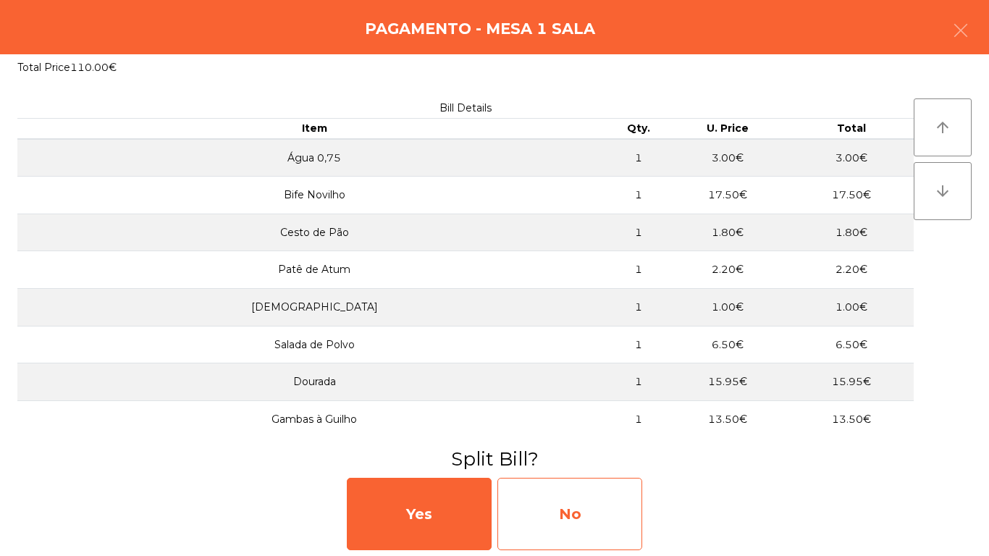
click at [564, 512] on div "No" at bounding box center [569, 514] width 145 height 72
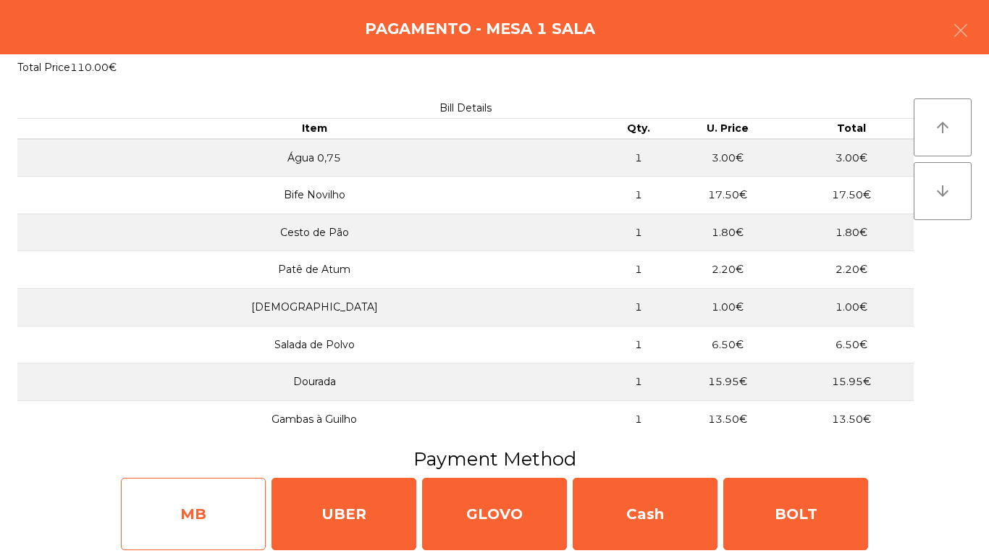
click at [201, 516] on div "MB" at bounding box center [193, 514] width 145 height 72
select select "**"
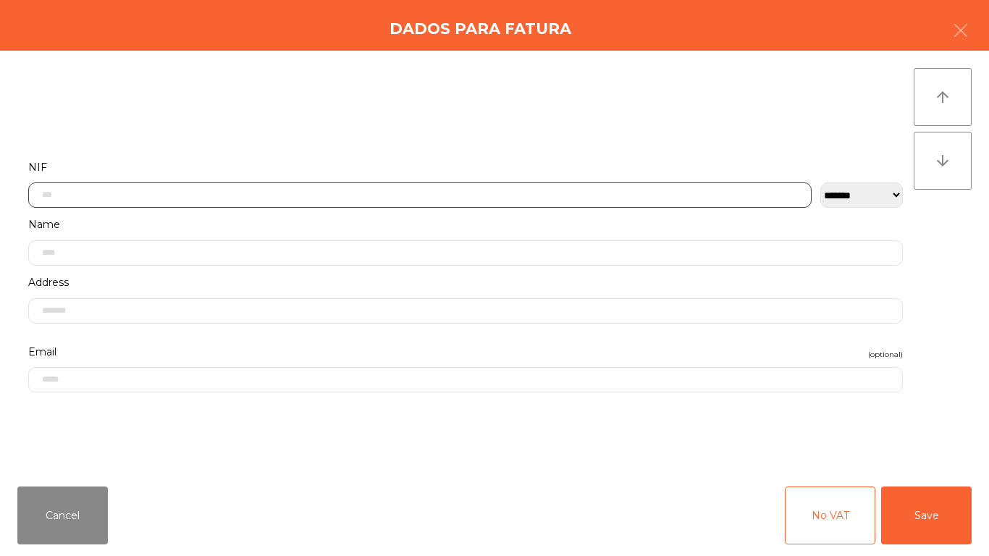
click at [355, 200] on input "text" at bounding box center [419, 194] width 783 height 25
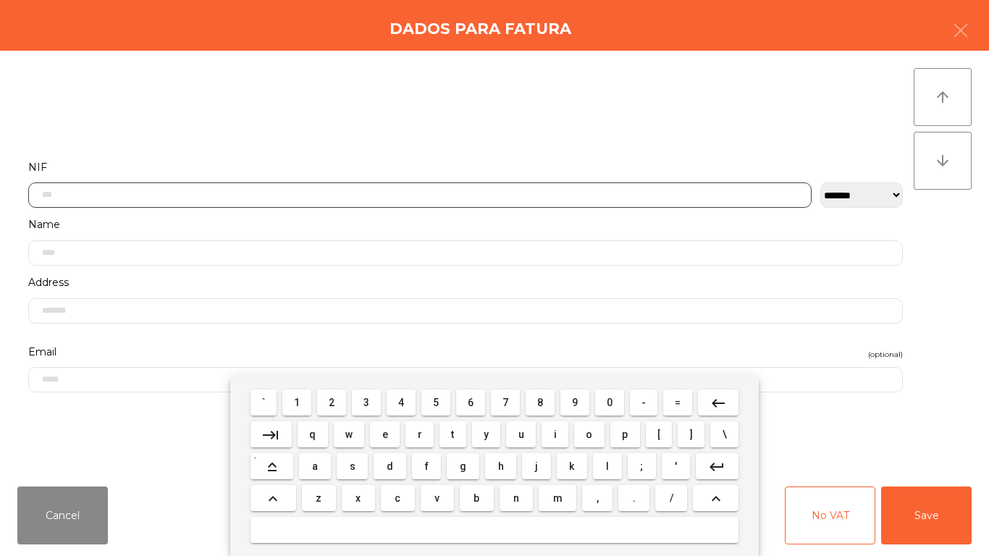
scroll to position [88, 0]
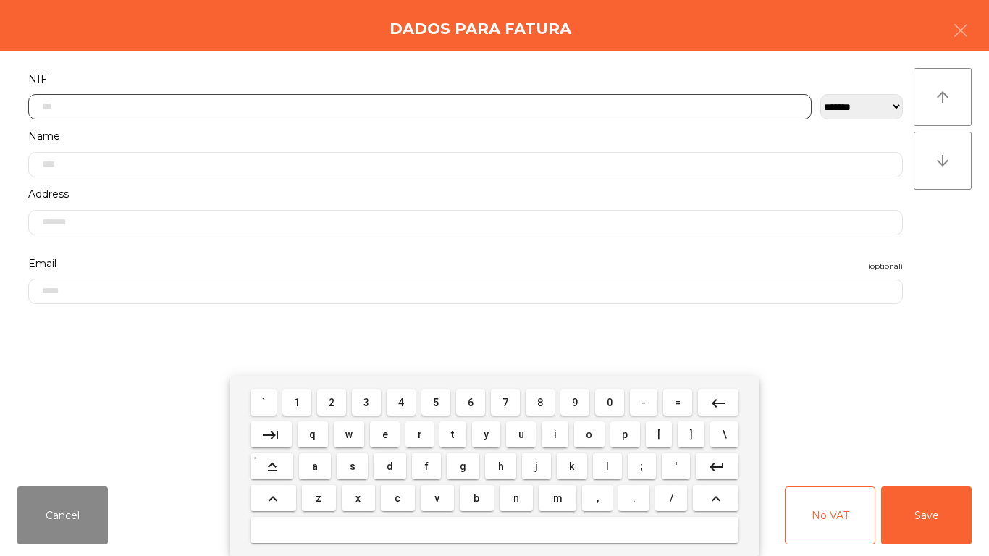
click at [355, 398] on button "3" at bounding box center [366, 403] width 29 height 26
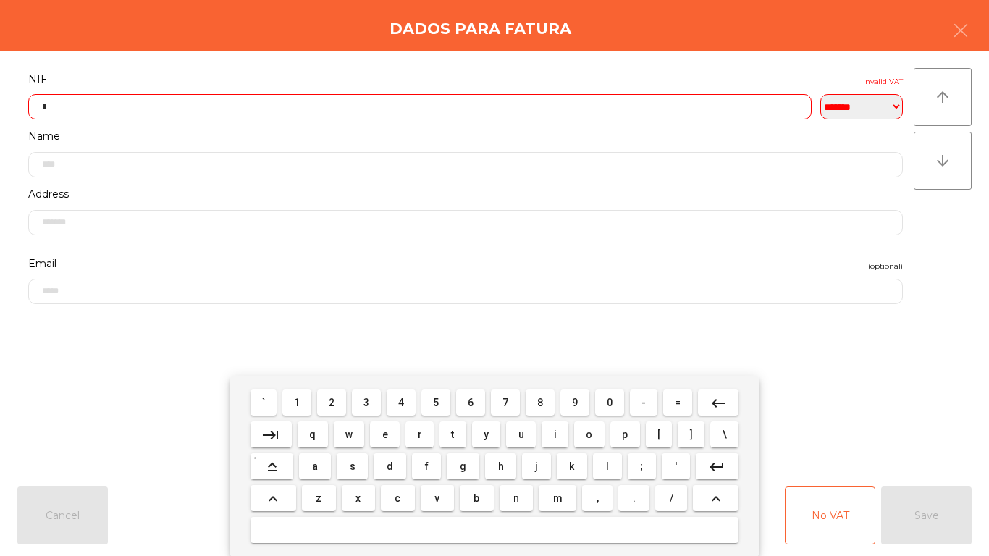
click at [610, 402] on span "0" at bounding box center [610, 403] width 6 height 12
click at [367, 402] on span "3" at bounding box center [366, 403] width 6 height 12
click at [608, 400] on span "0" at bounding box center [610, 403] width 6 height 12
click at [505, 402] on span "7" at bounding box center [506, 403] width 6 height 12
click at [459, 410] on button "6" at bounding box center [470, 403] width 29 height 26
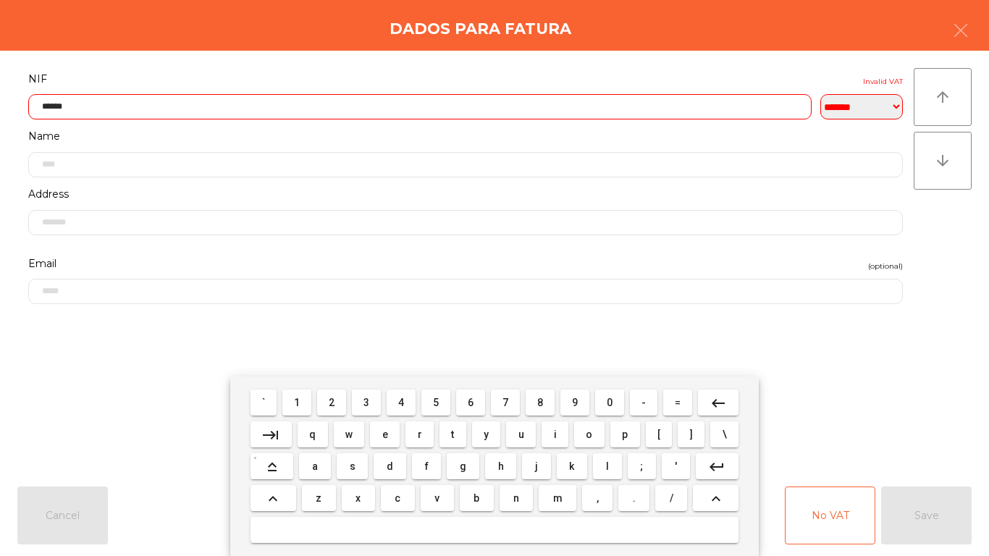
click at [323, 405] on button "2" at bounding box center [331, 403] width 29 height 26
click at [358, 403] on button "3" at bounding box center [366, 403] width 29 height 26
click at [319, 406] on button "2" at bounding box center [331, 403] width 29 height 26
type input "*********"
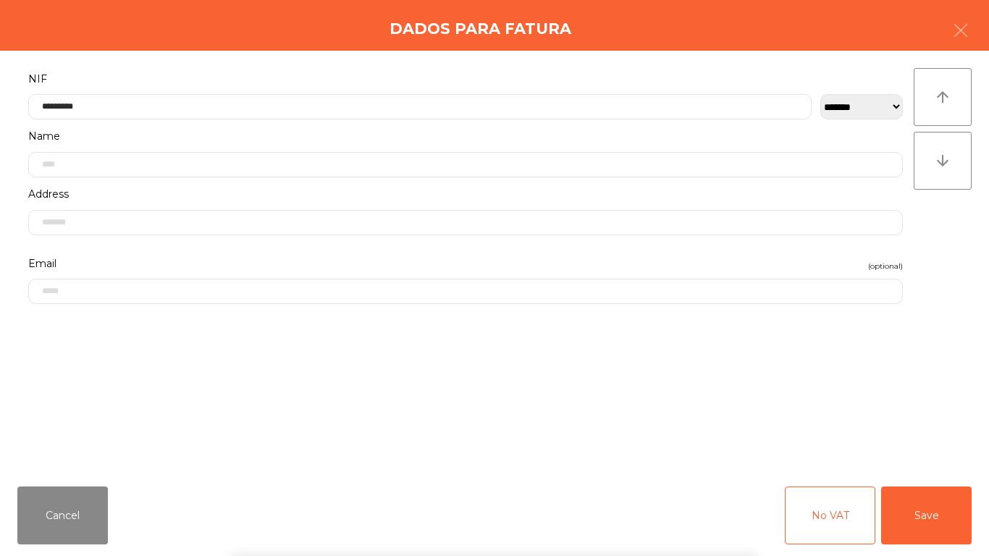
click at [403, 327] on form "**********" at bounding box center [465, 265] width 896 height 390
click at [938, 515] on button "Save" at bounding box center [926, 516] width 91 height 58
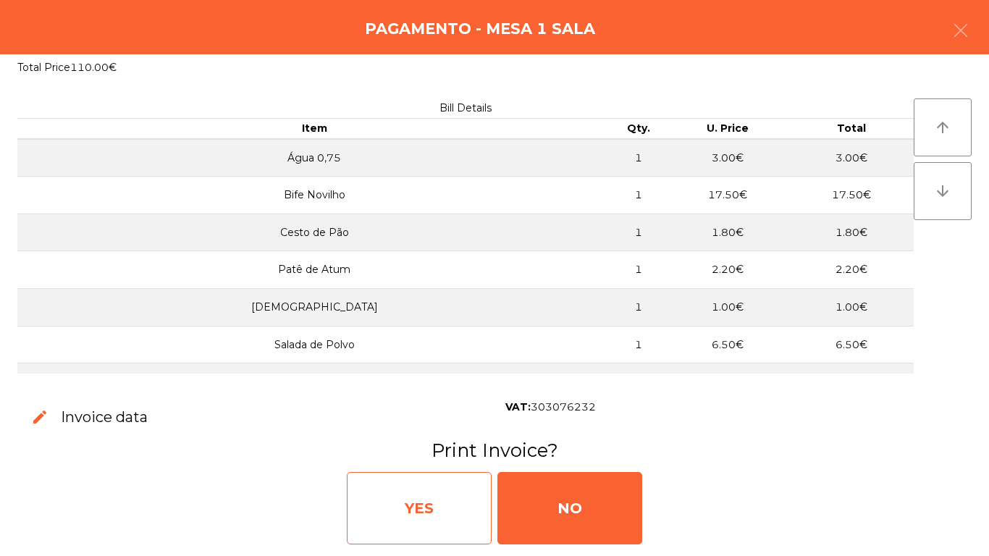
click at [405, 487] on div "YES" at bounding box center [419, 508] width 145 height 72
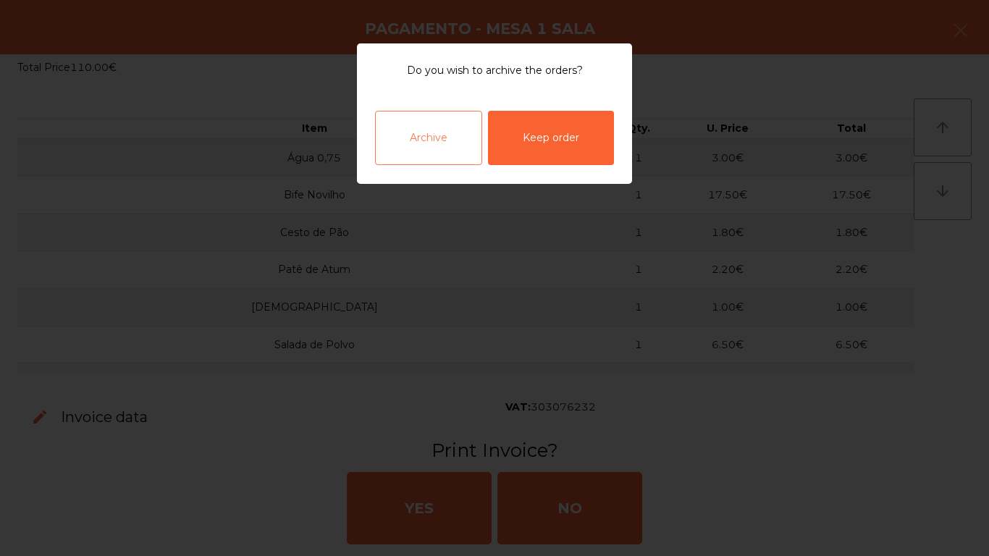
click at [439, 140] on div "Archive" at bounding box center [428, 138] width 107 height 54
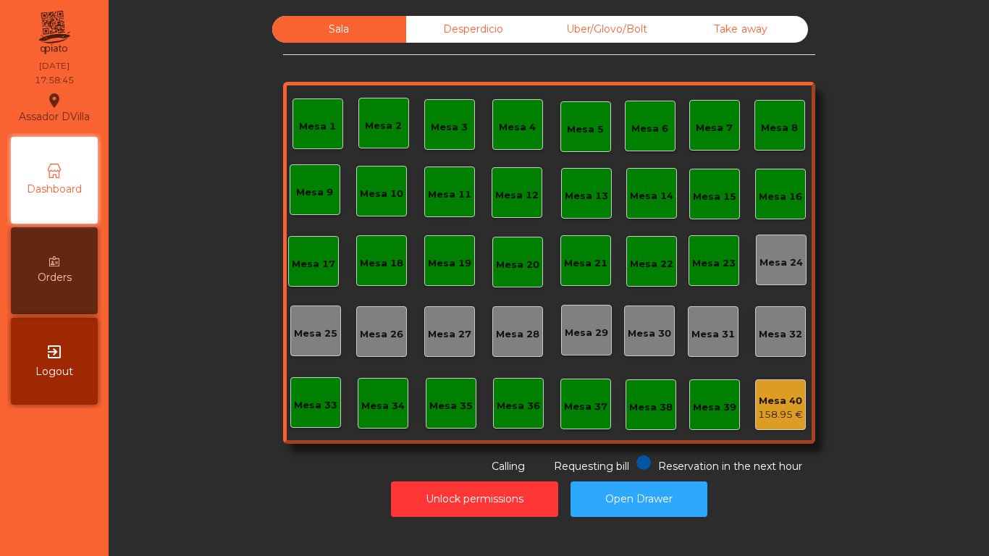
click at [503, 20] on div "Desperdicio" at bounding box center [473, 29] width 134 height 27
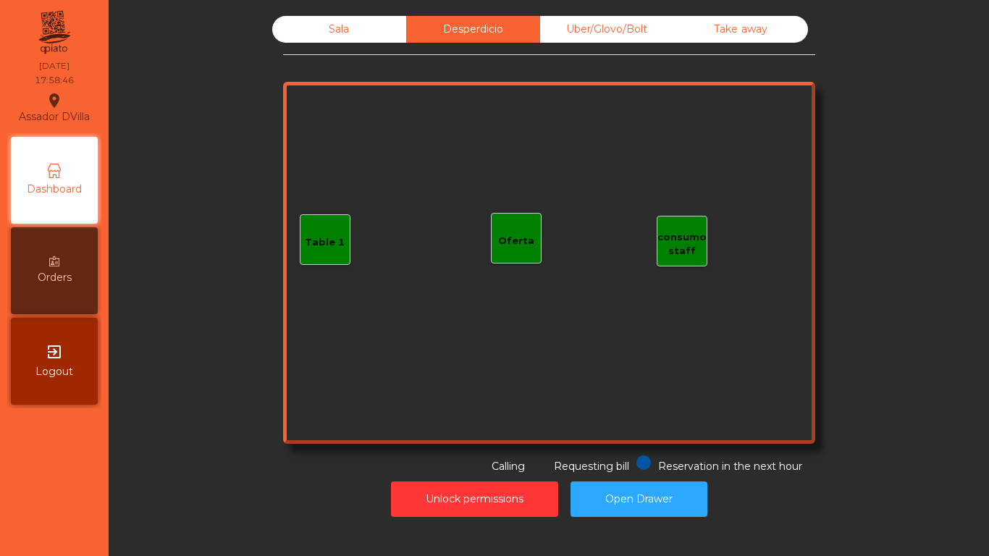
click at [374, 25] on div "Sala" at bounding box center [339, 29] width 134 height 27
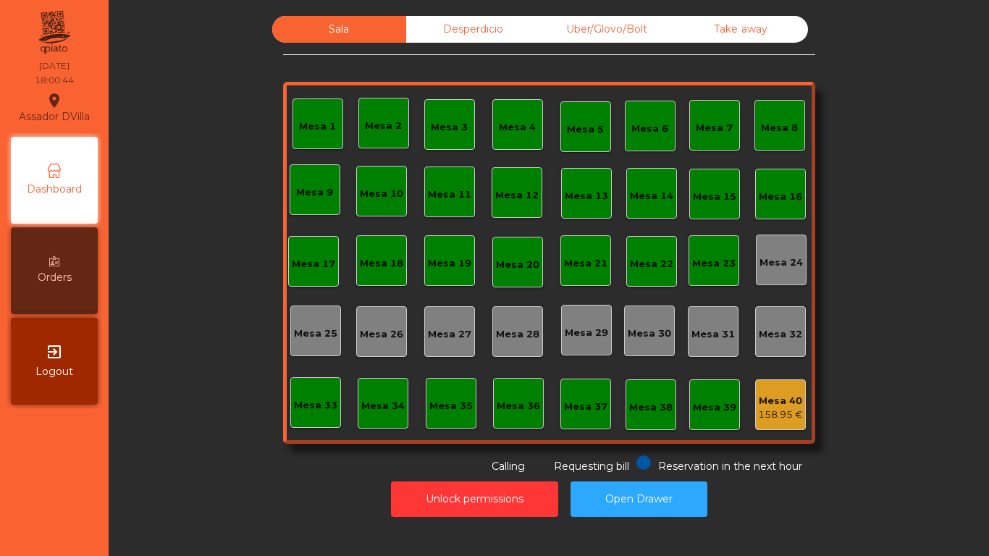
click at [434, 15] on div "Sala Desperdicio Uber/Glovo/Bolt Take away Mesa 1 Mesa 2 Mesa 3 Mesa 4 Mesa 5 M…" at bounding box center [548, 267] width 863 height 516
click at [441, 21] on div "Desperdicio" at bounding box center [473, 29] width 134 height 27
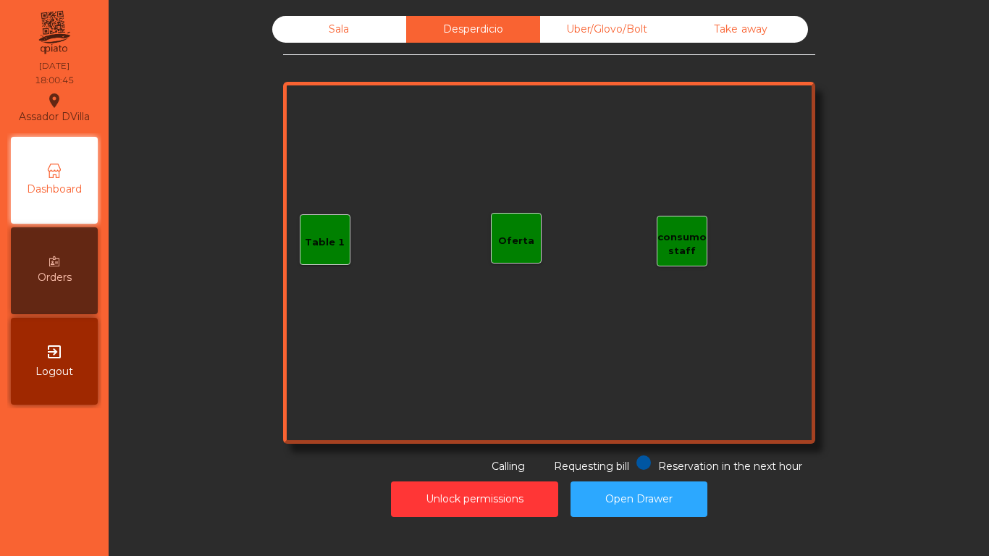
drag, startPoint x: 615, startPoint y: 22, endPoint x: 634, endPoint y: 24, distance: 18.2
click at [617, 22] on div "Uber/Glovo/Bolt" at bounding box center [607, 29] width 134 height 27
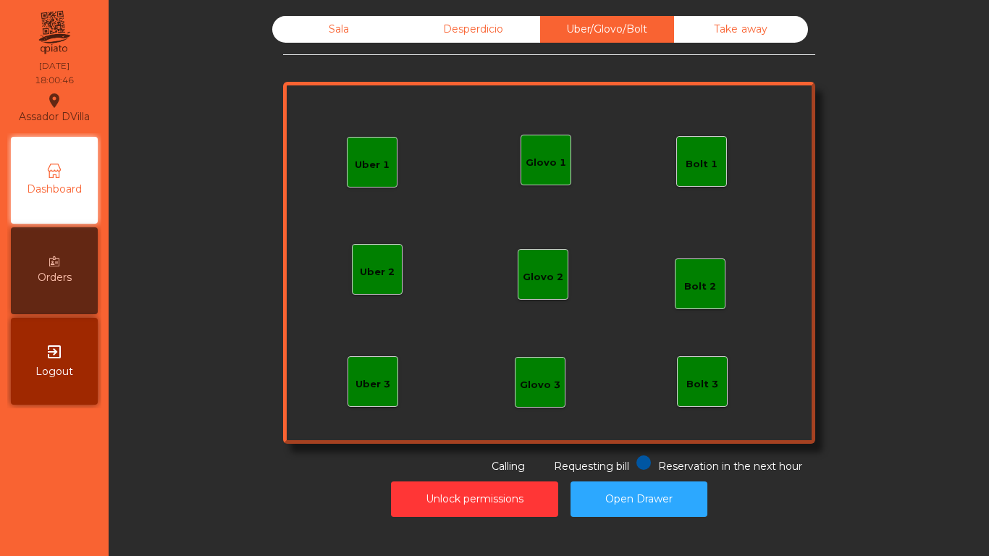
click at [718, 33] on div "Take away" at bounding box center [741, 29] width 134 height 27
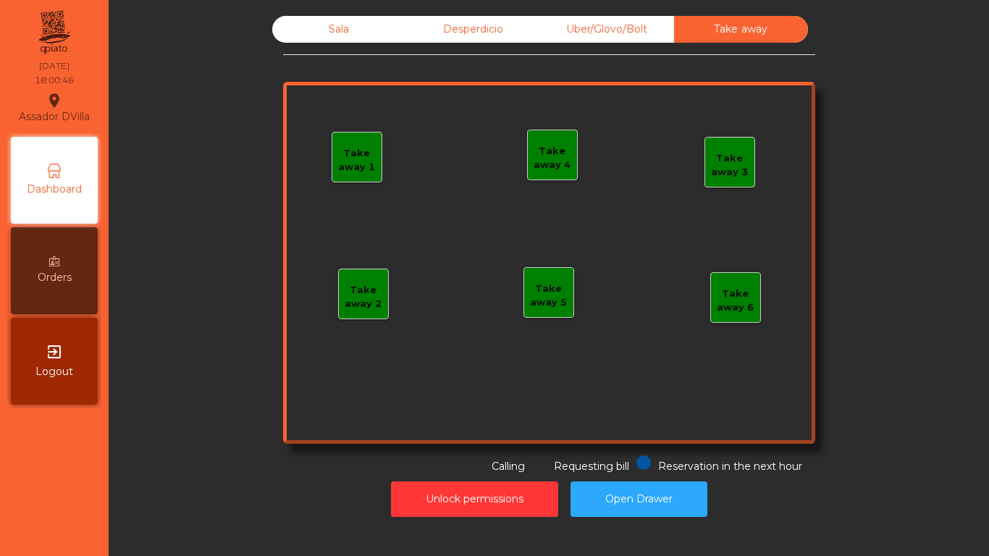
click at [411, 37] on div "Desperdicio" at bounding box center [473, 29] width 134 height 27
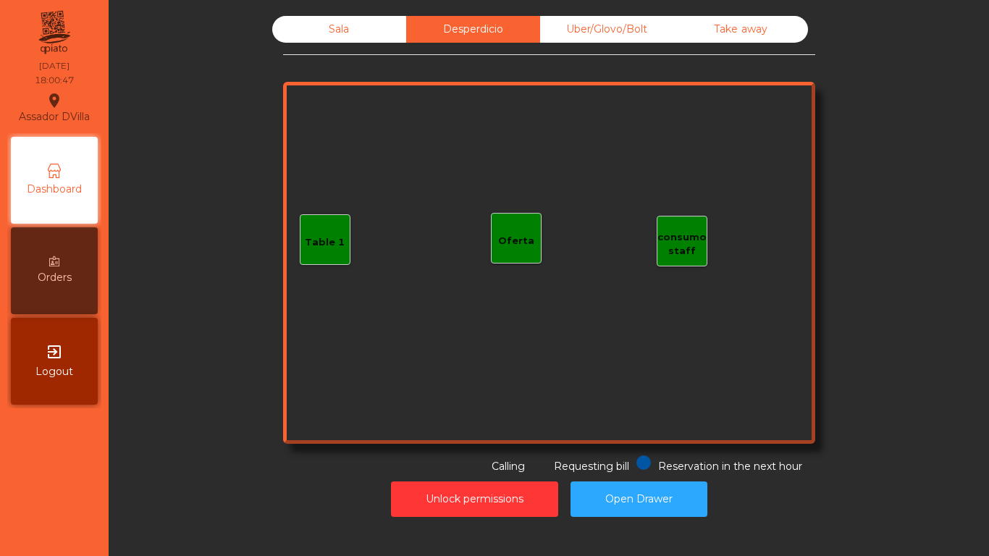
drag, startPoint x: 351, startPoint y: 33, endPoint x: 249, endPoint y: 64, distance: 106.5
click at [350, 35] on div "Sala" at bounding box center [339, 29] width 134 height 27
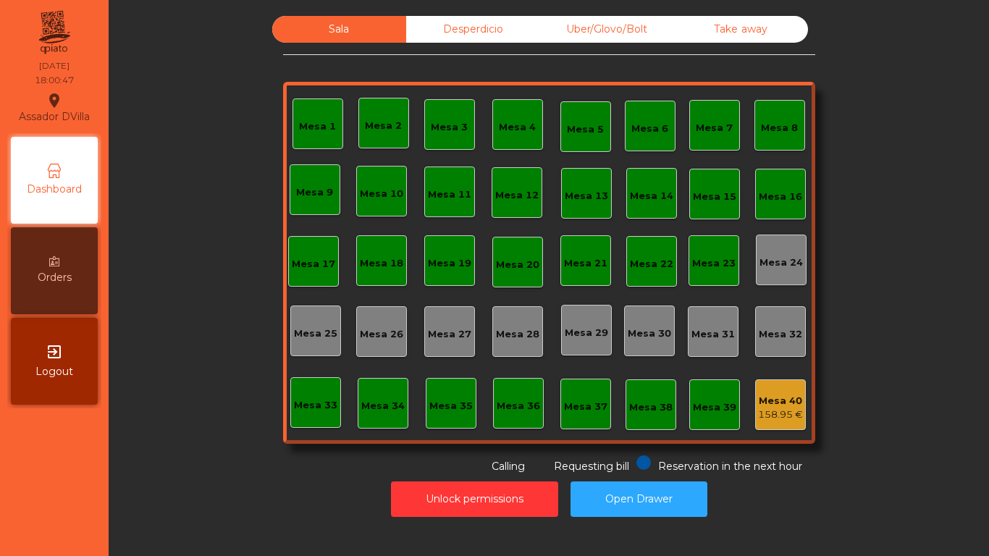
click at [181, 83] on div "Sala Desperdicio Uber/Glovo/Bolt Take away Mesa 1 Mesa 2 Mesa 3 Mesa 4 Mesa 5 M…" at bounding box center [548, 245] width 841 height 458
click at [509, 38] on div "Desperdicio" at bounding box center [473, 29] width 134 height 27
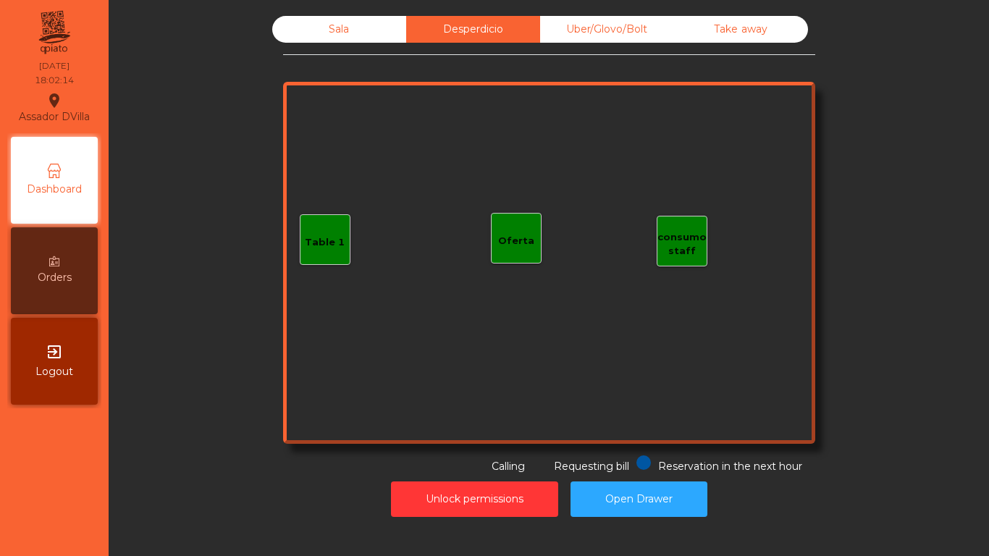
click at [743, 49] on div "Sala Desperdicio Uber/Glovo/Bolt Take away Table 1 consumo staff Oferta Reserva…" at bounding box center [549, 245] width 532 height 458
click at [743, 38] on div "Take away" at bounding box center [741, 29] width 134 height 27
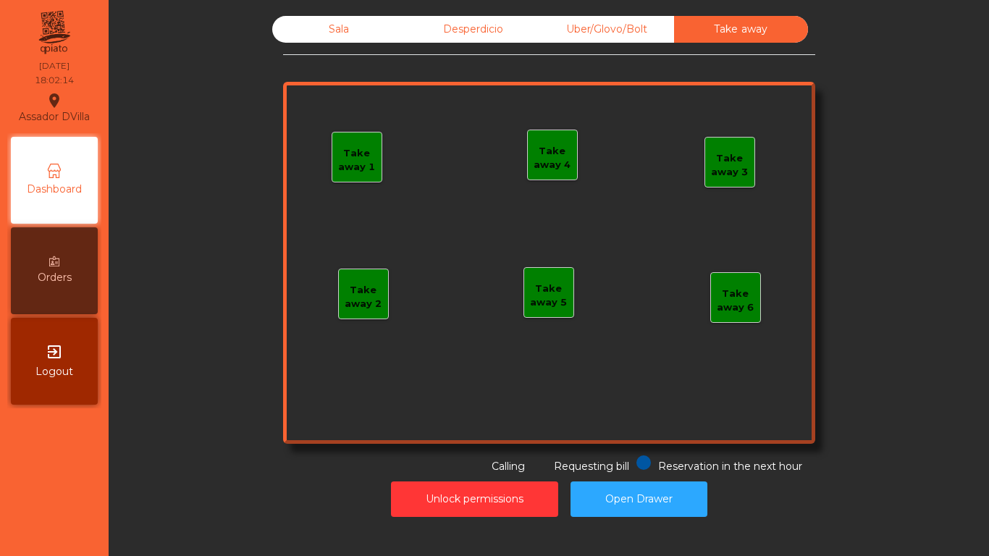
drag, startPoint x: 631, startPoint y: 21, endPoint x: 566, endPoint y: 22, distance: 65.2
click at [629, 22] on div "Uber/Glovo/Bolt" at bounding box center [607, 29] width 134 height 27
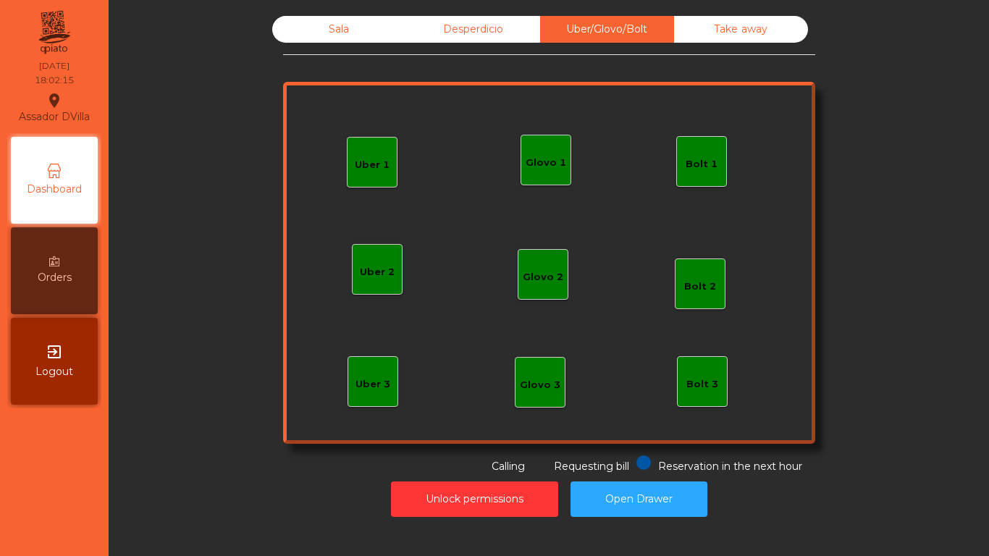
click at [527, 28] on div "Desperdicio" at bounding box center [473, 29] width 134 height 27
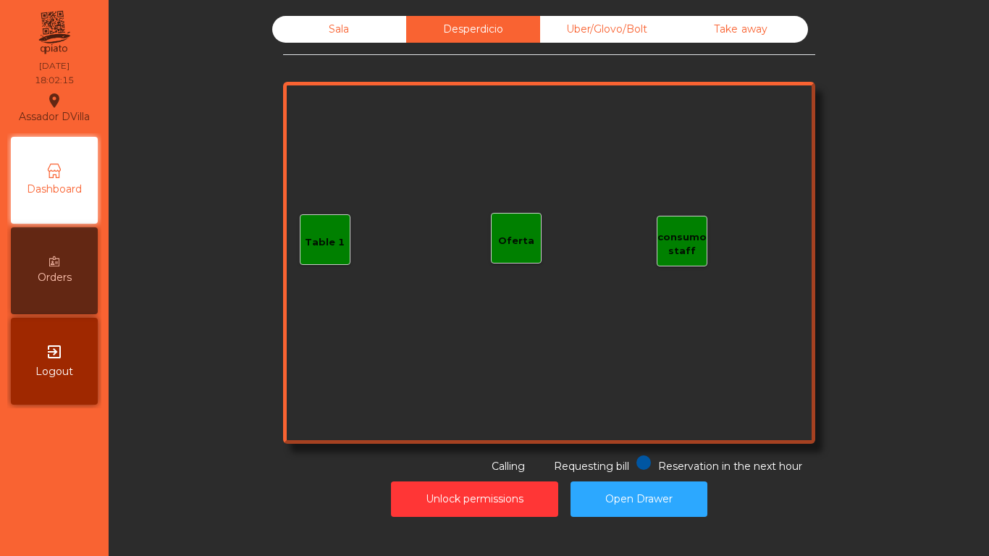
click at [357, 34] on div "Sala" at bounding box center [339, 29] width 134 height 27
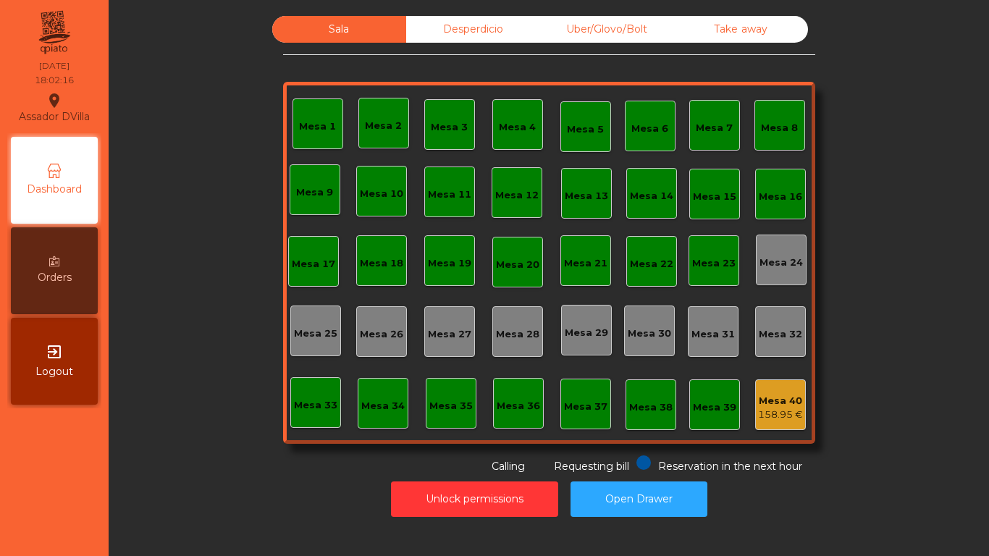
click at [760, 413] on div "158.95 €" at bounding box center [780, 415] width 45 height 14
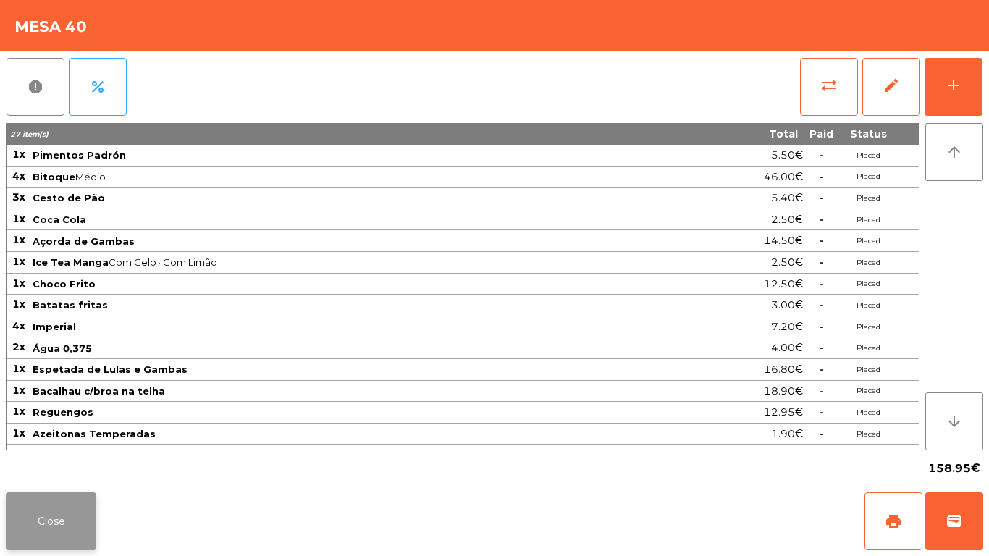
click at [46, 545] on button "Close" at bounding box center [51, 521] width 91 height 58
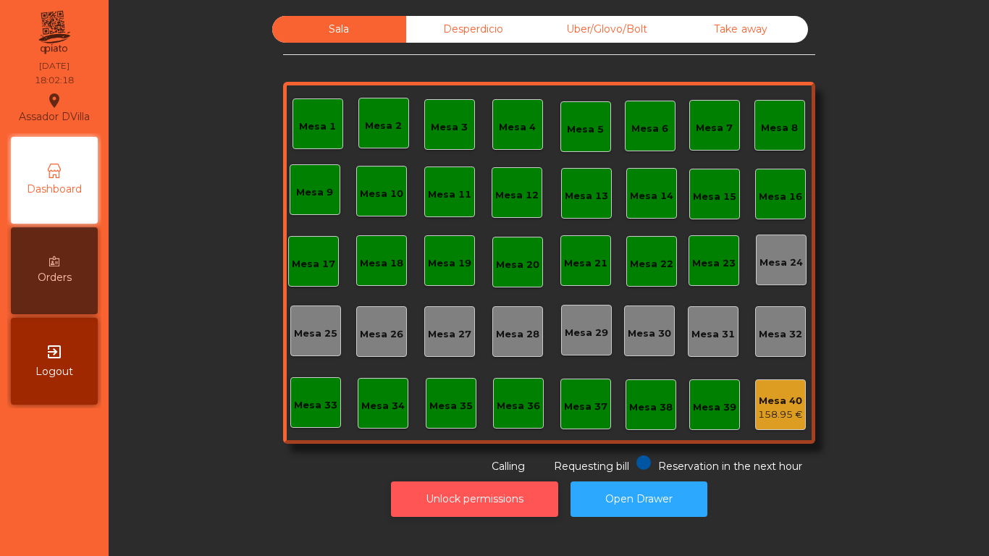
click at [461, 489] on button "Unlock permissions" at bounding box center [474, 499] width 167 height 35
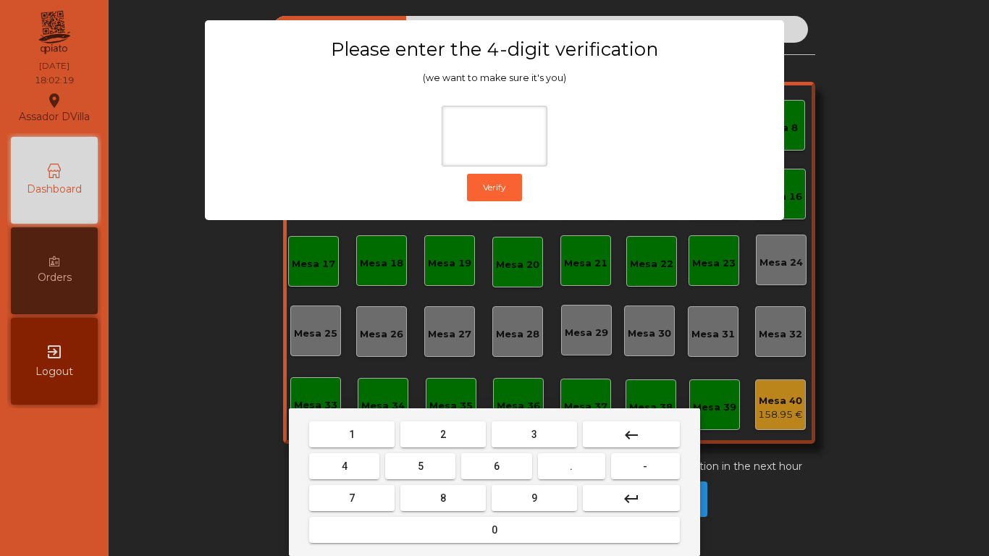
click at [369, 438] on button "1" at bounding box center [351, 434] width 85 height 26
drag, startPoint x: 503, startPoint y: 492, endPoint x: 401, endPoint y: 476, distance: 102.6
click at [498, 492] on button "9" at bounding box center [534, 498] width 85 height 26
click at [356, 463] on button "4" at bounding box center [344, 466] width 70 height 26
type input "***"
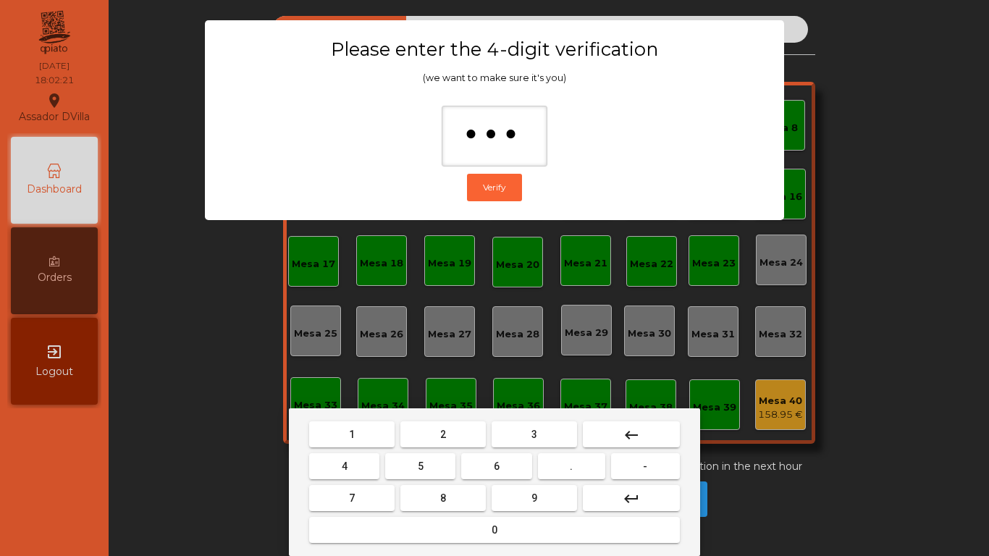
click at [397, 534] on button "0" at bounding box center [494, 530] width 371 height 26
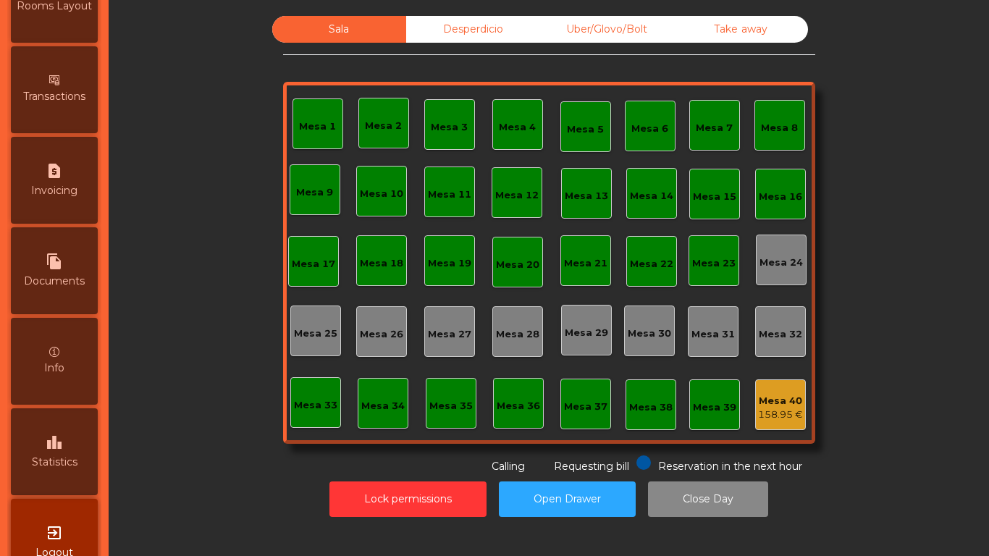
click at [50, 453] on div "leaderboard Statistics" at bounding box center [54, 451] width 87 height 87
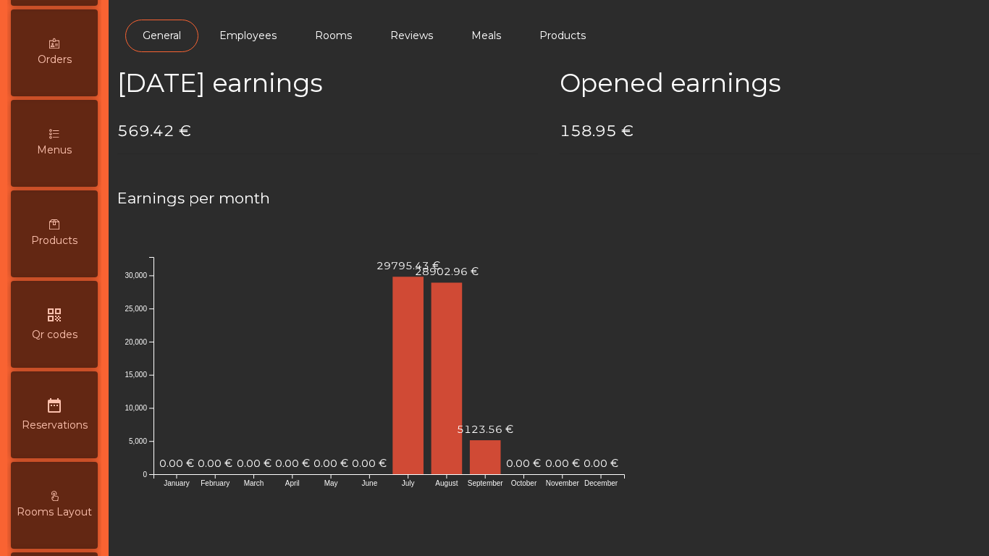
scroll to position [41, 0]
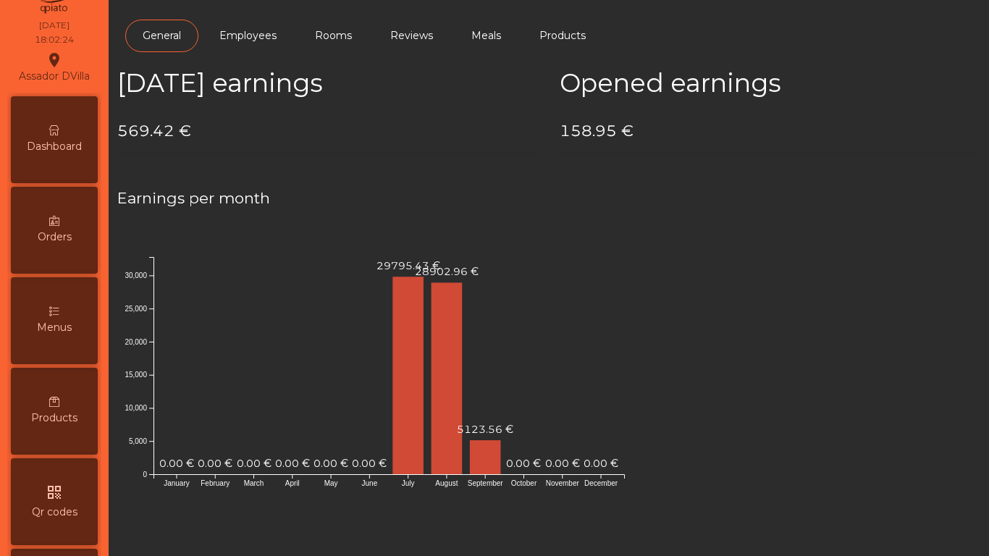
click at [77, 155] on div "Dashboard" at bounding box center [54, 139] width 87 height 87
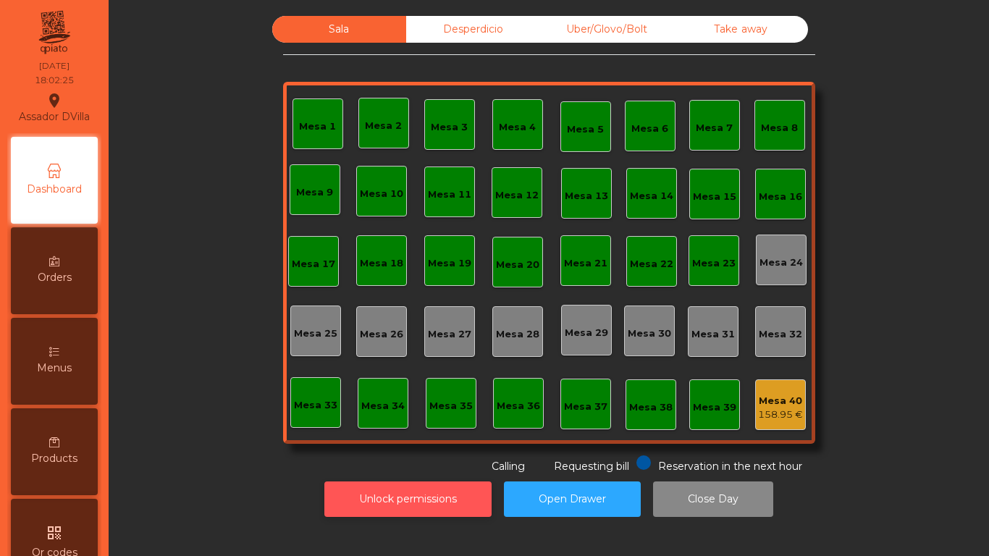
click at [462, 500] on button "Unlock permissions" at bounding box center [407, 499] width 167 height 35
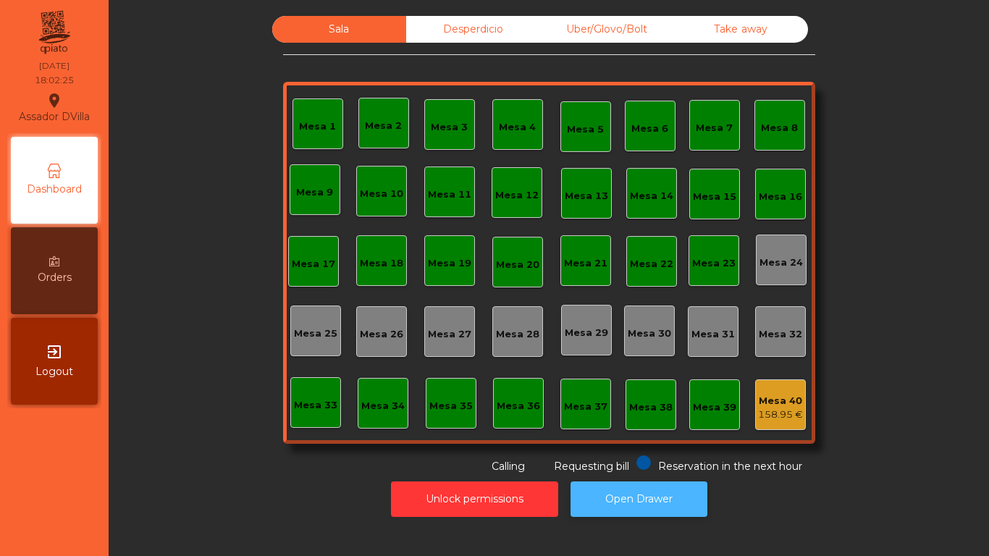
click at [594, 487] on button "Open Drawer" at bounding box center [639, 499] width 137 height 35
click at [784, 428] on div "Mesa 40 158.95 €" at bounding box center [780, 404] width 51 height 51
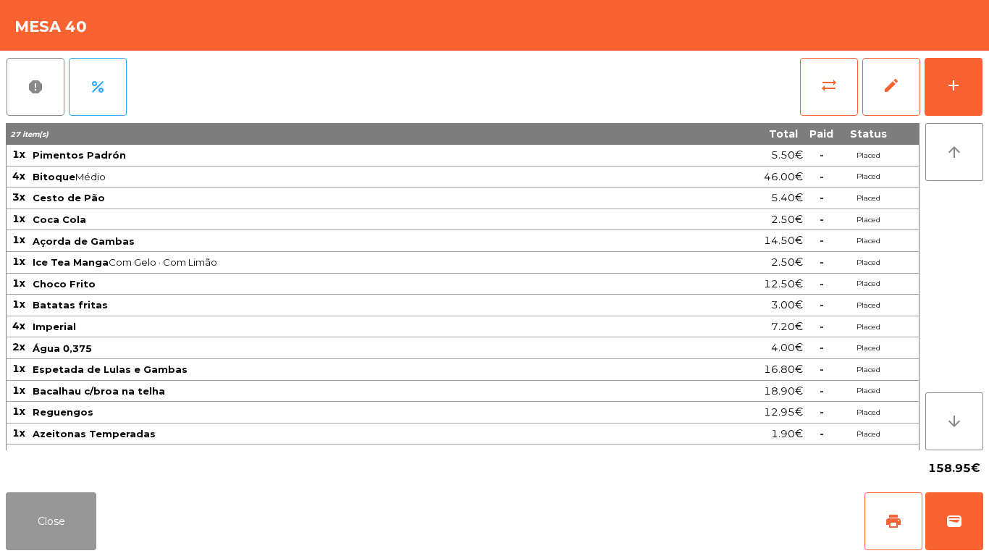
drag, startPoint x: 32, startPoint y: 516, endPoint x: 57, endPoint y: 474, distance: 49.7
click at [33, 510] on button "Close" at bounding box center [51, 521] width 91 height 58
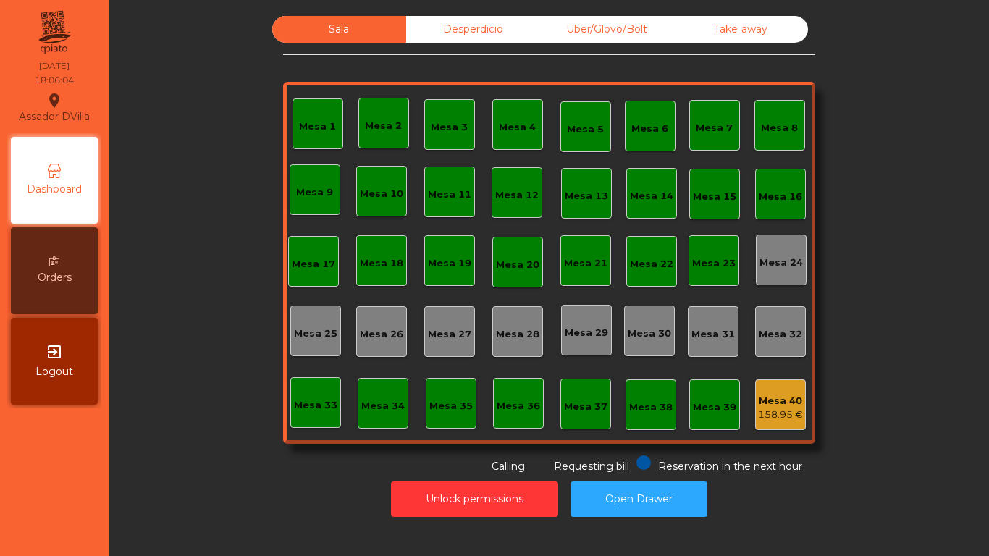
click at [437, 32] on div "Desperdicio" at bounding box center [473, 29] width 134 height 27
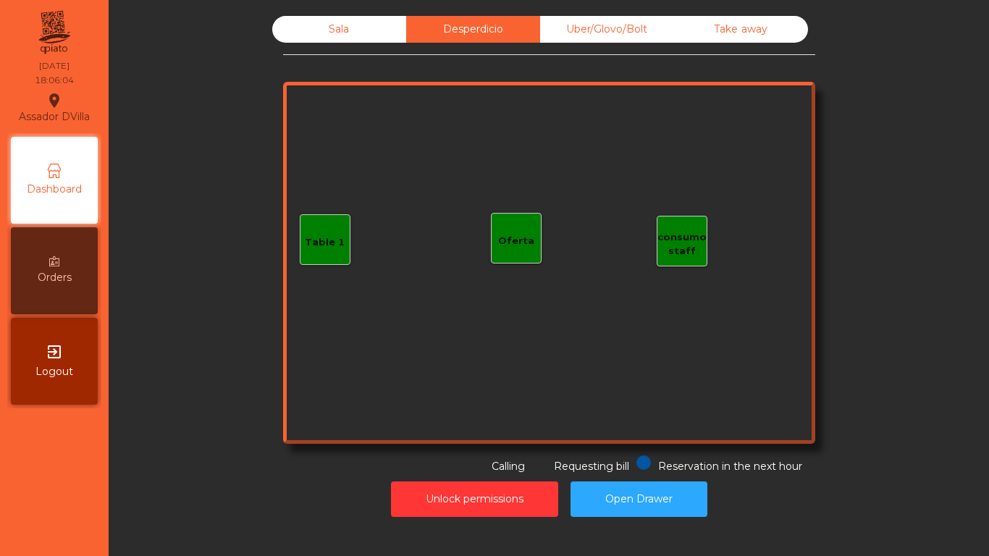
drag, startPoint x: 544, startPoint y: 31, endPoint x: 650, endPoint y: 36, distance: 106.6
click at [548, 31] on div "Uber/Glovo/Bolt" at bounding box center [607, 29] width 134 height 27
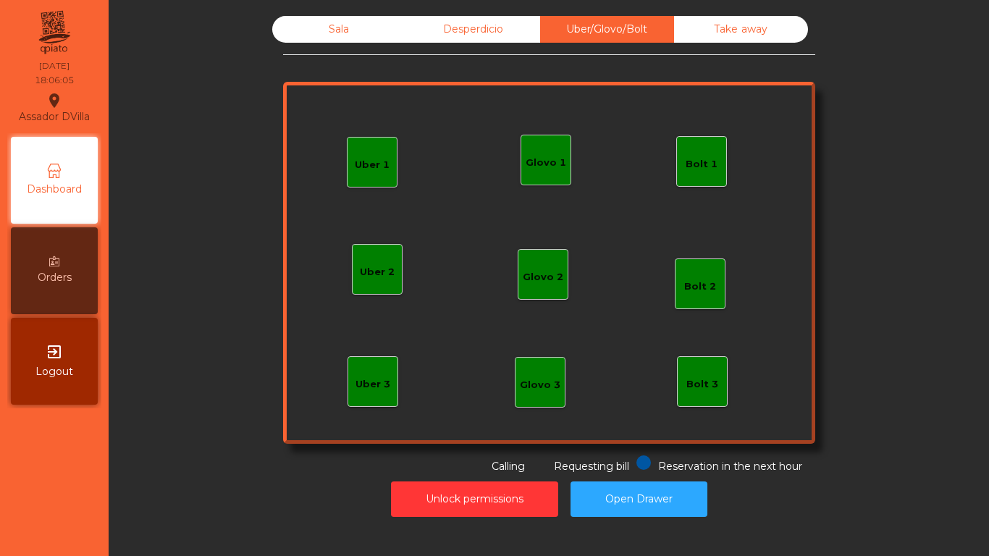
drag, startPoint x: 702, startPoint y: 46, endPoint x: 710, endPoint y: 26, distance: 21.8
click at [707, 36] on div "Sala Desperdicio Uber/Glovo/Bolt Take away Uber 1 Uber 3 Bolt 2 Glovo 2 Uber 2 …" at bounding box center [549, 245] width 532 height 458
drag, startPoint x: 710, startPoint y: 26, endPoint x: 520, endPoint y: 22, distance: 189.8
click at [710, 25] on div "Take away" at bounding box center [741, 29] width 134 height 27
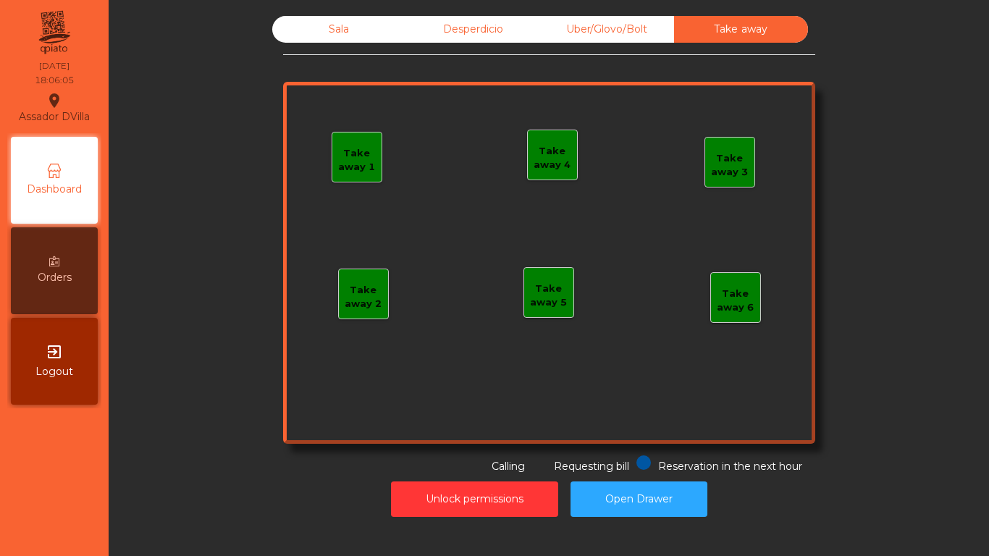
click at [335, 42] on div "Sala" at bounding box center [339, 29] width 134 height 27
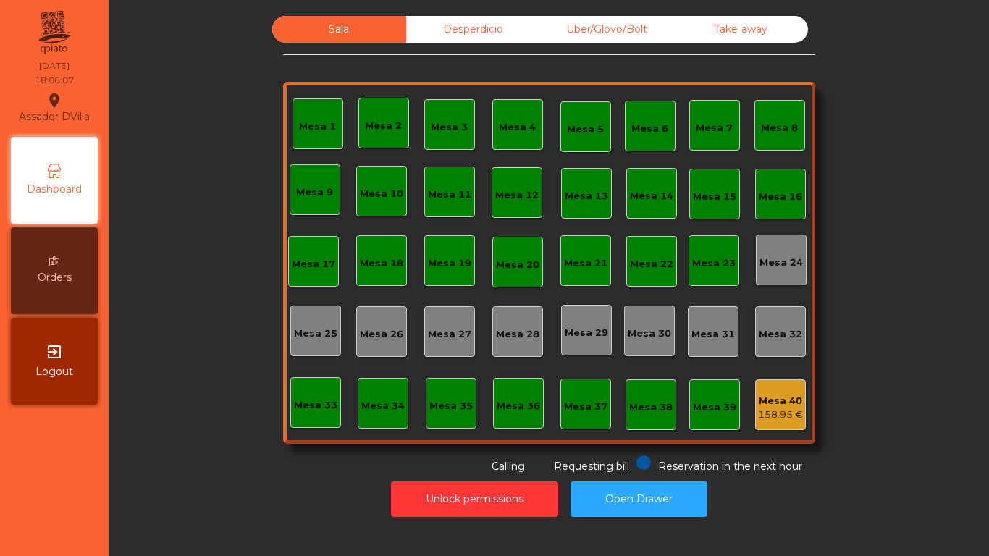
click at [760, 411] on div "158.95 €" at bounding box center [780, 415] width 45 height 14
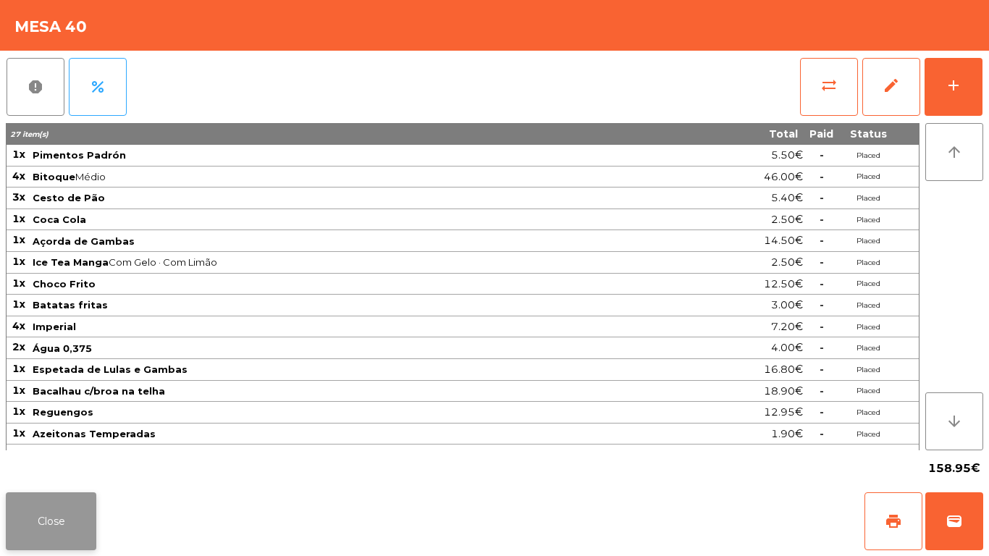
click at [81, 543] on button "Close" at bounding box center [51, 521] width 91 height 58
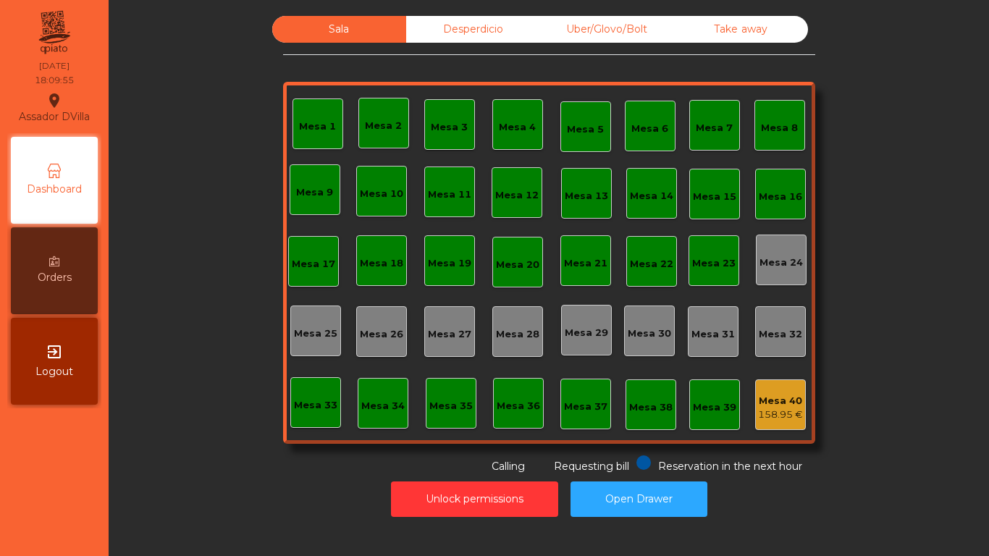
click at [525, 22] on div "Desperdicio" at bounding box center [473, 29] width 134 height 27
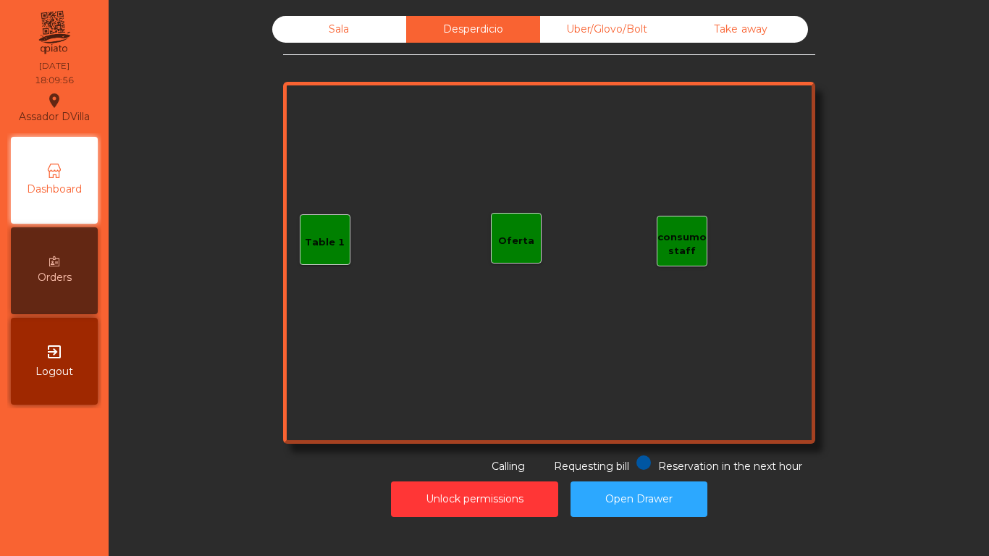
drag, startPoint x: 550, startPoint y: 23, endPoint x: 644, endPoint y: 41, distance: 95.7
click at [551, 23] on div "Uber/Glovo/Bolt" at bounding box center [607, 29] width 134 height 27
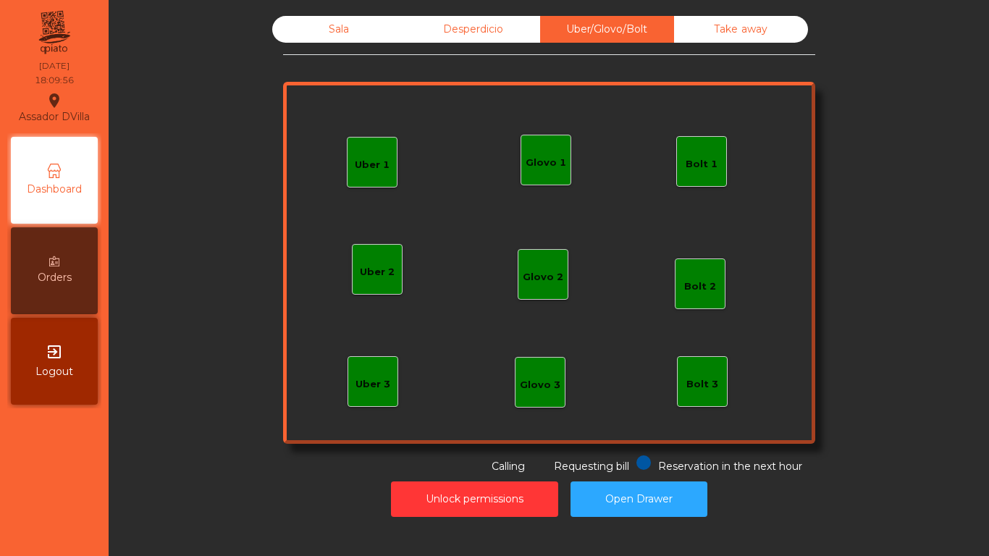
click at [692, 33] on div "Take away" at bounding box center [741, 29] width 134 height 27
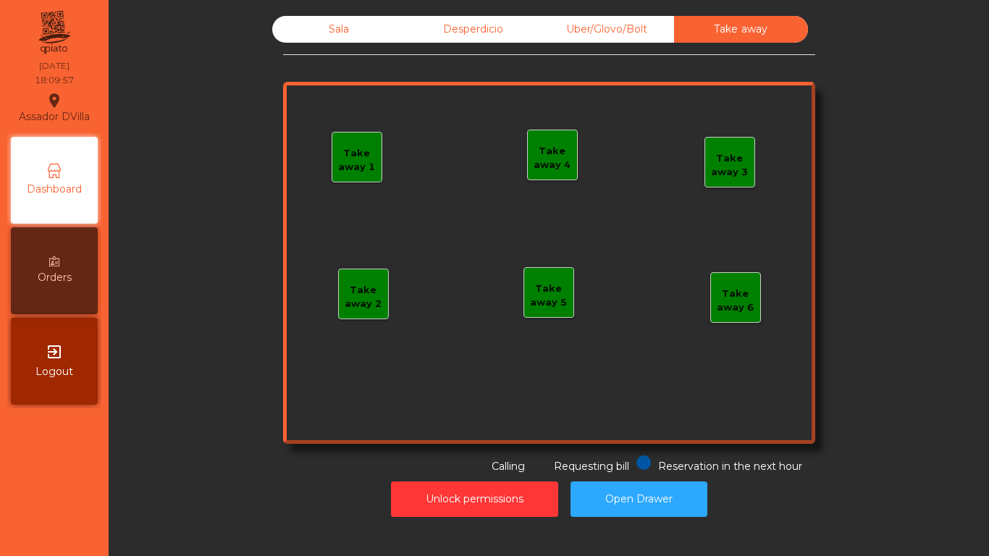
click at [309, 43] on div "Sala Desperdicio Uber/Glovo/Bolt Take away Take away 1 Take away 2 Take away 3 …" at bounding box center [549, 245] width 532 height 458
drag, startPoint x: 324, startPoint y: 23, endPoint x: 405, endPoint y: 74, distance: 95.6
click at [325, 23] on div "Sala" at bounding box center [339, 29] width 134 height 27
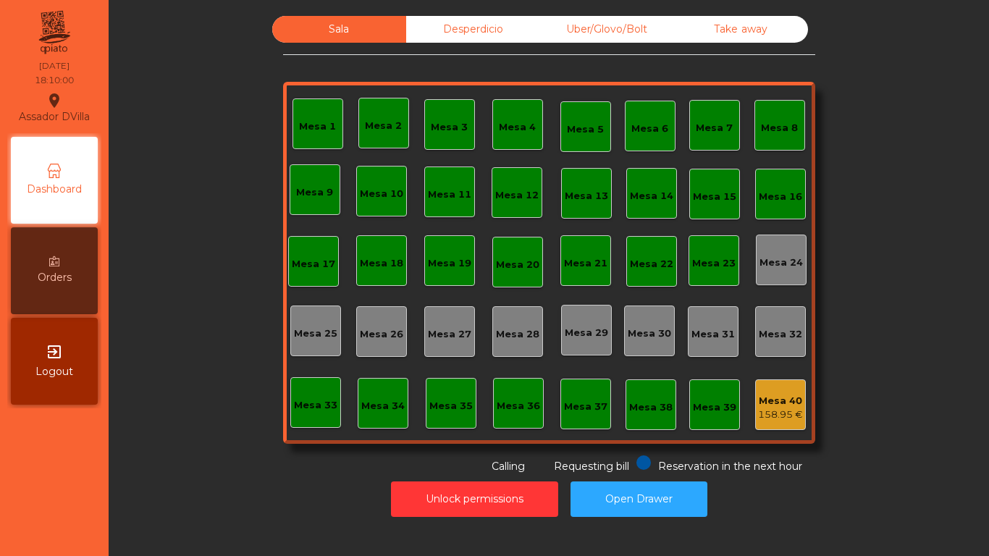
click at [797, 411] on div "Mesa 40 158.95 €" at bounding box center [780, 404] width 51 height 51
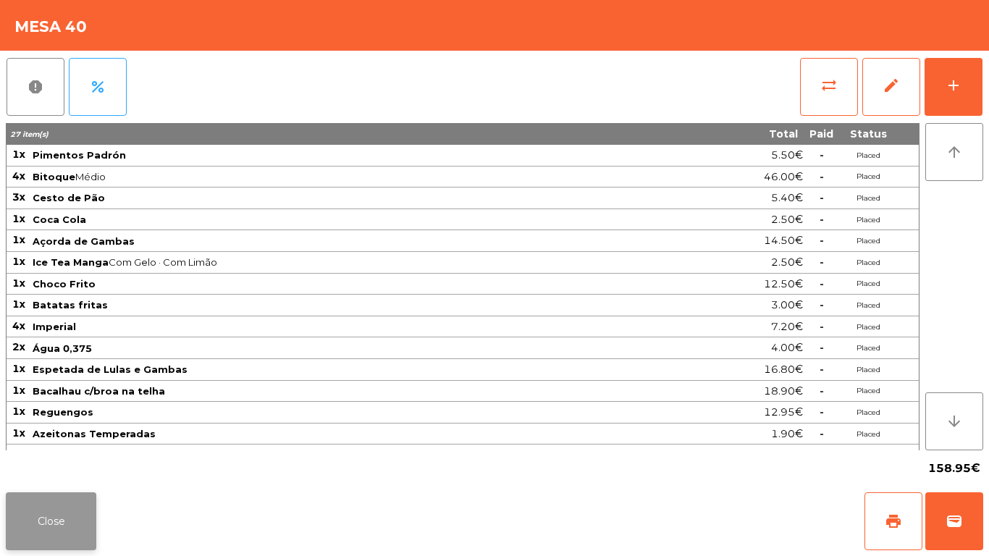
click at [59, 510] on button "Close" at bounding box center [51, 521] width 91 height 58
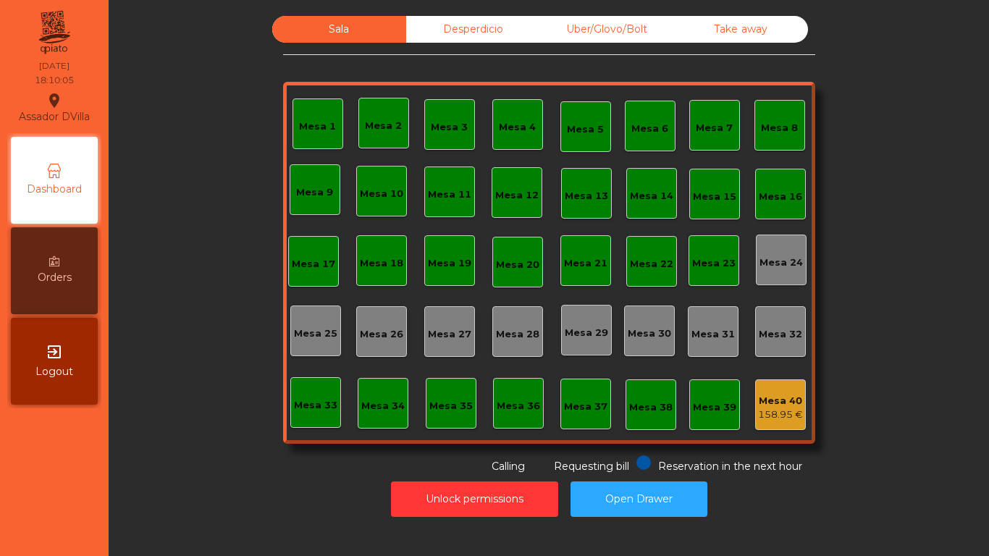
click at [173, 466] on div "Sala Desperdicio Uber/Glovo/Bolt Take away Mesa 1 Mesa 2 Mesa 3 Mesa 4 Mesa 5 M…" at bounding box center [548, 245] width 841 height 458
